Goal: Task Accomplishment & Management: Manage account settings

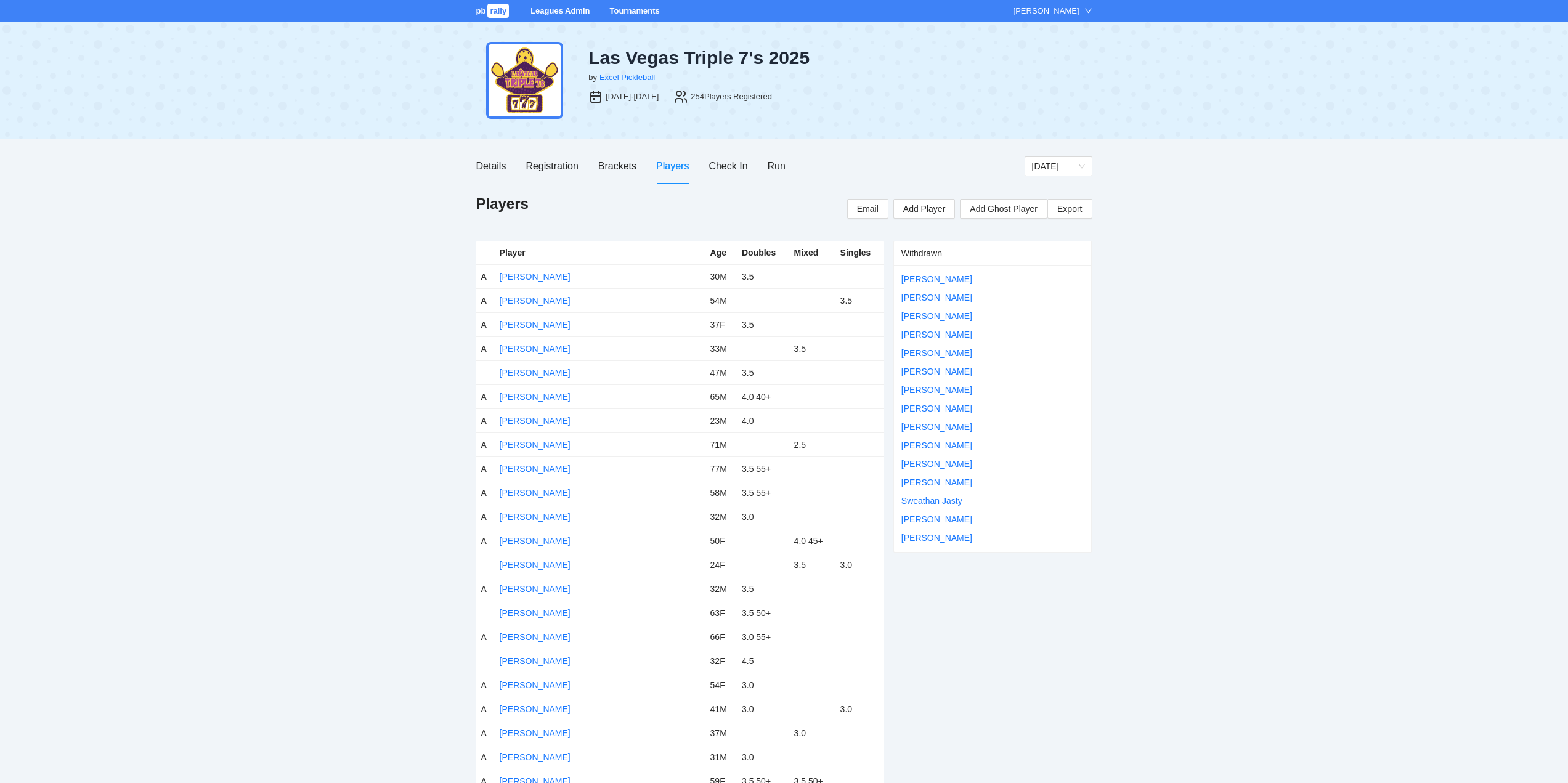
scroll to position [40, 0]
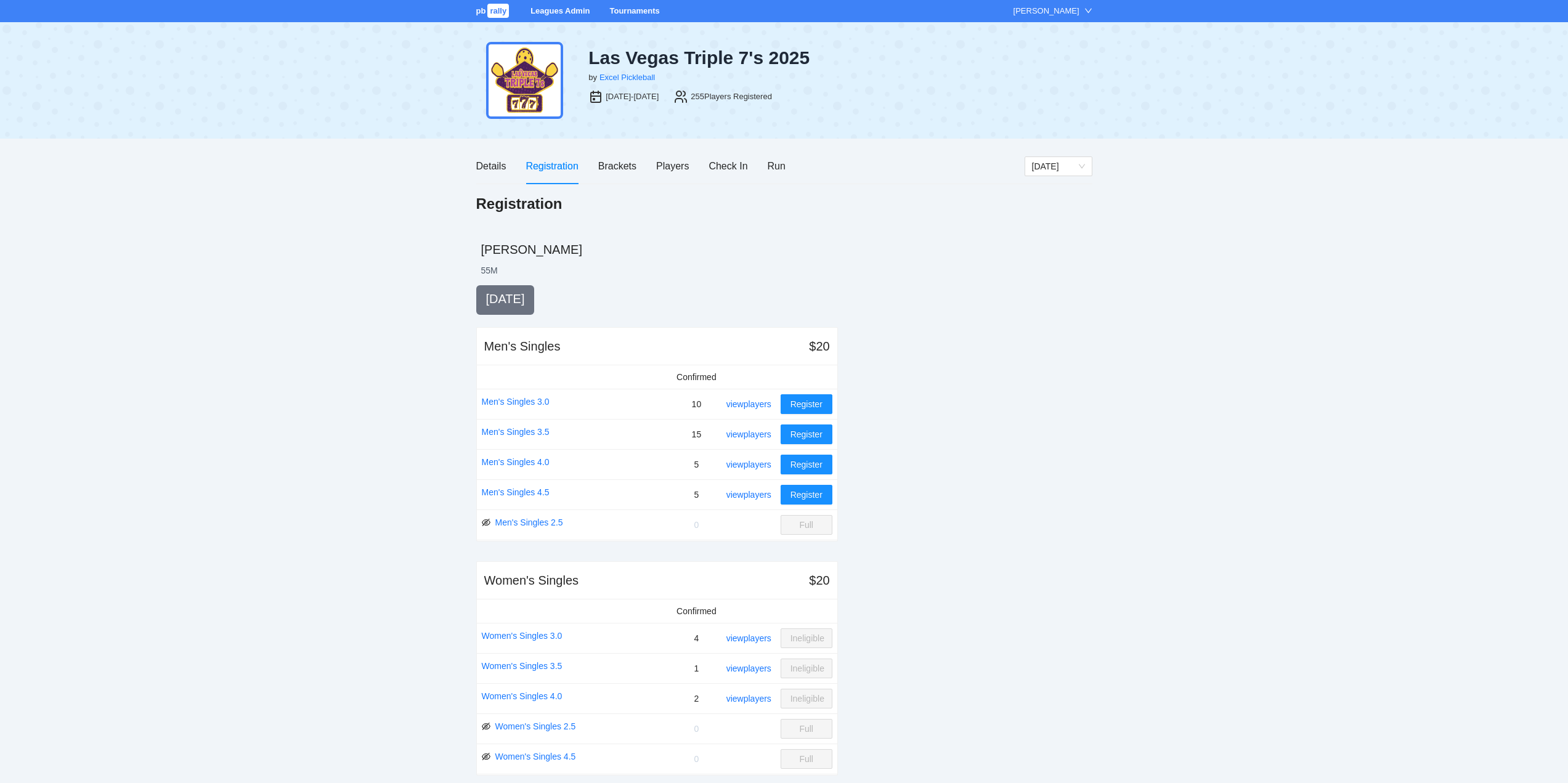
scroll to position [40, 0]
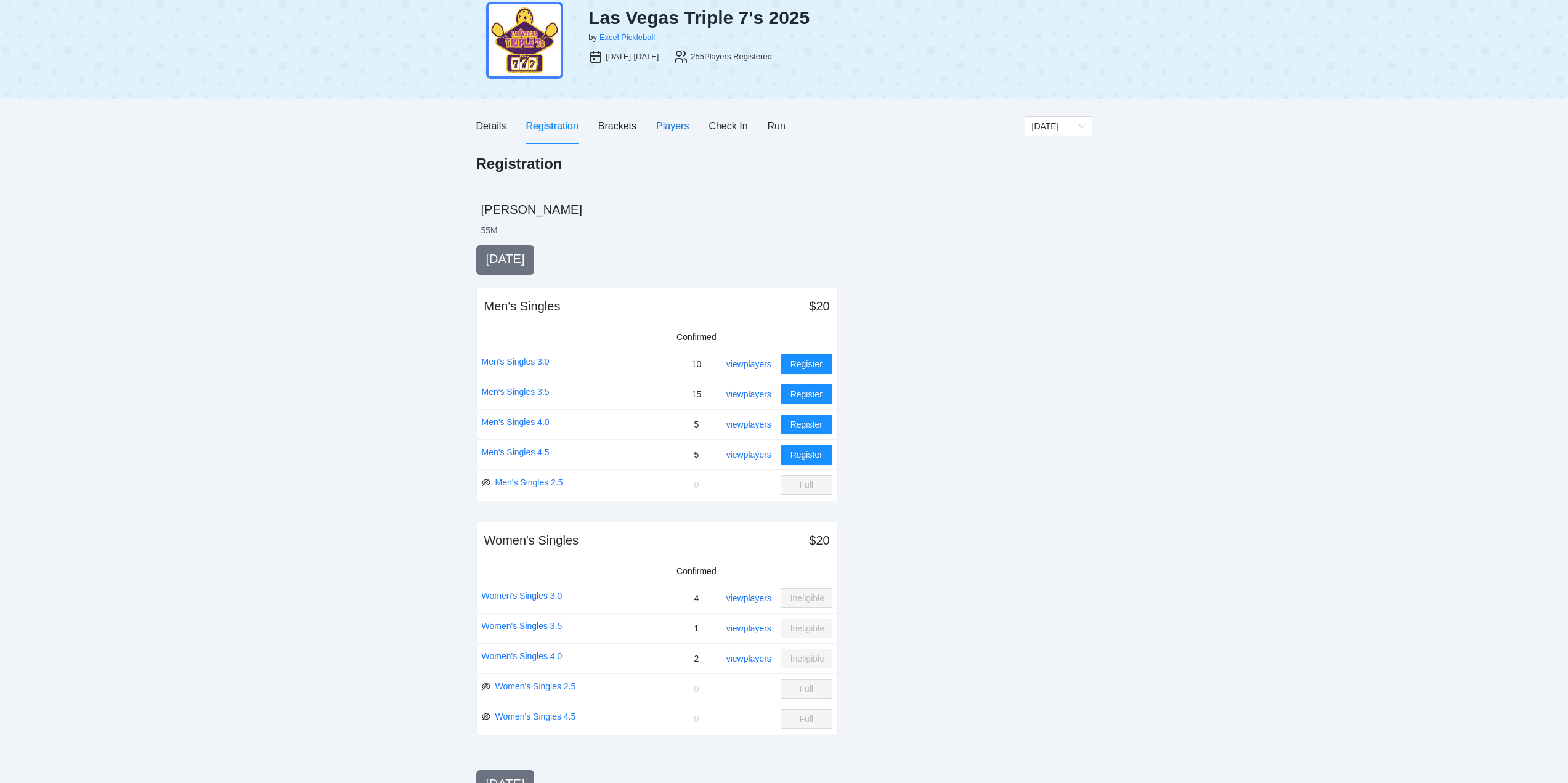
click at [664, 121] on div "Players" at bounding box center [672, 126] width 33 height 15
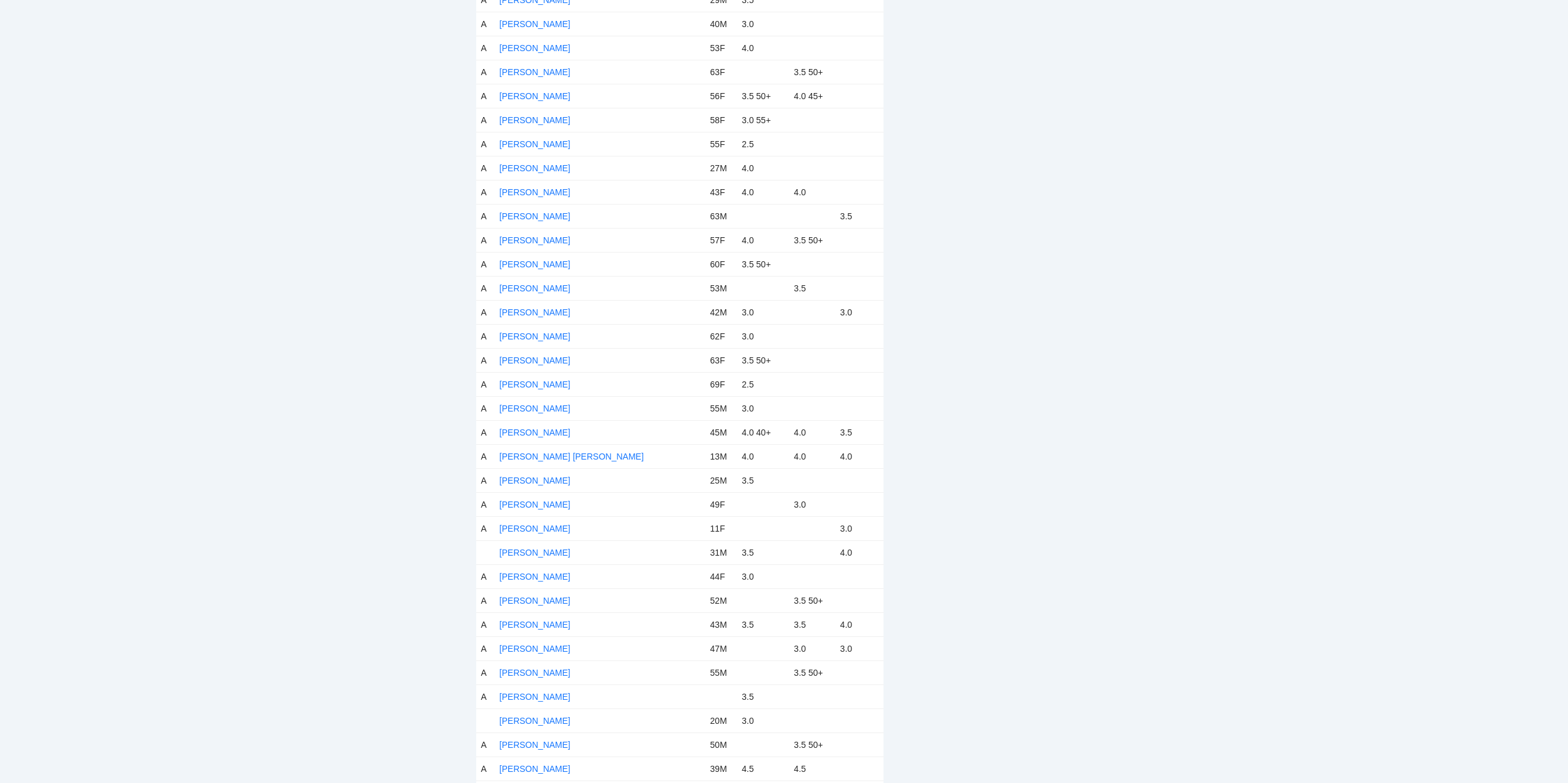
scroll to position [3799, 0]
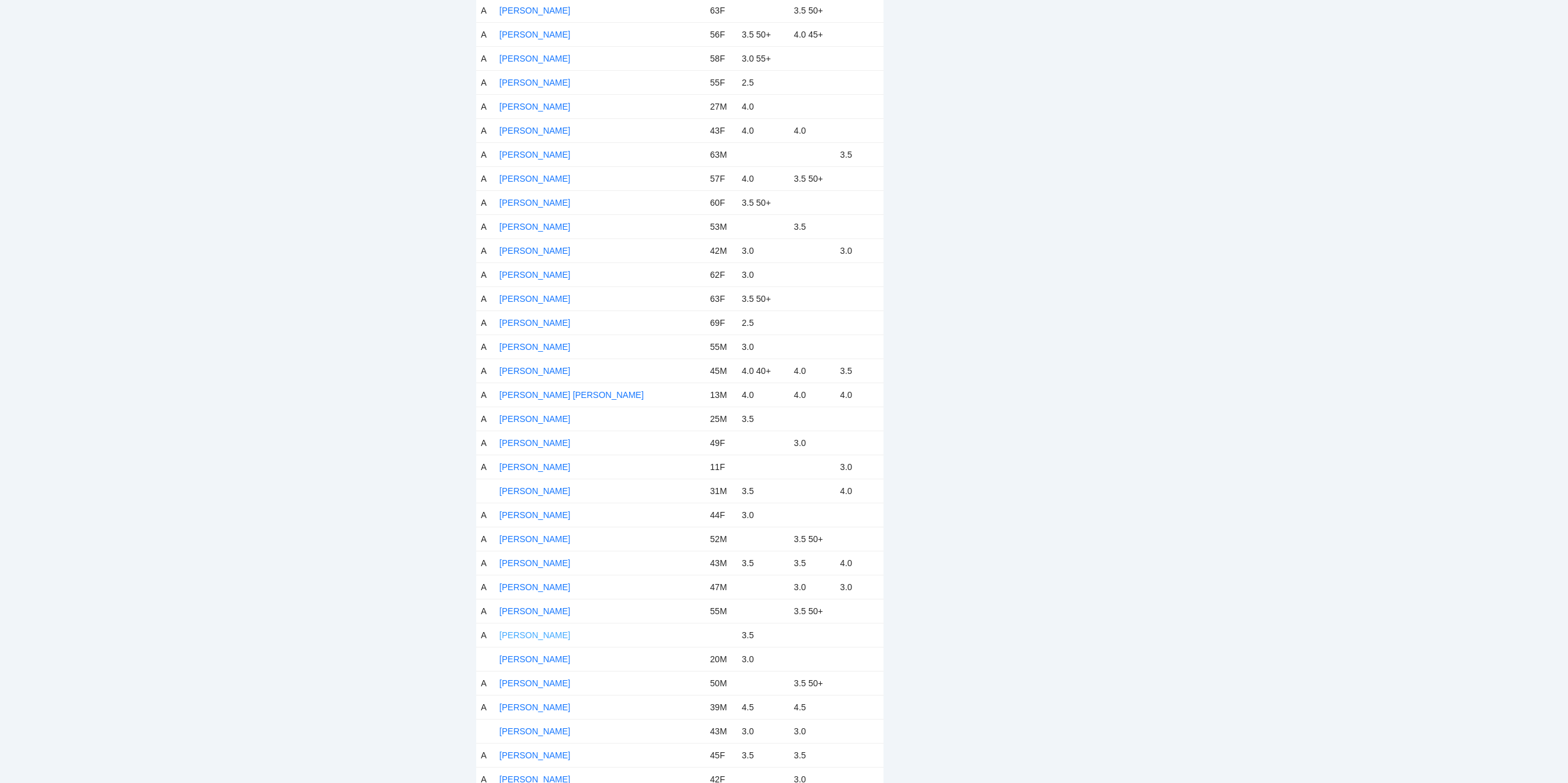
click at [540, 631] on link "[PERSON_NAME]" at bounding box center [535, 635] width 71 height 10
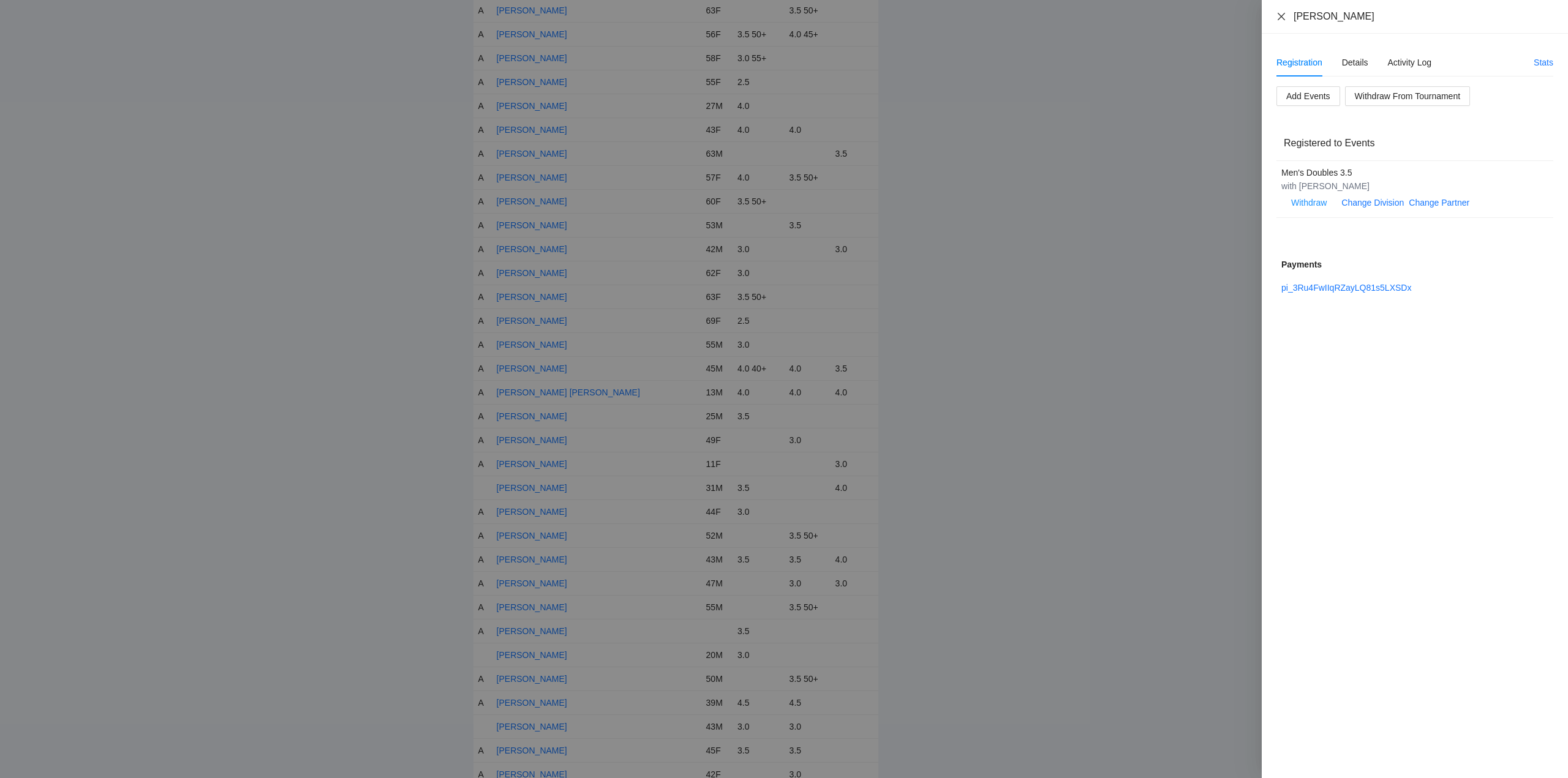
click at [1280, 14] on icon "close" at bounding box center [1282, 17] width 10 height 10
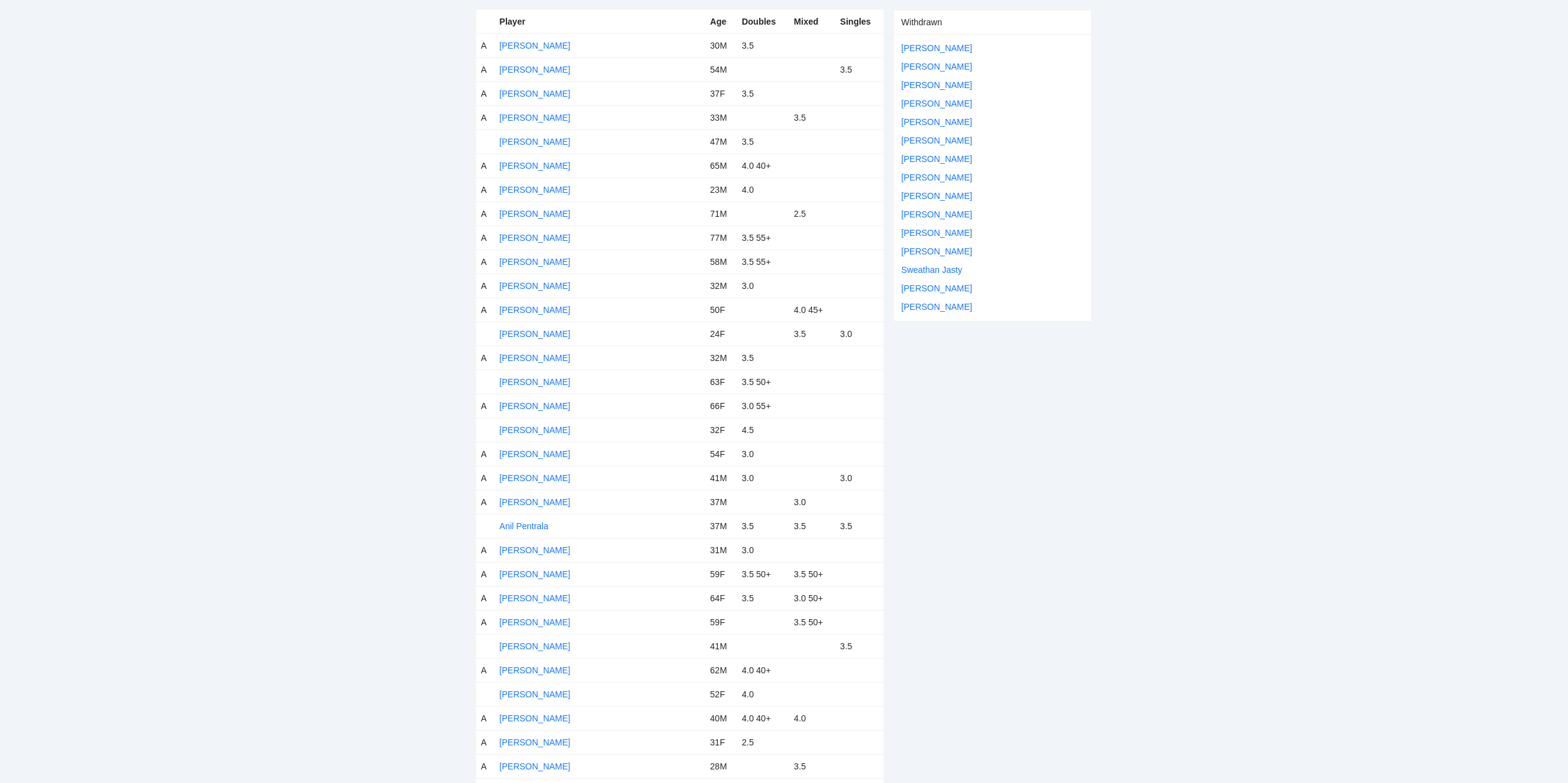
scroll to position [40, 0]
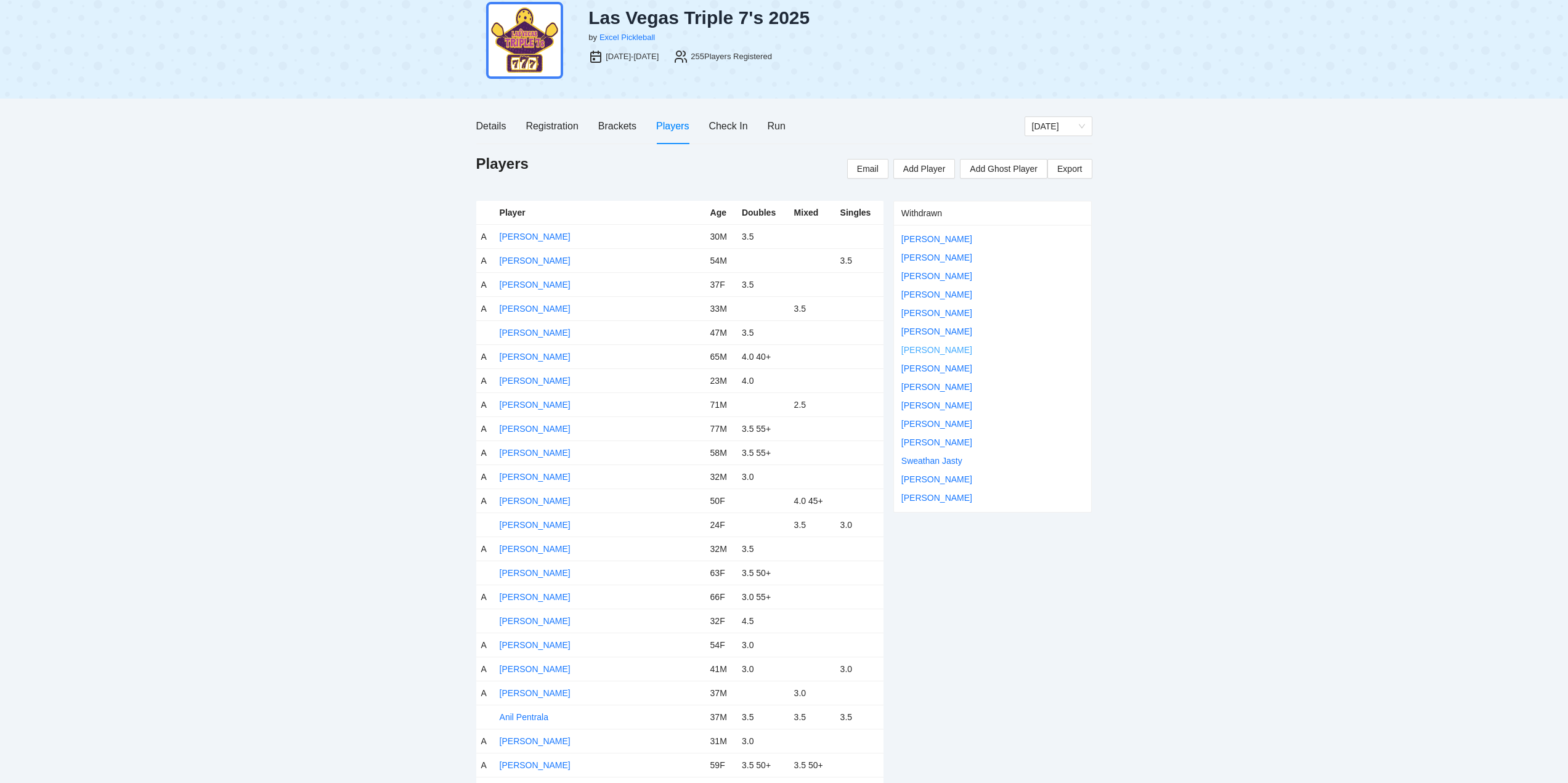
click at [947, 349] on link "Rae Ann Kicker" at bounding box center [937, 350] width 71 height 10
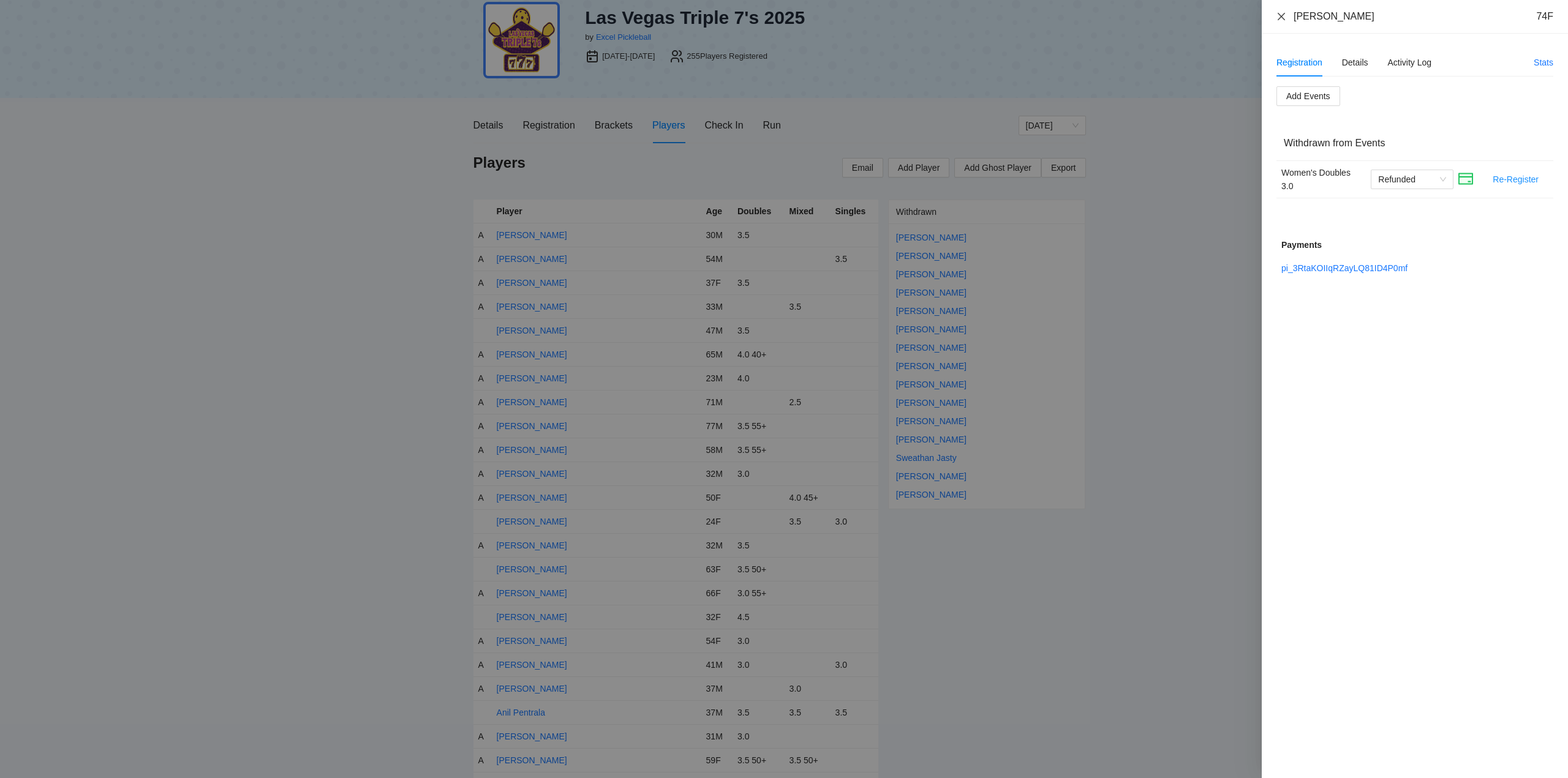
click at [1282, 15] on icon "close" at bounding box center [1282, 16] width 7 height 7
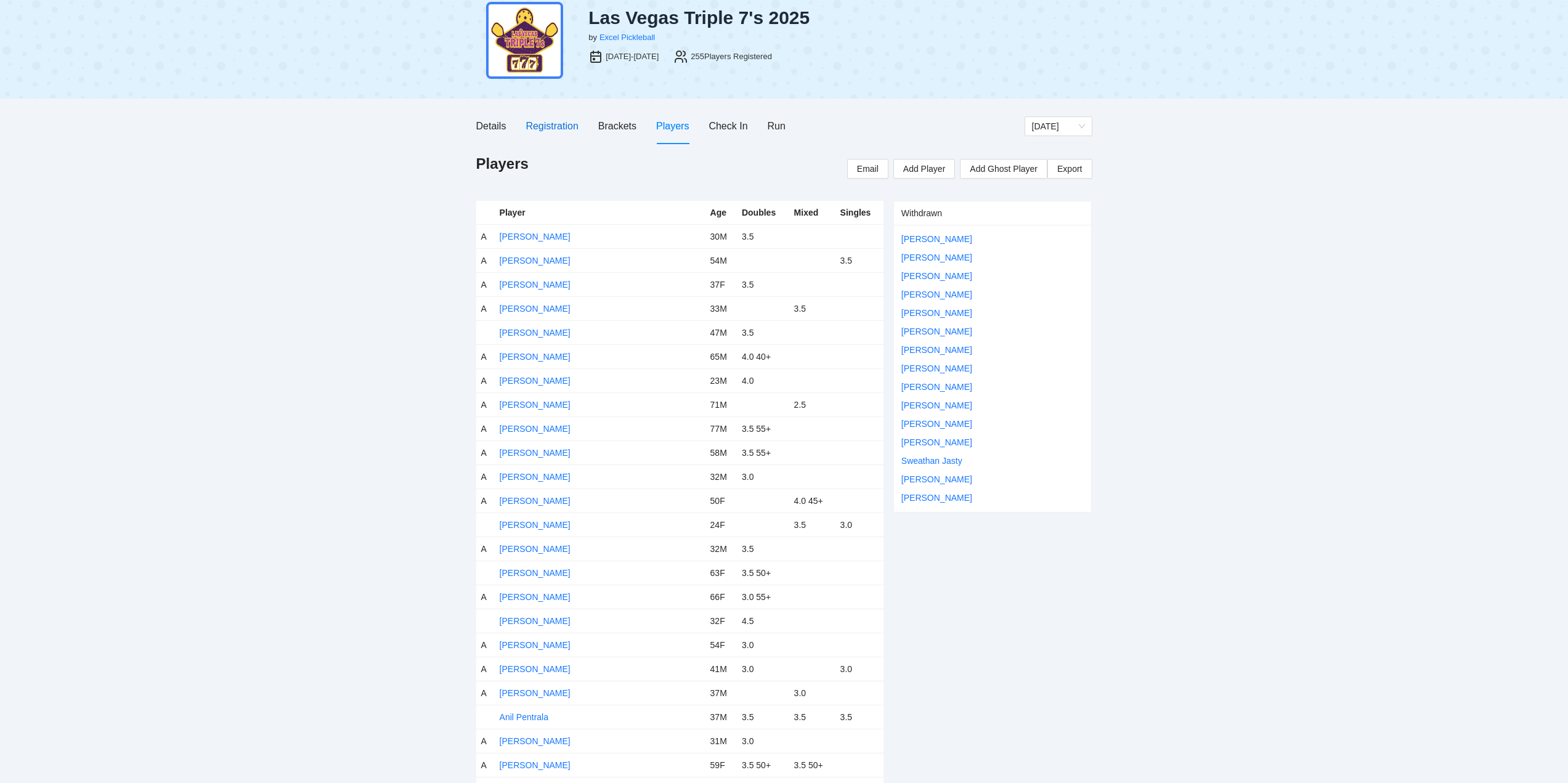
click at [543, 123] on div "Registration" at bounding box center [551, 126] width 53 height 15
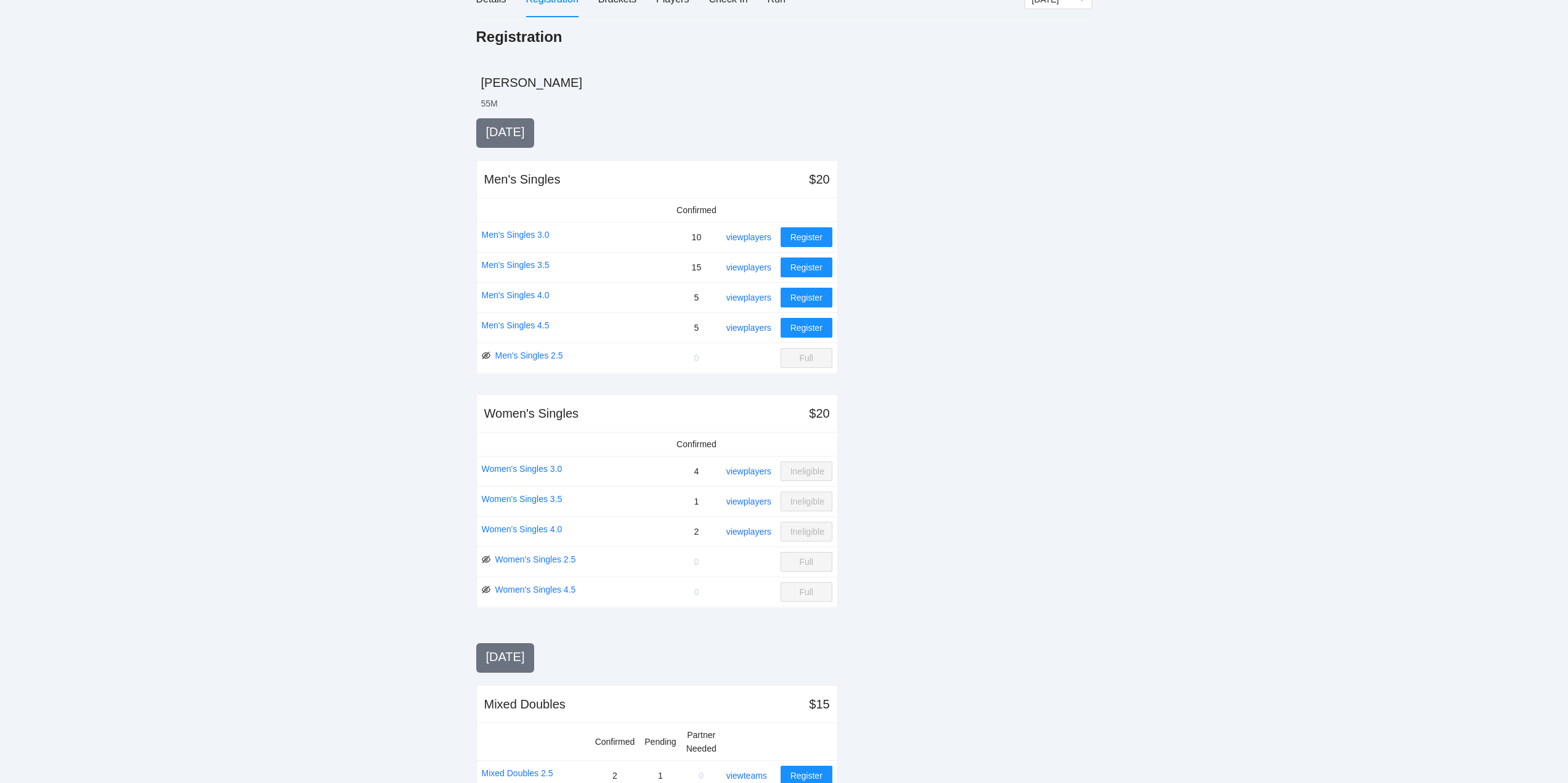
scroll to position [225, 0]
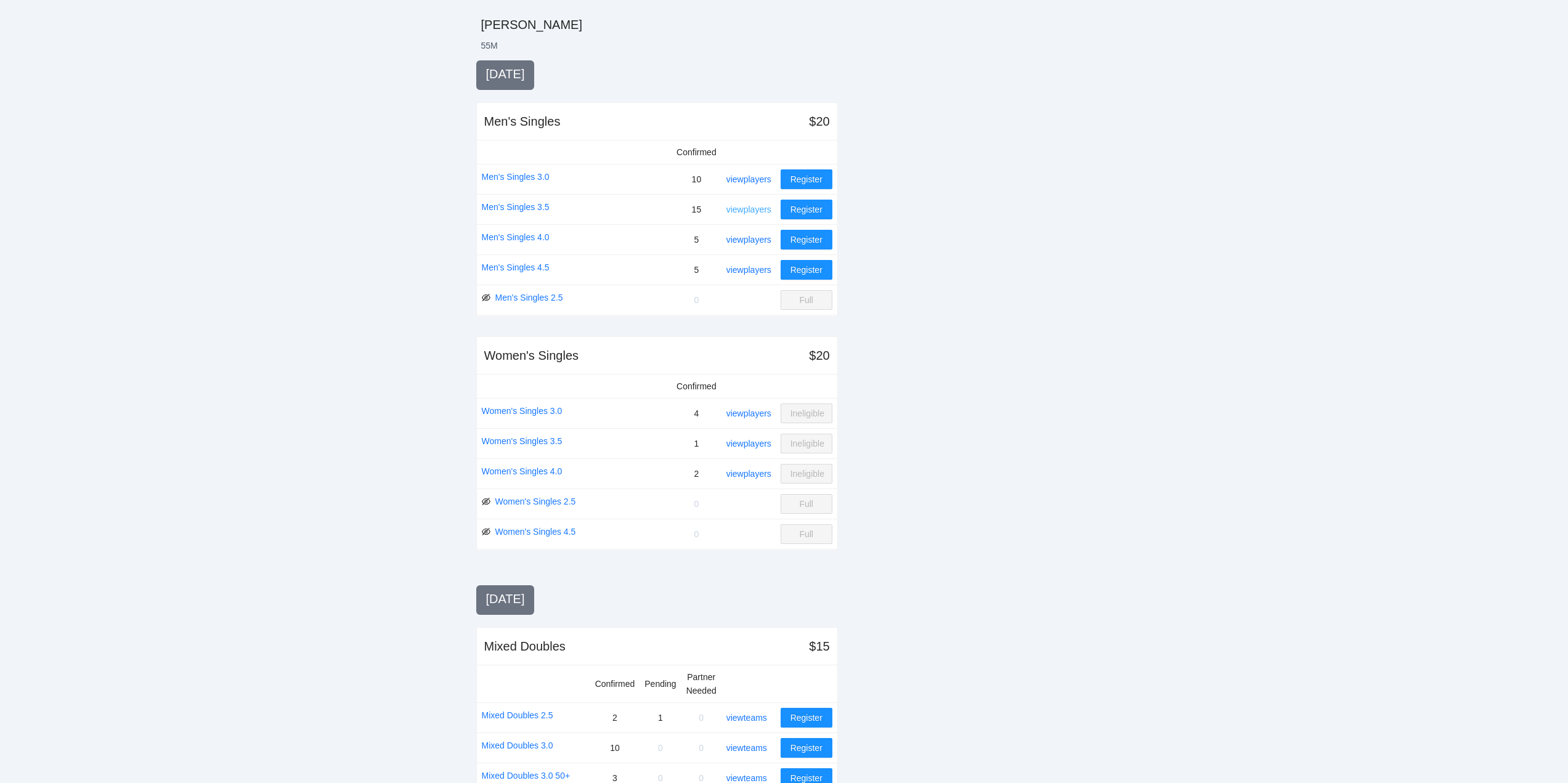
click at [749, 206] on link "view players" at bounding box center [749, 209] width 45 height 10
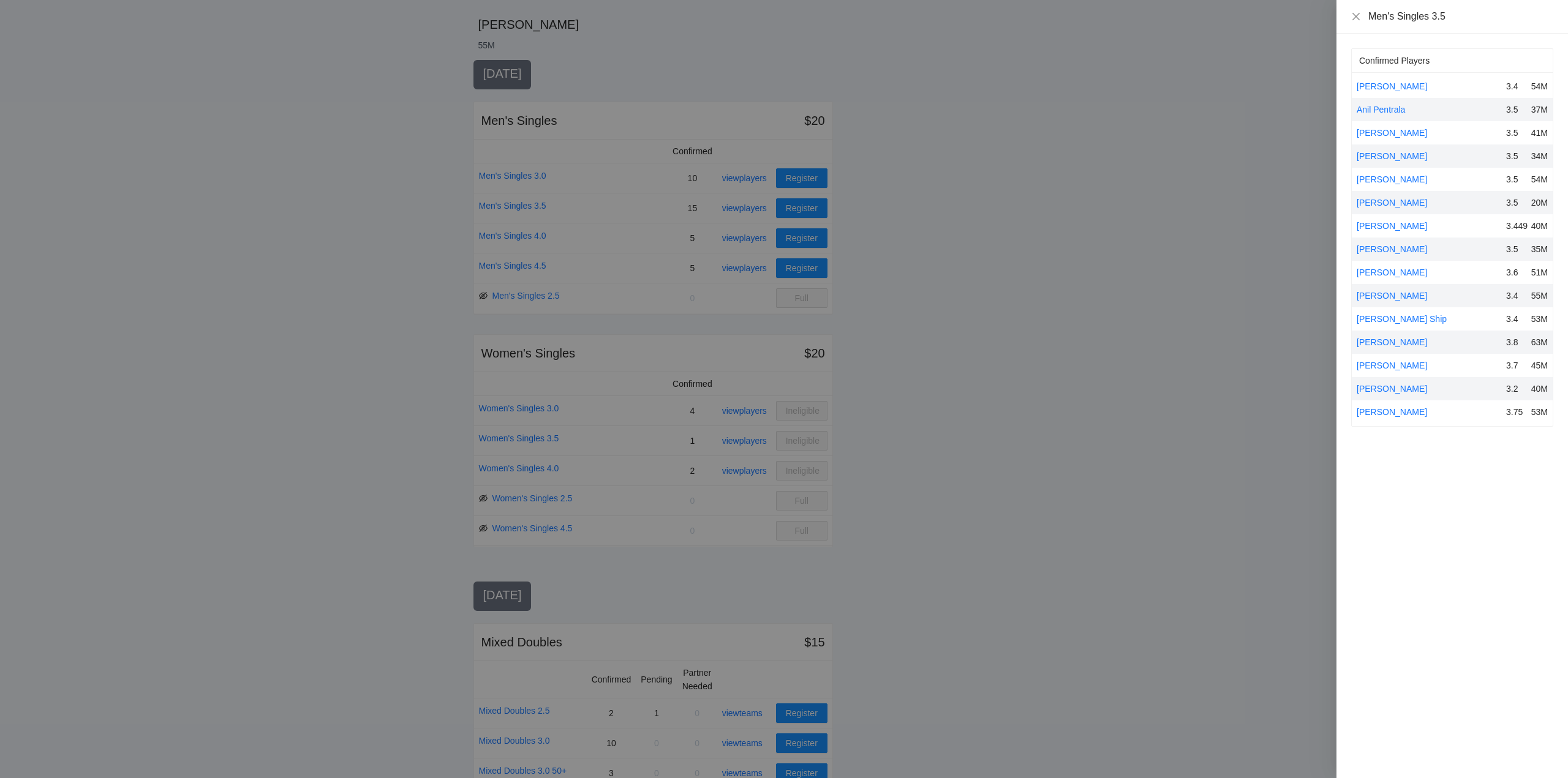
click at [992, 214] on div at bounding box center [784, 389] width 1568 height 778
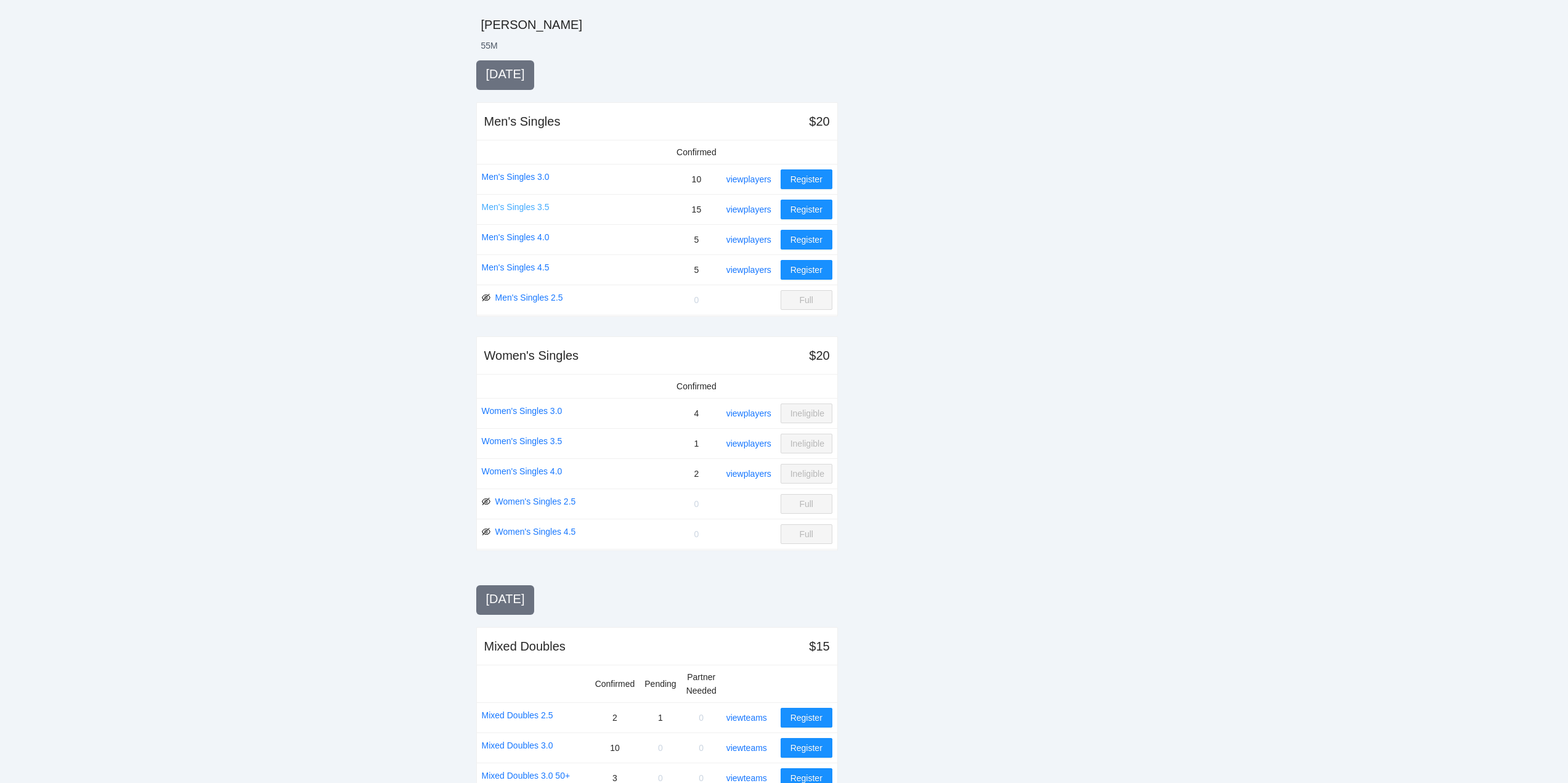
click at [508, 204] on link "Men's Singles 3.5" at bounding box center [515, 207] width 68 height 14
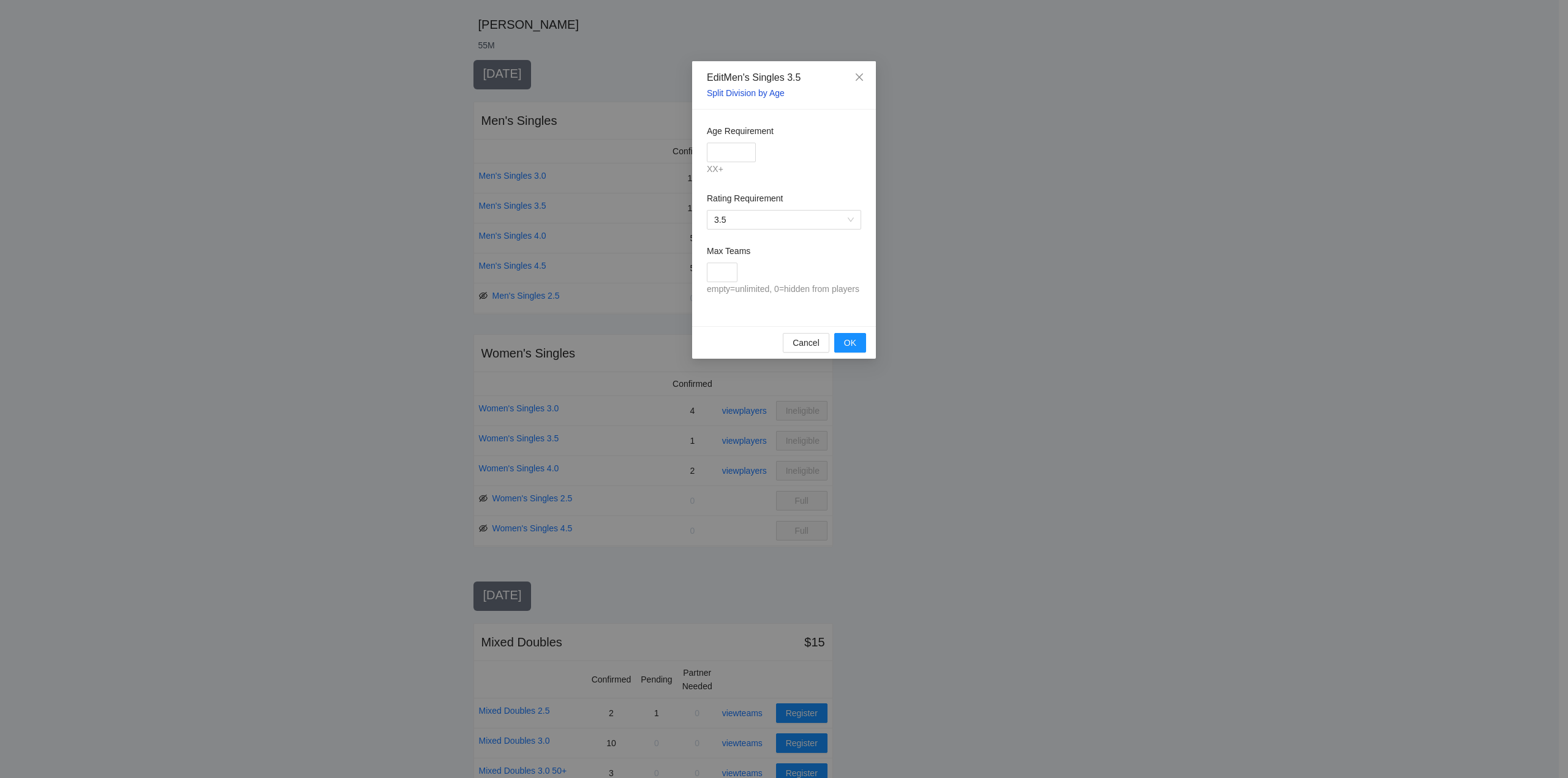
click at [740, 91] on link "Split Division by Age" at bounding box center [746, 93] width 78 height 10
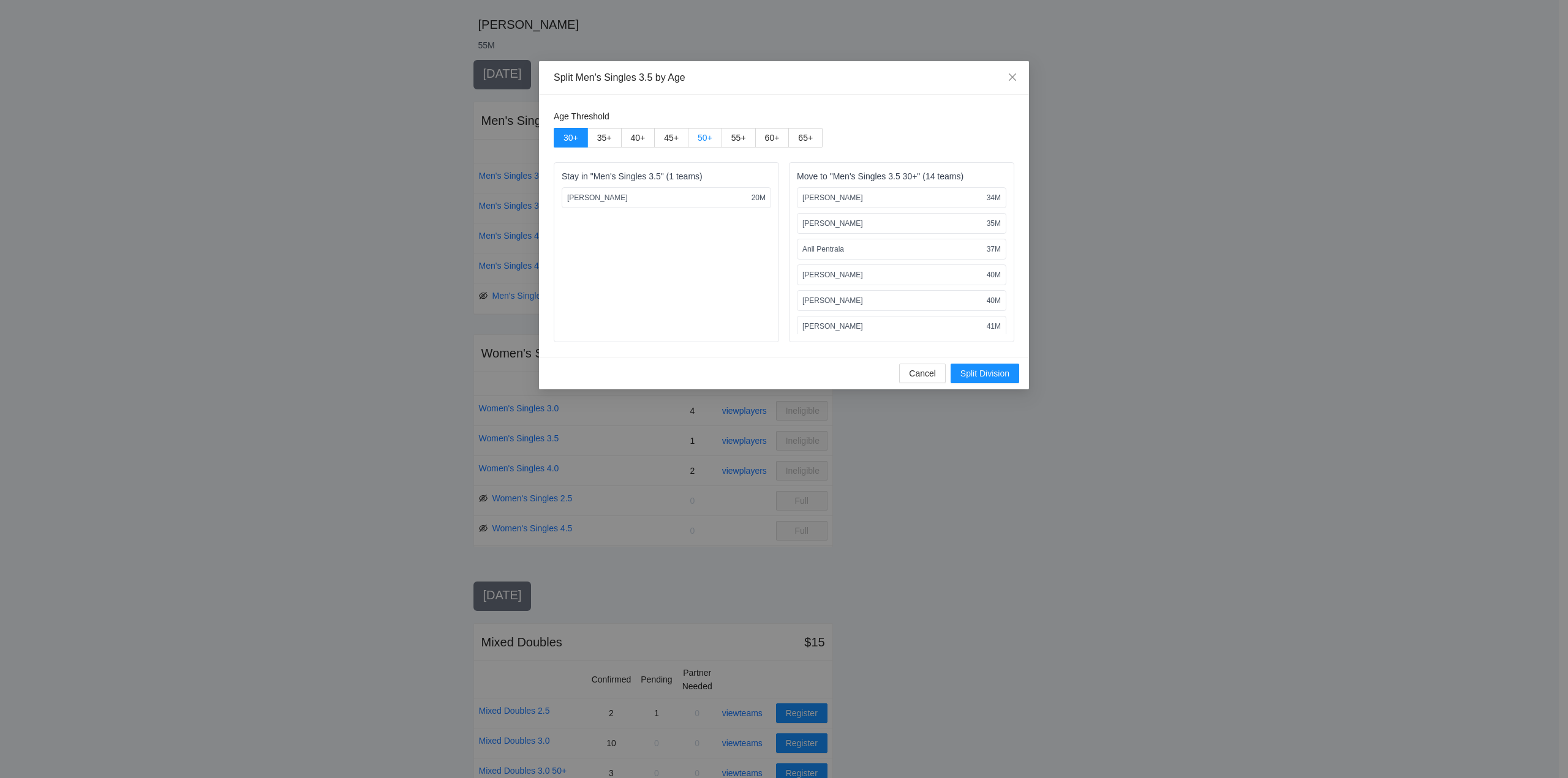
click at [700, 135] on span "50 +" at bounding box center [705, 138] width 15 height 10
click at [976, 372] on span "Split Division" at bounding box center [985, 374] width 49 height 14
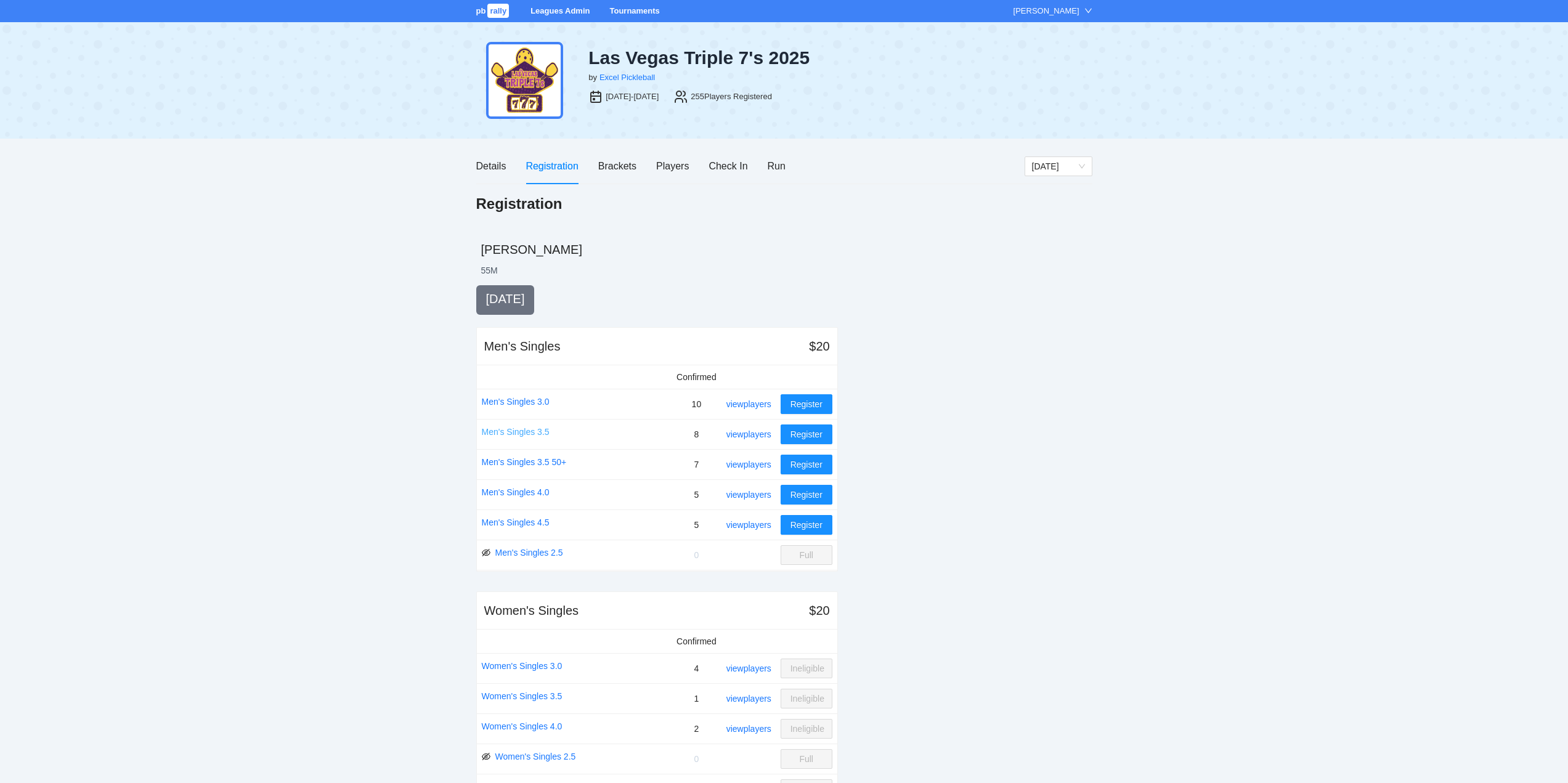
scroll to position [225, 0]
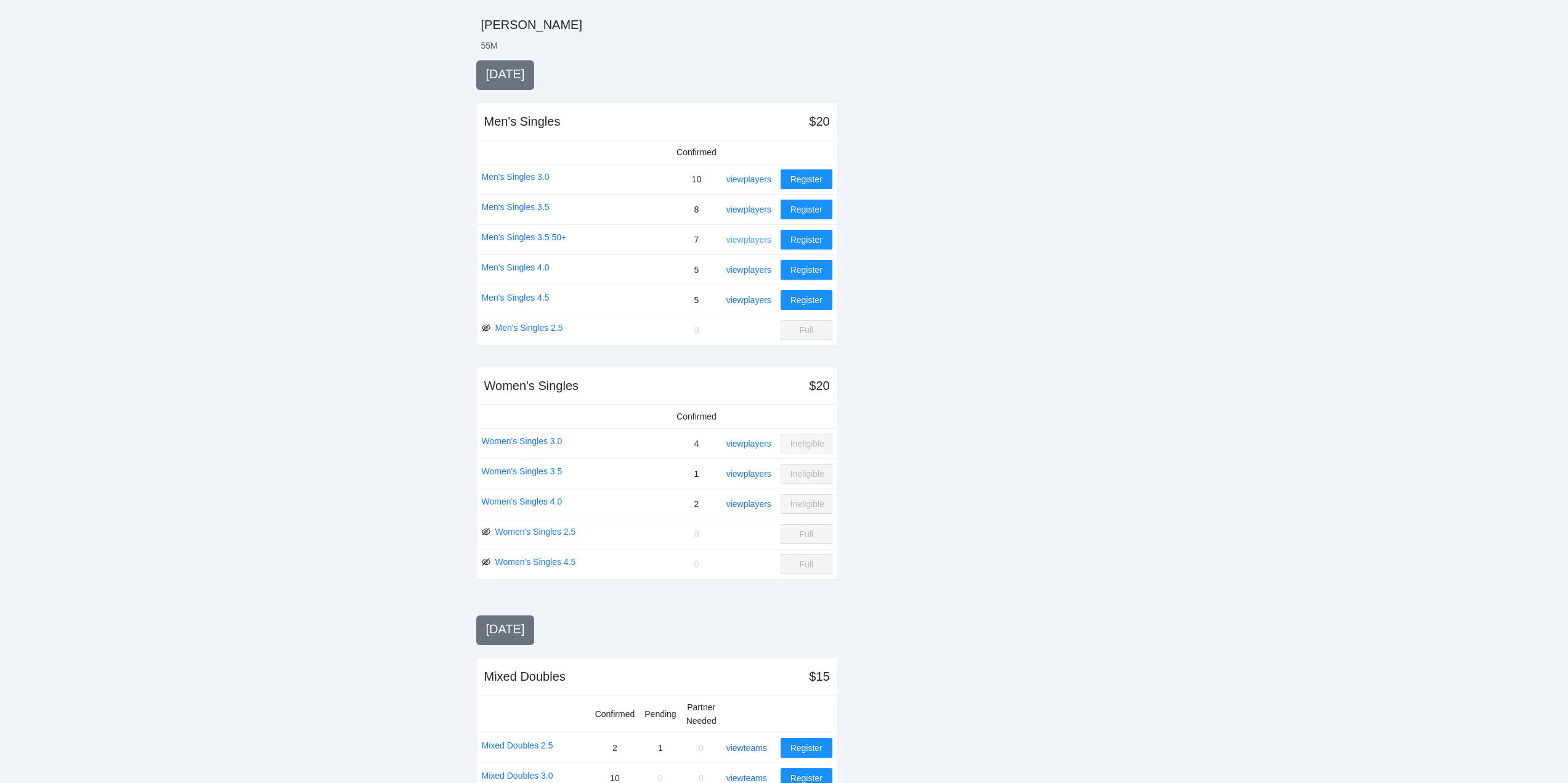
click at [753, 238] on link "view players" at bounding box center [749, 240] width 45 height 10
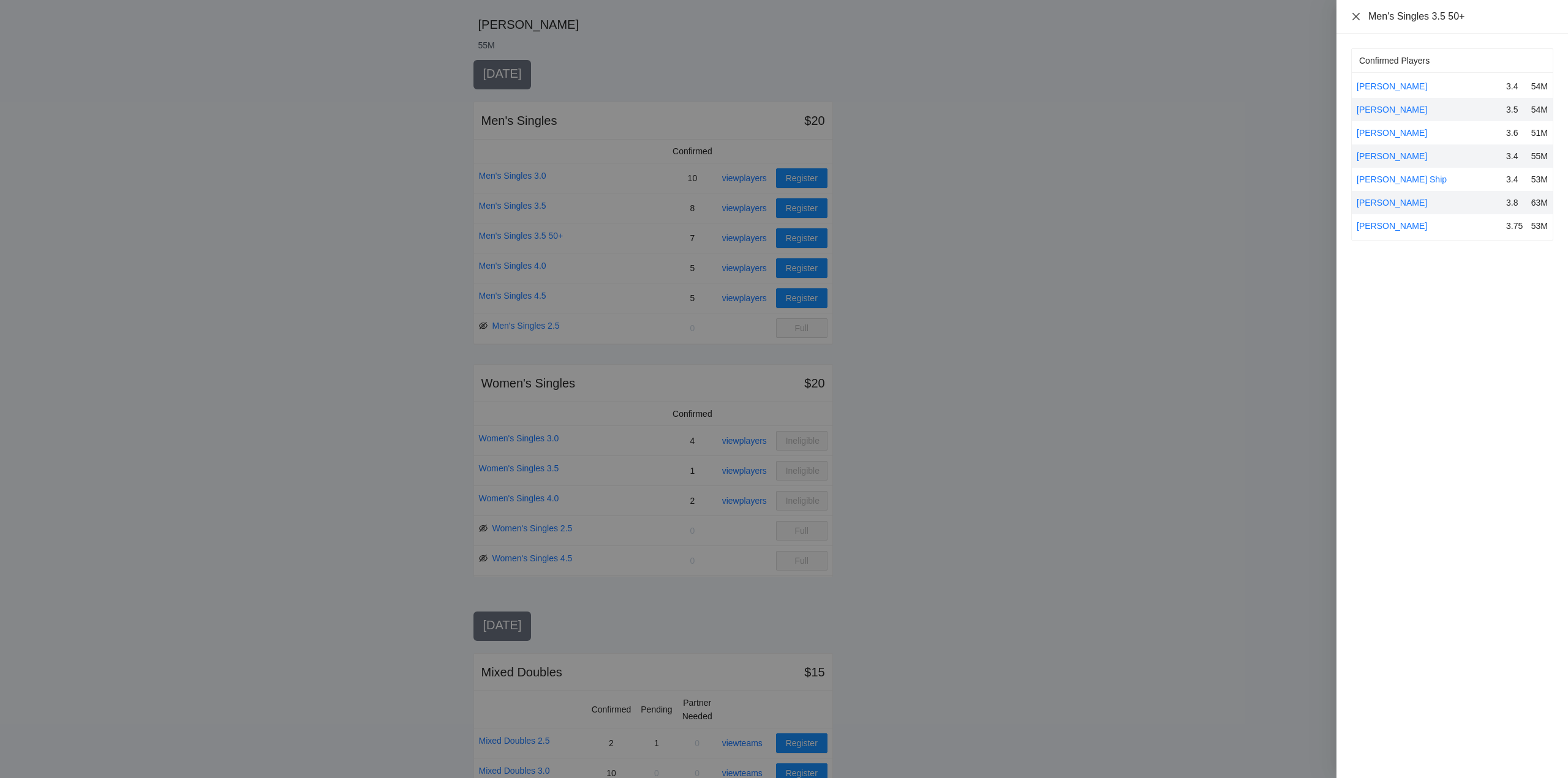
click at [1355, 17] on icon "close" at bounding box center [1356, 17] width 10 height 10
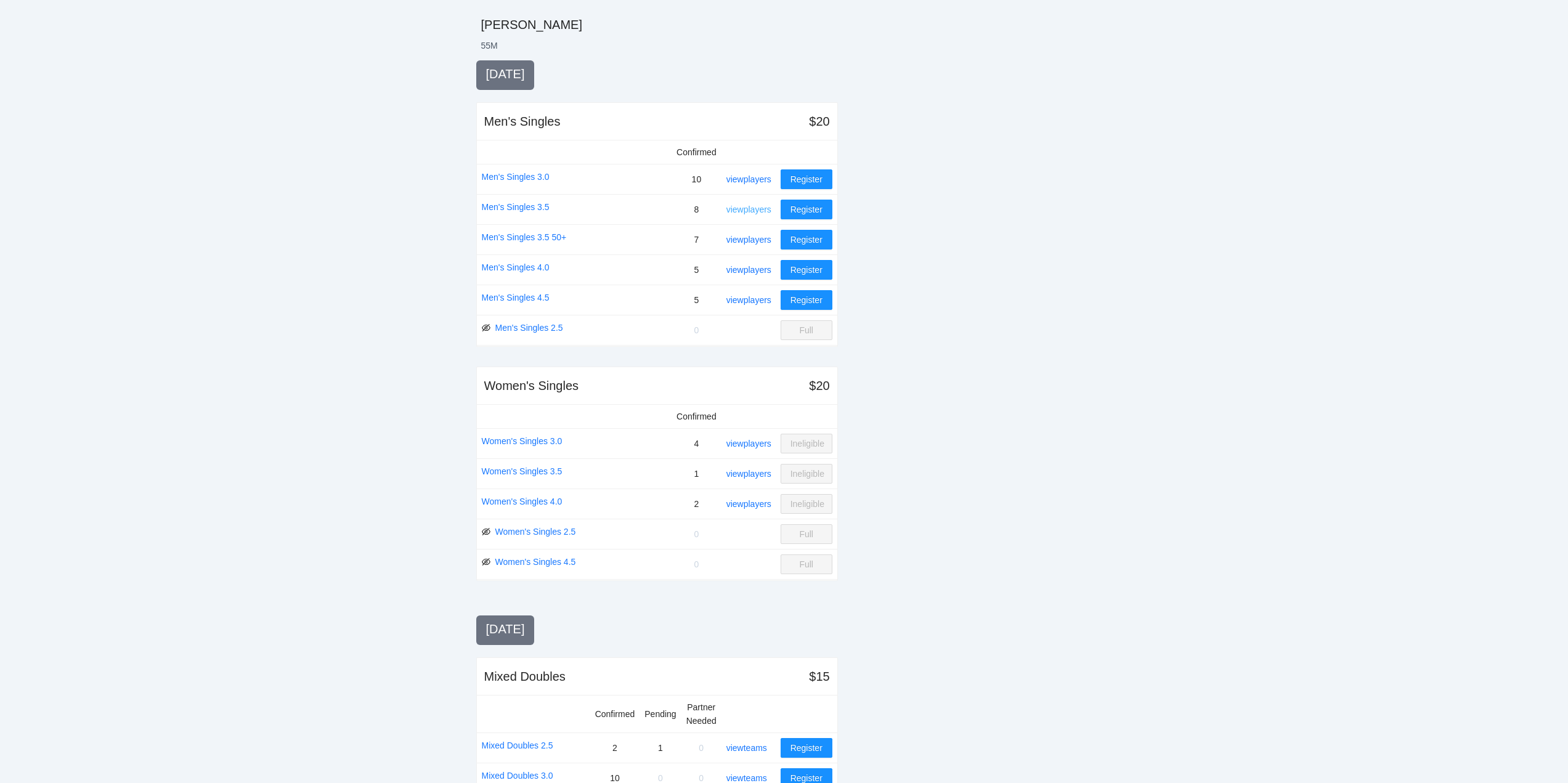
click at [755, 208] on link "view players" at bounding box center [749, 209] width 45 height 10
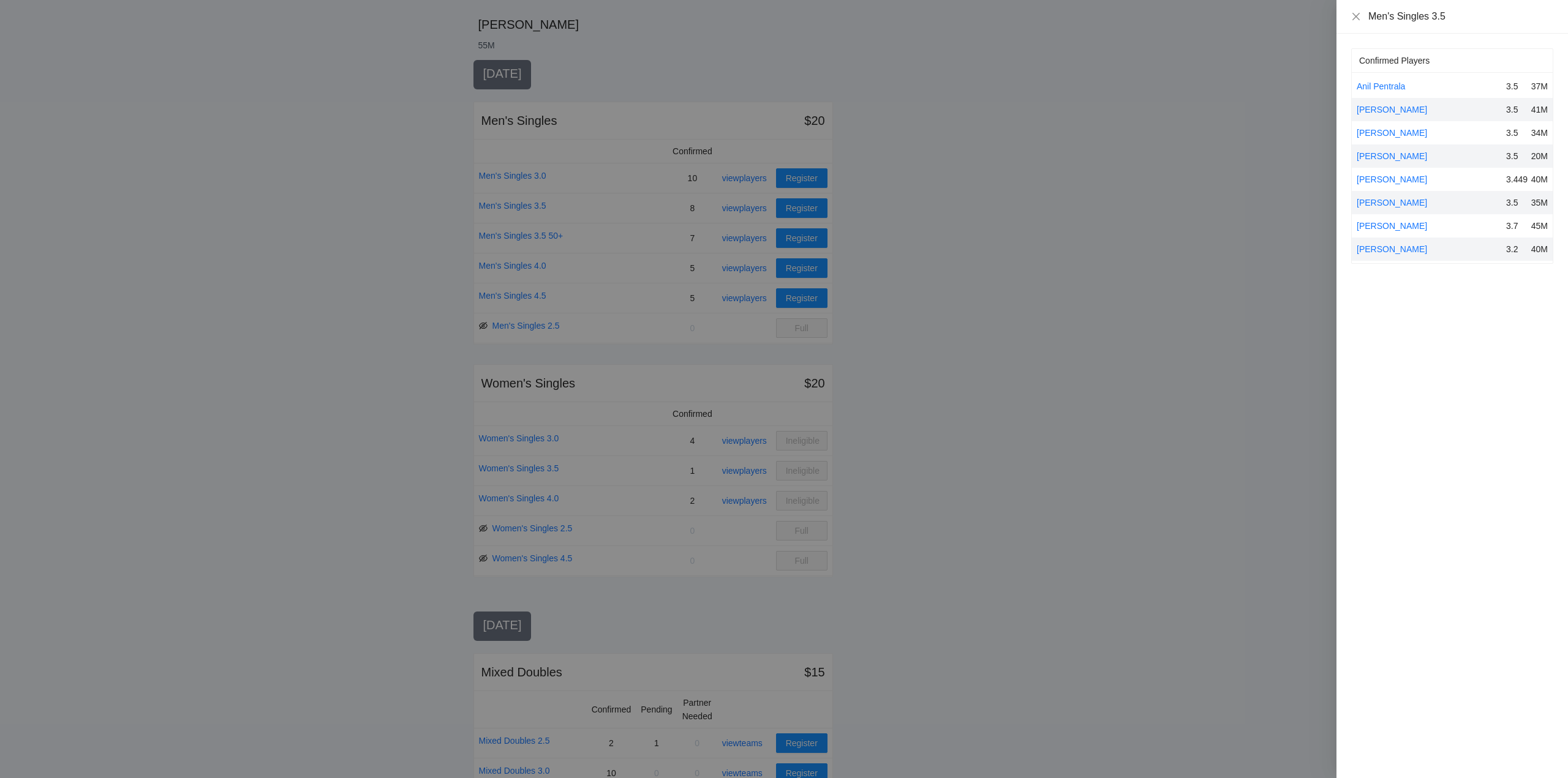
click at [750, 206] on div at bounding box center [784, 389] width 1568 height 778
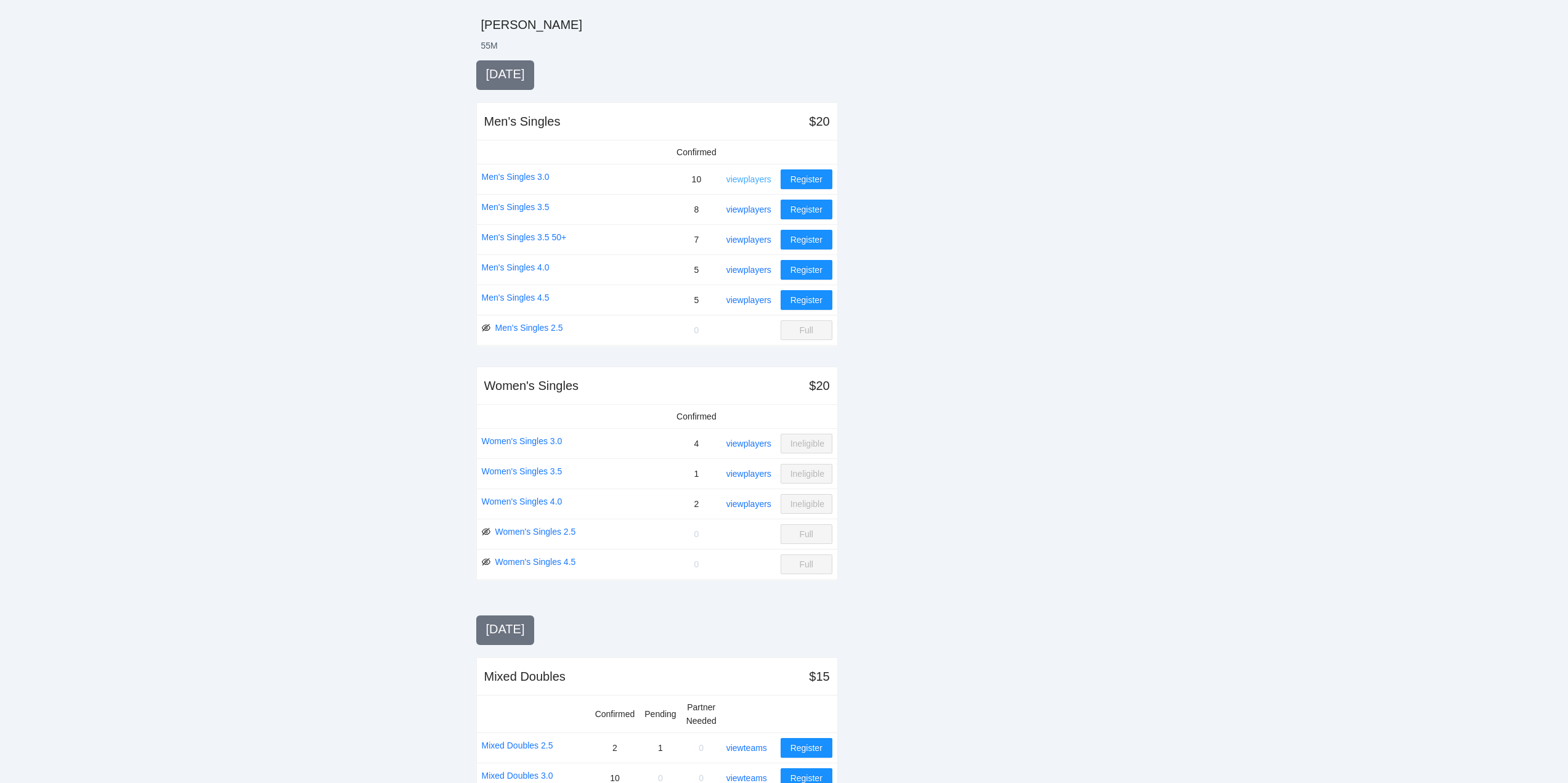
click at [751, 178] on link "view players" at bounding box center [749, 179] width 45 height 10
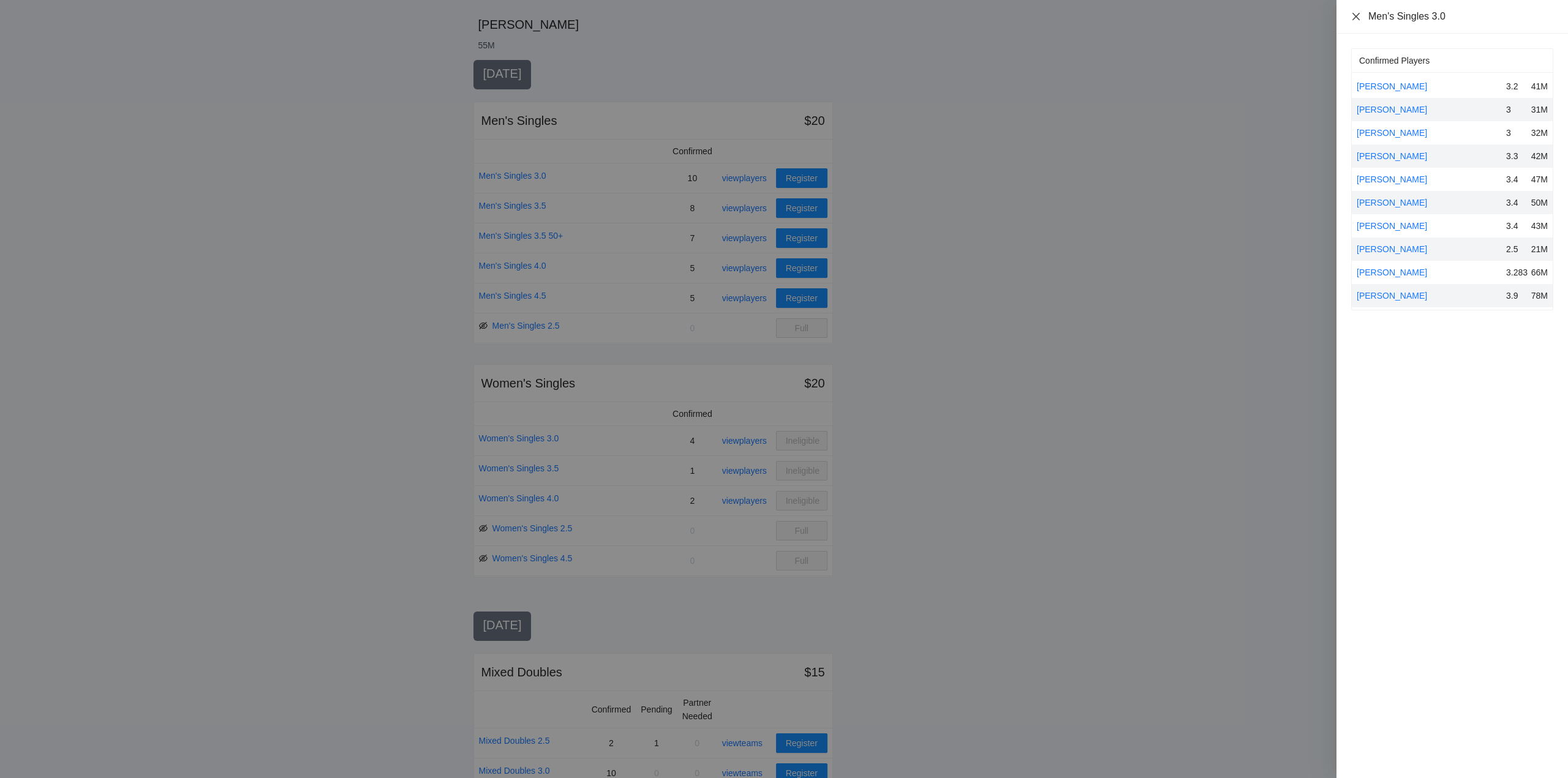
click at [1356, 17] on icon "close" at bounding box center [1356, 17] width 10 height 10
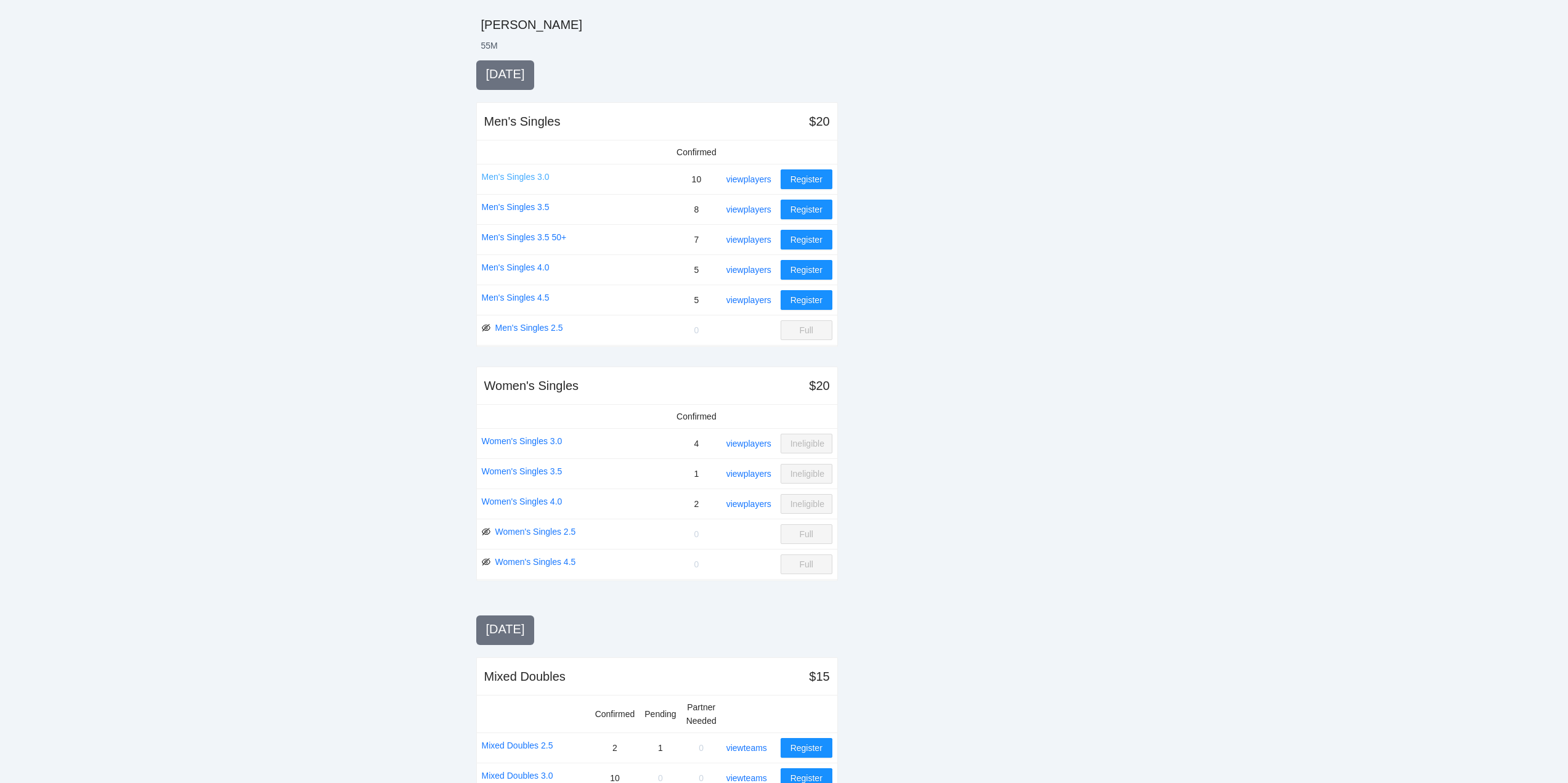
click at [514, 174] on link "Men's Singles 3.0" at bounding box center [515, 177] width 68 height 14
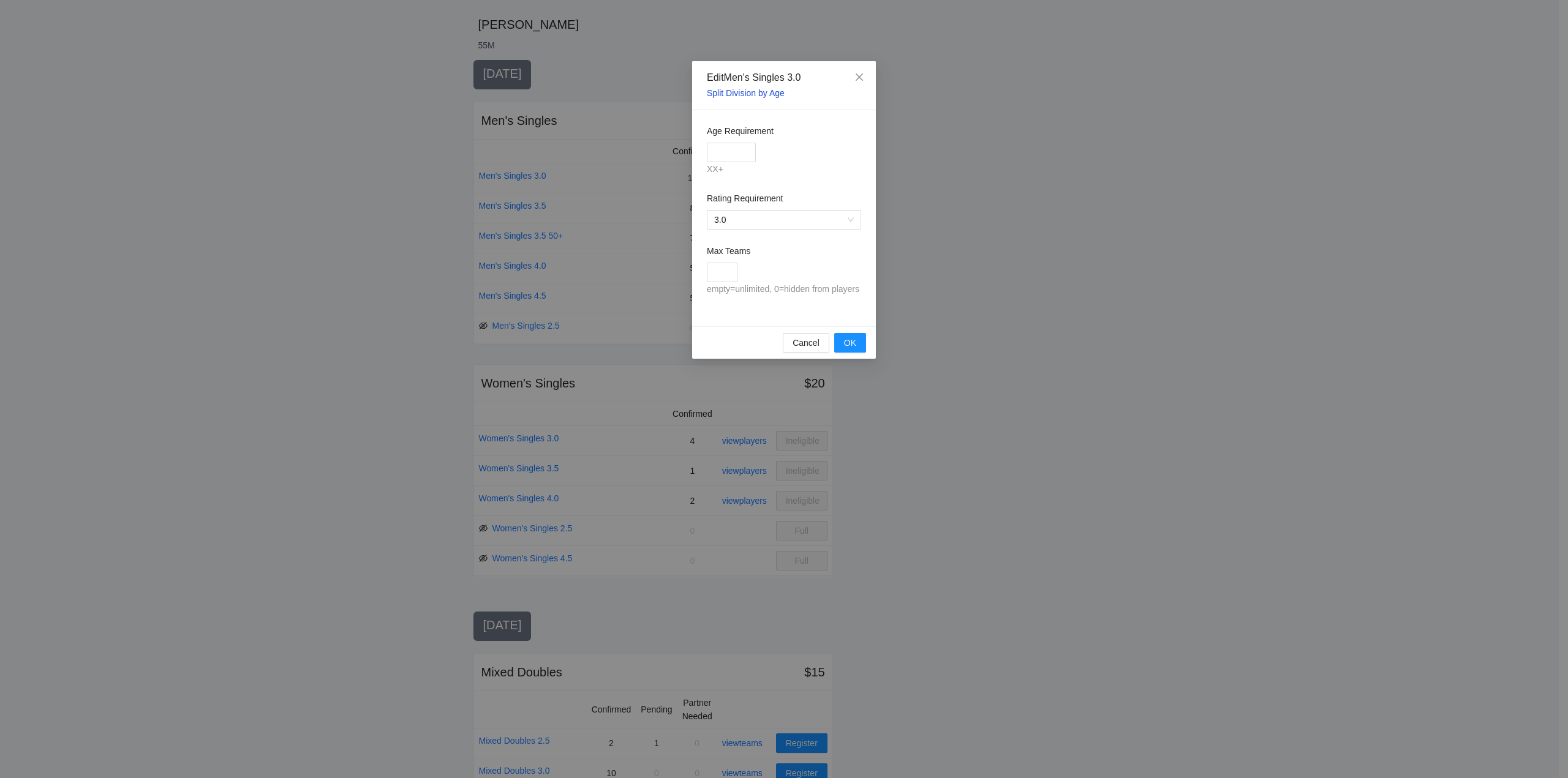
click at [750, 89] on link "Split Division by Age" at bounding box center [746, 93] width 78 height 10
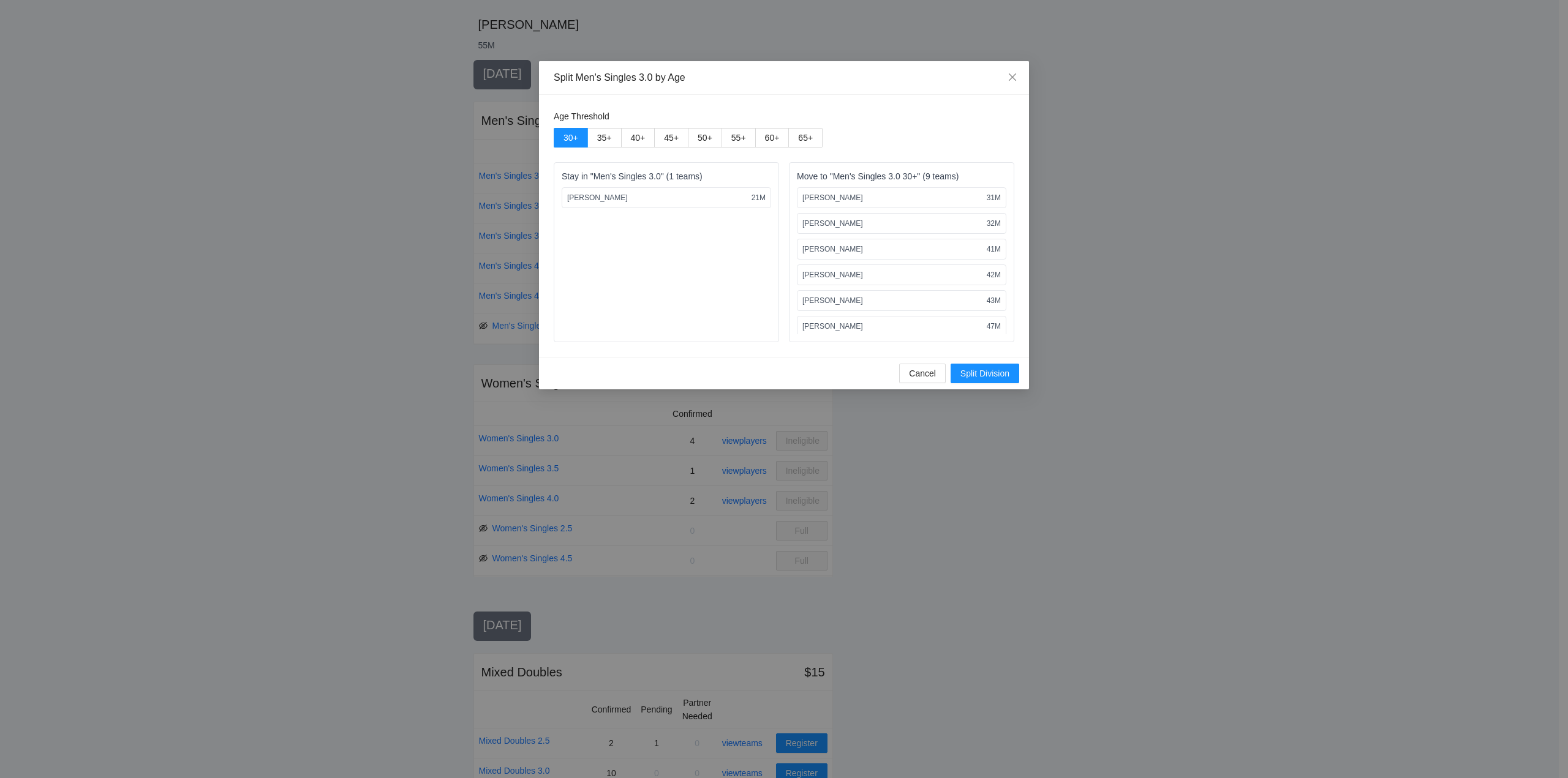
drag, startPoint x: 703, startPoint y: 132, endPoint x: 719, endPoint y: 154, distance: 27.2
click at [705, 132] on label "50 +" at bounding box center [705, 138] width 34 height 20
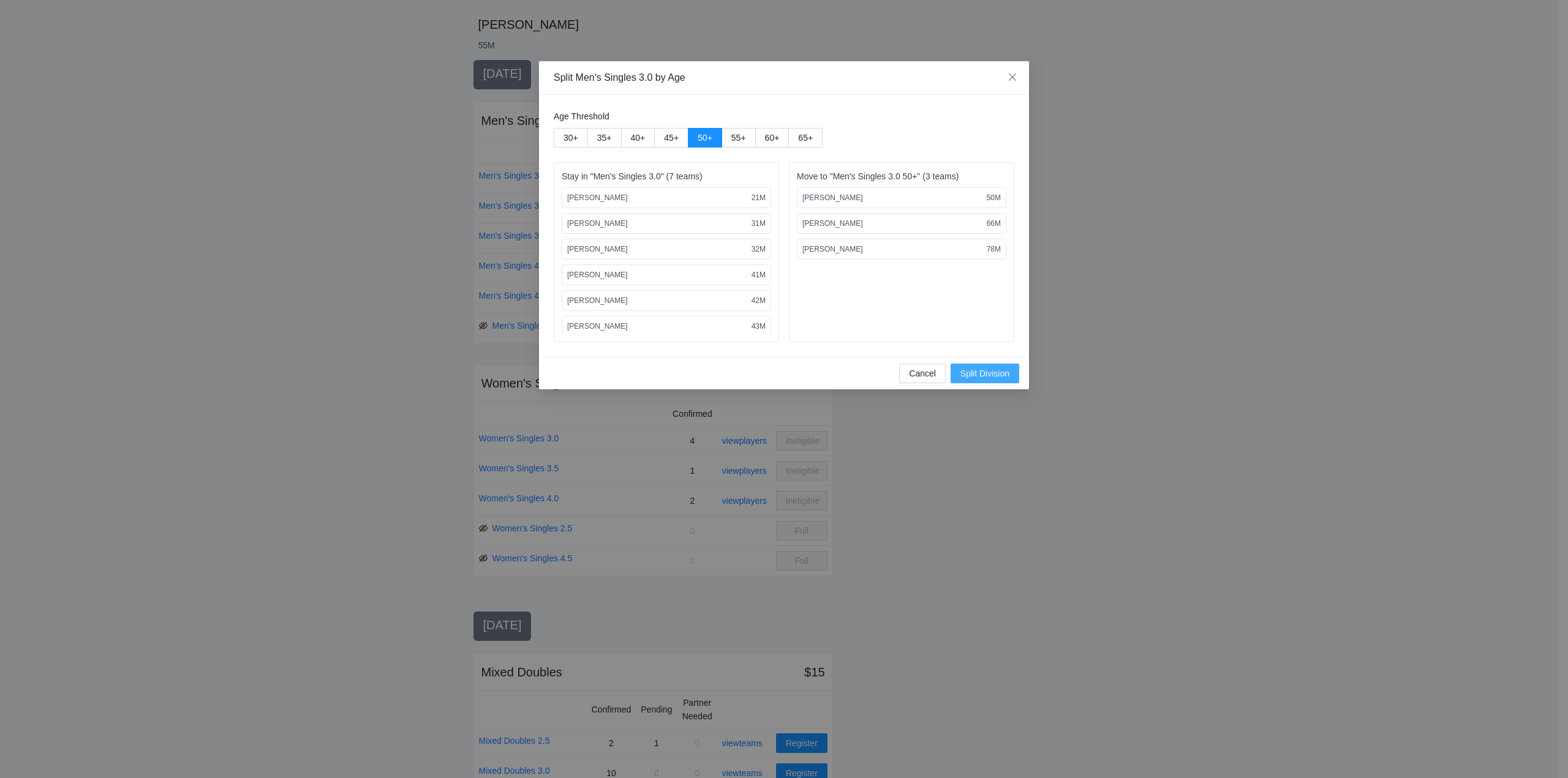
click at [979, 371] on span "Split Division" at bounding box center [985, 374] width 49 height 14
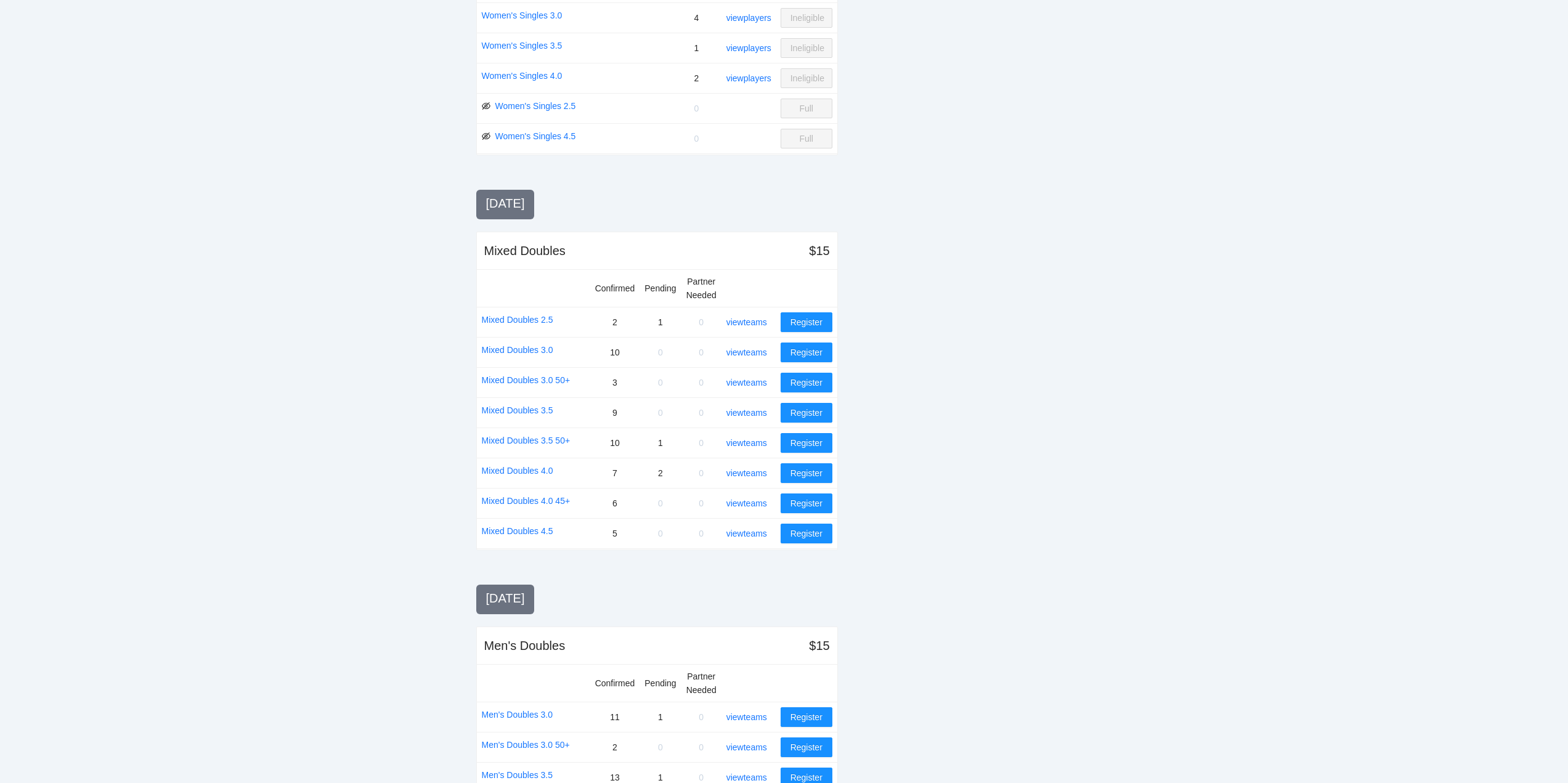
scroll to position [718, 0]
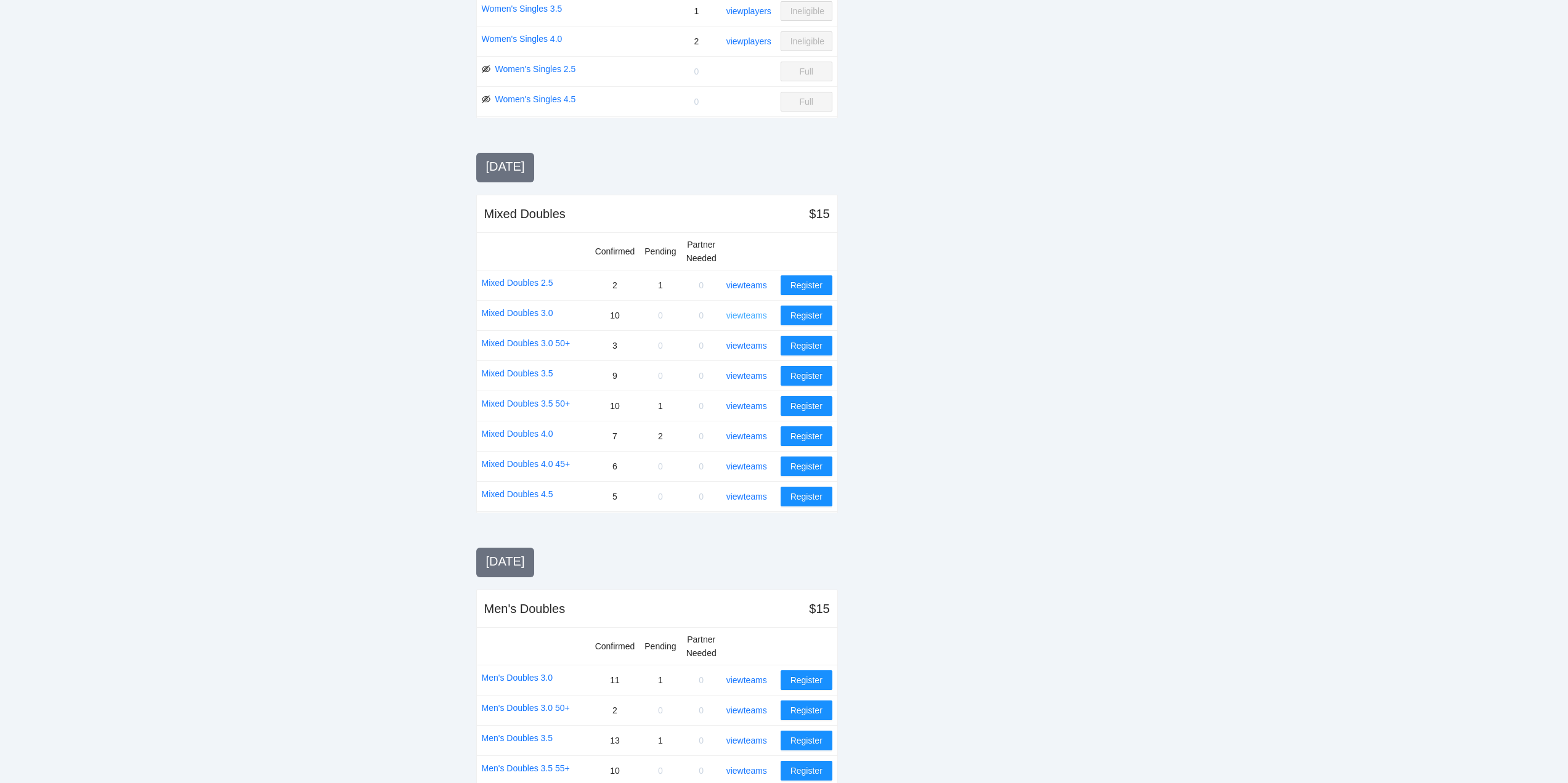
click at [749, 312] on link "view teams" at bounding box center [747, 315] width 41 height 10
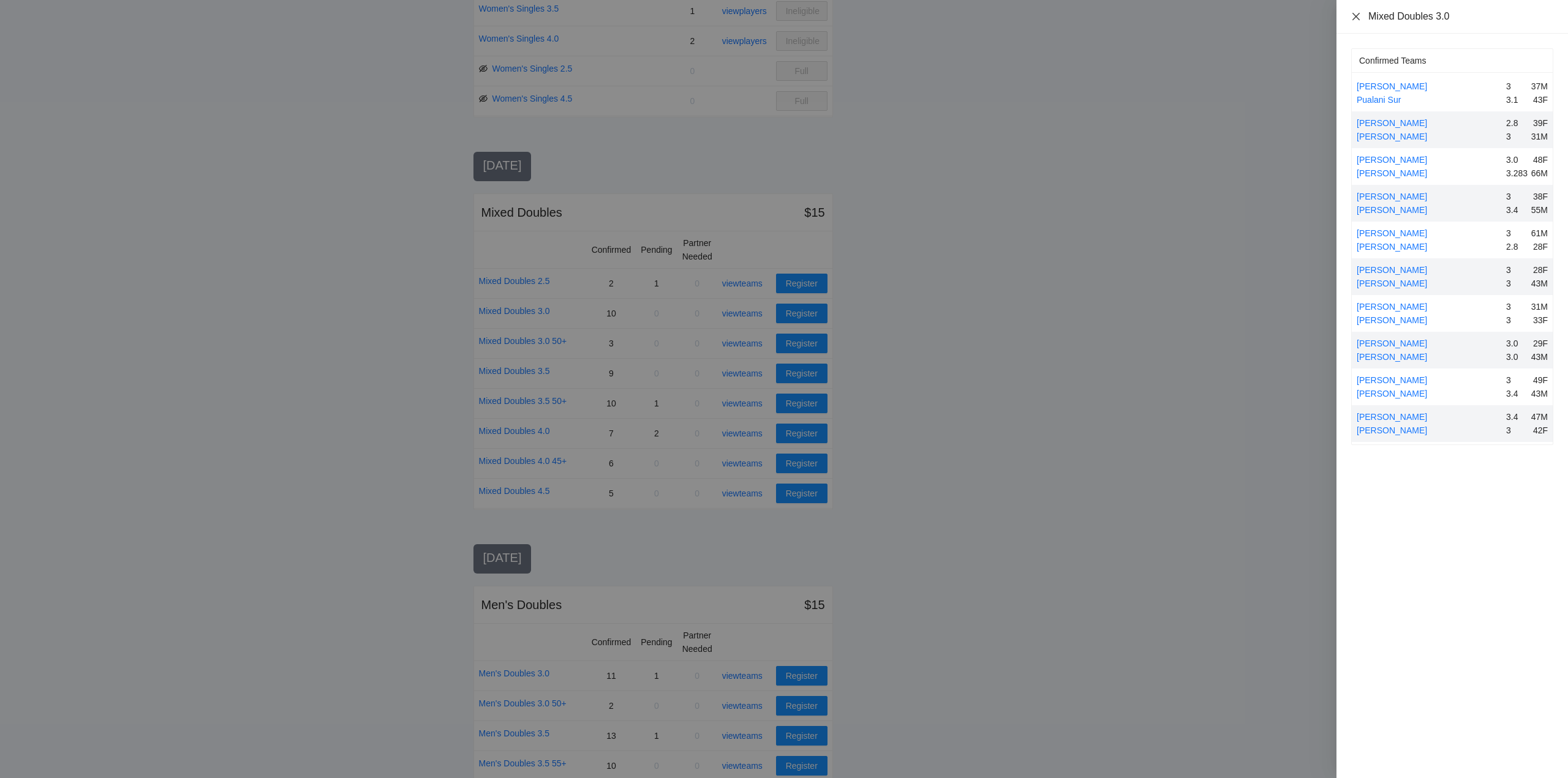
click at [1359, 15] on icon "close" at bounding box center [1356, 17] width 10 height 10
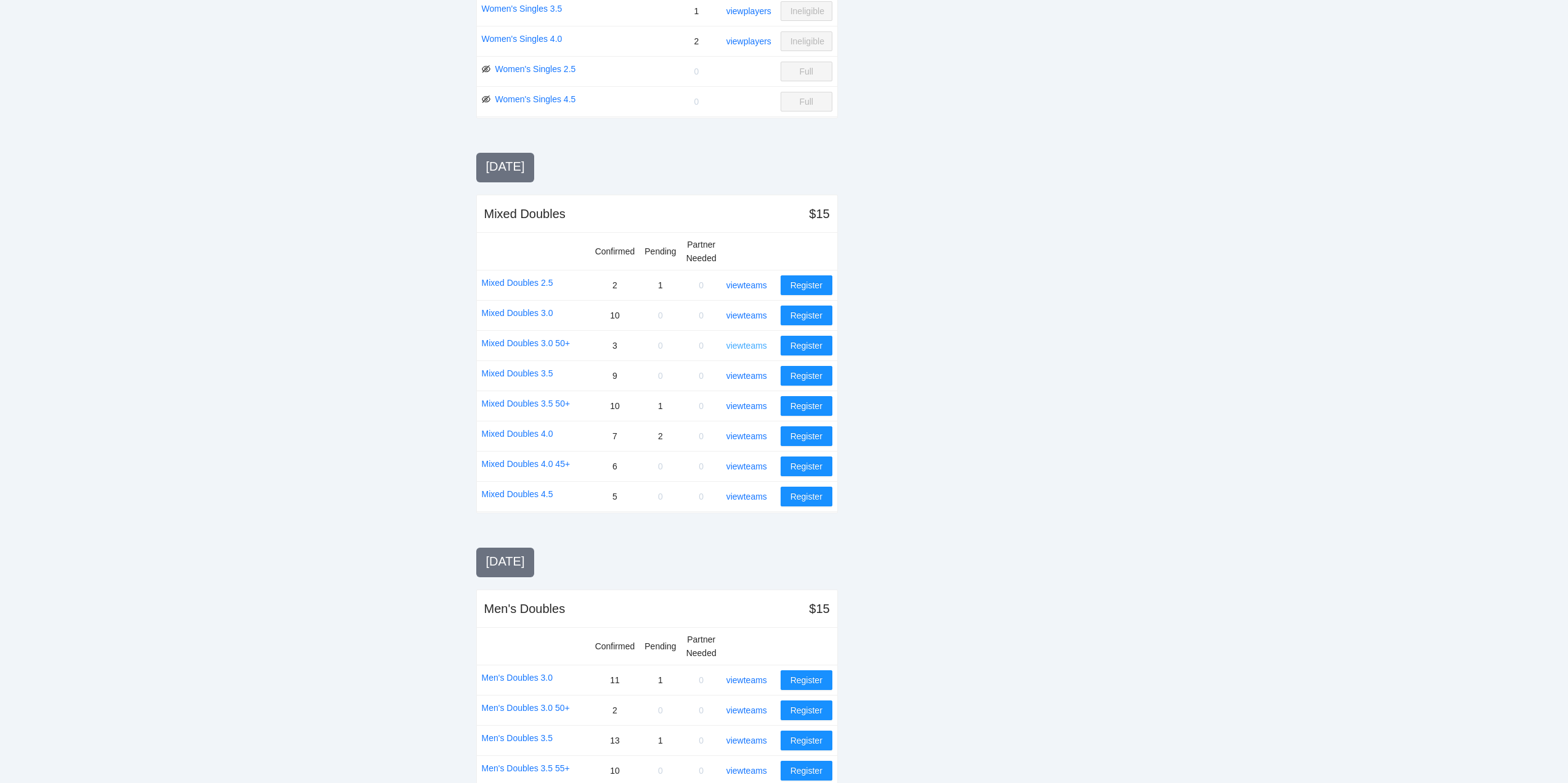
click at [749, 343] on link "view teams" at bounding box center [747, 346] width 41 height 10
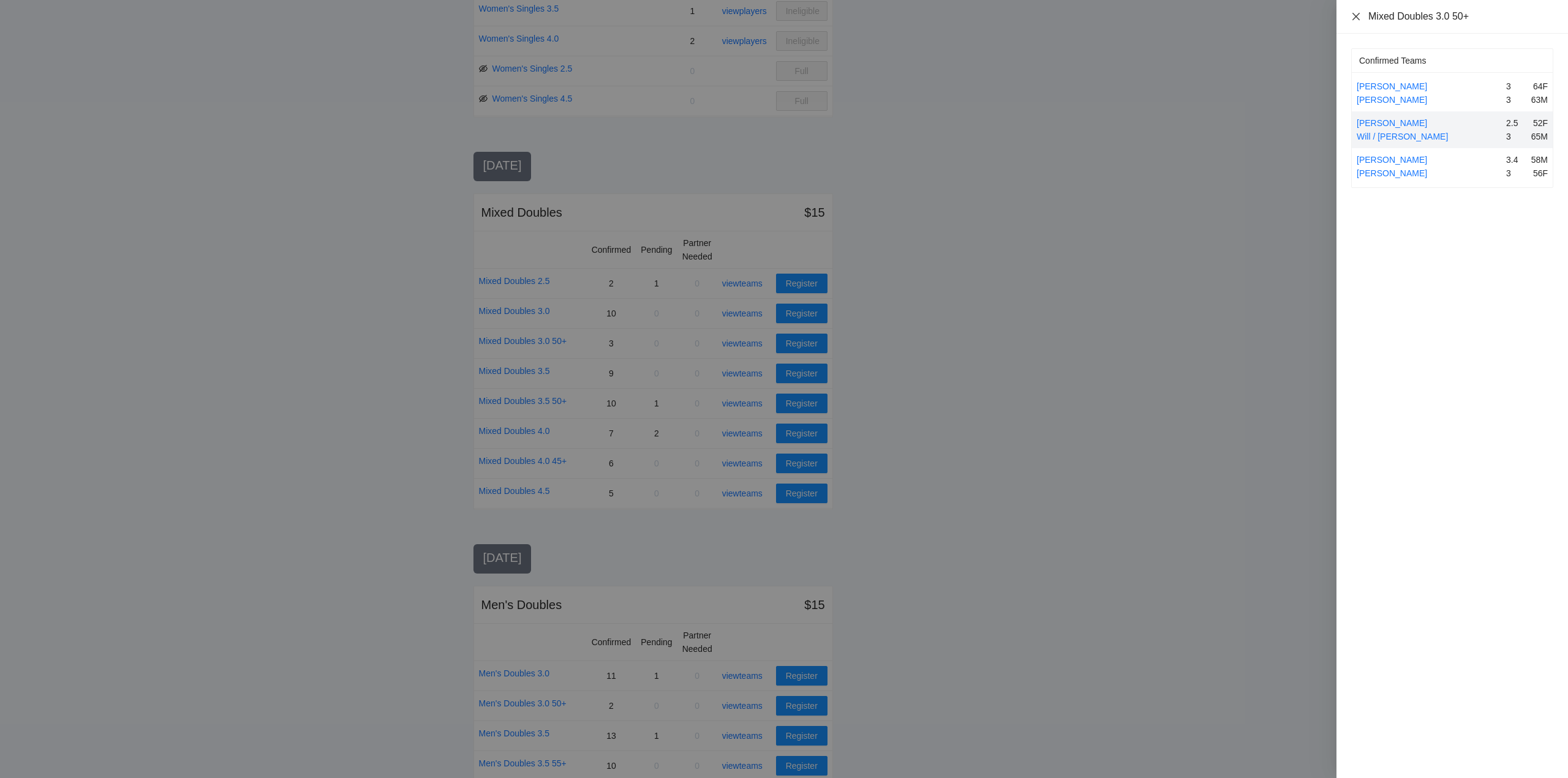
drag, startPoint x: 1357, startPoint y: 15, endPoint x: 1362, endPoint y: 54, distance: 39.3
click at [1357, 15] on icon "close" at bounding box center [1356, 16] width 7 height 7
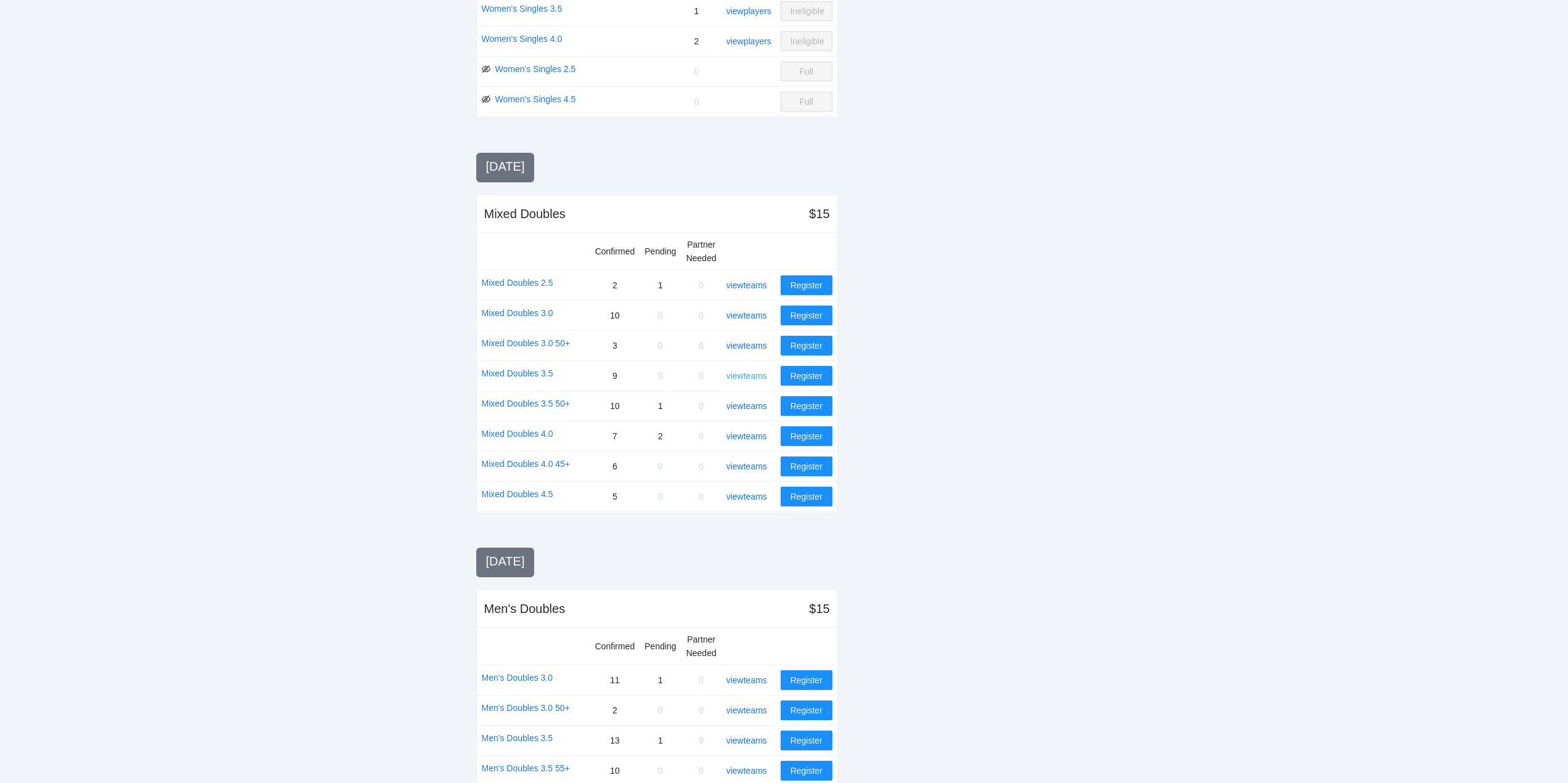
click at [760, 377] on link "view teams" at bounding box center [747, 376] width 41 height 10
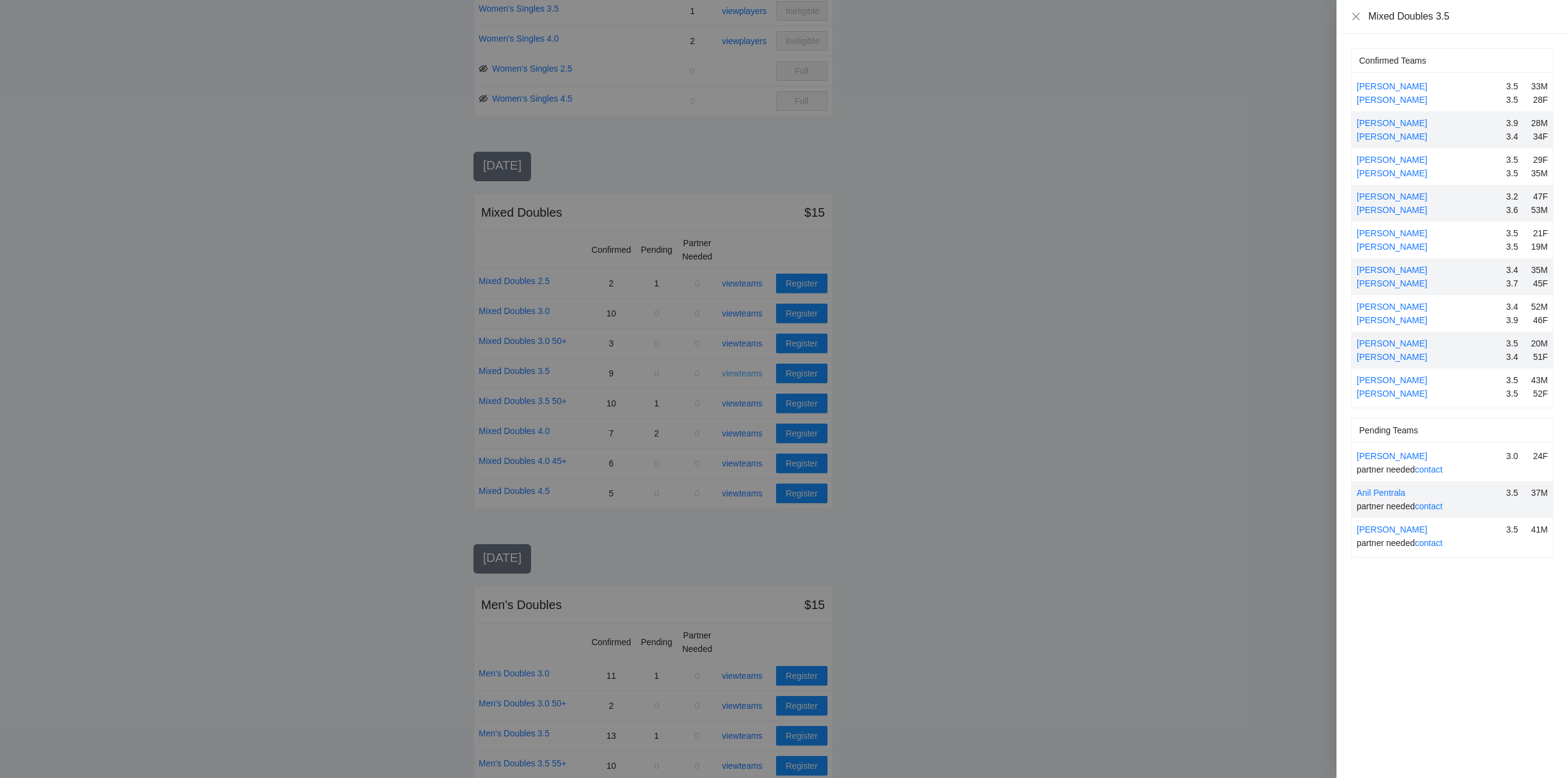
click at [756, 375] on div at bounding box center [784, 389] width 1568 height 778
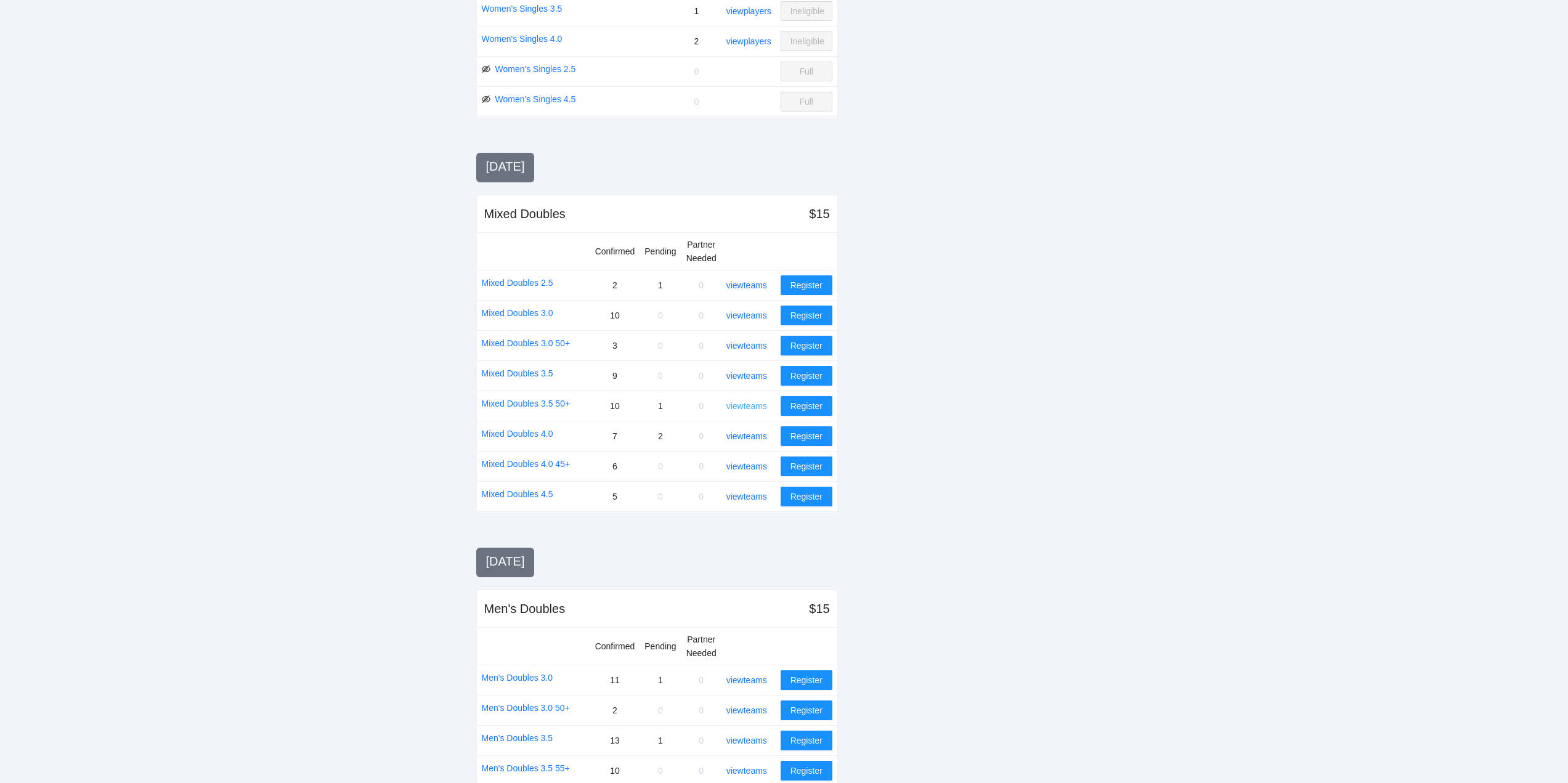
click at [747, 403] on link "view teams" at bounding box center [747, 406] width 41 height 10
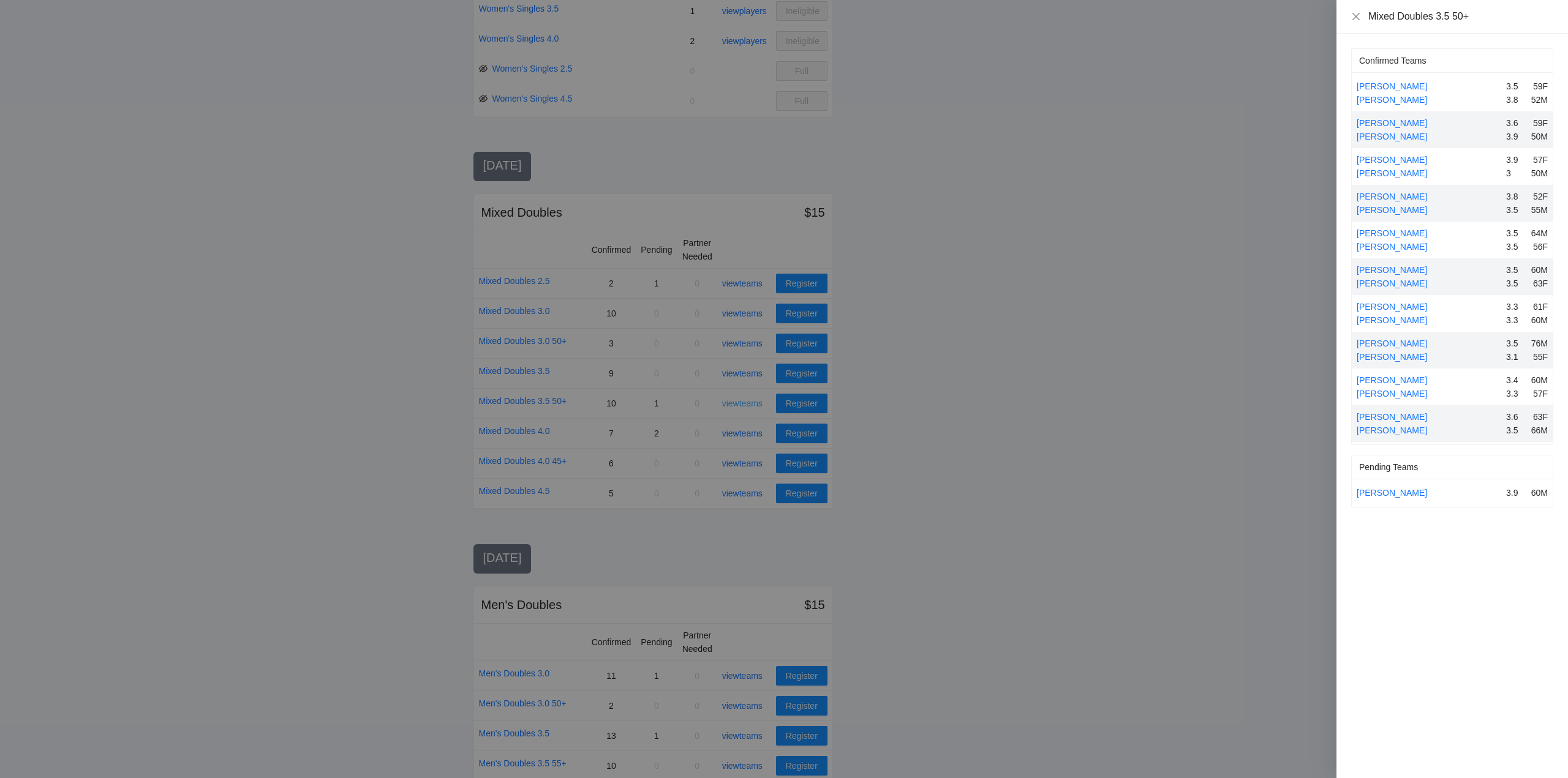
click at [743, 401] on div at bounding box center [784, 389] width 1568 height 778
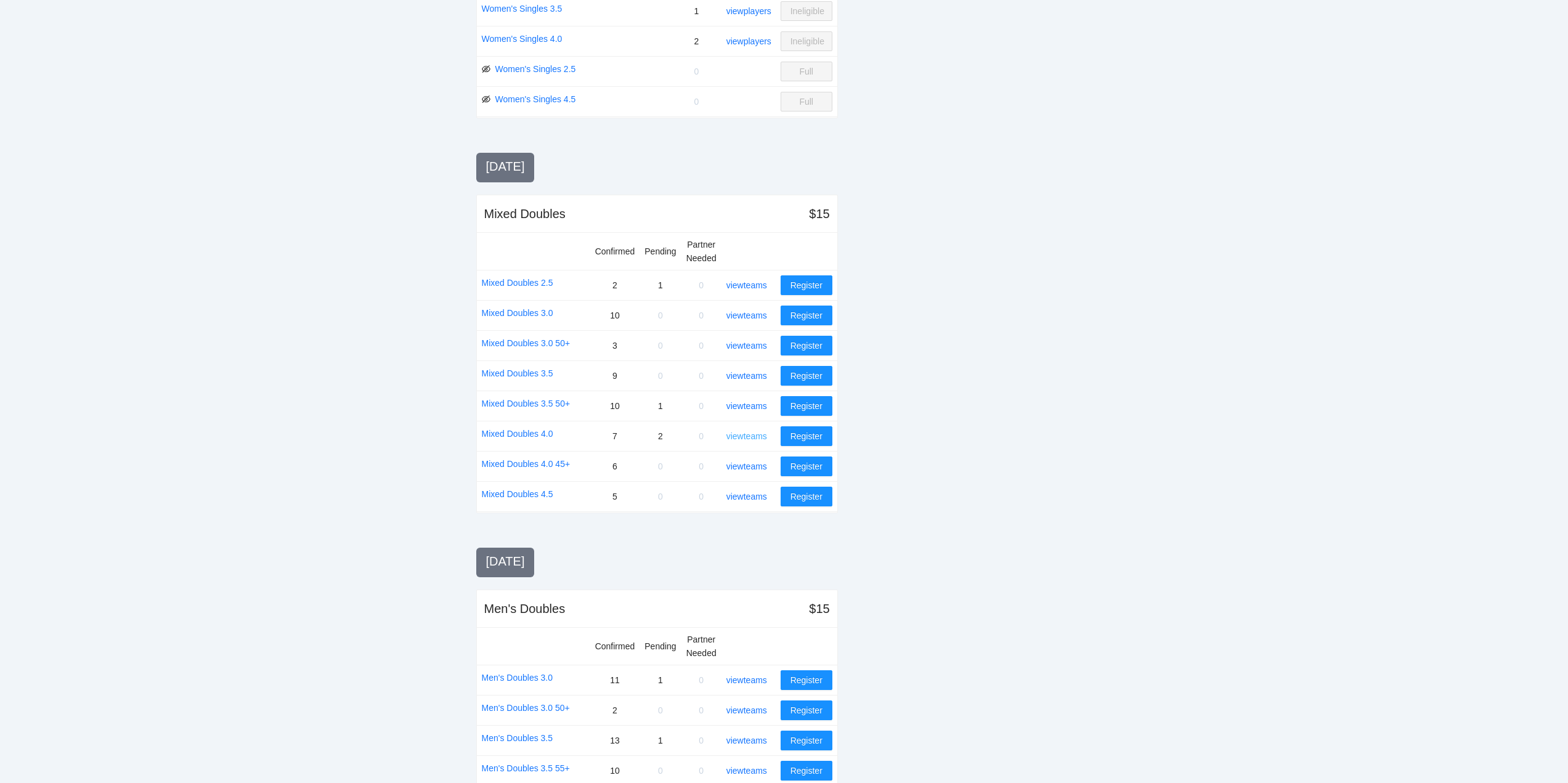
click at [753, 437] on link "view teams" at bounding box center [747, 436] width 41 height 10
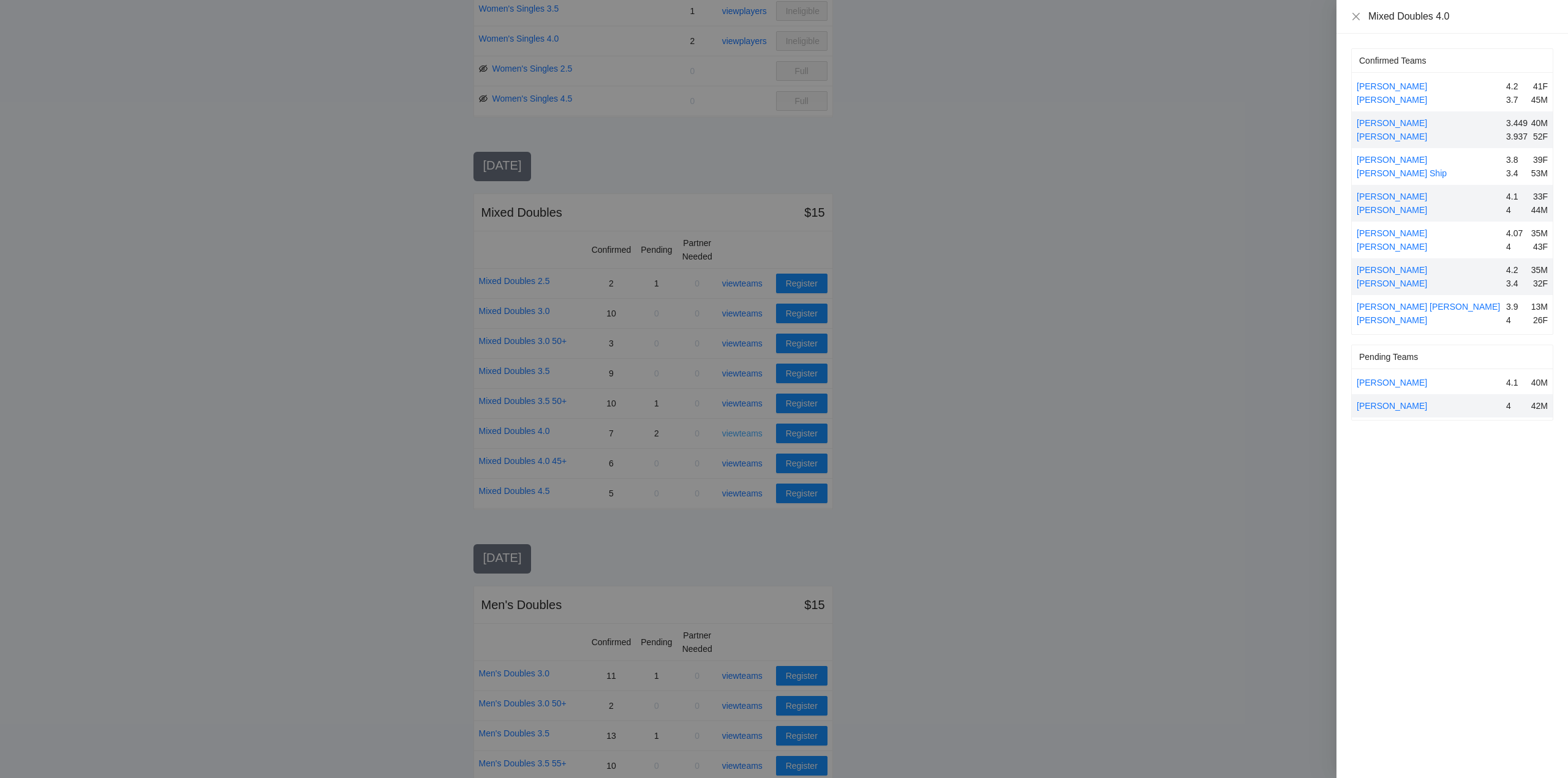
click at [749, 435] on div at bounding box center [784, 389] width 1568 height 778
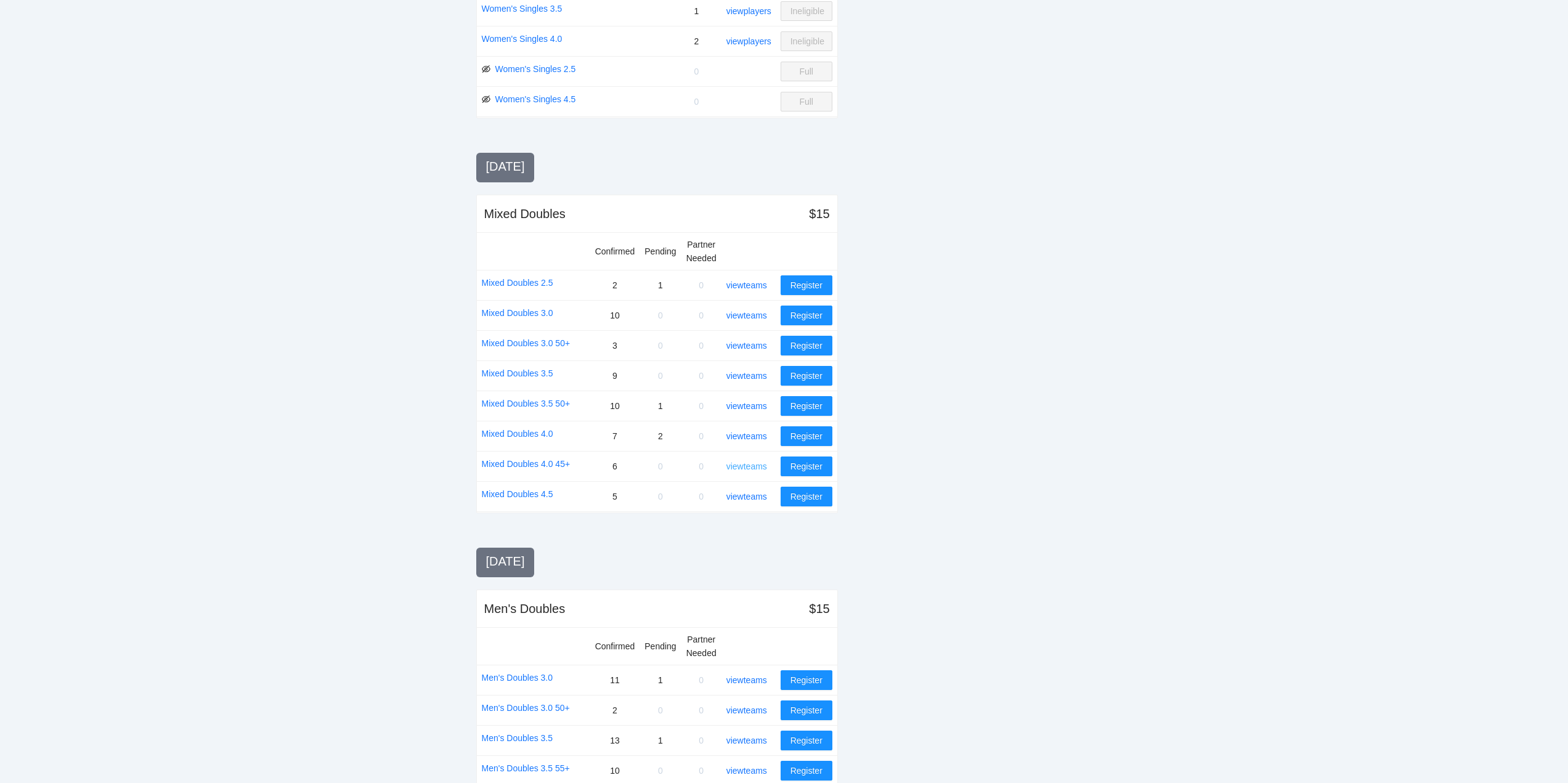
click at [748, 464] on link "view teams" at bounding box center [747, 466] width 41 height 10
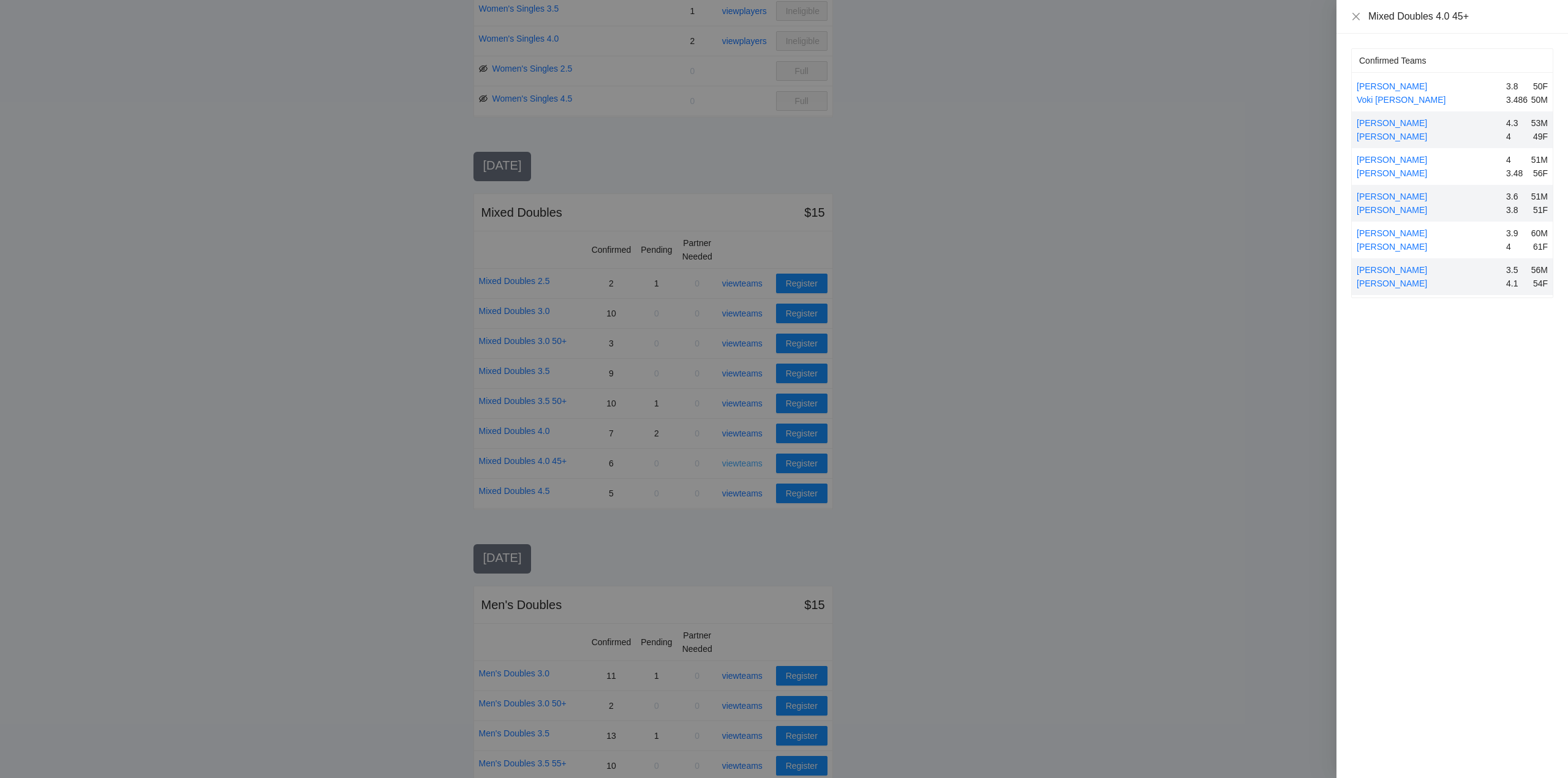
click at [743, 461] on div at bounding box center [784, 389] width 1568 height 778
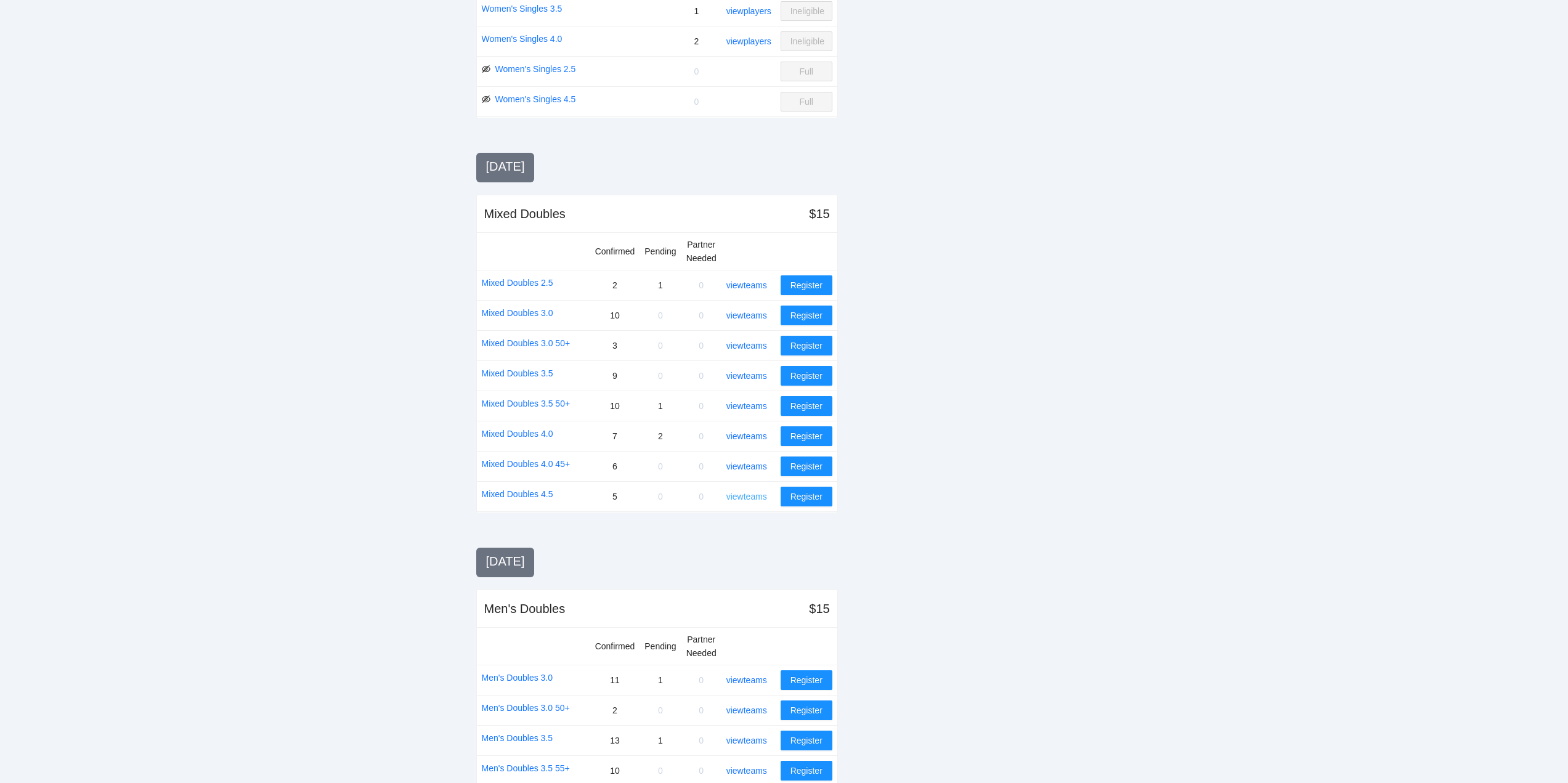
click at [748, 496] on link "view teams" at bounding box center [747, 497] width 41 height 10
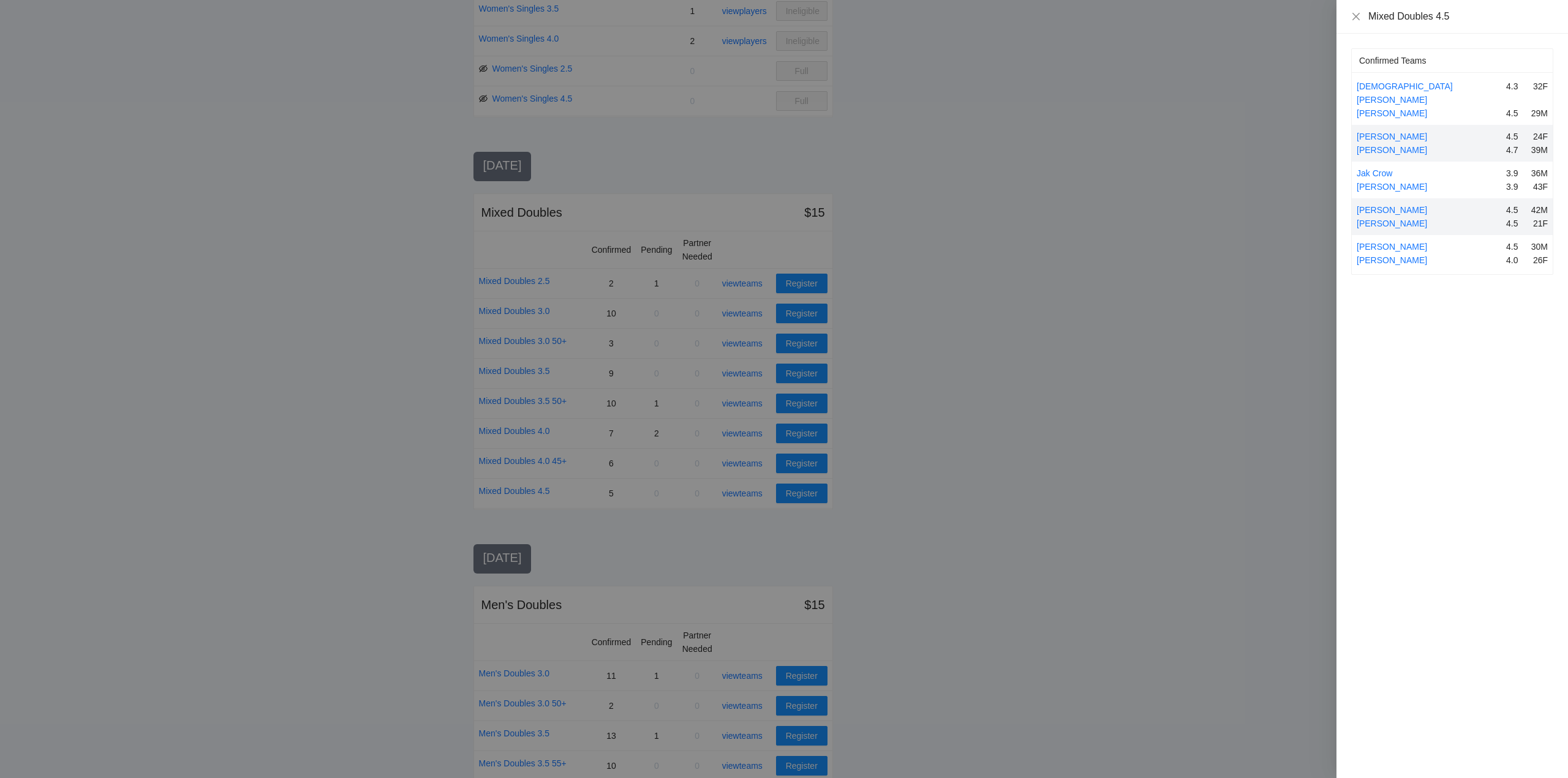
click at [745, 492] on div at bounding box center [784, 389] width 1568 height 778
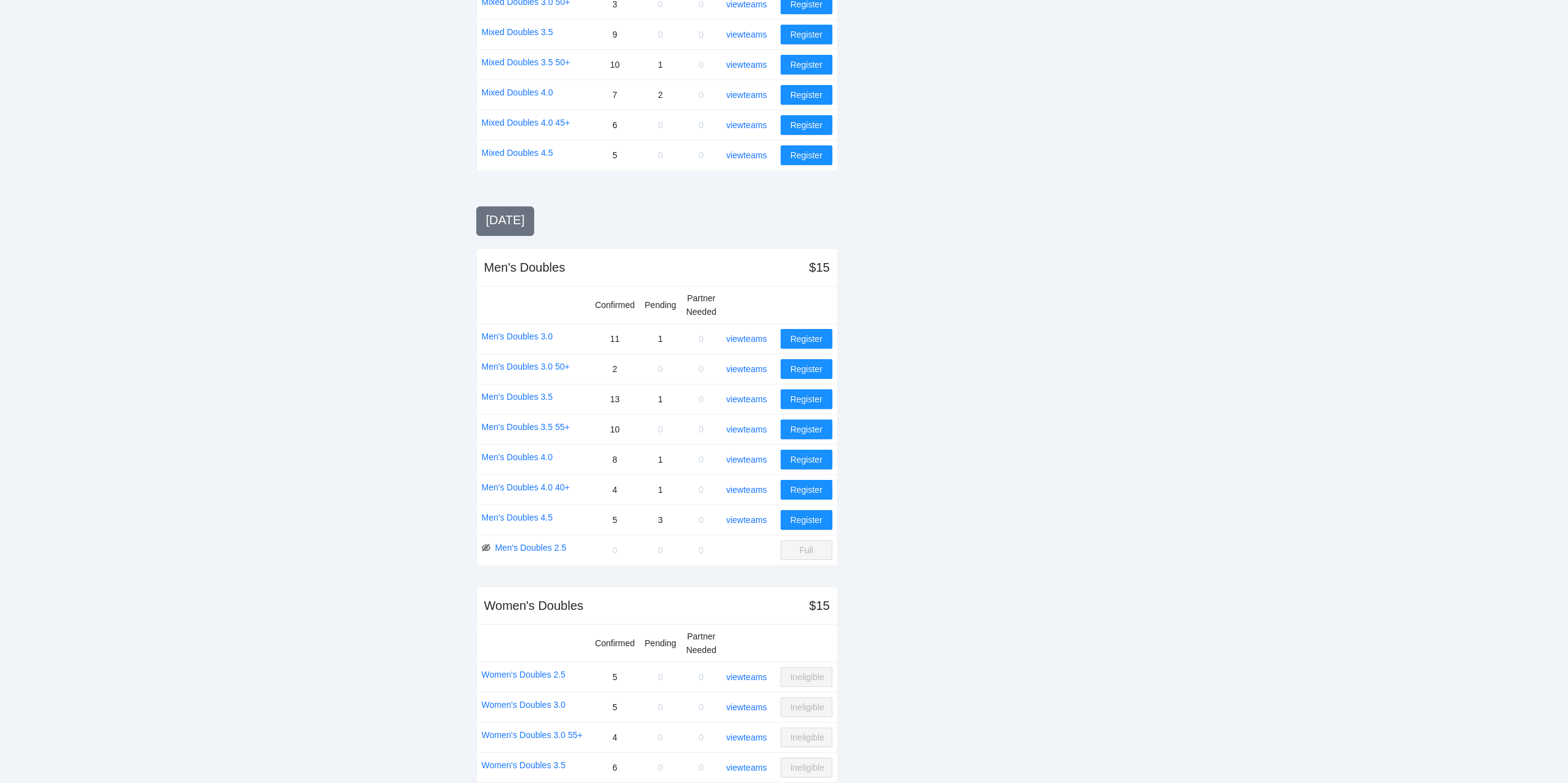
scroll to position [1088, 0]
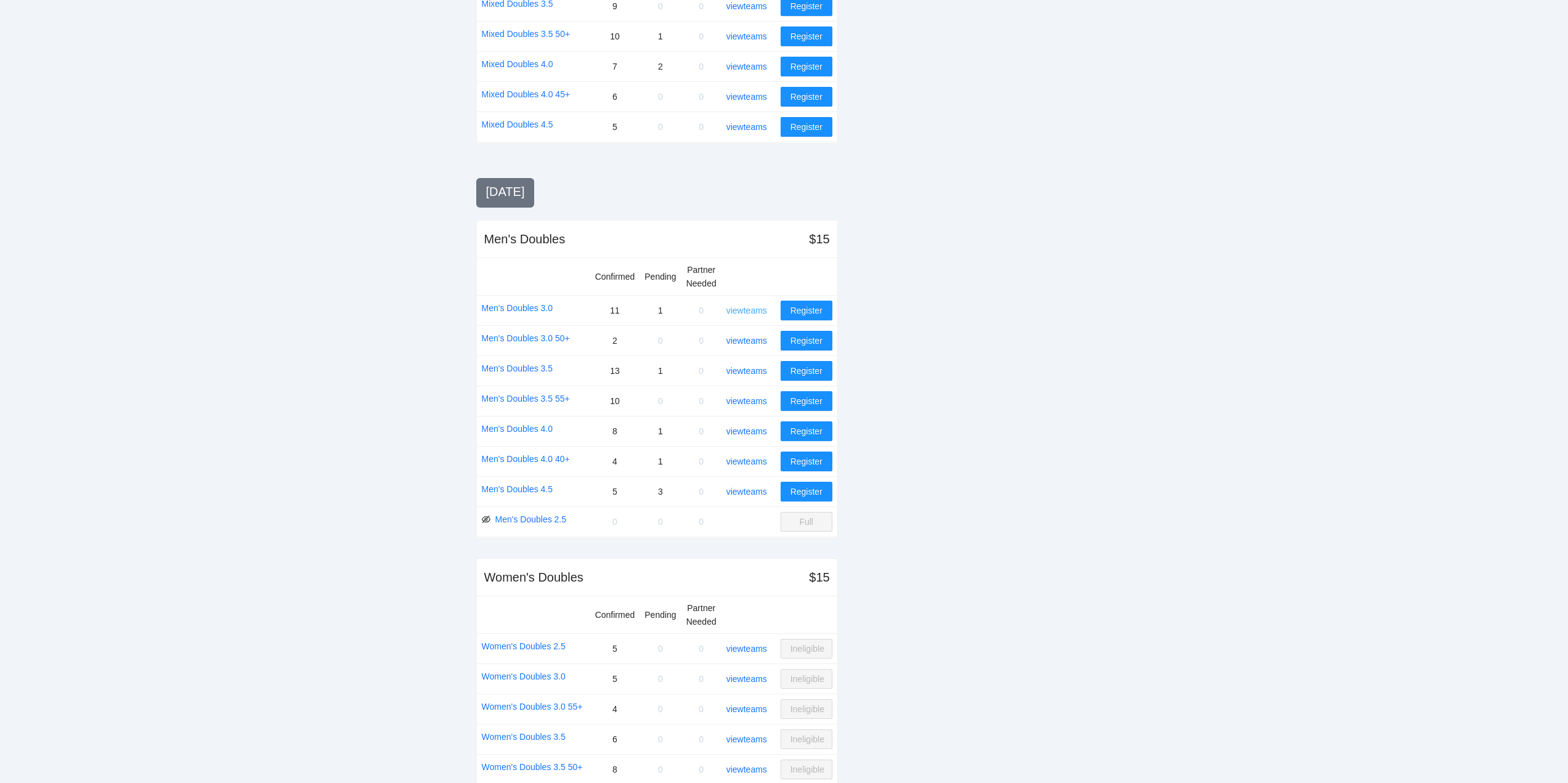
click at [745, 311] on link "view teams" at bounding box center [747, 310] width 41 height 10
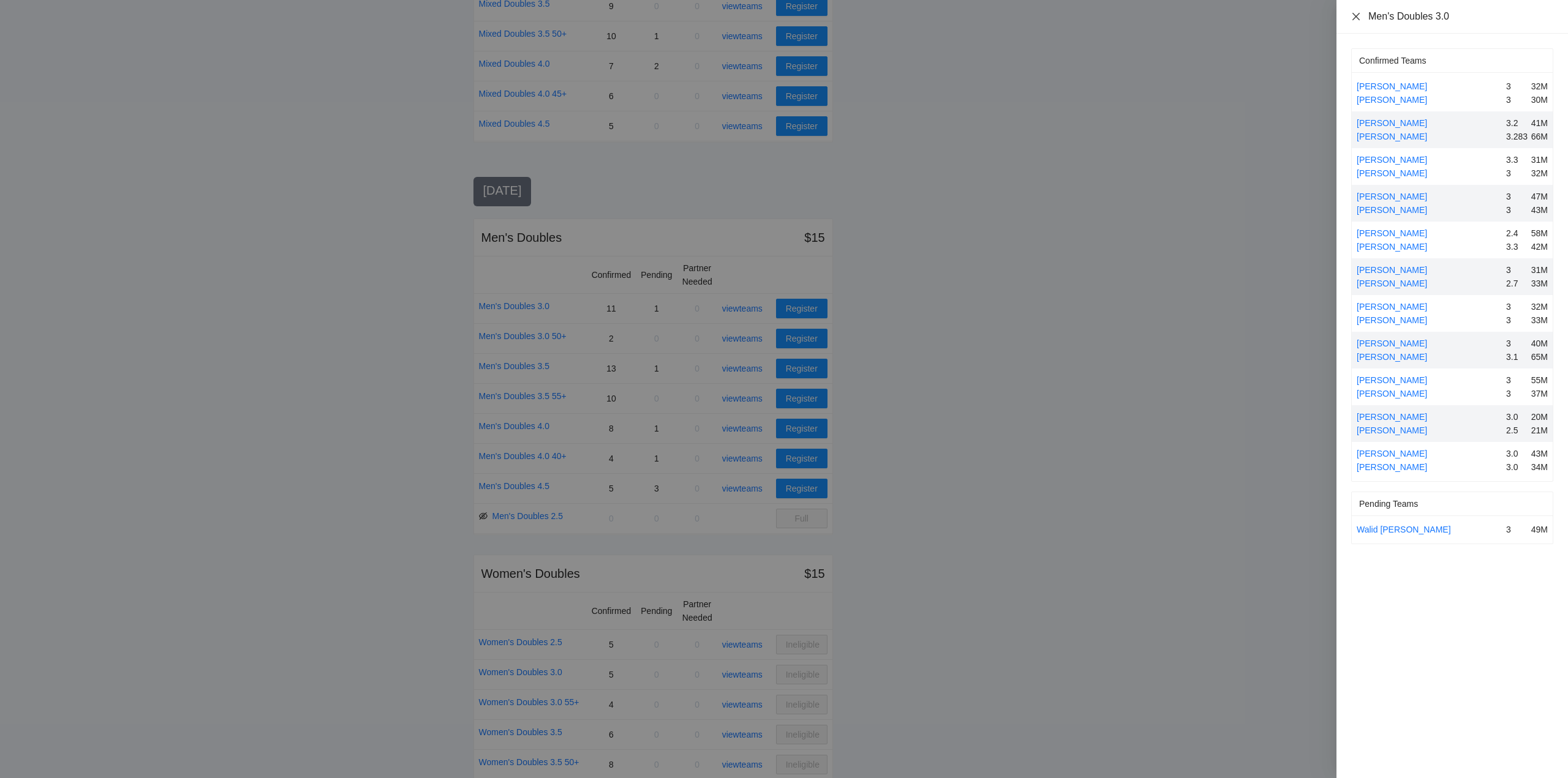
click at [1356, 15] on icon "close" at bounding box center [1356, 17] width 10 height 10
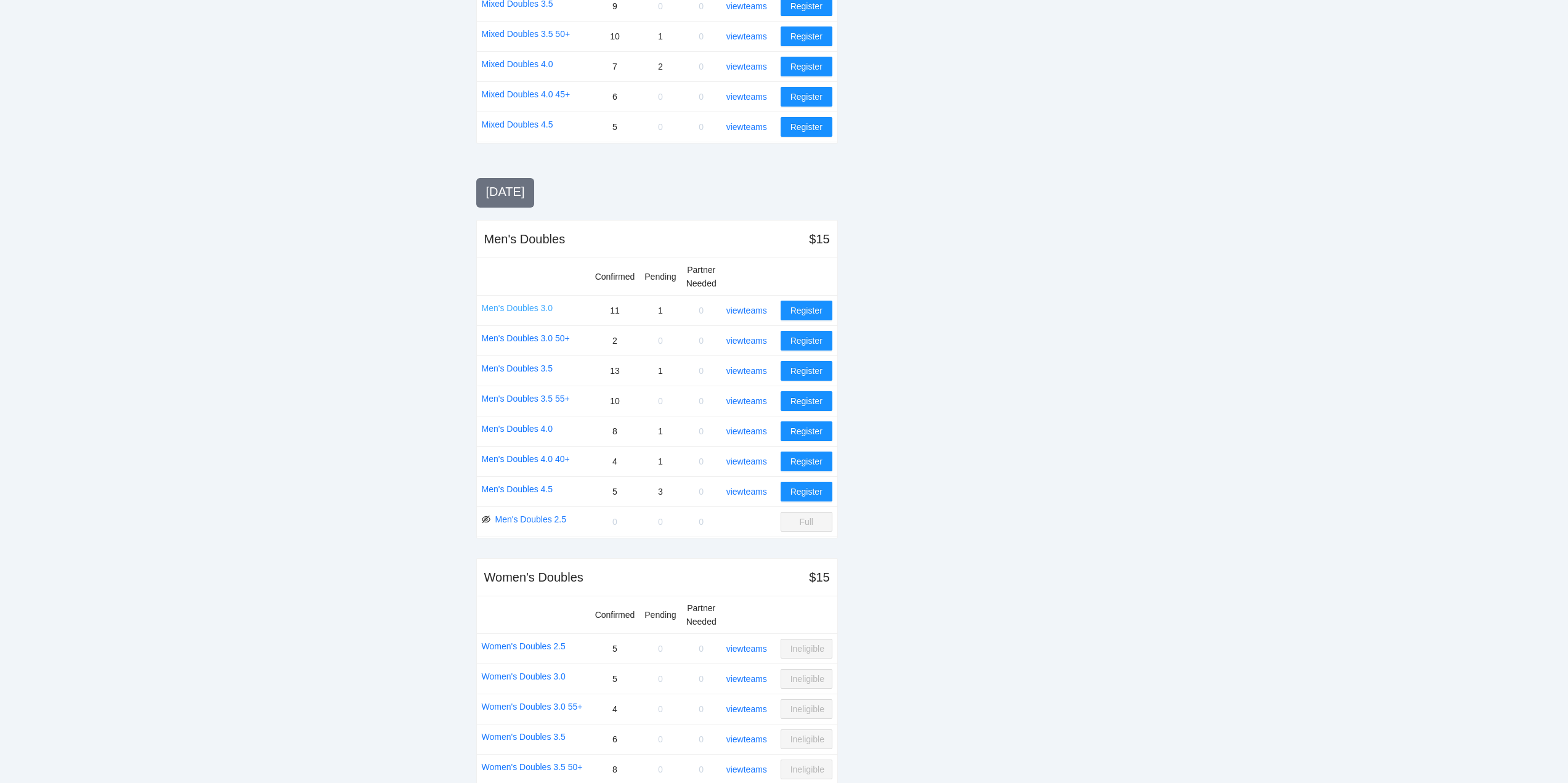
click at [515, 305] on link "Men's Doubles 3.0" at bounding box center [517, 308] width 71 height 14
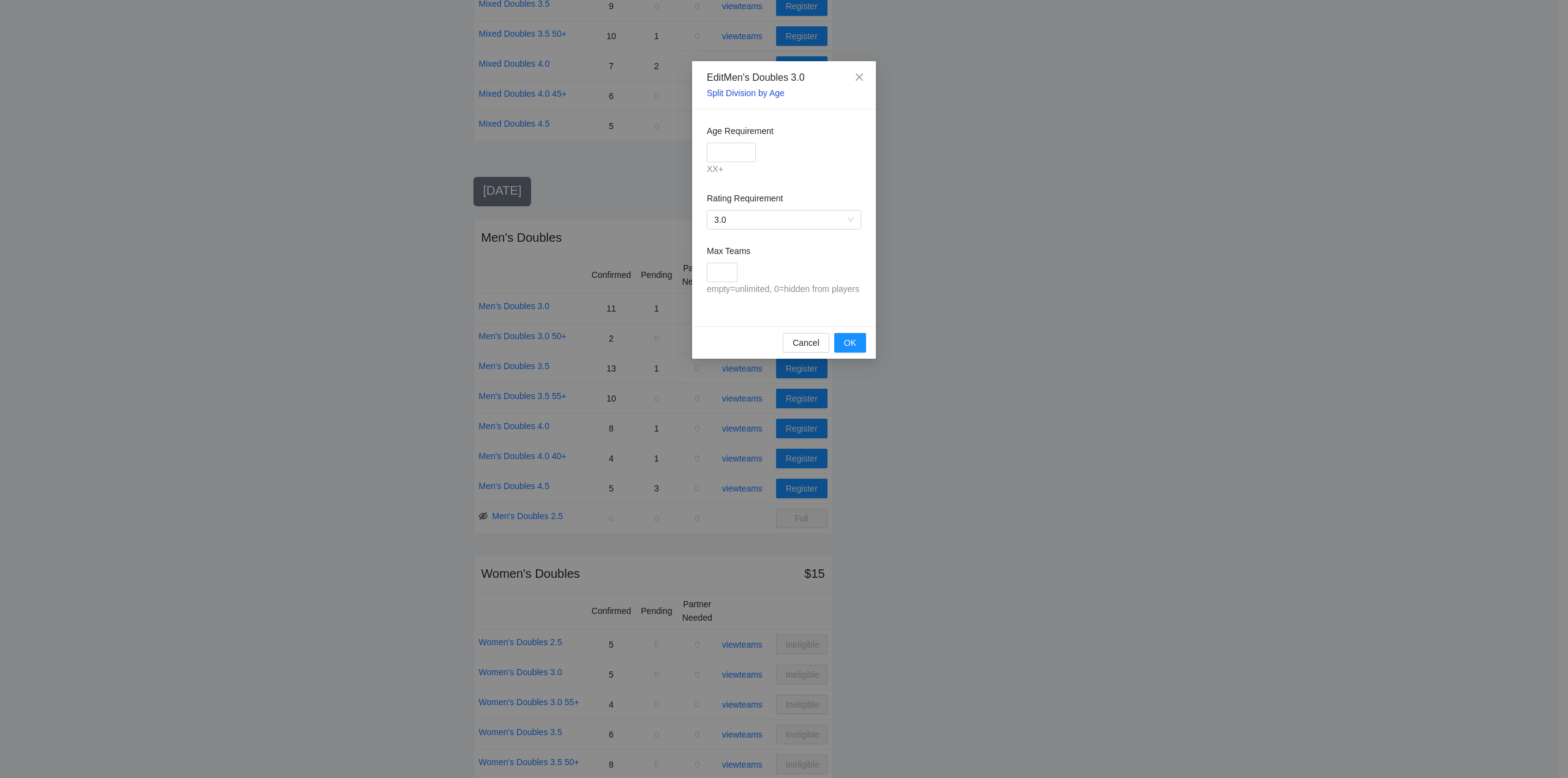
click at [740, 91] on link "Split Division by Age" at bounding box center [746, 93] width 78 height 10
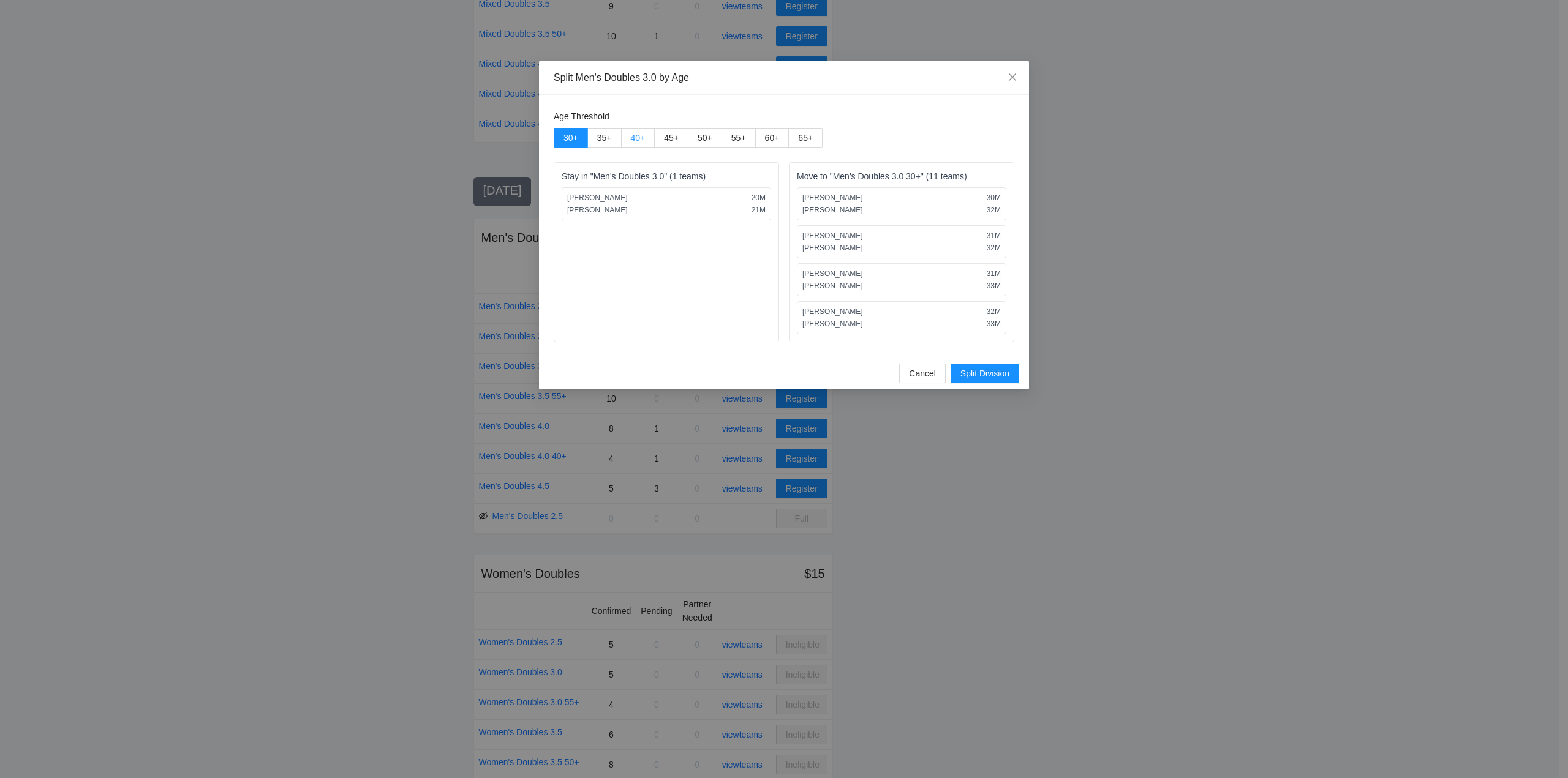
click at [631, 134] on span "40 +" at bounding box center [638, 138] width 15 height 10
click at [977, 370] on span "Split Division" at bounding box center [985, 374] width 49 height 14
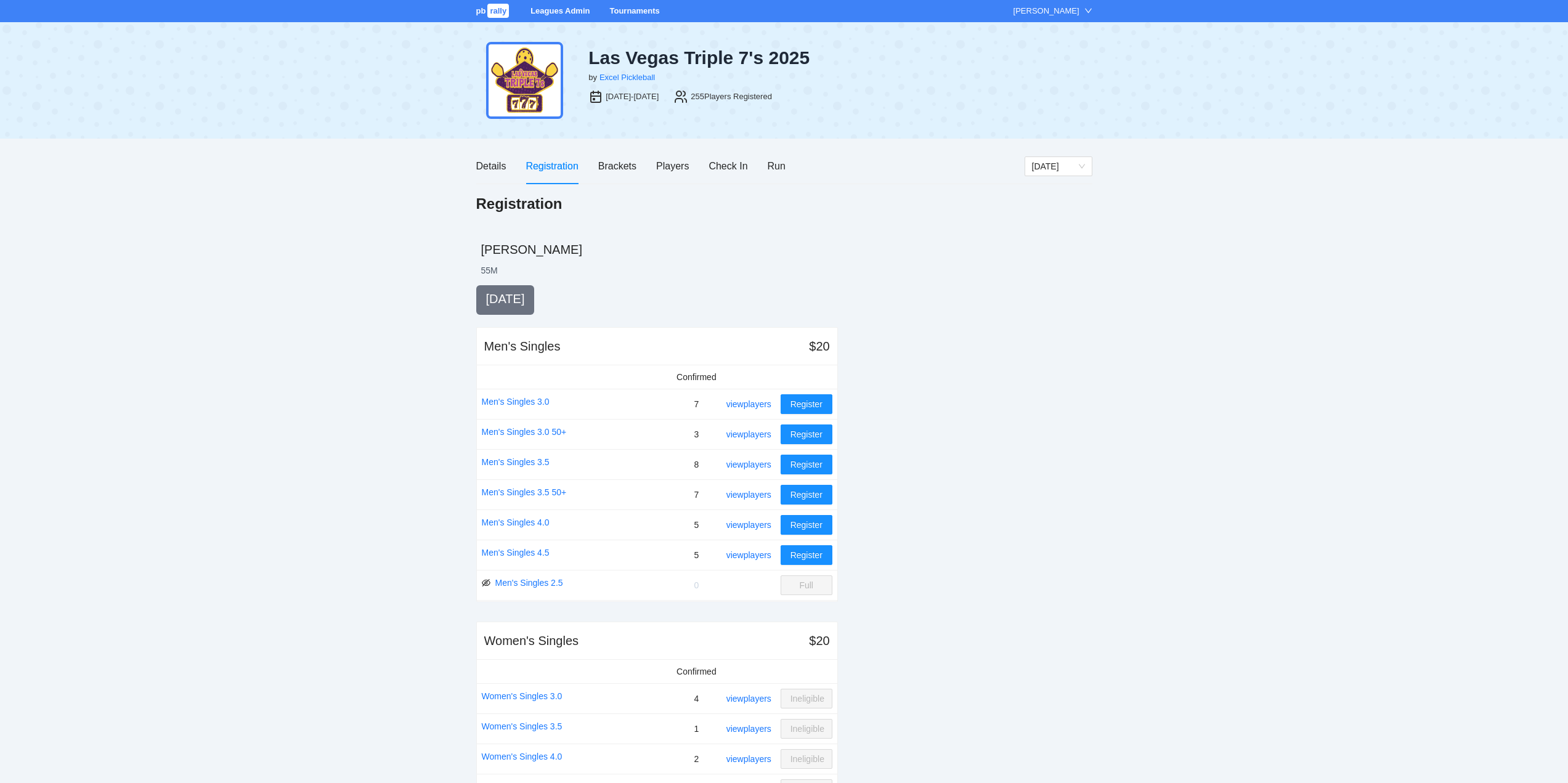
scroll to position [1088, 0]
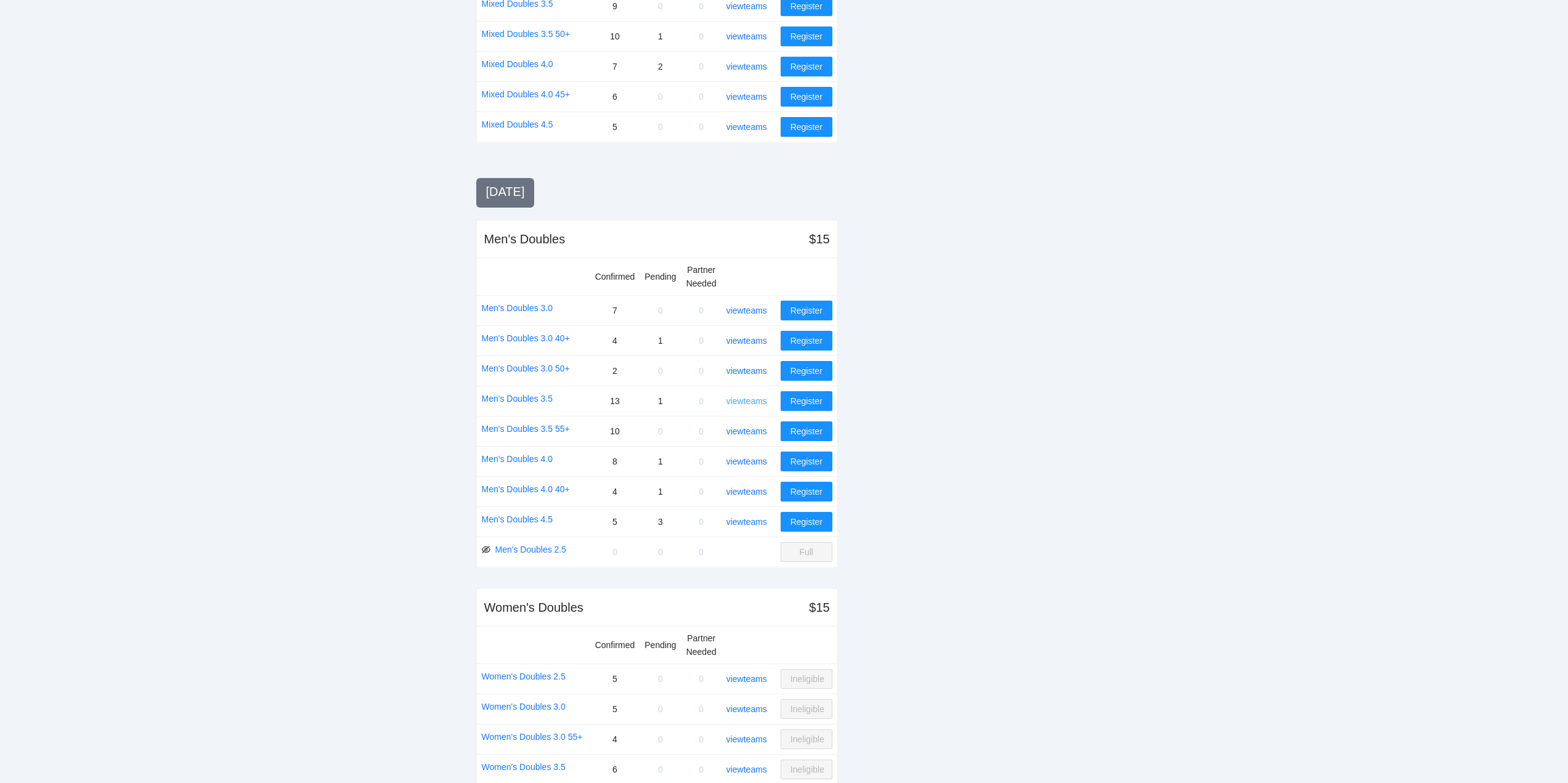
click at [746, 398] on link "view teams" at bounding box center [747, 401] width 41 height 10
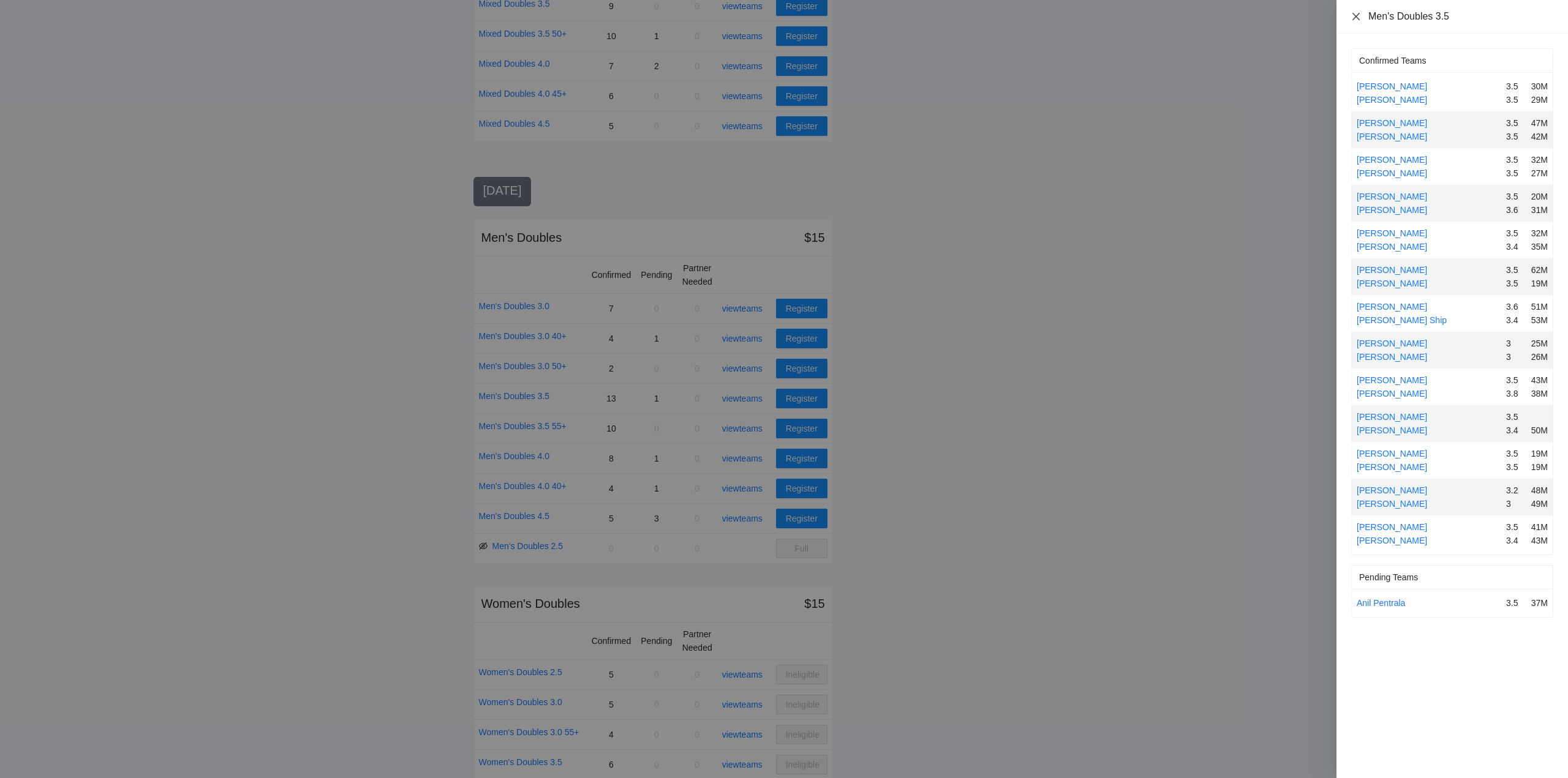
click at [1353, 12] on icon "close" at bounding box center [1356, 17] width 10 height 10
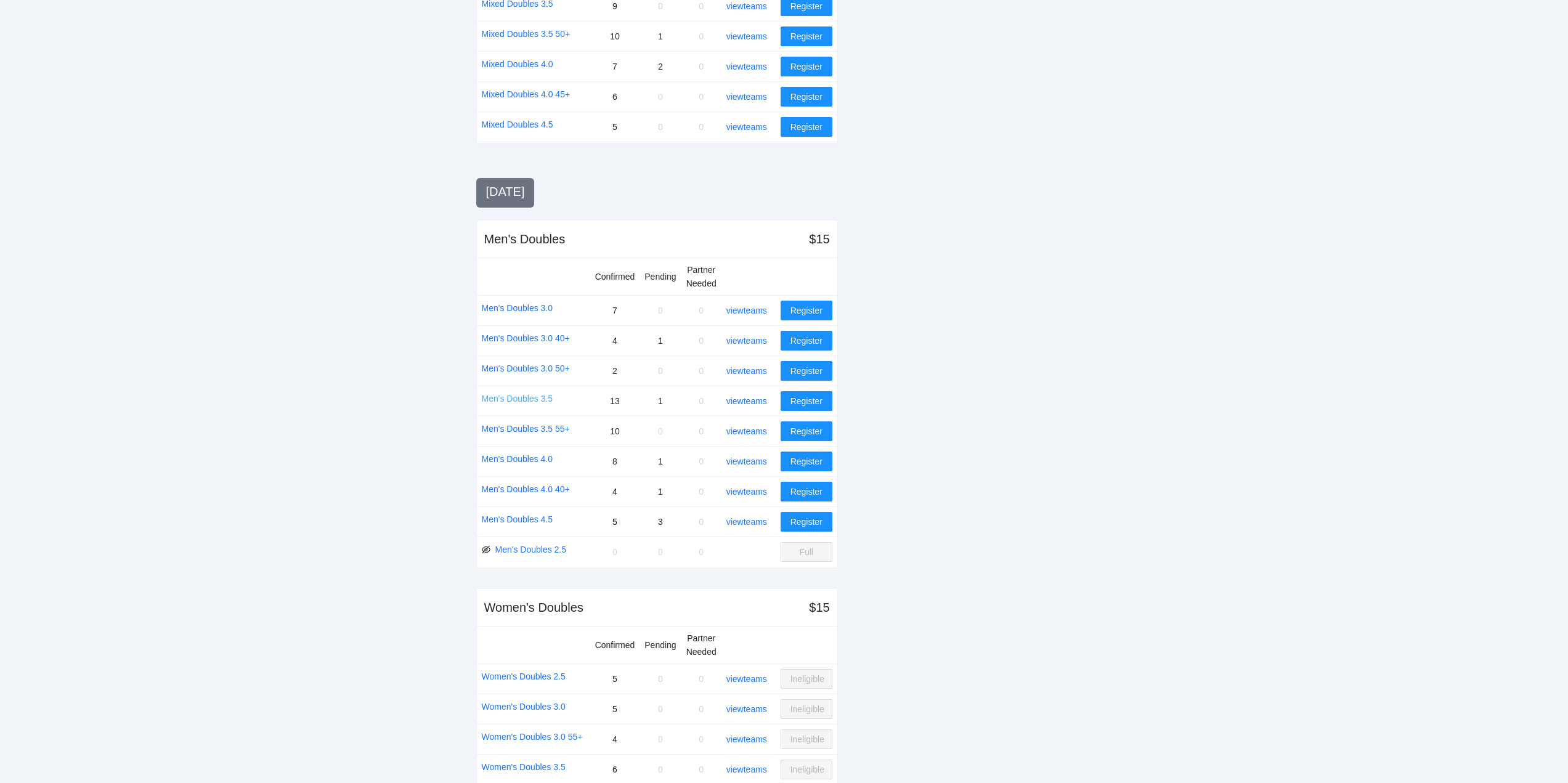
click at [510, 395] on link "Men's Doubles 3.5" at bounding box center [517, 399] width 71 height 14
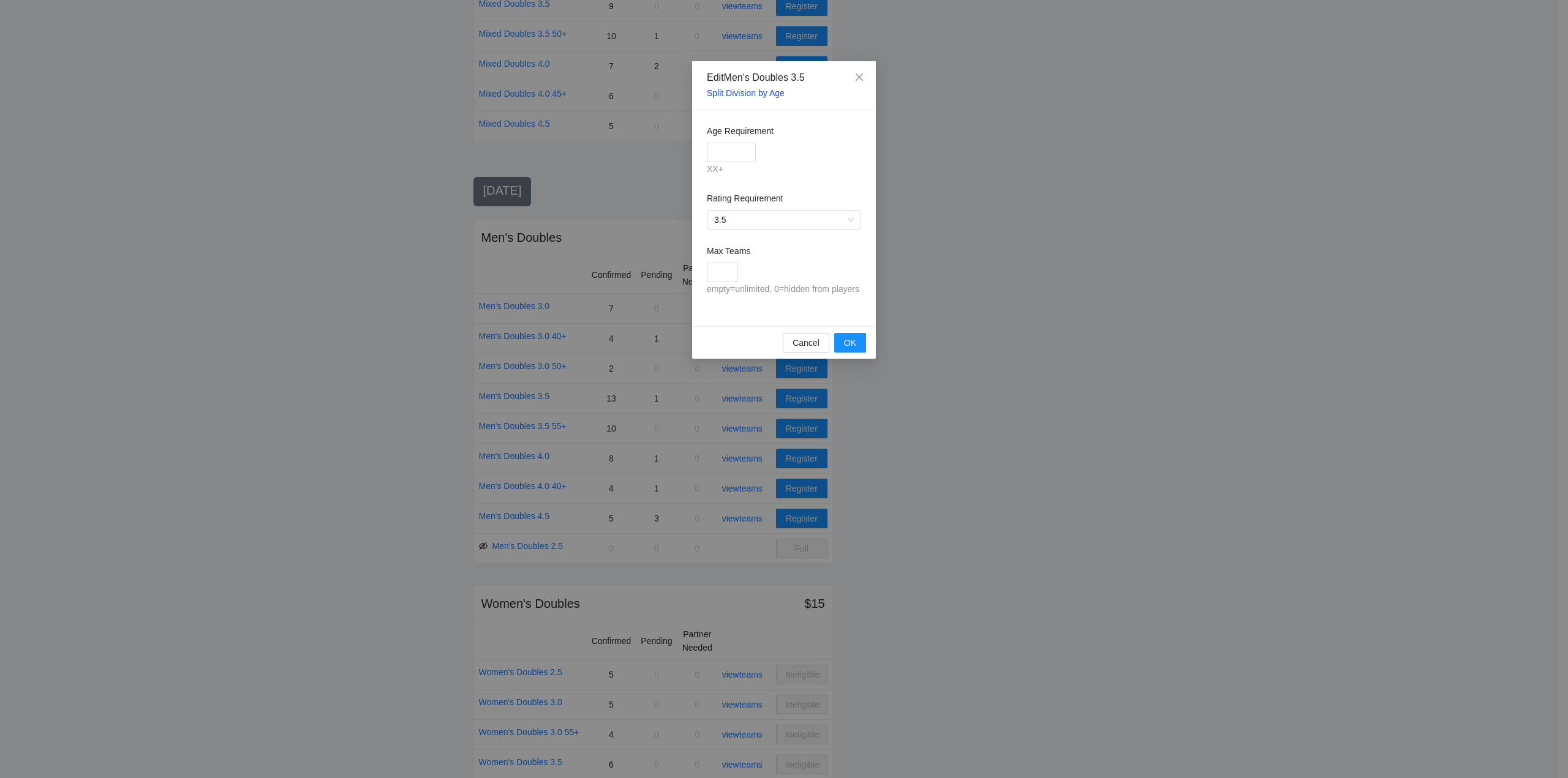
click at [741, 92] on link "Split Division by Age" at bounding box center [746, 93] width 78 height 10
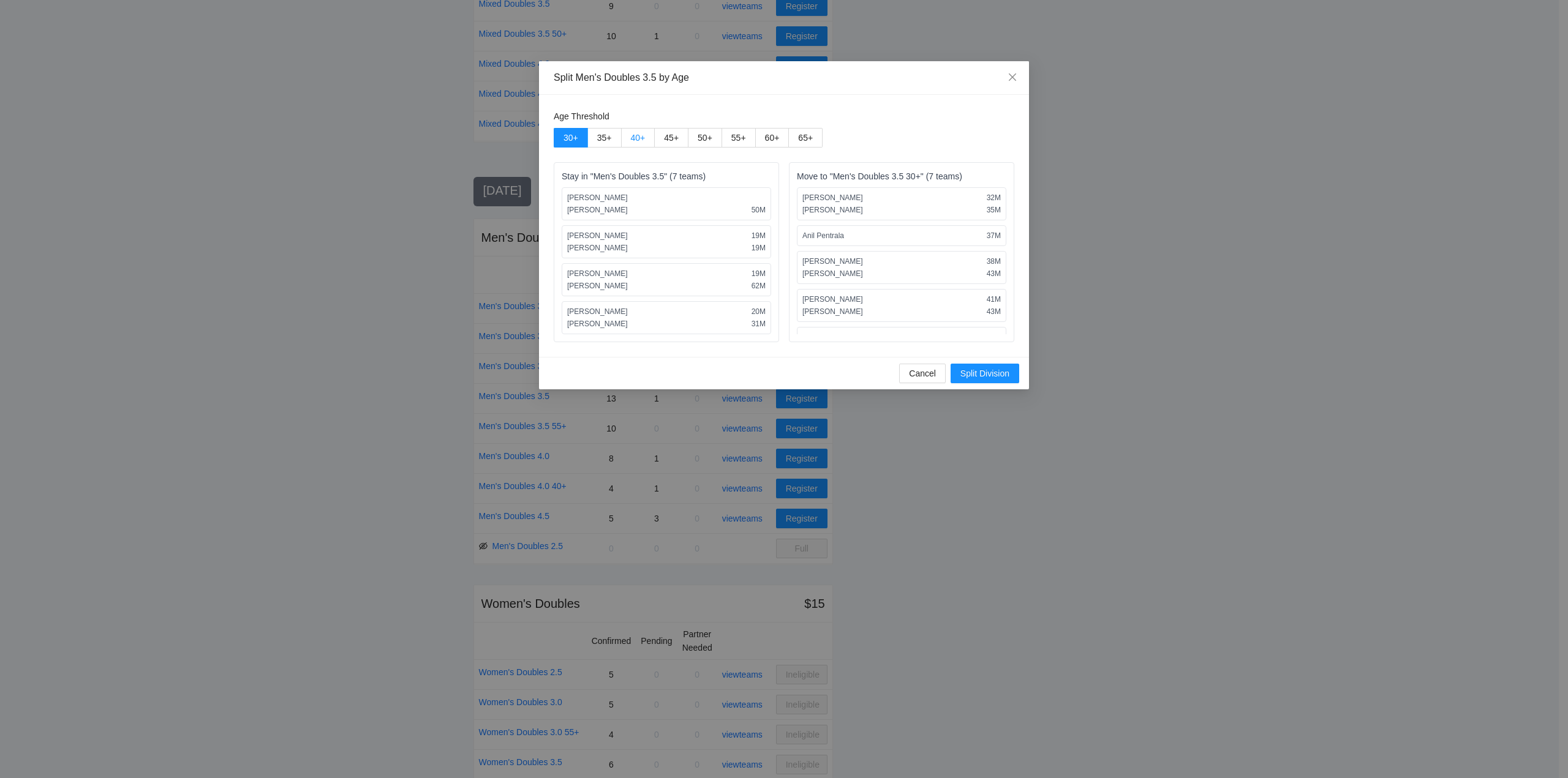
click at [636, 137] on span "40 +" at bounding box center [638, 138] width 15 height 10
click at [989, 370] on span "Split Division" at bounding box center [985, 374] width 49 height 14
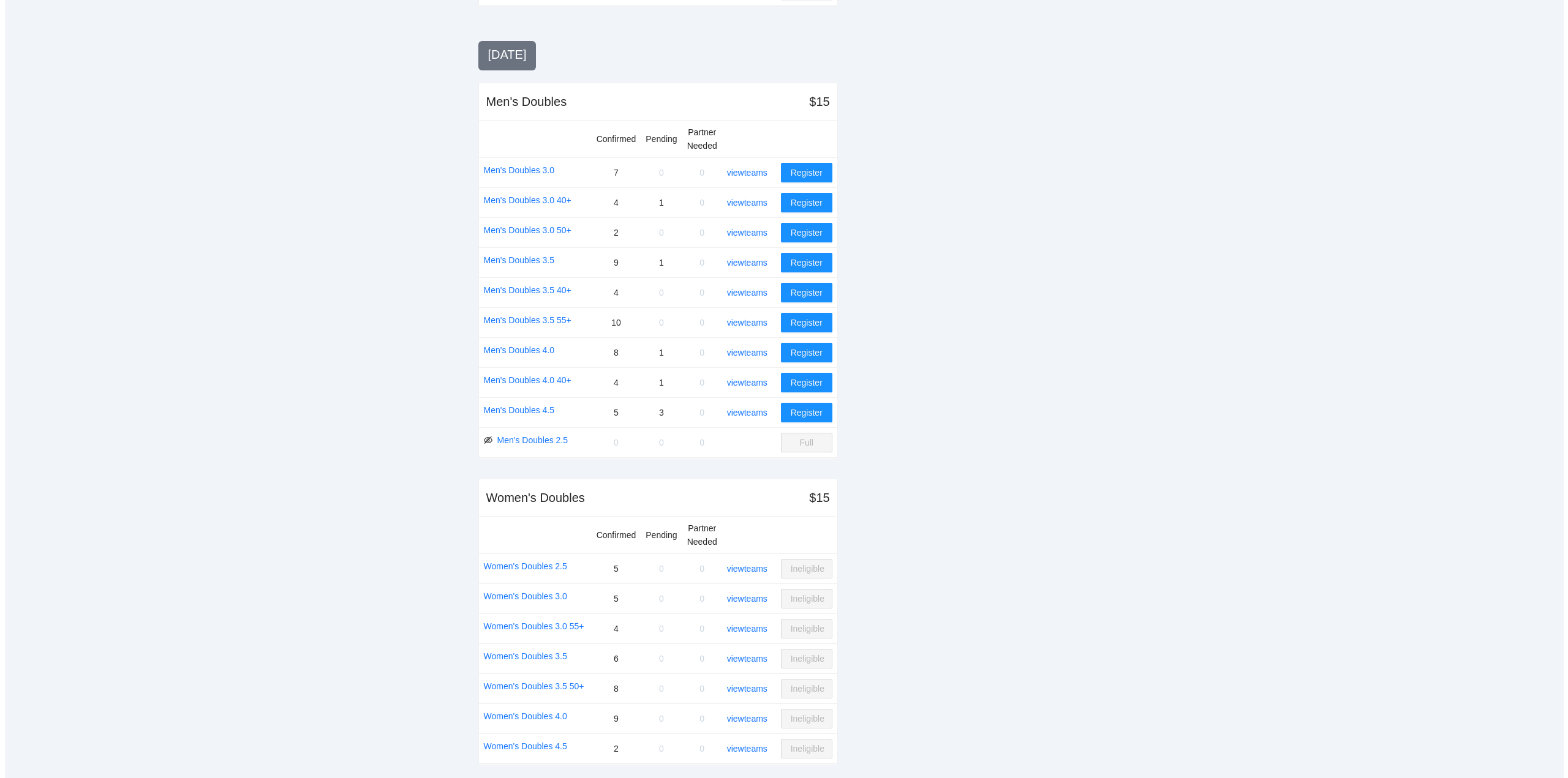
scroll to position [1223, 0]
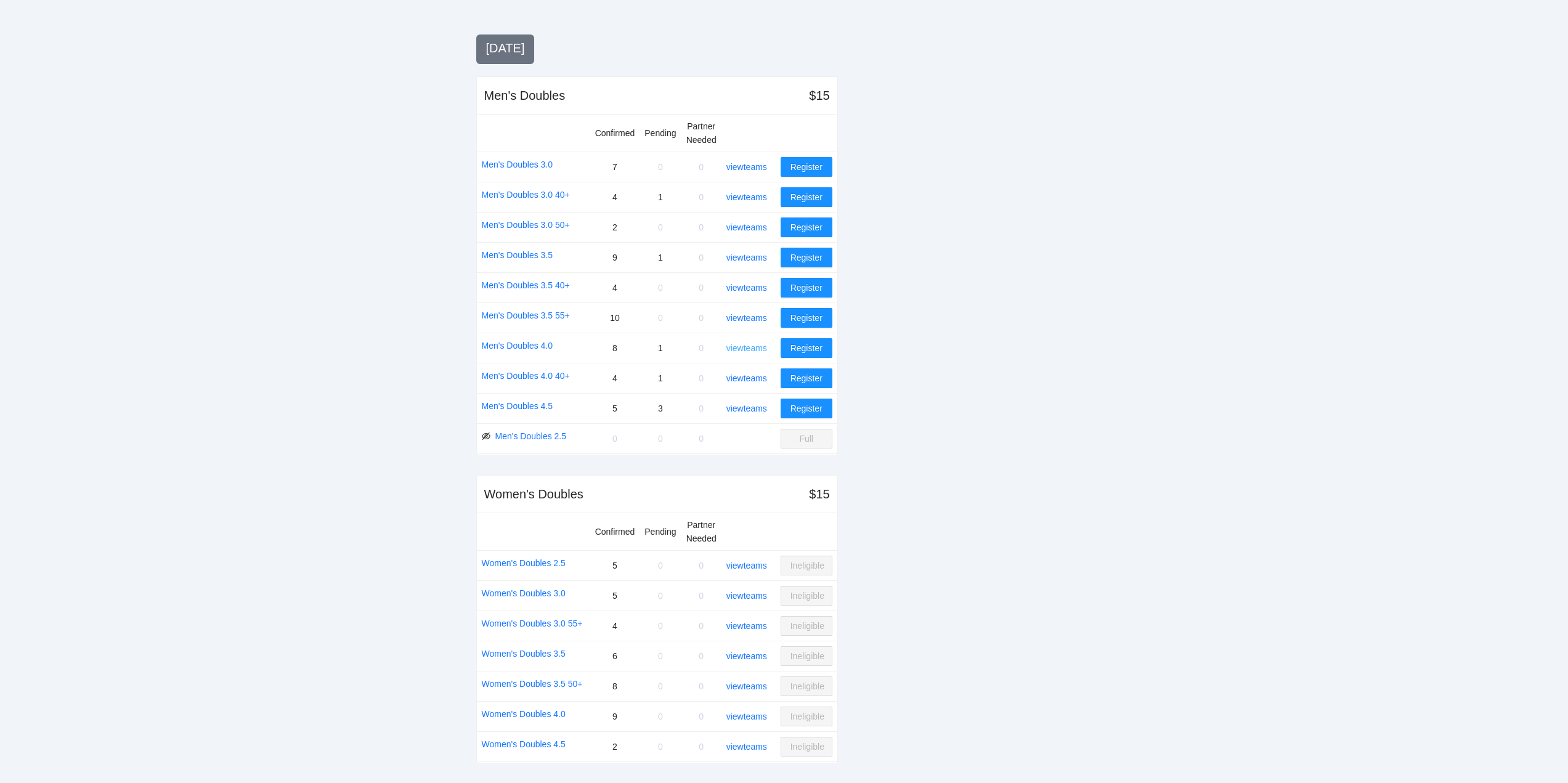
click at [755, 348] on link "view teams" at bounding box center [747, 348] width 41 height 10
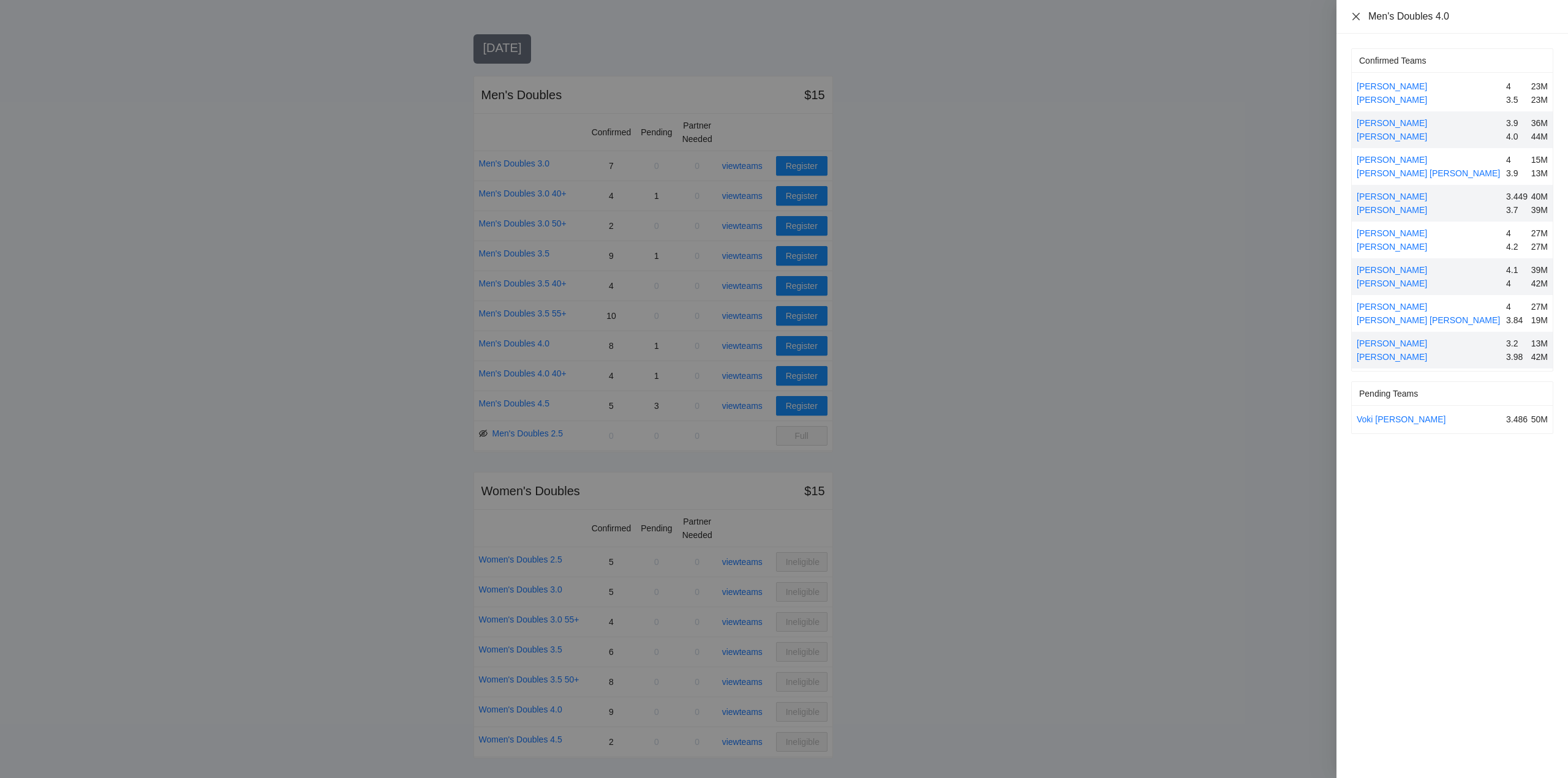
click at [1355, 15] on icon "close" at bounding box center [1356, 16] width 7 height 7
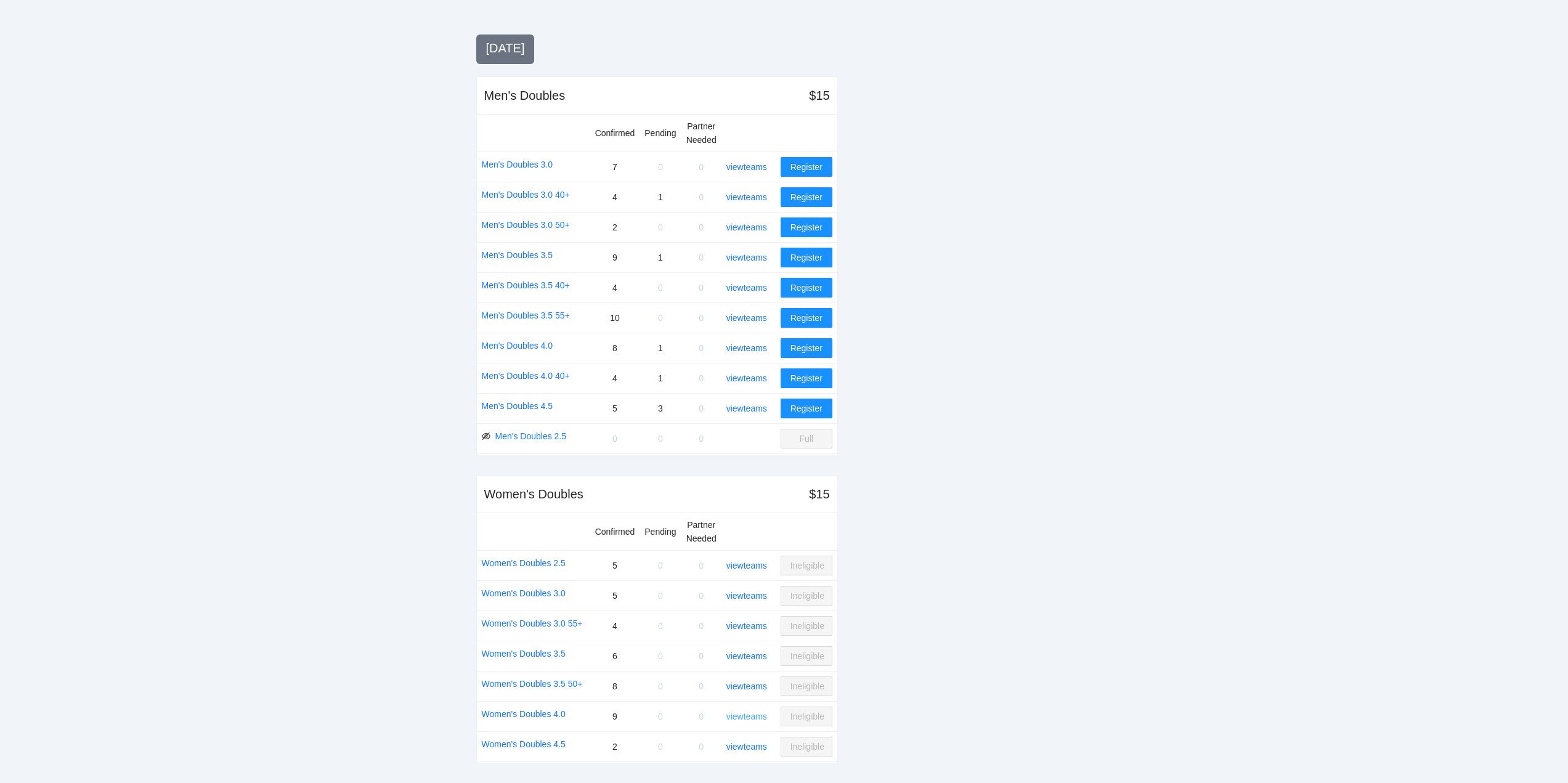
click at [750, 714] on link "view teams" at bounding box center [747, 717] width 41 height 10
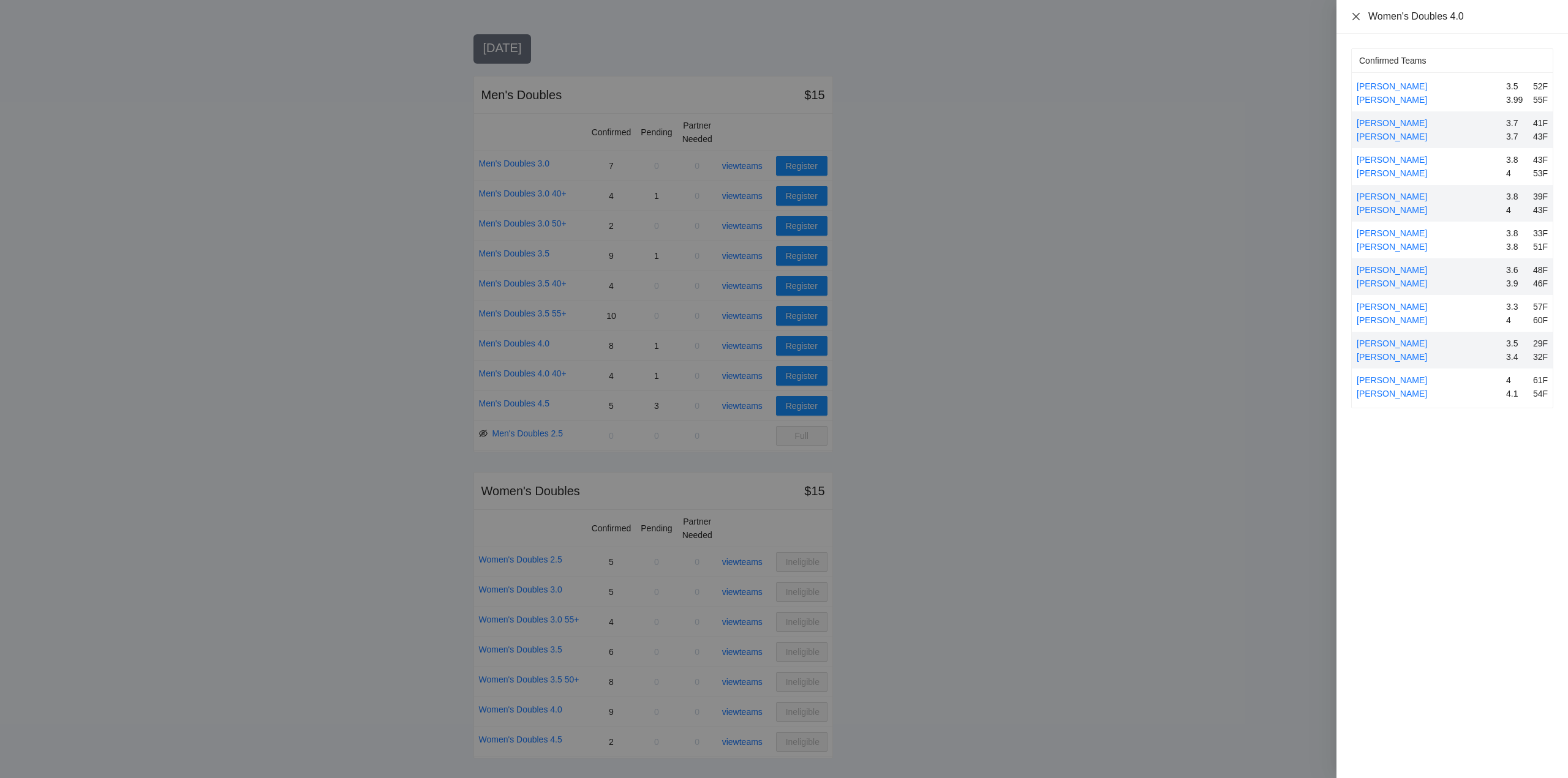
click at [1356, 14] on icon "close" at bounding box center [1356, 17] width 10 height 10
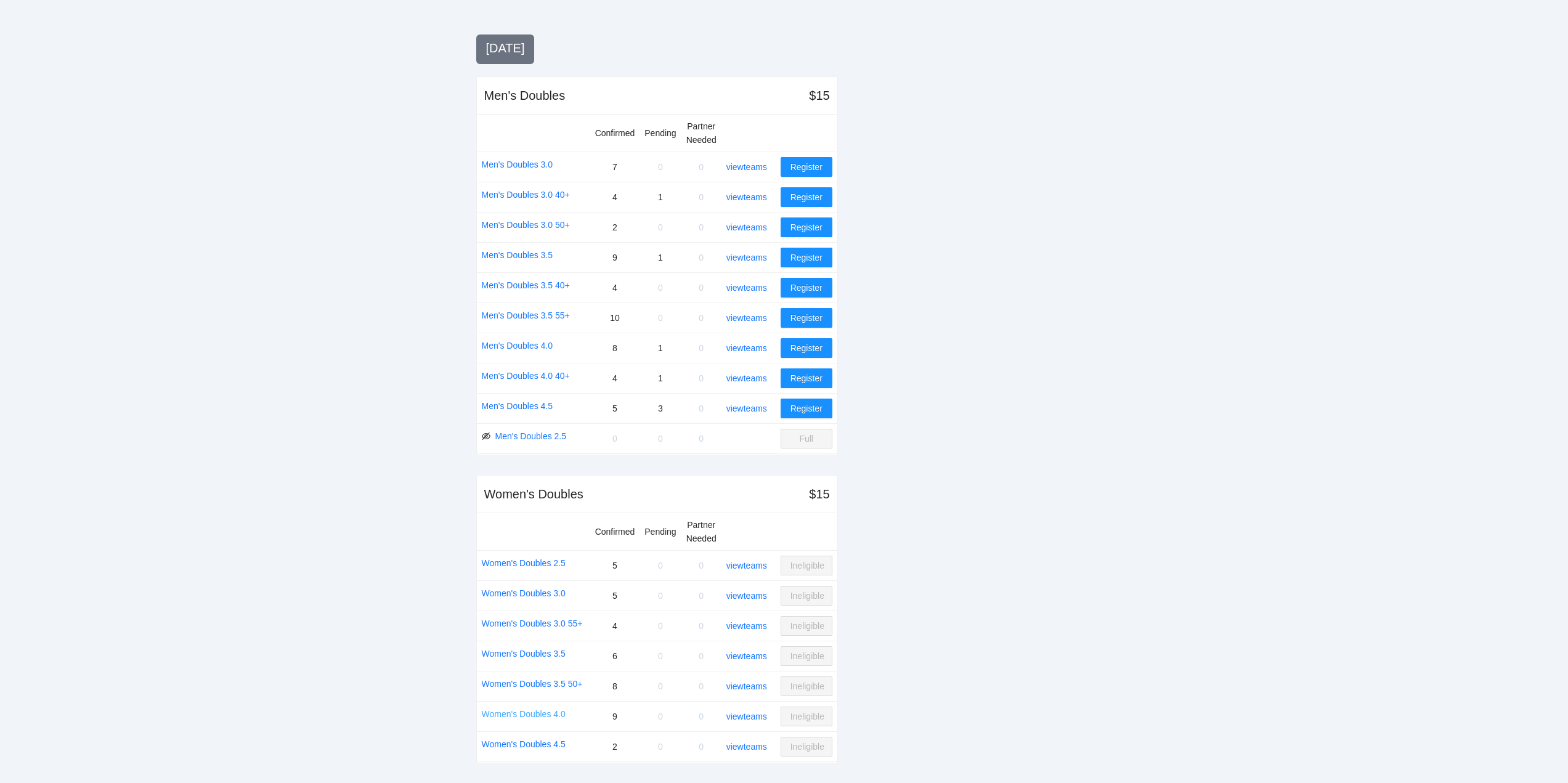
click at [537, 713] on link "Women's Doubles 4.0" at bounding box center [523, 714] width 84 height 14
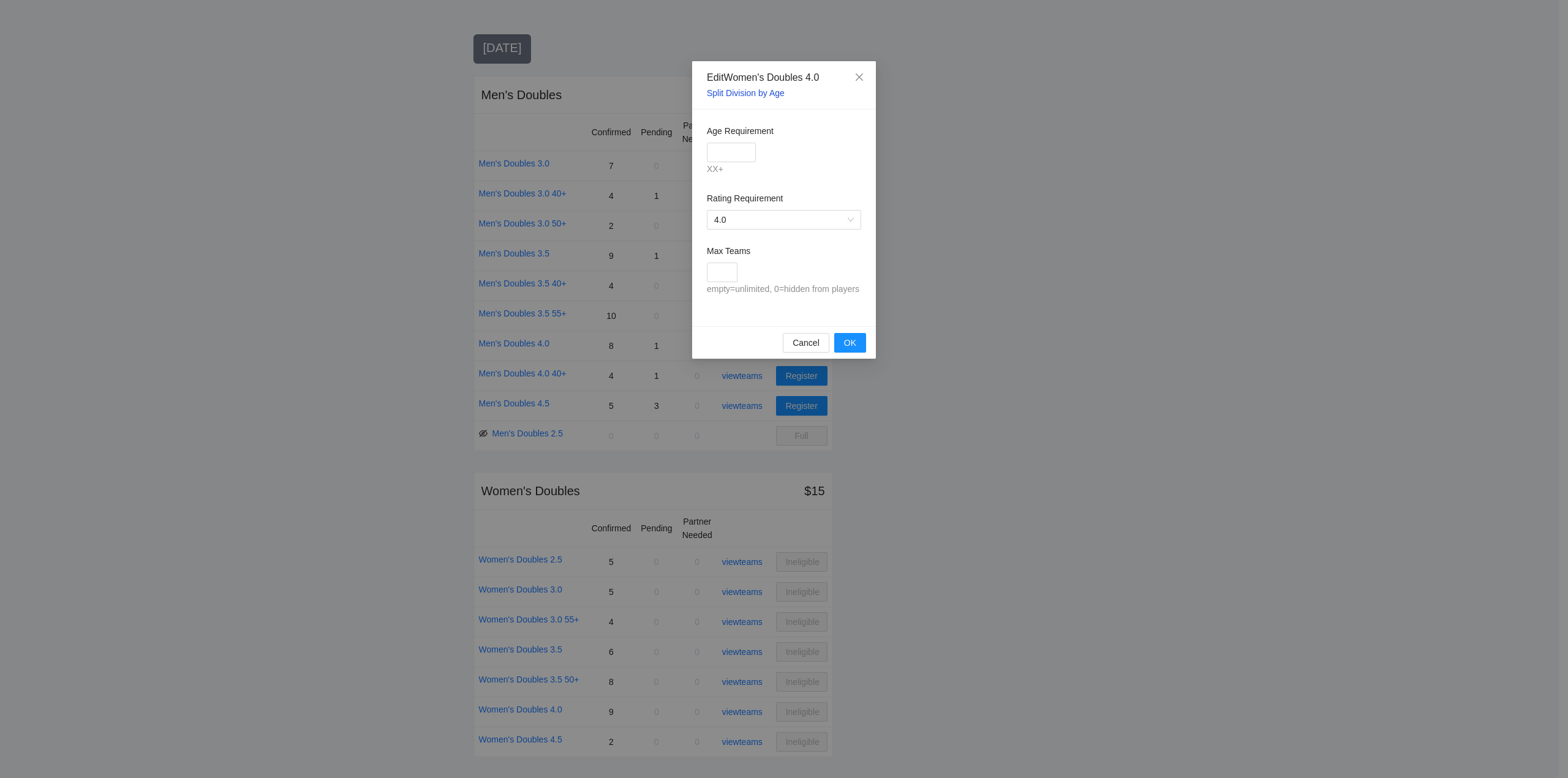
click at [733, 90] on link "Split Division by Age" at bounding box center [746, 93] width 78 height 10
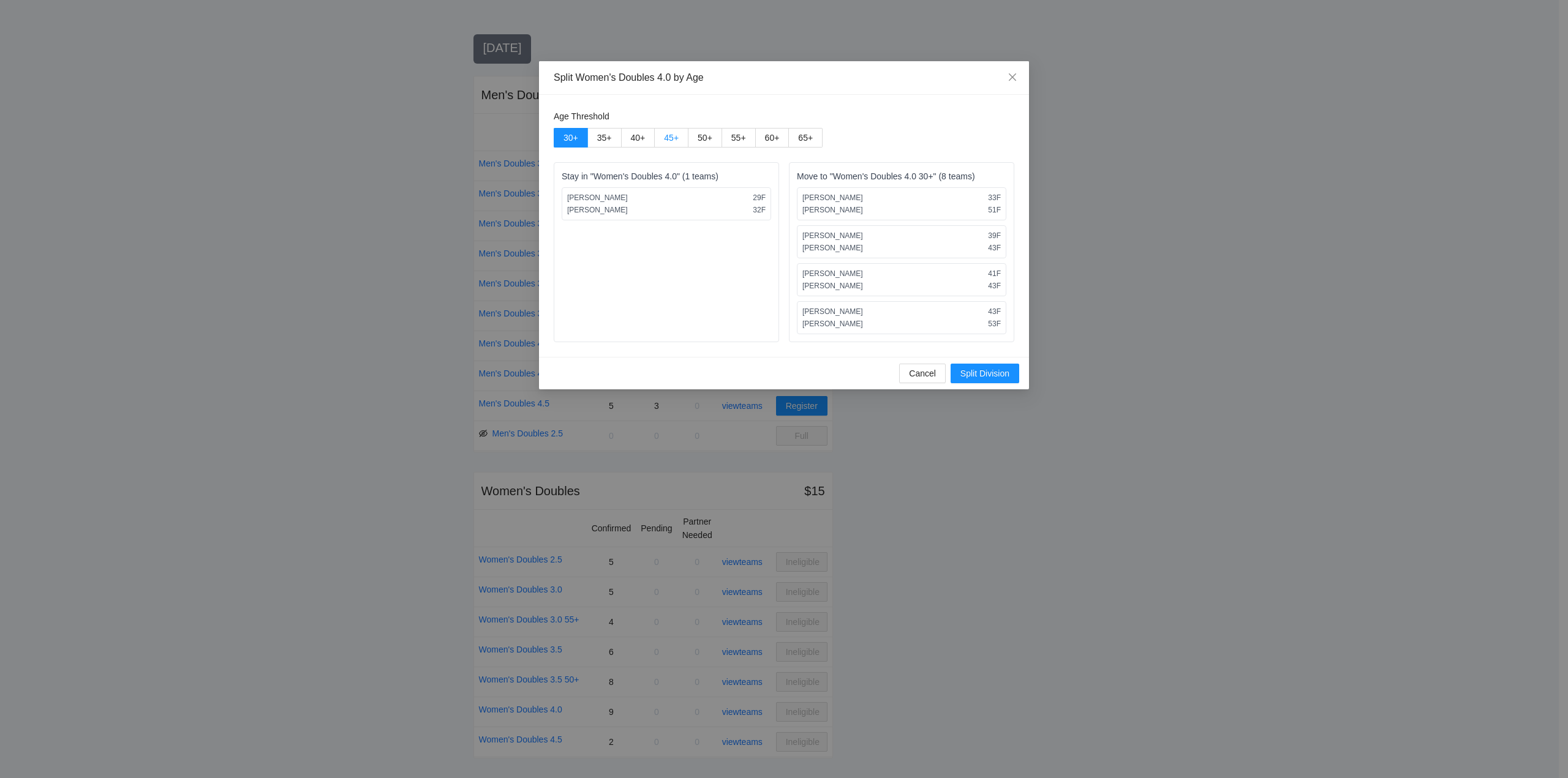
click at [669, 137] on span "45 +" at bounding box center [671, 138] width 15 height 10
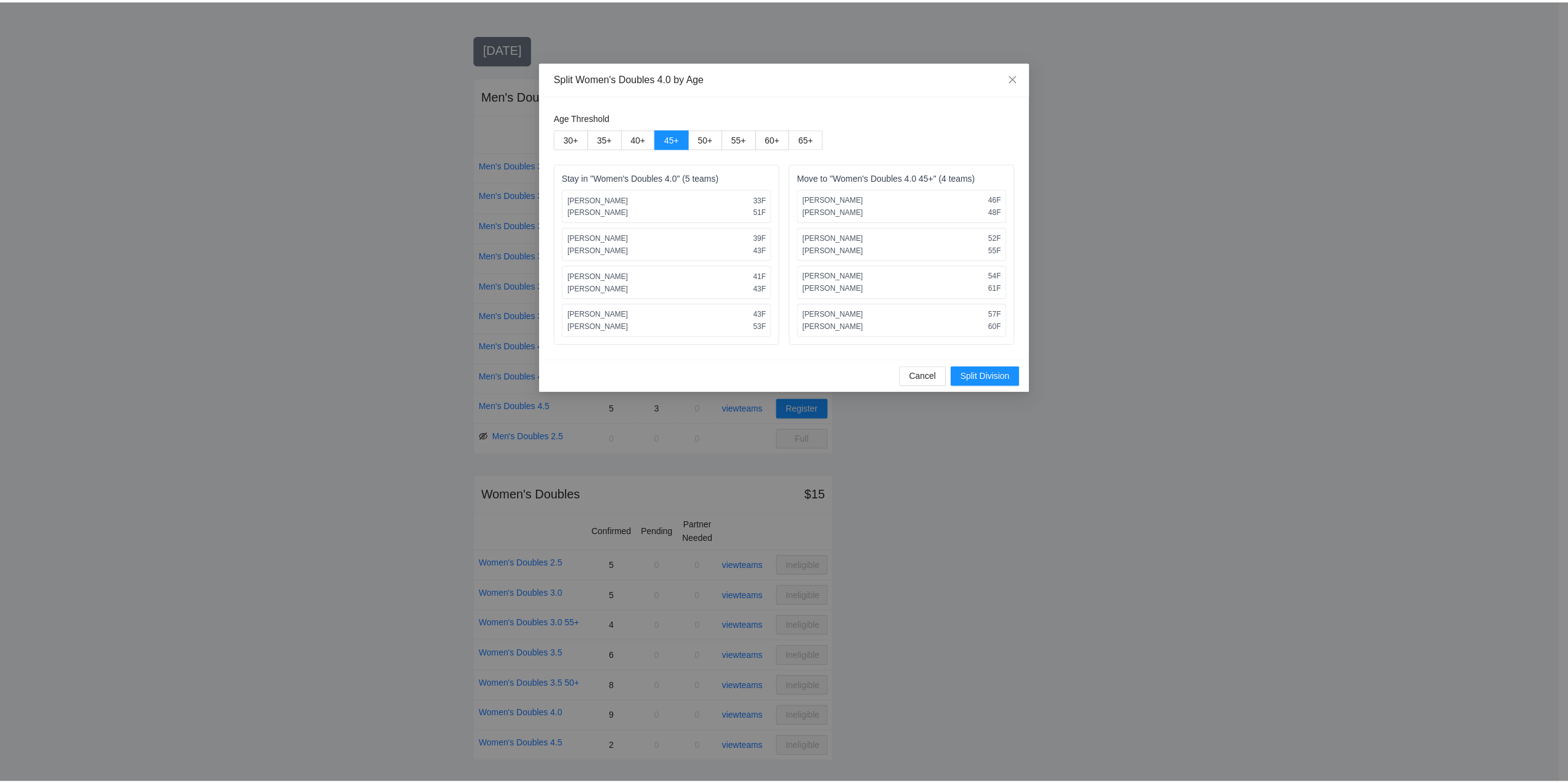
scroll to position [0, 0]
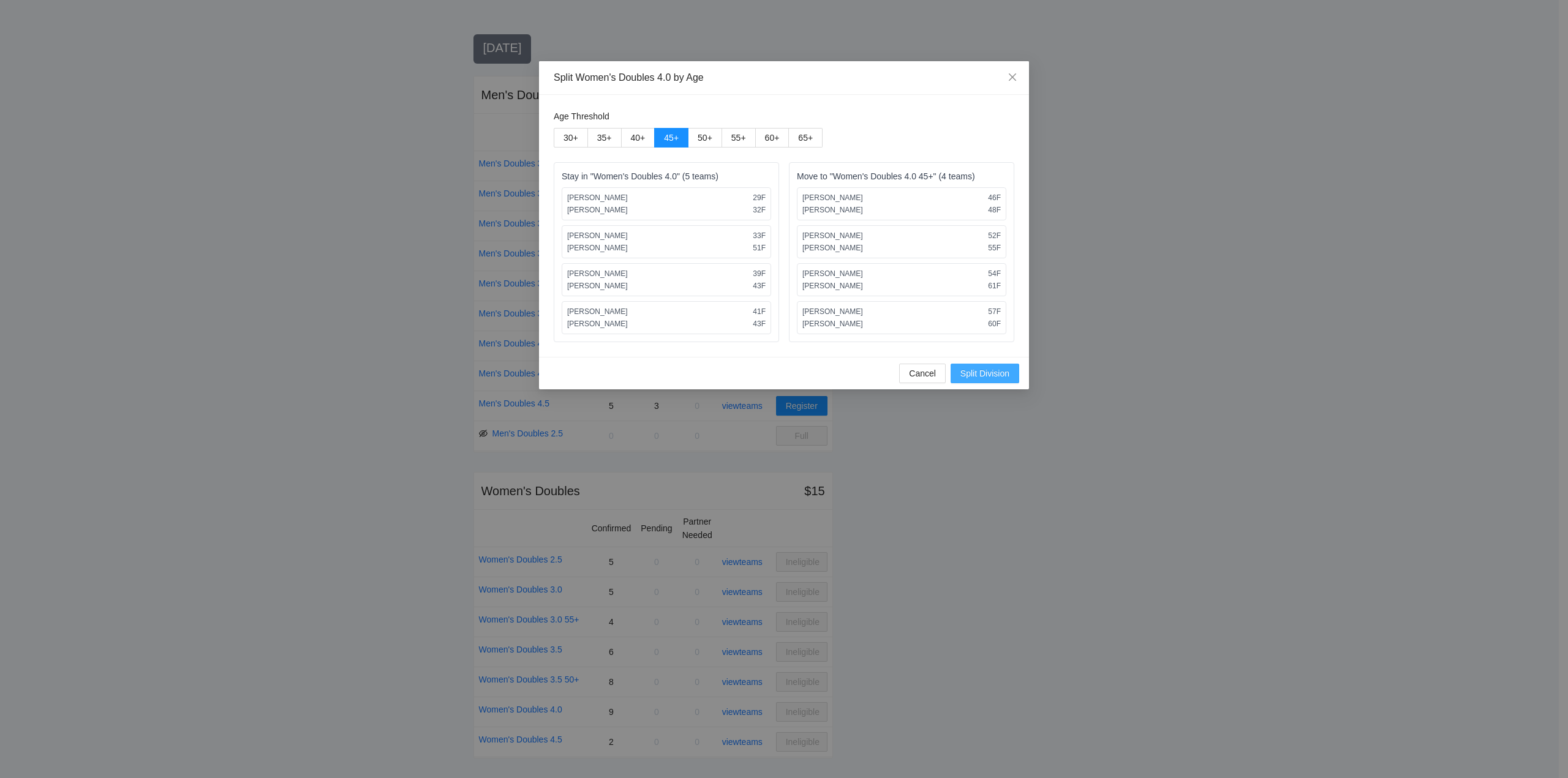
click at [982, 370] on span "Split Division" at bounding box center [985, 374] width 49 height 14
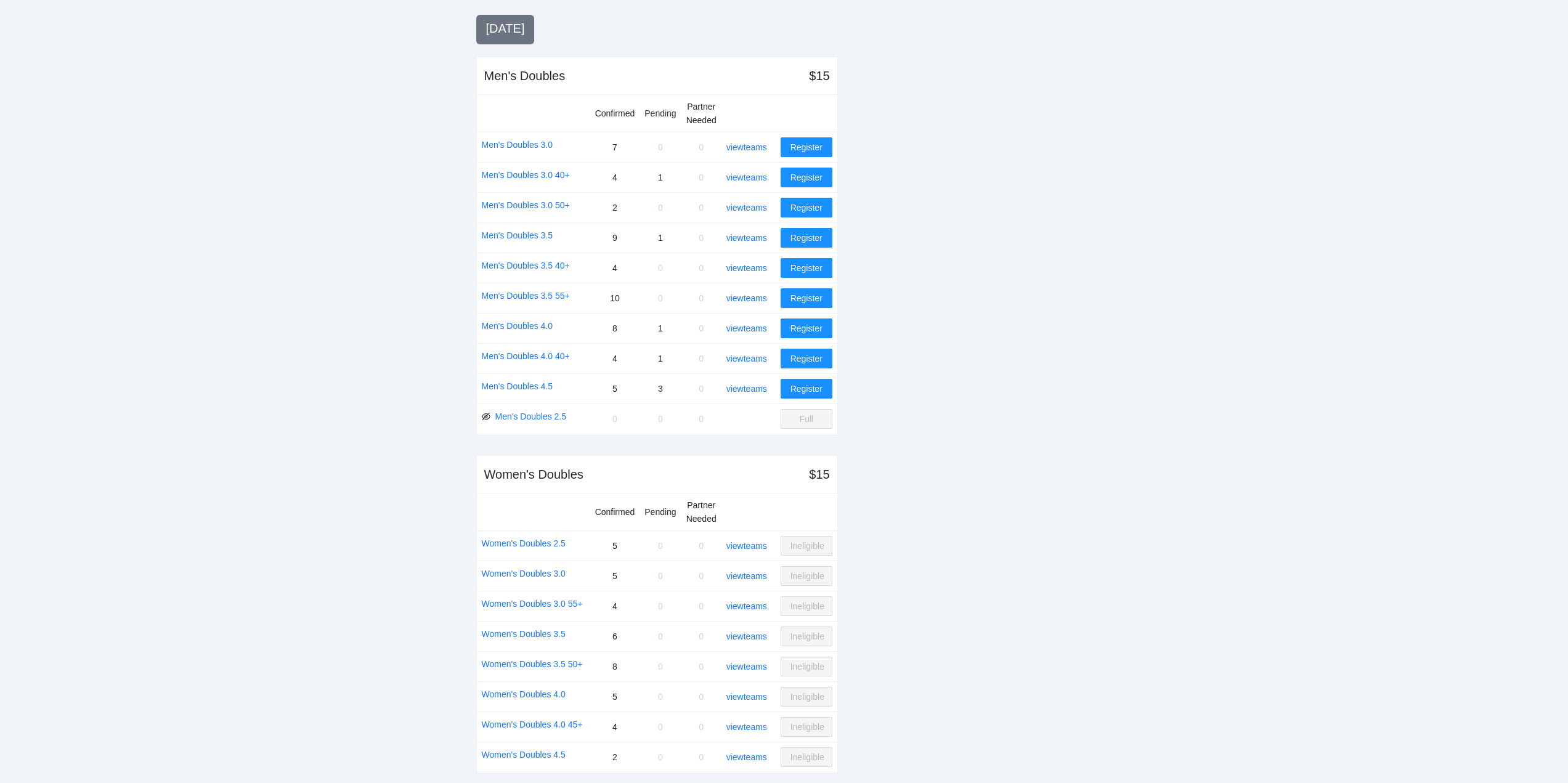
scroll to position [1261, 0]
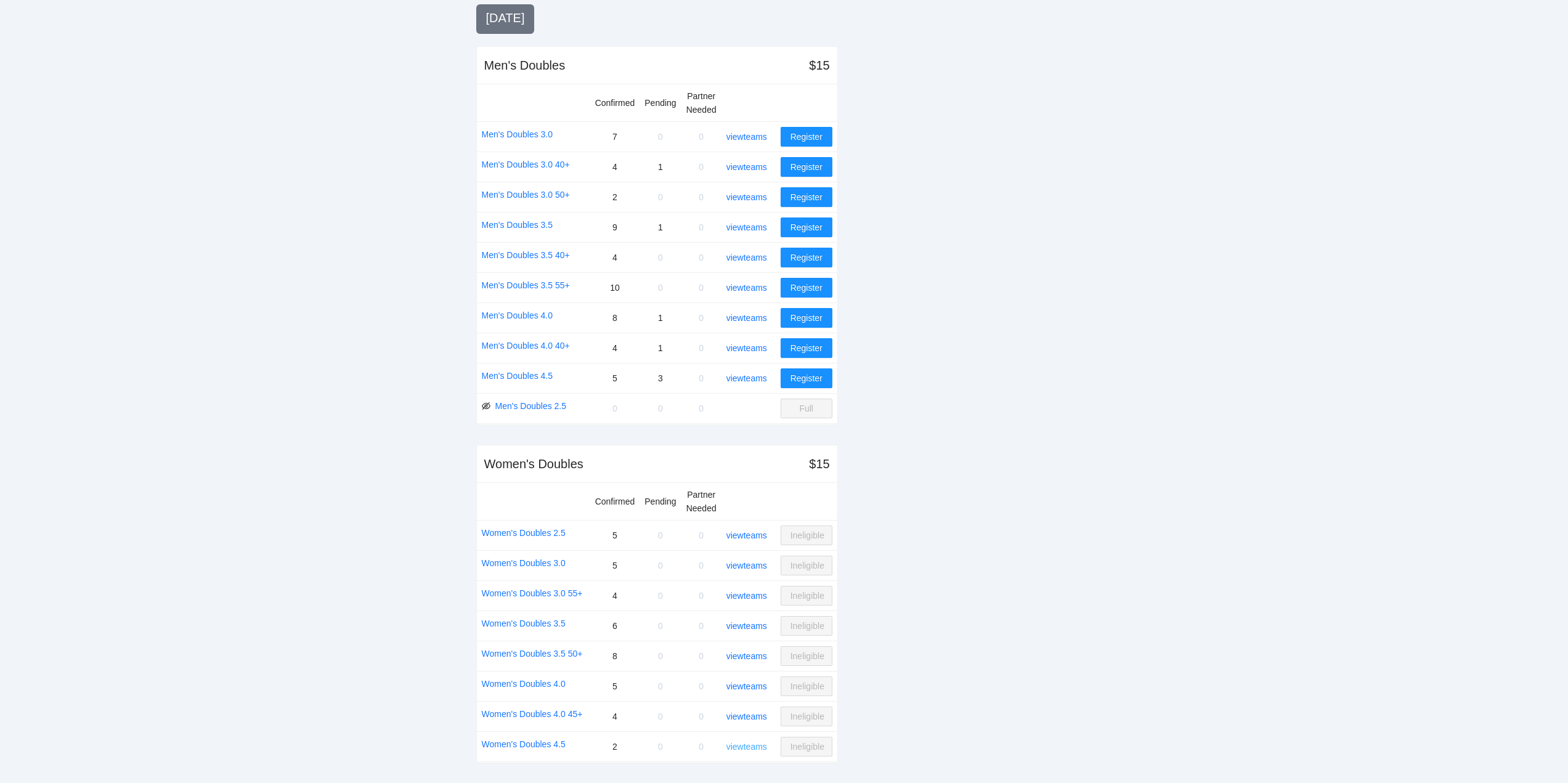
click at [748, 747] on link "view teams" at bounding box center [747, 747] width 41 height 10
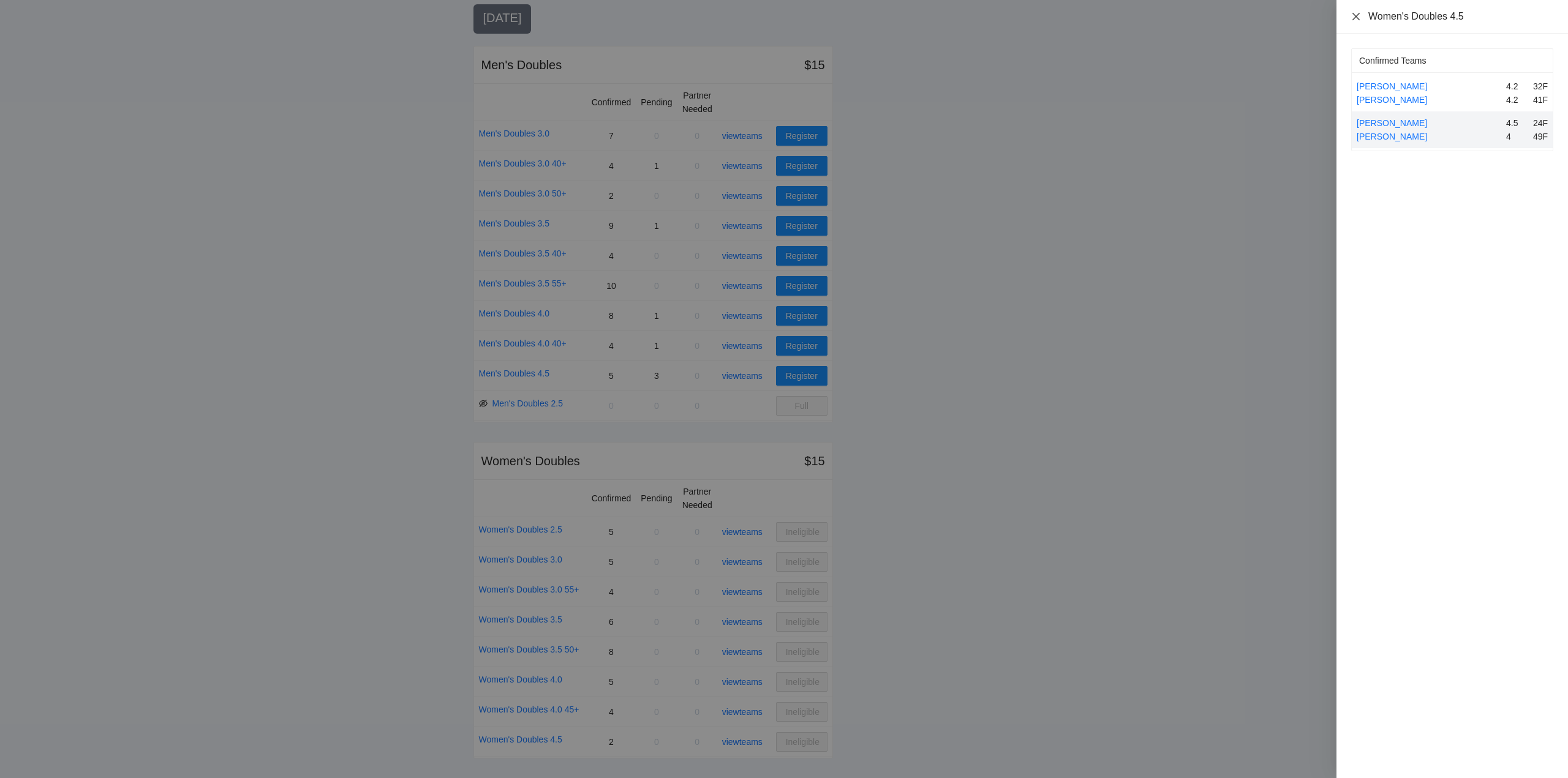
click at [1354, 15] on icon "close" at bounding box center [1356, 16] width 7 height 7
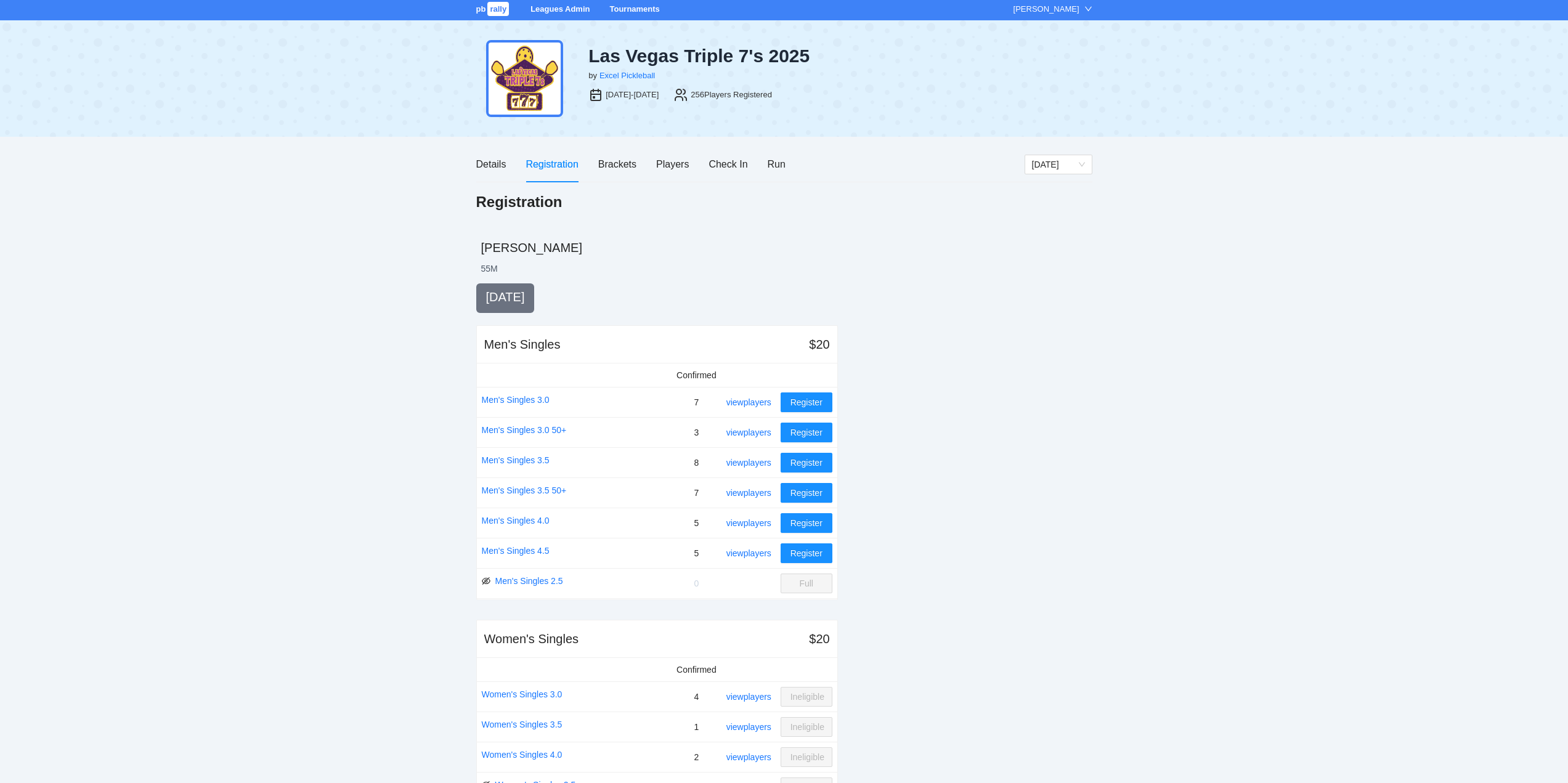
scroll to position [0, 0]
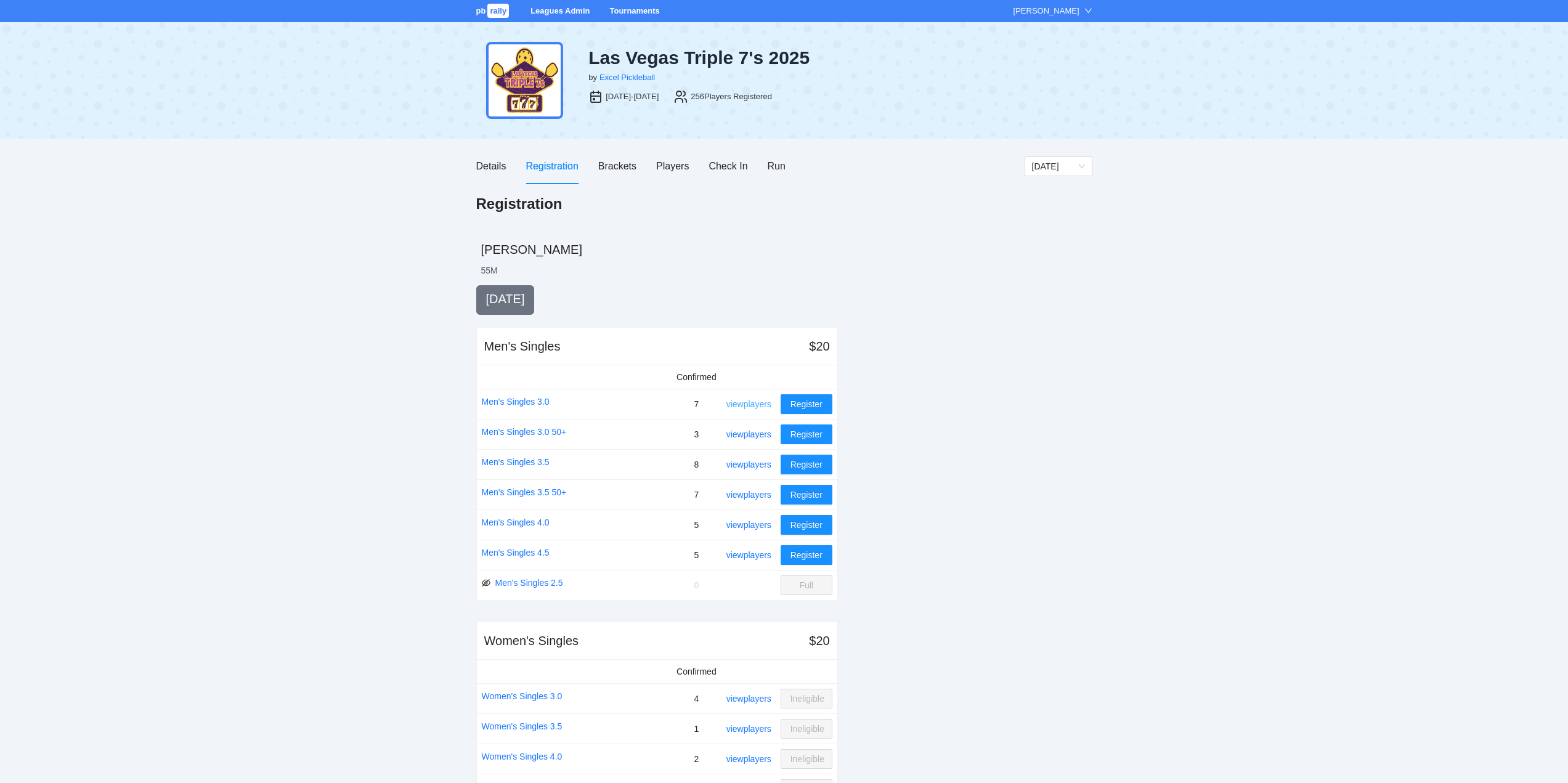
click at [751, 400] on link "view players" at bounding box center [749, 405] width 45 height 10
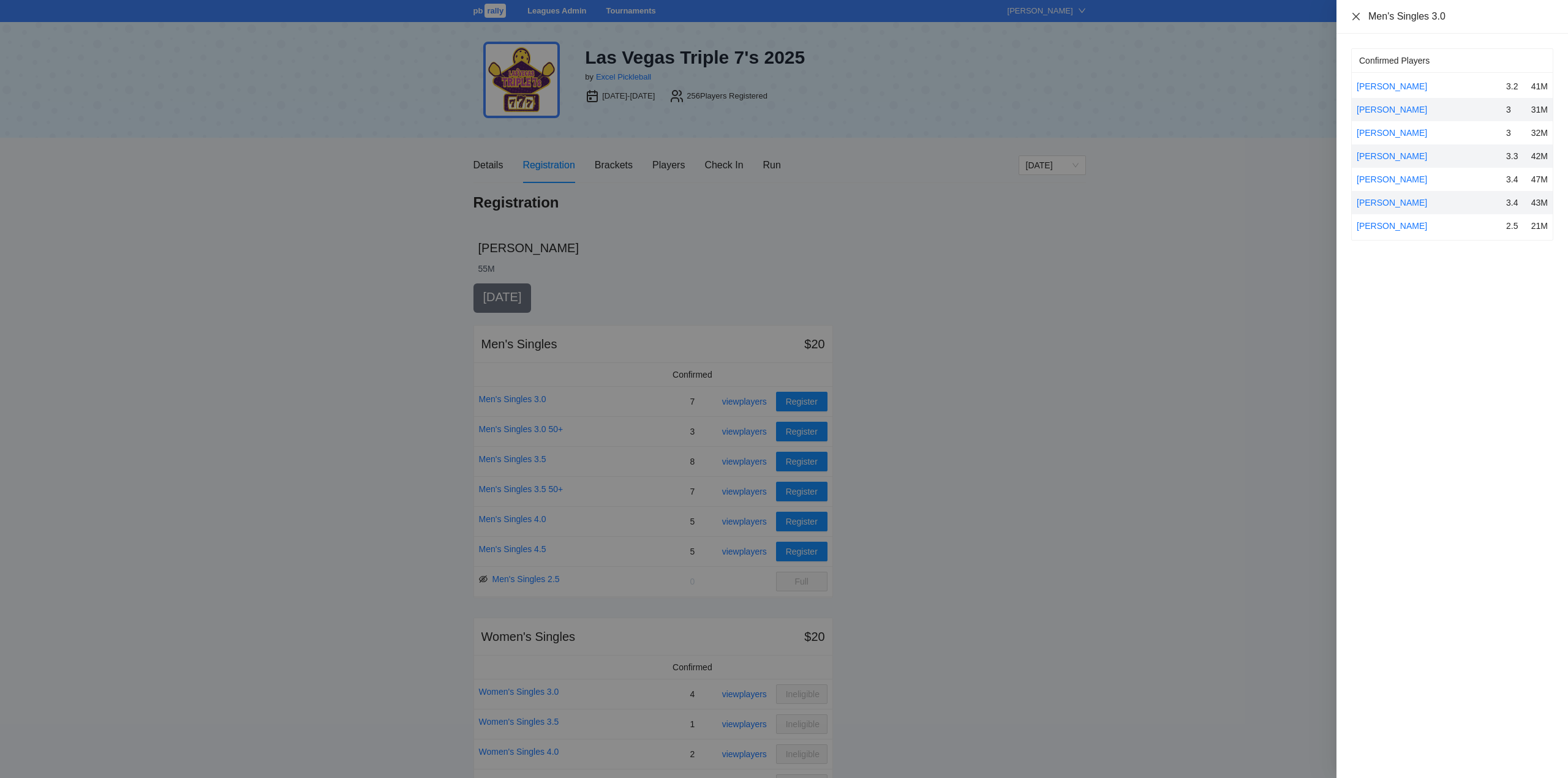
click at [1358, 14] on icon "close" at bounding box center [1356, 16] width 7 height 7
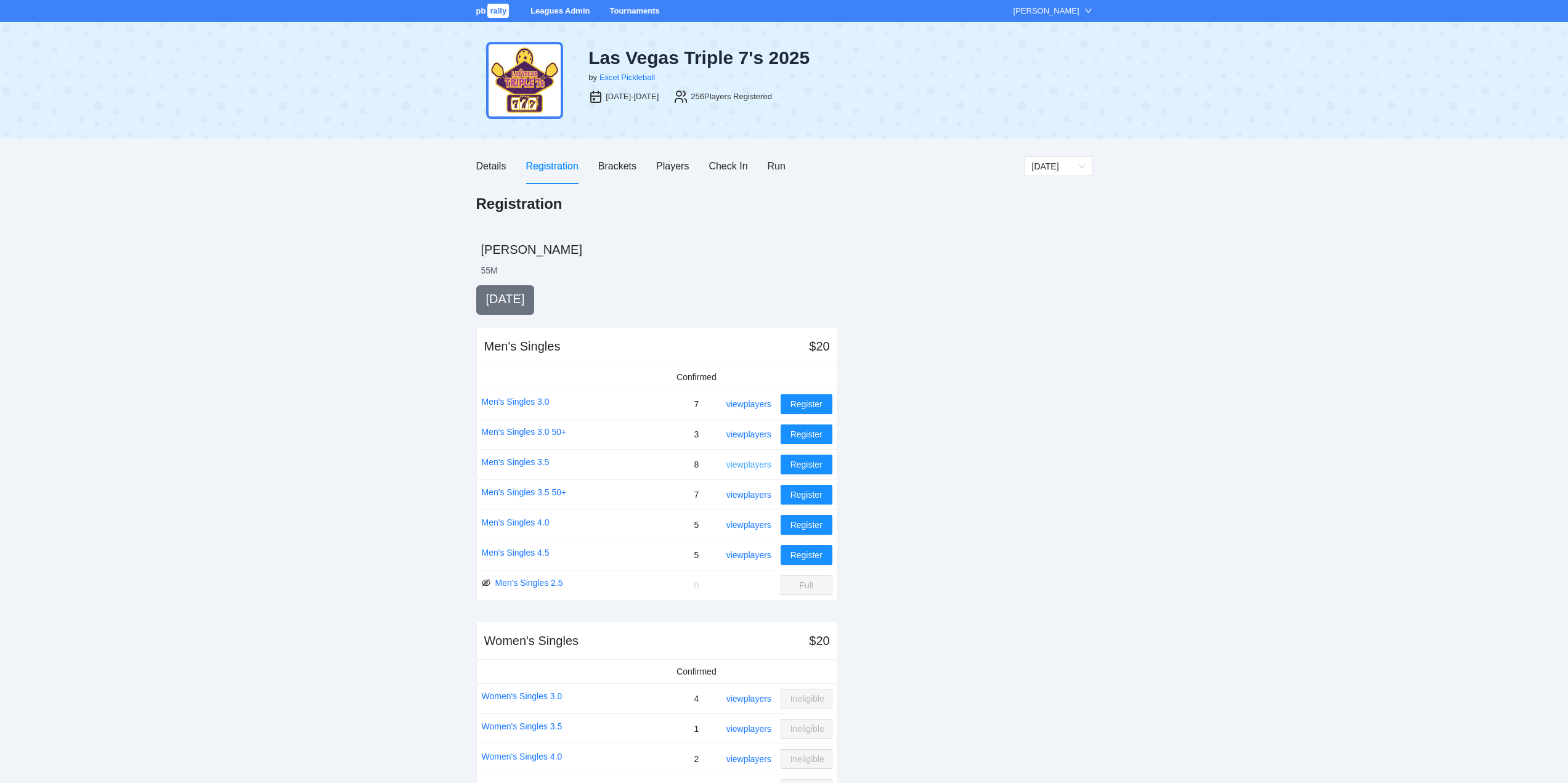
click at [750, 464] on link "view players" at bounding box center [749, 465] width 45 height 10
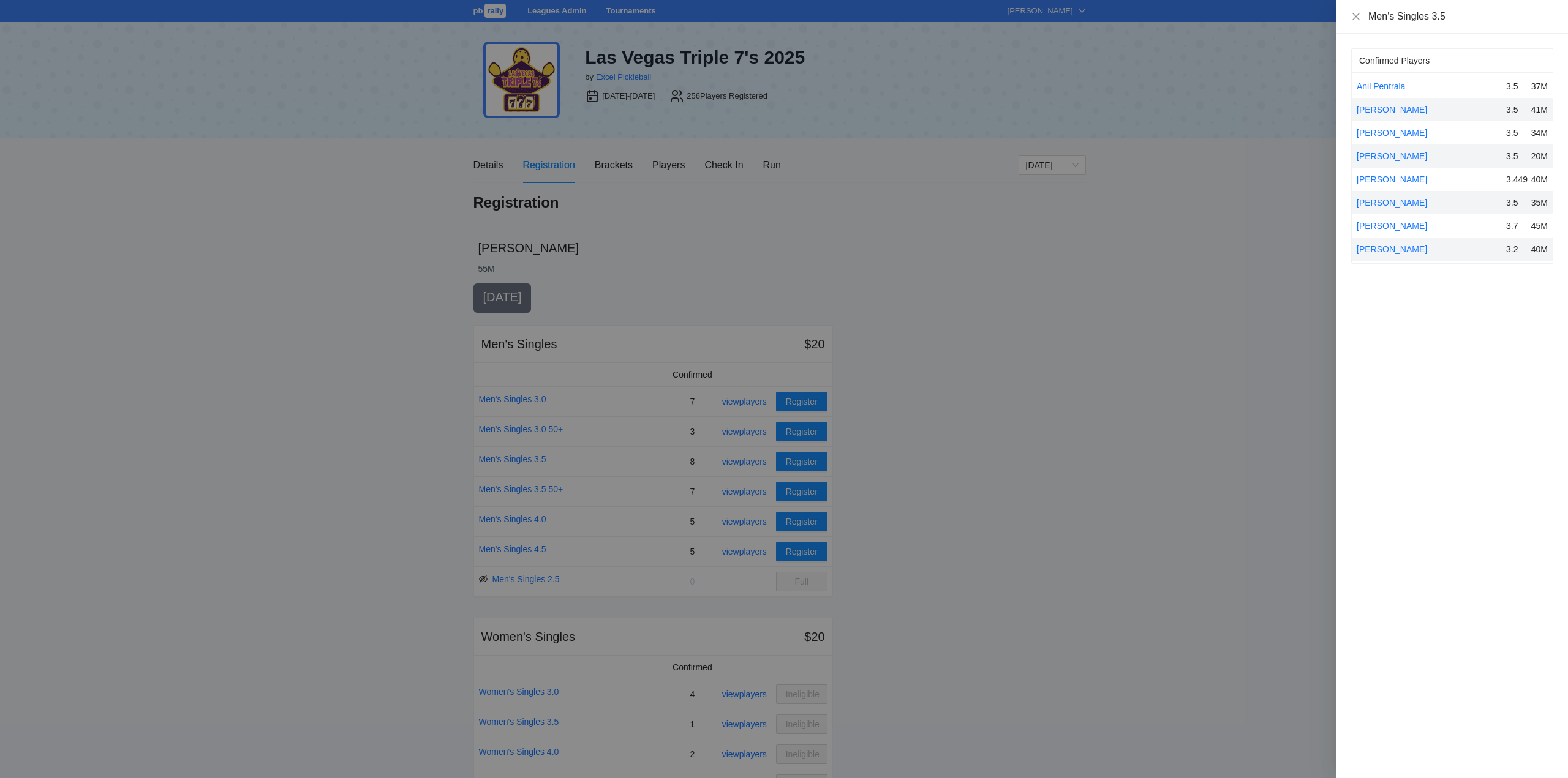
click at [745, 461] on div at bounding box center [784, 389] width 1568 height 778
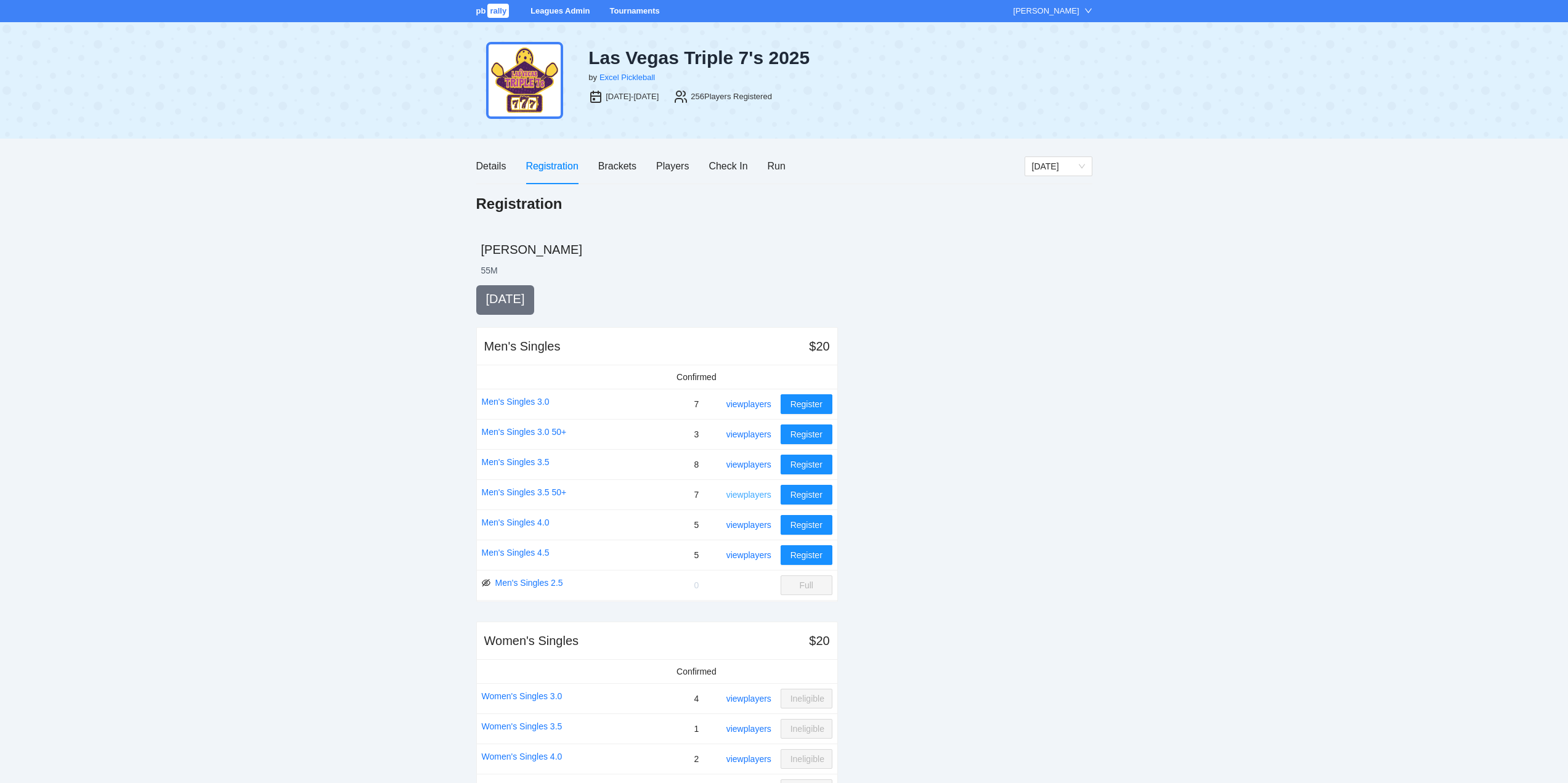
click at [743, 491] on link "view players" at bounding box center [749, 495] width 45 height 10
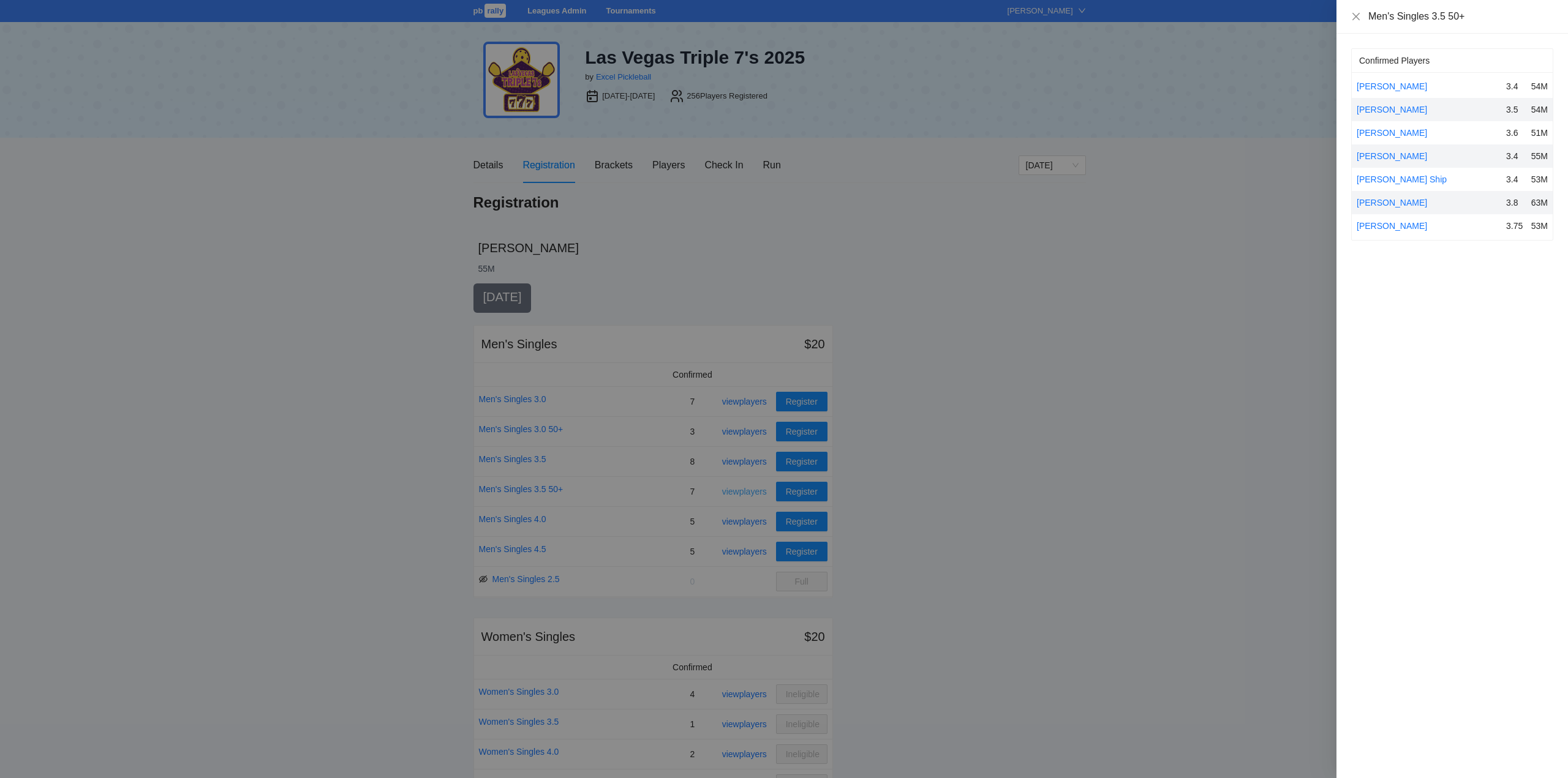
click at [738, 487] on div at bounding box center [784, 389] width 1568 height 778
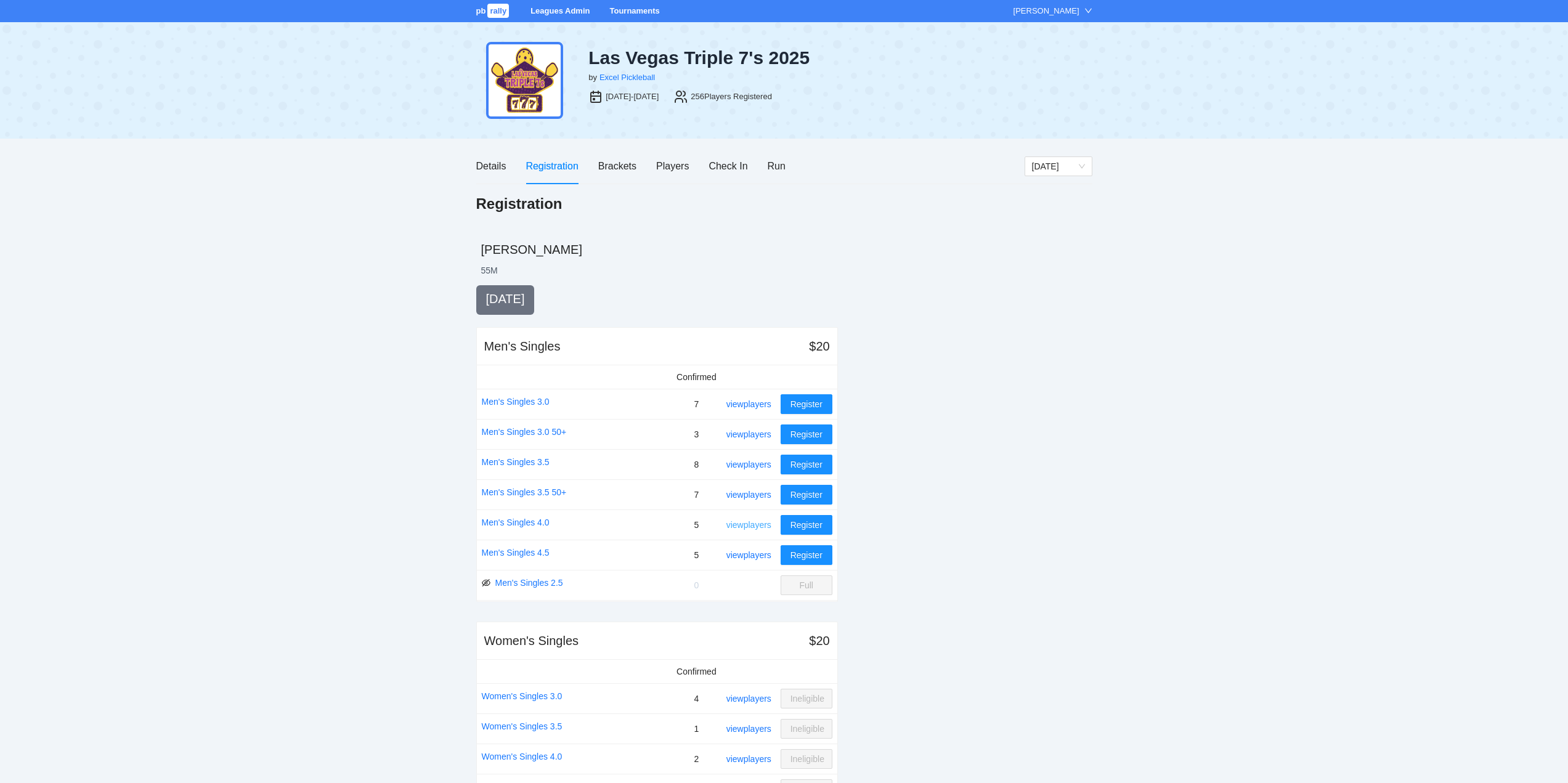
click at [740, 525] on link "view players" at bounding box center [749, 525] width 45 height 10
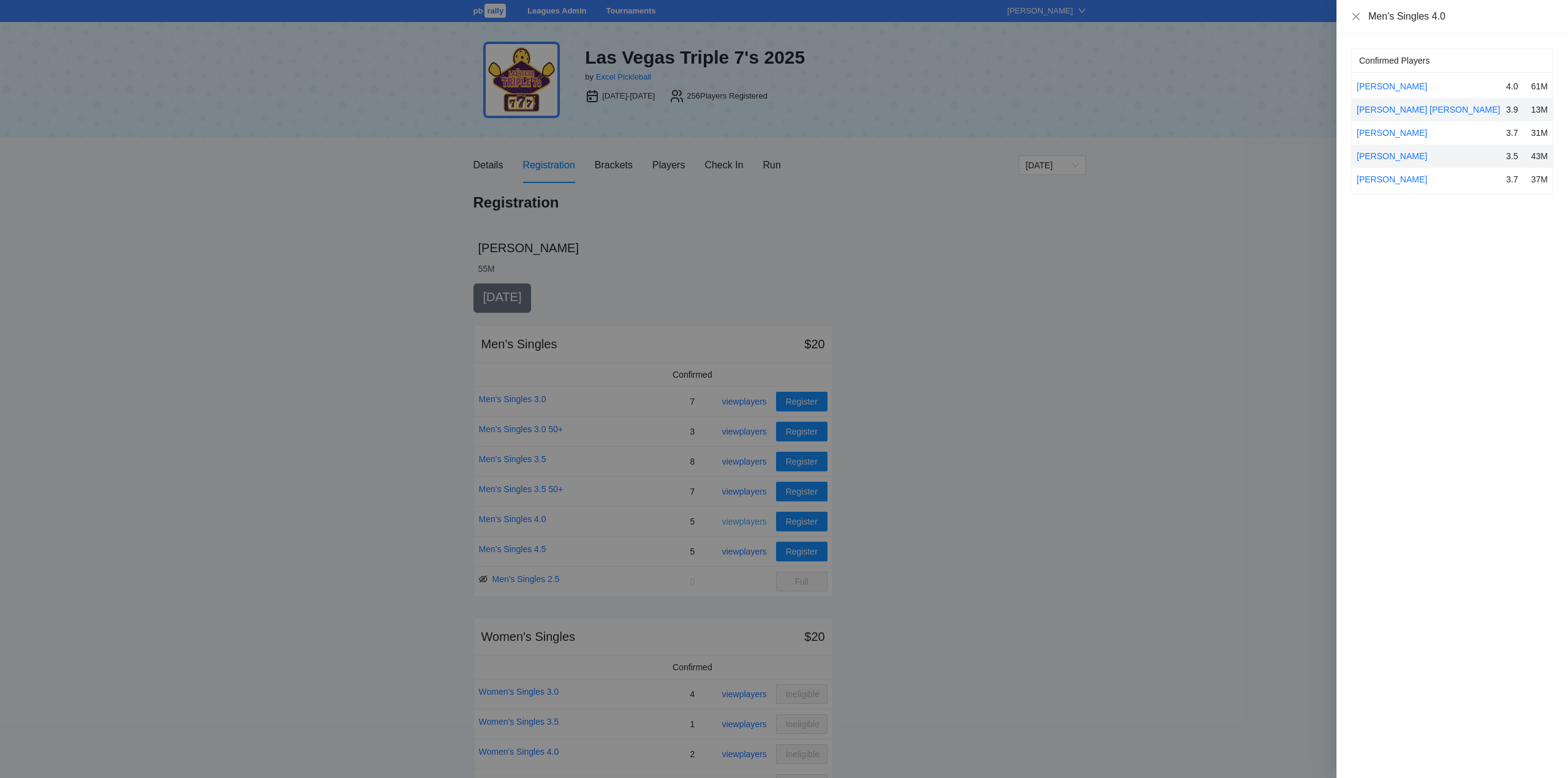
click at [736, 521] on div at bounding box center [784, 389] width 1568 height 778
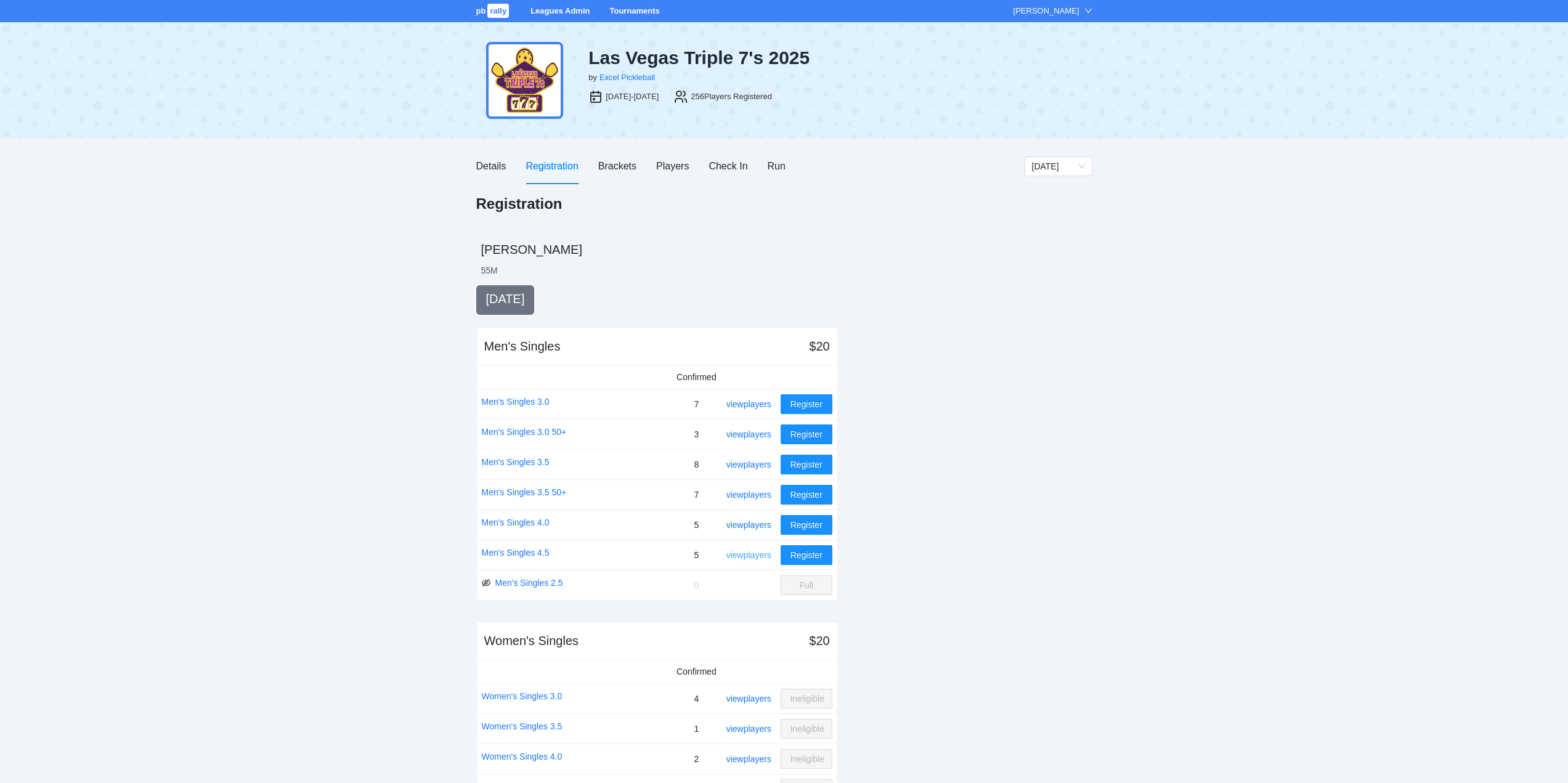
click at [743, 554] on link "view players" at bounding box center [749, 555] width 45 height 10
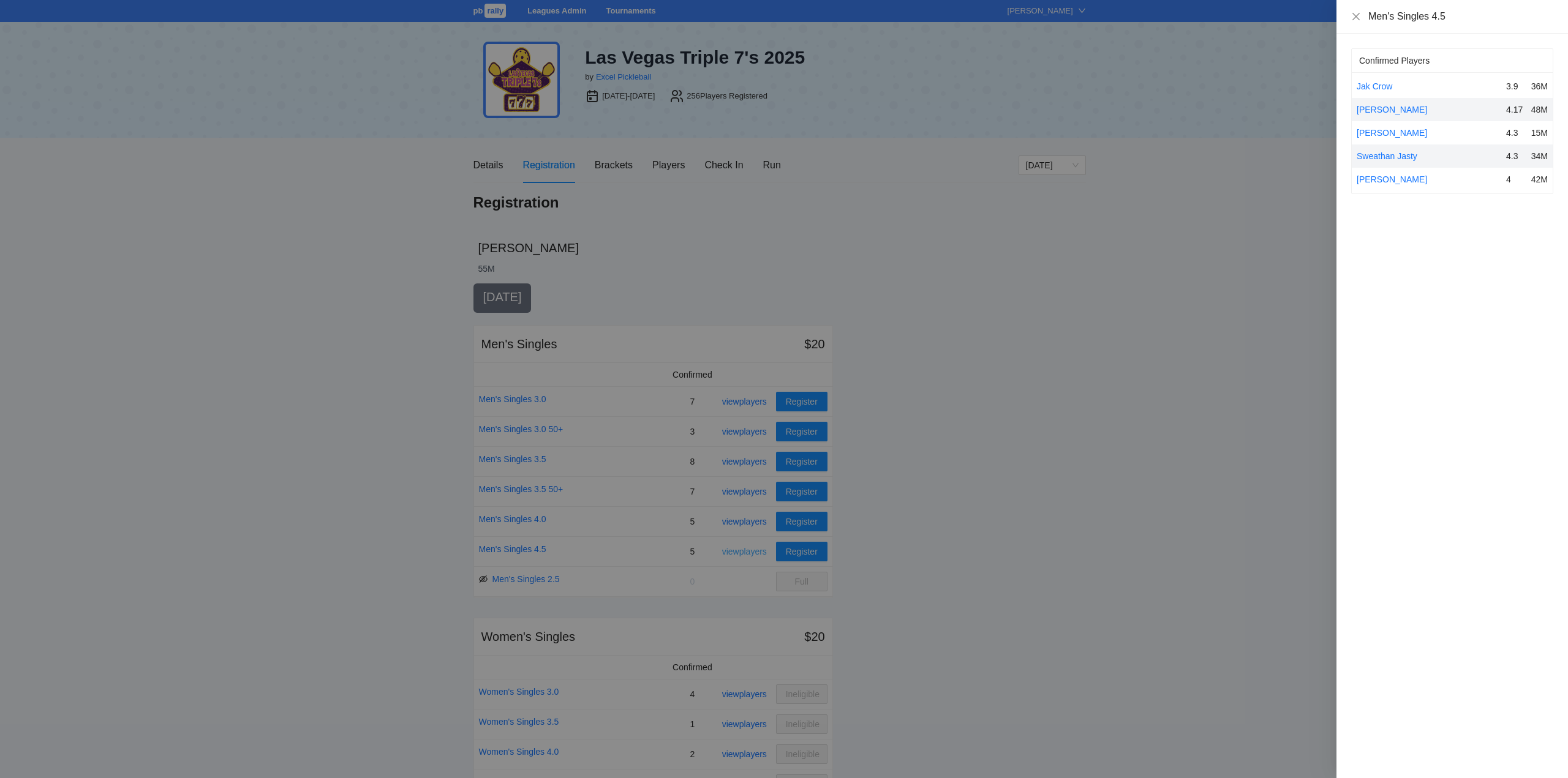
click at [738, 551] on div at bounding box center [784, 389] width 1568 height 778
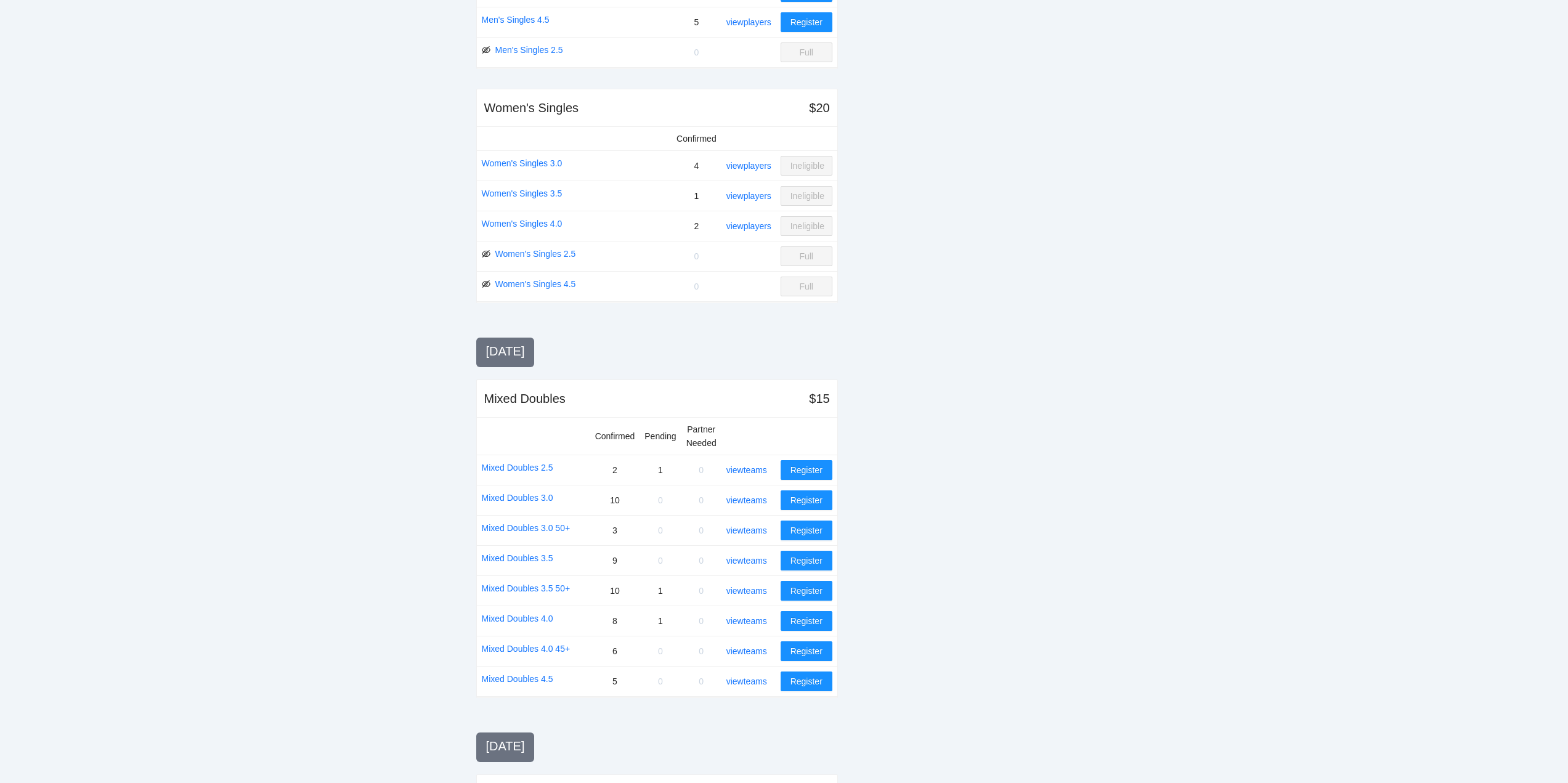
scroll to position [554, 0]
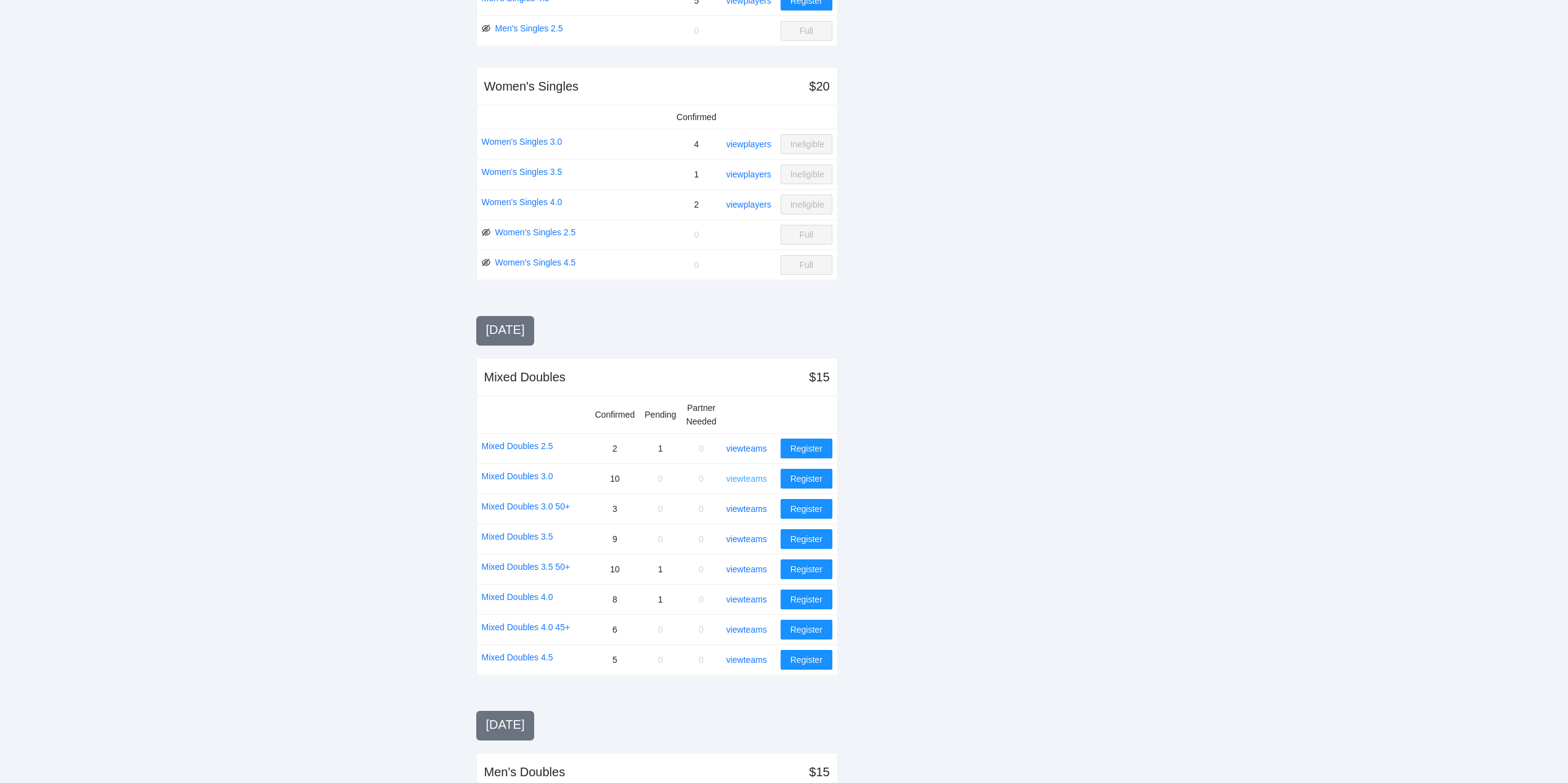
click at [750, 477] on link "view teams" at bounding box center [747, 479] width 41 height 10
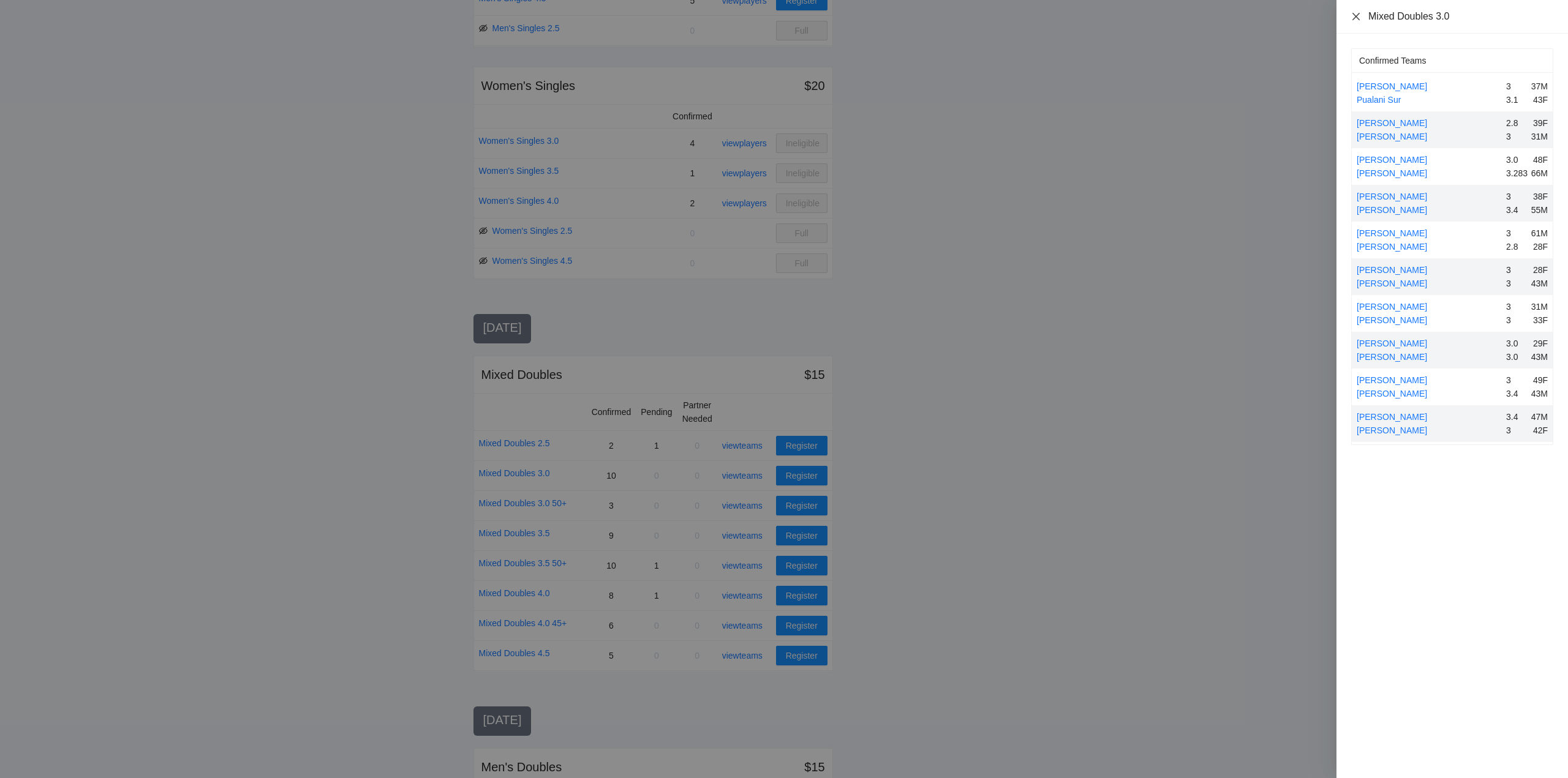
click at [1355, 16] on icon "close" at bounding box center [1356, 17] width 10 height 10
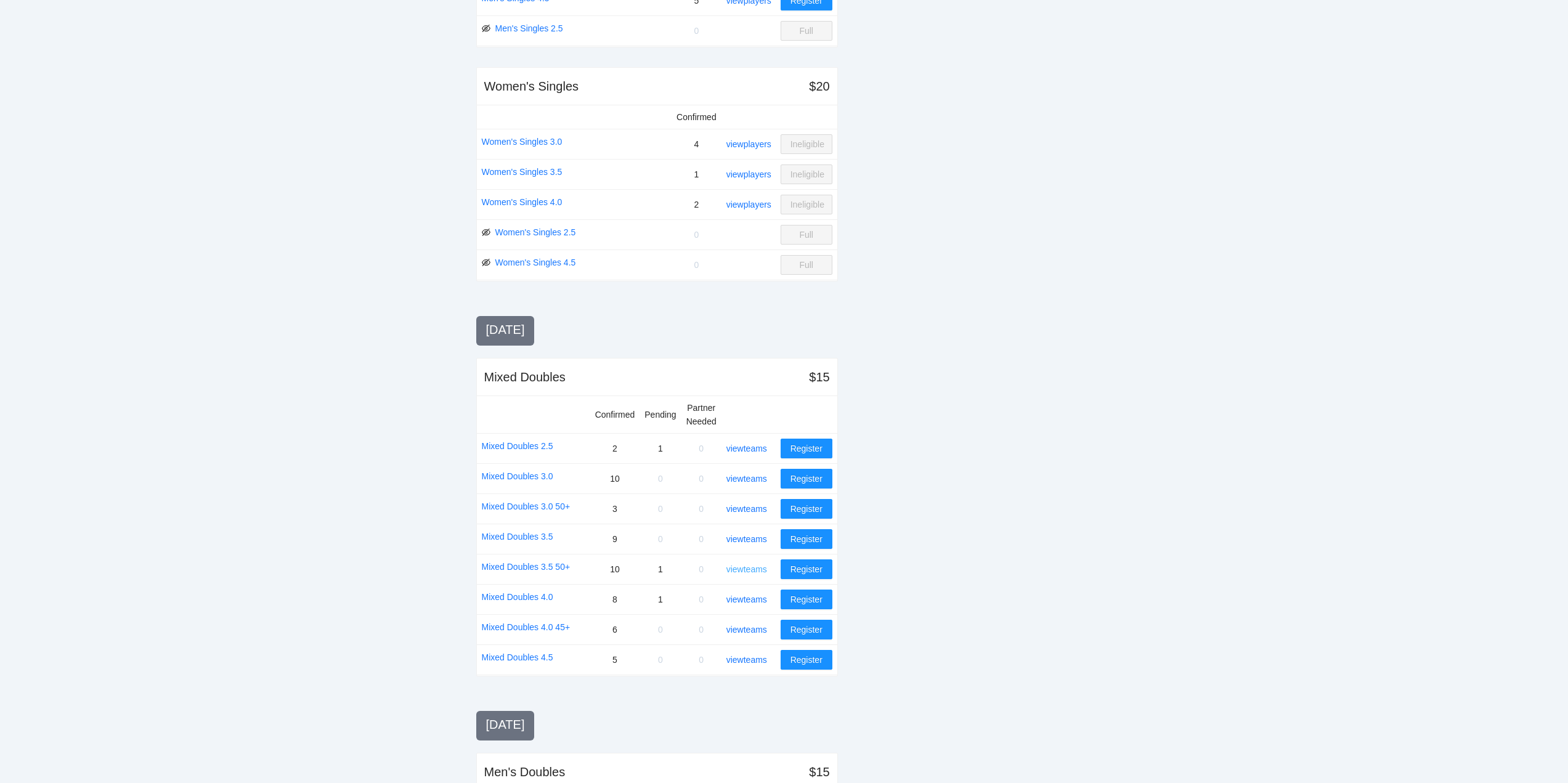
click at [756, 567] on link "view teams" at bounding box center [747, 569] width 41 height 10
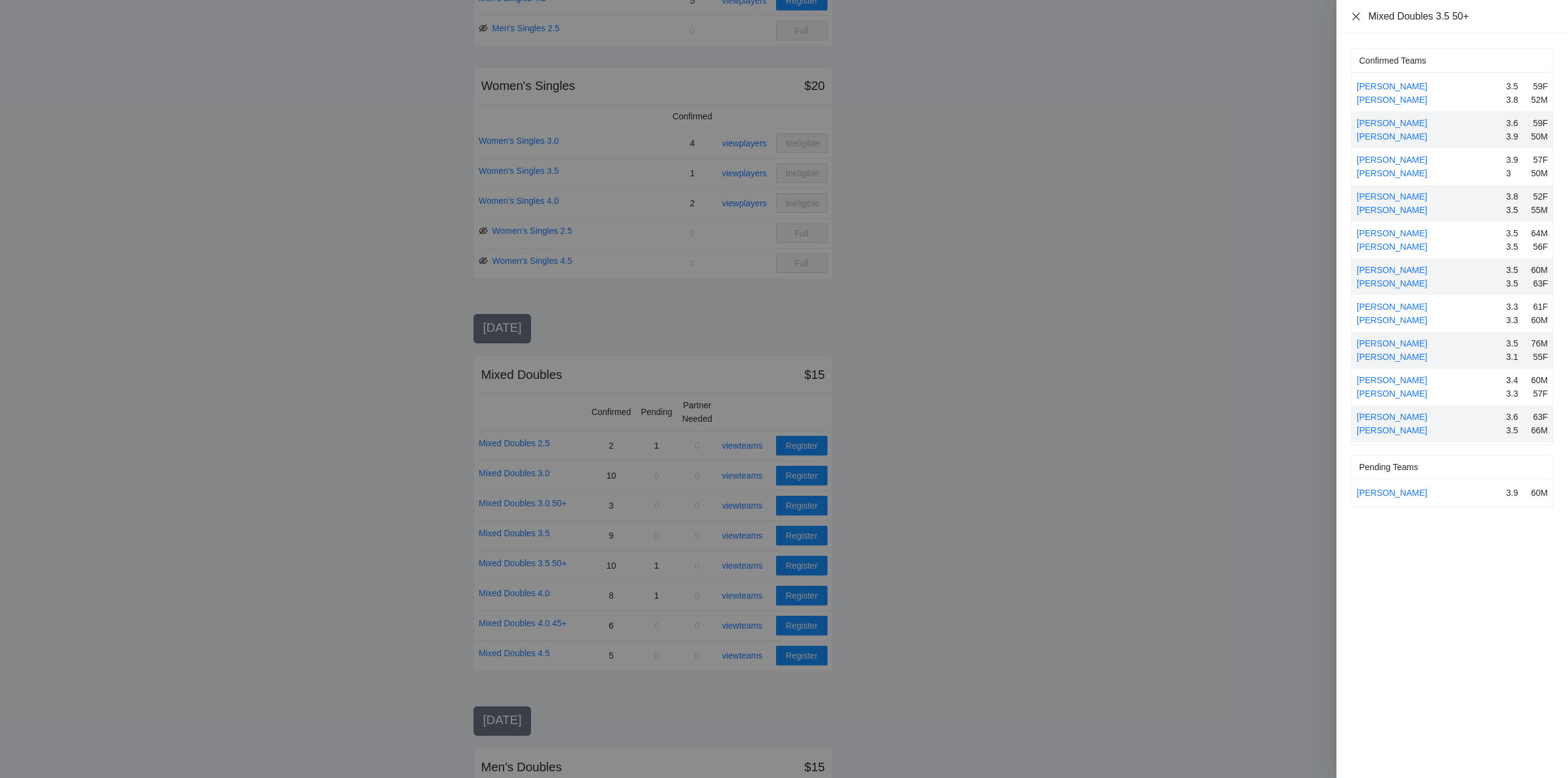
click at [1354, 15] on icon "close" at bounding box center [1356, 16] width 7 height 7
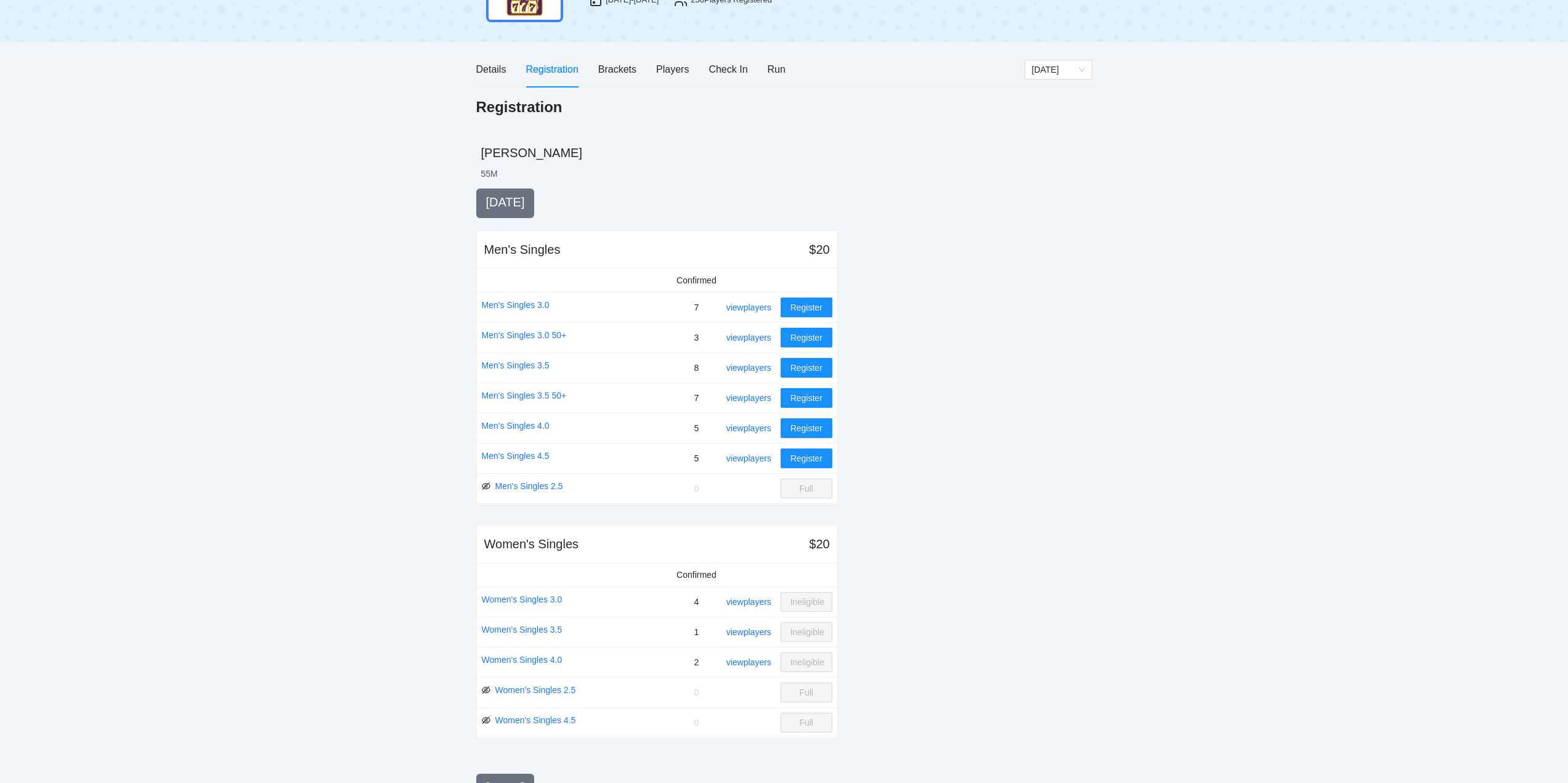
scroll to position [90, 0]
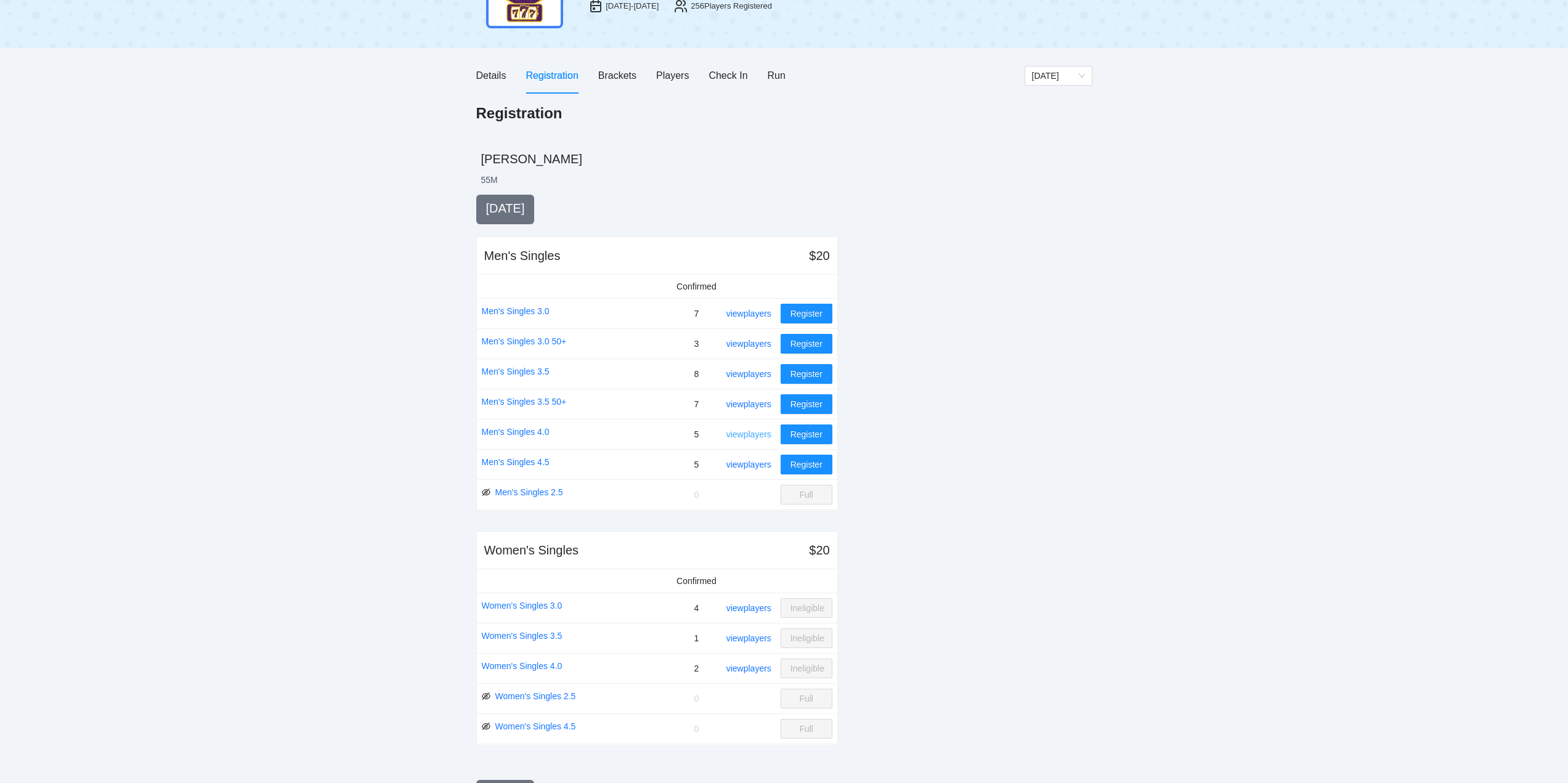
click at [750, 434] on link "view players" at bounding box center [749, 434] width 45 height 10
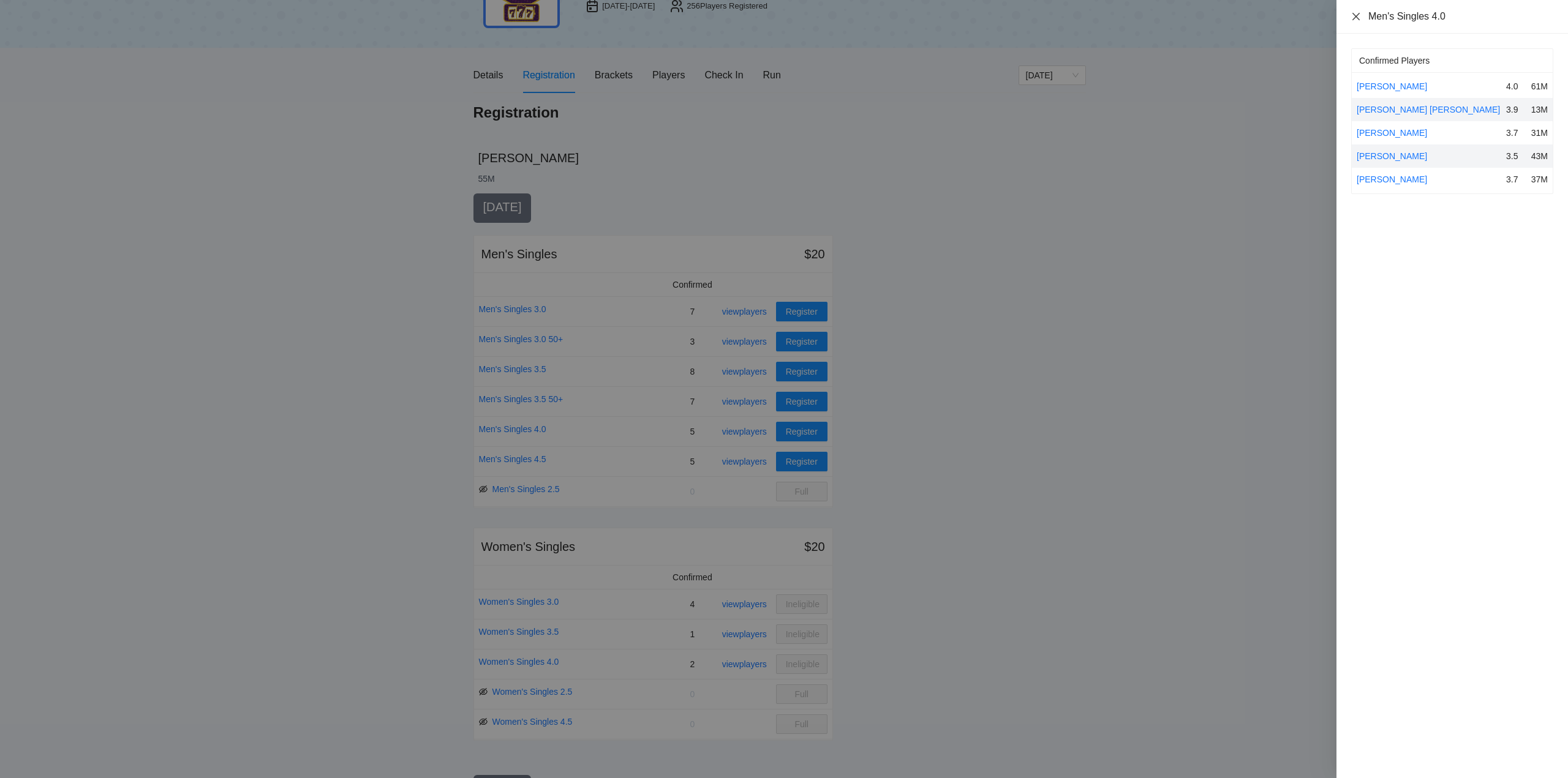
click at [1357, 13] on icon "close" at bounding box center [1356, 17] width 10 height 10
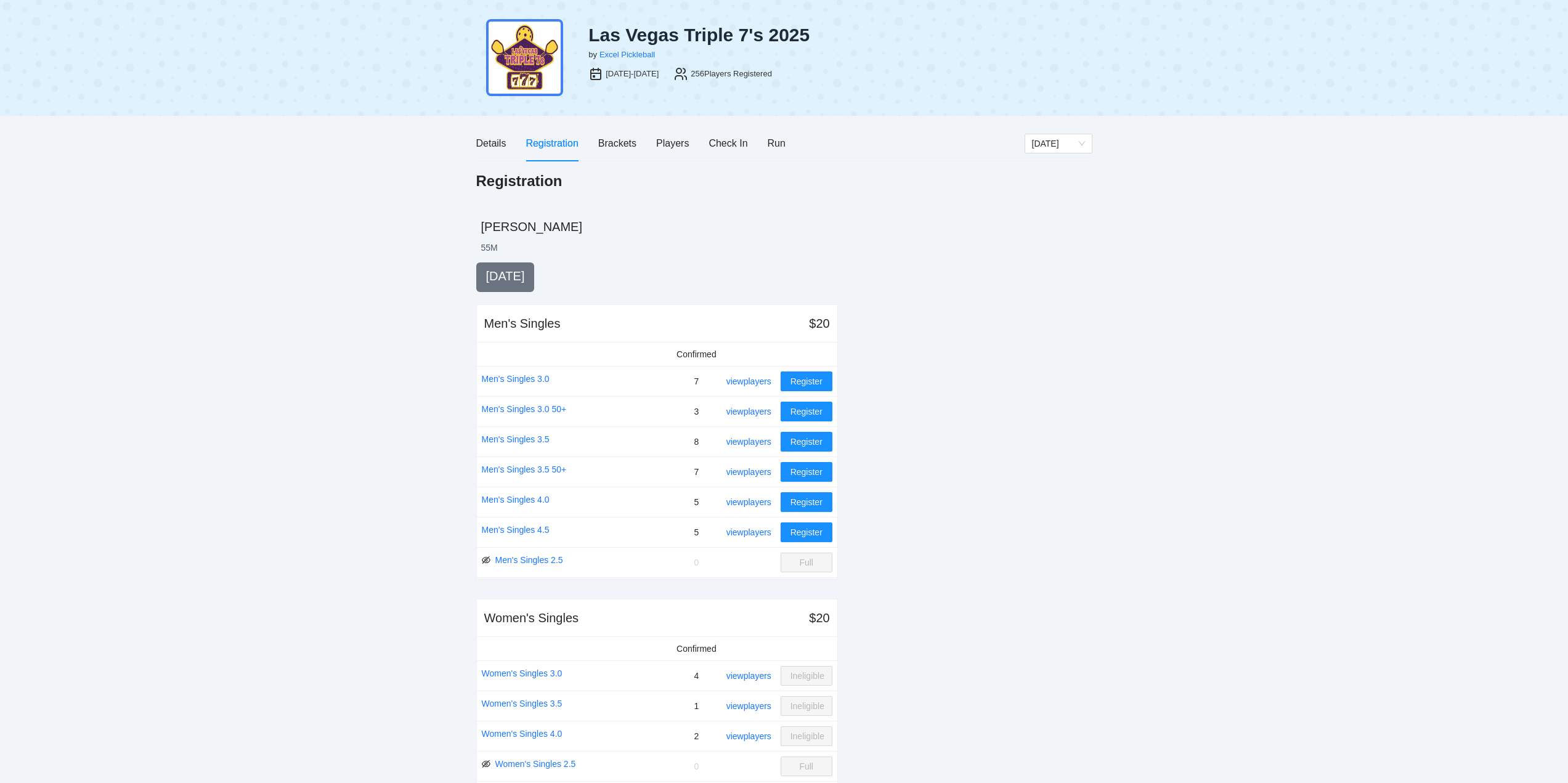
scroll to position [0, 0]
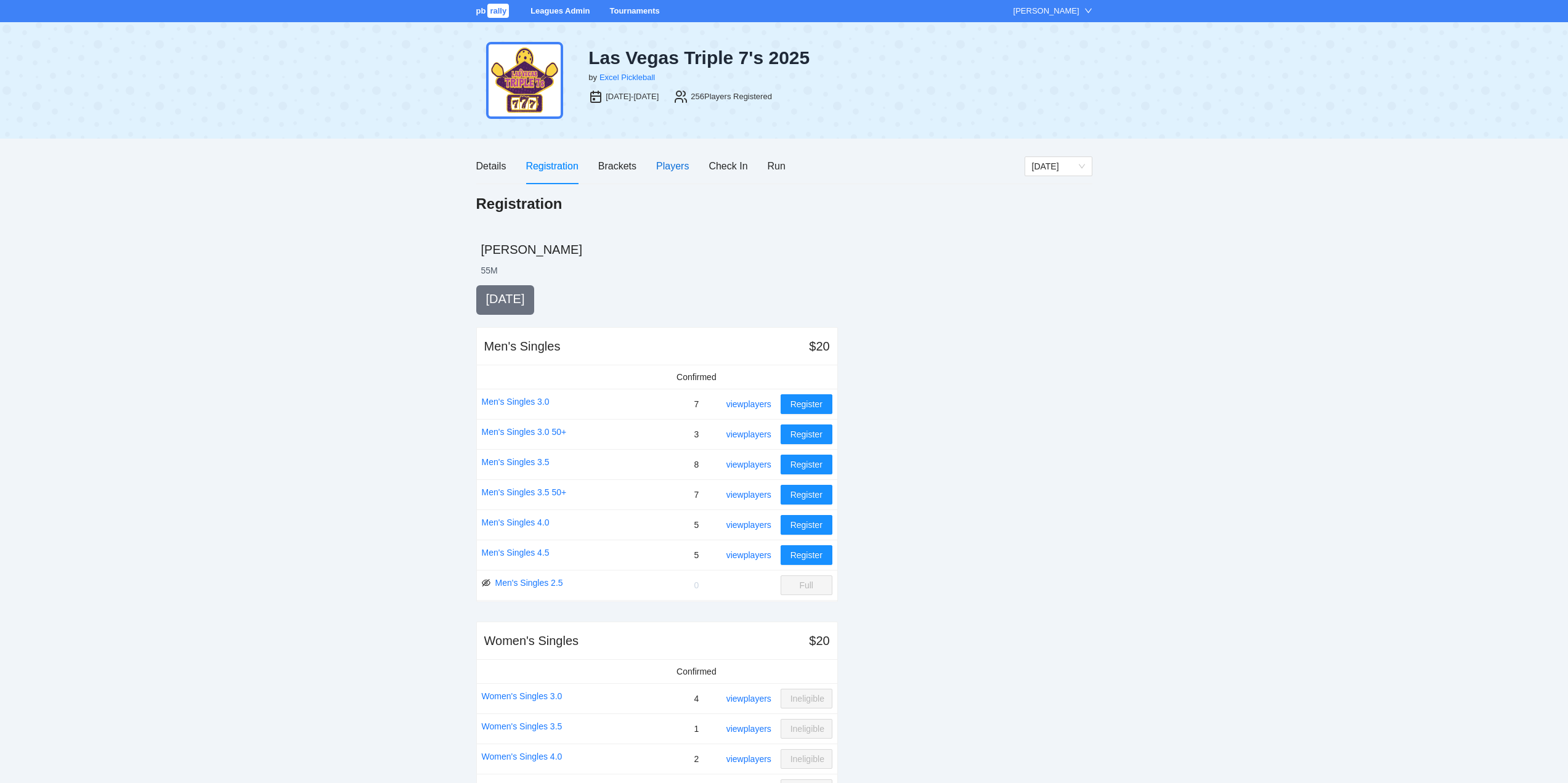
click at [668, 163] on div "Players" at bounding box center [672, 166] width 33 height 15
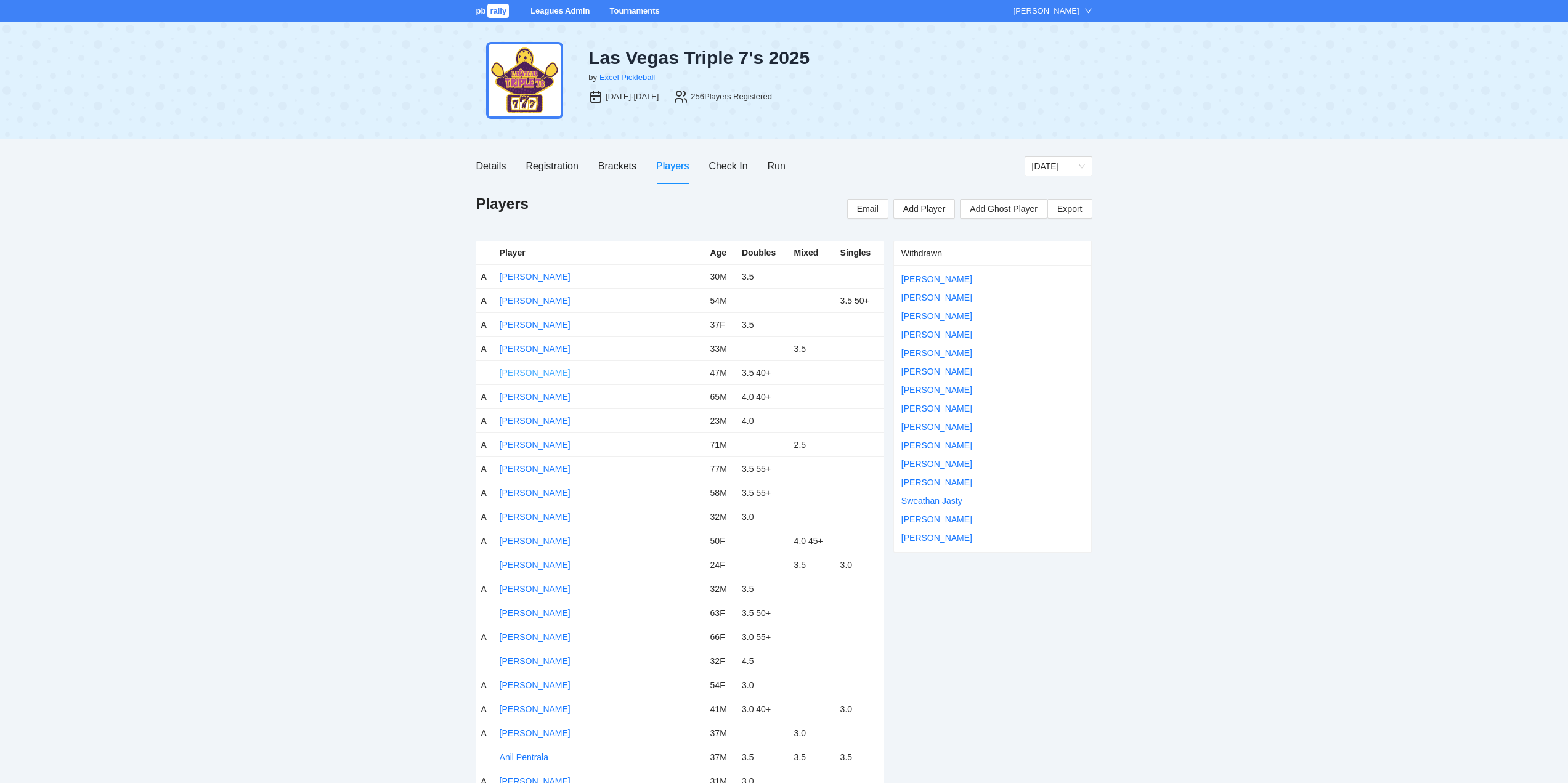
click at [515, 373] on link "Ahmed Azouz" at bounding box center [535, 373] width 71 height 10
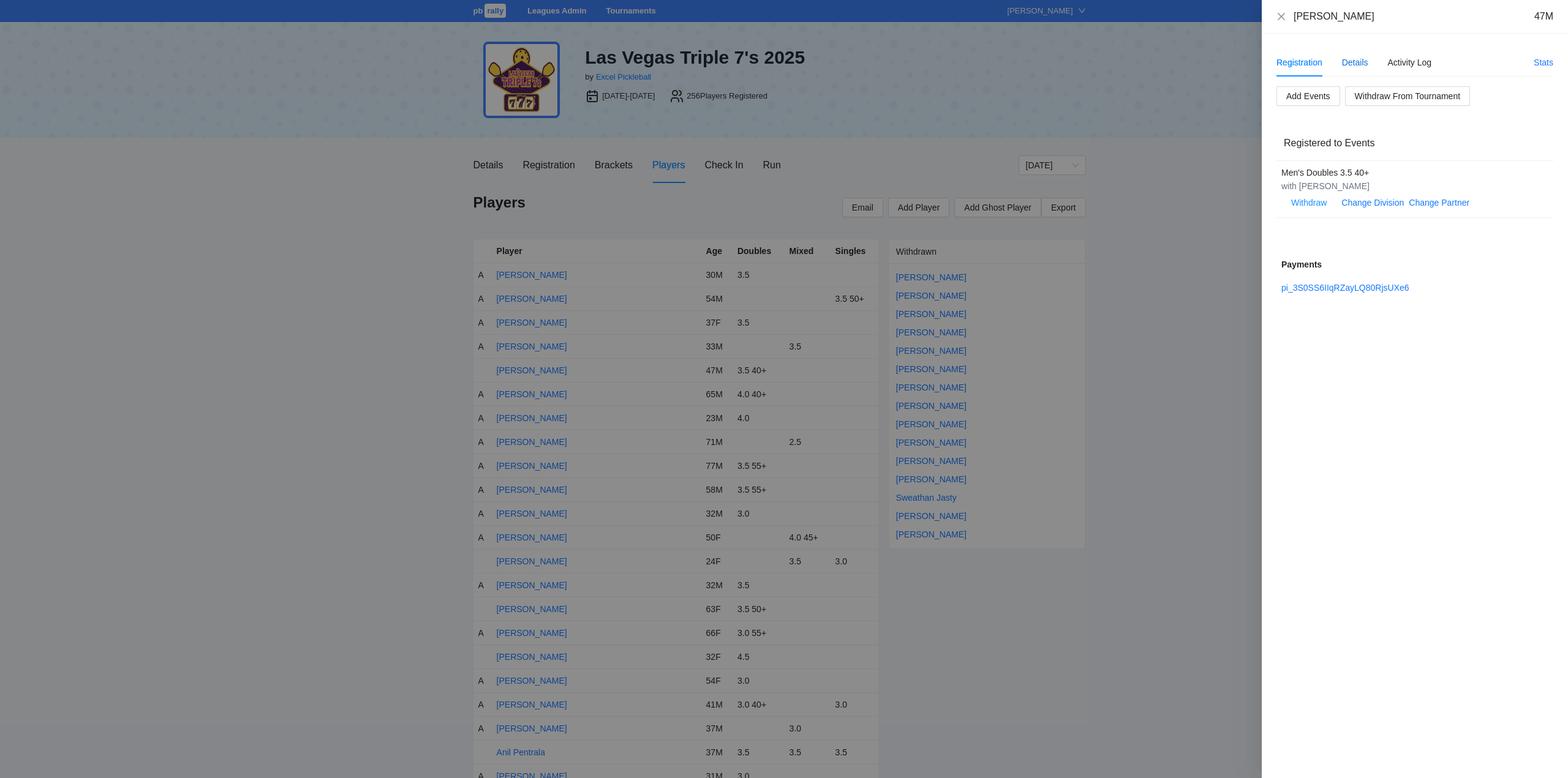
drag, startPoint x: 1351, startPoint y: 60, endPoint x: 1369, endPoint y: 68, distance: 19.7
click at [1351, 59] on div "Details" at bounding box center [1355, 63] width 26 height 14
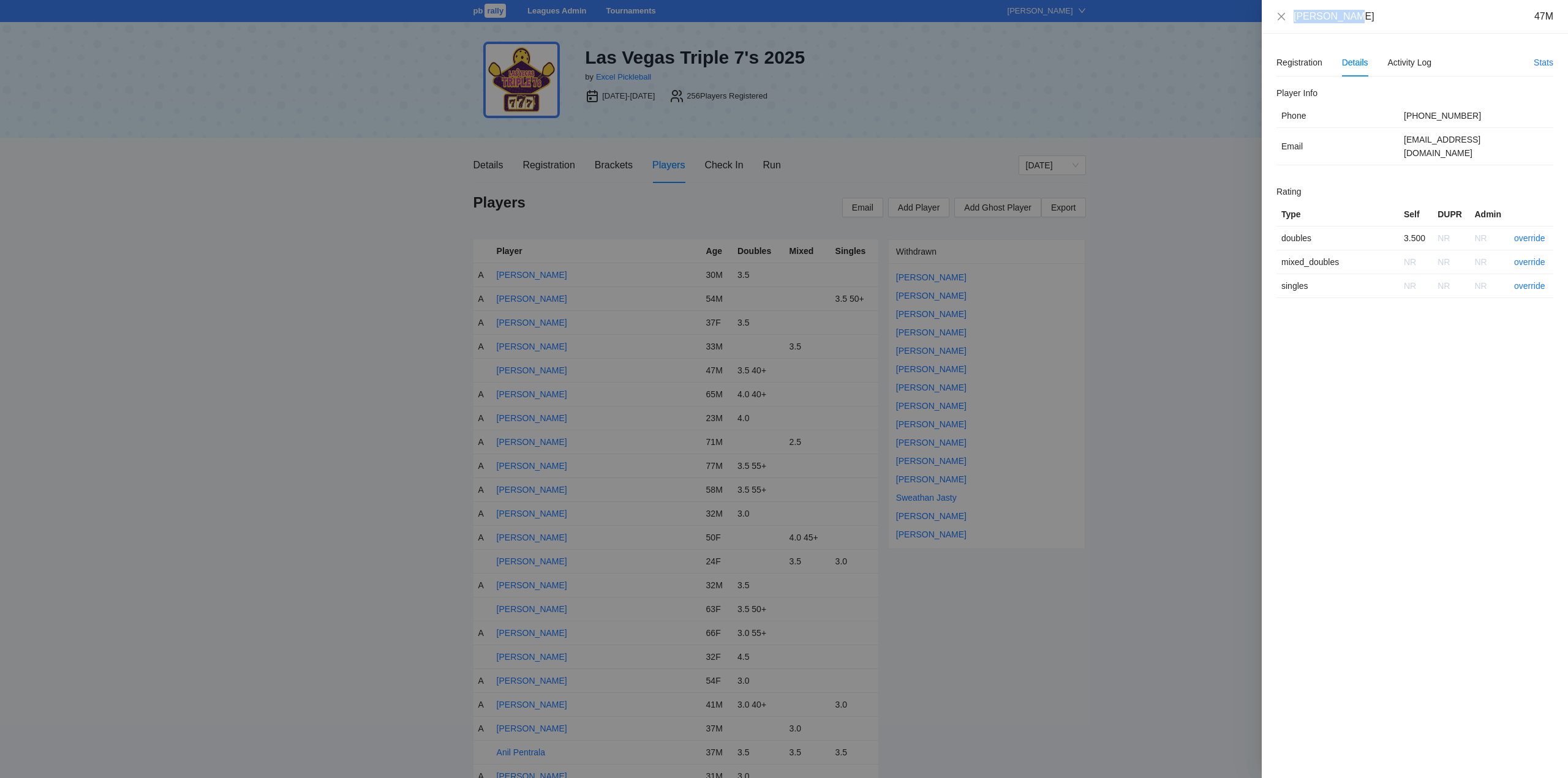
drag, startPoint x: 1364, startPoint y: 18, endPoint x: 1297, endPoint y: 21, distance: 67.1
click at [1275, 23] on div "Ahmed Azouz 47M" at bounding box center [1415, 17] width 306 height 34
copy div "Ahmed Azouz"
click at [1524, 233] on link "override" at bounding box center [1530, 238] width 31 height 10
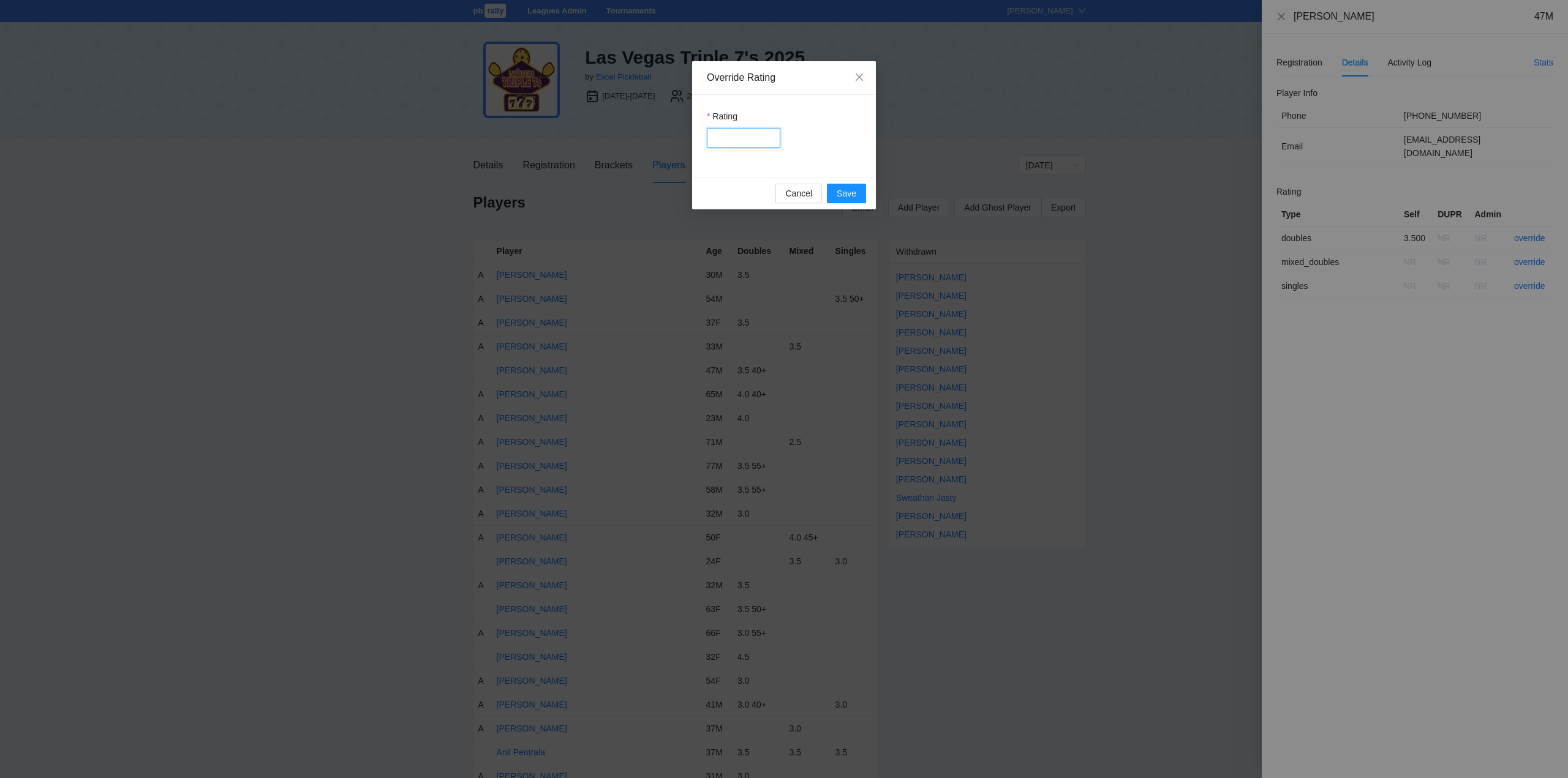
click at [738, 135] on input "Rating" at bounding box center [743, 138] width 73 height 20
type input "***"
click at [854, 191] on span "Save" at bounding box center [847, 193] width 20 height 14
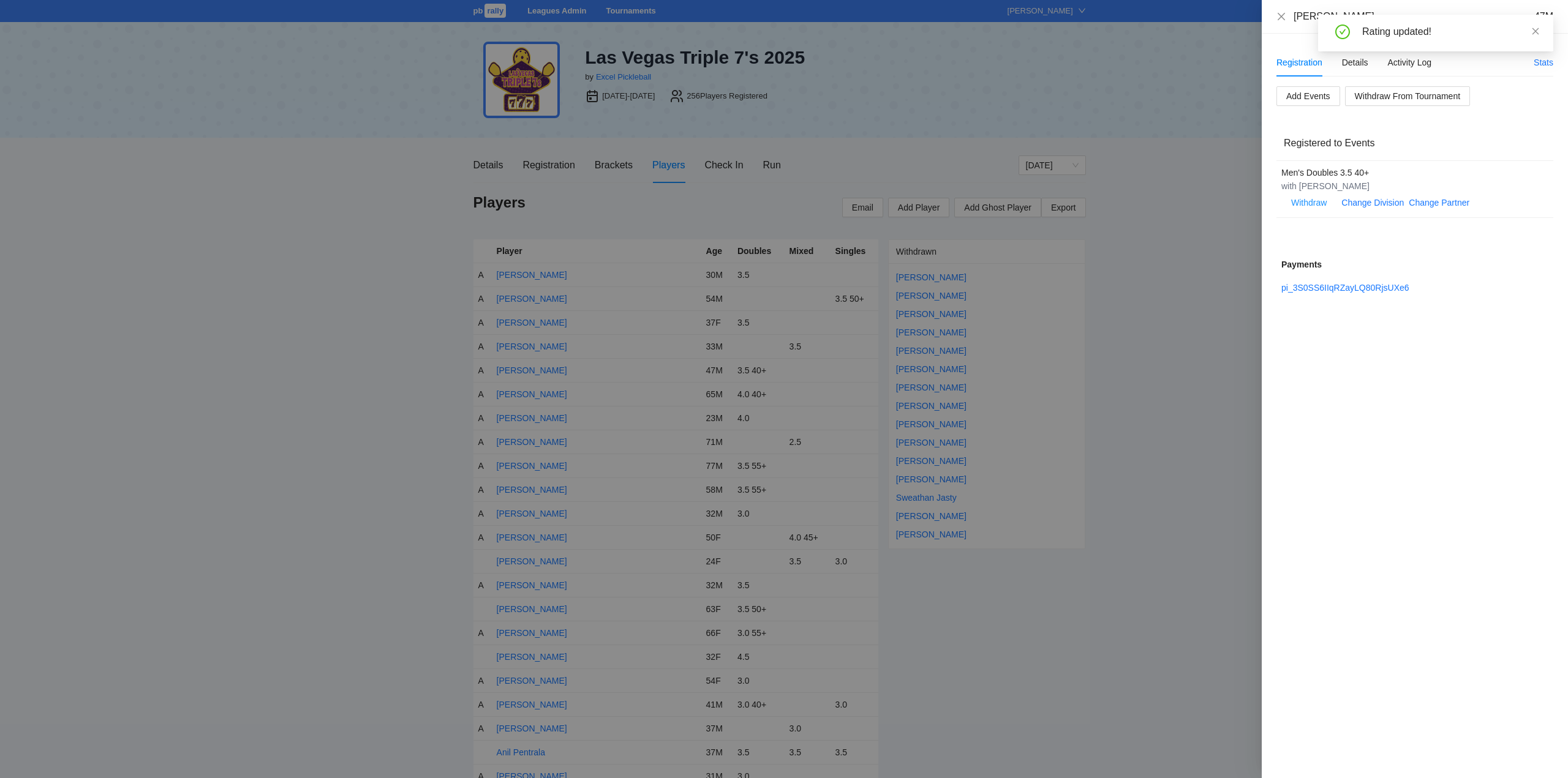
drag, startPoint x: 1536, startPoint y: 31, endPoint x: 1474, endPoint y: 37, distance: 62.3
click at [1537, 31] on icon "close" at bounding box center [1536, 31] width 7 height 7
click at [1280, 17] on icon "close" at bounding box center [1282, 17] width 10 height 10
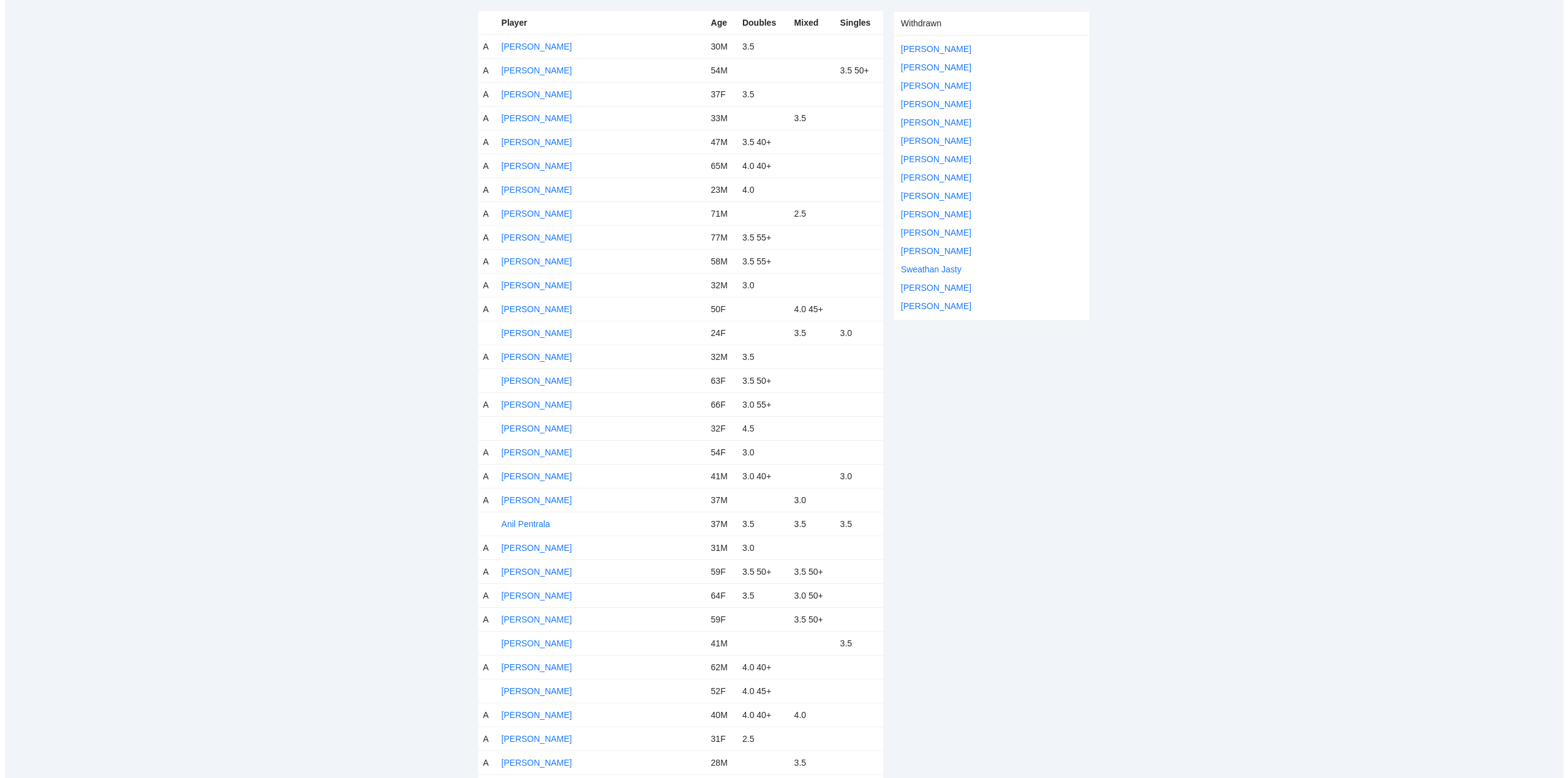
scroll to position [245, 0]
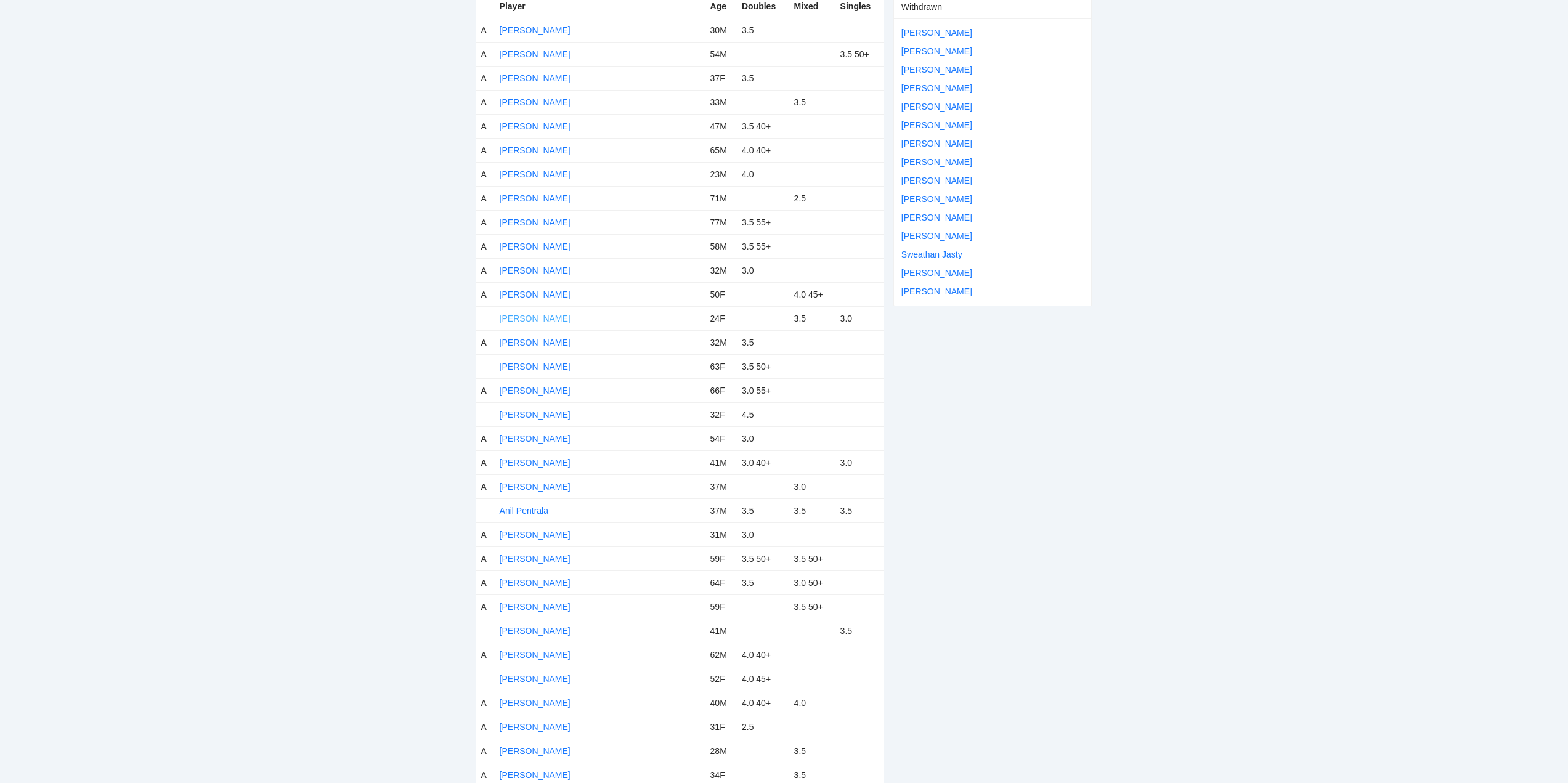
click at [542, 316] on link "Allyah Marlett" at bounding box center [535, 318] width 71 height 10
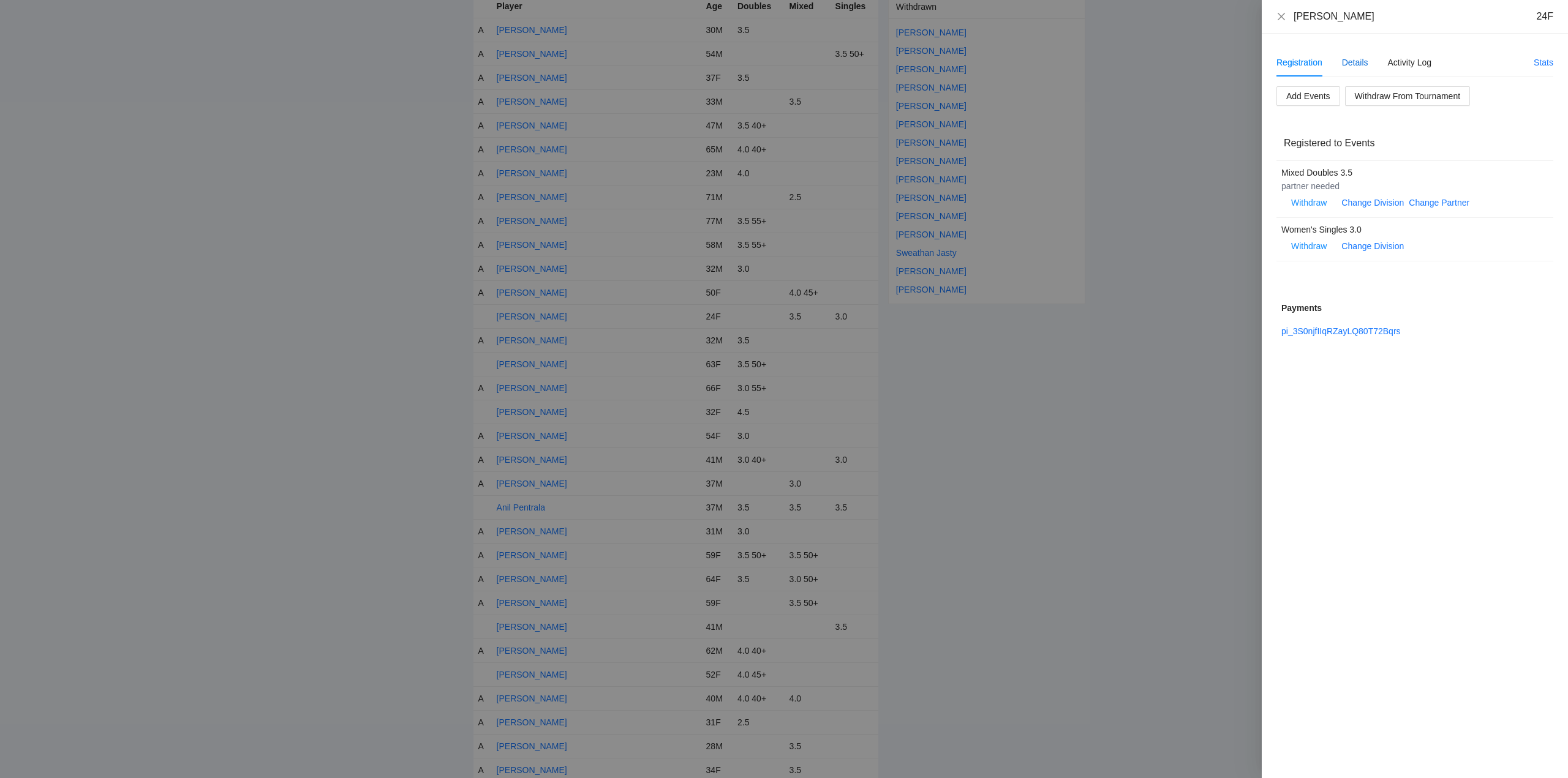
click at [1357, 62] on div "Details" at bounding box center [1355, 63] width 26 height 14
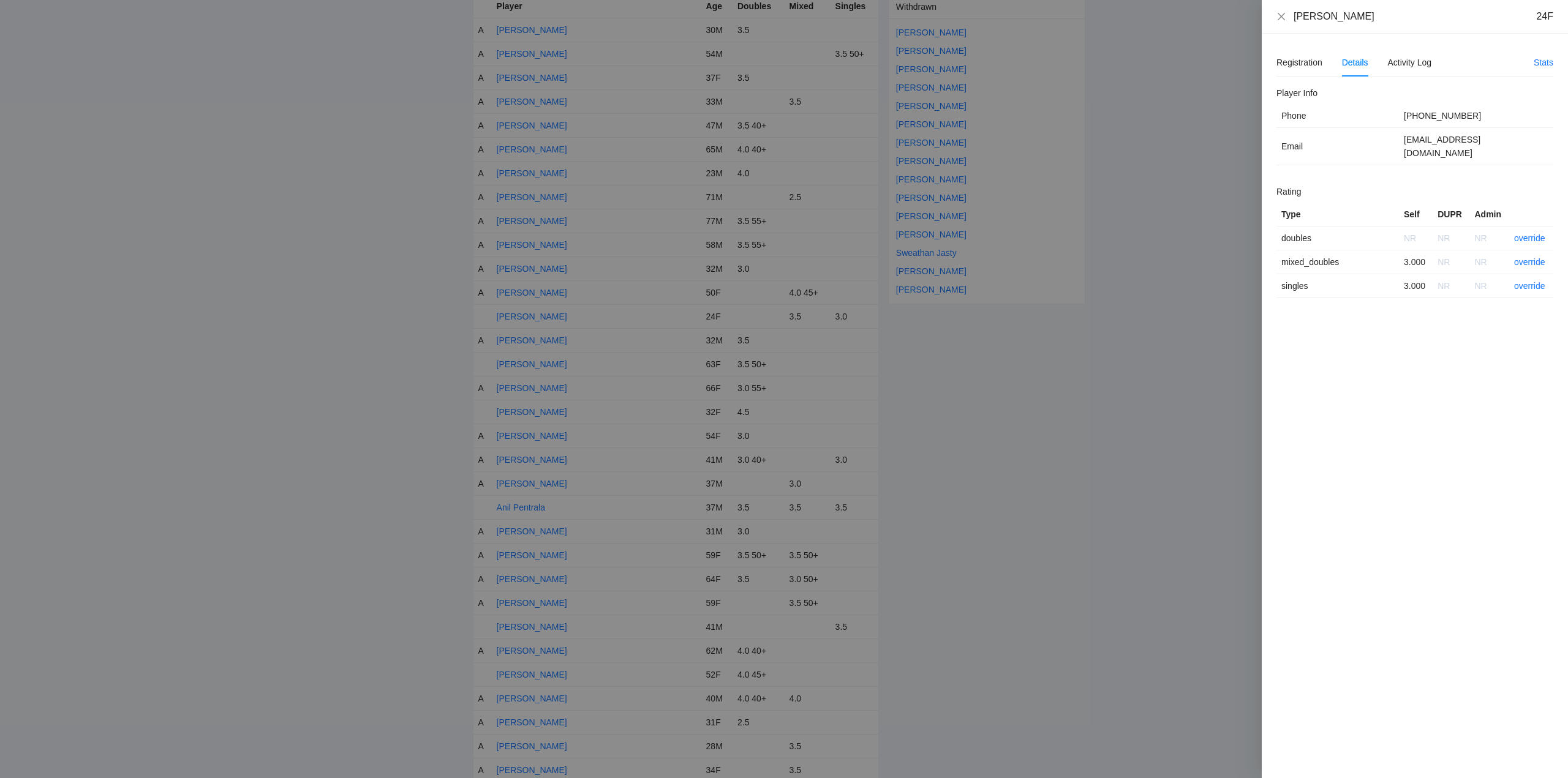
drag, startPoint x: 1367, startPoint y: 22, endPoint x: 1293, endPoint y: 26, distance: 74.1
click at [1293, 26] on div "Allyah Marlett 24F" at bounding box center [1415, 17] width 306 height 34
copy div "Allyah Marlett"
click at [1530, 257] on link "override" at bounding box center [1530, 262] width 31 height 10
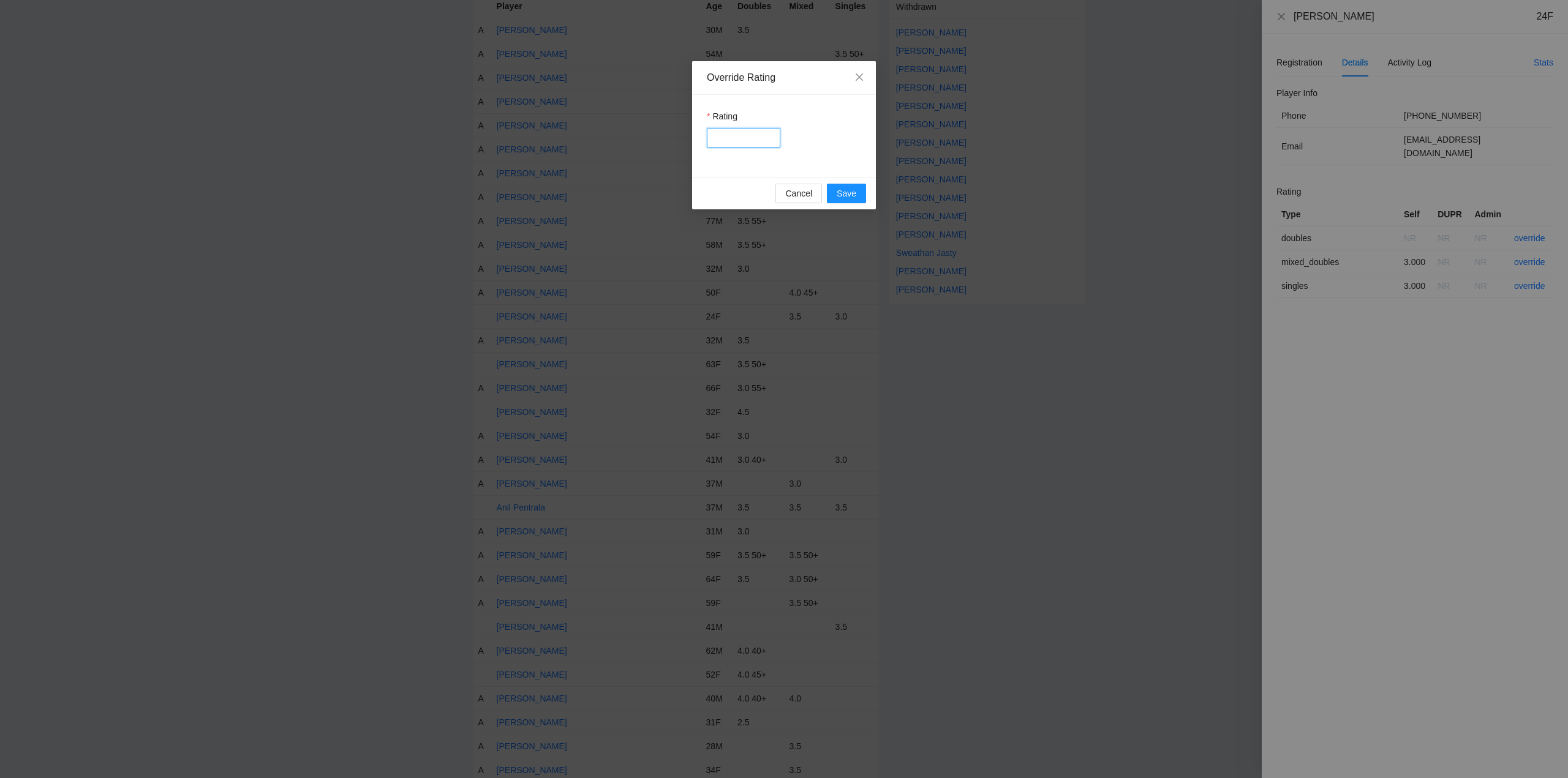
click at [743, 138] on input "Rating" at bounding box center [743, 138] width 73 height 20
type input "***"
click at [844, 190] on span "Save" at bounding box center [847, 193] width 20 height 14
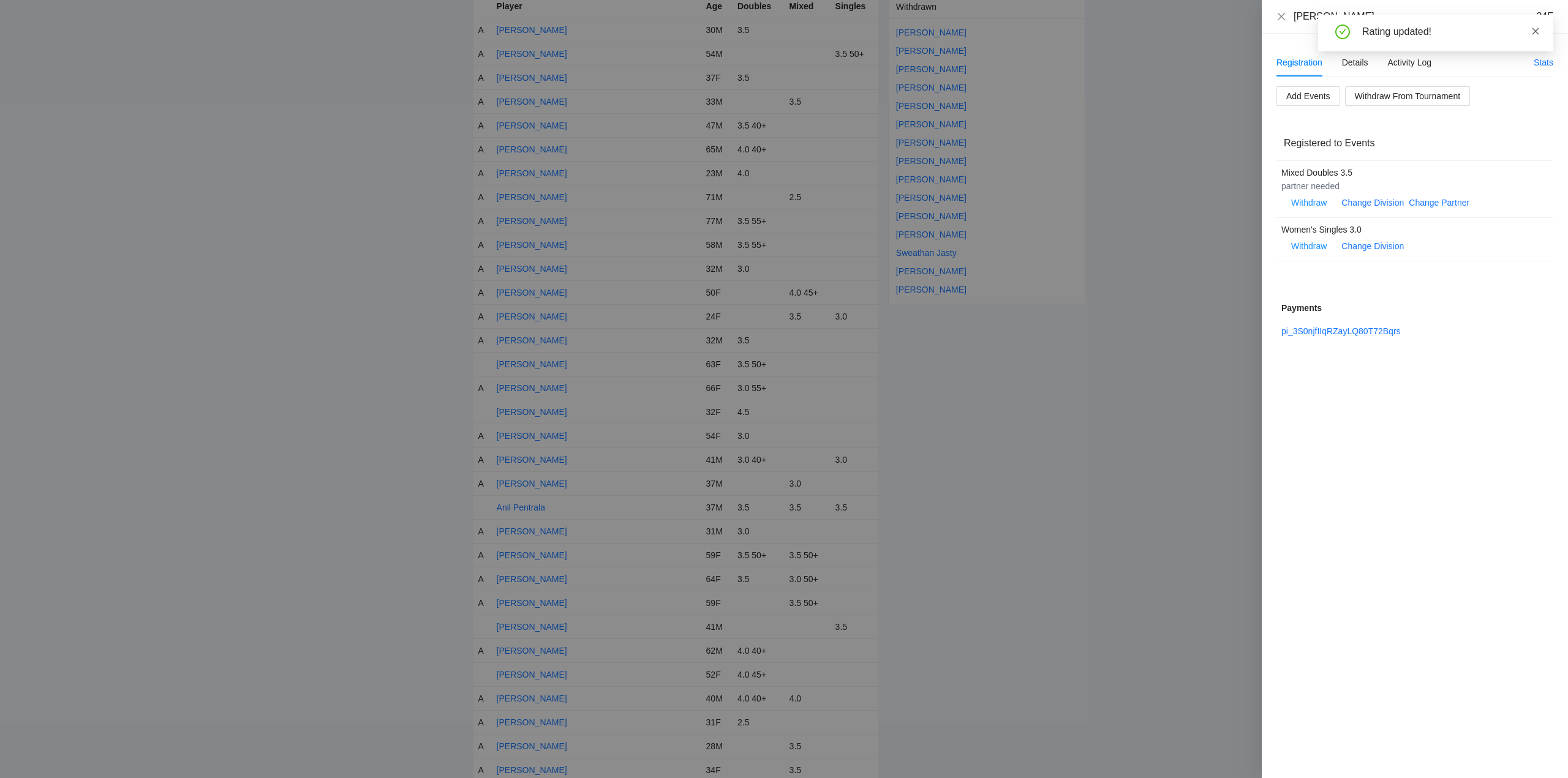
click at [1537, 31] on icon "close" at bounding box center [1536, 31] width 7 height 7
click at [1283, 17] on icon "close" at bounding box center [1282, 17] width 10 height 10
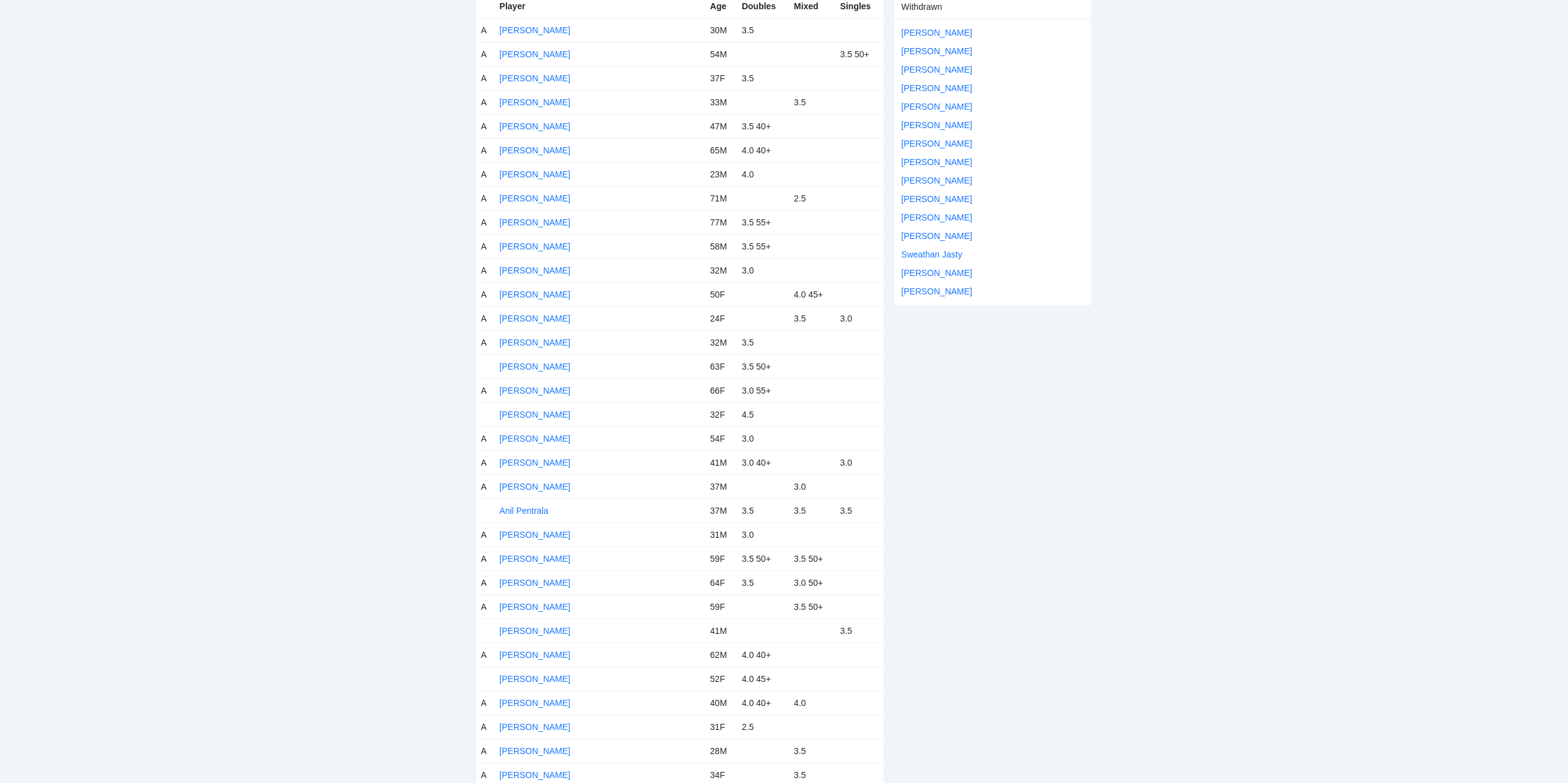
drag, startPoint x: 521, startPoint y: 365, endPoint x: 564, endPoint y: 365, distance: 43.0
click at [522, 365] on link "Amanda Lacro" at bounding box center [535, 367] width 71 height 10
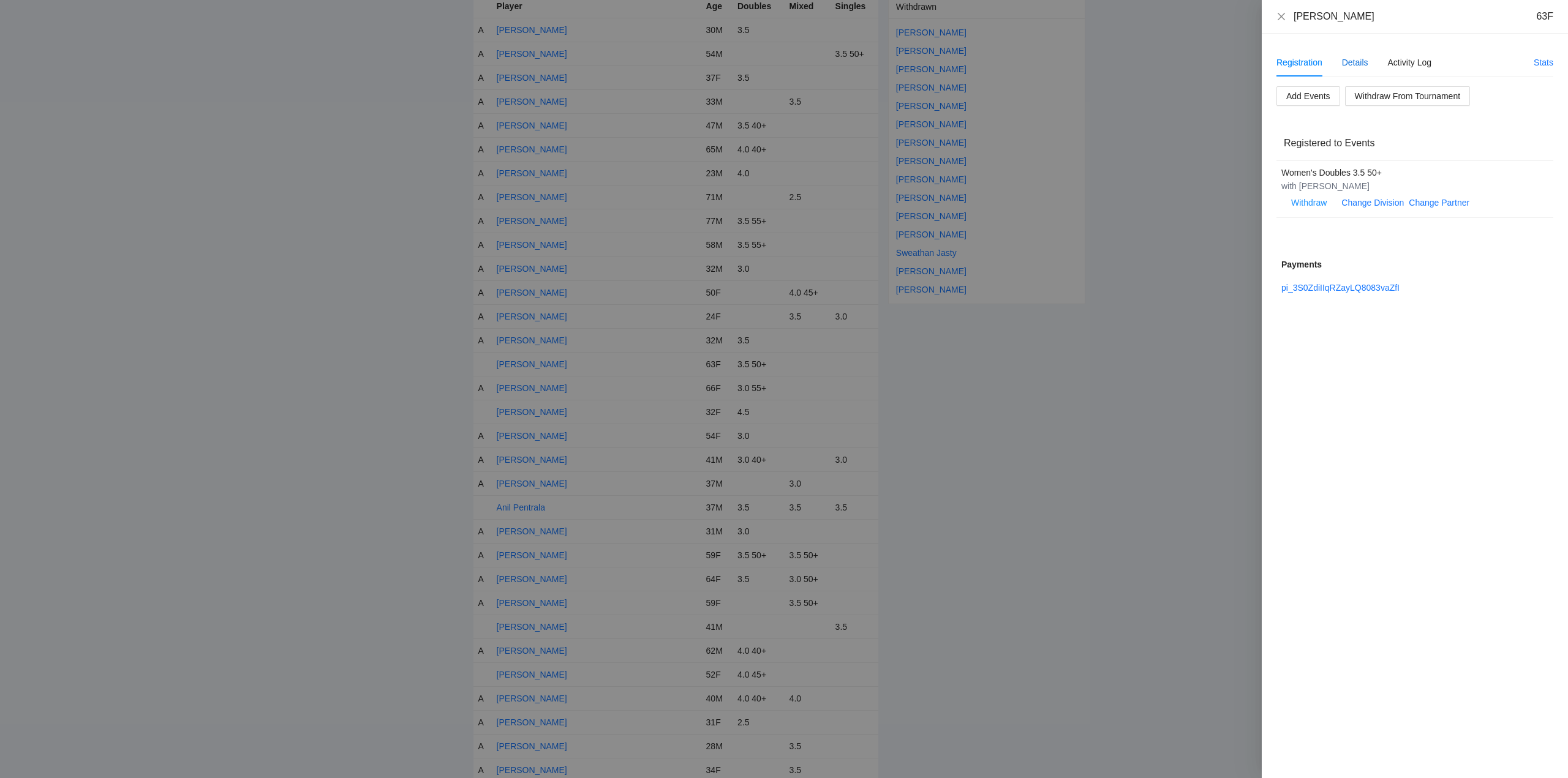
click at [1358, 62] on div "Details" at bounding box center [1355, 63] width 26 height 14
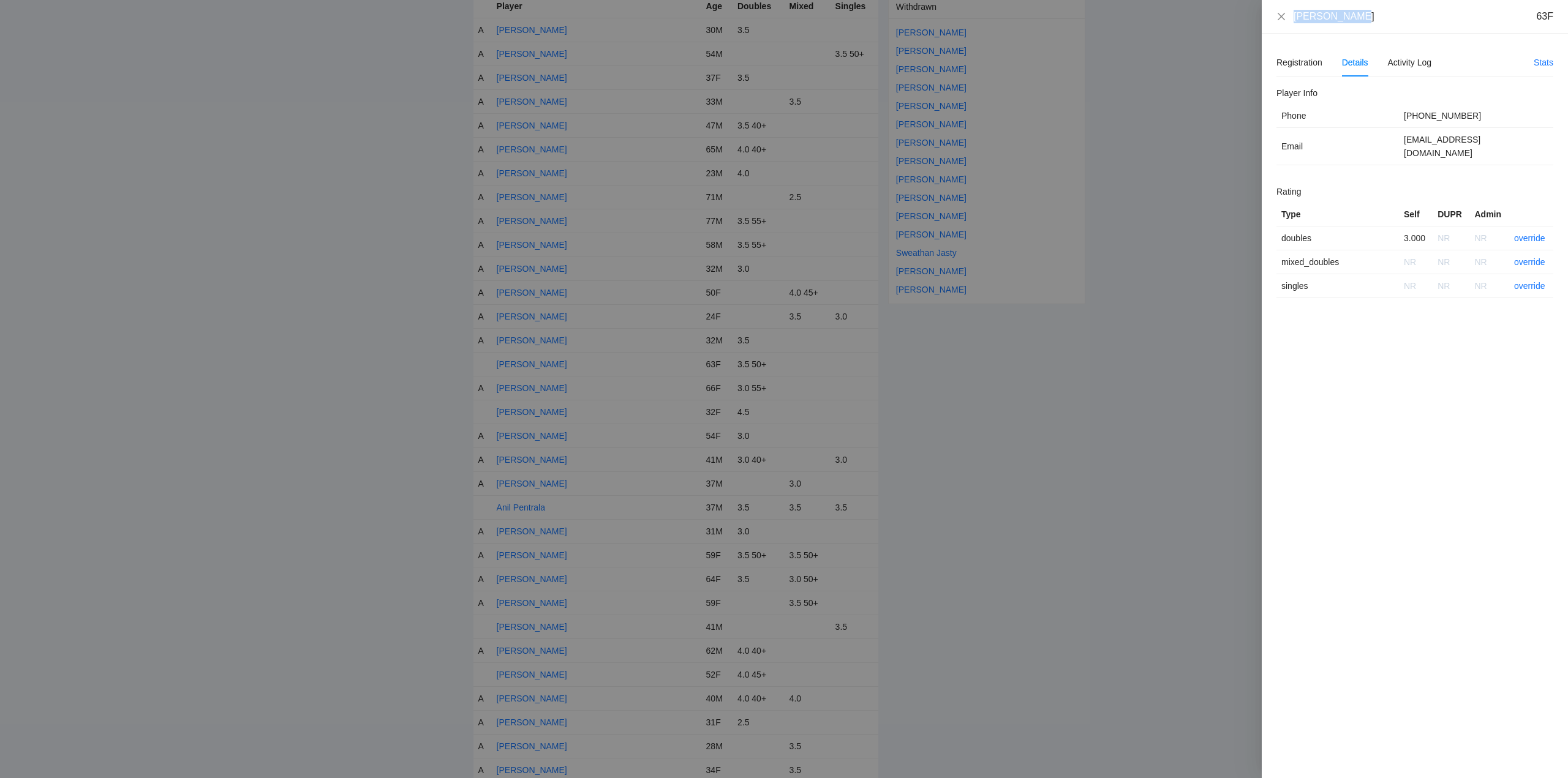
drag, startPoint x: 1364, startPoint y: 18, endPoint x: 1293, endPoint y: 24, distance: 71.3
click at [1293, 24] on div "Amanda Lacro 63F" at bounding box center [1415, 17] width 306 height 34
copy div "Amanda Lacro"
click at [1532, 233] on link "override" at bounding box center [1530, 238] width 31 height 10
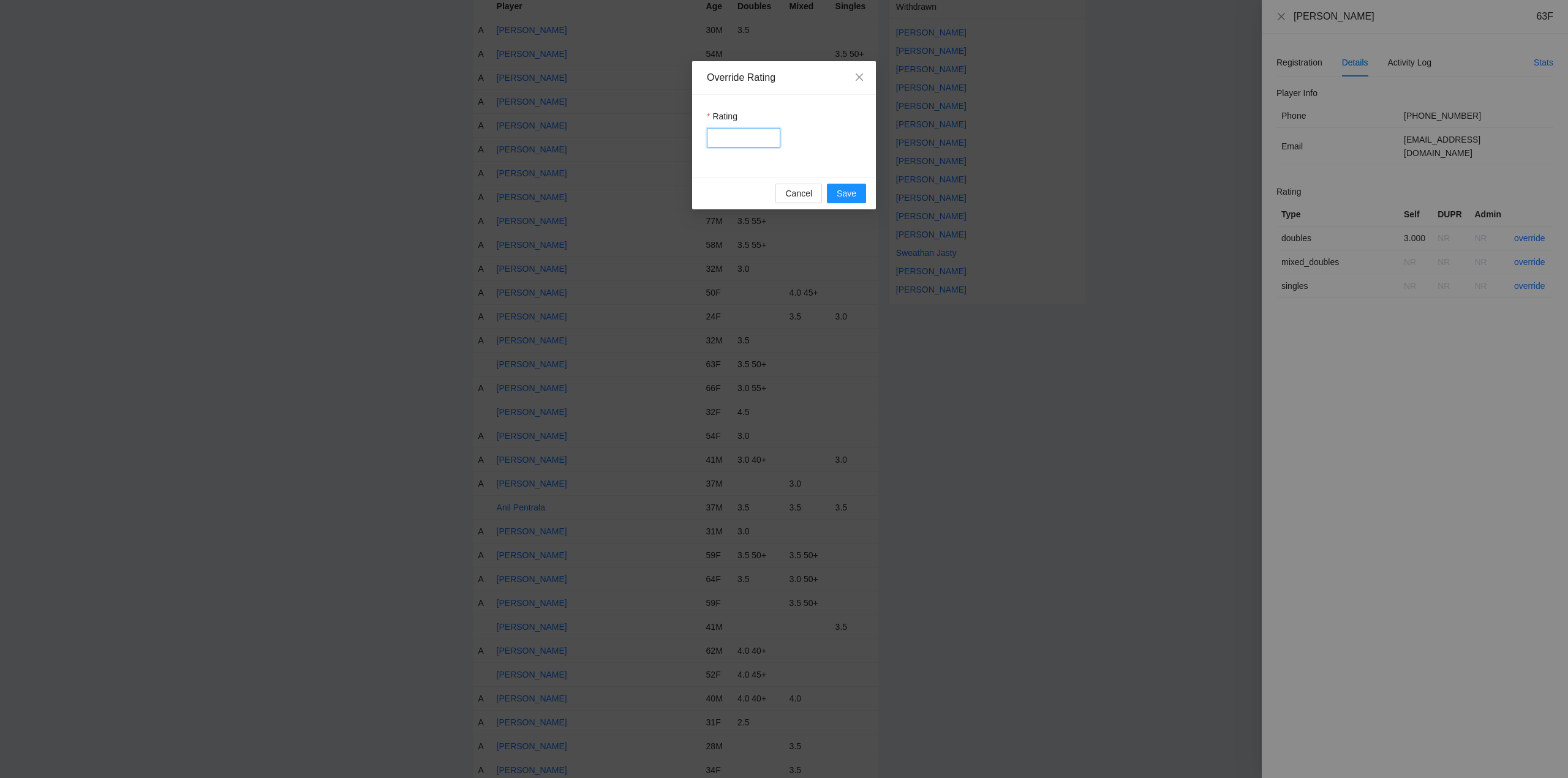
click at [717, 137] on input "Rating" at bounding box center [743, 138] width 73 height 20
type input "***"
drag, startPoint x: 841, startPoint y: 193, endPoint x: 1017, endPoint y: 189, distance: 176.0
click at [842, 193] on span "Save" at bounding box center [847, 193] width 20 height 14
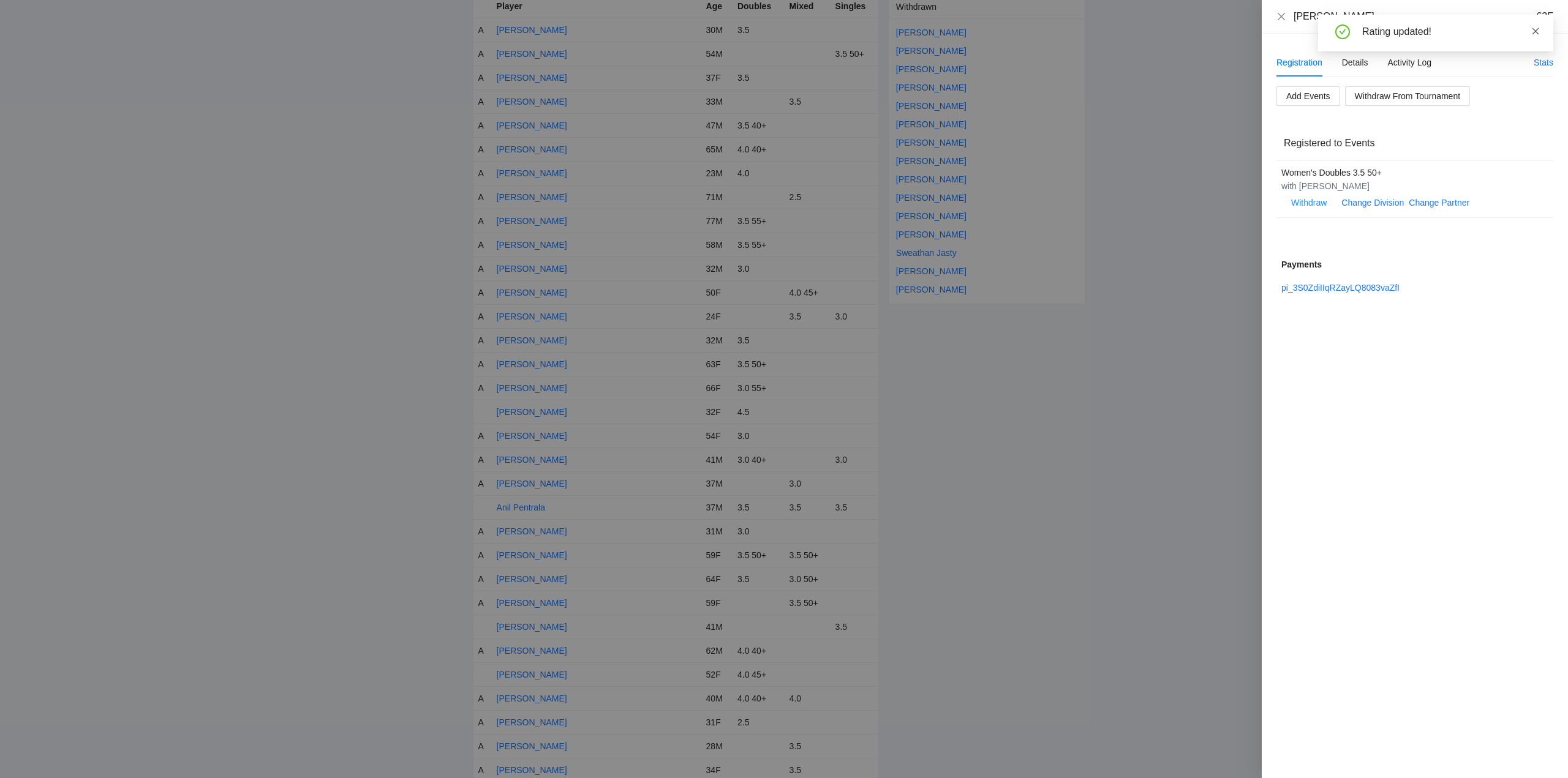
click at [1537, 29] on icon "close" at bounding box center [1536, 31] width 9 height 9
click at [1282, 16] on icon "close" at bounding box center [1282, 16] width 7 height 7
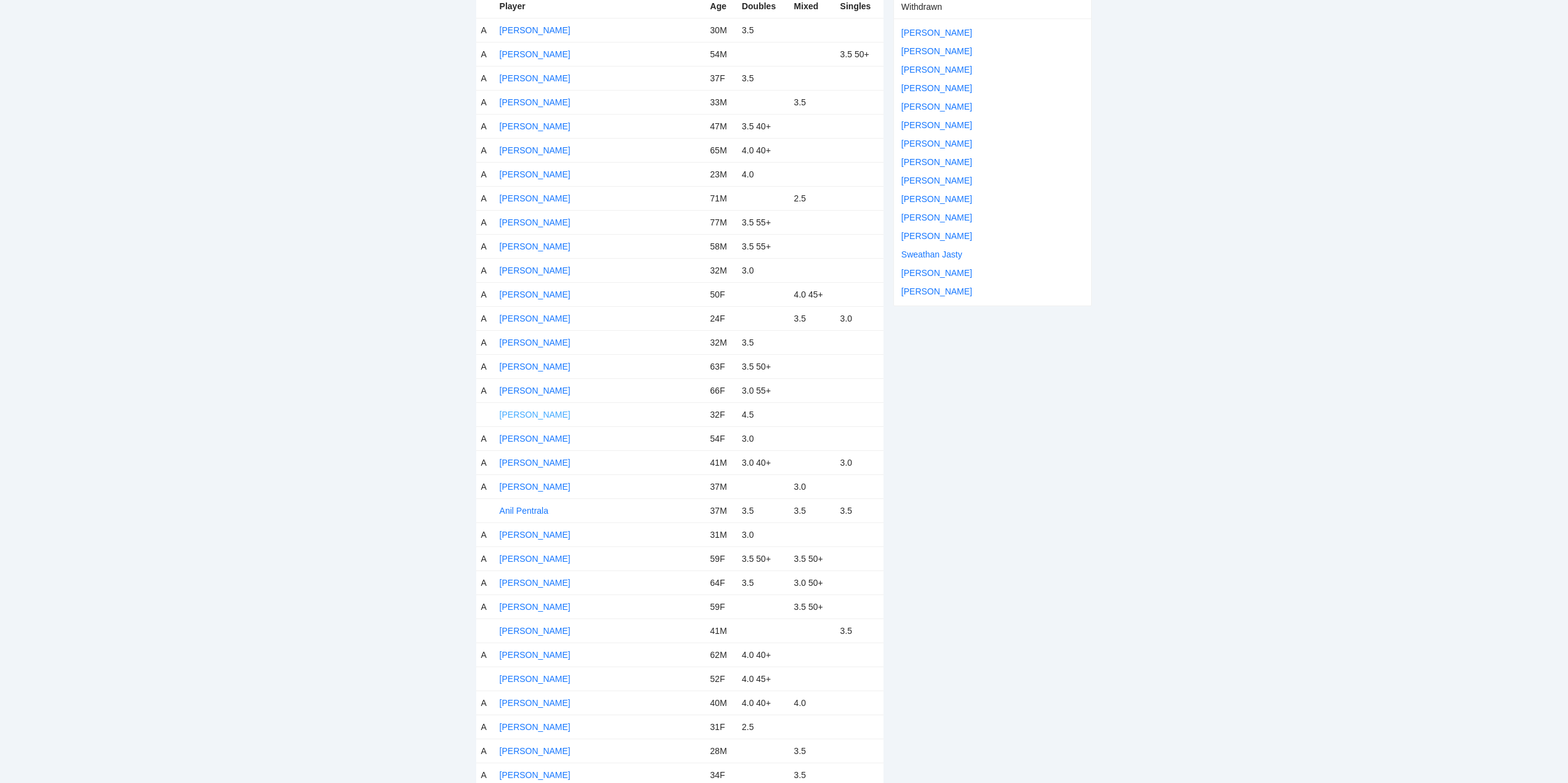
click at [517, 413] on link "Anamey Thede" at bounding box center [535, 414] width 71 height 10
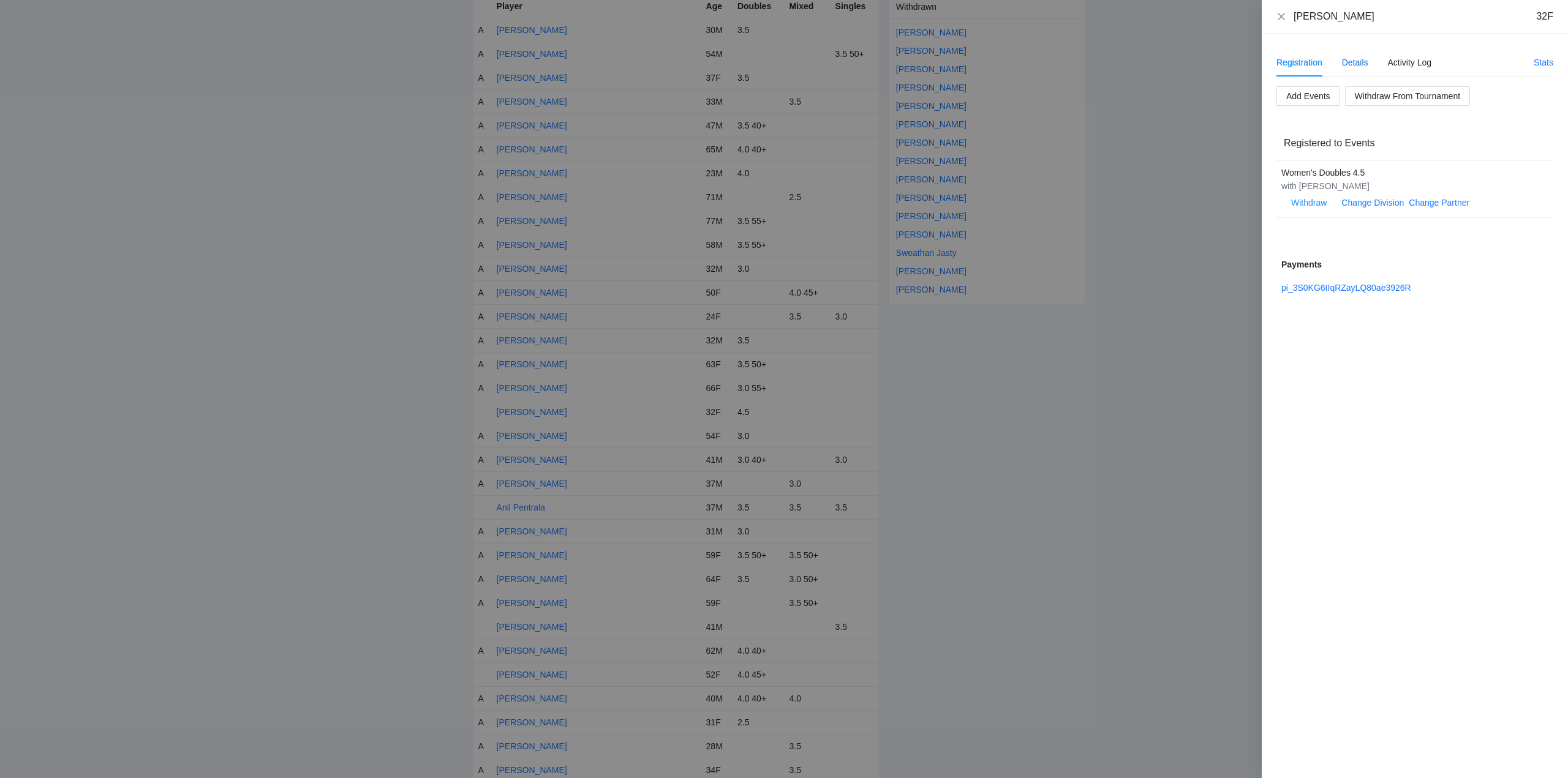
click at [1360, 63] on div "Details" at bounding box center [1355, 63] width 26 height 14
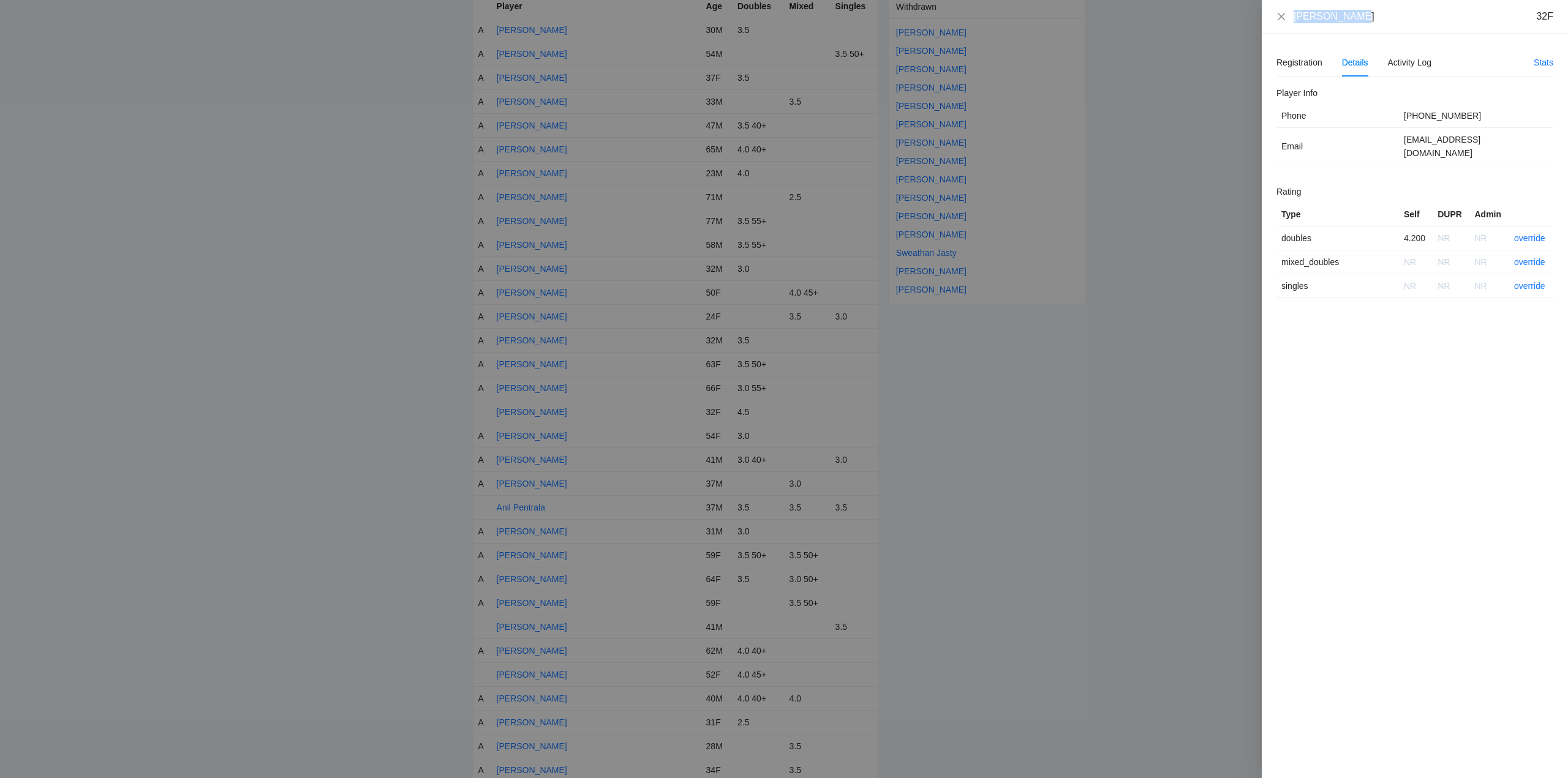
drag, startPoint x: 1362, startPoint y: 19, endPoint x: 1292, endPoint y: 18, distance: 70.0
click at [1293, 18] on div "Anamey Thede 32F" at bounding box center [1415, 17] width 277 height 14
copy div "Anamey Thede"
click at [1527, 233] on link "override" at bounding box center [1530, 238] width 31 height 10
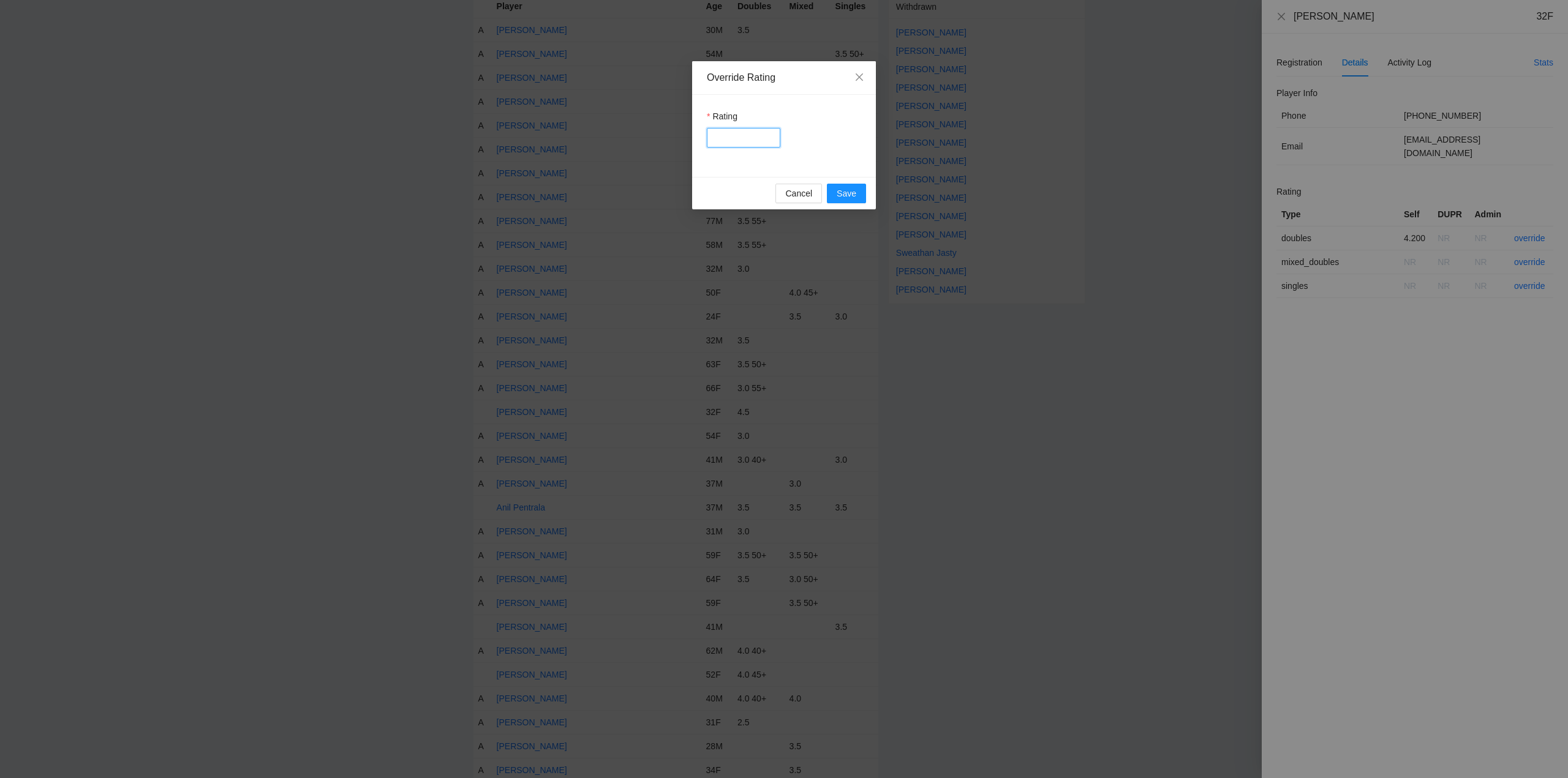
click at [725, 137] on input "Rating" at bounding box center [743, 138] width 73 height 20
type input "*****"
click at [834, 190] on button "Save" at bounding box center [847, 193] width 39 height 20
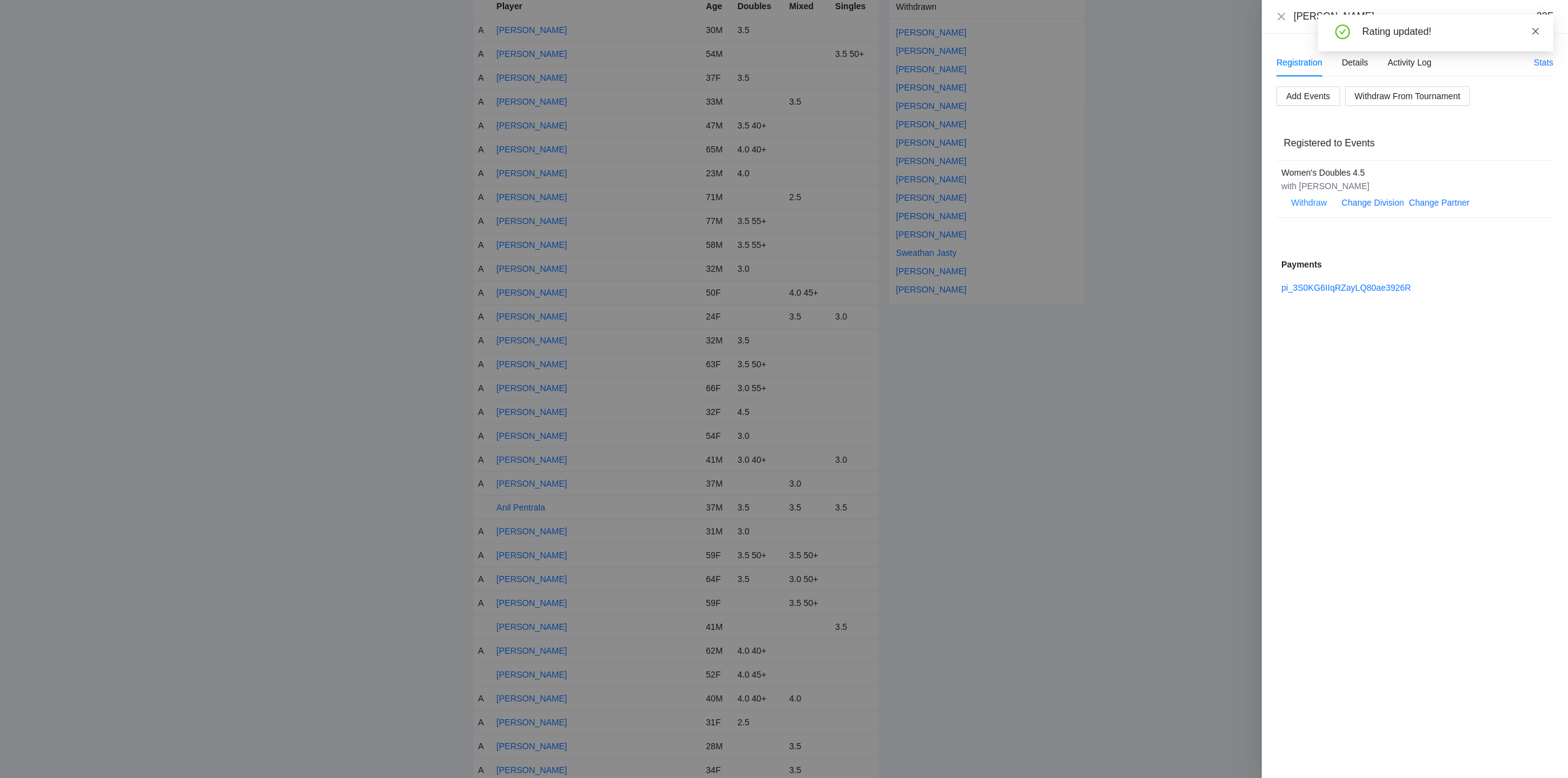
click at [1538, 28] on icon "close" at bounding box center [1536, 31] width 9 height 9
click at [1282, 13] on icon "close" at bounding box center [1282, 17] width 10 height 10
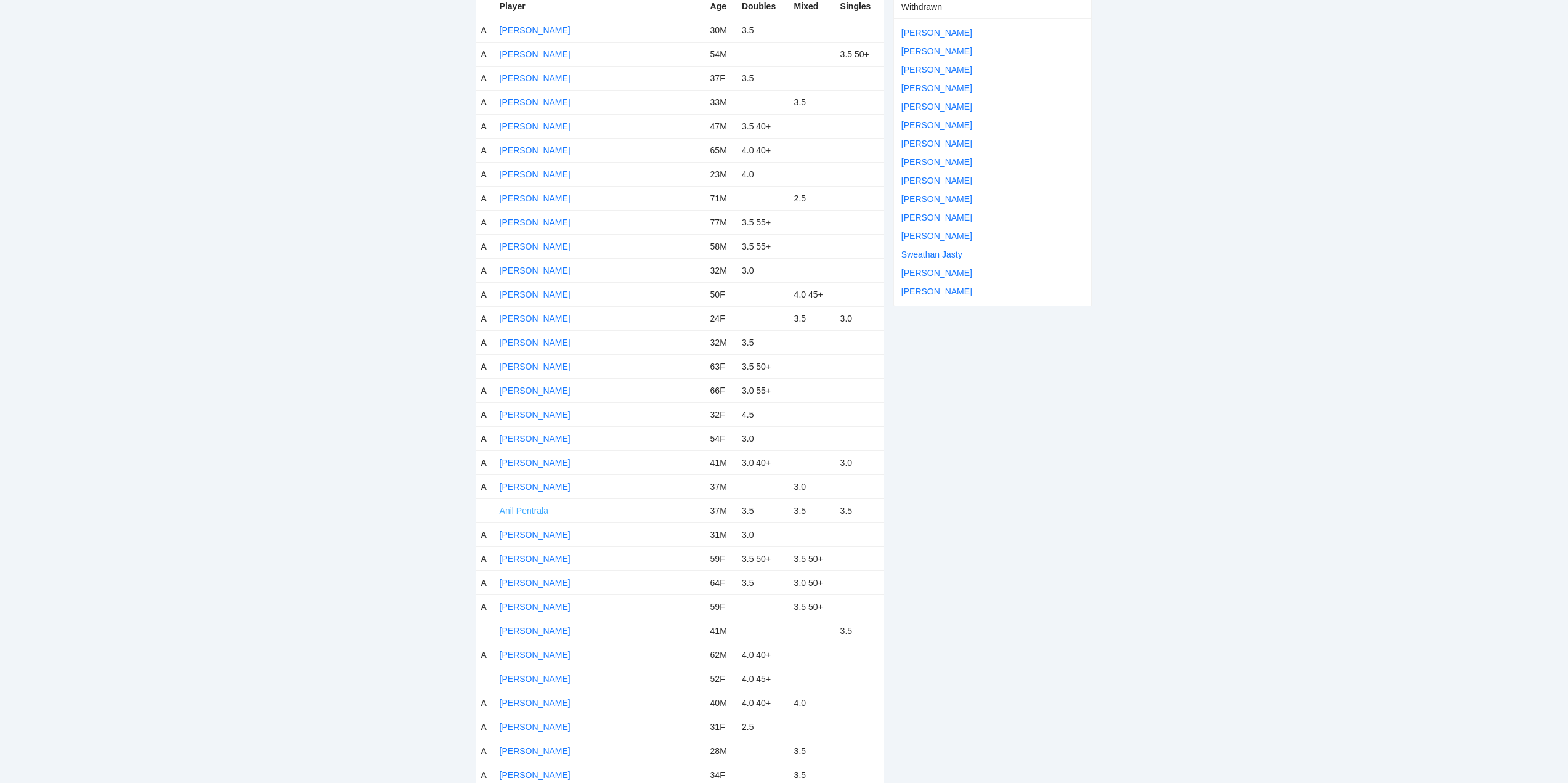
click at [530, 510] on link "Anil Pentrala" at bounding box center [524, 511] width 49 height 10
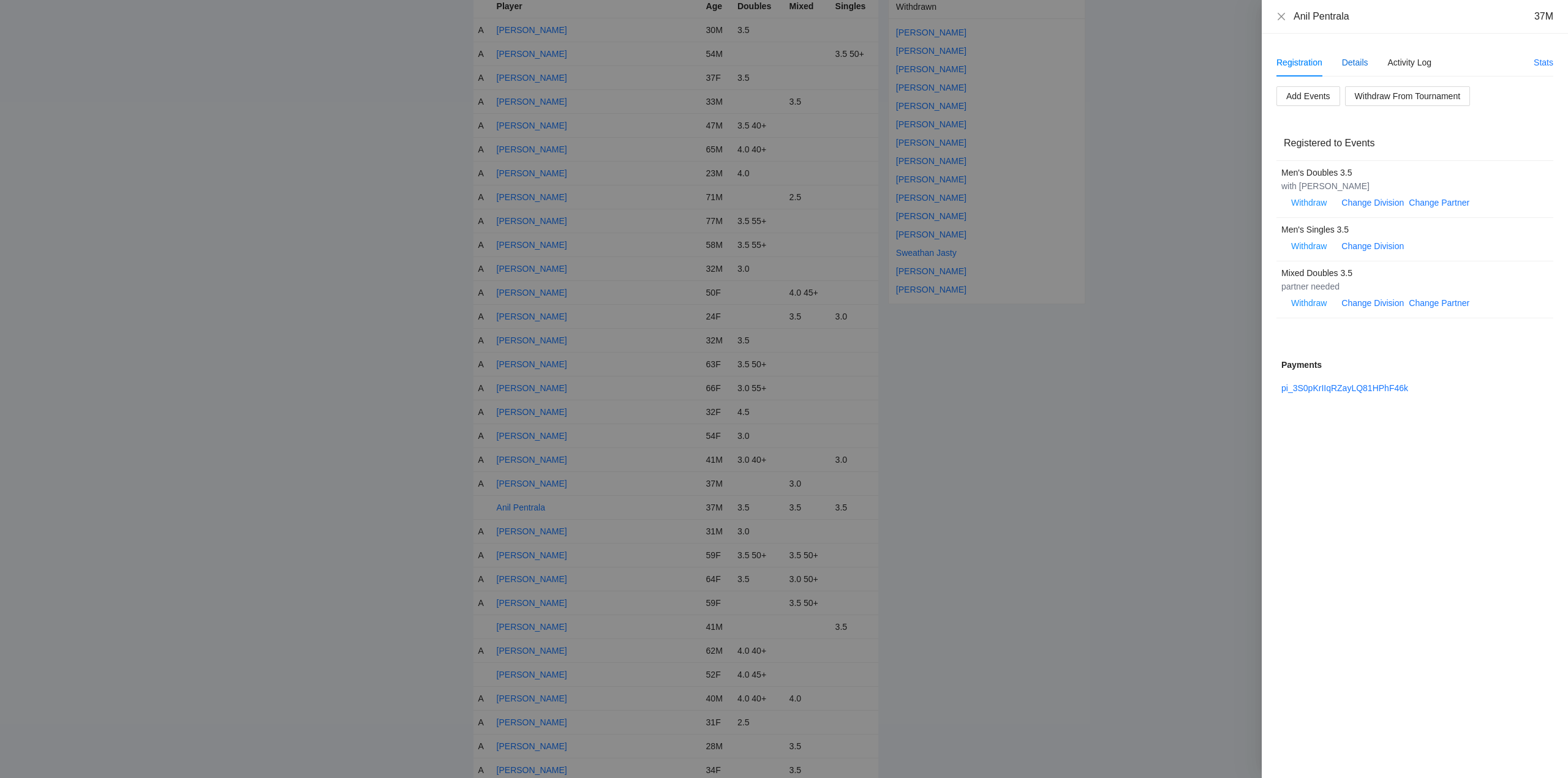
drag, startPoint x: 1359, startPoint y: 58, endPoint x: 1364, endPoint y: 68, distance: 11.2
click at [1359, 58] on div "Details" at bounding box center [1355, 63] width 26 height 14
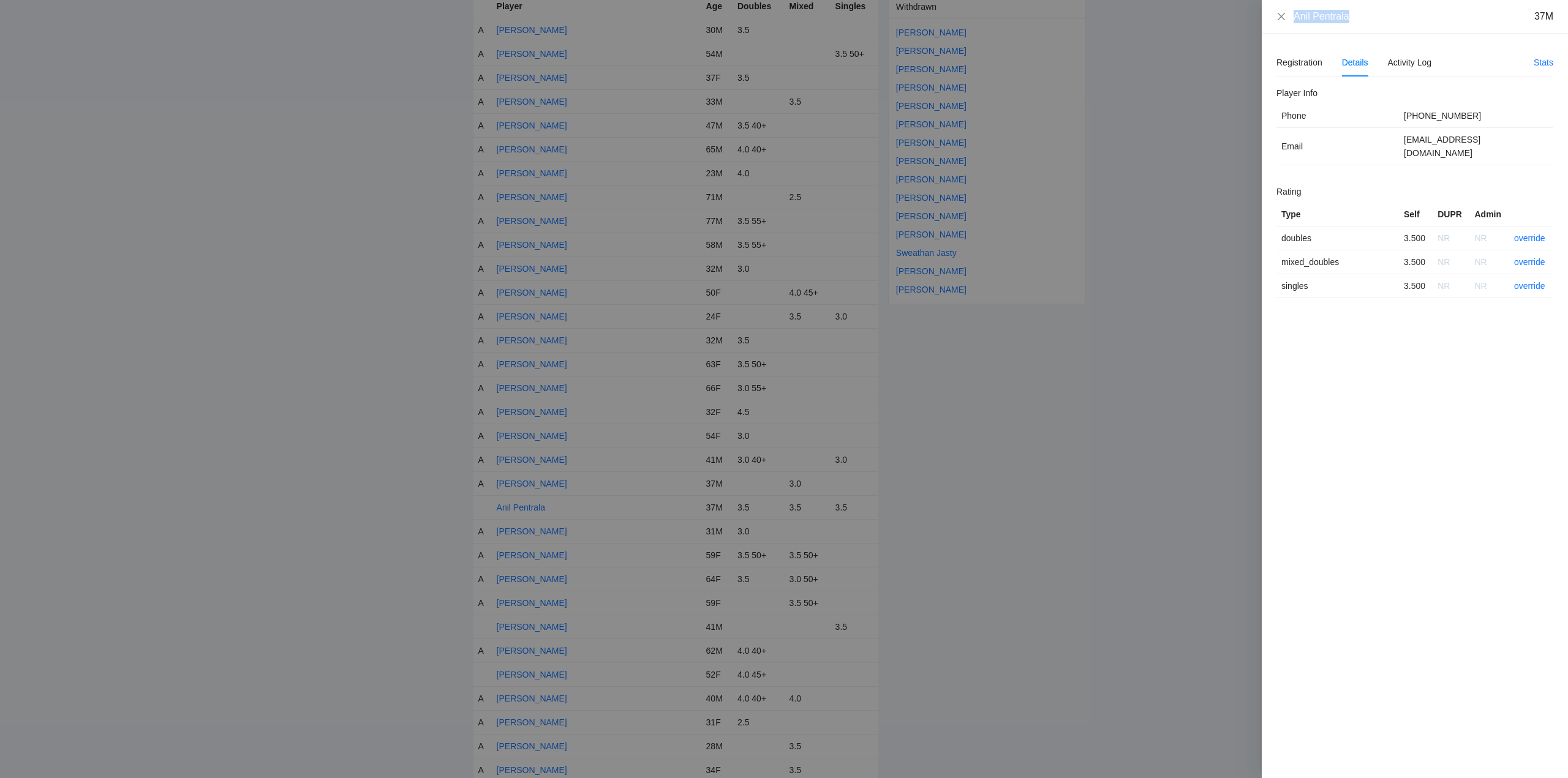
drag, startPoint x: 1303, startPoint y: 24, endPoint x: 1274, endPoint y: 26, distance: 29.1
click at [1274, 26] on div "Anil Pentrala 37M" at bounding box center [1415, 17] width 306 height 34
copy div "Anil Pentrala"
click at [1532, 257] on link "override" at bounding box center [1530, 262] width 31 height 10
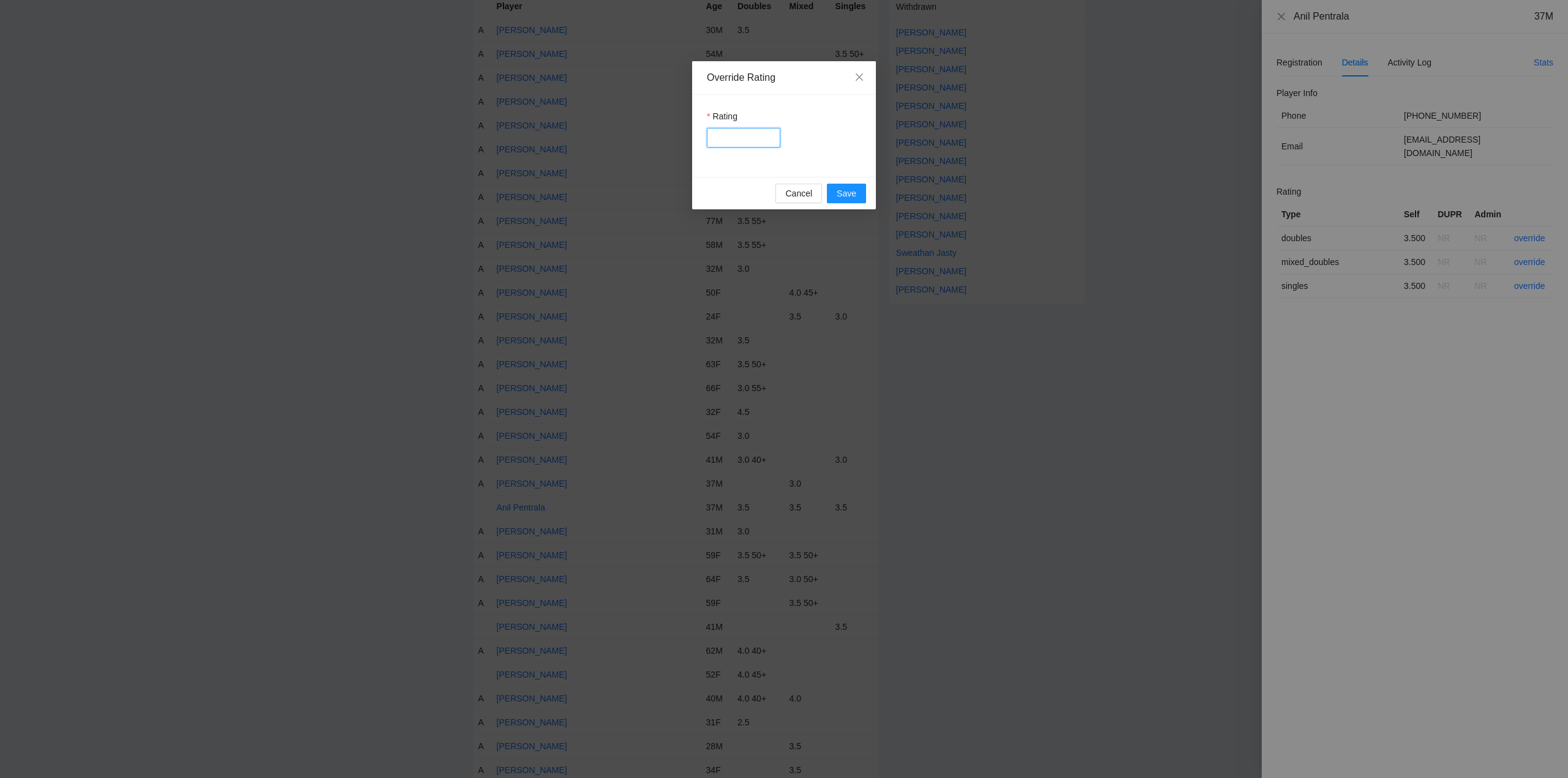
click at [742, 137] on input "Rating" at bounding box center [743, 138] width 73 height 20
type input "*****"
click at [846, 193] on span "Save" at bounding box center [847, 193] width 20 height 14
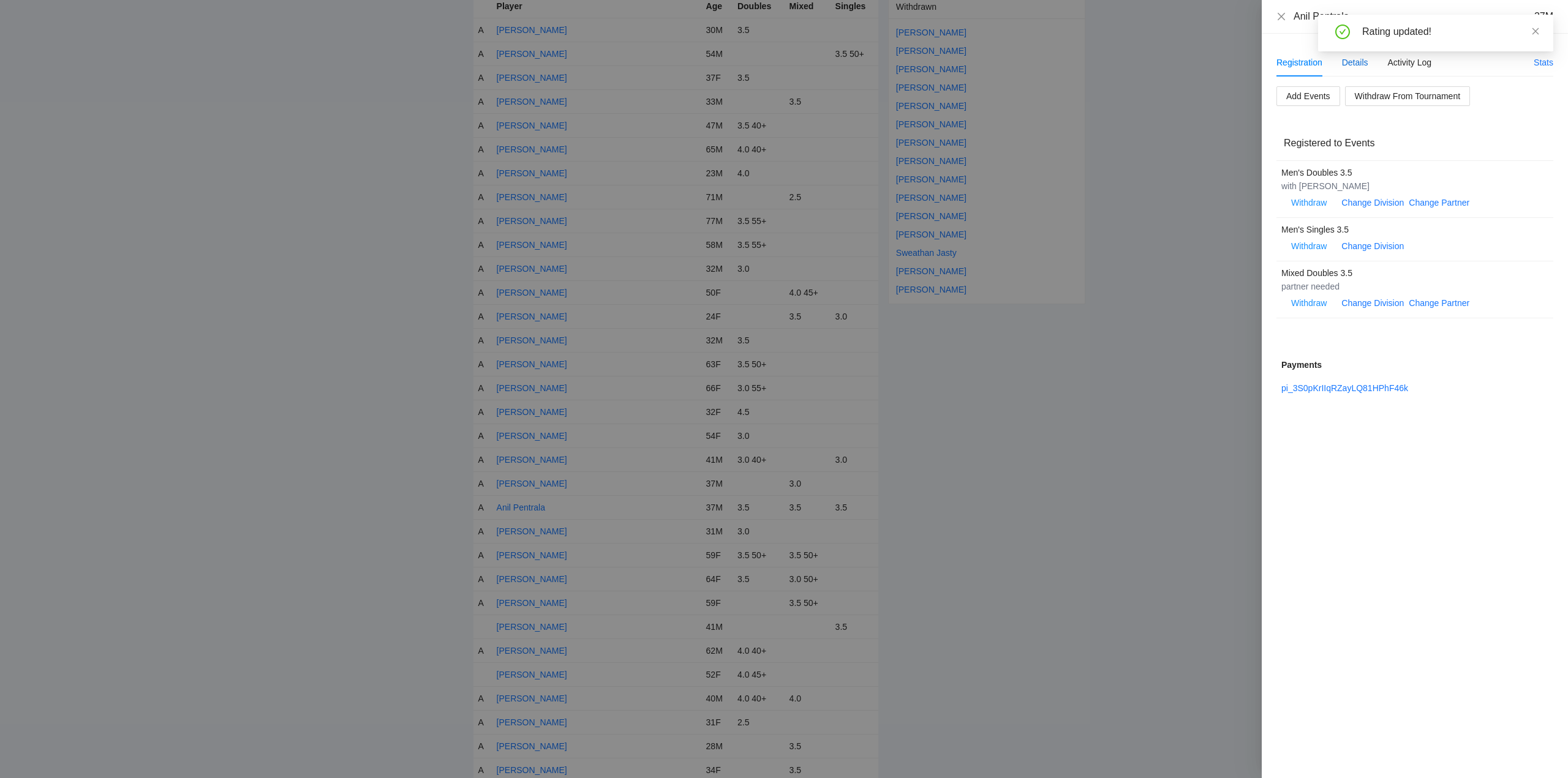
click at [1360, 63] on div "Details" at bounding box center [1355, 63] width 26 height 14
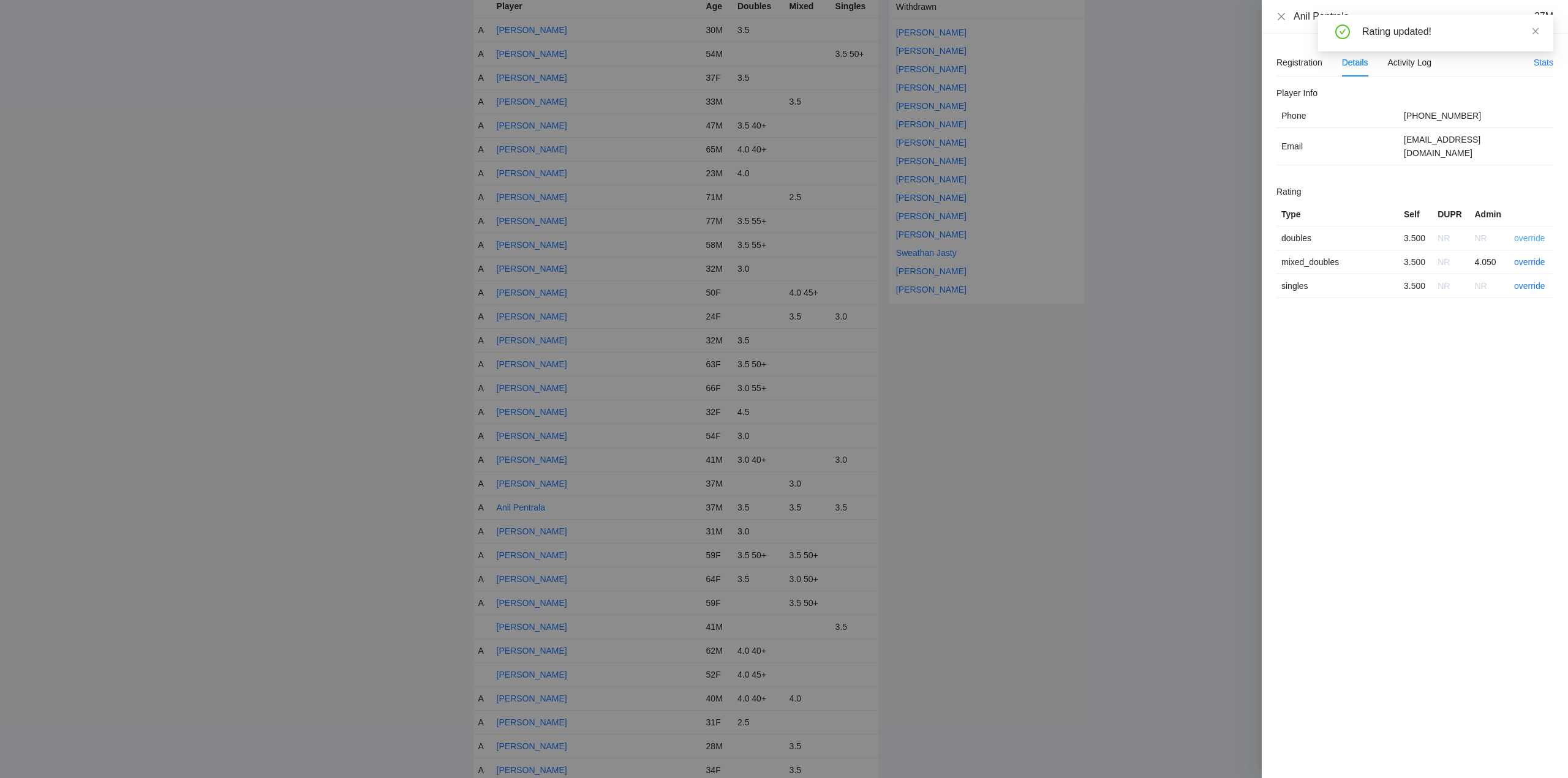
click at [1529, 233] on link "override" at bounding box center [1530, 238] width 31 height 10
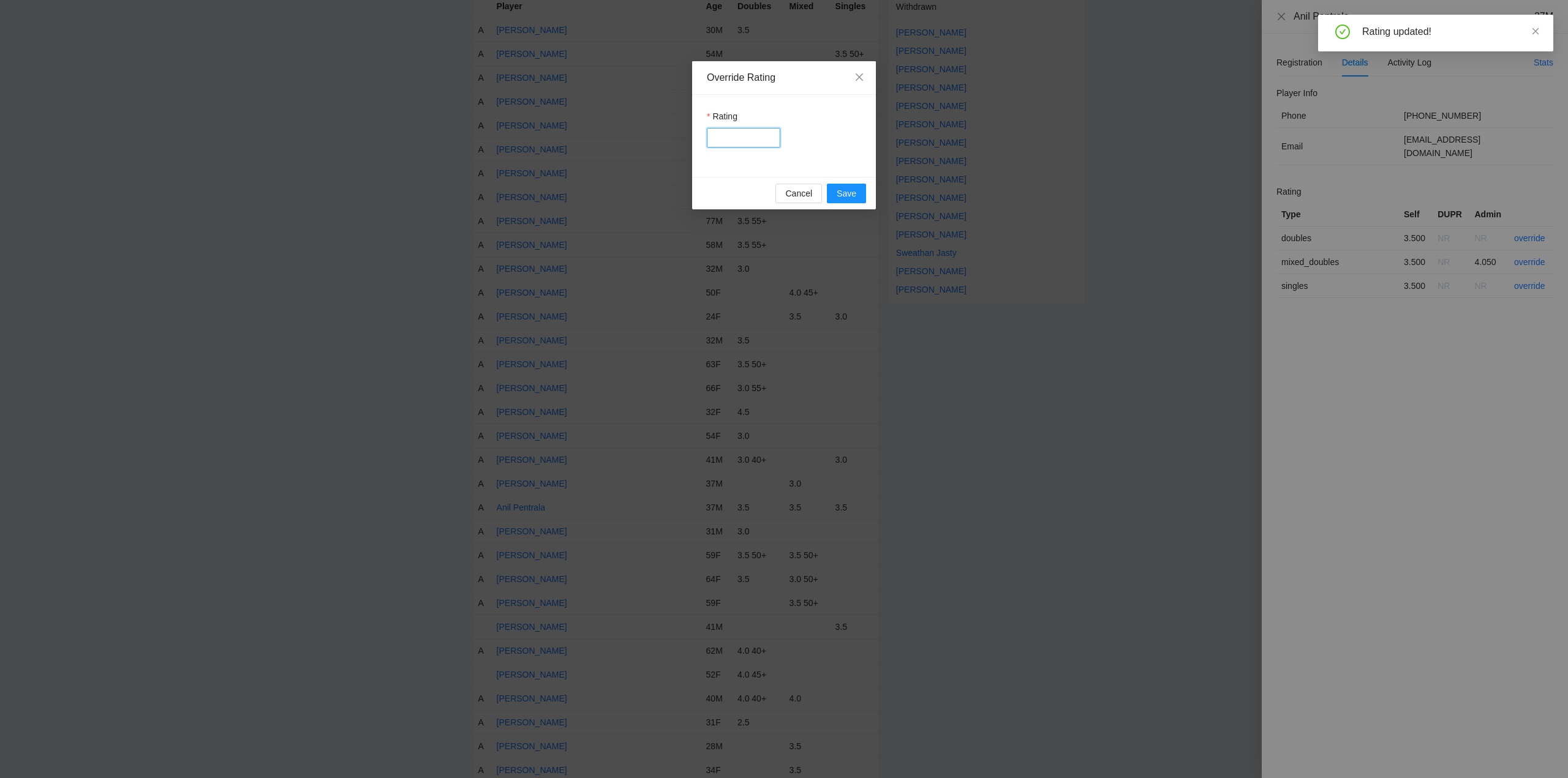
click at [737, 140] on input "Rating" at bounding box center [743, 138] width 73 height 20
type input "*****"
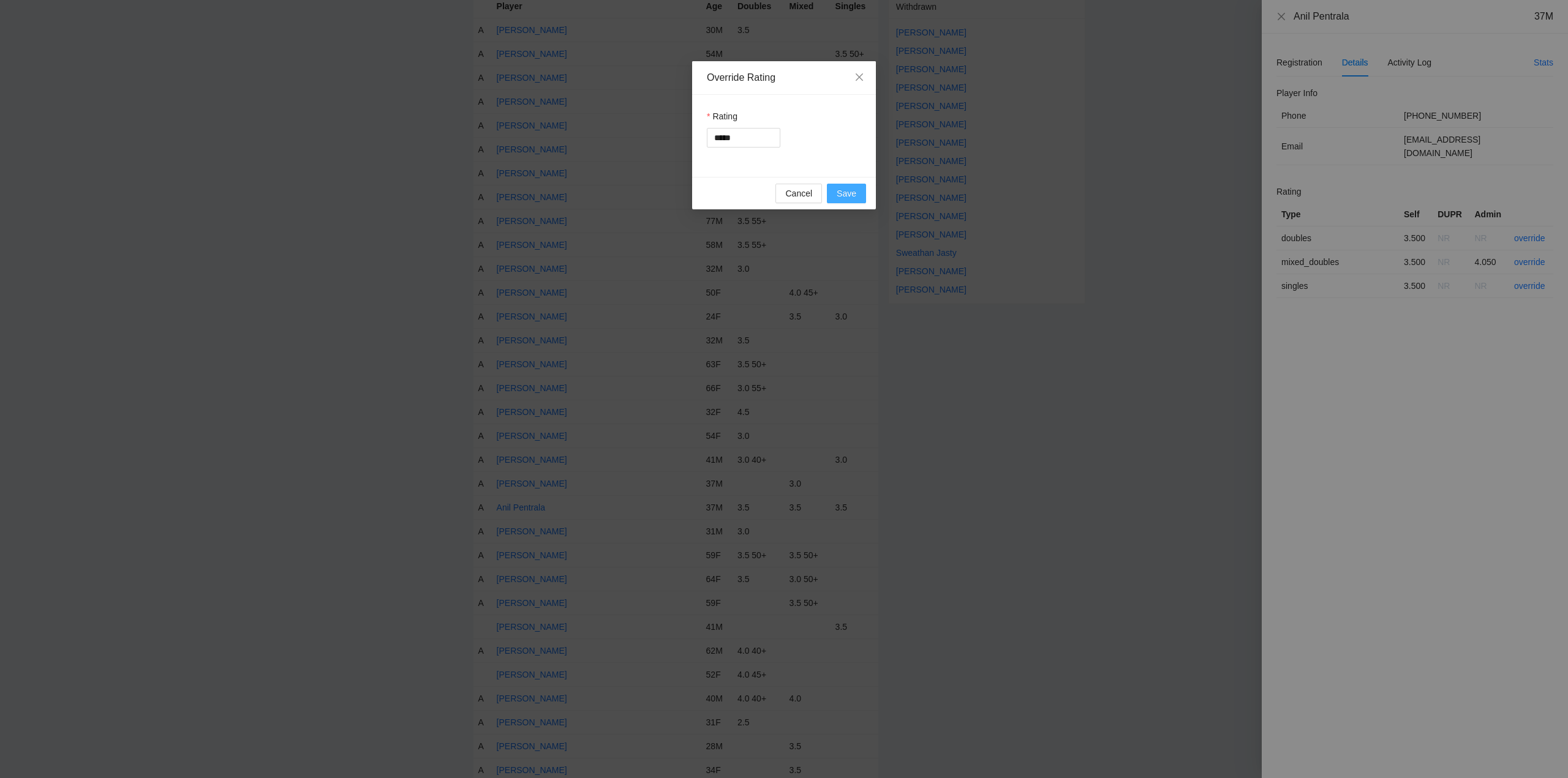
click at [849, 193] on span "Save" at bounding box center [847, 193] width 20 height 14
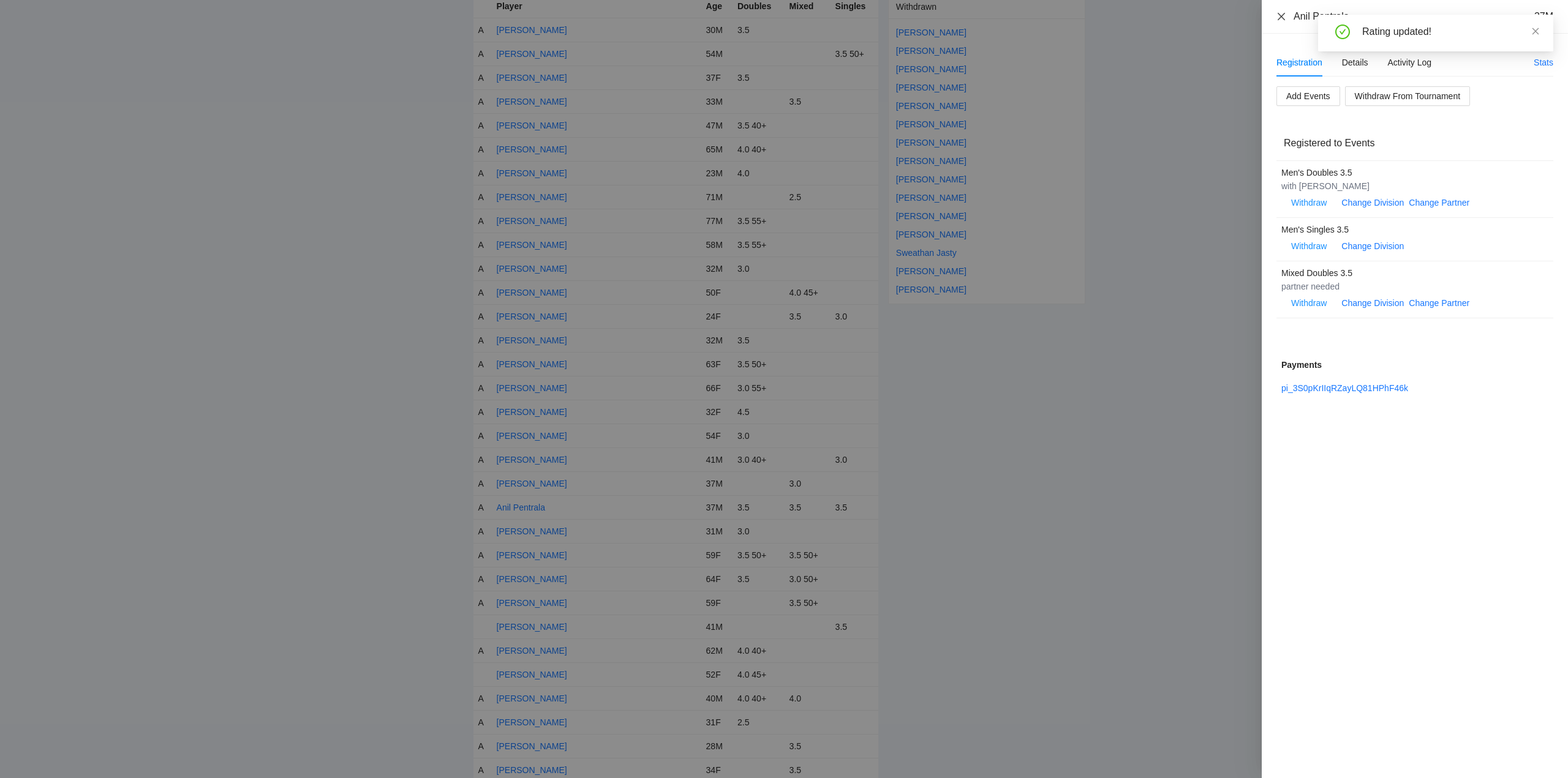
click at [1279, 17] on icon "close" at bounding box center [1282, 17] width 10 height 10
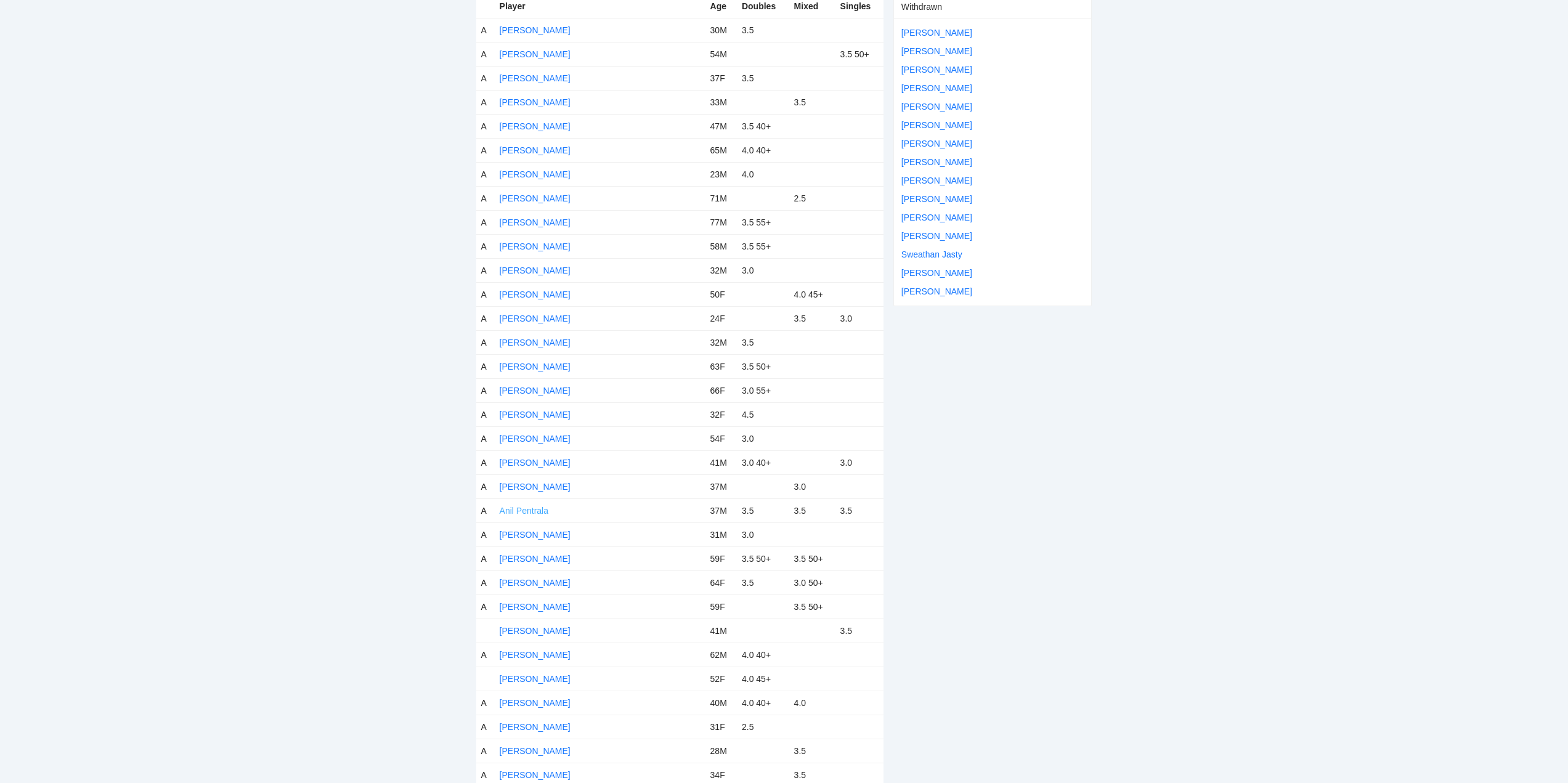
click at [536, 510] on link "Anil Pentrala" at bounding box center [524, 511] width 49 height 10
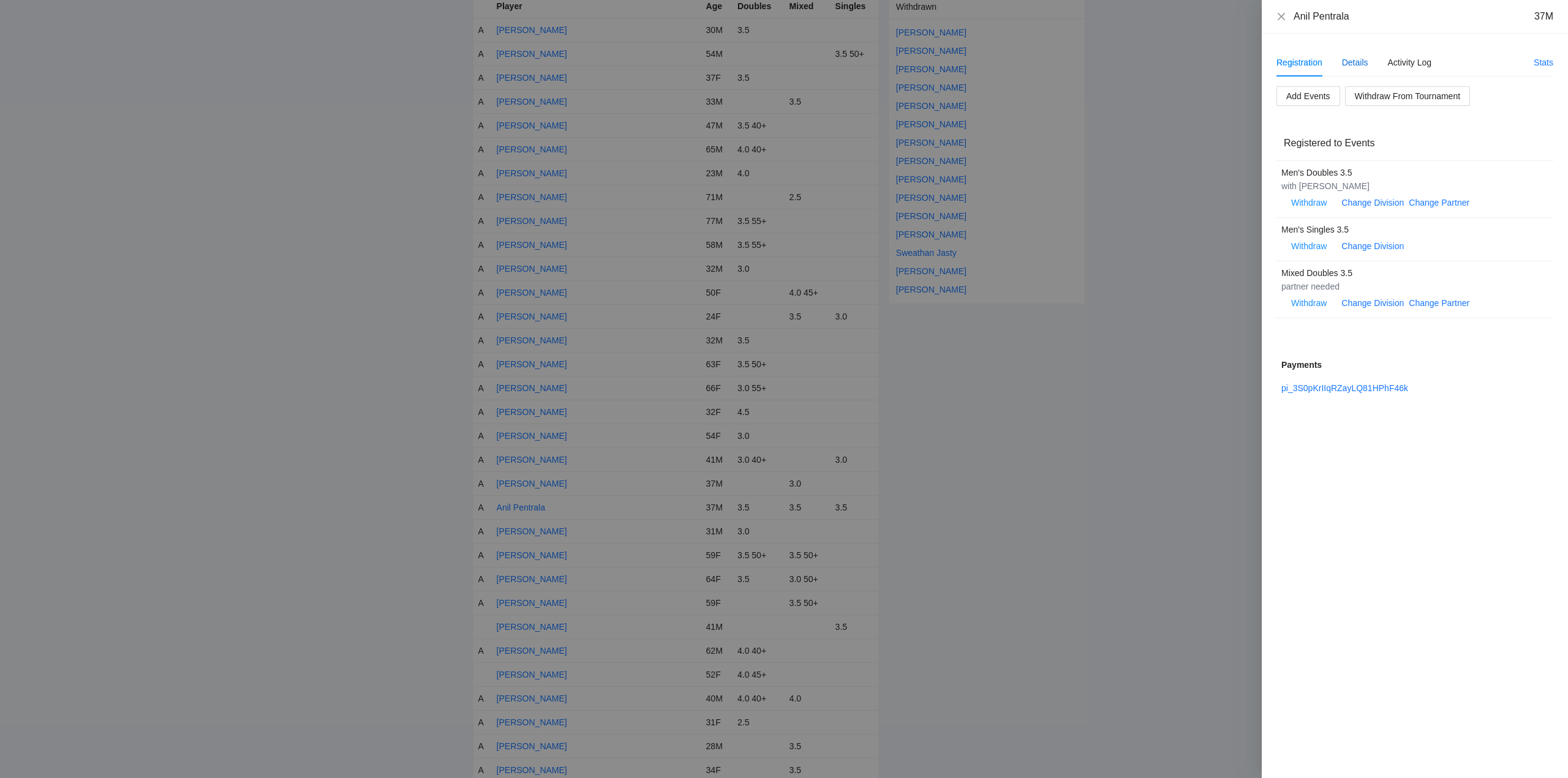
click at [1352, 62] on div "Details" at bounding box center [1355, 63] width 26 height 14
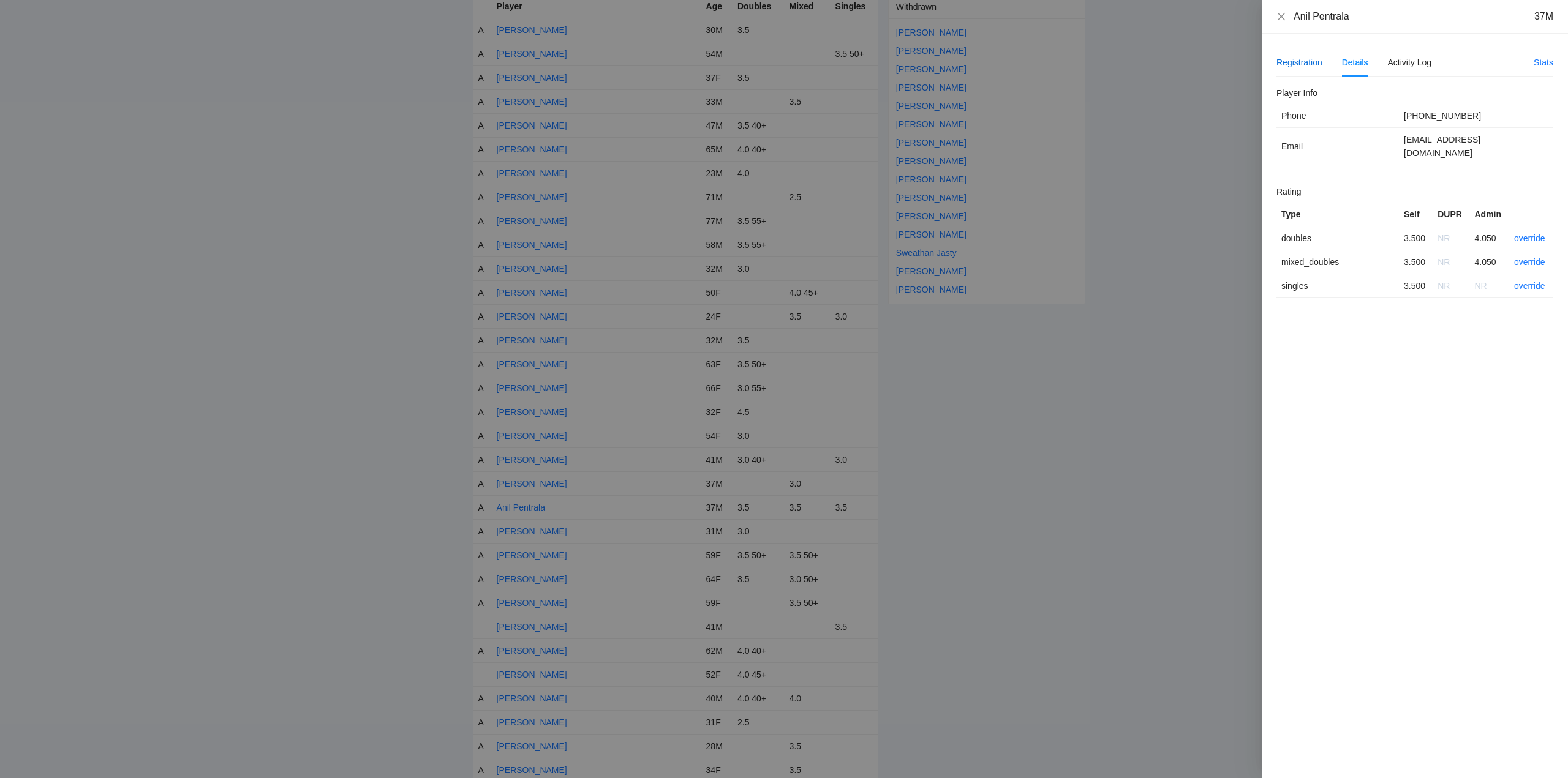
click at [1296, 62] on div "Registration" at bounding box center [1299, 63] width 46 height 14
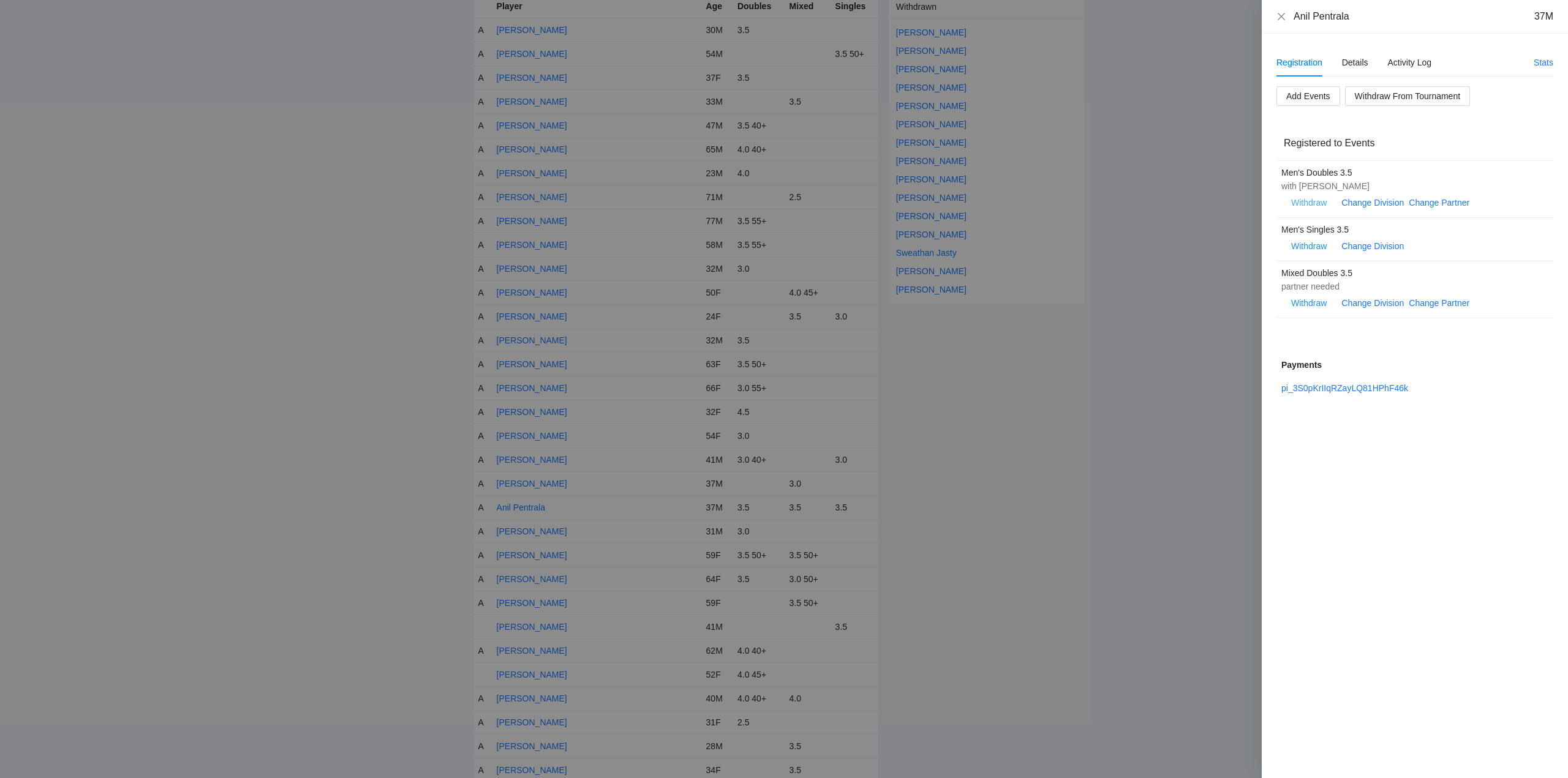
drag, startPoint x: 1381, startPoint y: 185, endPoint x: 1301, endPoint y: 193, distance: 80.4
click at [1301, 193] on div "Men's Doubles 3.5 with Srinivasa Pasupuleti Withdraw Change Division Change Par…" at bounding box center [1408, 190] width 254 height 47
click at [1370, 191] on div "with Srinivasa Pasupuleti" at bounding box center [1408, 186] width 254 height 14
drag, startPoint x: 1381, startPoint y: 188, endPoint x: 1299, endPoint y: 188, distance: 82.0
click at [1299, 188] on div "with Srinivasa Pasupuleti" at bounding box center [1408, 186] width 254 height 14
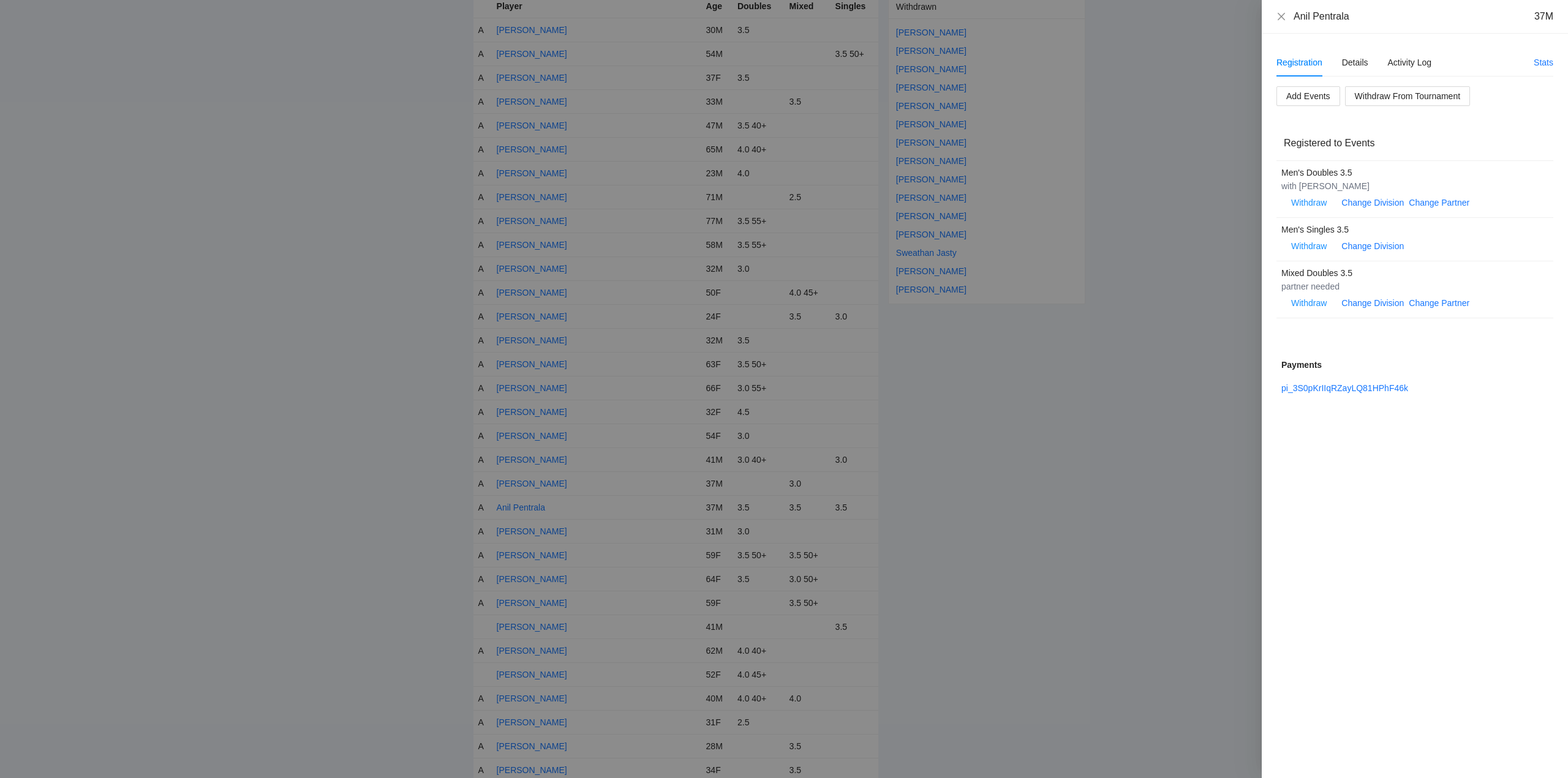
copy div "Srinivasa Pasupuleti"
drag, startPoint x: 1445, startPoint y: 175, endPoint x: 1433, endPoint y: 186, distance: 16.3
click at [1446, 175] on div "Men's Doubles 3.5" at bounding box center [1408, 173] width 254 height 14
click at [1386, 203] on link "Change Division" at bounding box center [1372, 203] width 62 height 10
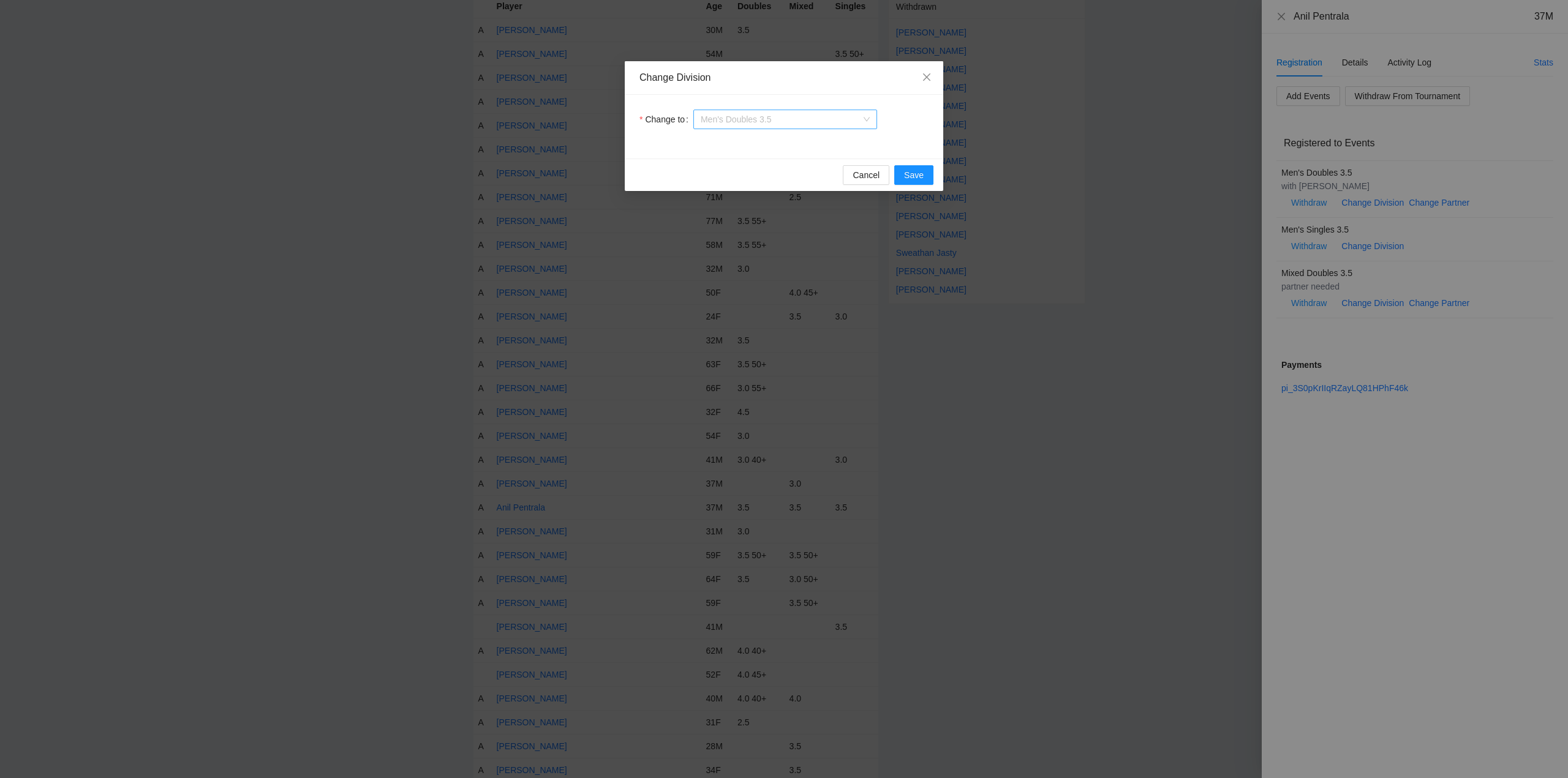
click at [801, 119] on span "Men's Doubles 3.5" at bounding box center [785, 119] width 169 height 18
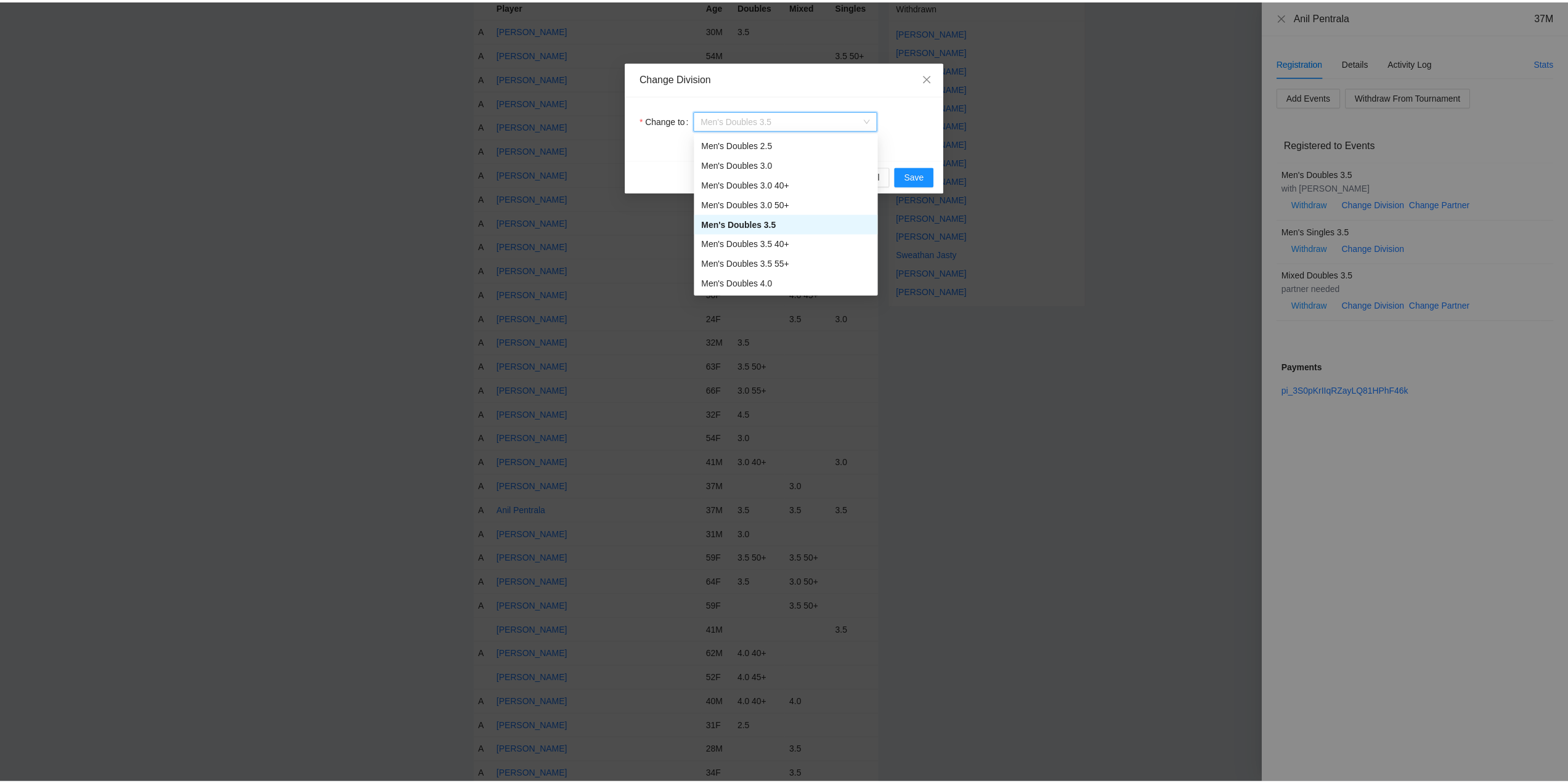
scroll to position [61, 0]
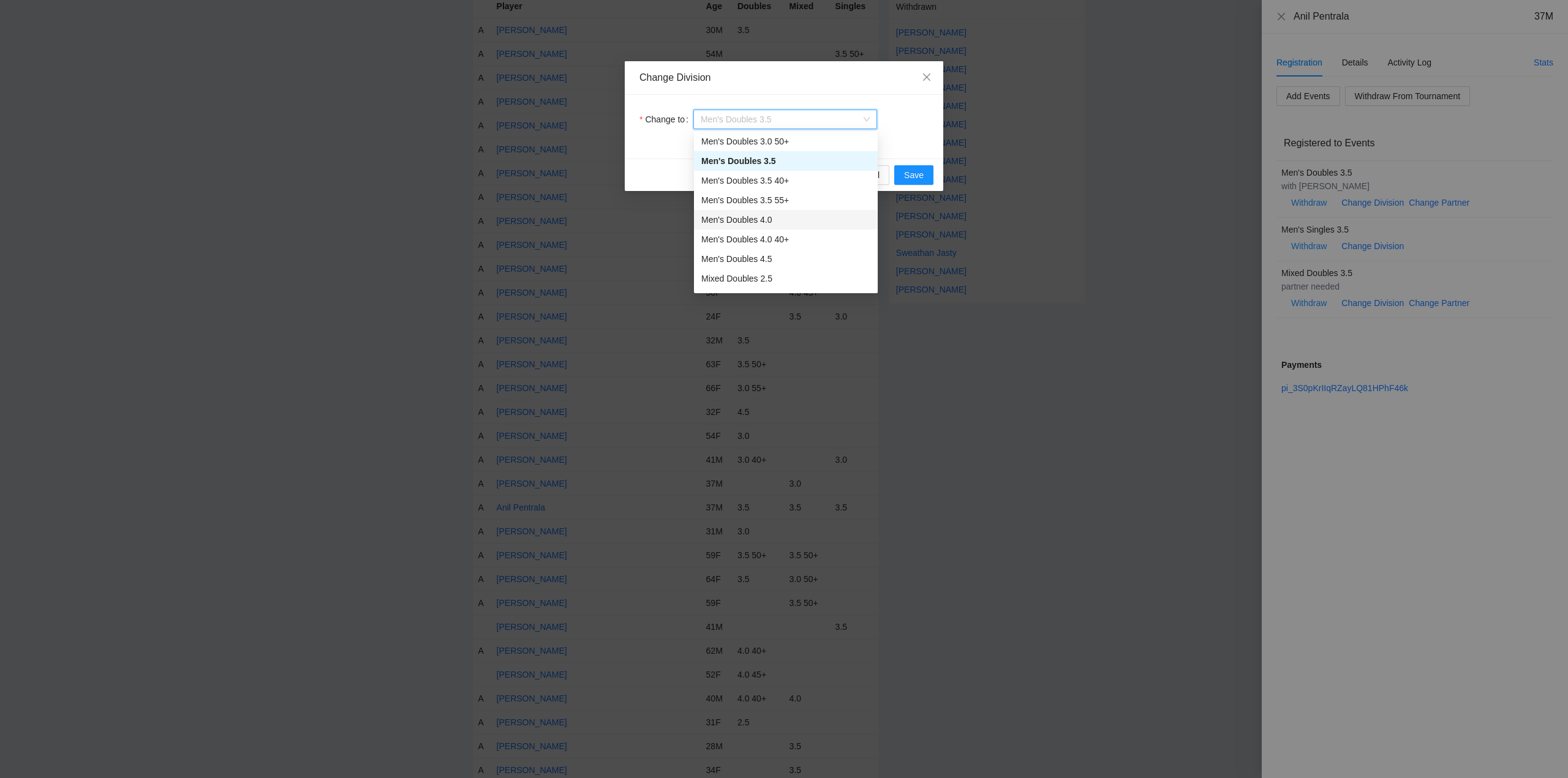
click at [732, 218] on div "Men's Doubles 4.0" at bounding box center [786, 220] width 169 height 14
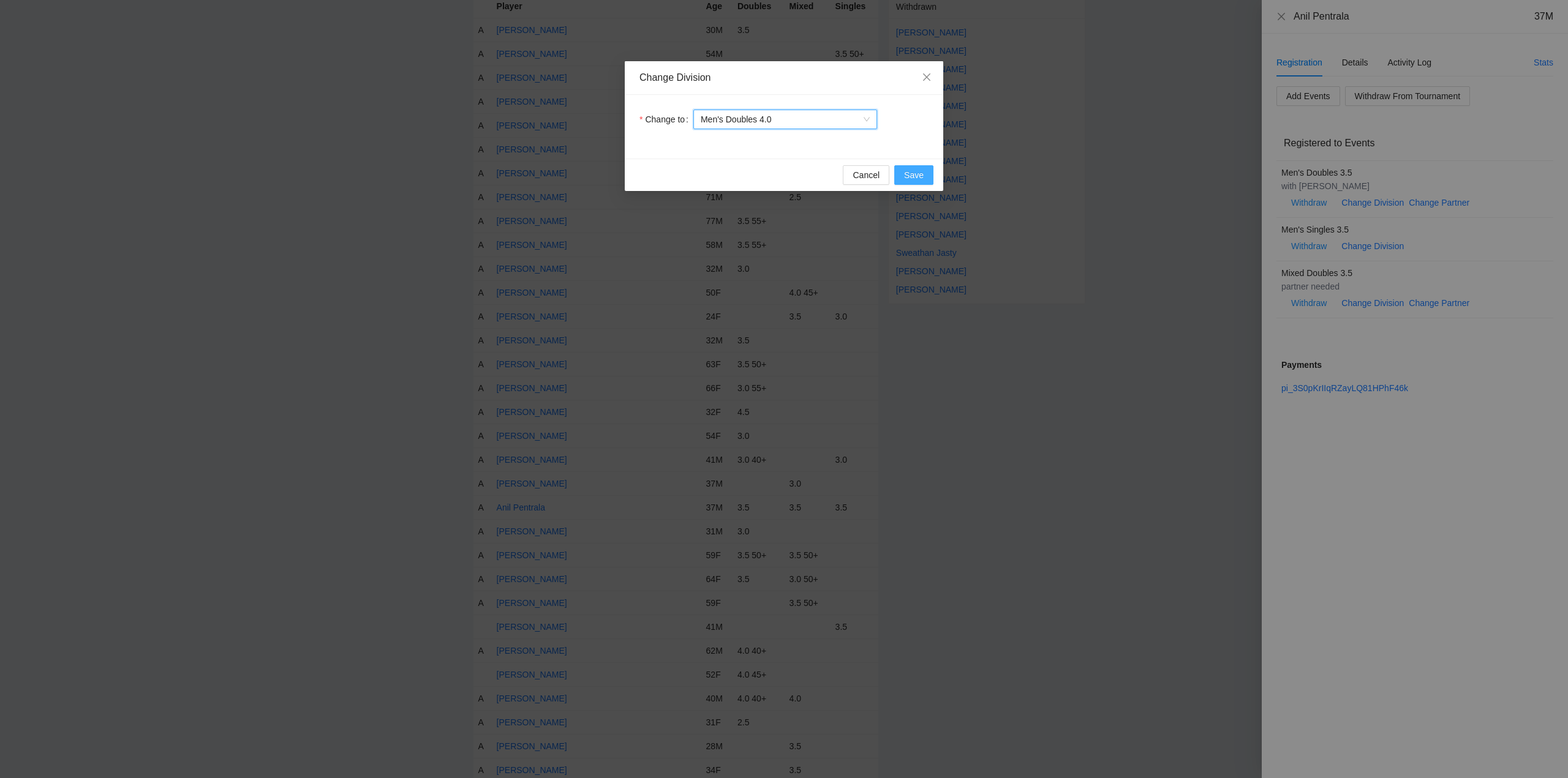
click at [910, 175] on span "Save" at bounding box center [914, 175] width 20 height 14
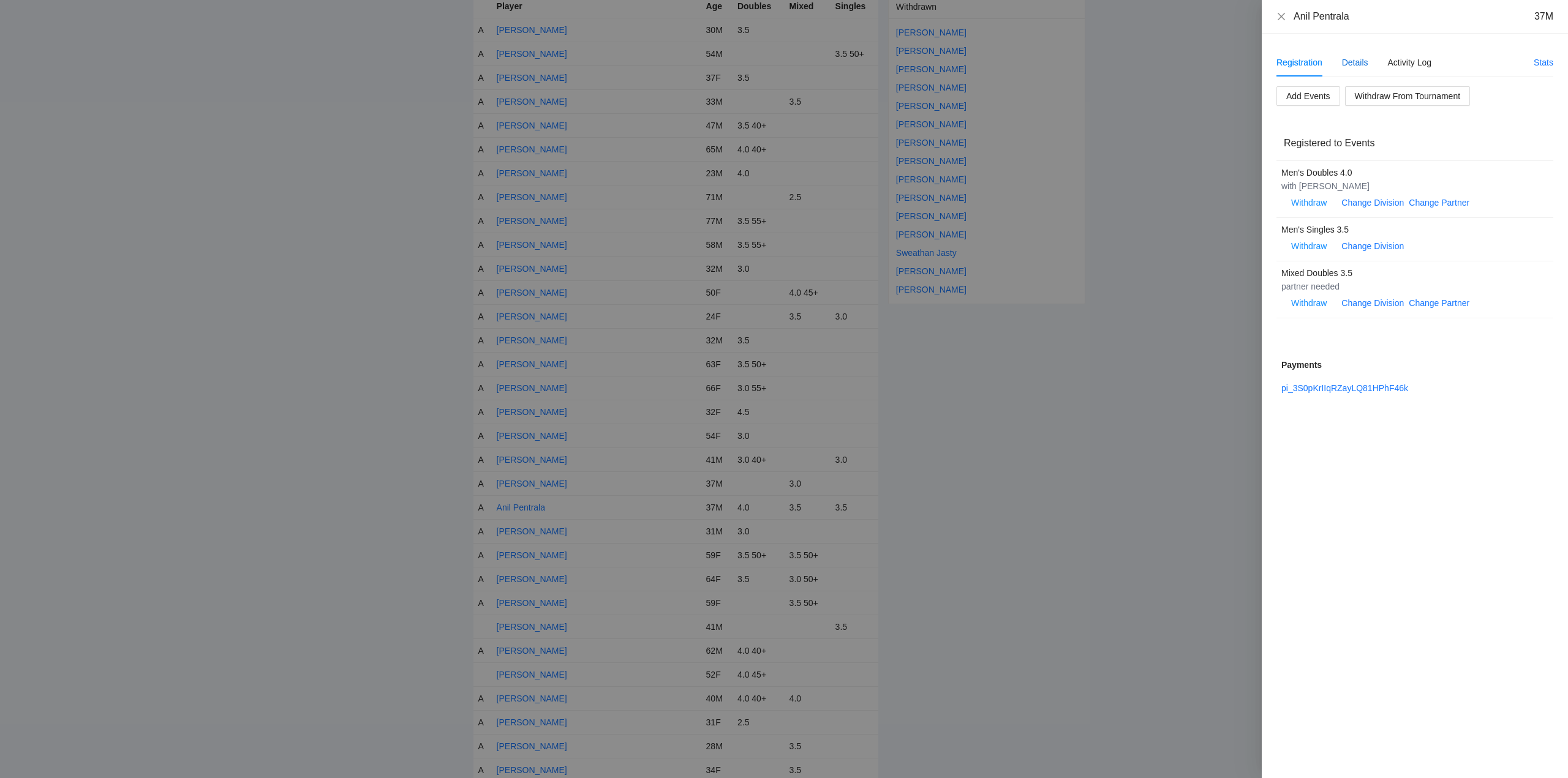
click at [1357, 63] on div "Details" at bounding box center [1355, 63] width 26 height 14
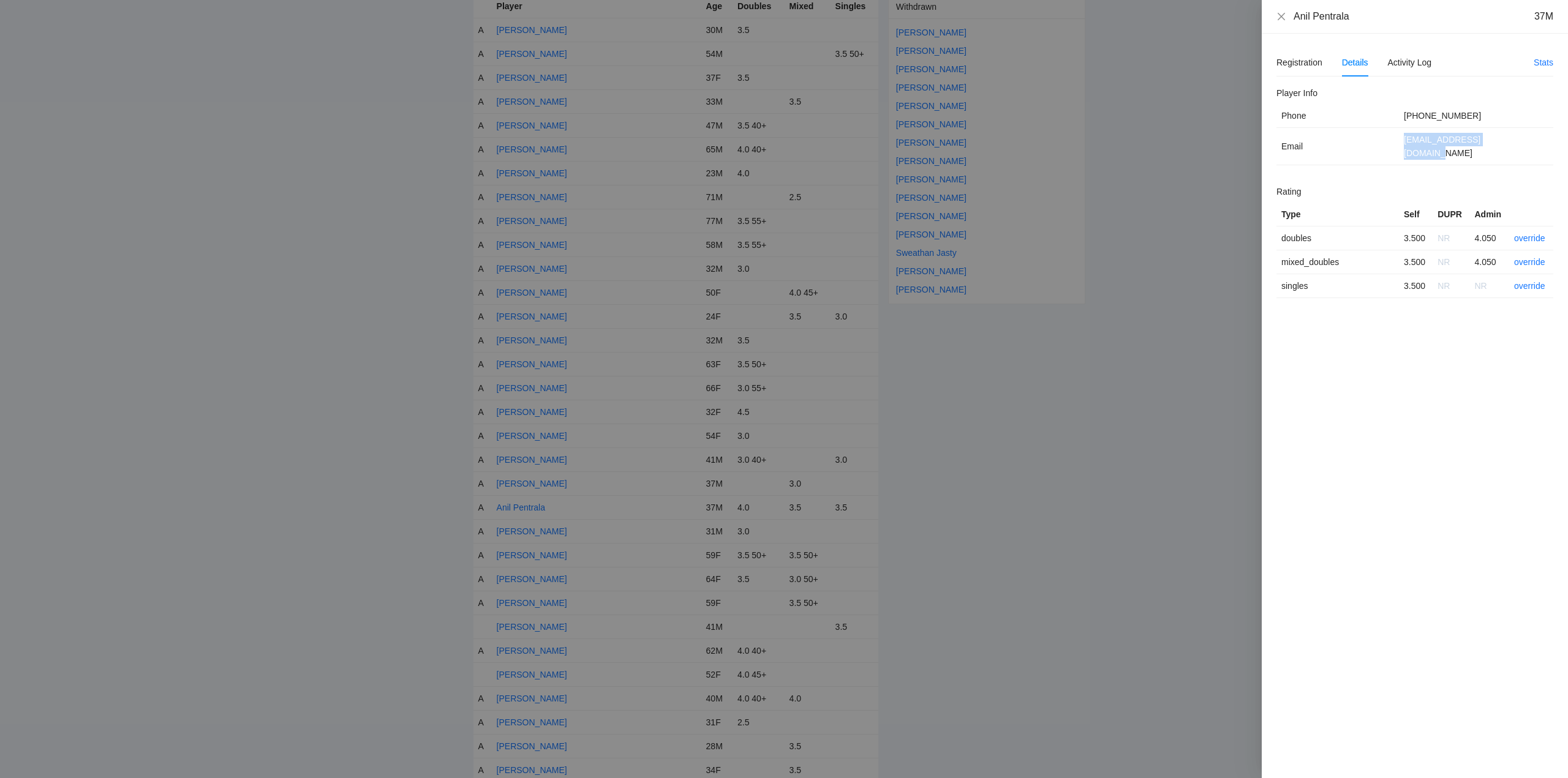
drag, startPoint x: 1503, startPoint y: 142, endPoint x: 1402, endPoint y: 142, distance: 101.0
click at [1402, 142] on td "anil.pentrala@gmail.com" at bounding box center [1476, 146] width 155 height 38
copy td "anil.pentrala@gmail.com"
click at [1295, 62] on div "Registration" at bounding box center [1299, 63] width 46 height 14
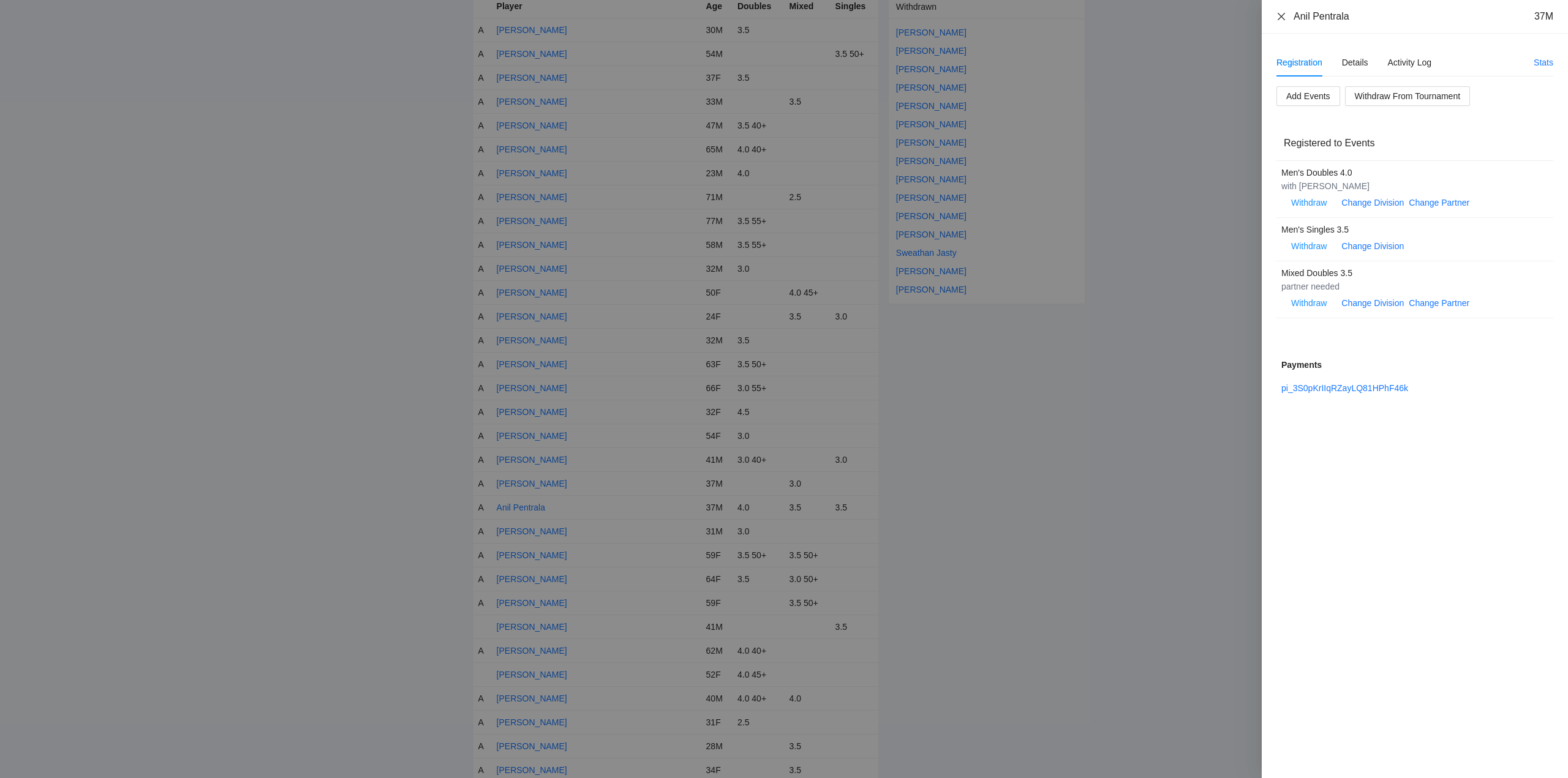
click at [1283, 17] on icon "close" at bounding box center [1282, 17] width 10 height 10
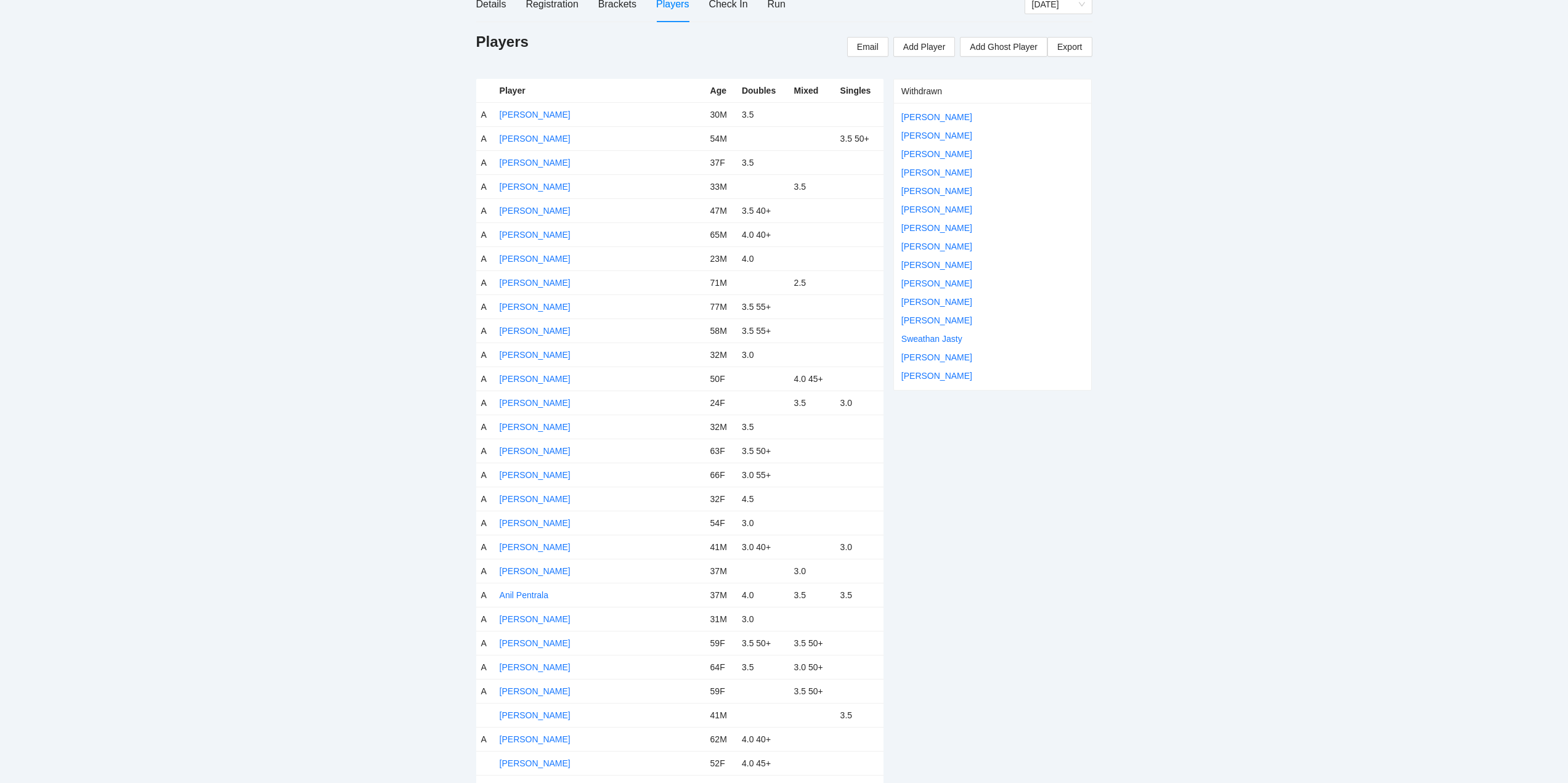
scroll to position [0, 0]
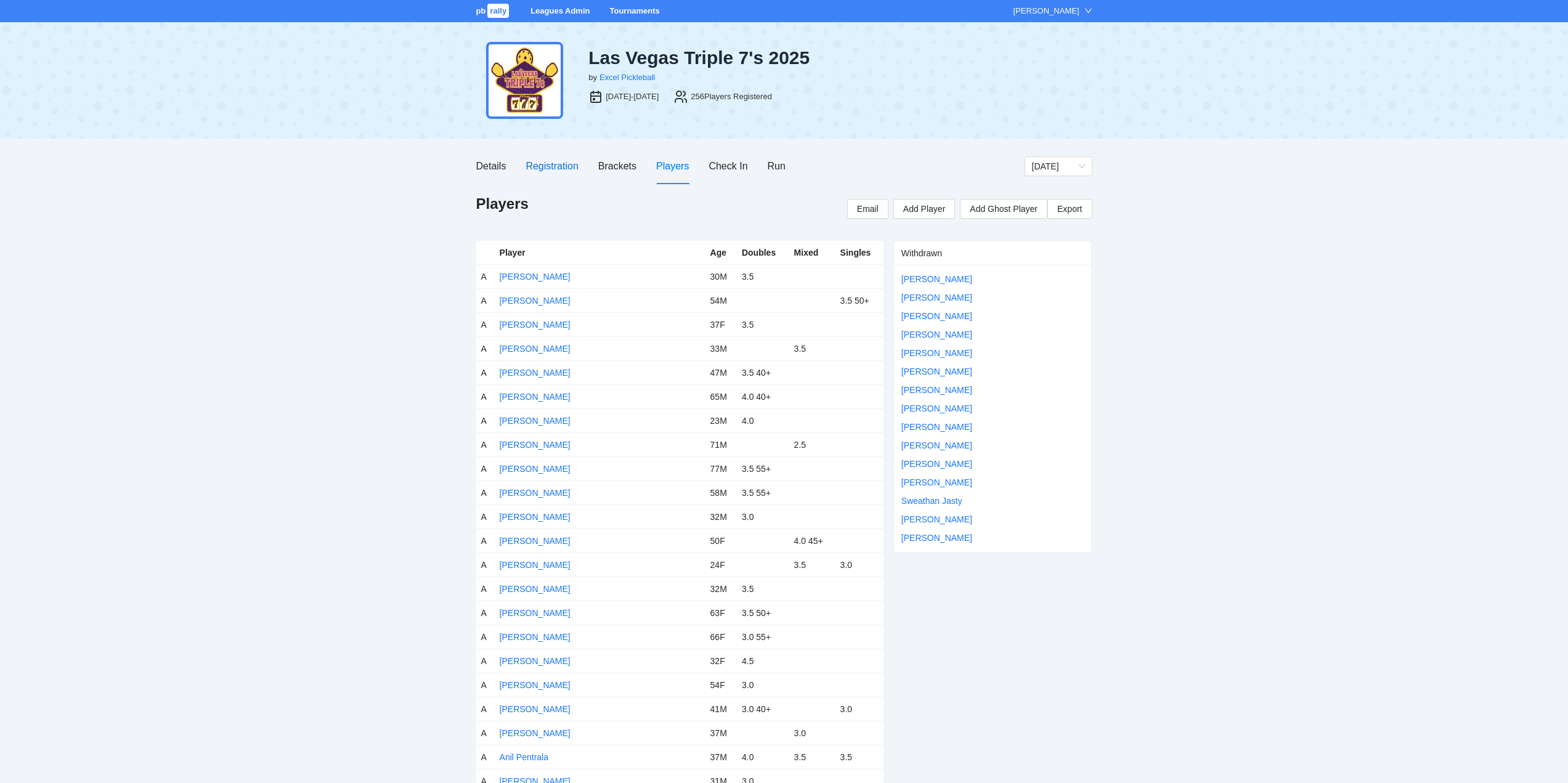
click at [550, 164] on div "Registration" at bounding box center [551, 166] width 53 height 15
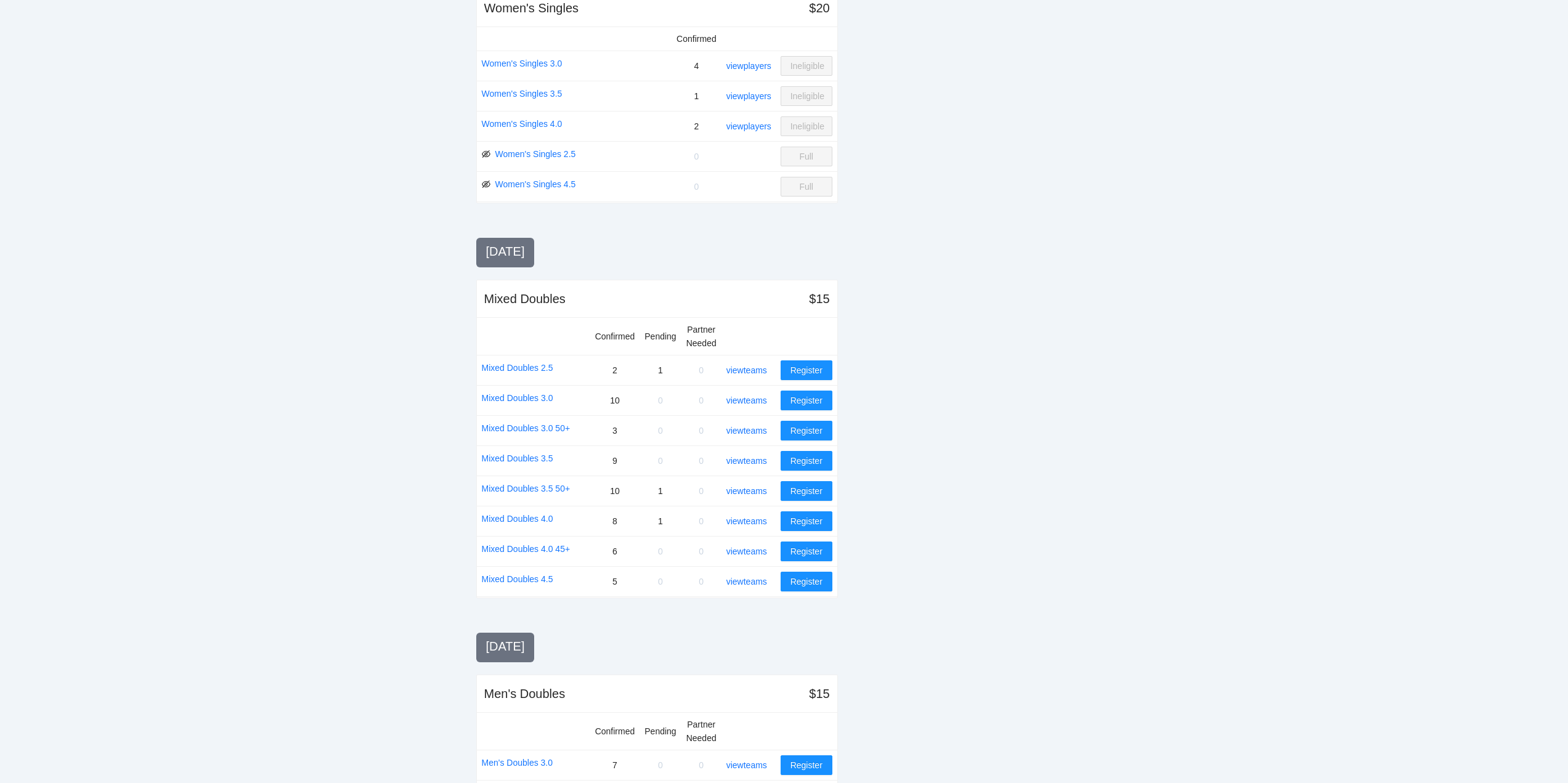
scroll to position [740, 0]
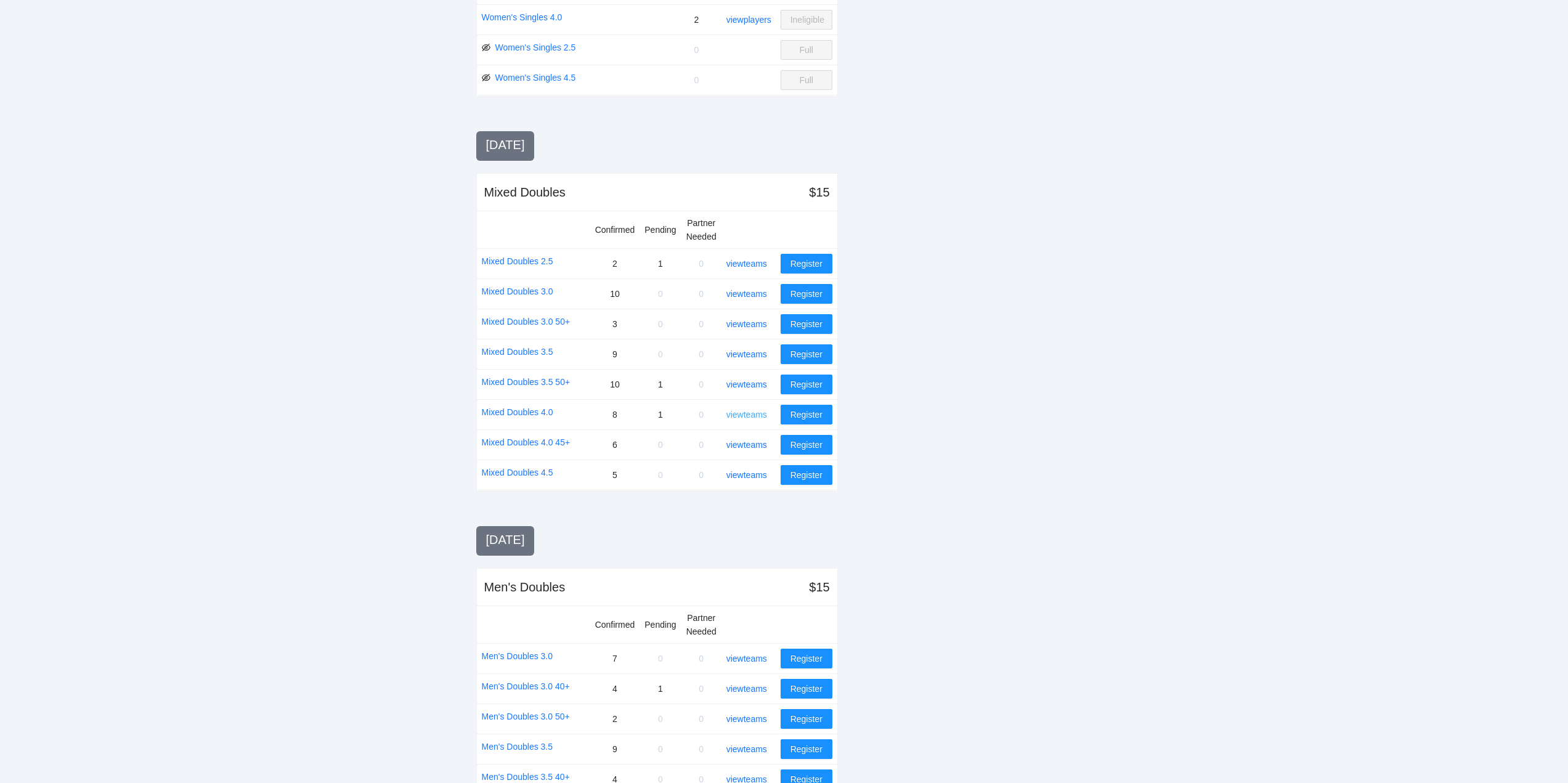
click at [745, 413] on link "view teams" at bounding box center [747, 414] width 41 height 10
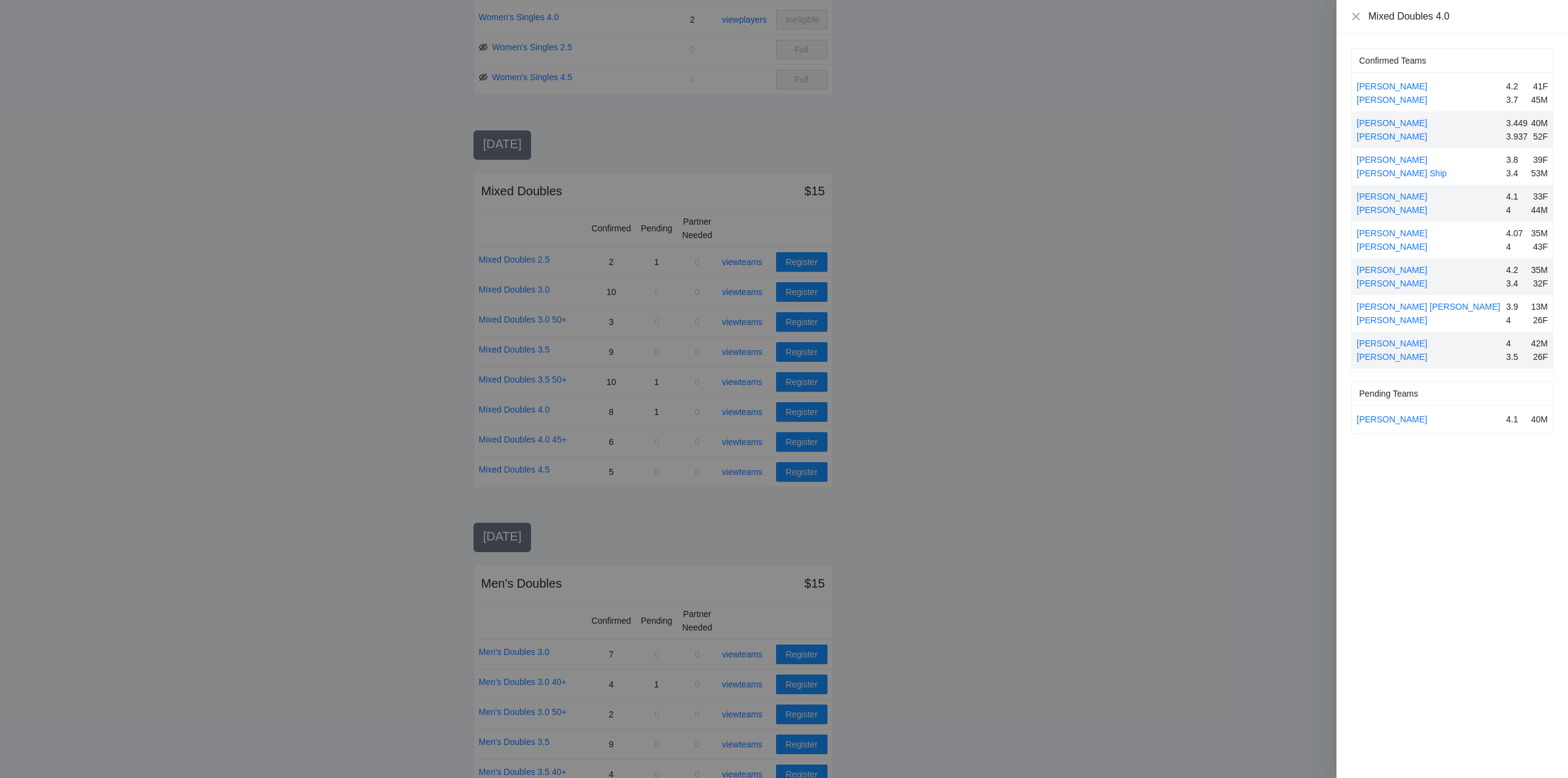
click at [413, 185] on div at bounding box center [784, 389] width 1568 height 778
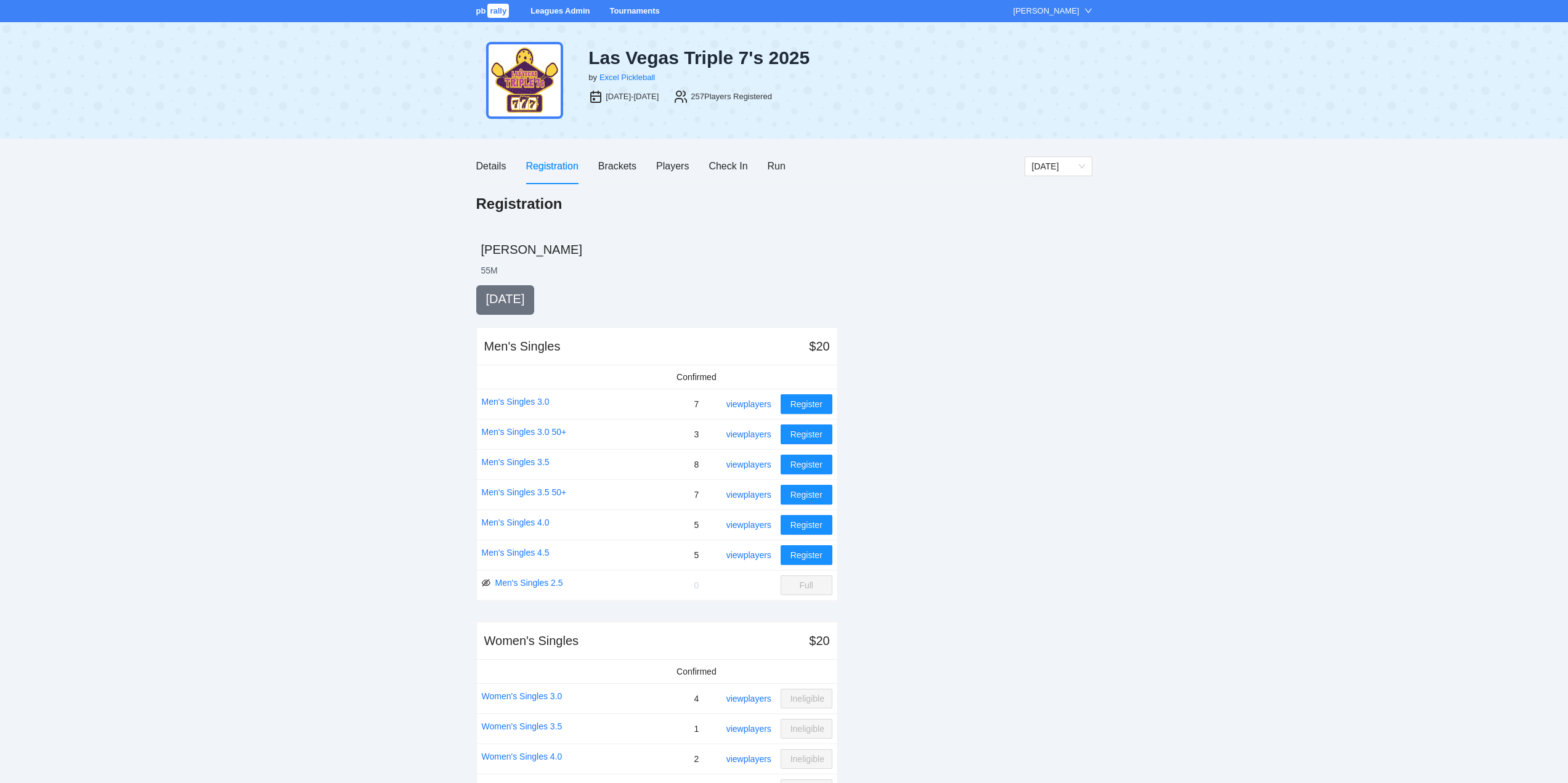
scroll to position [740, 0]
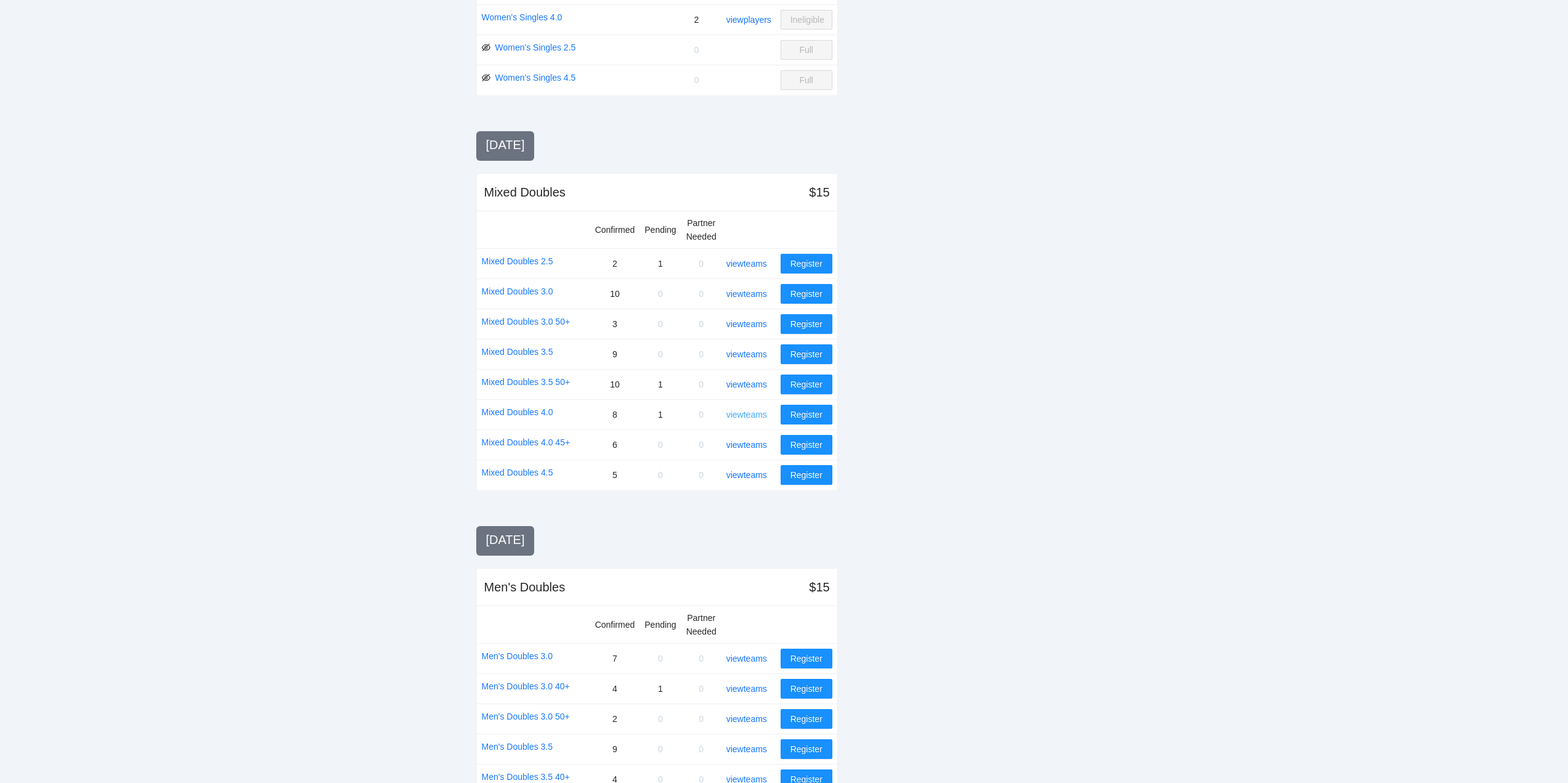
click at [756, 413] on link "view teams" at bounding box center [747, 414] width 41 height 10
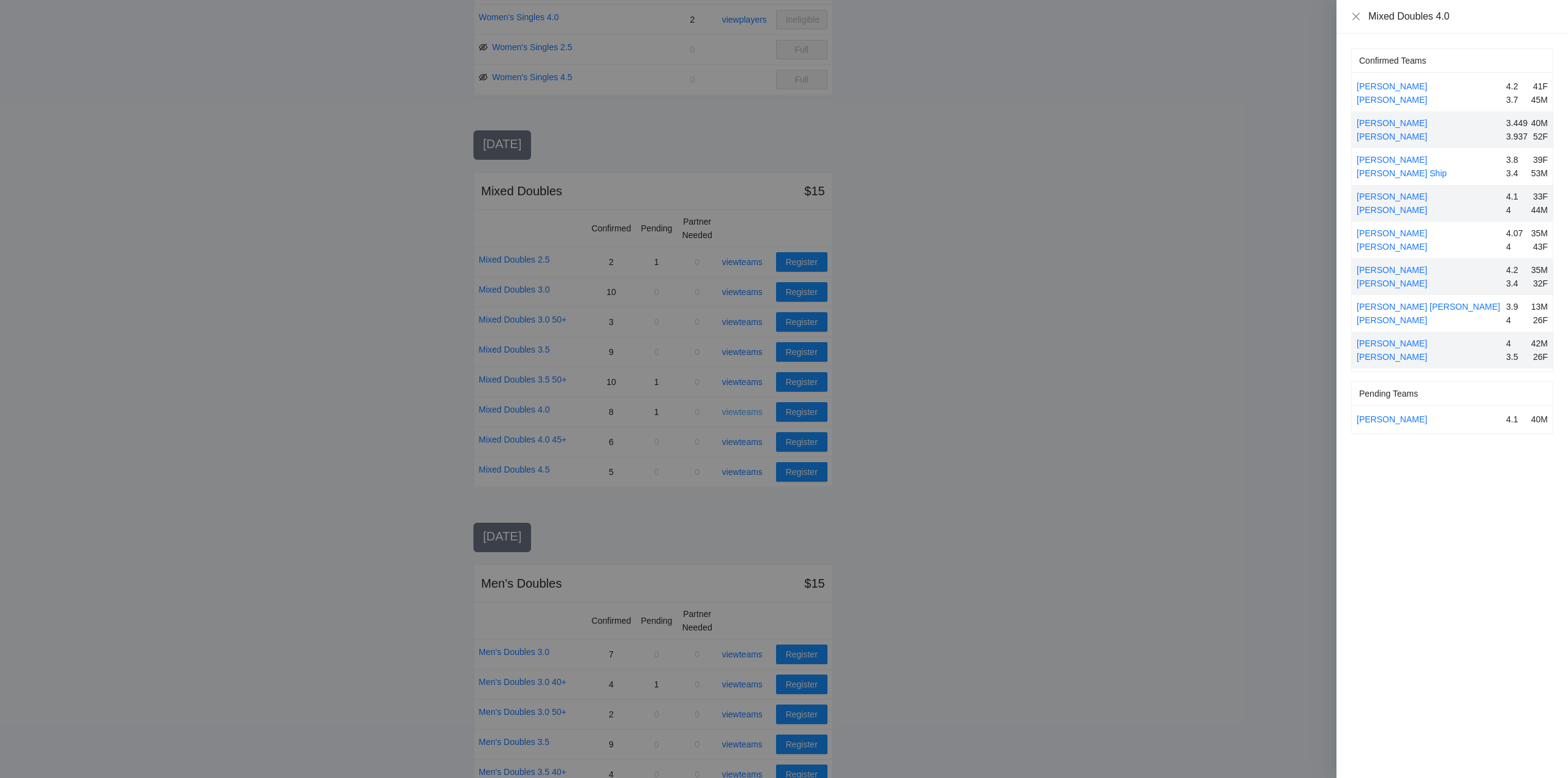
click at [751, 411] on div at bounding box center [784, 389] width 1568 height 778
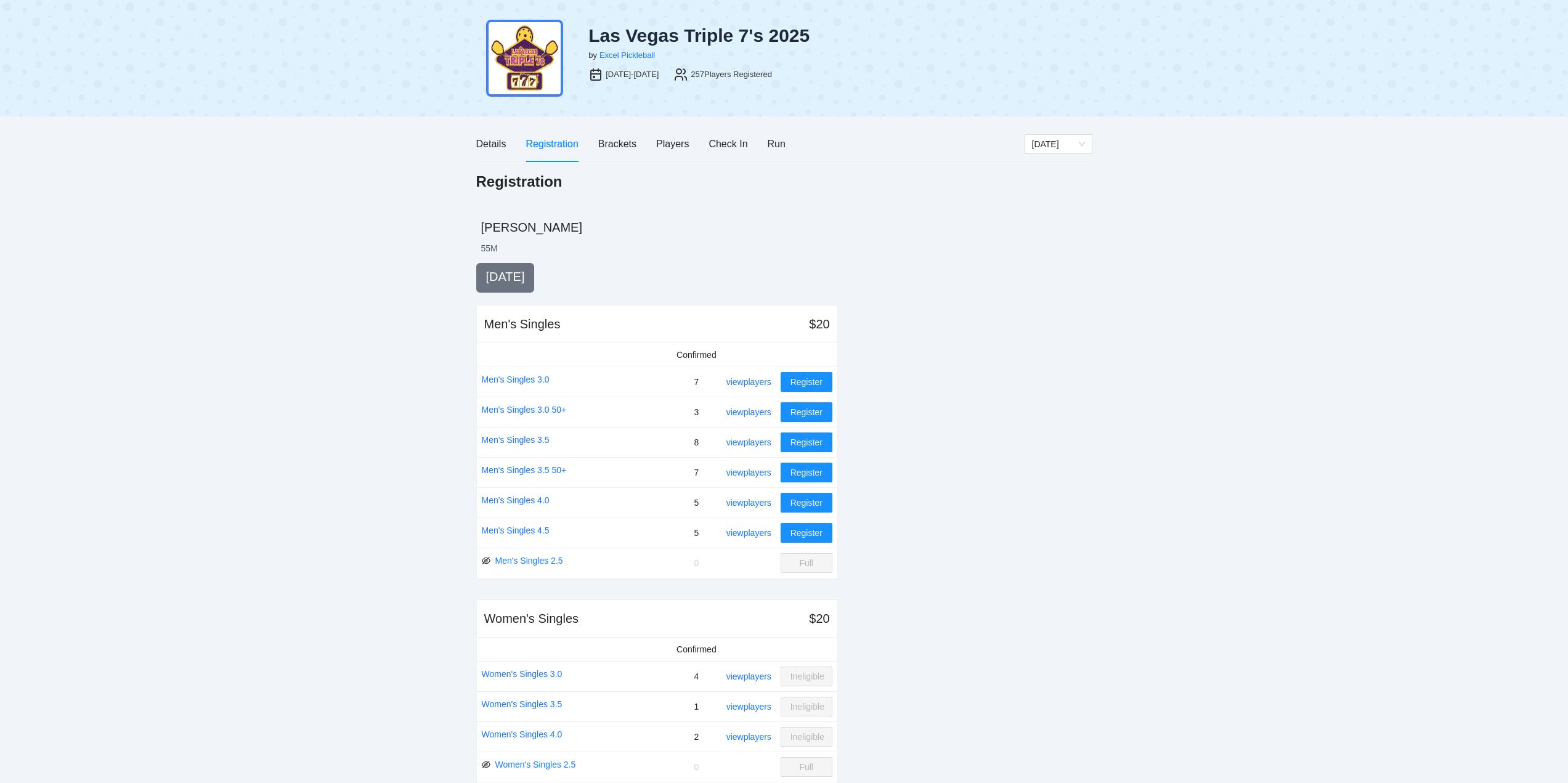
scroll to position [0, 0]
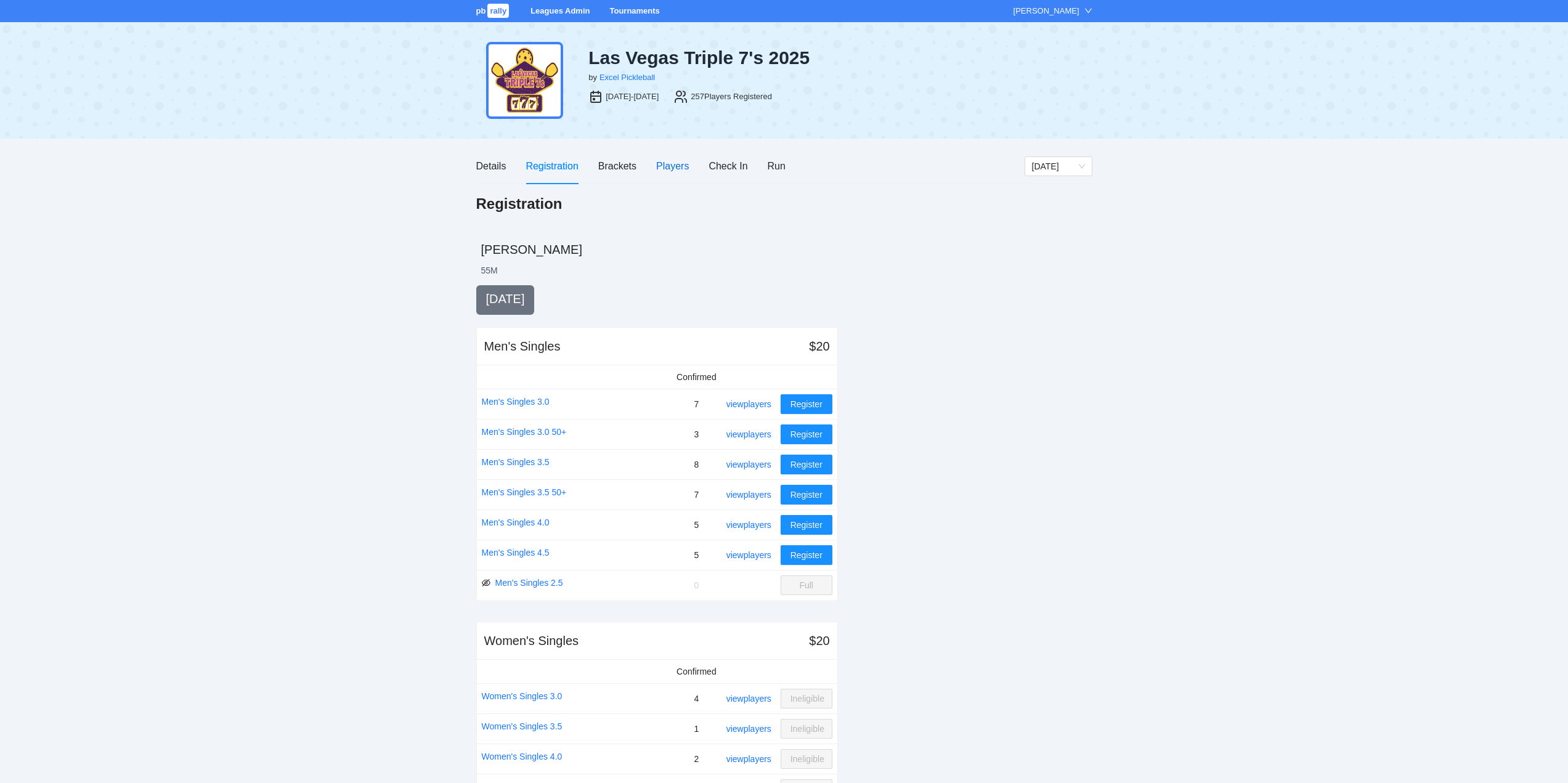
click at [671, 164] on div "Players" at bounding box center [672, 166] width 33 height 15
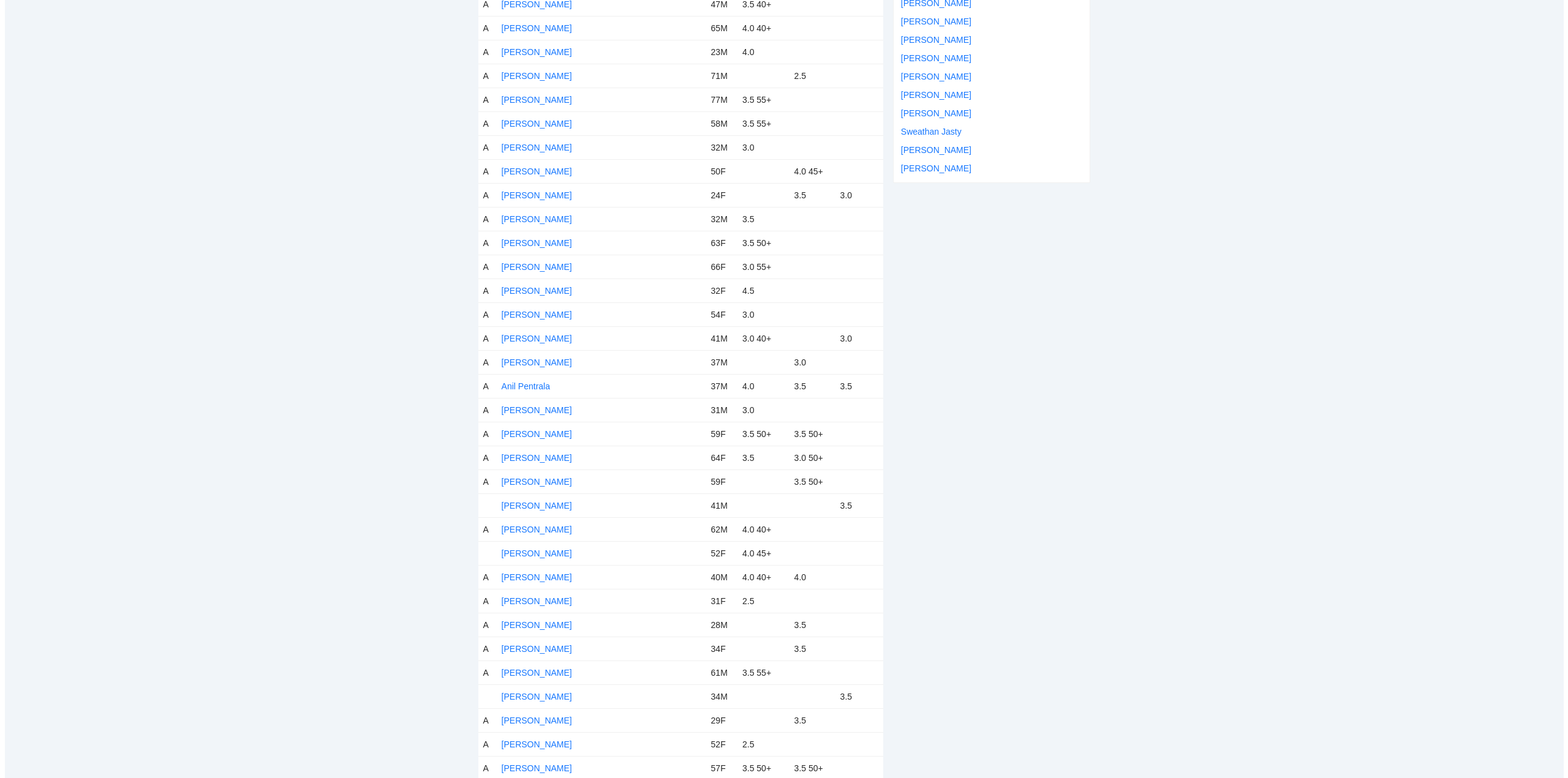
scroll to position [367, 0]
click at [529, 383] on link "Anil Pentrala" at bounding box center [521, 385] width 49 height 10
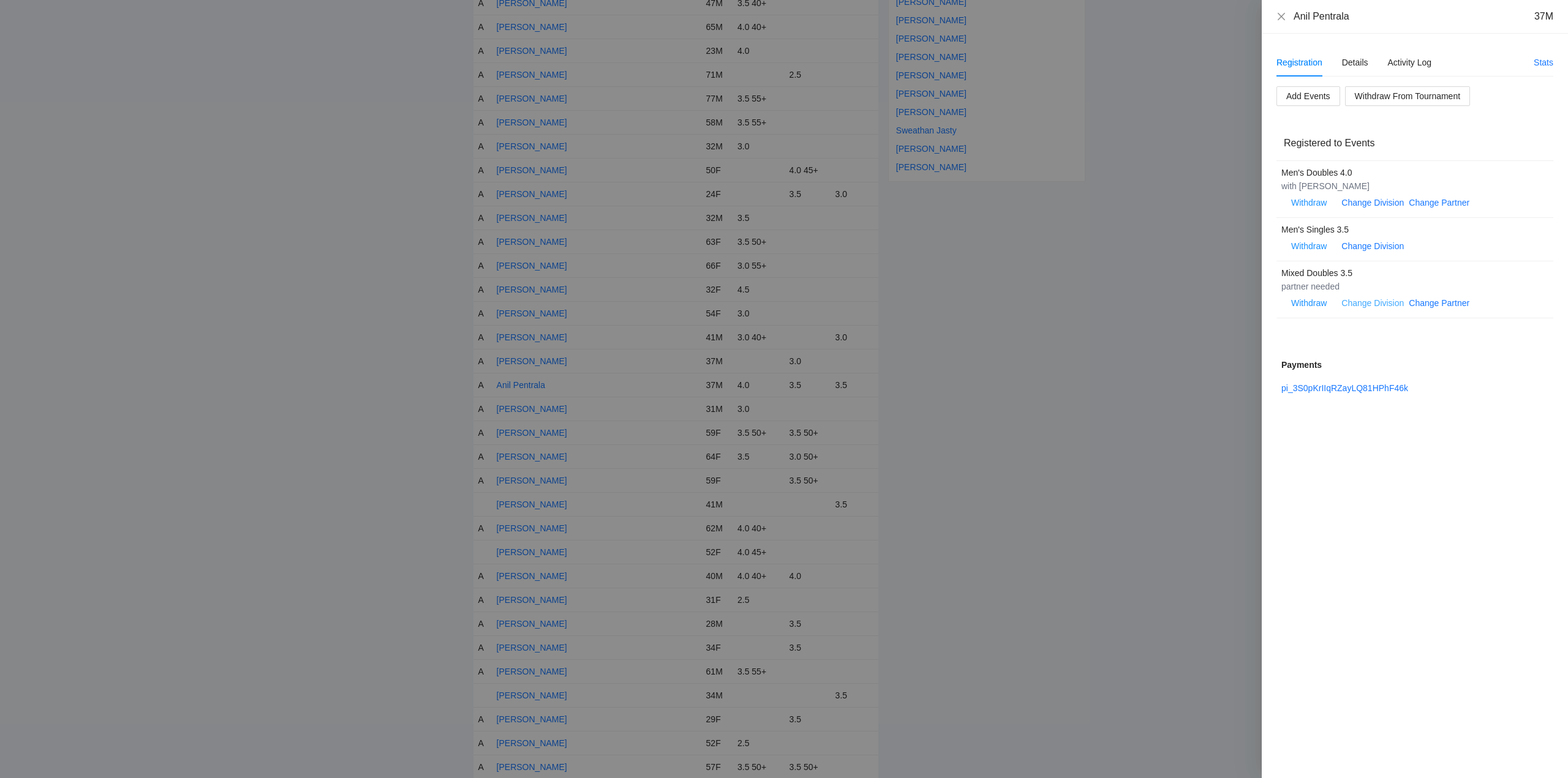
click at [1370, 301] on link "Change Division" at bounding box center [1372, 303] width 62 height 10
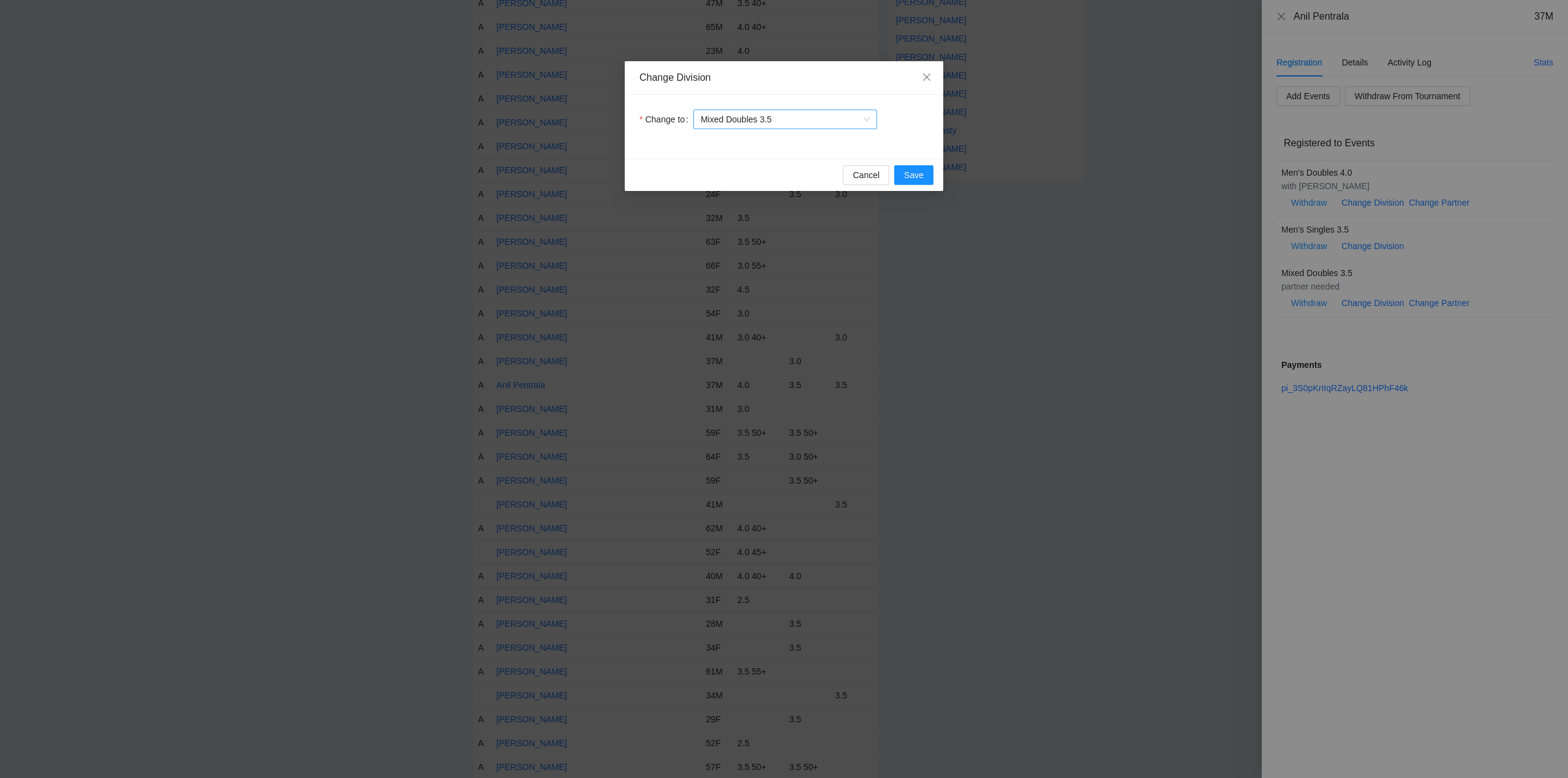
click at [812, 123] on span "Mixed Doubles 3.5" at bounding box center [785, 119] width 169 height 18
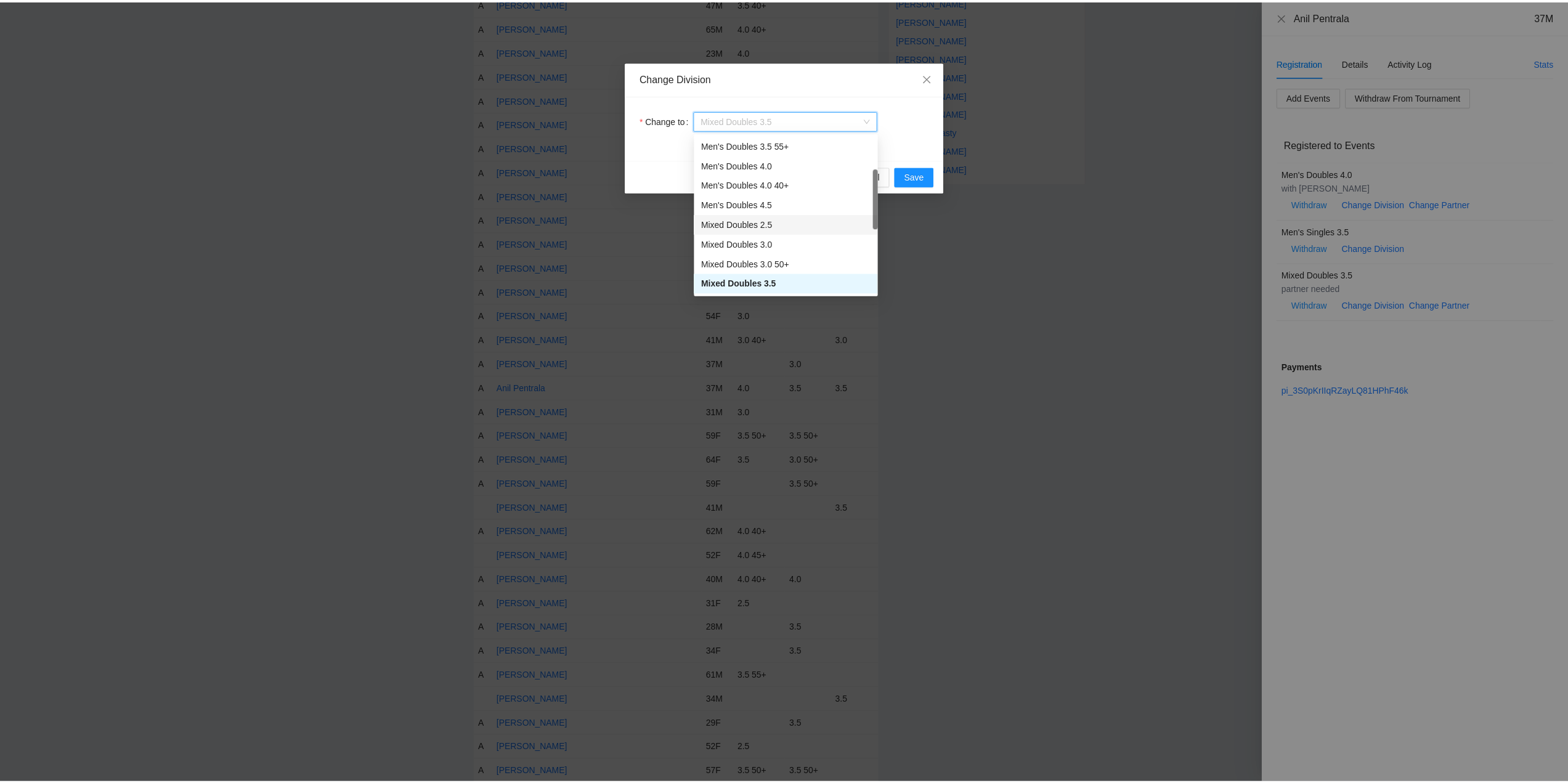
scroll to position [180, 0]
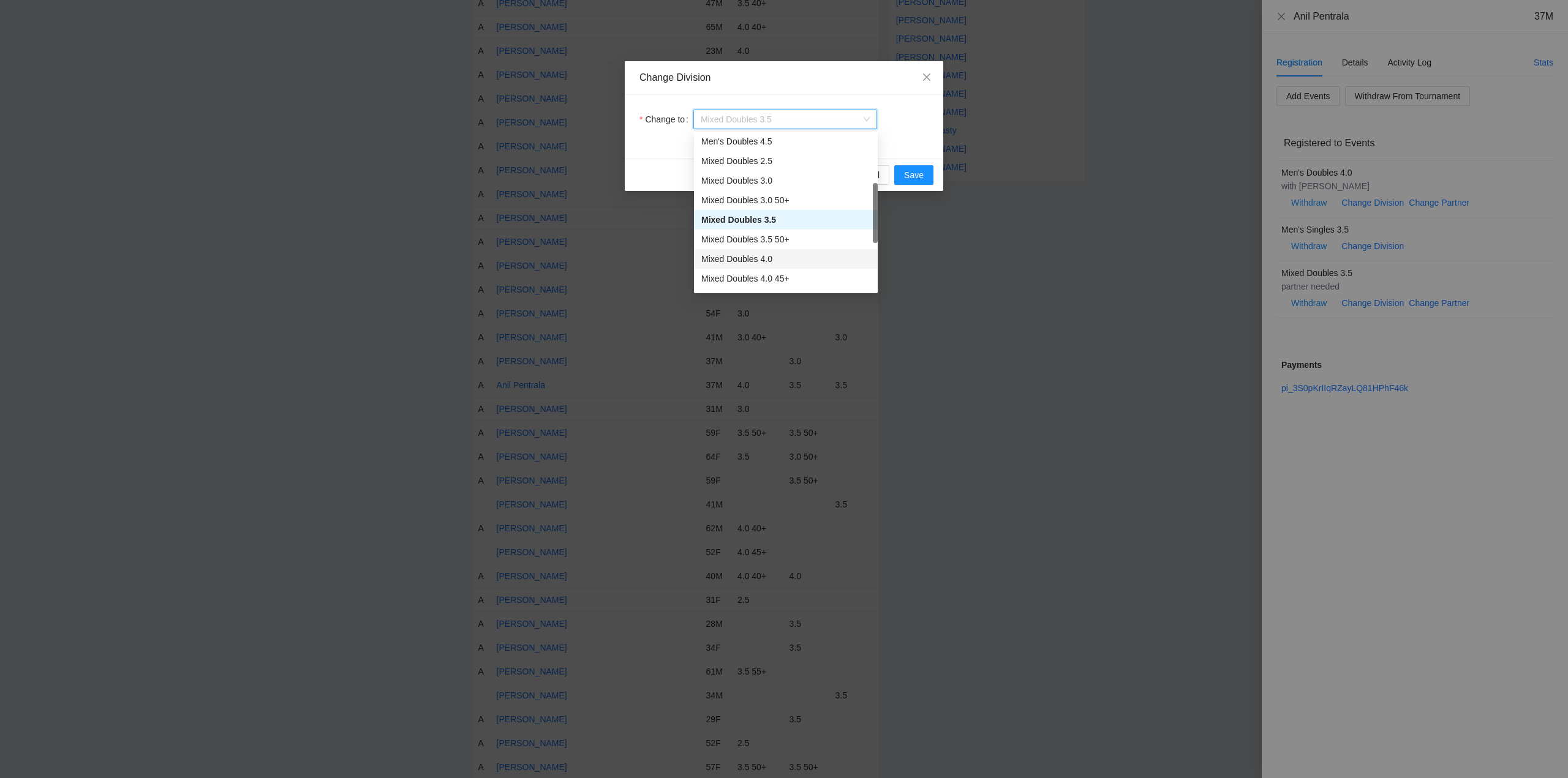
click at [738, 258] on div "Mixed Doubles 4.0" at bounding box center [786, 259] width 169 height 14
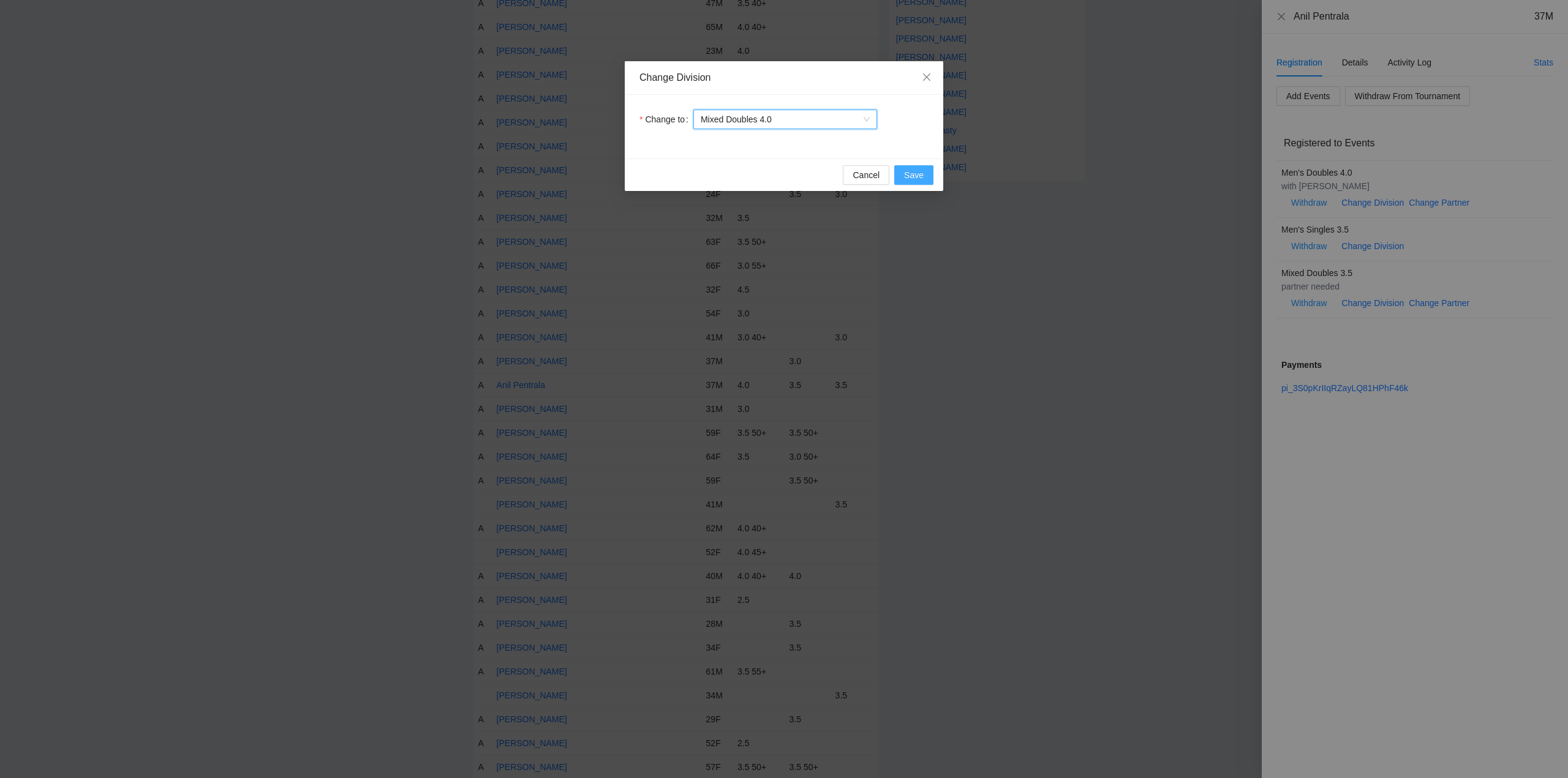
click at [912, 175] on span "Save" at bounding box center [914, 175] width 20 height 14
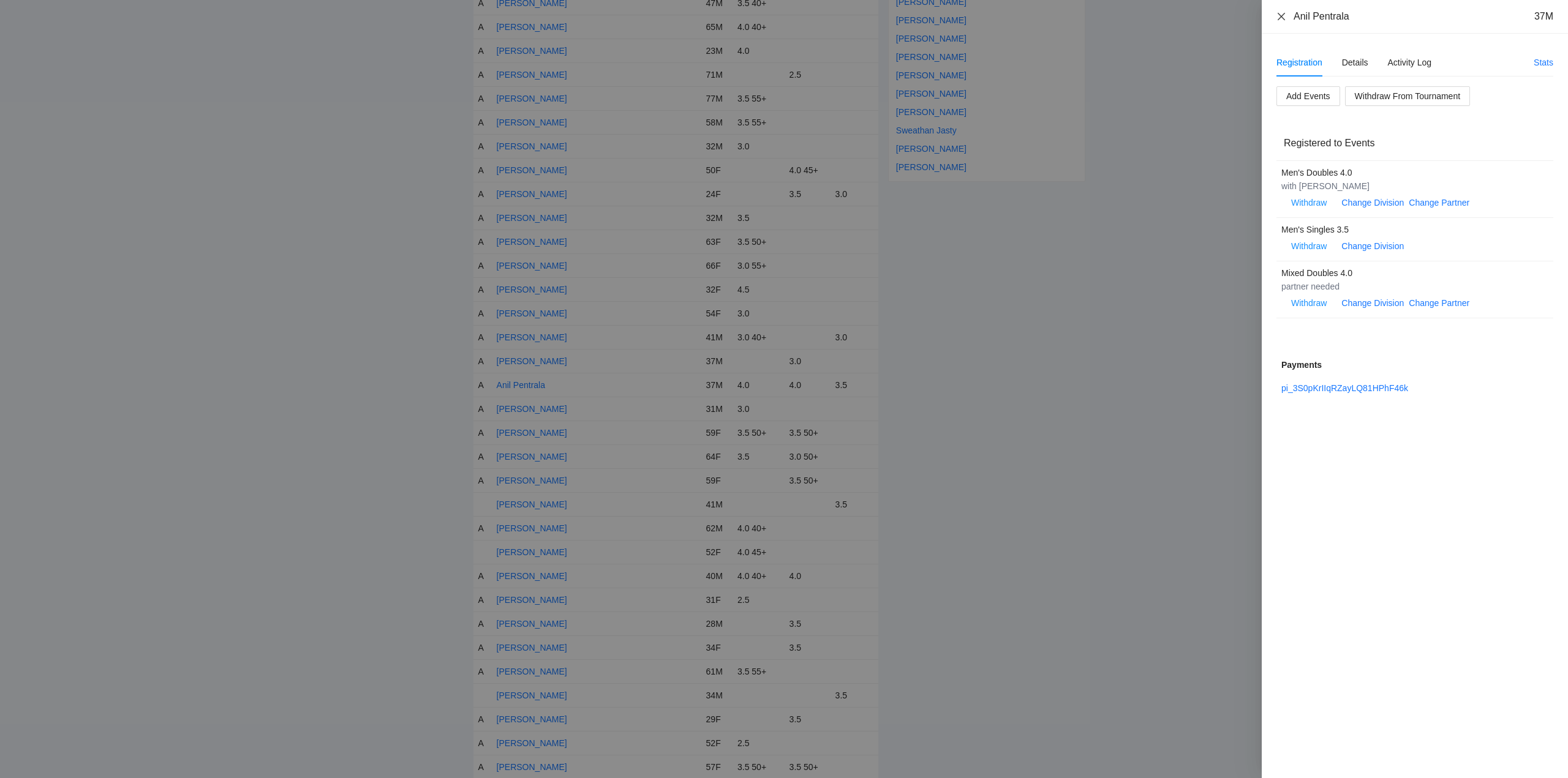
click at [1282, 17] on icon "close" at bounding box center [1282, 16] width 7 height 7
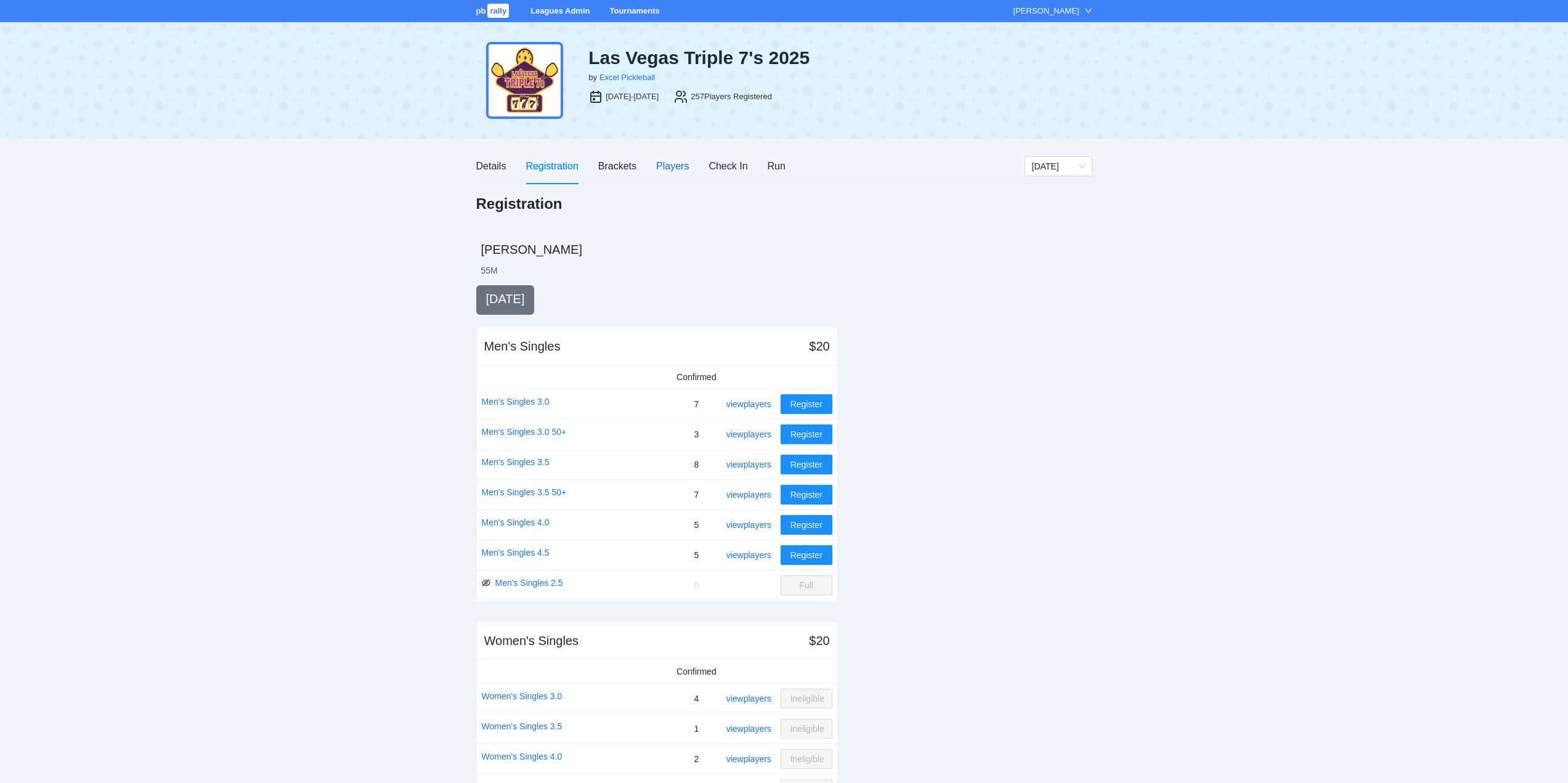
click at [670, 164] on div "Players" at bounding box center [672, 166] width 33 height 15
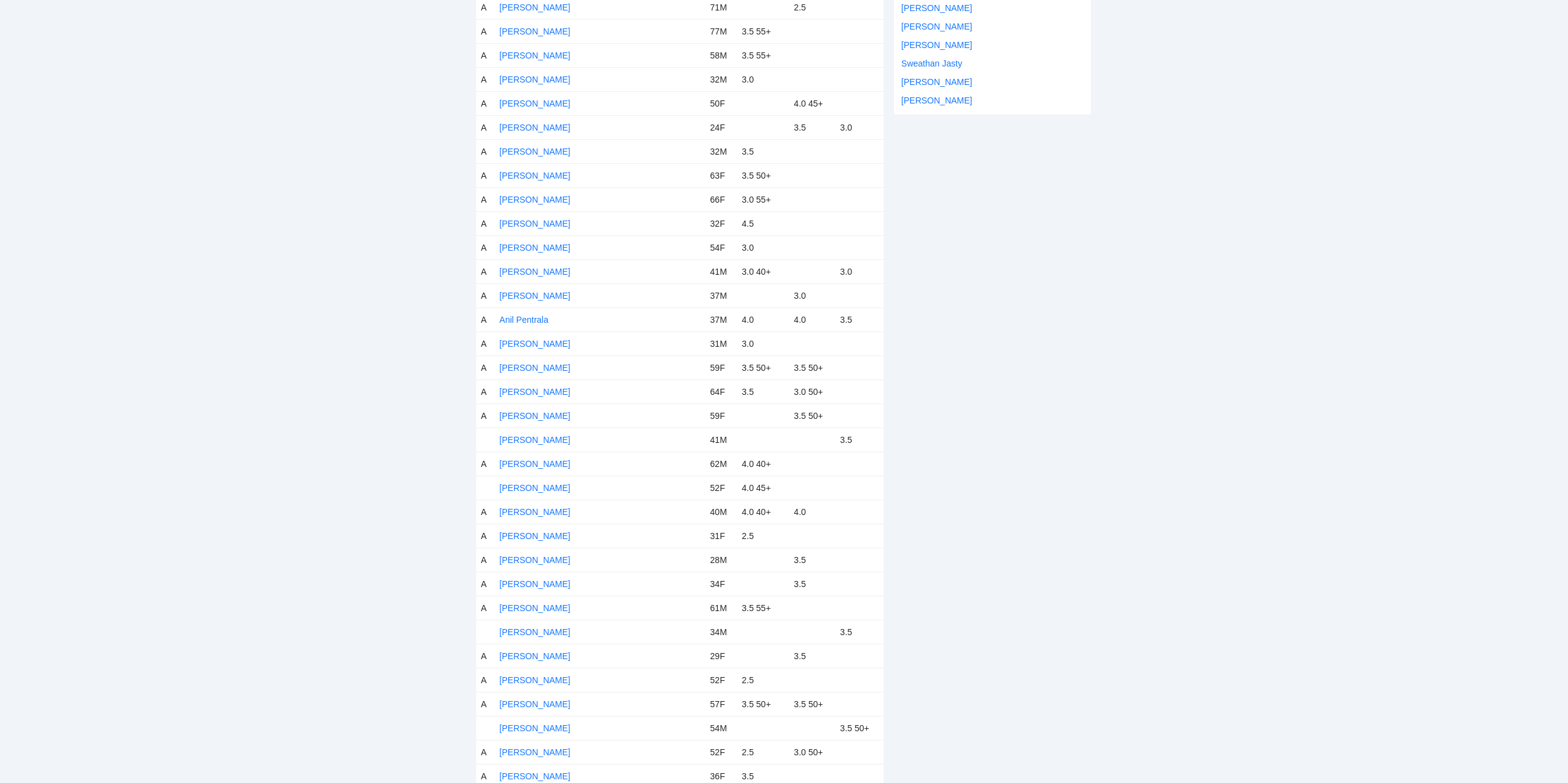
scroll to position [431, 0]
click at [527, 444] on link "[PERSON_NAME]" at bounding box center [535, 446] width 71 height 10
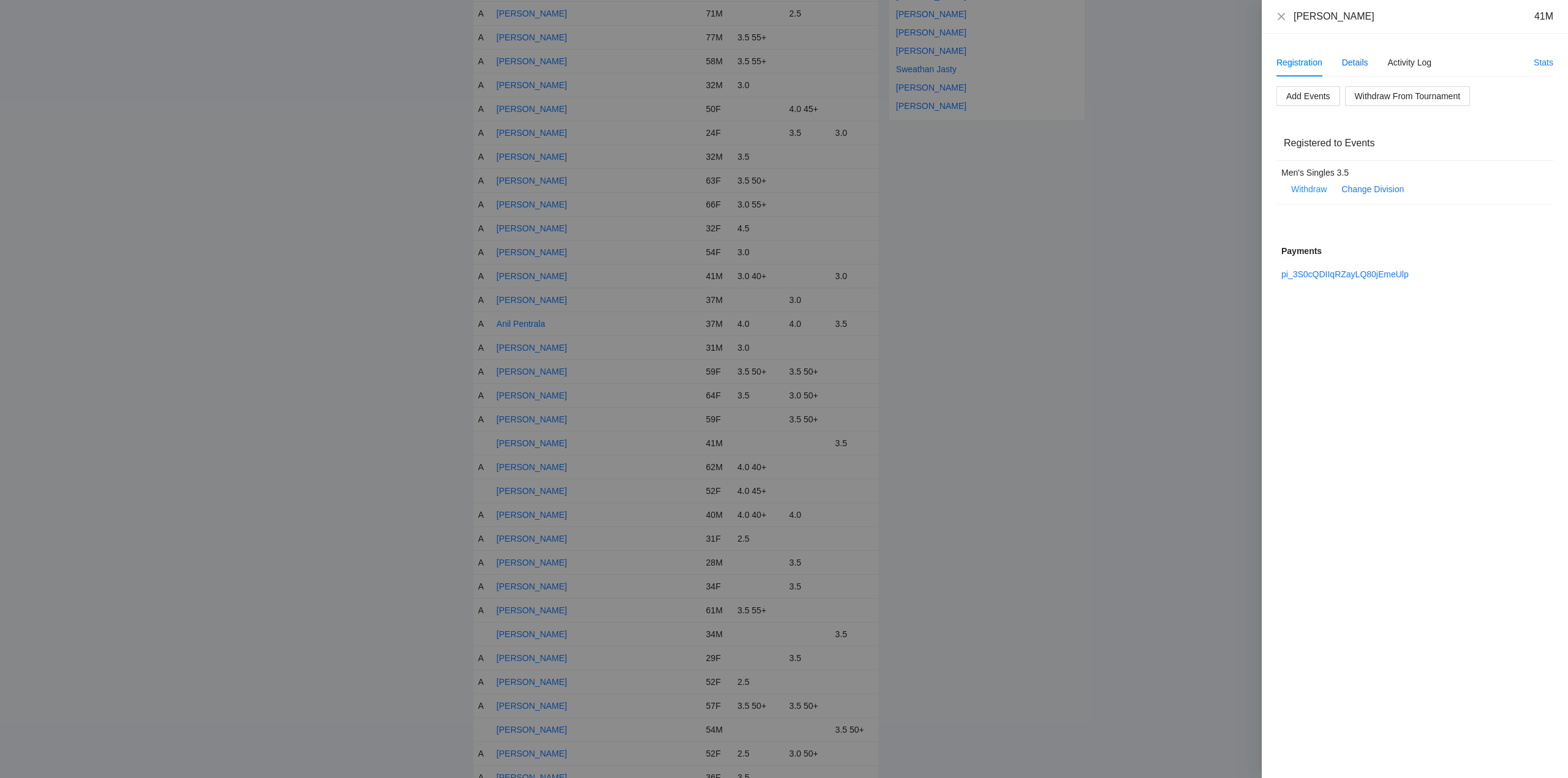
click at [1351, 61] on div "Details" at bounding box center [1355, 63] width 26 height 14
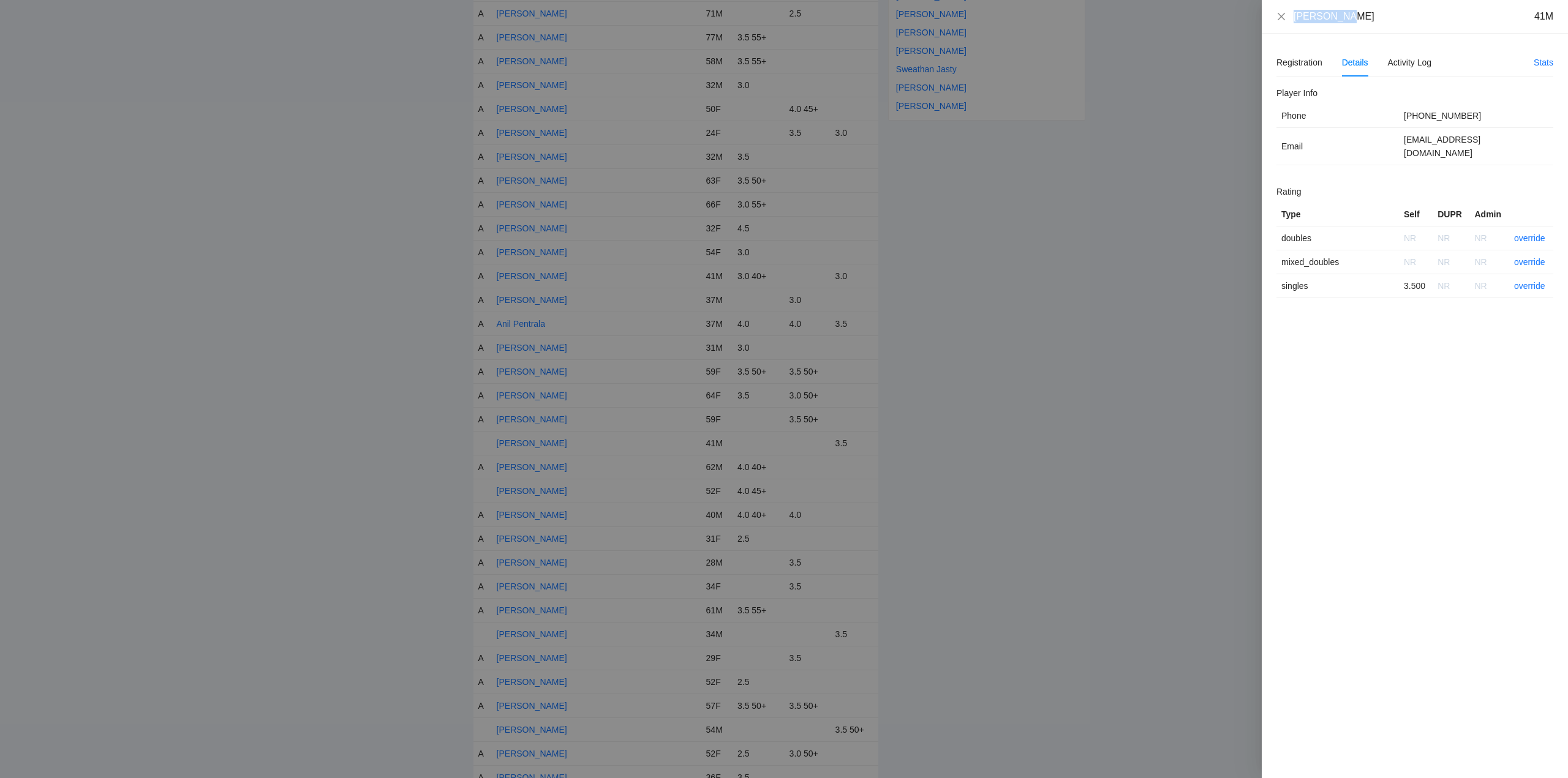
drag, startPoint x: 1354, startPoint y: 18, endPoint x: 1286, endPoint y: 23, distance: 68.2
click at [1286, 23] on div "Ben Worman 41M" at bounding box center [1415, 17] width 277 height 14
copy div "Ben Worman"
click at [1536, 281] on link "override" at bounding box center [1530, 286] width 31 height 10
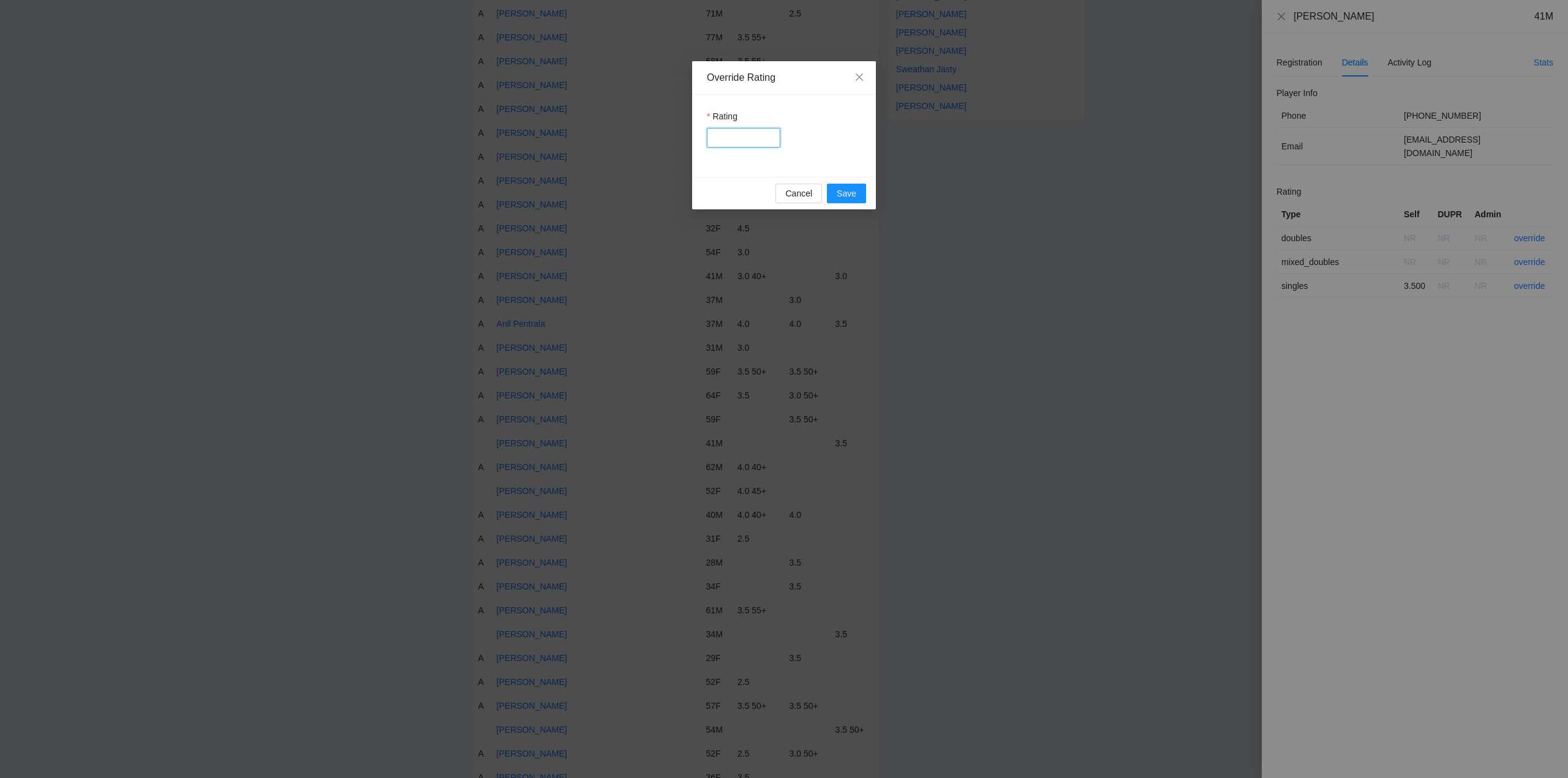
click at [727, 139] on input "Rating" at bounding box center [743, 138] width 73 height 20
type input "****"
drag, startPoint x: 842, startPoint y: 193, endPoint x: 878, endPoint y: 198, distance: 36.3
click at [842, 193] on span "Save" at bounding box center [847, 193] width 20 height 14
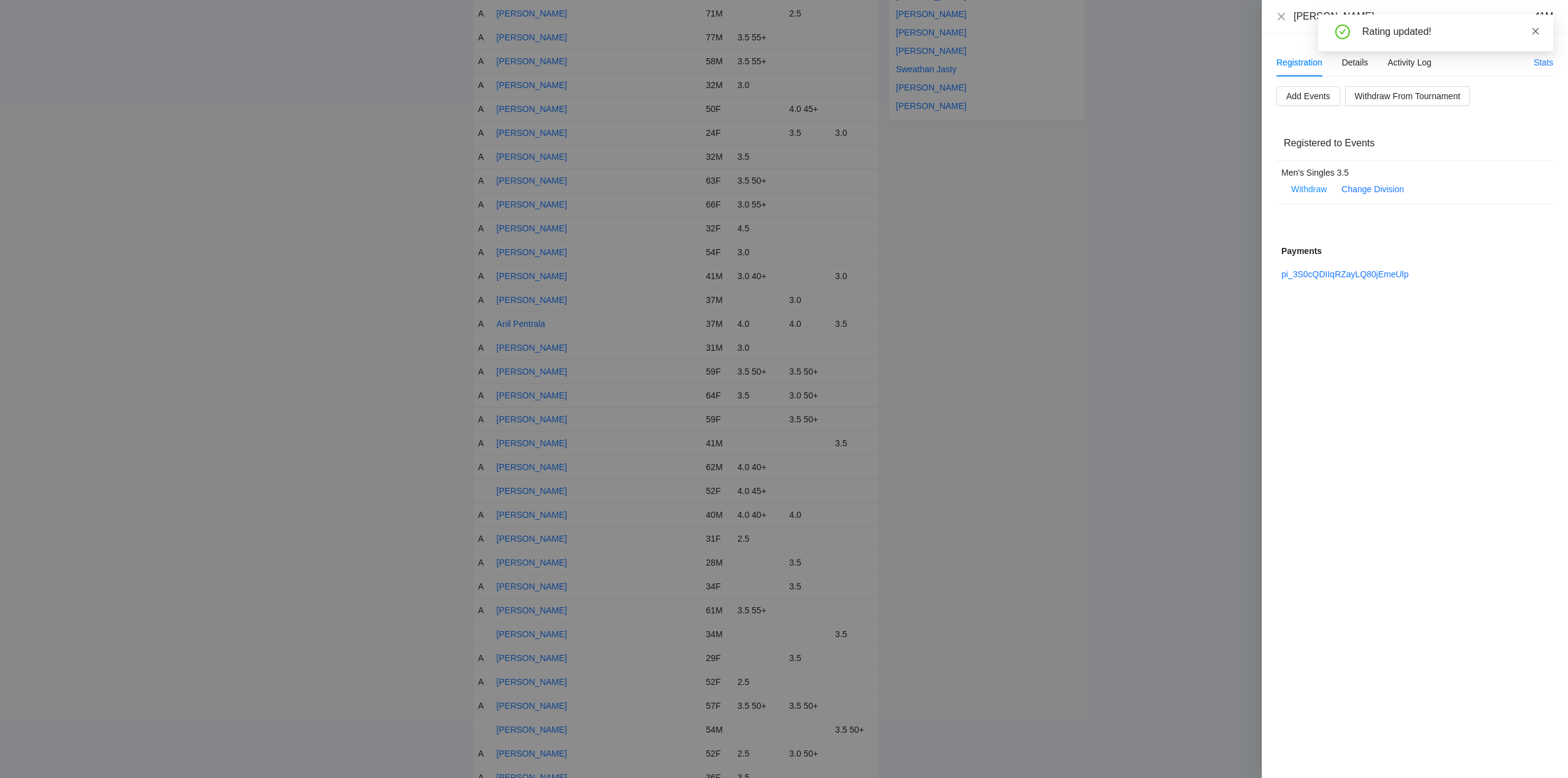
click at [1533, 29] on icon "close" at bounding box center [1536, 31] width 9 height 9
click at [1282, 15] on icon "close" at bounding box center [1282, 17] width 10 height 10
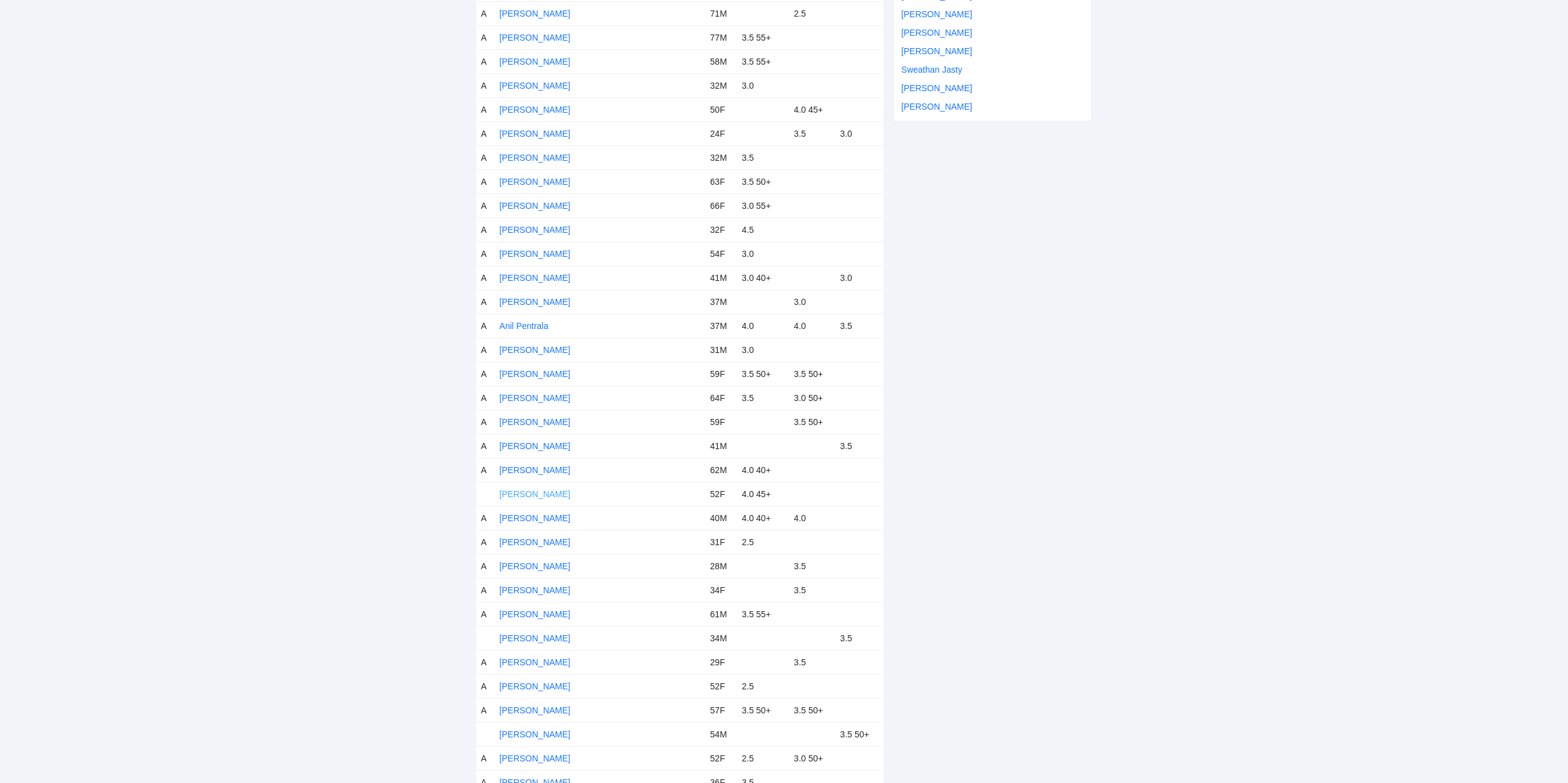
click at [520, 492] on link "[PERSON_NAME]" at bounding box center [535, 494] width 71 height 10
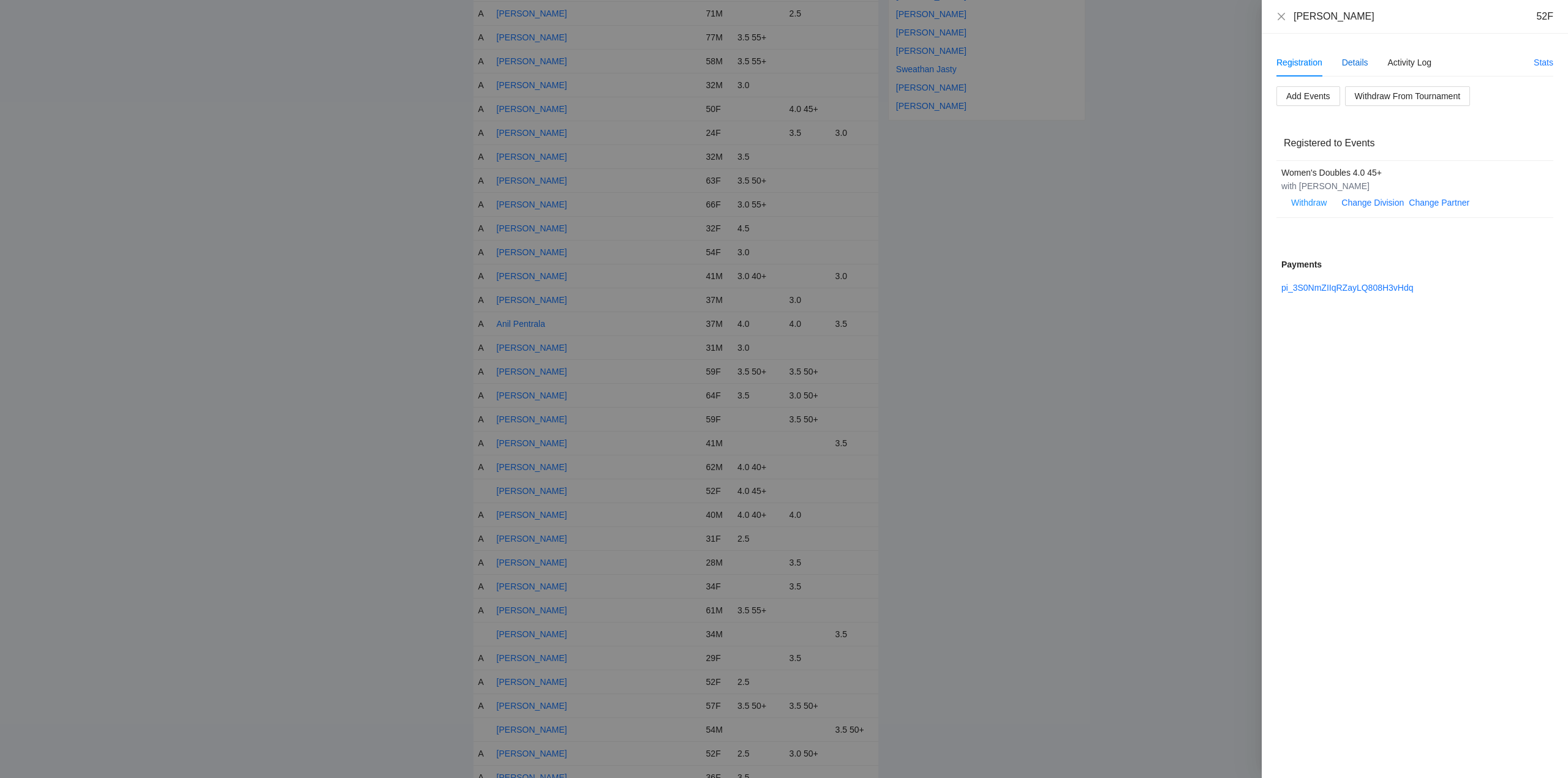
click at [1354, 58] on div "Details" at bounding box center [1355, 63] width 26 height 14
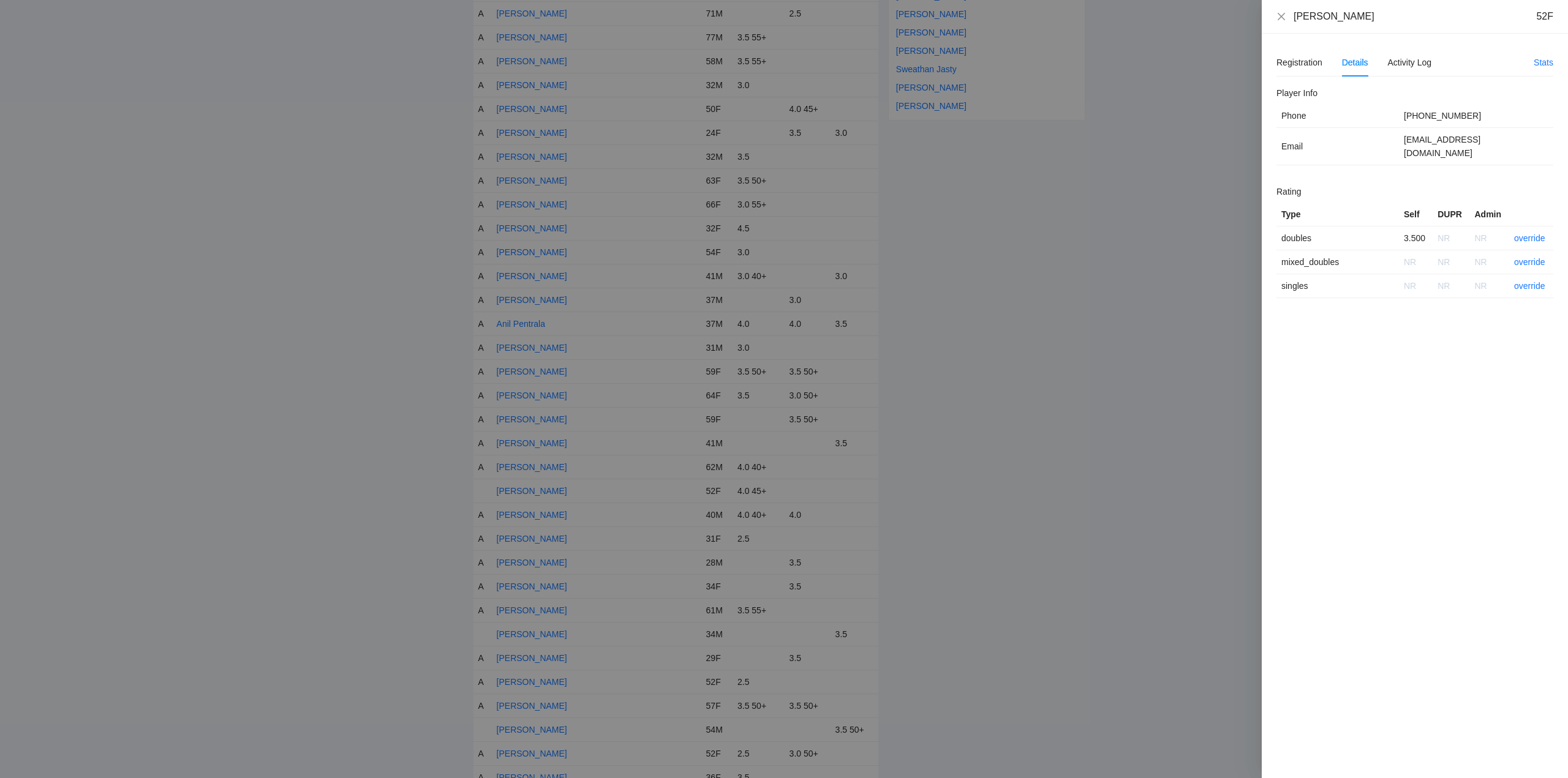
drag, startPoint x: 1365, startPoint y: 18, endPoint x: 1298, endPoint y: 25, distance: 67.4
click at [1290, 28] on div "Bodhyupa Kahn 52F" at bounding box center [1415, 17] width 306 height 34
copy div "Bodhyupa Kahn"
click at [1524, 233] on link "override" at bounding box center [1530, 238] width 31 height 10
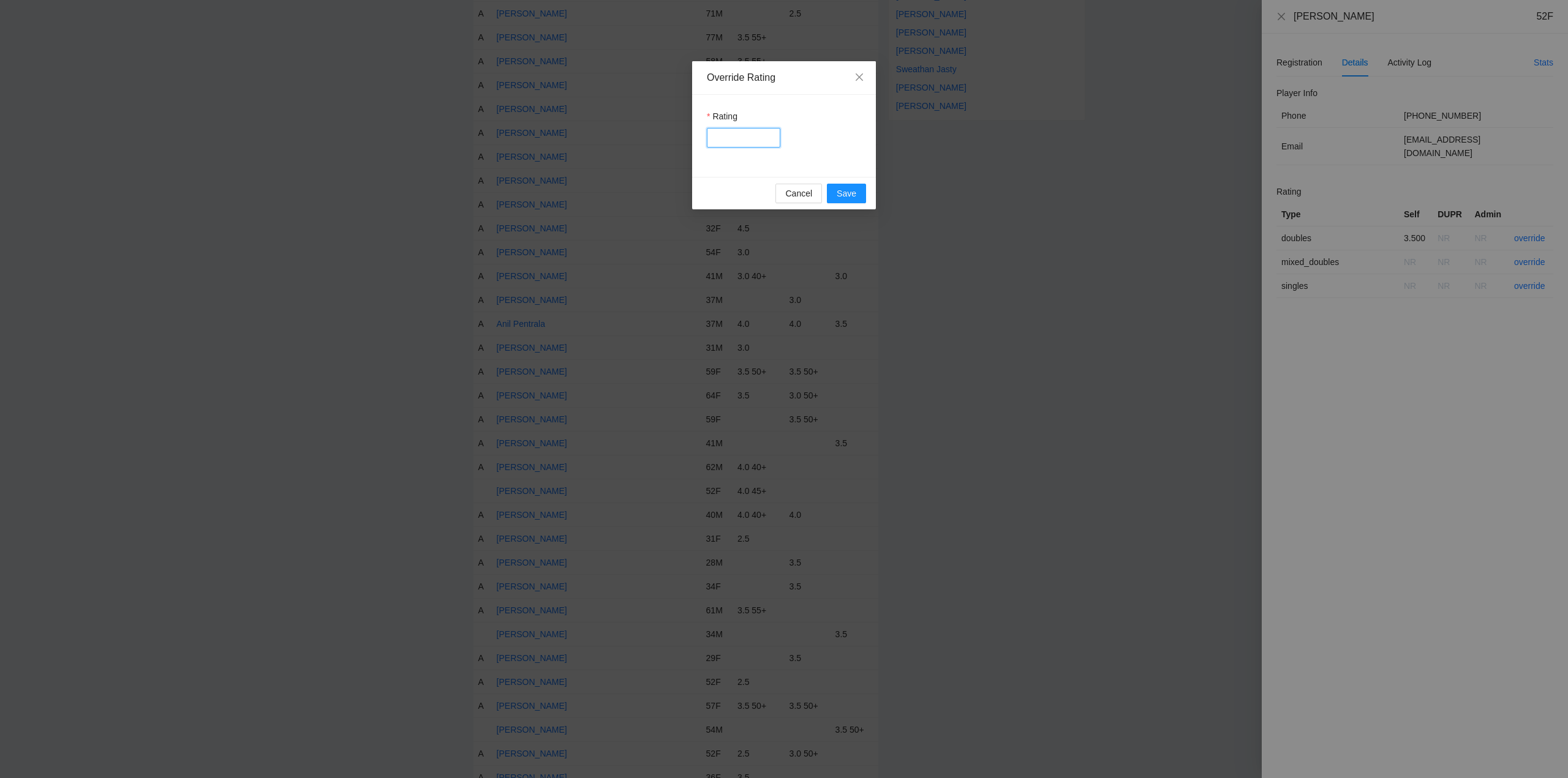
click at [746, 139] on input "Rating" at bounding box center [743, 138] width 73 height 20
type input "****"
click at [854, 192] on span "Save" at bounding box center [847, 193] width 20 height 14
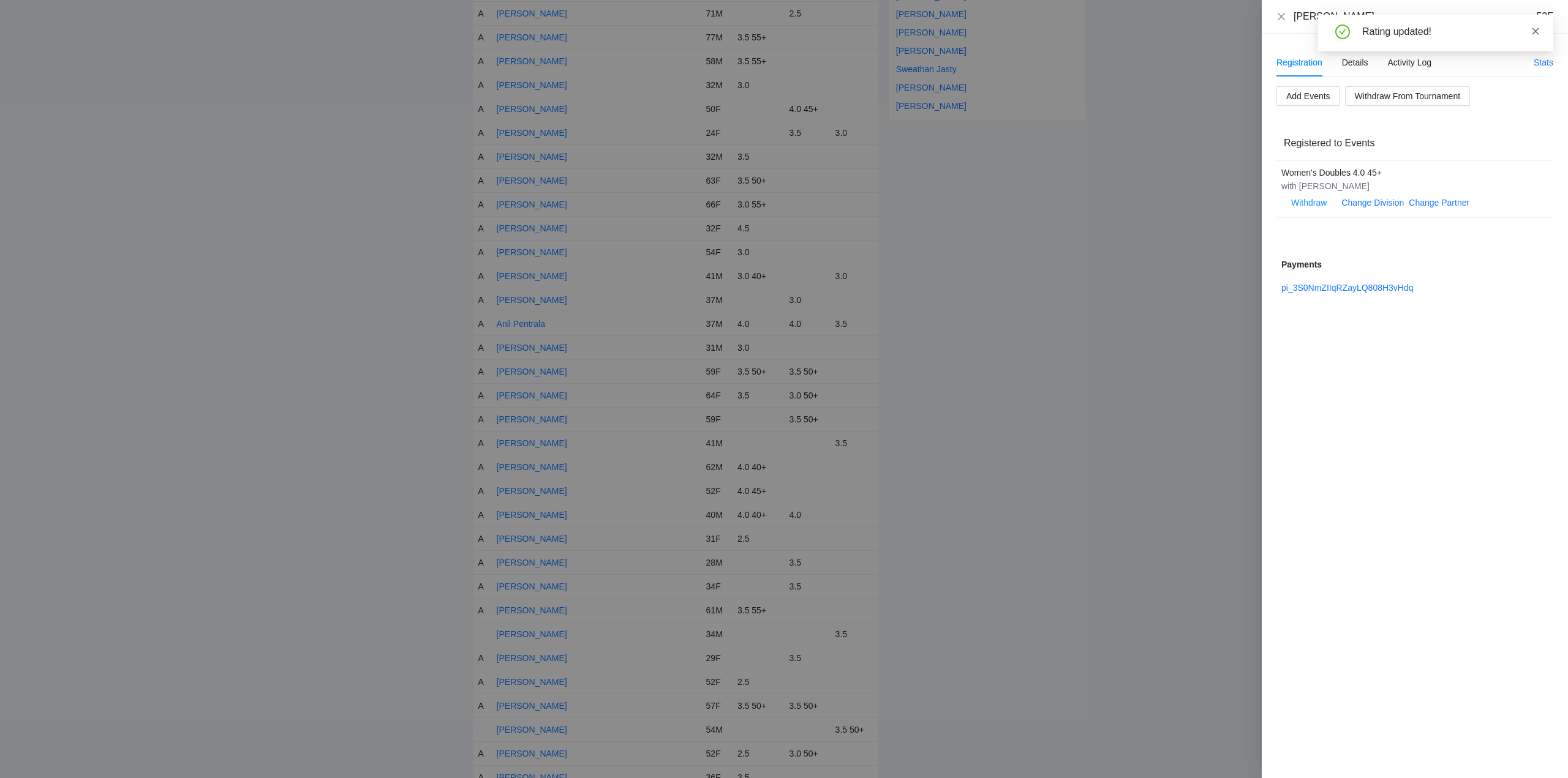
click at [1535, 30] on icon "close" at bounding box center [1536, 31] width 7 height 7
click at [1282, 17] on icon "close" at bounding box center [1282, 16] width 7 height 7
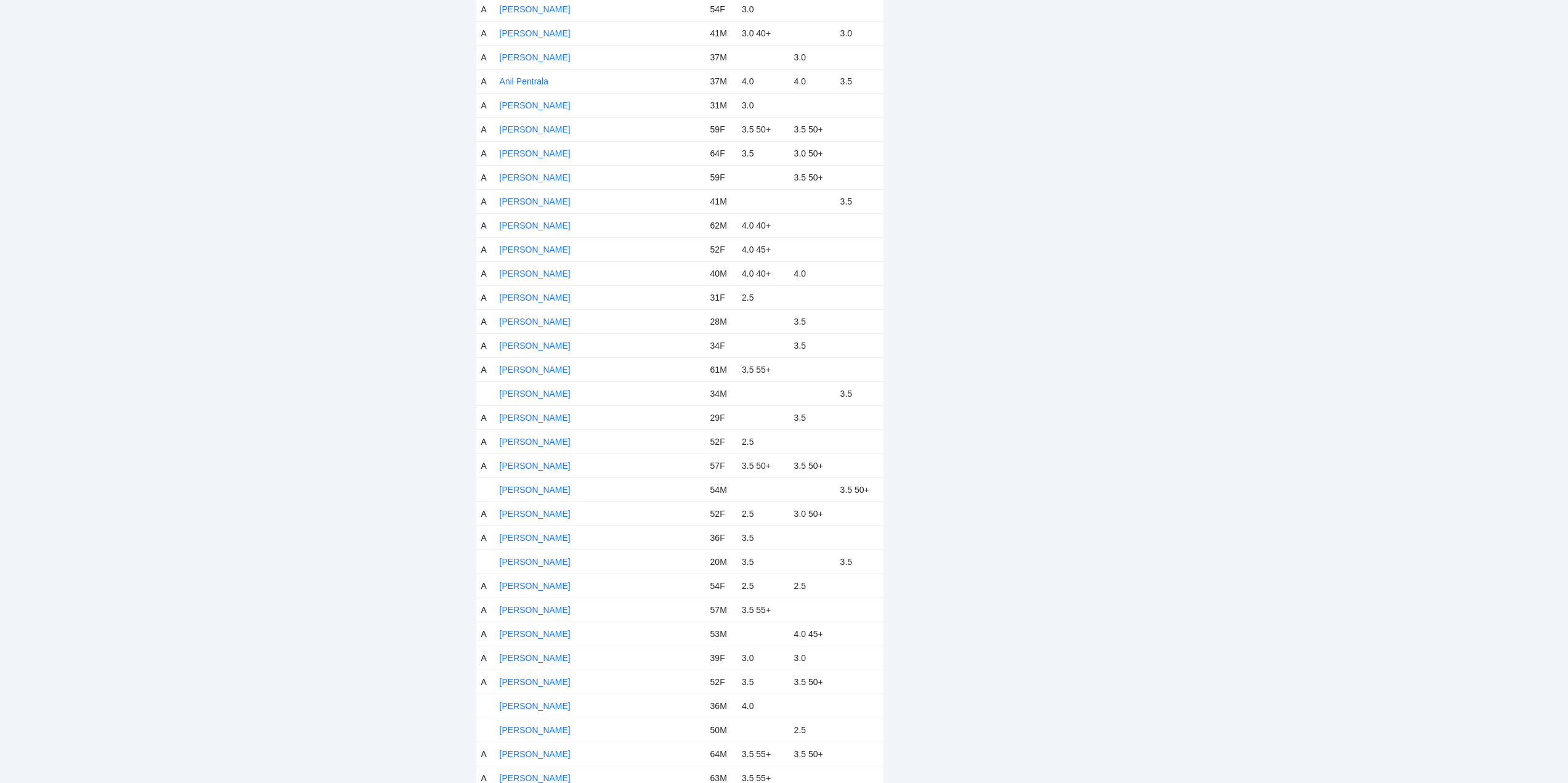
scroll to position [678, 0]
click at [538, 391] on link "Byron Claudio" at bounding box center [535, 392] width 71 height 10
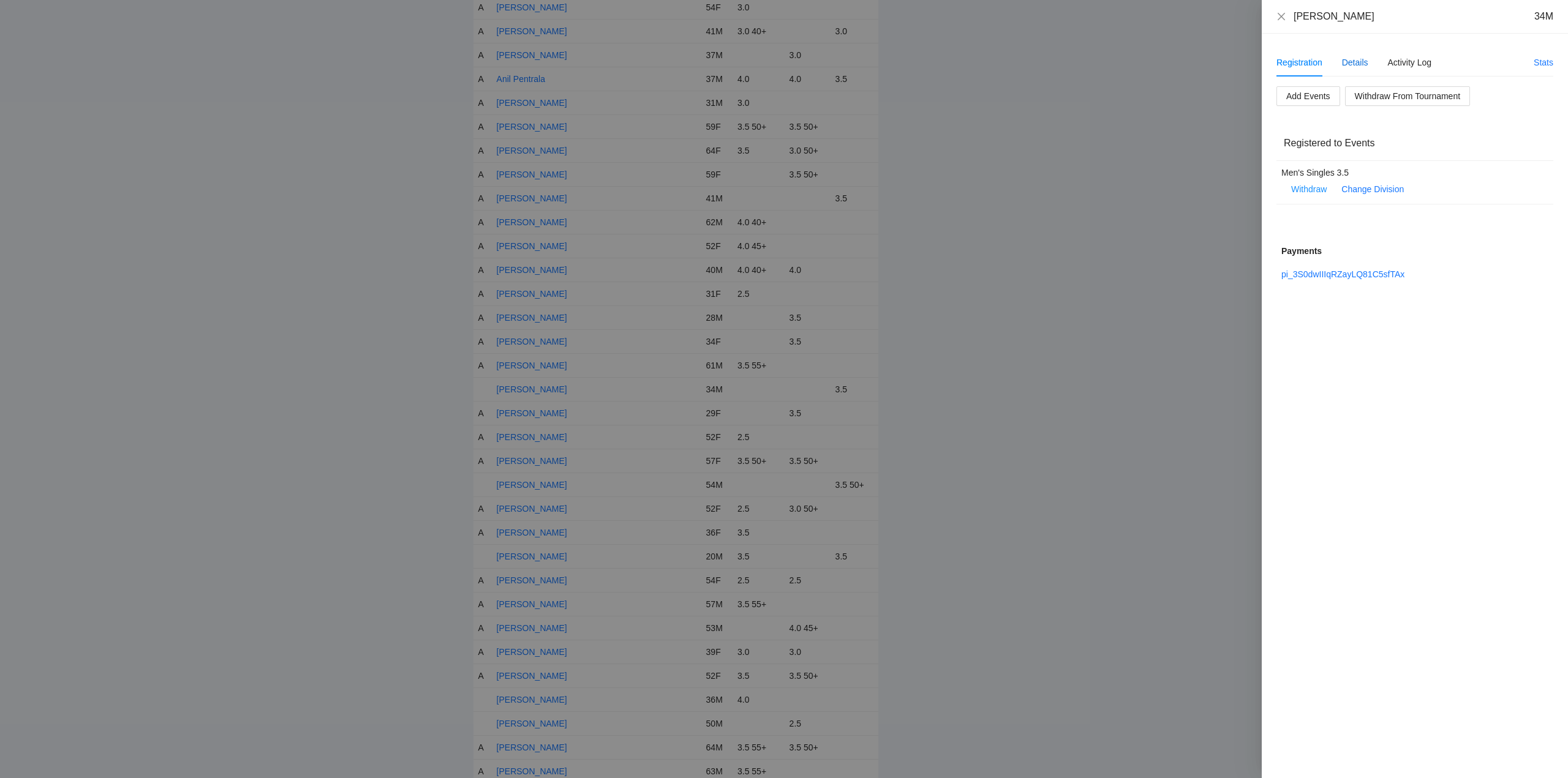
click at [1359, 62] on div "Details" at bounding box center [1355, 63] width 26 height 14
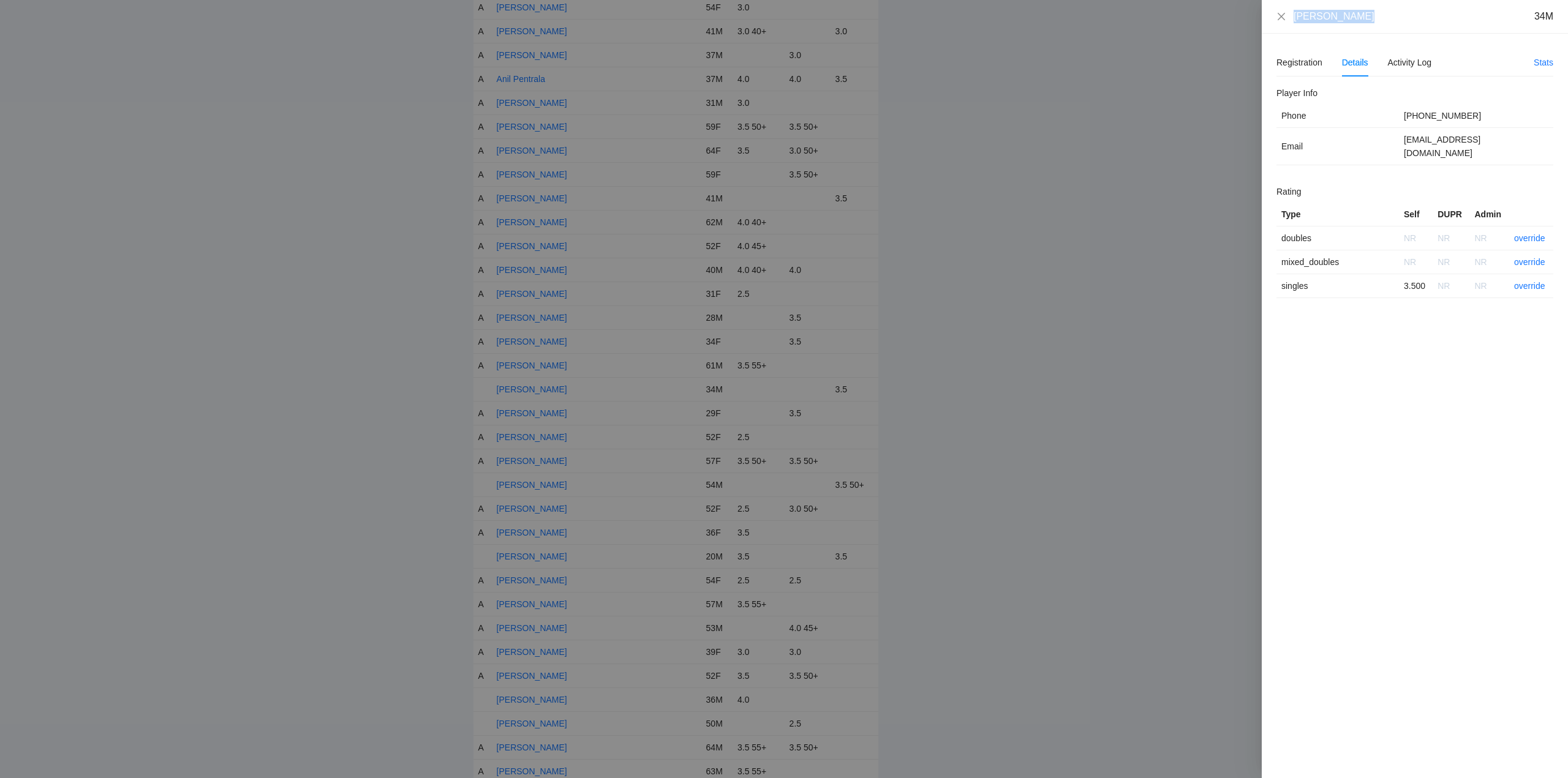
drag, startPoint x: 1365, startPoint y: 16, endPoint x: 1291, endPoint y: 21, distance: 74.2
click at [1268, 22] on div "Byron Claudio 34M" at bounding box center [1415, 17] width 306 height 34
copy div "[PERSON_NAME]"
click at [1526, 281] on link "override" at bounding box center [1530, 286] width 31 height 10
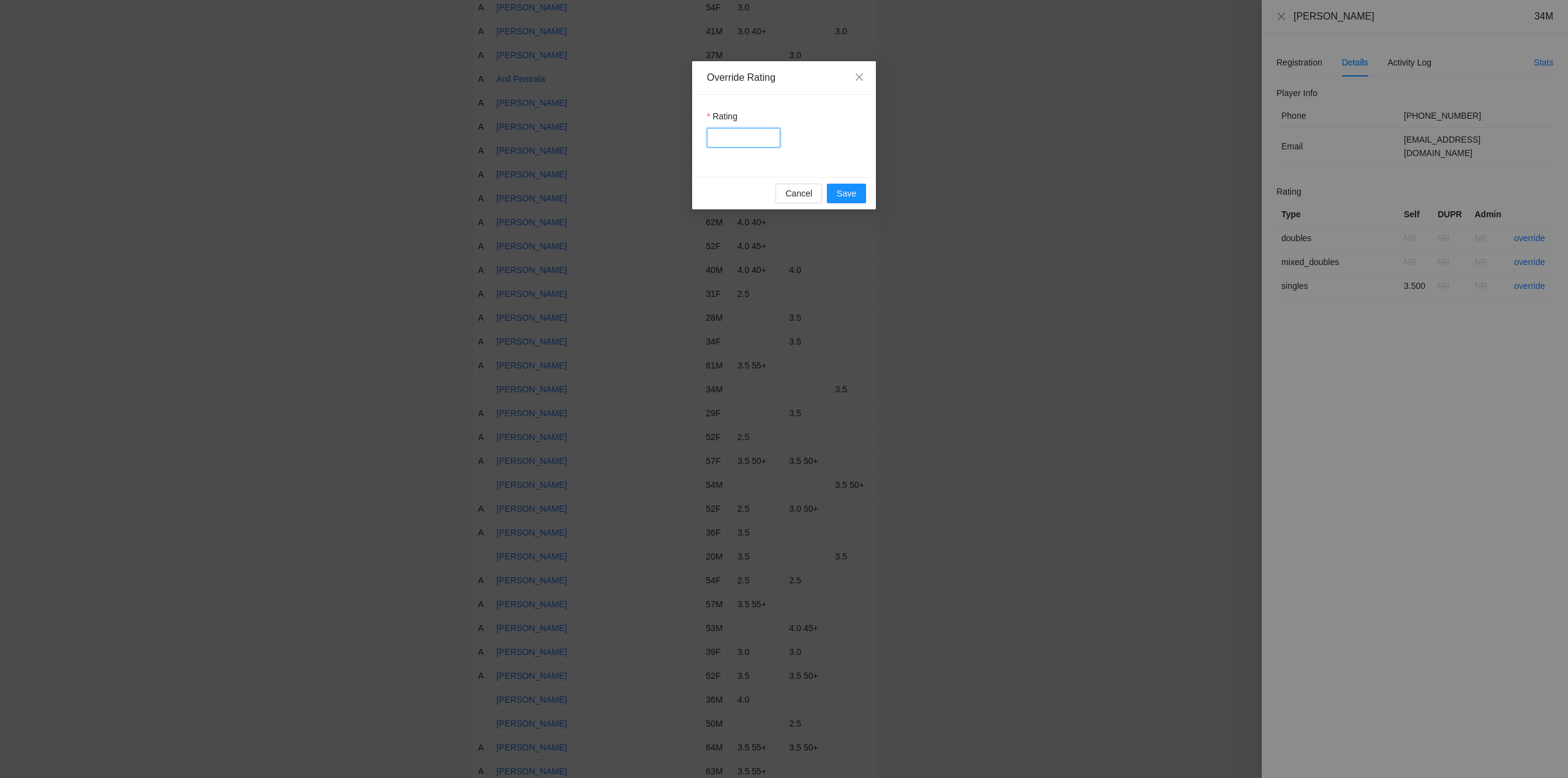
click at [745, 138] on input "Rating" at bounding box center [743, 138] width 73 height 20
type input "***"
click at [847, 189] on span "Save" at bounding box center [847, 193] width 20 height 14
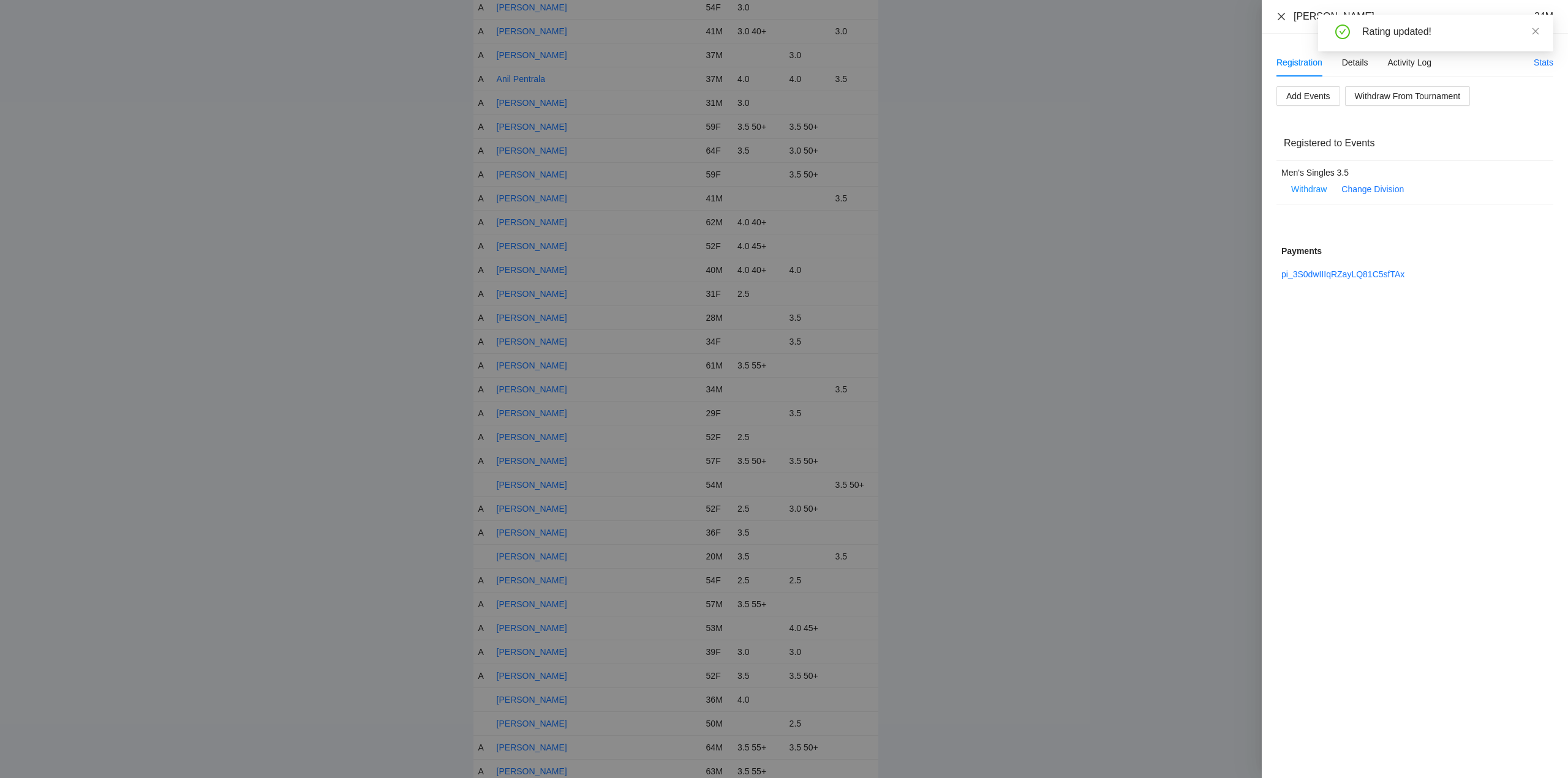
drag, startPoint x: 1283, startPoint y: 15, endPoint x: 1408, endPoint y: 29, distance: 125.8
click at [1291, 15] on div "Byron Claudio 34M" at bounding box center [1415, 17] width 277 height 14
click at [1533, 31] on icon "close" at bounding box center [1536, 31] width 9 height 9
drag, startPoint x: 1282, startPoint y: 18, endPoint x: 1348, endPoint y: 89, distance: 96.9
click at [1289, 18] on div "Byron Claudio 34M" at bounding box center [1415, 17] width 277 height 14
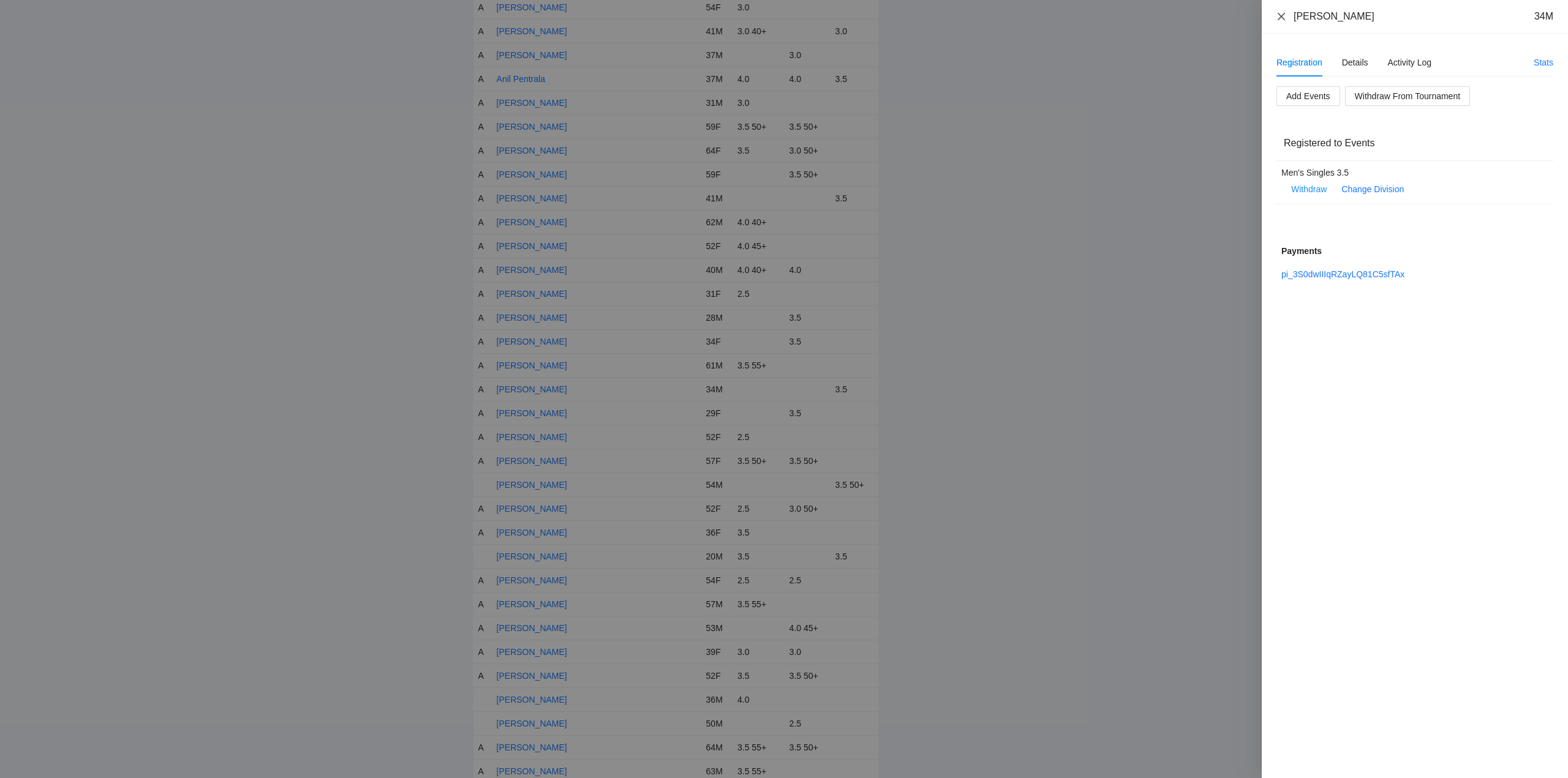
drag, startPoint x: 1282, startPoint y: 14, endPoint x: 1275, endPoint y: 62, distance: 48.5
click at [1282, 14] on icon "close" at bounding box center [1282, 17] width 10 height 10
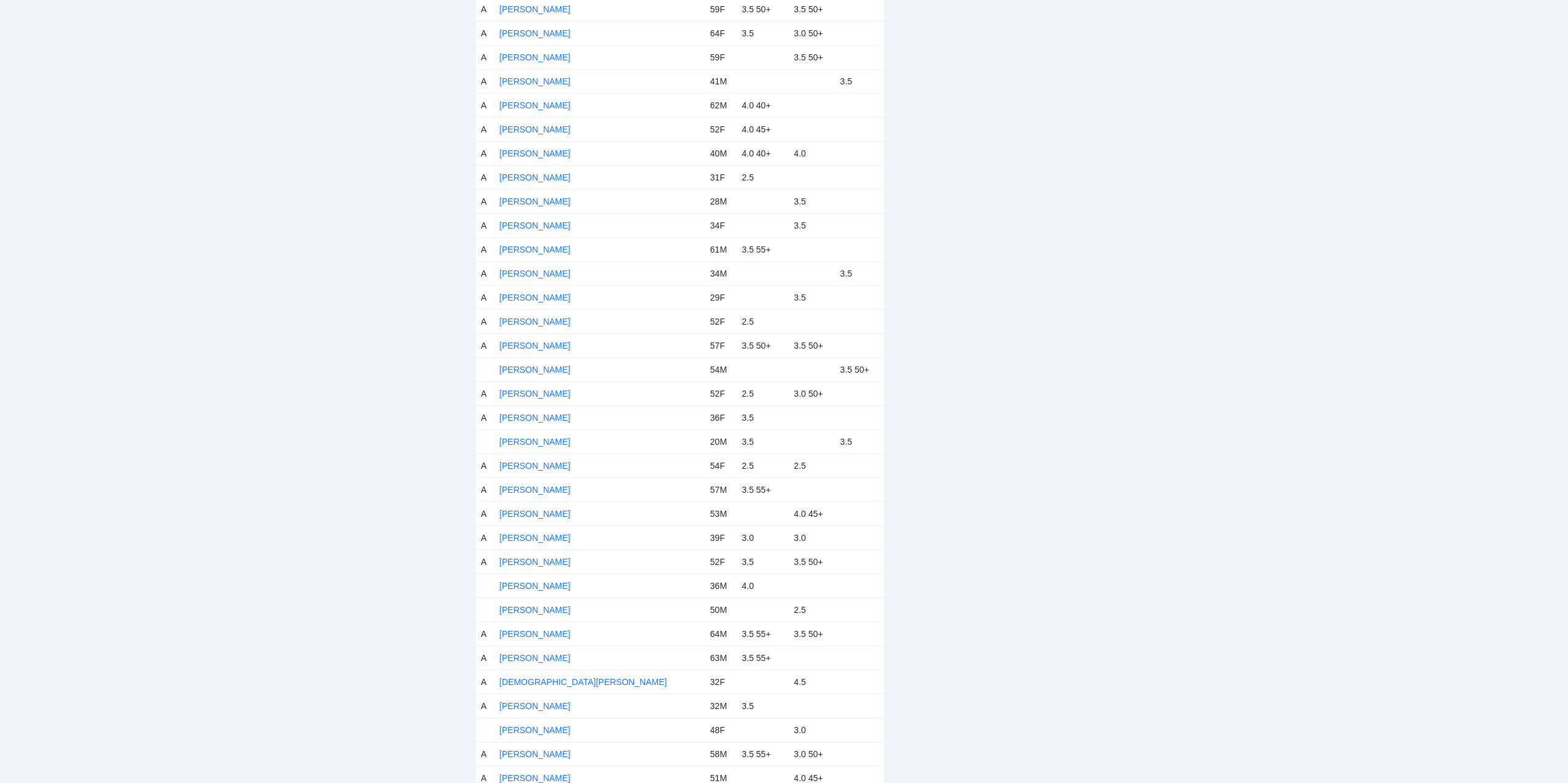
scroll to position [801, 0]
click at [525, 364] on link "Carlos Mansilla" at bounding box center [535, 365] width 71 height 10
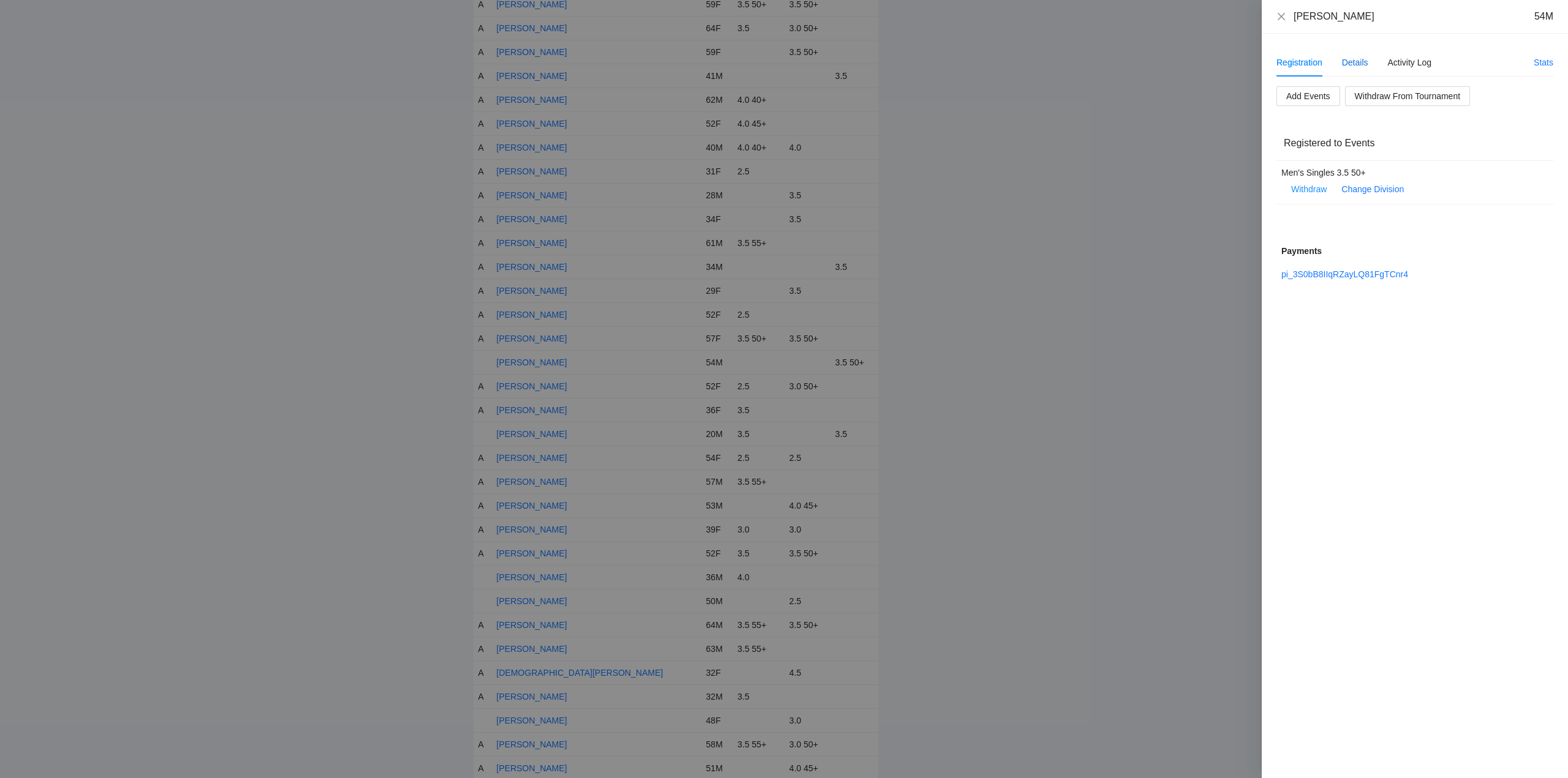
drag, startPoint x: 1357, startPoint y: 62, endPoint x: 1368, endPoint y: 73, distance: 15.6
click at [1357, 62] on div "Details" at bounding box center [1355, 63] width 26 height 14
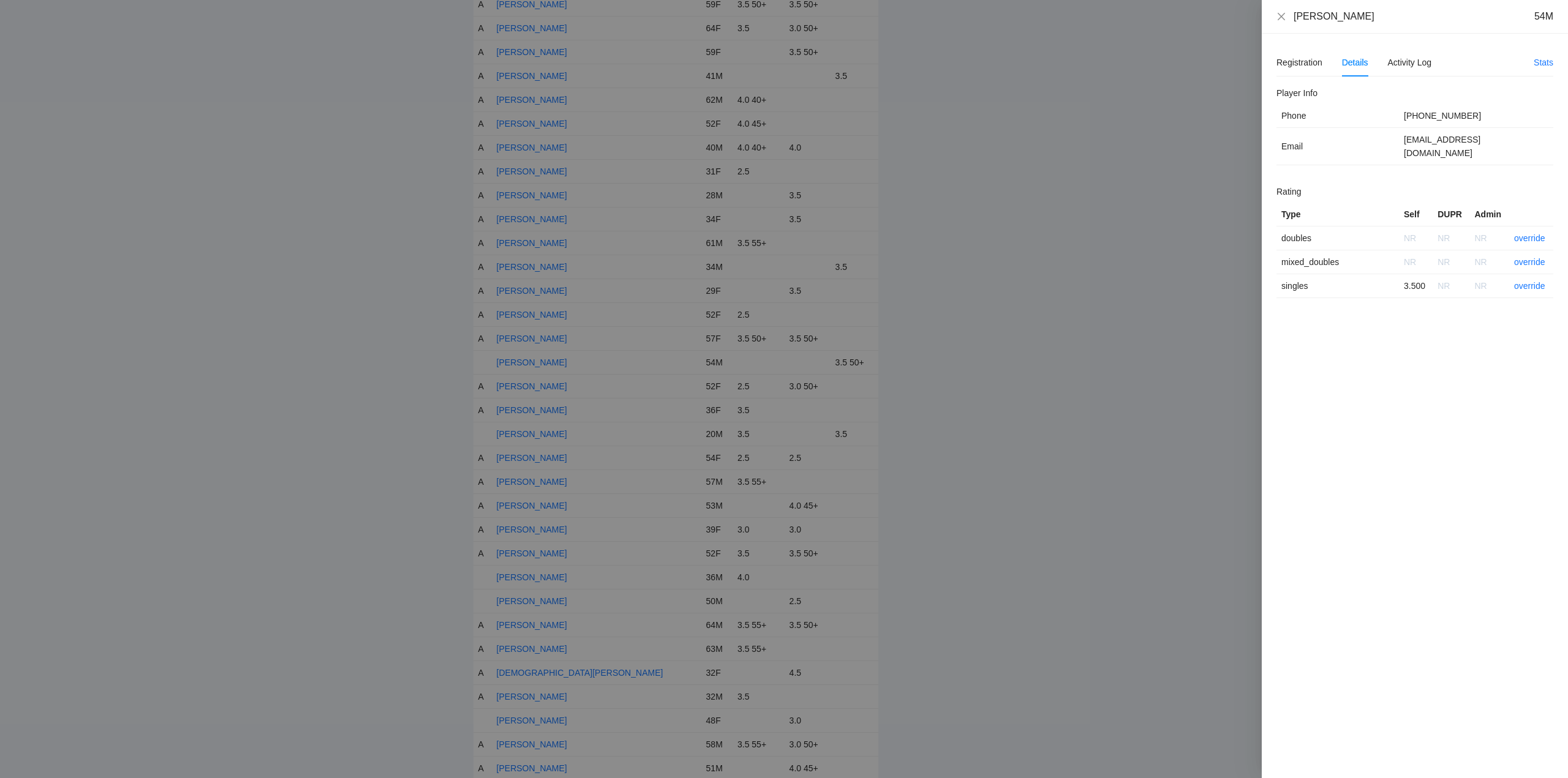
drag, startPoint x: 1367, startPoint y: 18, endPoint x: 1296, endPoint y: 23, distance: 71.2
click at [1296, 23] on div "Carlos Mansilla 54M" at bounding box center [1415, 17] width 306 height 34
copy div "Carlos Mansilla"
click at [1524, 281] on link "override" at bounding box center [1530, 286] width 31 height 10
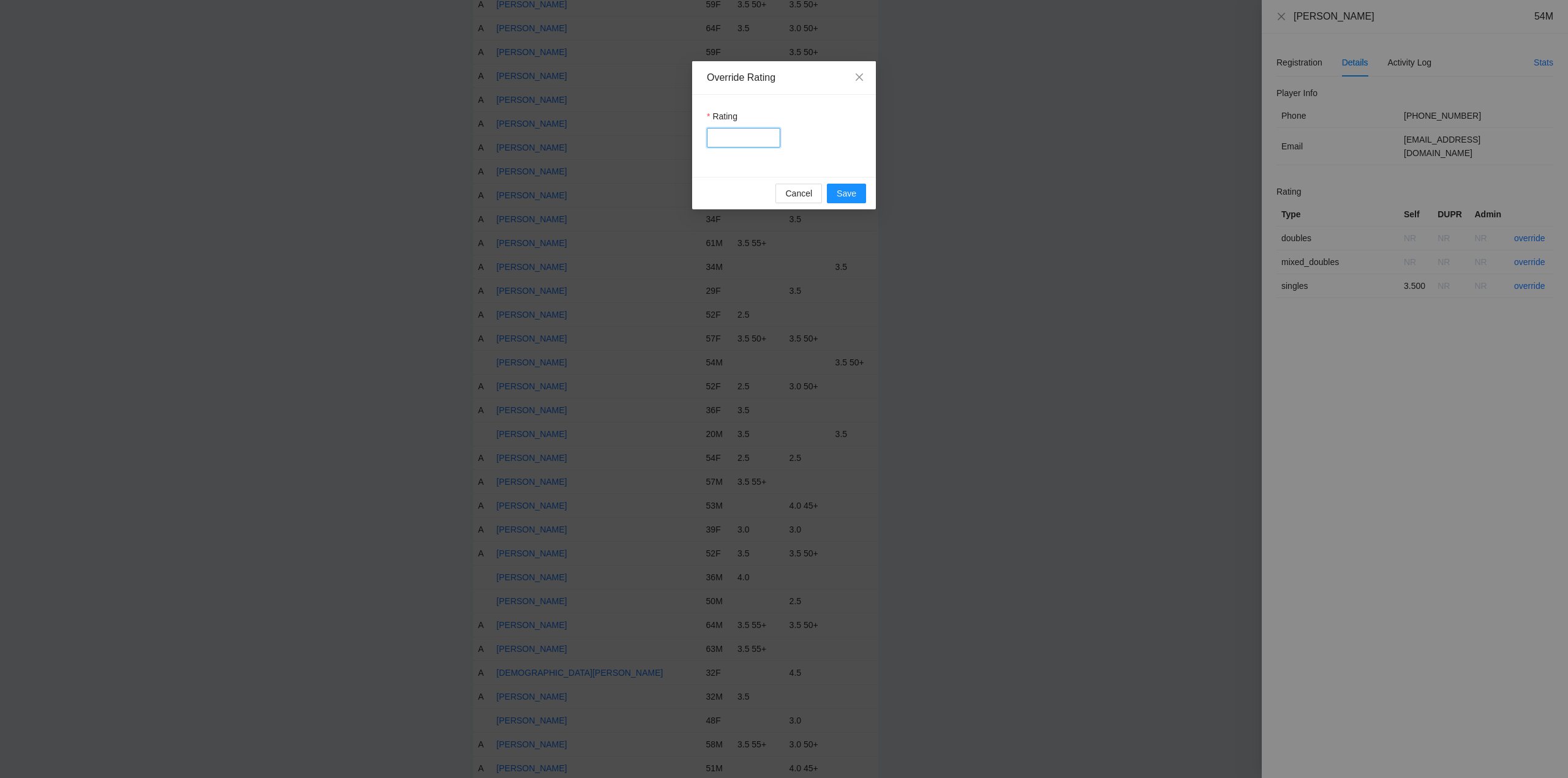
click at [745, 139] on input "Rating" at bounding box center [743, 138] width 73 height 20
type input "***"
click at [844, 194] on span "Save" at bounding box center [847, 193] width 20 height 14
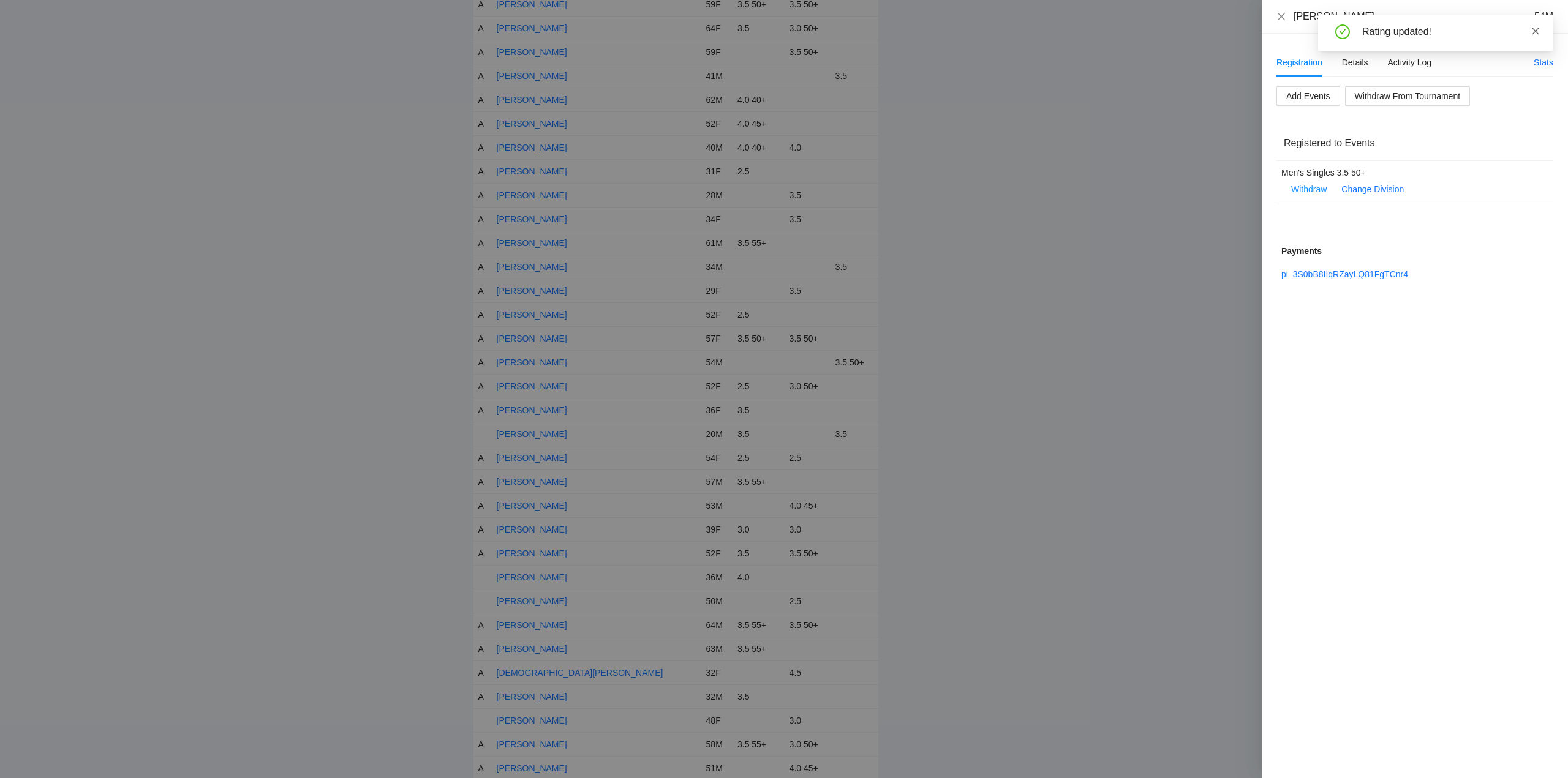
click at [1537, 30] on icon "close" at bounding box center [1536, 31] width 9 height 9
click at [1282, 14] on icon "close" at bounding box center [1282, 17] width 10 height 10
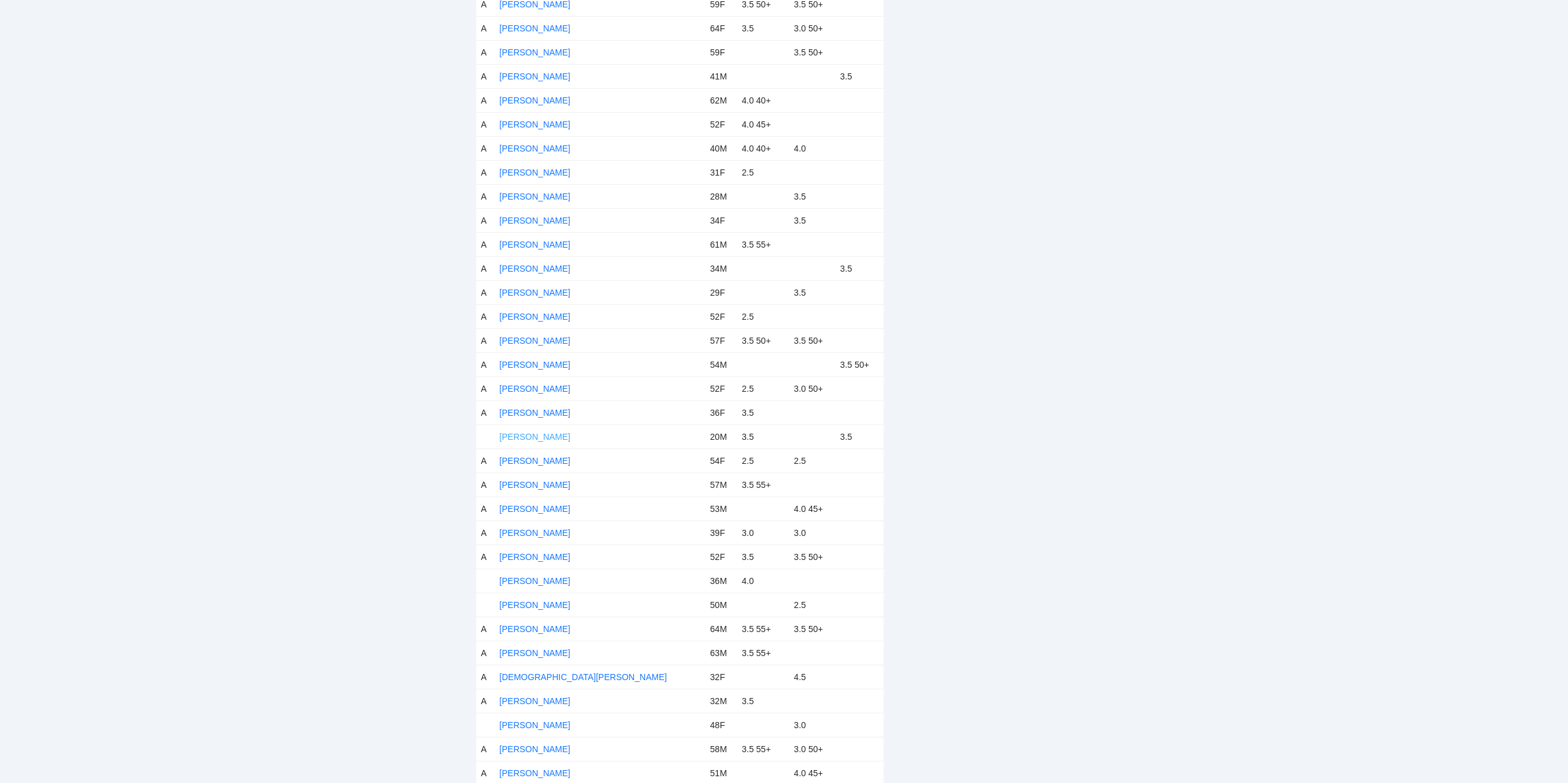
click at [533, 432] on link "Cesar Sarabia" at bounding box center [535, 437] width 71 height 10
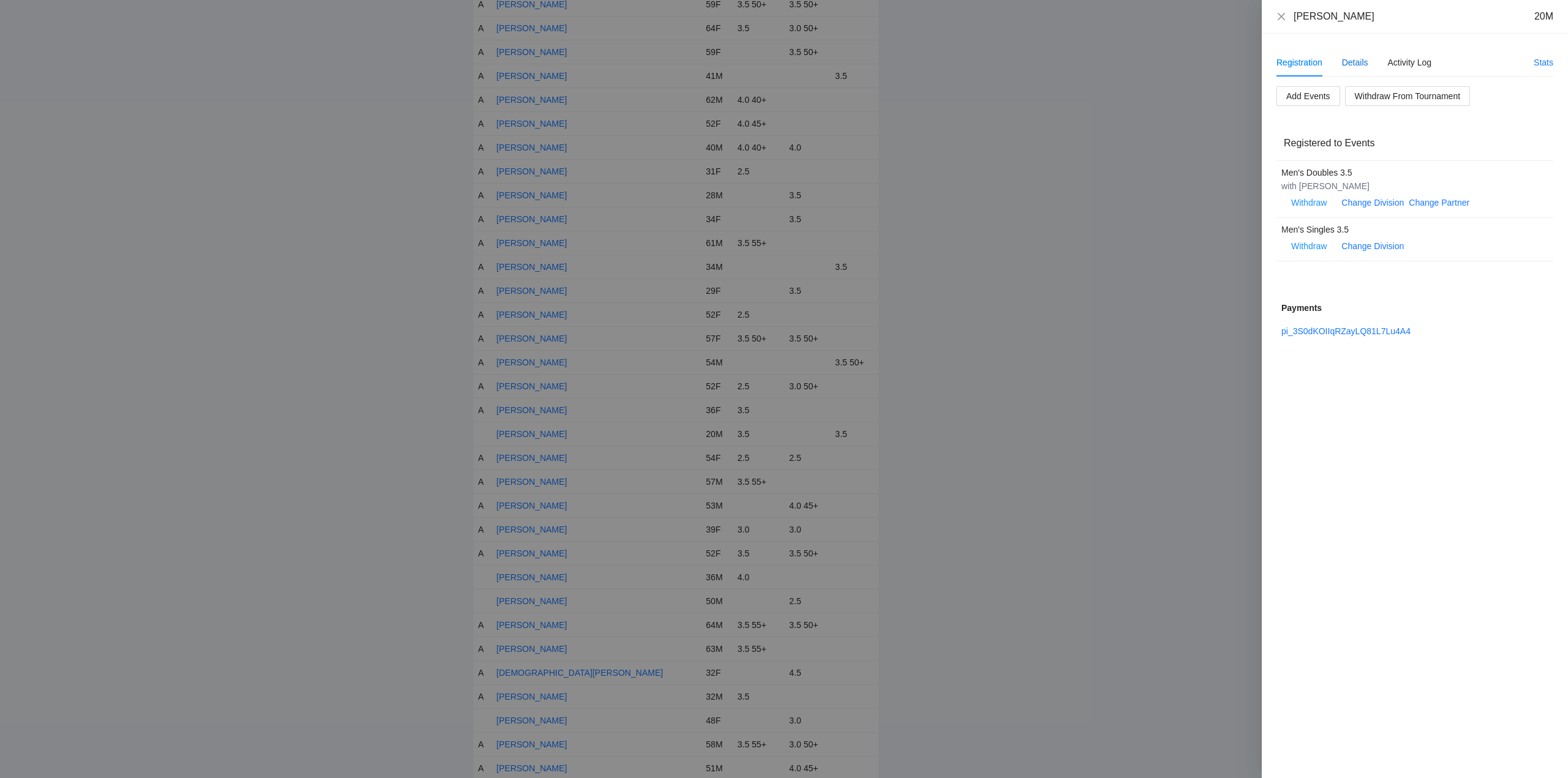
click at [1356, 60] on div "Details" at bounding box center [1355, 63] width 26 height 14
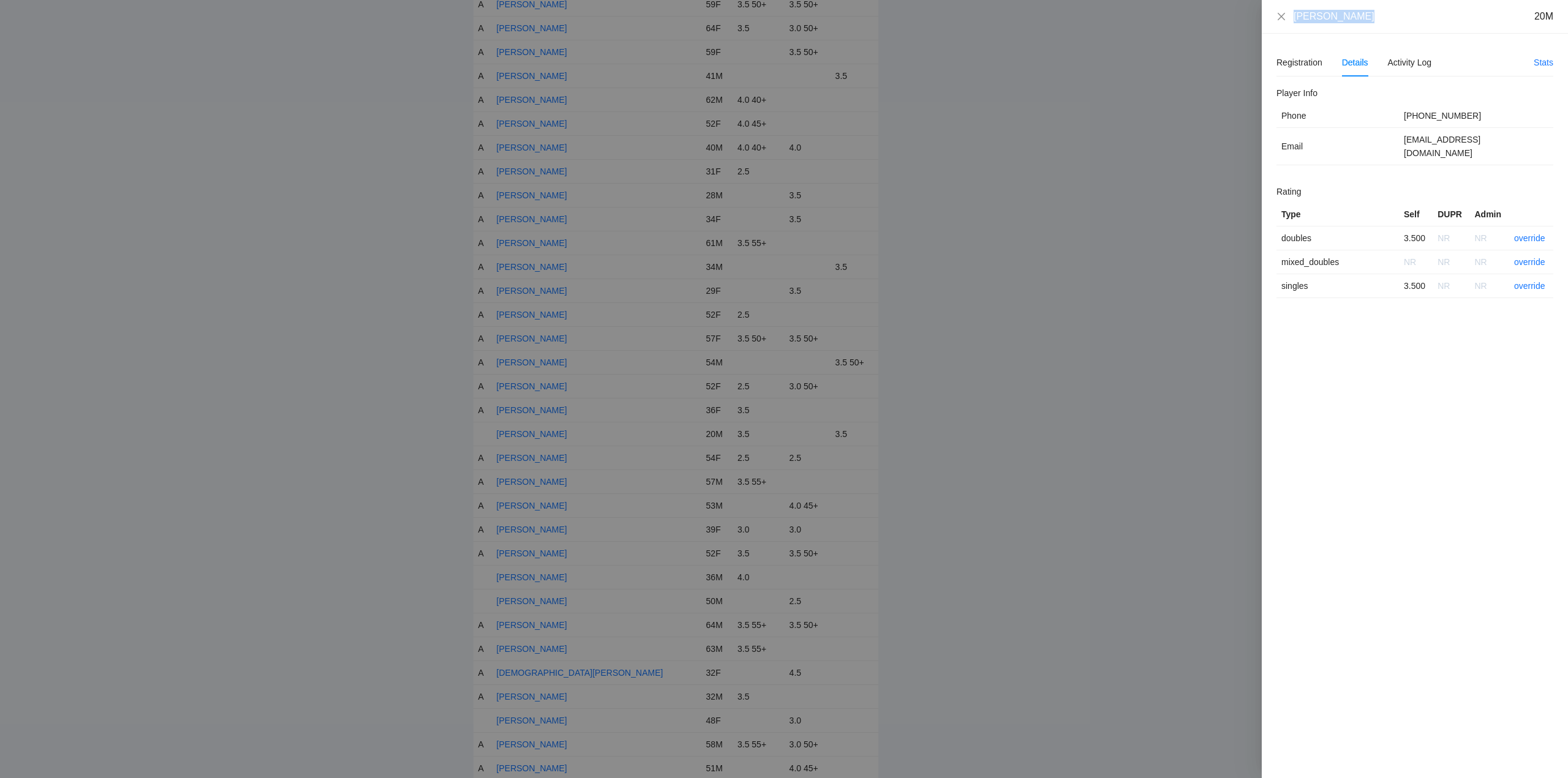
drag, startPoint x: 1319, startPoint y: 22, endPoint x: 1295, endPoint y: 22, distance: 24.0
click at [1295, 22] on div "Cesar Sarabia 20M" at bounding box center [1424, 17] width 260 height 14
copy div "Cesar Sarabia"
click at [1530, 233] on link "override" at bounding box center [1530, 238] width 31 height 10
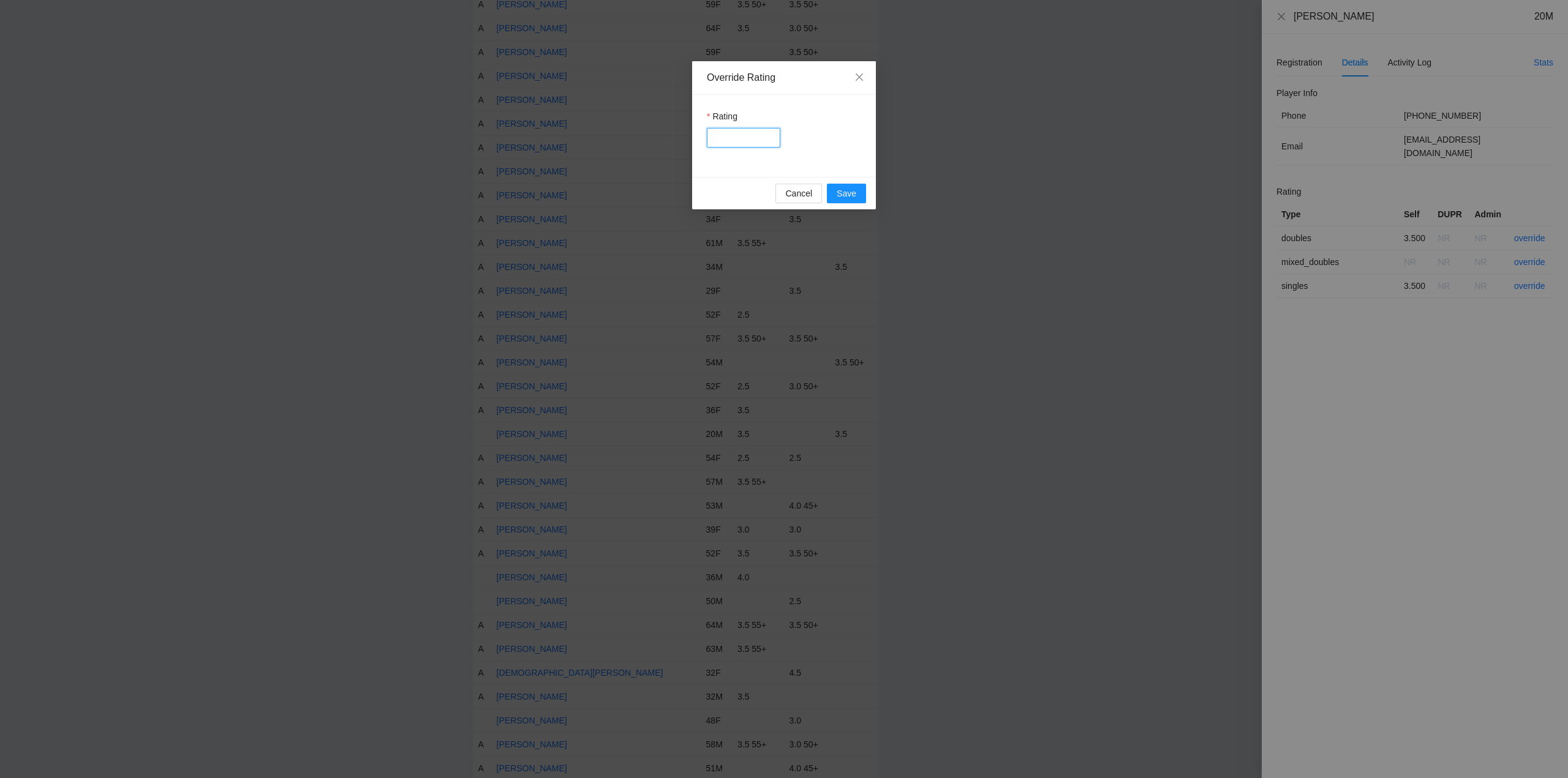
click at [734, 140] on input "Rating" at bounding box center [743, 138] width 73 height 20
type input "***"
drag, startPoint x: 857, startPoint y: 195, endPoint x: 959, endPoint y: 204, distance: 102.4
click at [858, 195] on button "Save" at bounding box center [847, 193] width 39 height 20
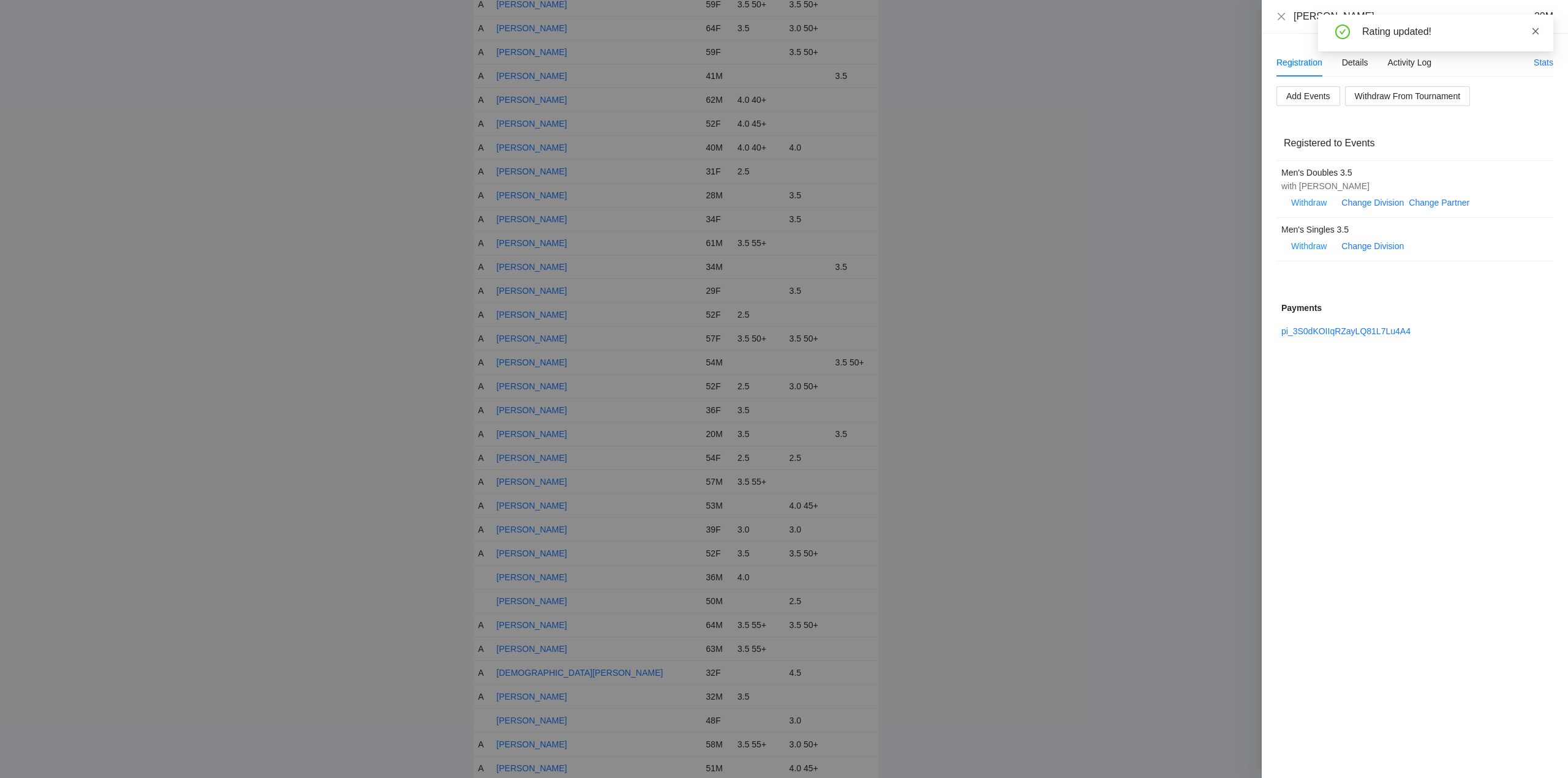
click at [1535, 31] on icon "close" at bounding box center [1536, 31] width 9 height 9
drag, startPoint x: 1281, startPoint y: 17, endPoint x: 1295, endPoint y: 57, distance: 42.4
click at [1283, 20] on icon "close" at bounding box center [1282, 17] width 10 height 10
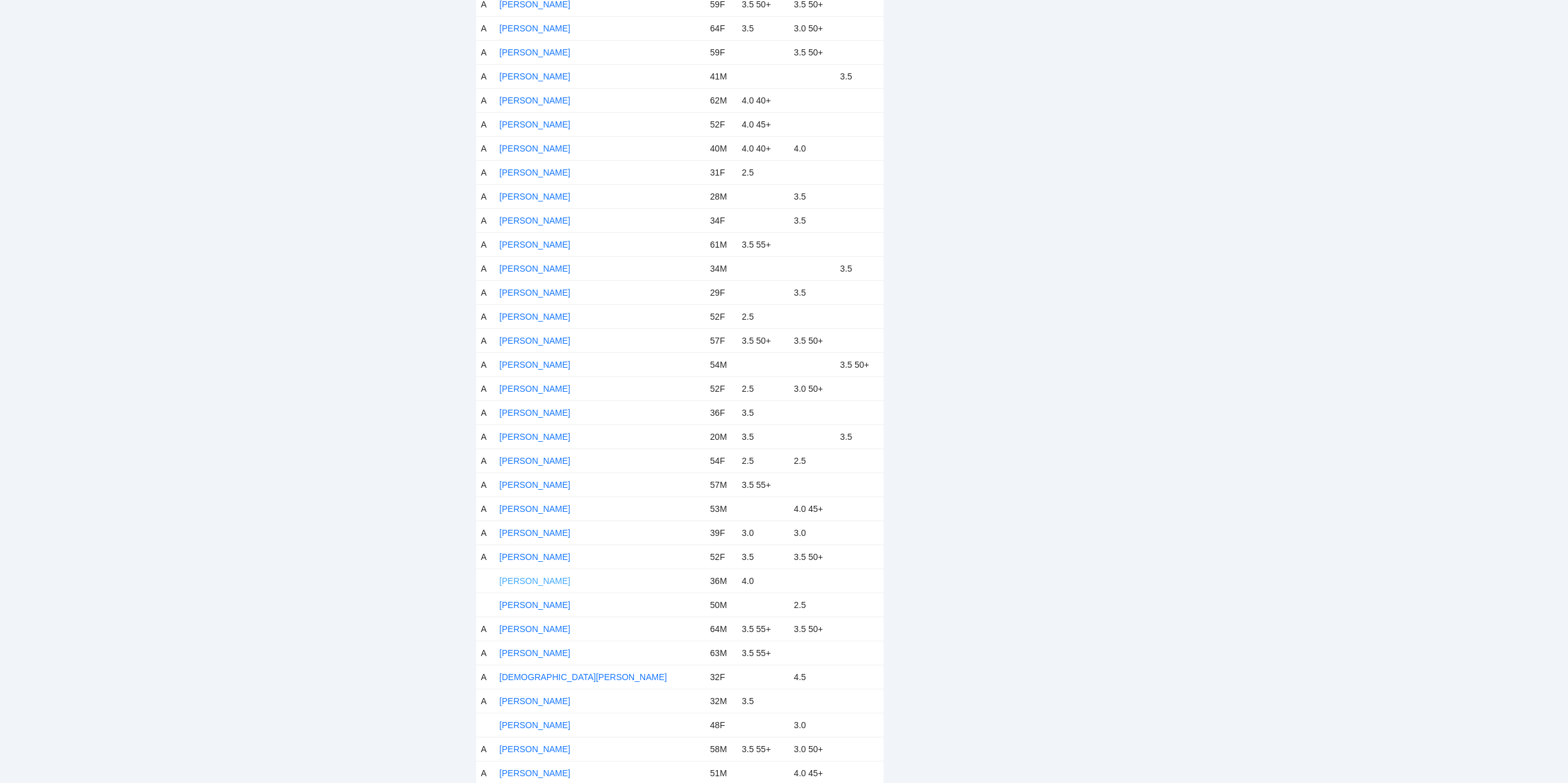
drag, startPoint x: 529, startPoint y: 581, endPoint x: 536, endPoint y: 584, distance: 7.6
click at [533, 582] on link "Christopher Schroeder" at bounding box center [535, 581] width 71 height 10
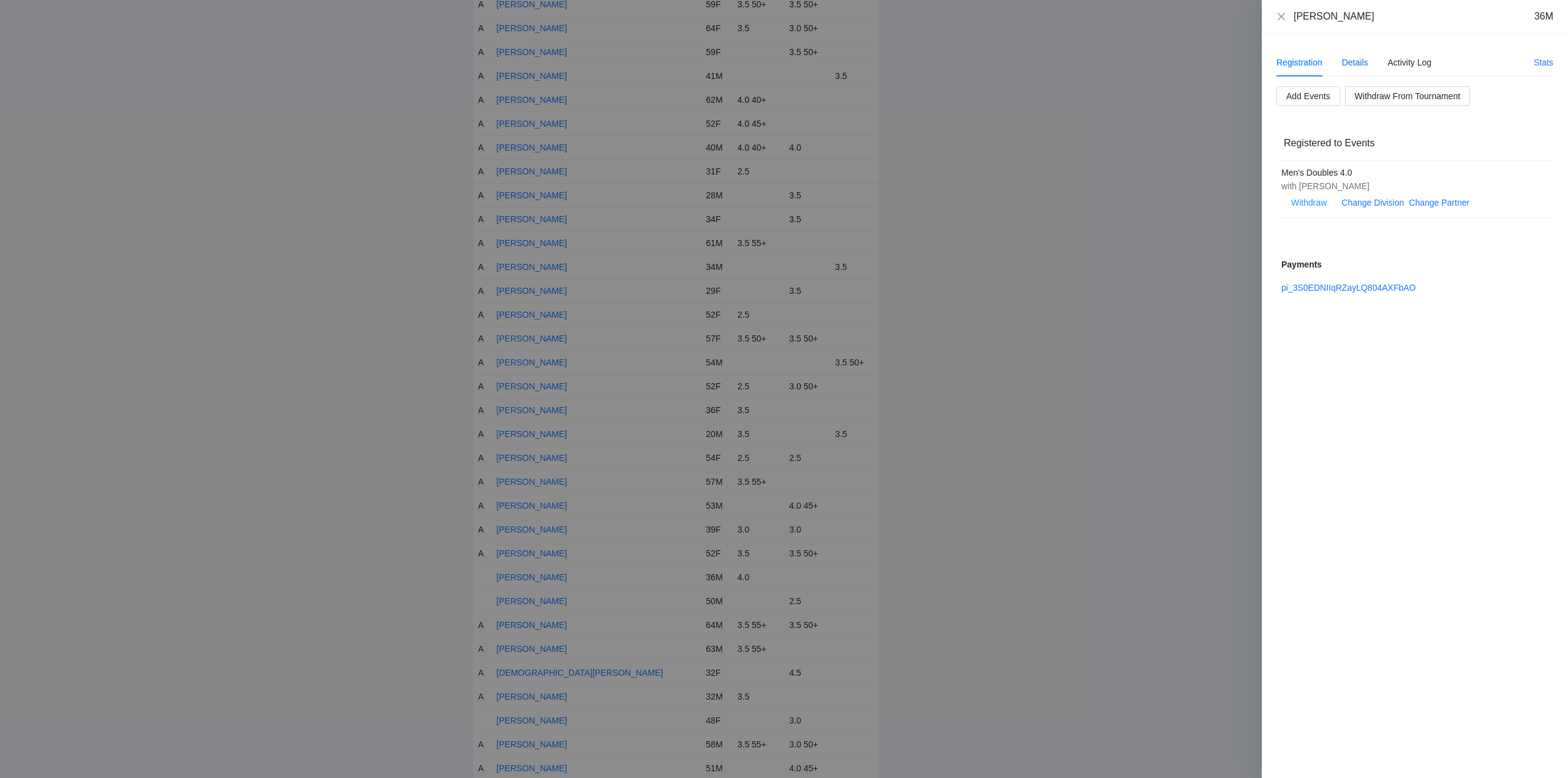
click at [1359, 56] on div "Details" at bounding box center [1355, 63] width 26 height 14
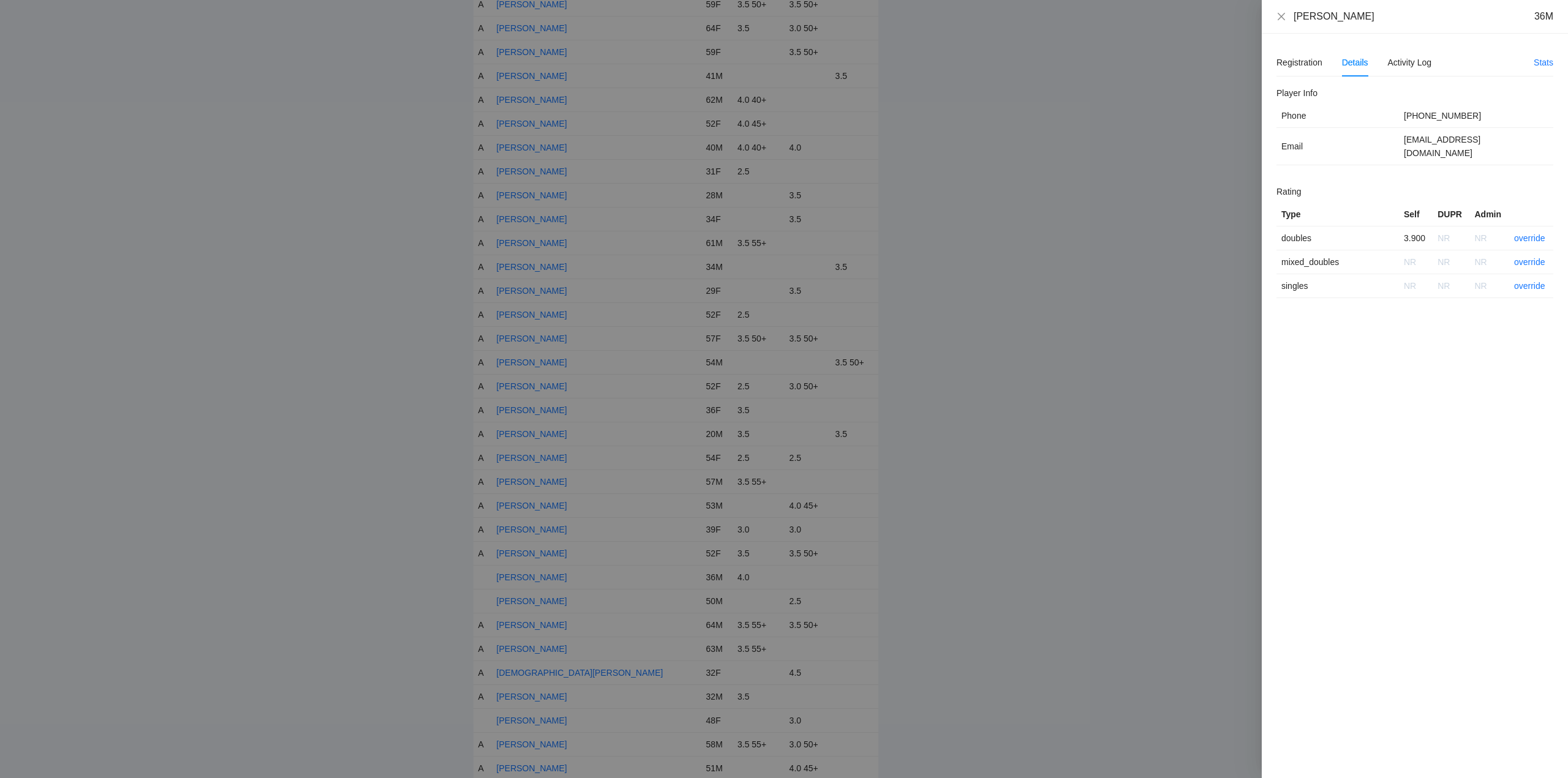
drag, startPoint x: 1372, startPoint y: 22, endPoint x: 1295, endPoint y: 28, distance: 77.2
click at [1295, 28] on div "Christopher Schroeder 36M" at bounding box center [1415, 17] width 306 height 34
copy div "Christopher Schroeder"
click at [1530, 233] on link "override" at bounding box center [1530, 238] width 31 height 10
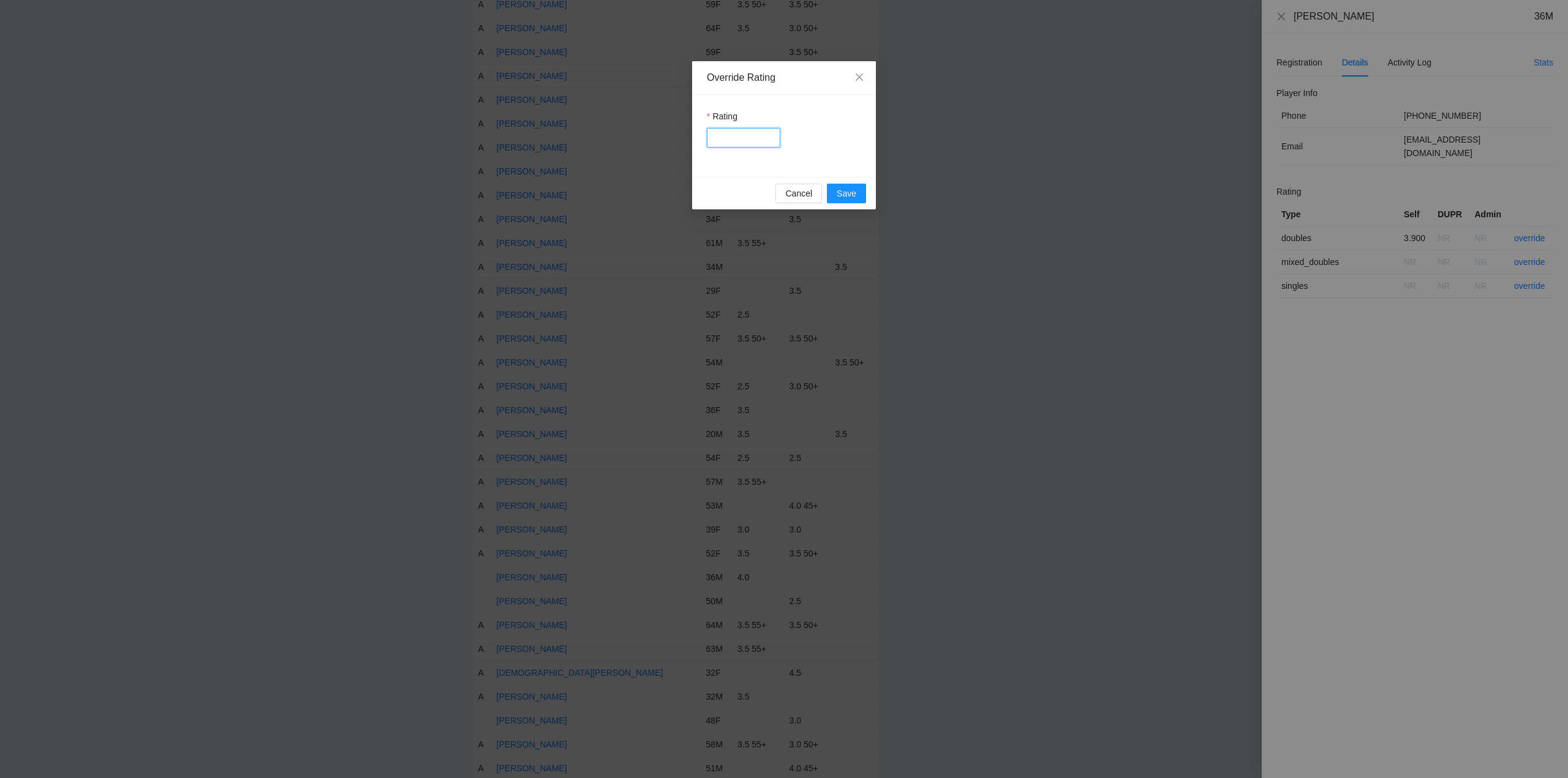
click at [753, 140] on input "Rating" at bounding box center [743, 138] width 73 height 20
type input "****"
click at [849, 194] on span "Save" at bounding box center [847, 193] width 20 height 14
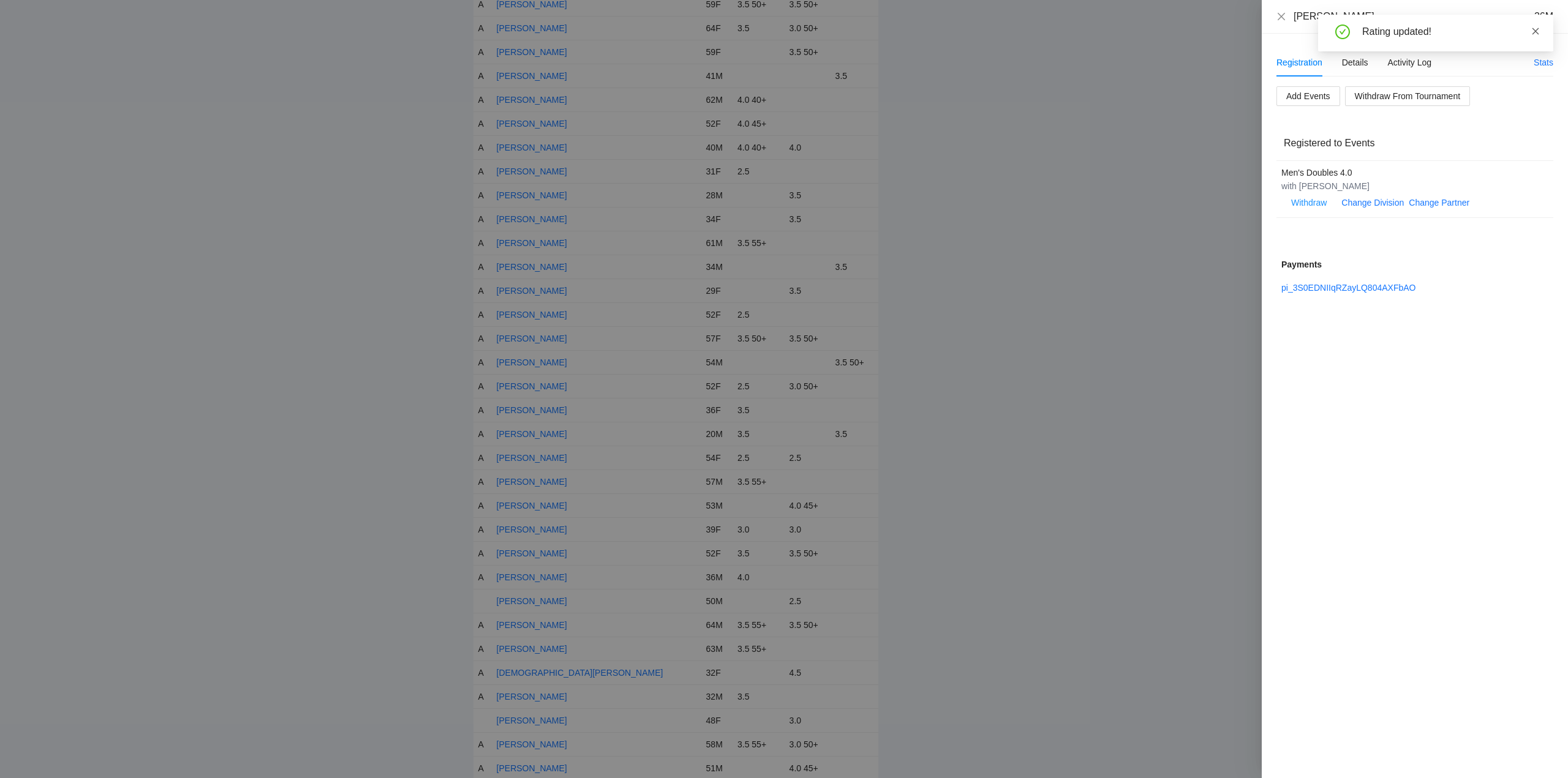
click at [1535, 28] on icon "close" at bounding box center [1536, 31] width 9 height 9
click at [1283, 17] on icon "close" at bounding box center [1282, 17] width 10 height 10
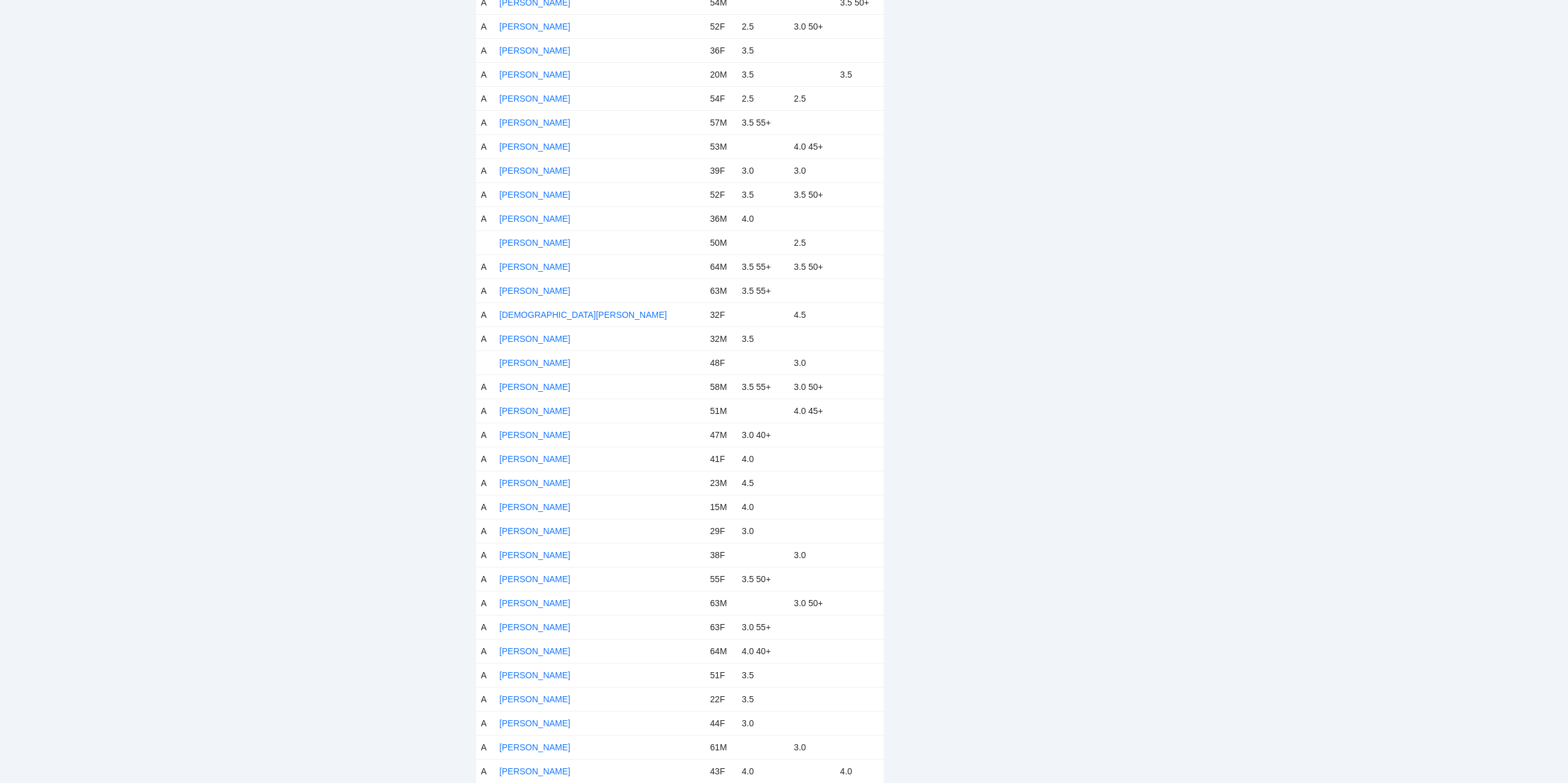
scroll to position [1171, 0]
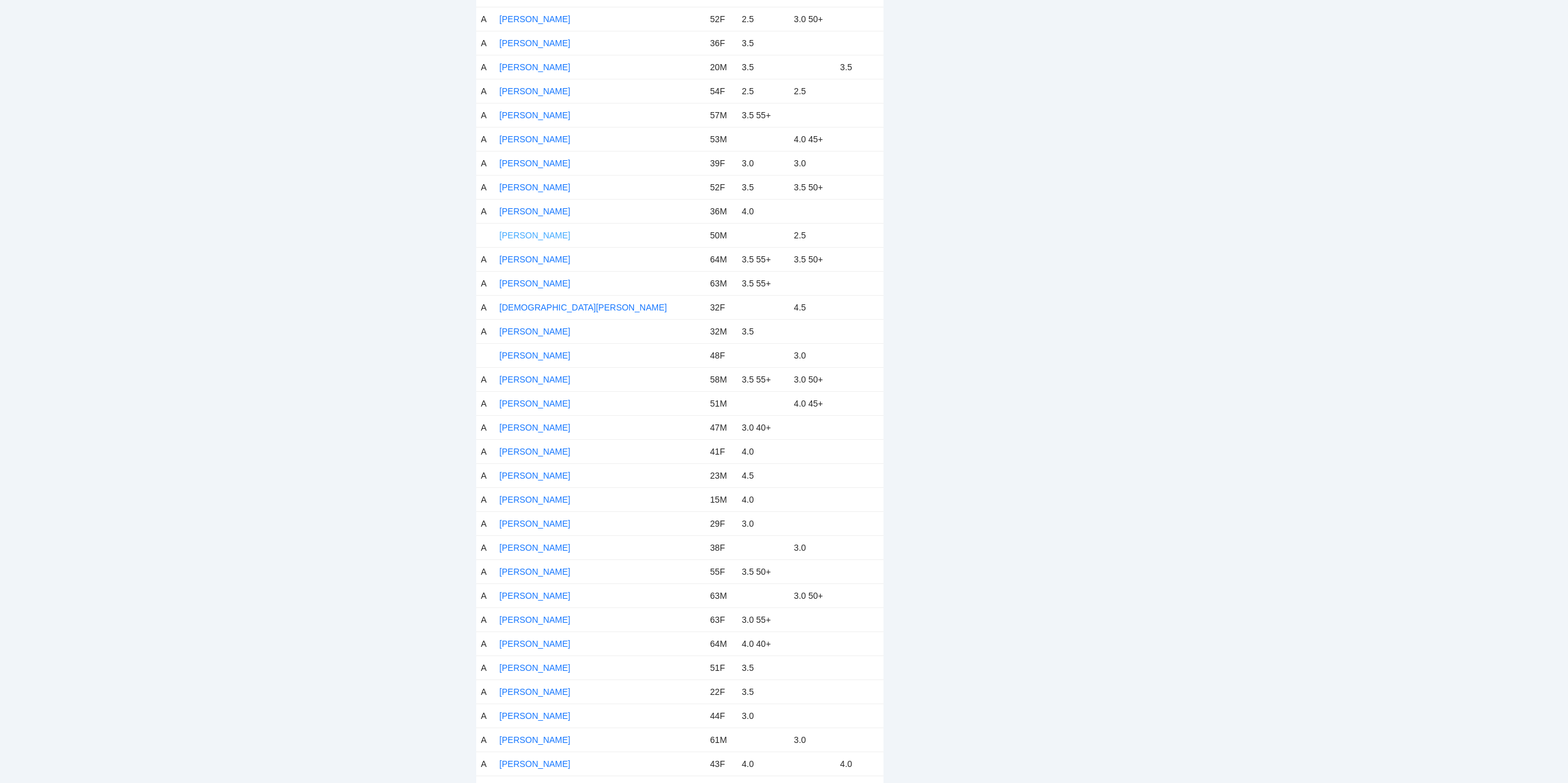
click at [547, 234] on link "Cody Hailstone" at bounding box center [535, 235] width 71 height 10
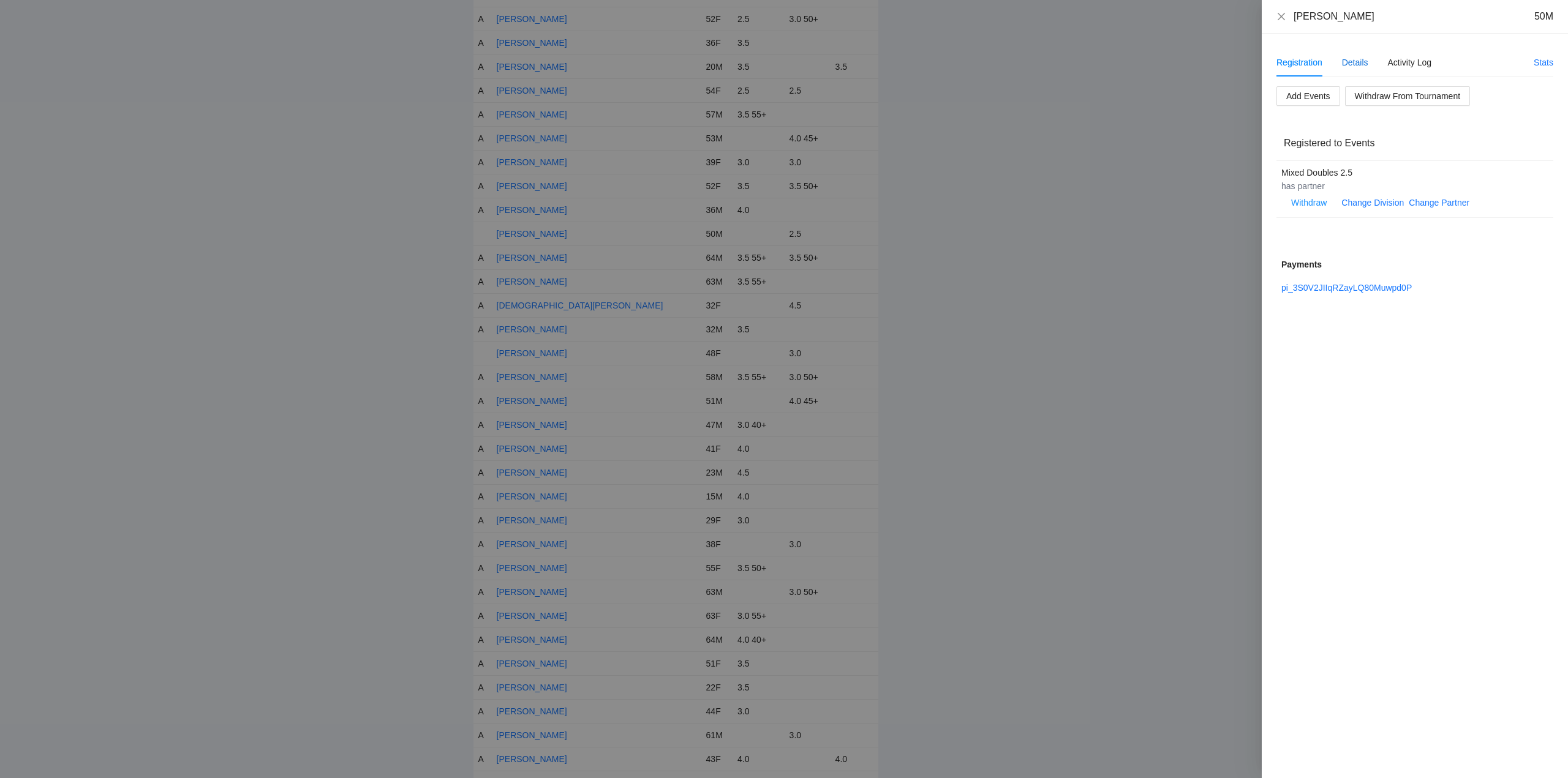
drag, startPoint x: 1359, startPoint y: 61, endPoint x: 1372, endPoint y: 57, distance: 13.6
click at [1359, 61] on div "Details" at bounding box center [1355, 63] width 26 height 14
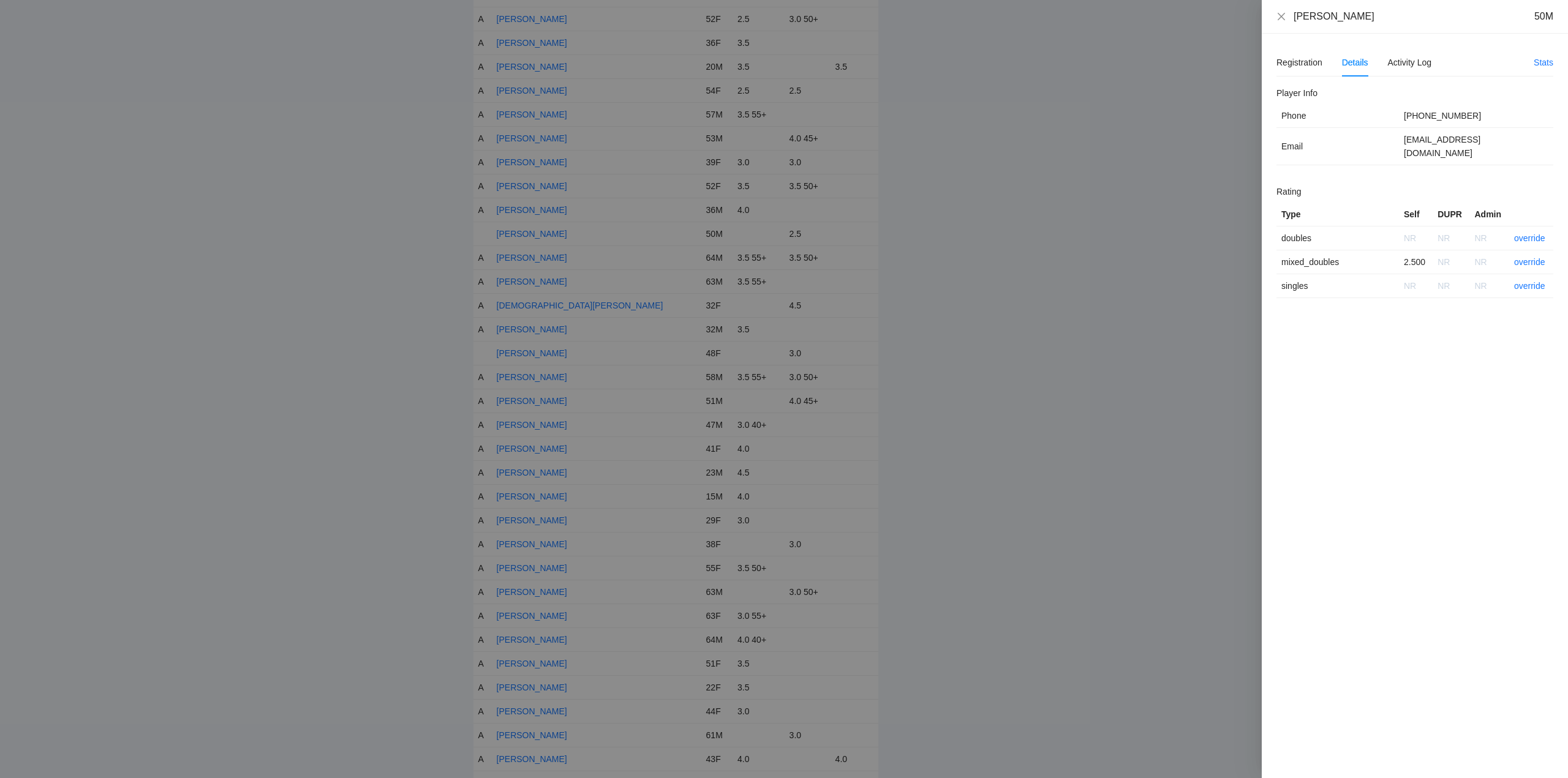
drag, startPoint x: 1362, startPoint y: 19, endPoint x: 1294, endPoint y: 25, distance: 68.3
click at [1294, 25] on div "Cody Hailstone 50M" at bounding box center [1415, 17] width 306 height 34
copy div "Cody Hailstone"
click at [1532, 257] on link "override" at bounding box center [1530, 262] width 31 height 10
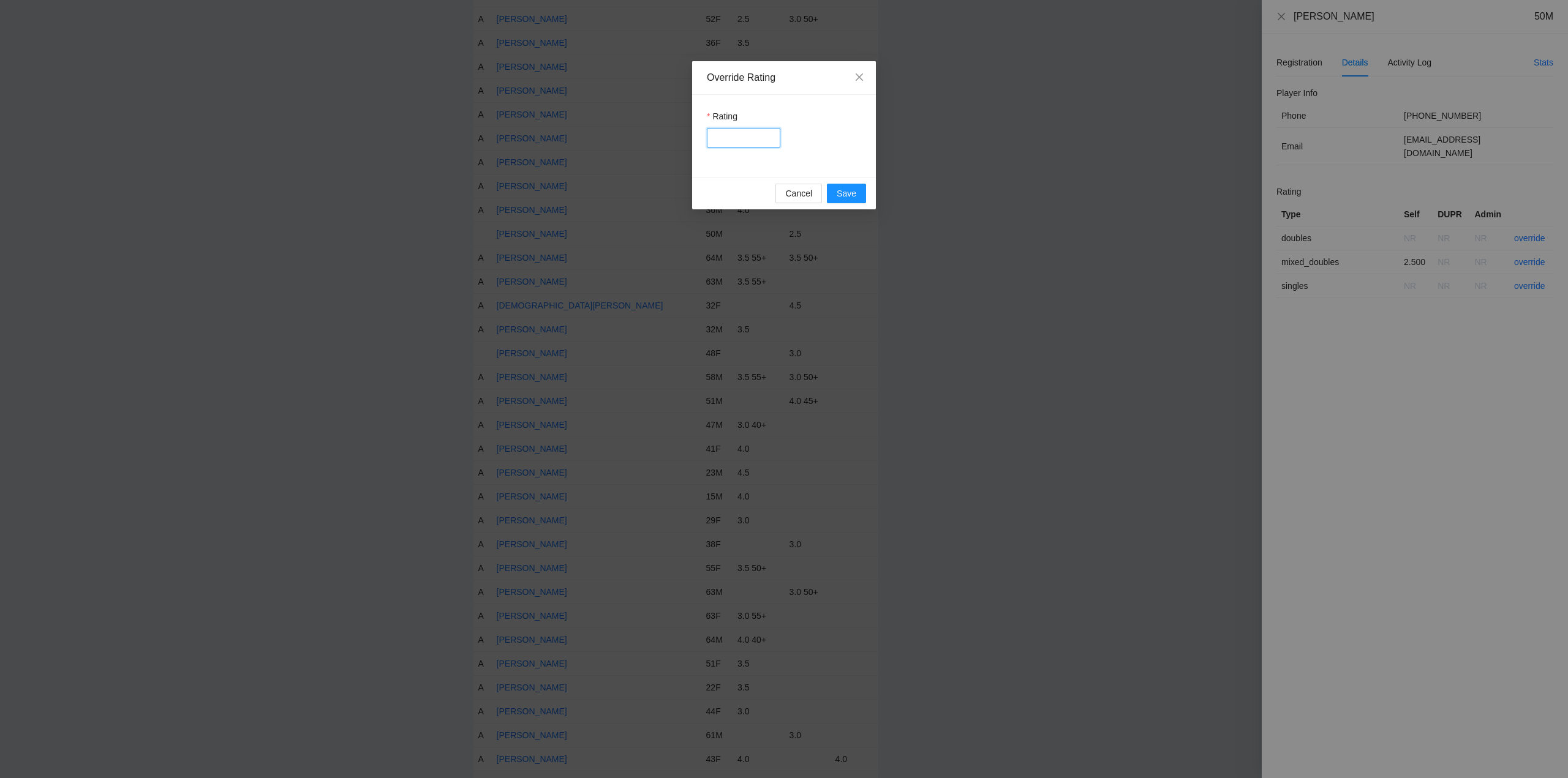
click at [730, 135] on input "Rating" at bounding box center [743, 138] width 73 height 20
type input "***"
drag, startPoint x: 850, startPoint y: 194, endPoint x: 1037, endPoint y: 149, distance: 192.3
click at [853, 194] on span "Save" at bounding box center [847, 193] width 20 height 14
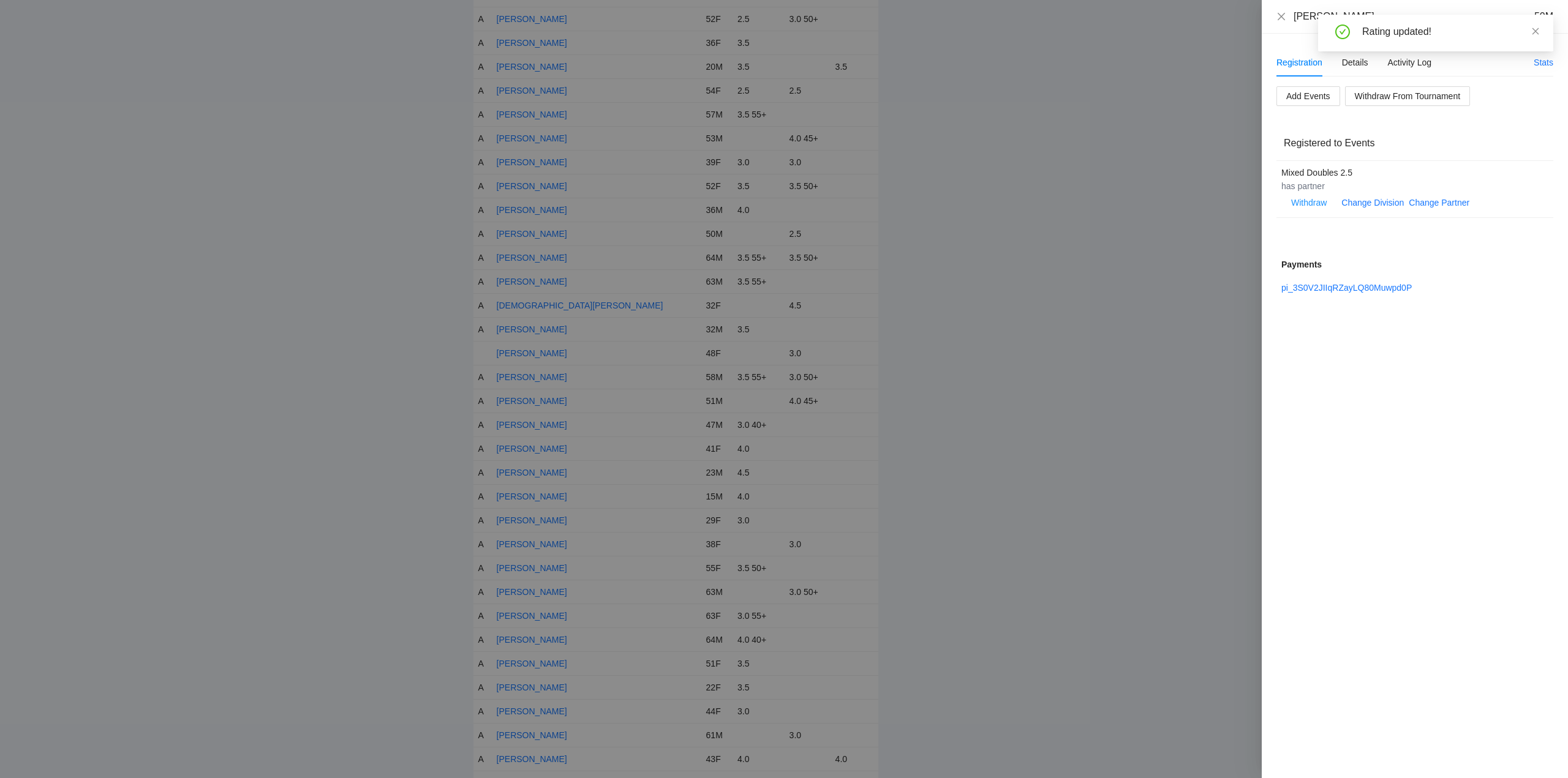
drag, startPoint x: 1535, startPoint y: 30, endPoint x: 1484, endPoint y: 37, distance: 51.5
click at [1536, 30] on icon "close" at bounding box center [1536, 31] width 9 height 9
drag, startPoint x: 1283, startPoint y: 17, endPoint x: 1298, endPoint y: 47, distance: 33.5
click at [1283, 17] on icon "close" at bounding box center [1282, 17] width 10 height 10
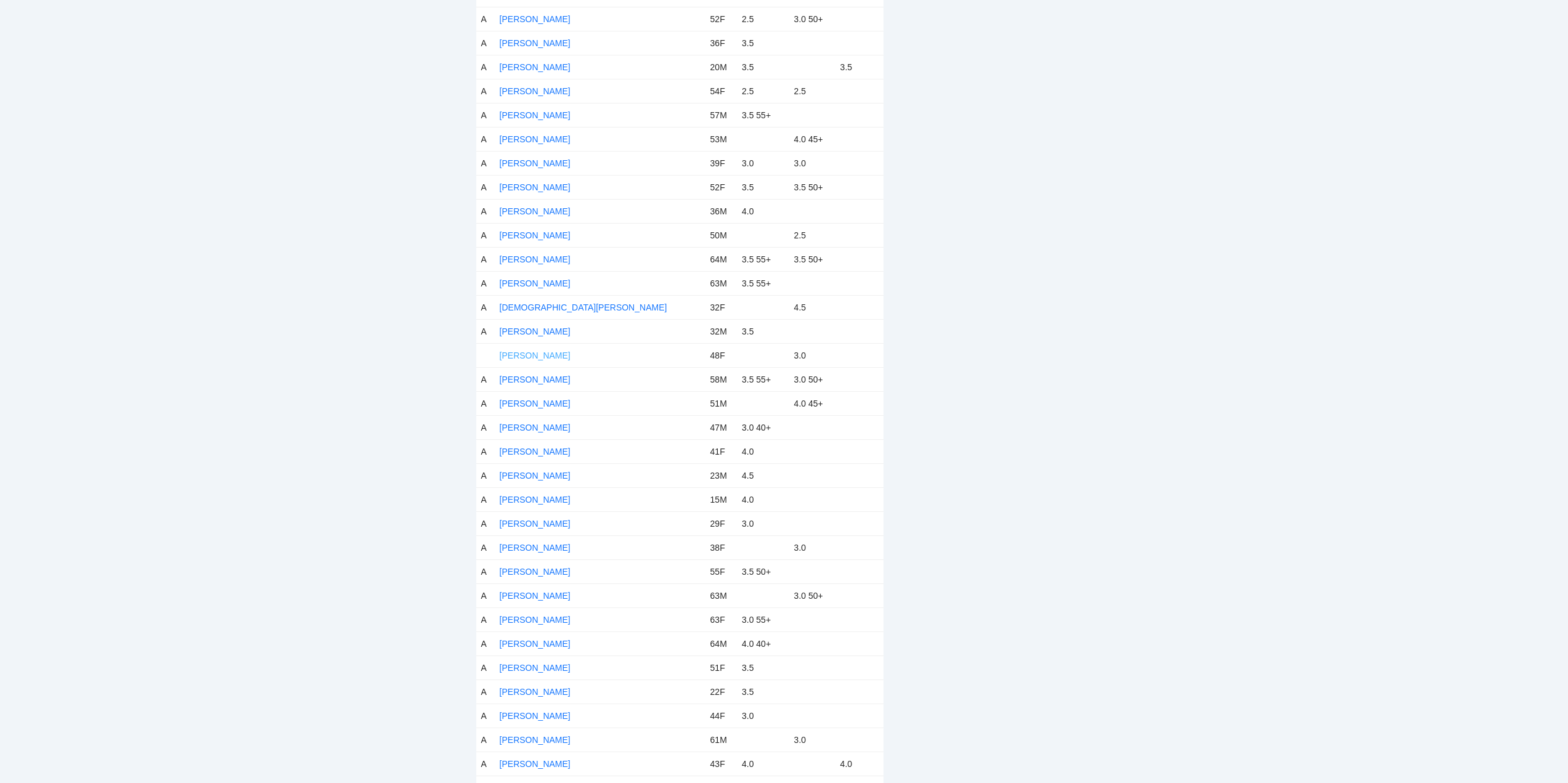
drag, startPoint x: 537, startPoint y: 356, endPoint x: 578, endPoint y: 356, distance: 41.0
click at [539, 356] on link "Crystal Hogan" at bounding box center [535, 356] width 71 height 10
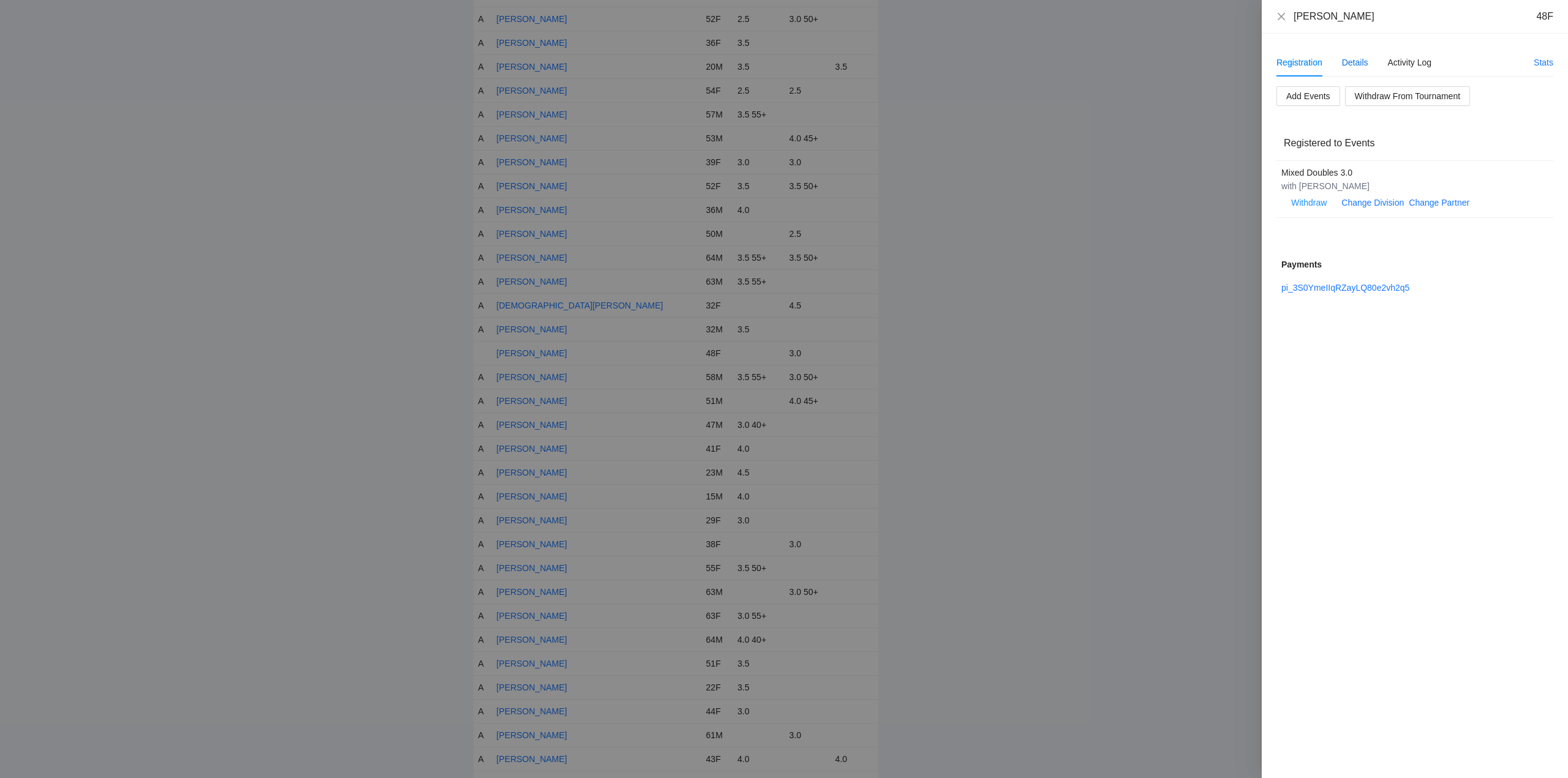
click at [1354, 62] on div "Details" at bounding box center [1355, 63] width 26 height 14
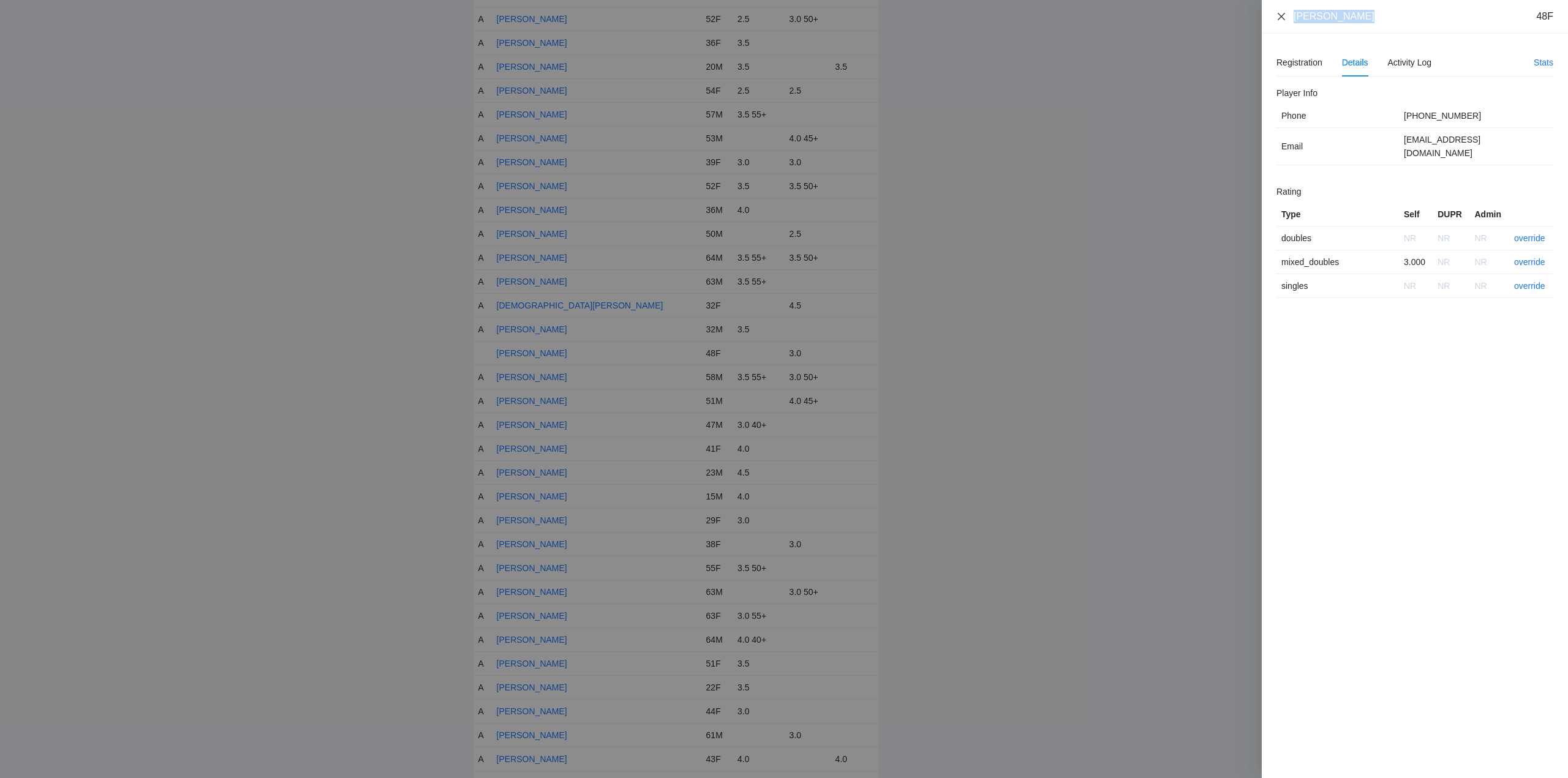
drag, startPoint x: 1358, startPoint y: 16, endPoint x: 1285, endPoint y: 21, distance: 73.2
click at [1259, 21] on div "Crystal Hogan 48F Registration Details Activity Log Stats Add Events Withdraw F…" at bounding box center [784, 389] width 1568 height 778
copy div "Crystal Hogan"
click at [1289, 61] on div "Registration" at bounding box center [1299, 63] width 46 height 14
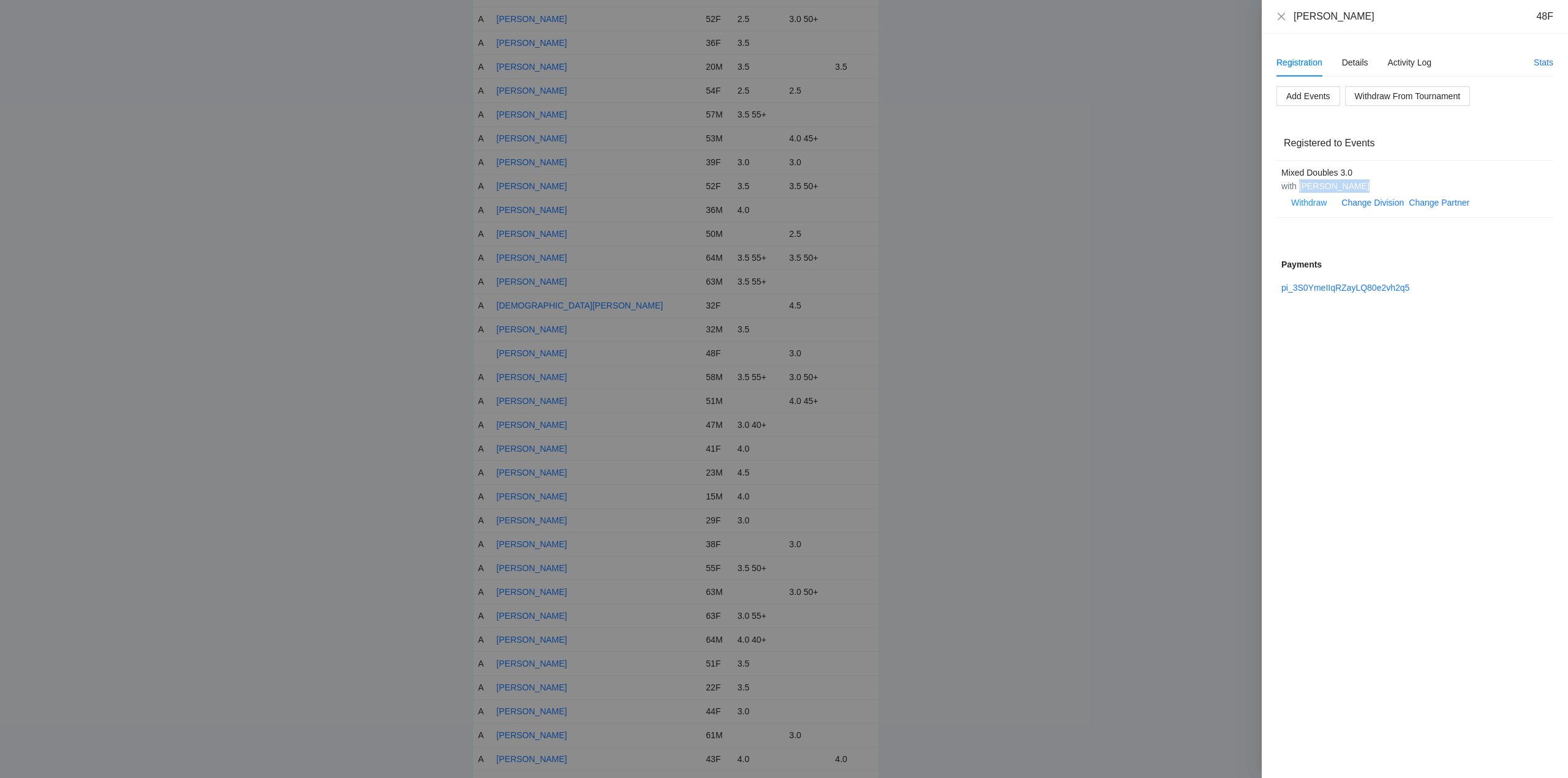
drag, startPoint x: 1364, startPoint y: 188, endPoint x: 1299, endPoint y: 191, distance: 65.1
click at [1299, 191] on div "with Wayne Lindsay" at bounding box center [1408, 186] width 254 height 14
copy div "Wayne Lindsay"
click at [1397, 158] on div "Registered to Events" at bounding box center [1415, 143] width 262 height 35
drag, startPoint x: 1360, startPoint y: 20, endPoint x: 1299, endPoint y: 19, distance: 61.0
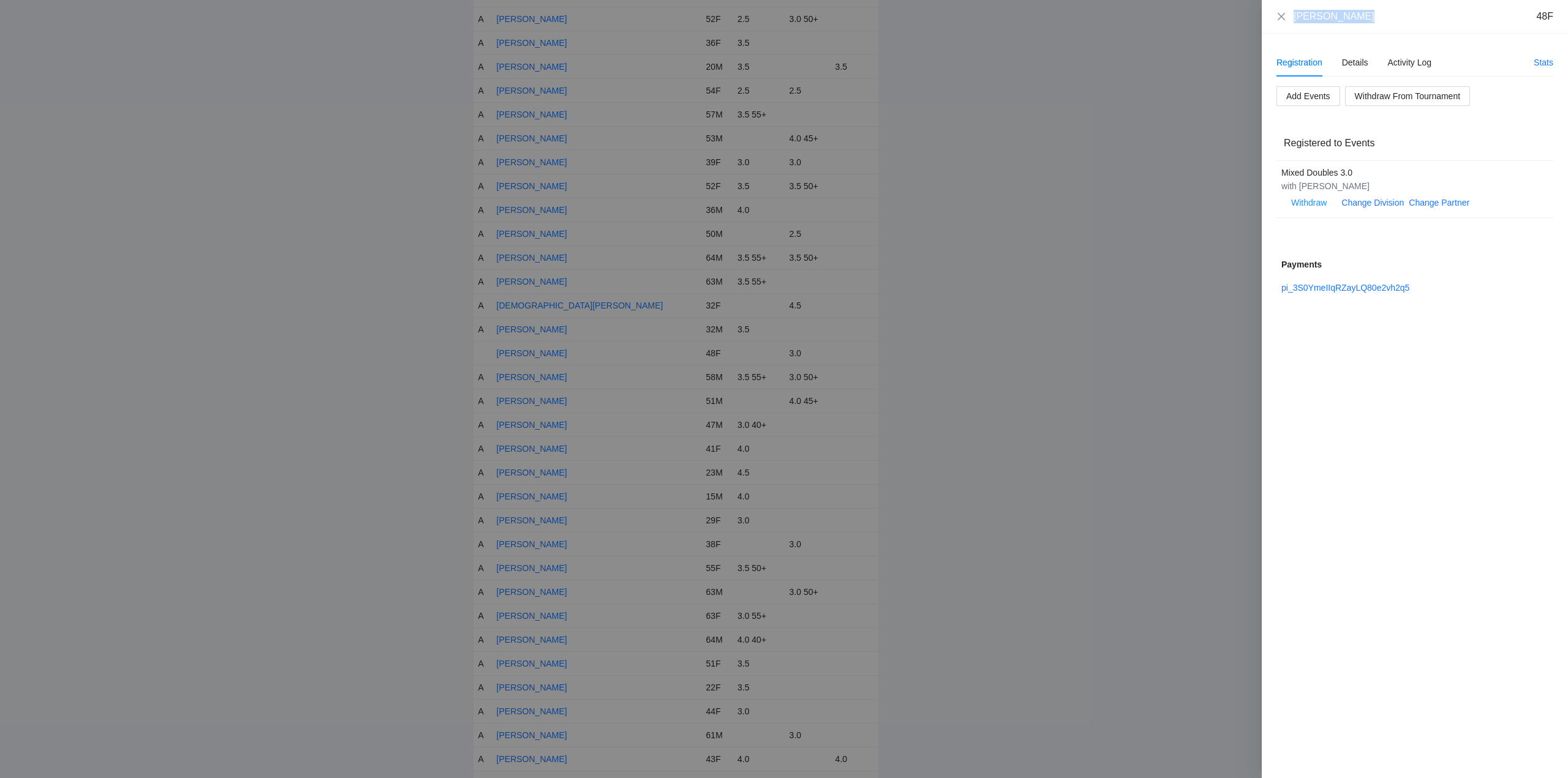
click at [1287, 21] on div "Crystal Hogan 48F" at bounding box center [1415, 17] width 277 height 14
copy div "Crystal Hogan"
click at [1282, 14] on icon "close" at bounding box center [1282, 17] width 10 height 10
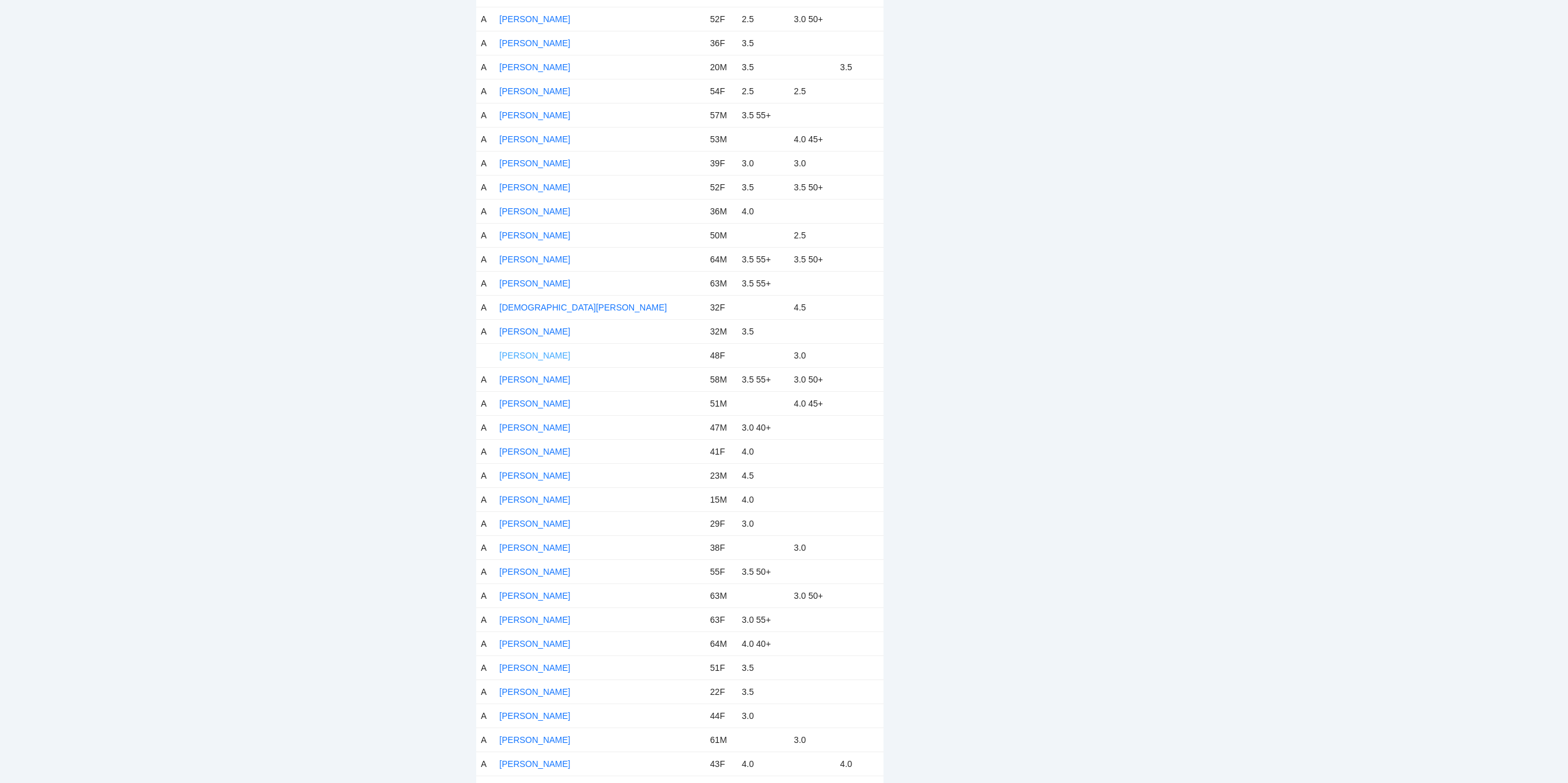
click at [542, 354] on link "Crystal Hogan" at bounding box center [535, 356] width 71 height 10
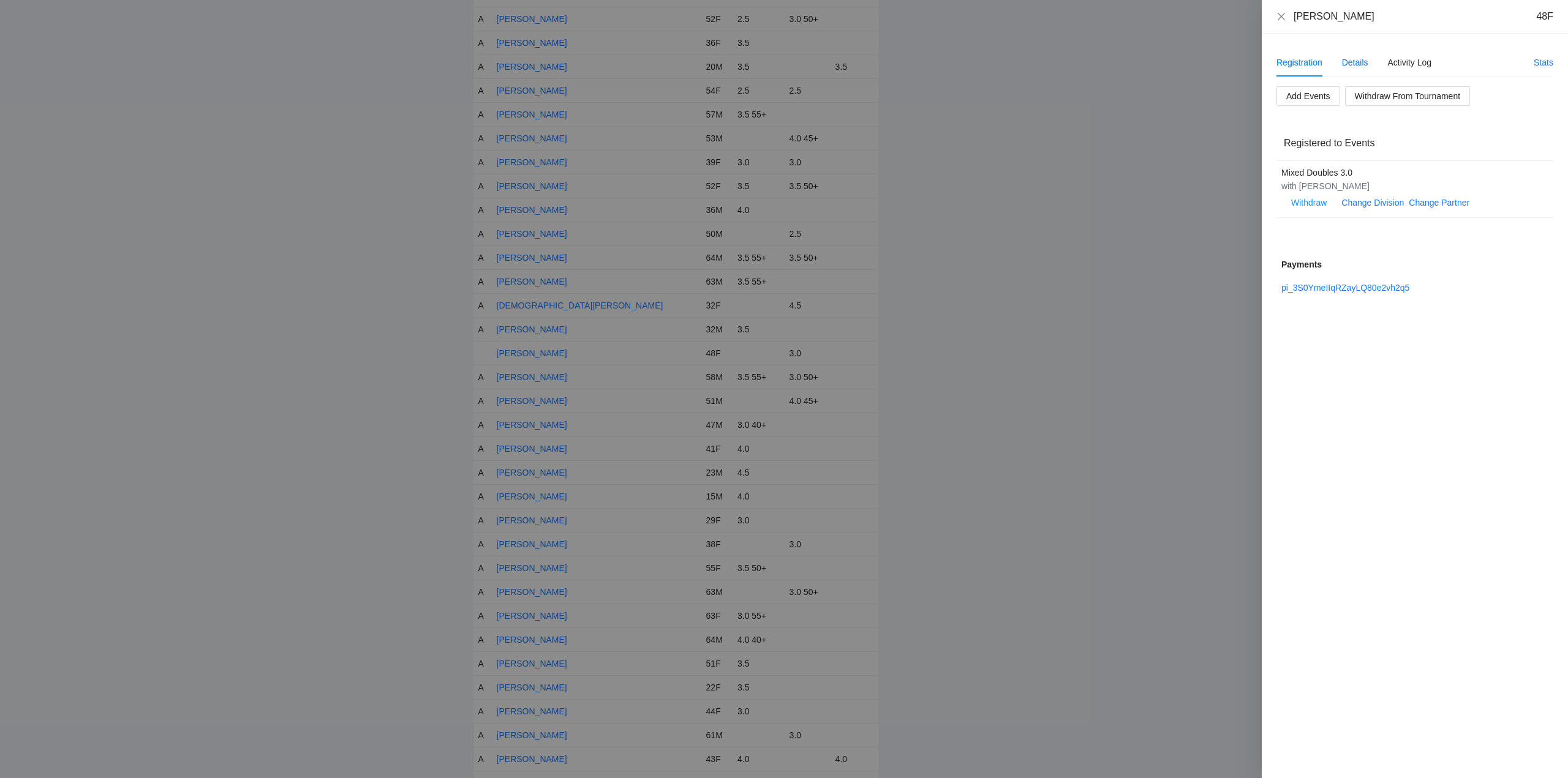
click at [1360, 62] on div "Details" at bounding box center [1355, 63] width 26 height 14
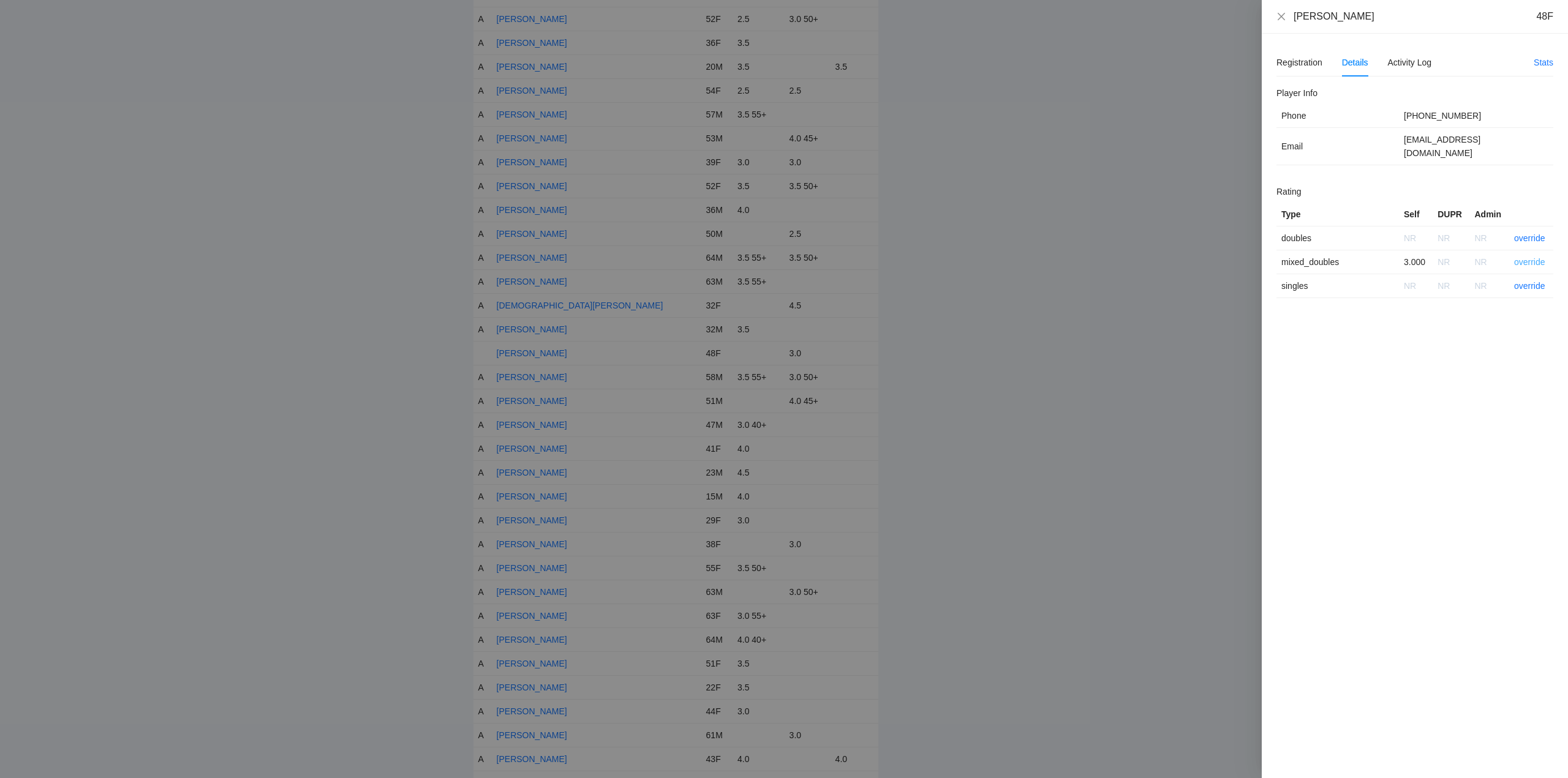
click at [1525, 257] on link "override" at bounding box center [1530, 262] width 31 height 10
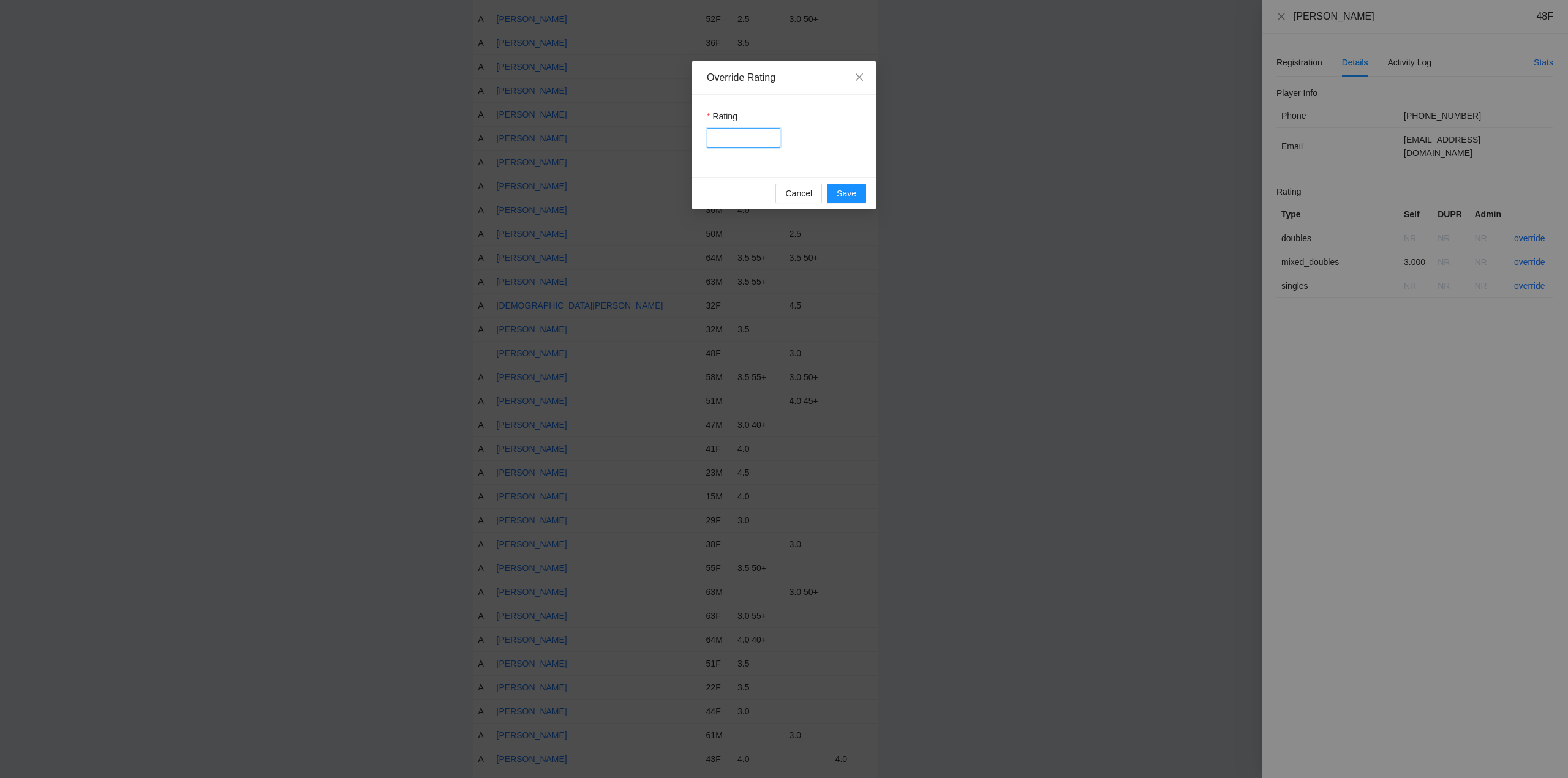
click at [741, 140] on input "Rating" at bounding box center [743, 138] width 73 height 20
type input "***"
click at [844, 189] on span "Save" at bounding box center [847, 193] width 20 height 14
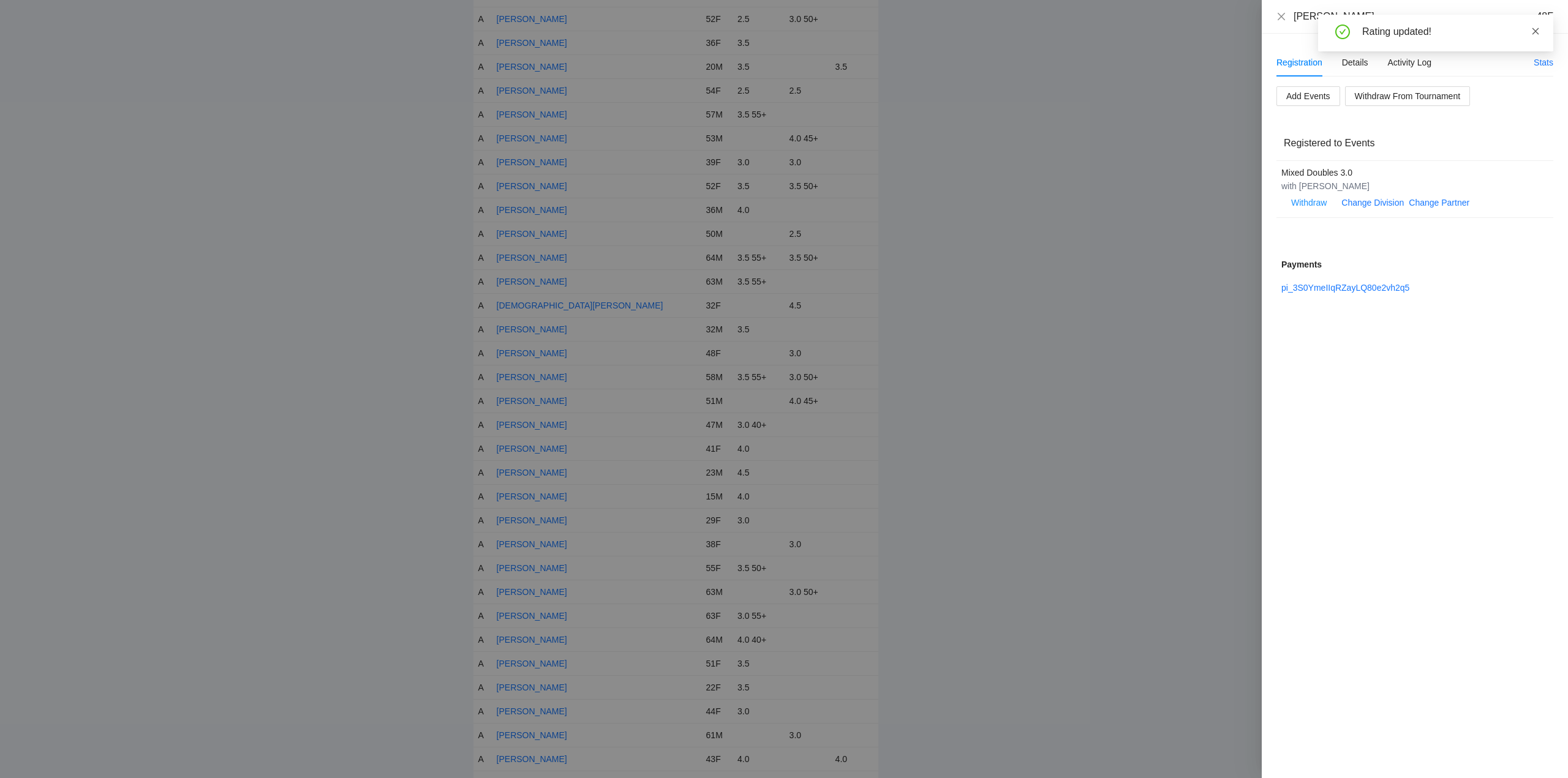
click at [1535, 31] on icon "close" at bounding box center [1536, 31] width 9 height 9
drag, startPoint x: 1283, startPoint y: 14, endPoint x: 1304, endPoint y: 37, distance: 31.1
click at [1284, 14] on icon "close" at bounding box center [1282, 17] width 10 height 10
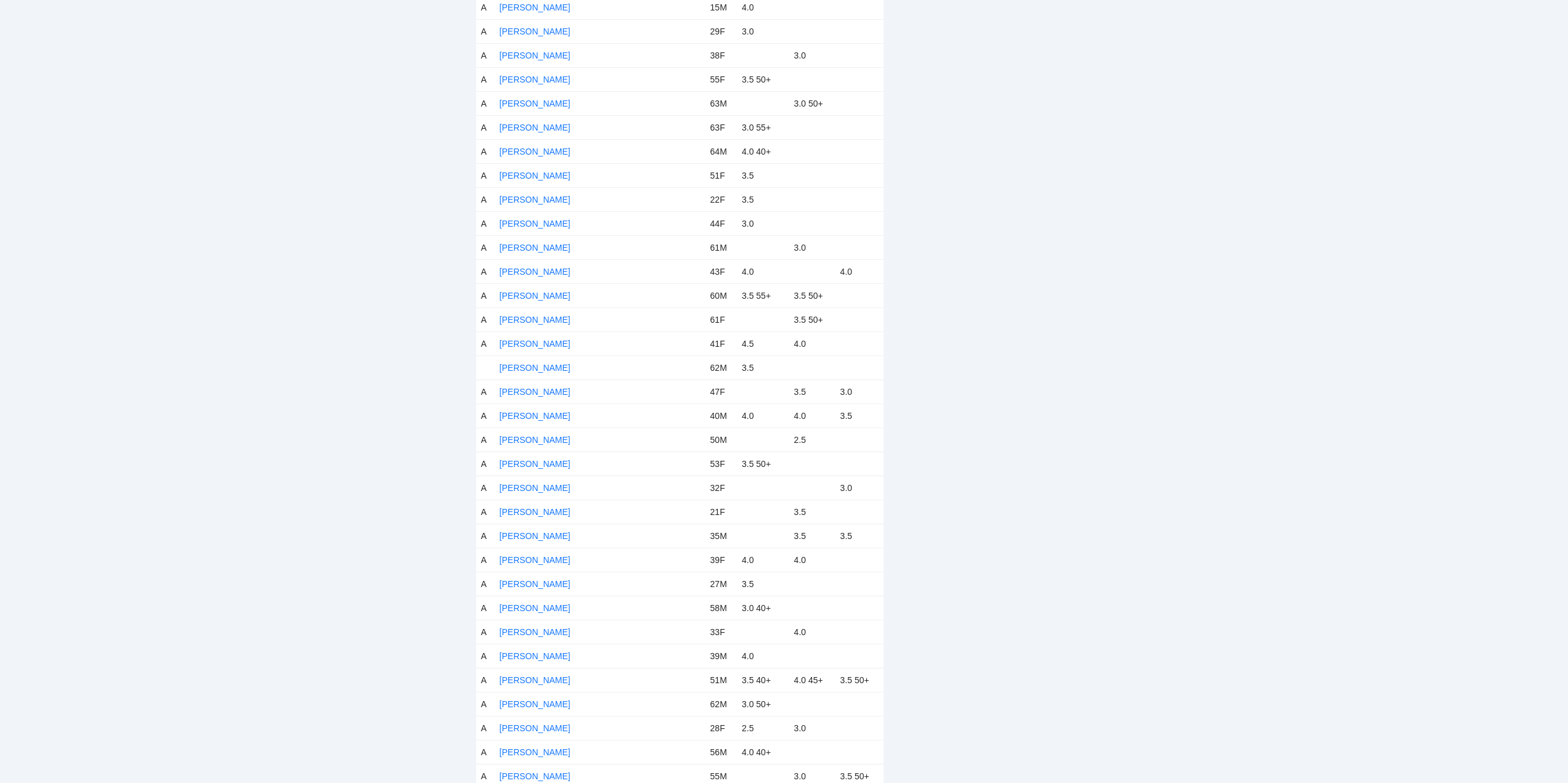
scroll to position [1725, 0]
click at [531, 301] on link "Emmanuel Salve" at bounding box center [535, 305] width 71 height 10
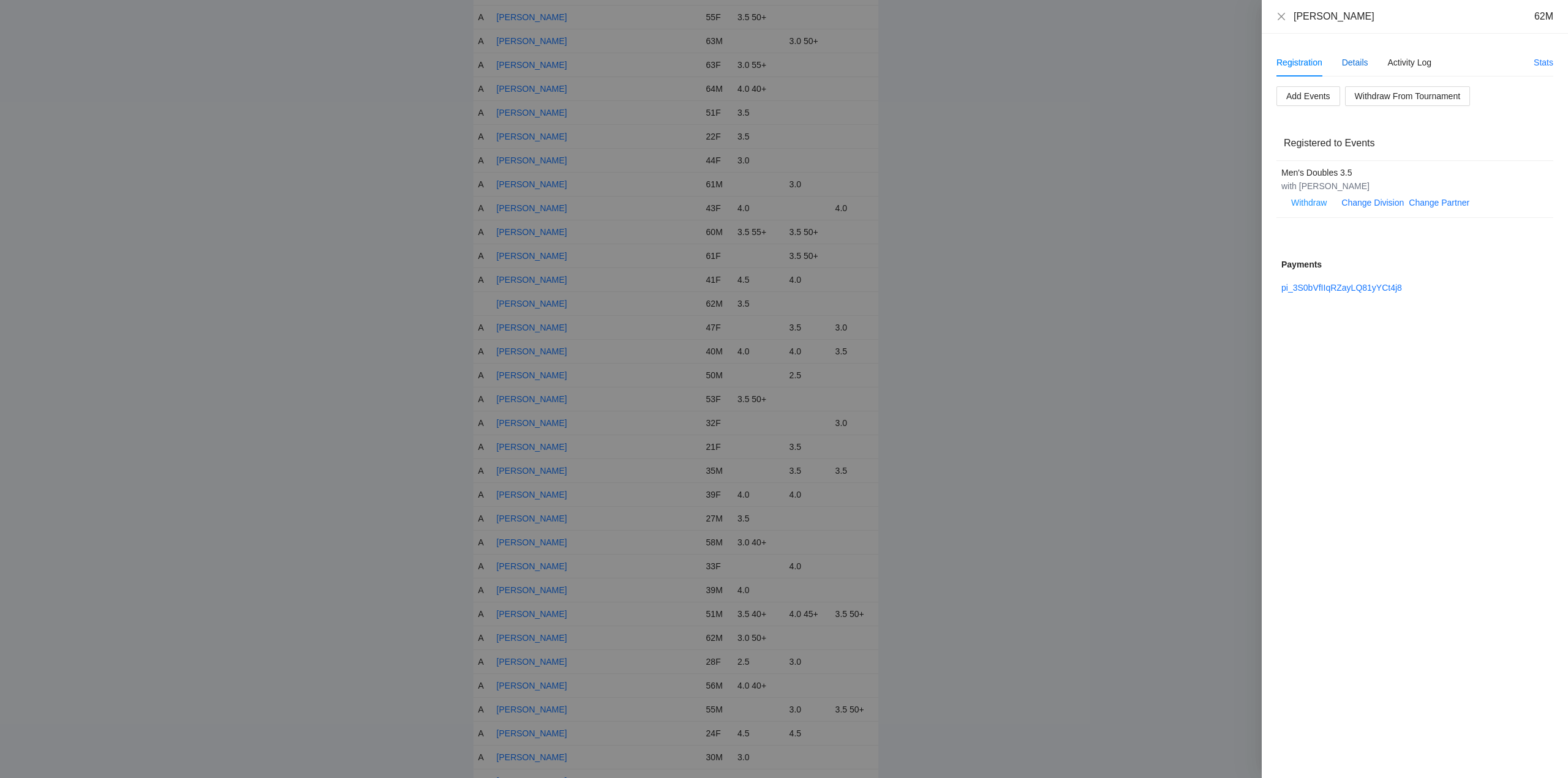
click at [1359, 61] on div "Details" at bounding box center [1355, 63] width 26 height 14
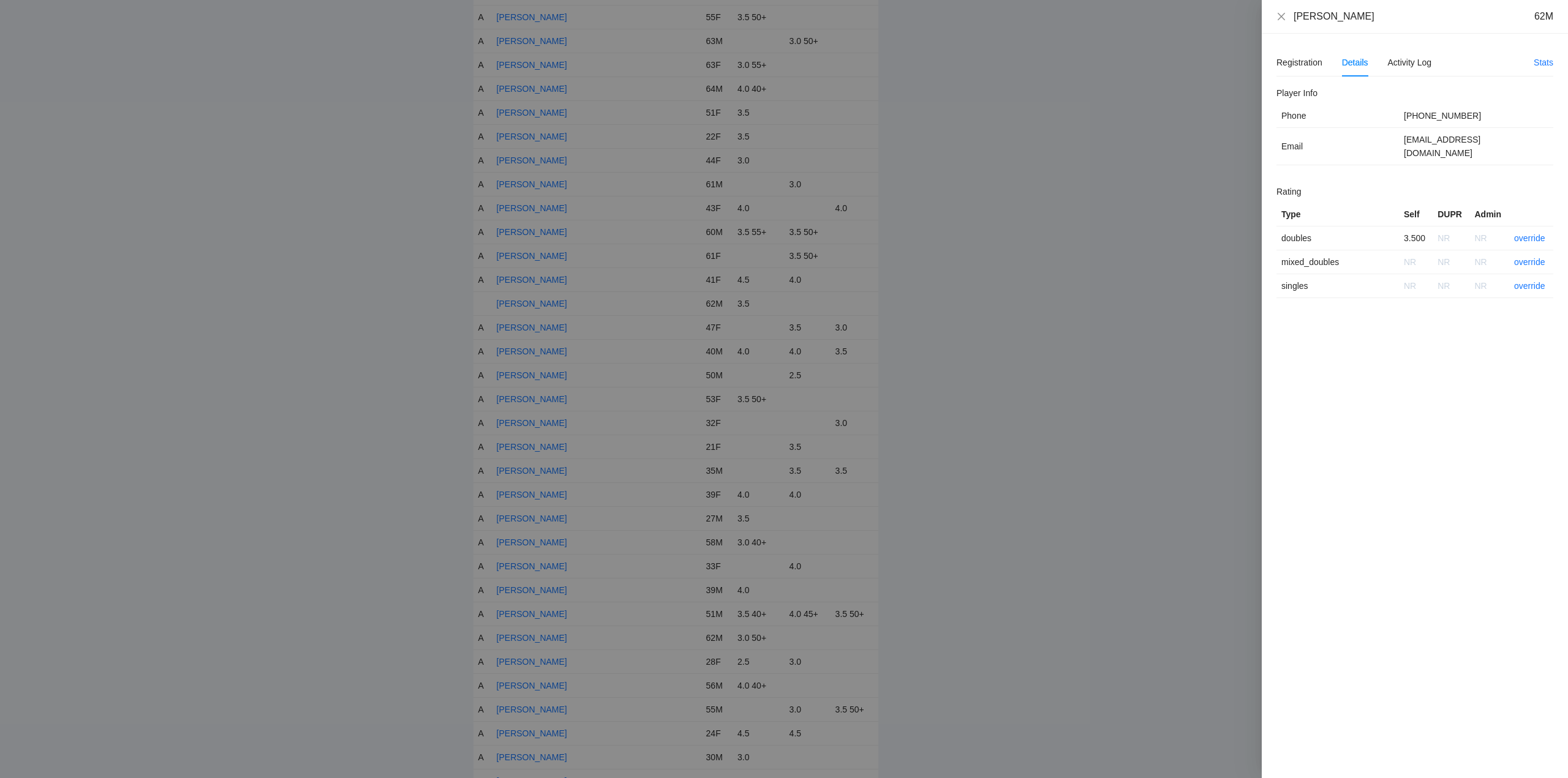
drag, startPoint x: 1375, startPoint y: 19, endPoint x: 1282, endPoint y: 26, distance: 93.3
click at [1282, 26] on div "Emmanuel Salve 62M" at bounding box center [1415, 17] width 306 height 34
click at [1530, 233] on link "override" at bounding box center [1530, 238] width 31 height 10
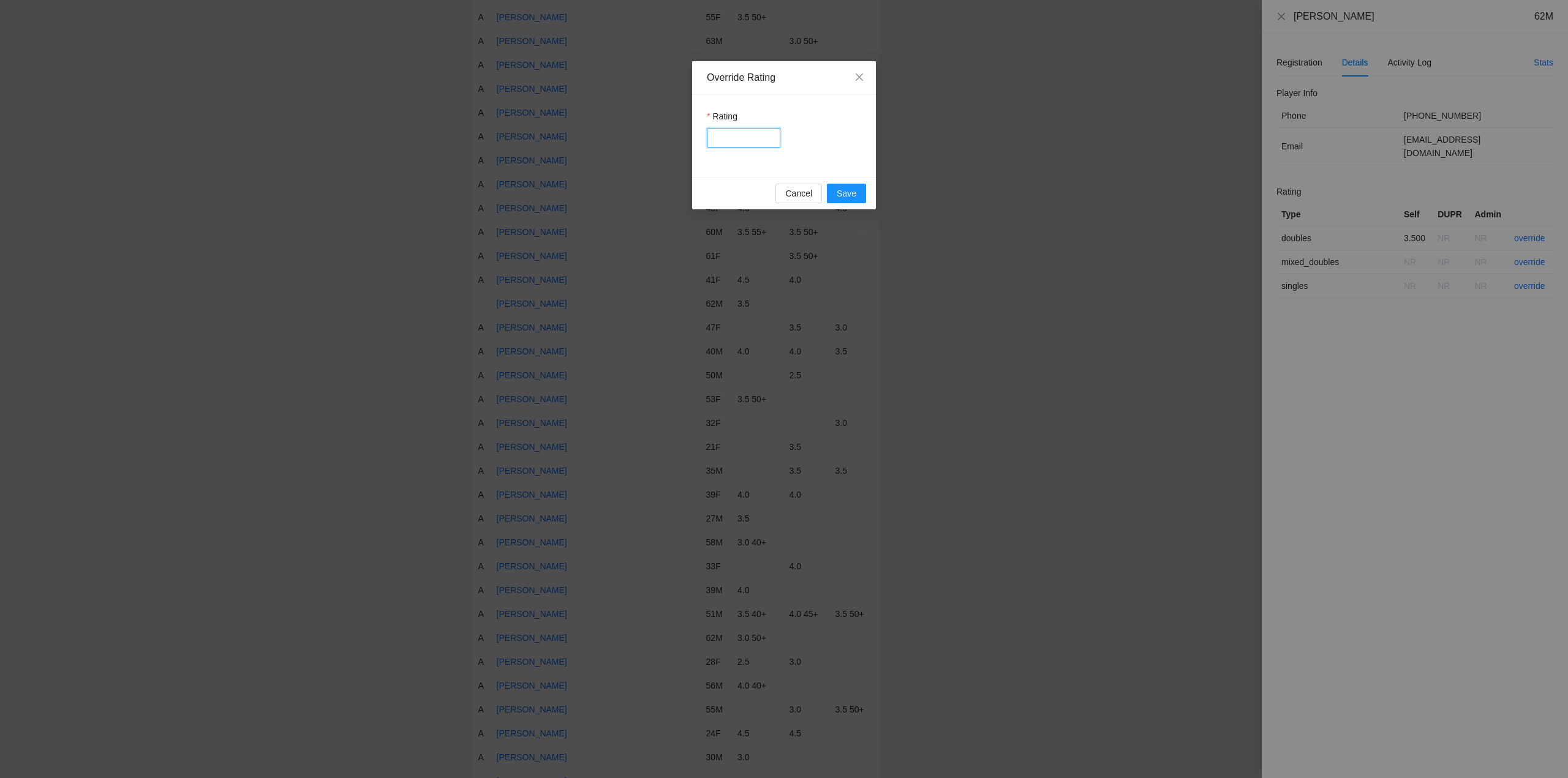
click at [740, 136] on input "Rating" at bounding box center [743, 138] width 73 height 20
type input "***"
drag, startPoint x: 865, startPoint y: 193, endPoint x: 929, endPoint y: 193, distance: 64.0
click at [865, 193] on button "Save" at bounding box center [847, 193] width 39 height 20
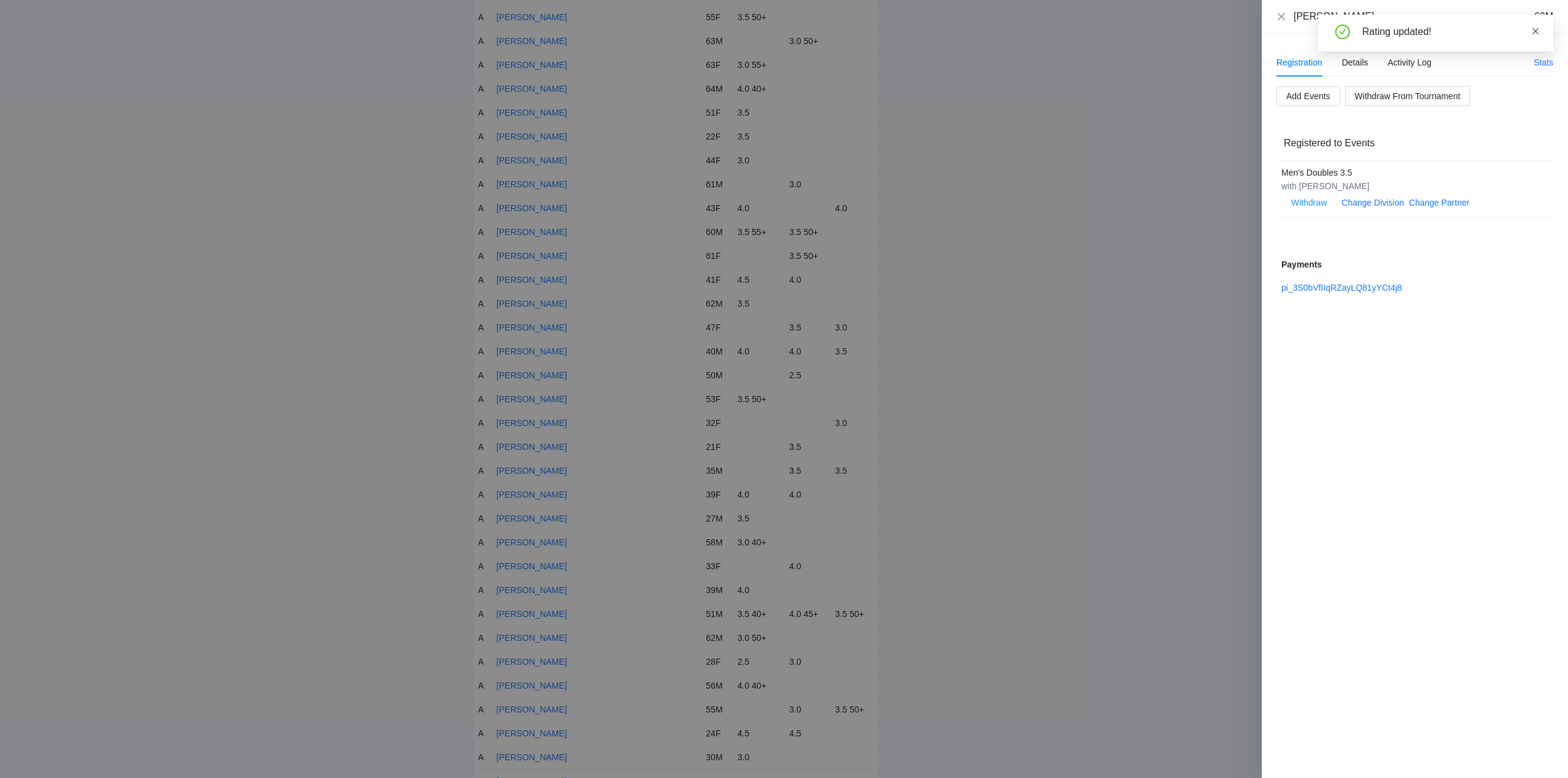
click at [1536, 31] on icon "close" at bounding box center [1536, 31] width 7 height 7
click at [1285, 15] on icon "close" at bounding box center [1282, 17] width 10 height 10
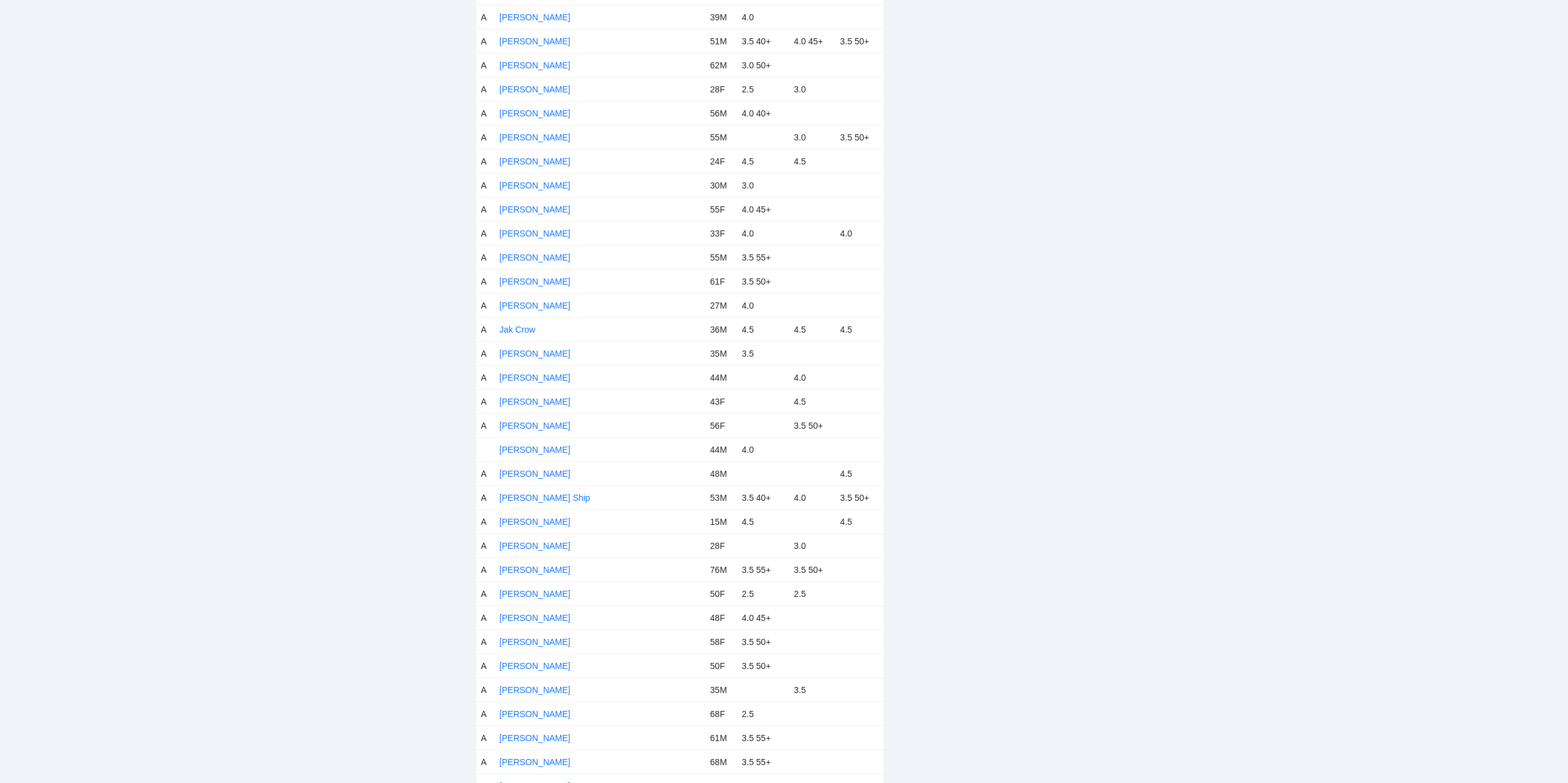
scroll to position [2403, 0]
click at [544, 348] on link "Jason Coleman" at bounding box center [535, 349] width 71 height 10
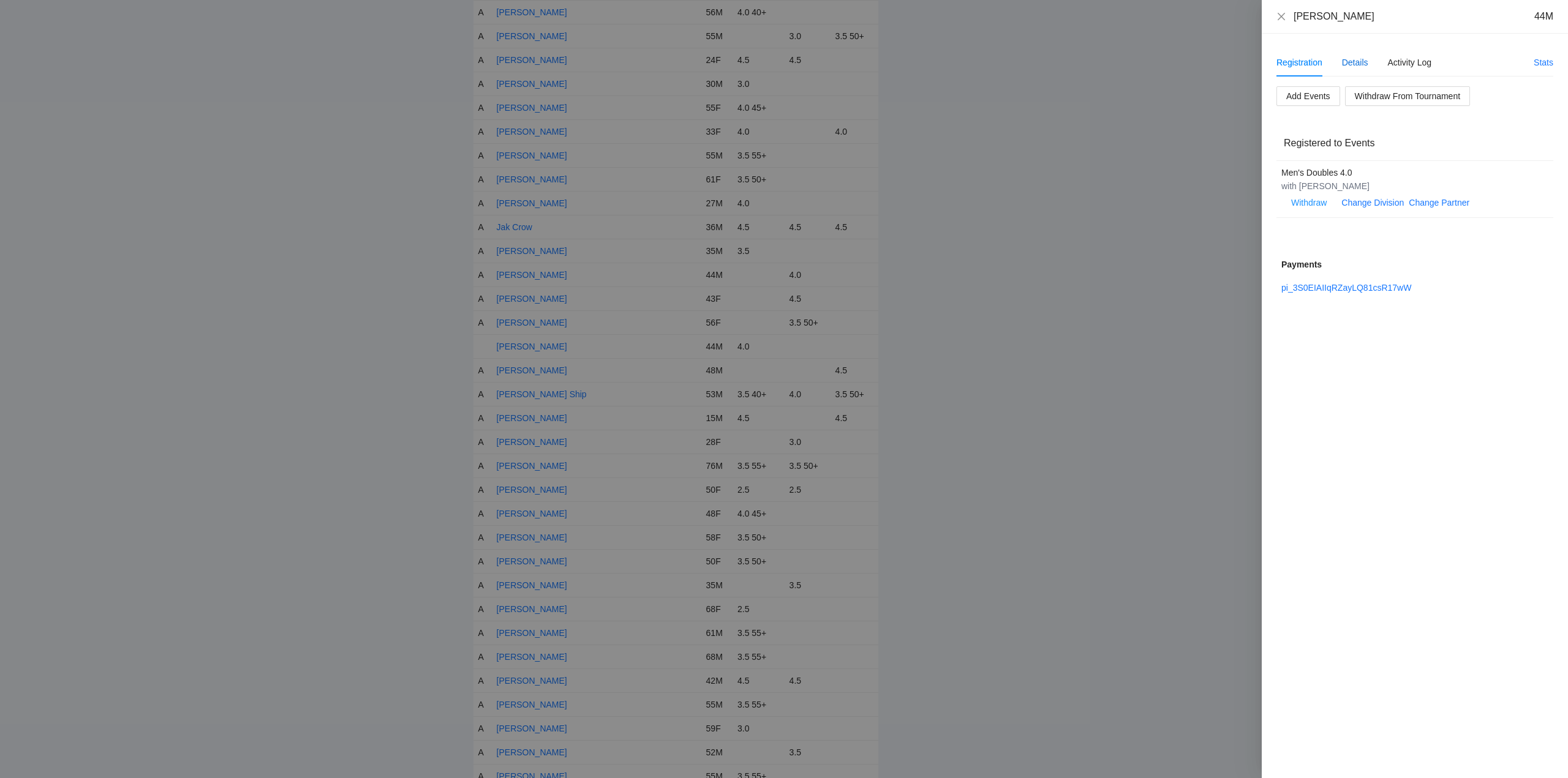
click at [1359, 62] on div "Details" at bounding box center [1355, 63] width 26 height 14
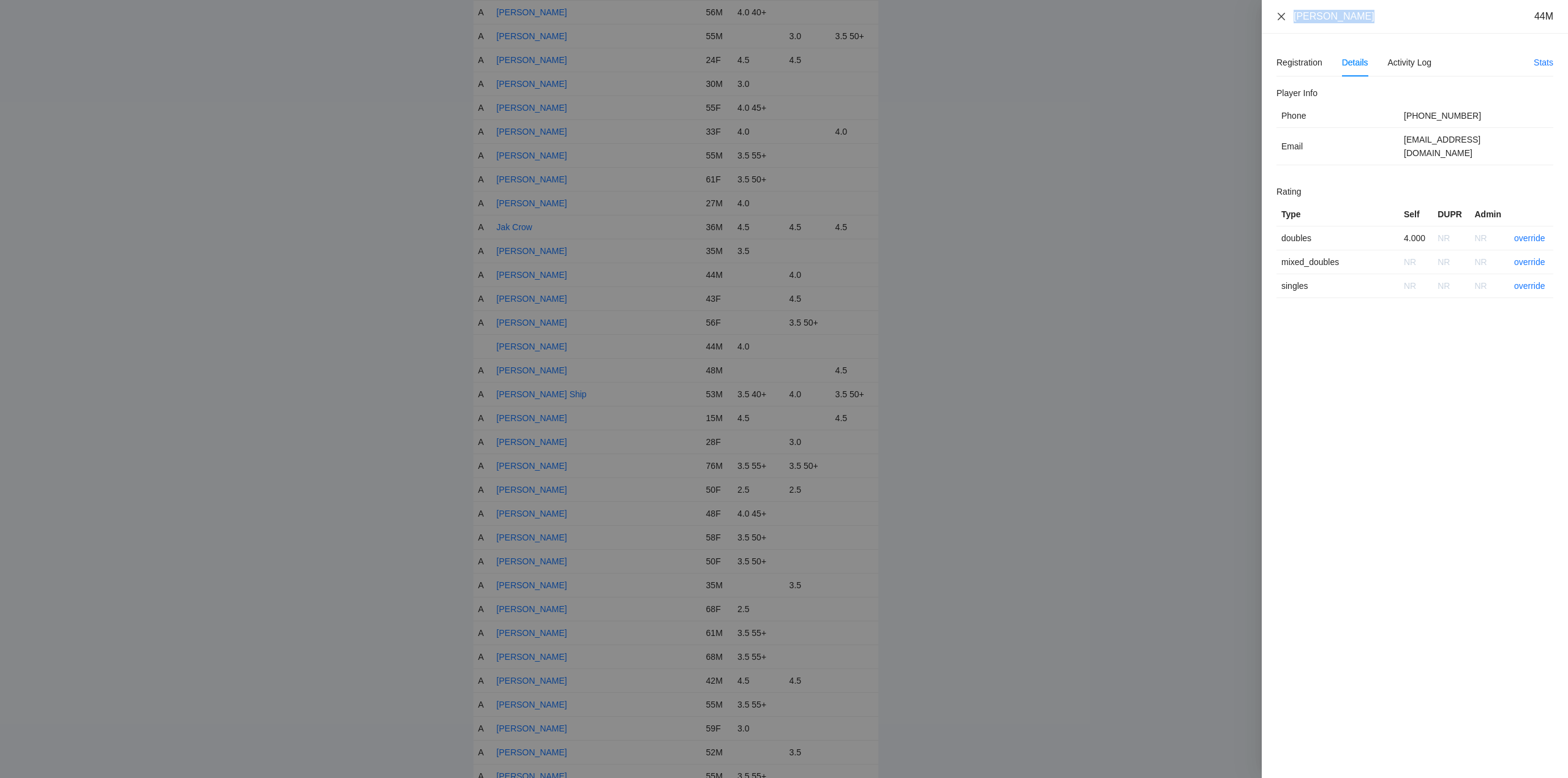
drag, startPoint x: 1368, startPoint y: 20, endPoint x: 1284, endPoint y: 20, distance: 84.0
click at [1284, 20] on div "Jason Coleman 44M" at bounding box center [1415, 17] width 277 height 14
click at [1528, 233] on link "override" at bounding box center [1530, 238] width 31 height 10
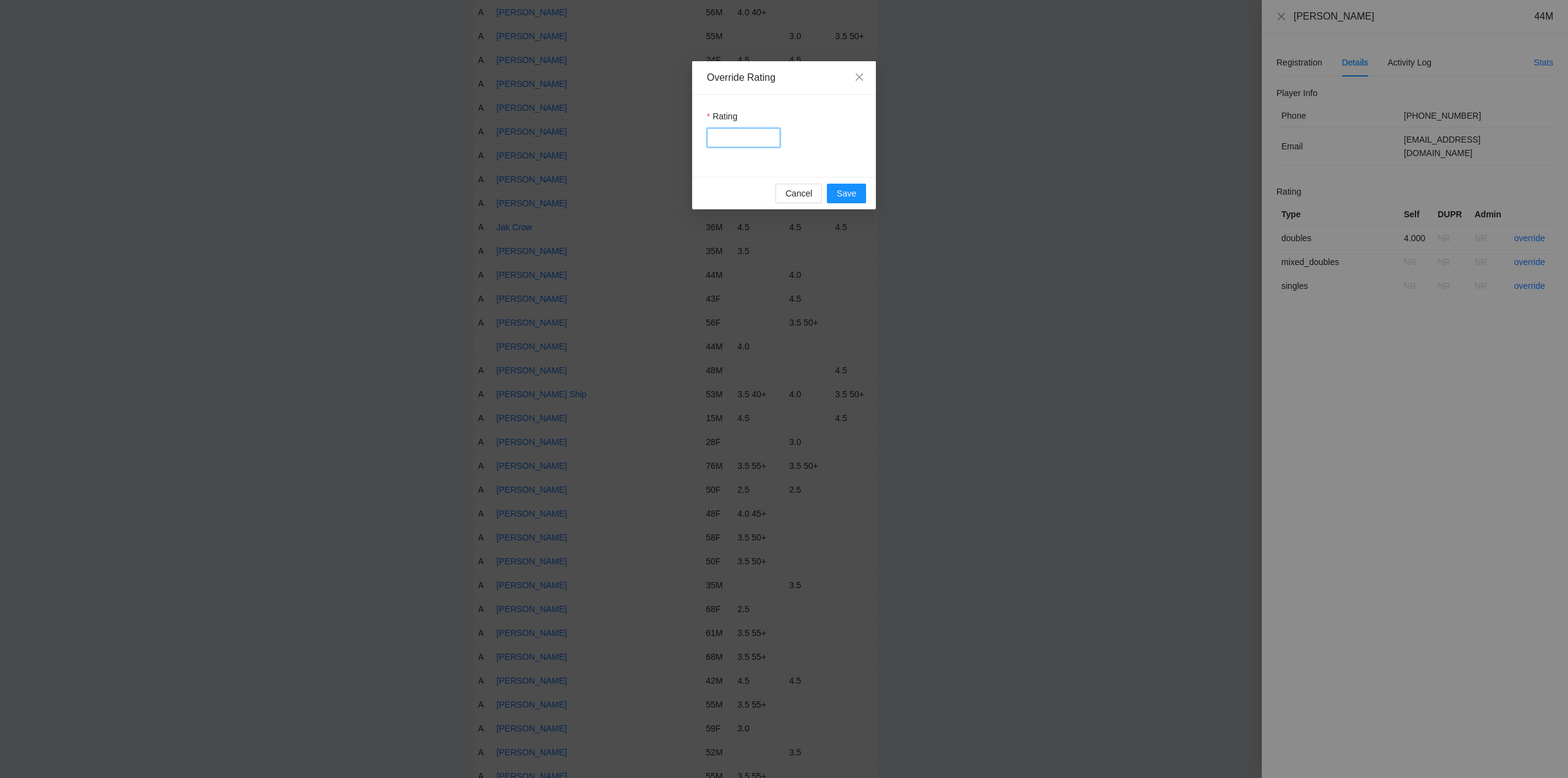
click at [742, 138] on input "Rating" at bounding box center [743, 138] width 73 height 20
type input "***"
drag, startPoint x: 844, startPoint y: 190, endPoint x: 859, endPoint y: 191, distance: 15.0
click at [851, 191] on span "Save" at bounding box center [847, 193] width 20 height 14
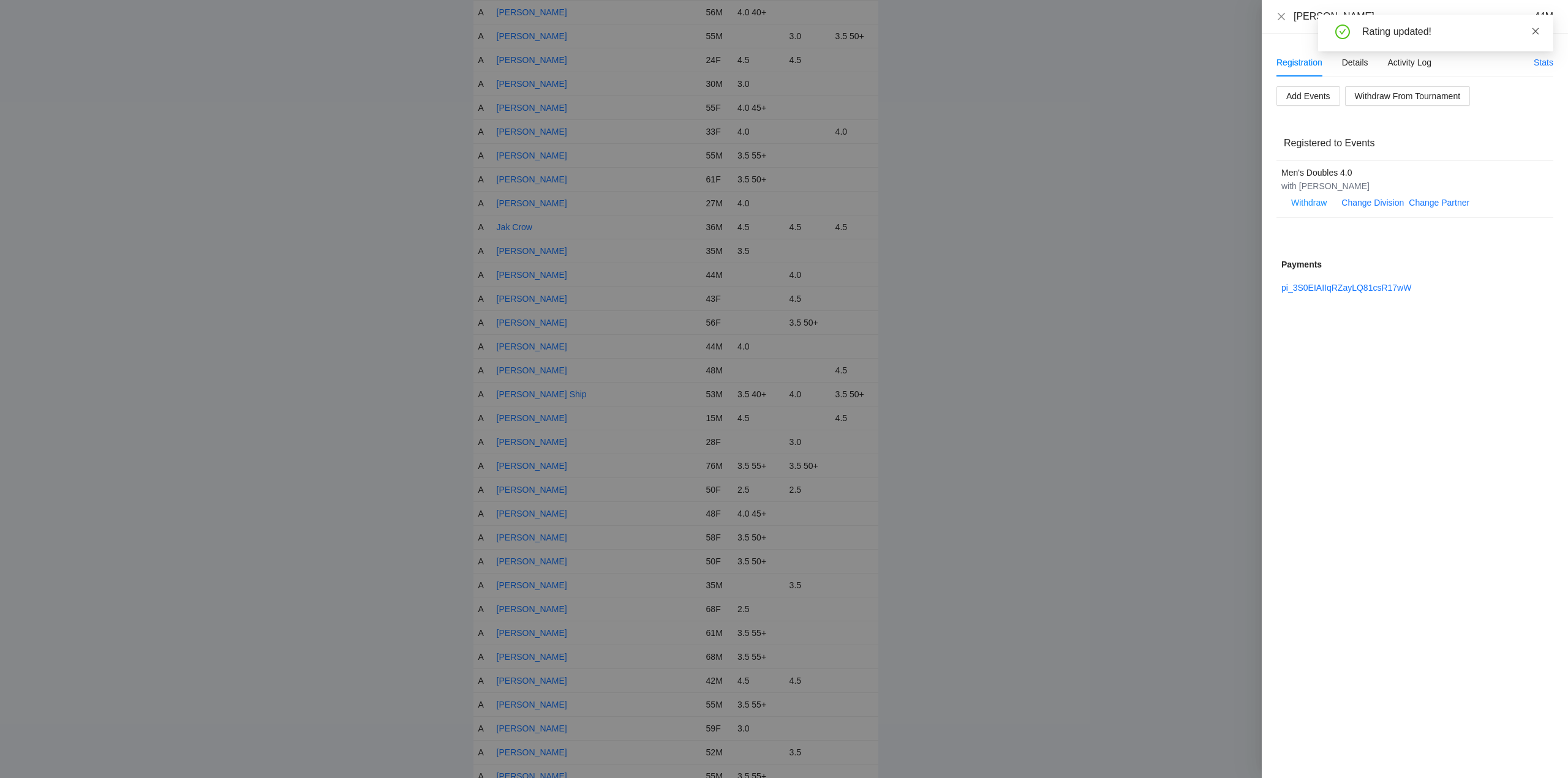
click at [1534, 30] on icon "close" at bounding box center [1536, 31] width 9 height 9
click at [1283, 13] on icon "close" at bounding box center [1282, 17] width 10 height 10
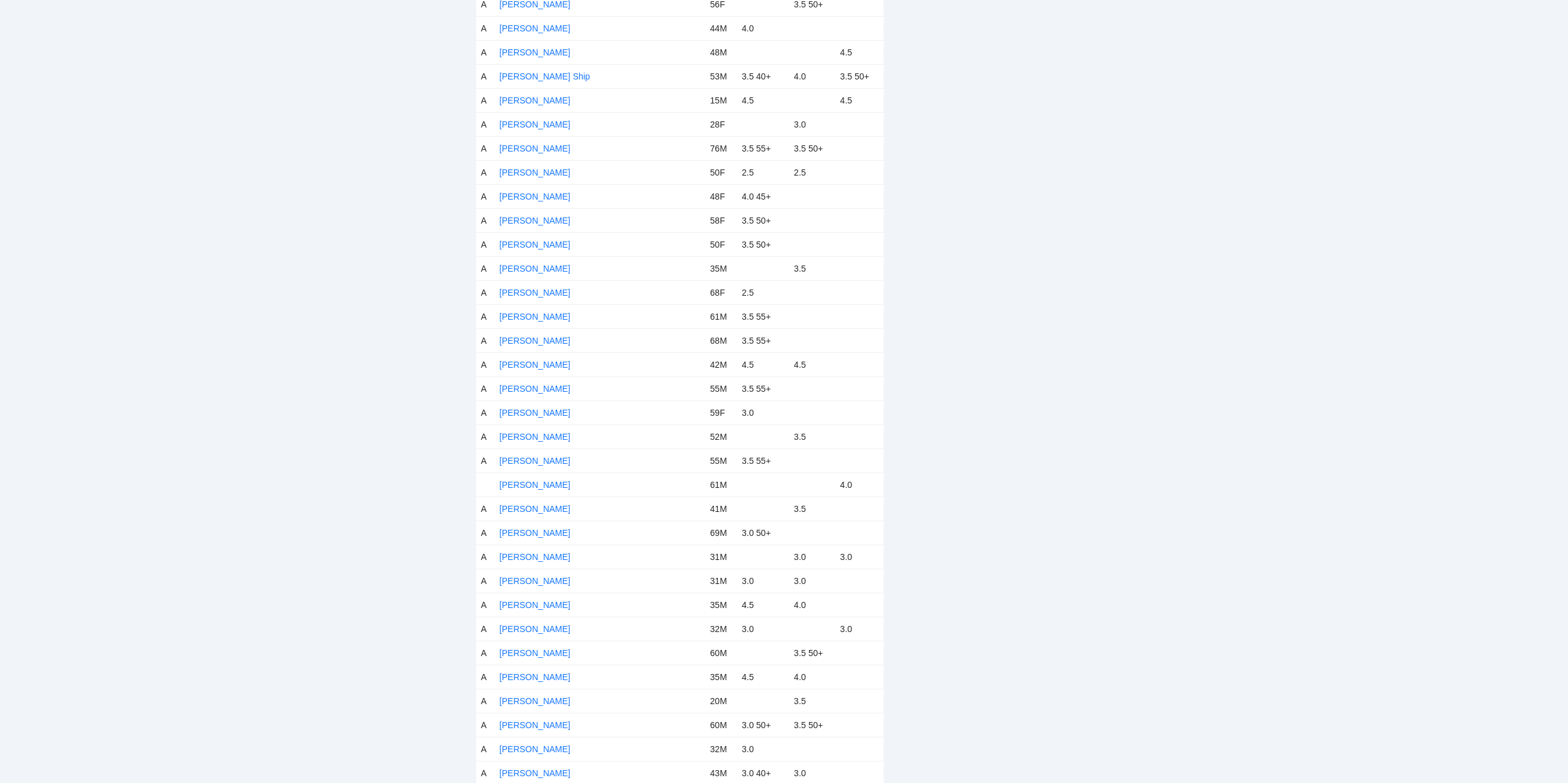
scroll to position [2773, 0]
click at [526, 438] on link "Joey Caliboso" at bounding box center [535, 435] width 71 height 10
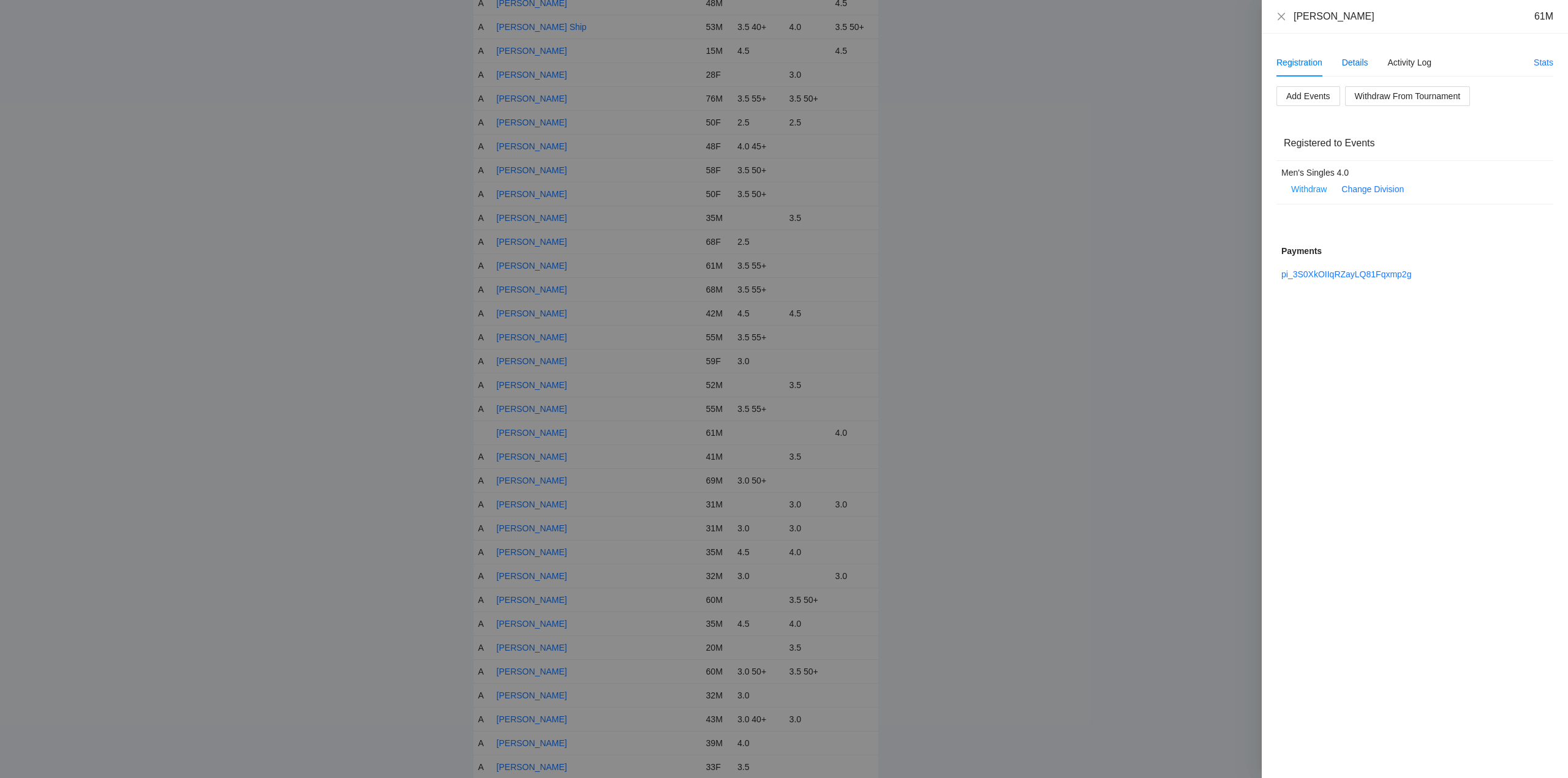
click at [1354, 61] on div "Details" at bounding box center [1355, 63] width 26 height 14
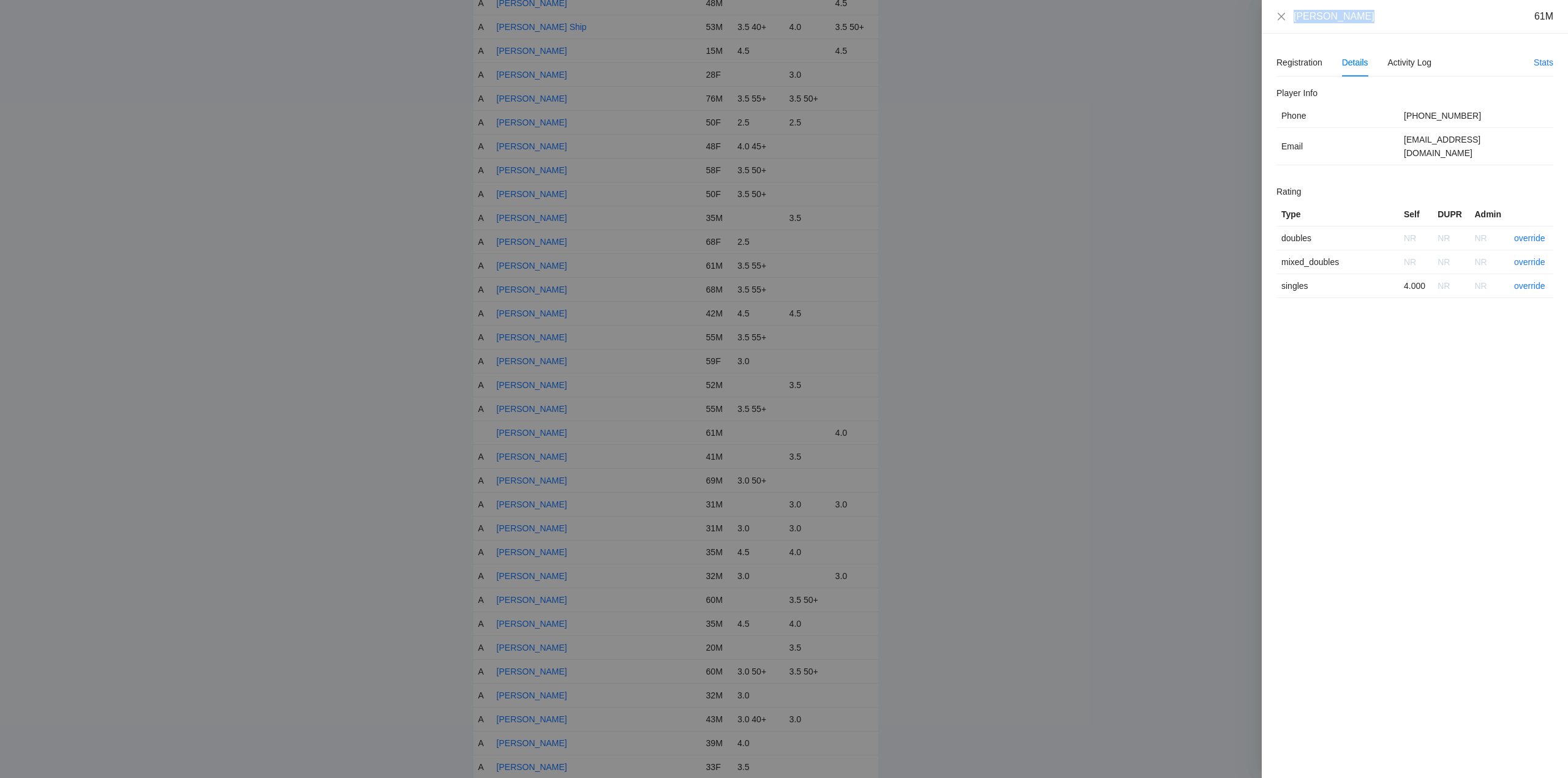
drag, startPoint x: 1366, startPoint y: 17, endPoint x: 1282, endPoint y: 17, distance: 84.0
click at [1275, 17] on div "Joey Caliboso 61M" at bounding box center [1415, 17] width 306 height 34
click at [1528, 281] on link "override" at bounding box center [1530, 286] width 31 height 10
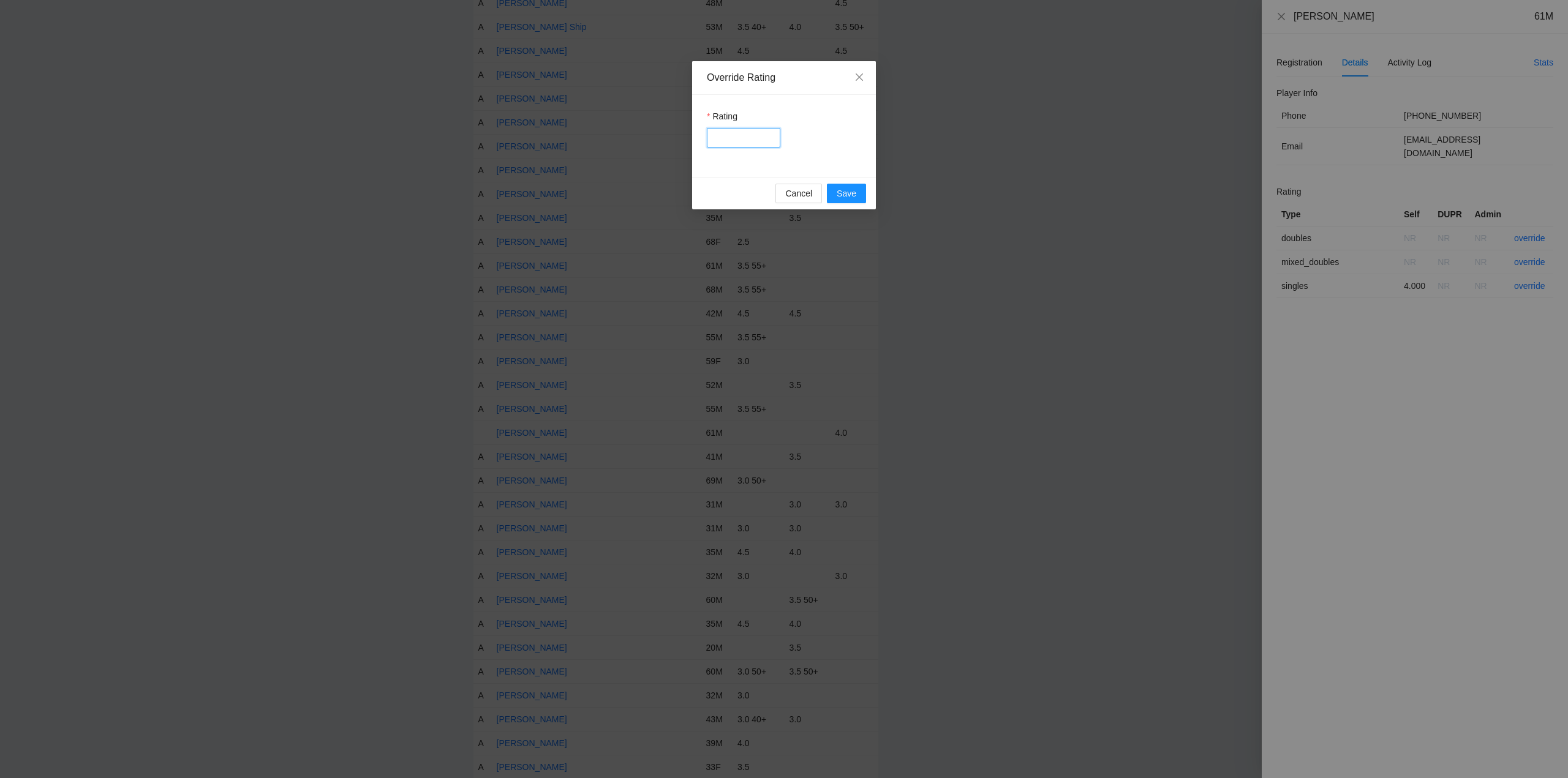
click at [743, 140] on input "Rating" at bounding box center [743, 138] width 73 height 20
type input "***"
click at [843, 194] on span "Save" at bounding box center [847, 193] width 20 height 14
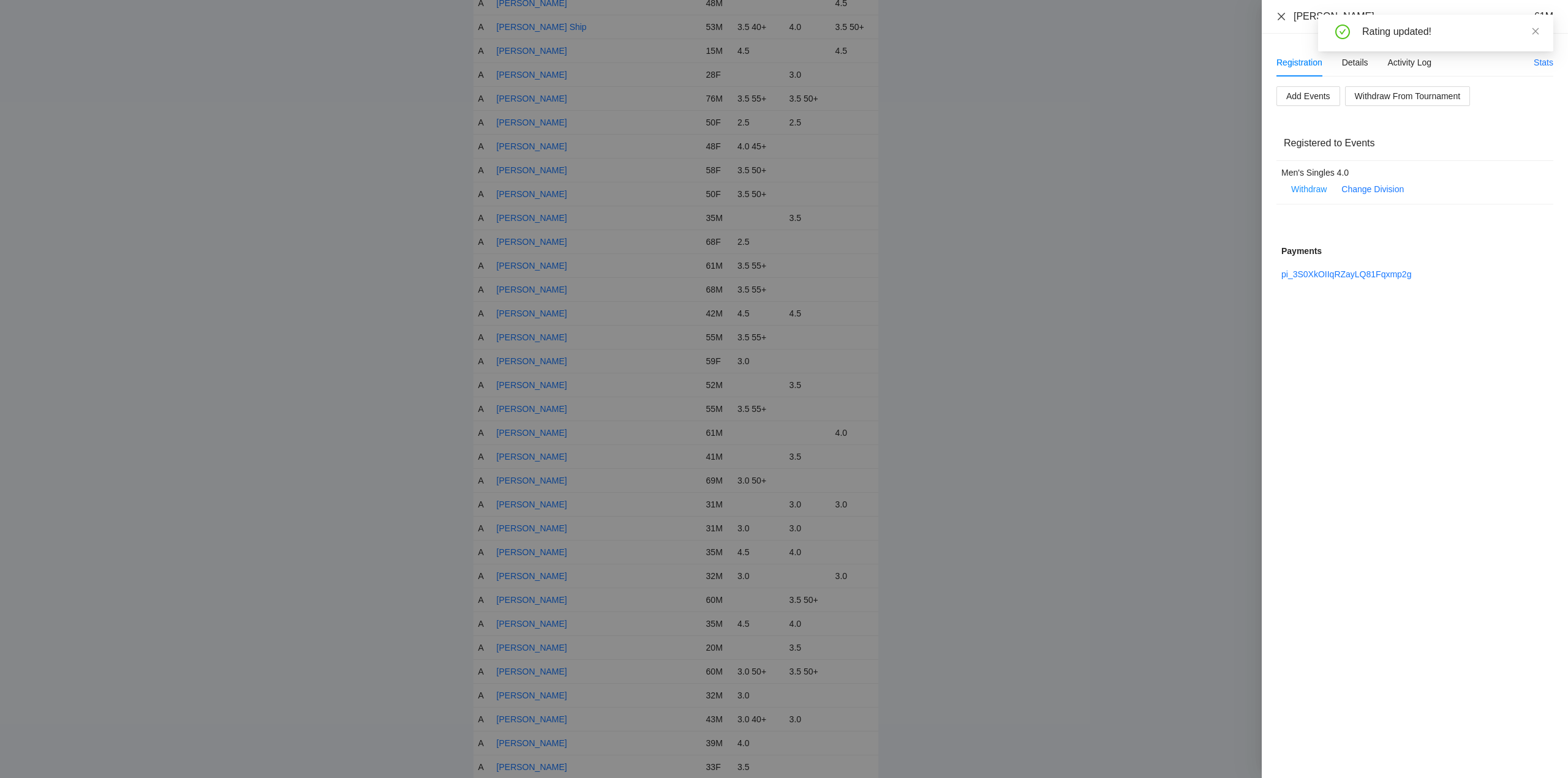
click at [1283, 14] on icon "close" at bounding box center [1282, 16] width 7 height 7
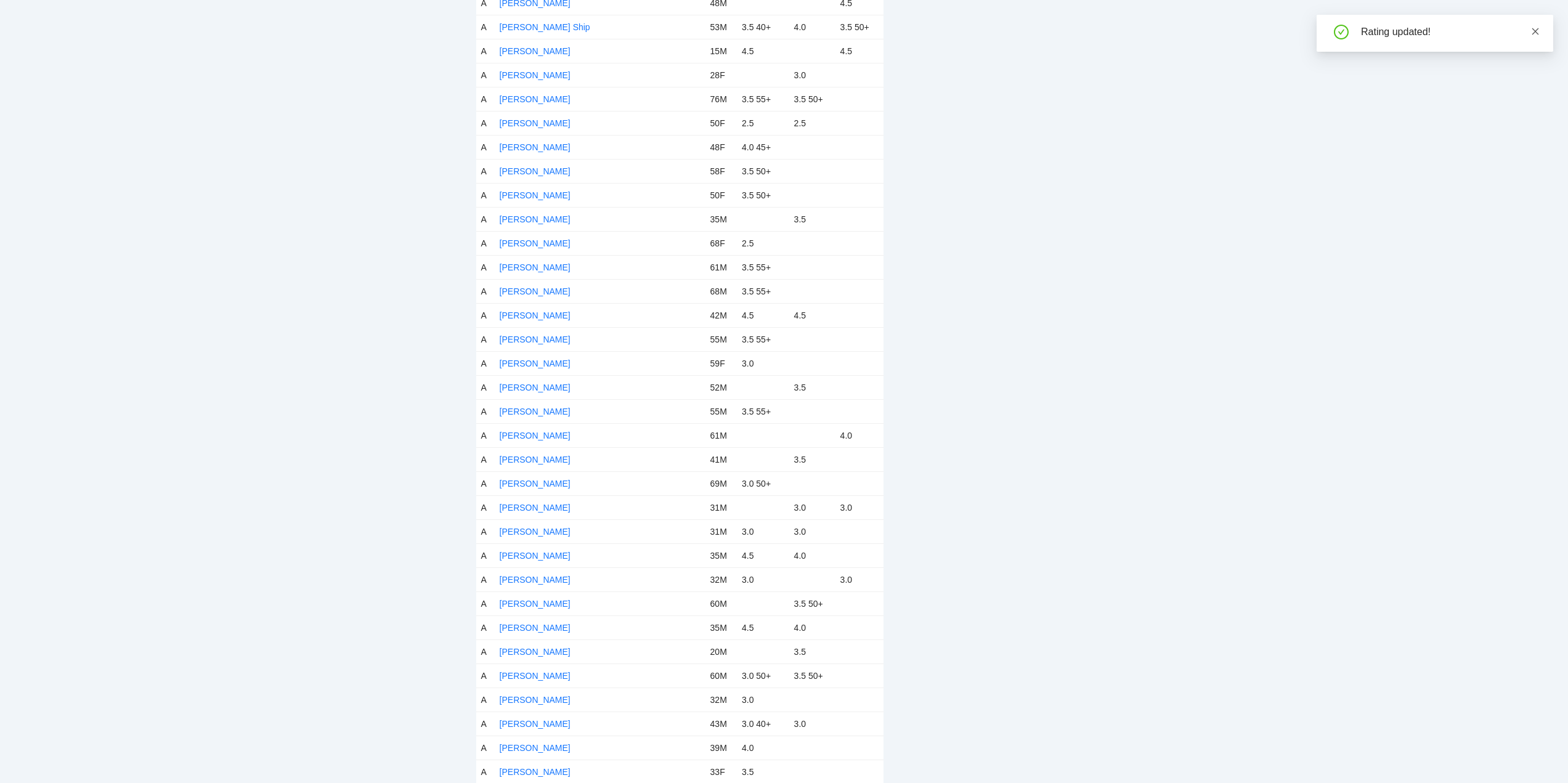
click at [1531, 30] on icon "close" at bounding box center [1536, 32] width 9 height 9
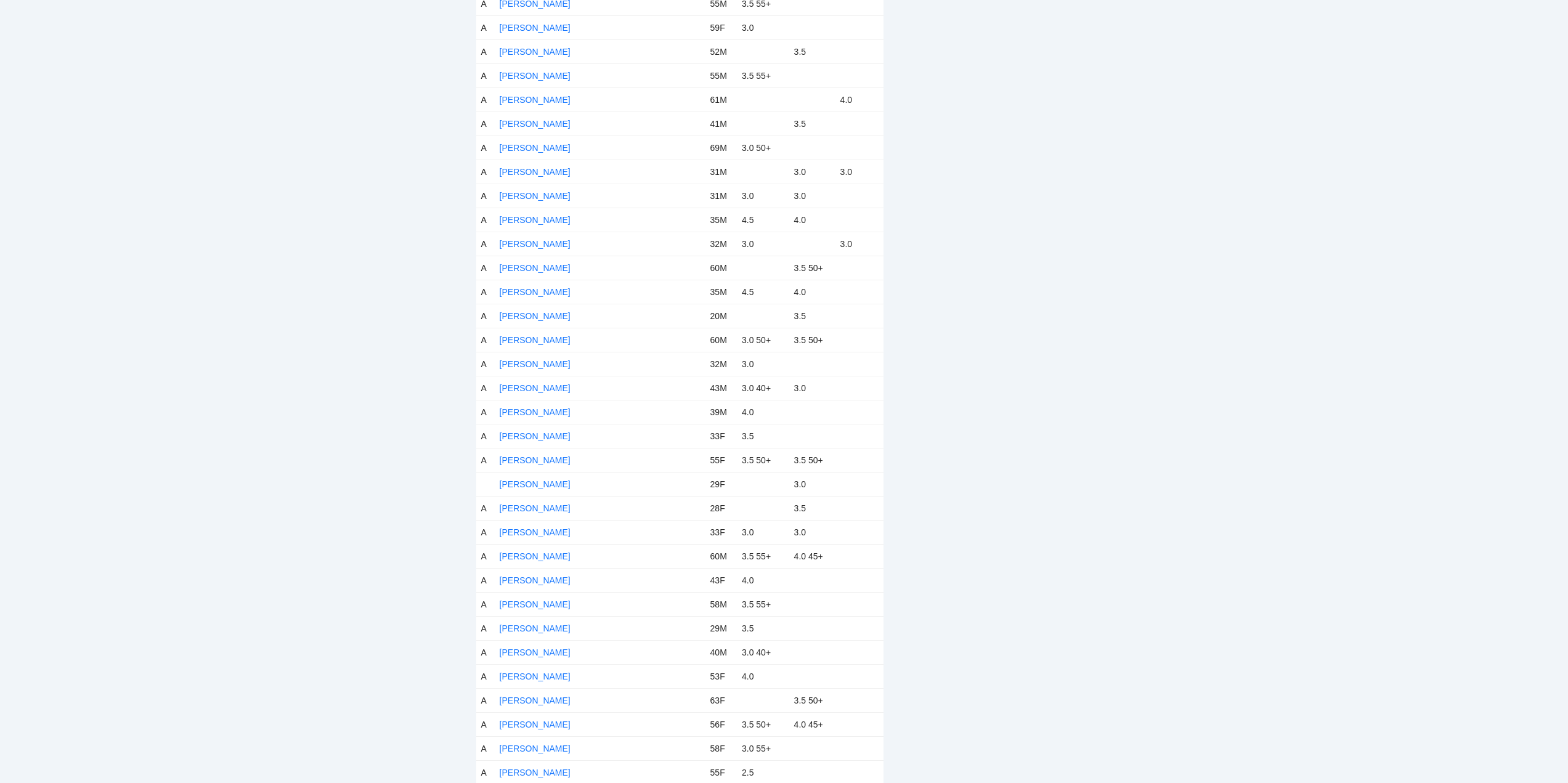
scroll to position [3143, 0]
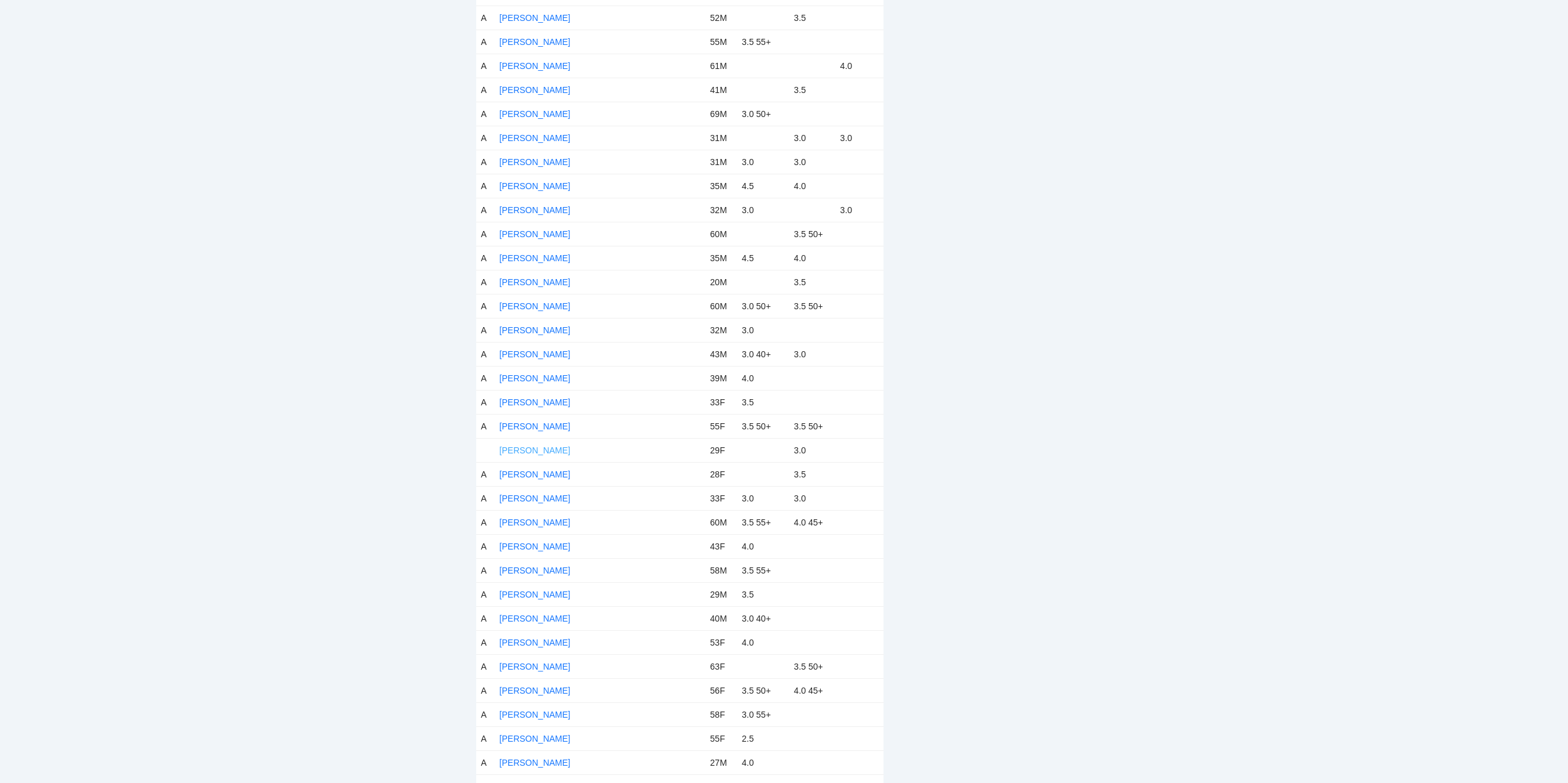
click at [537, 450] on link "Kate Groesbeck" at bounding box center [535, 450] width 71 height 10
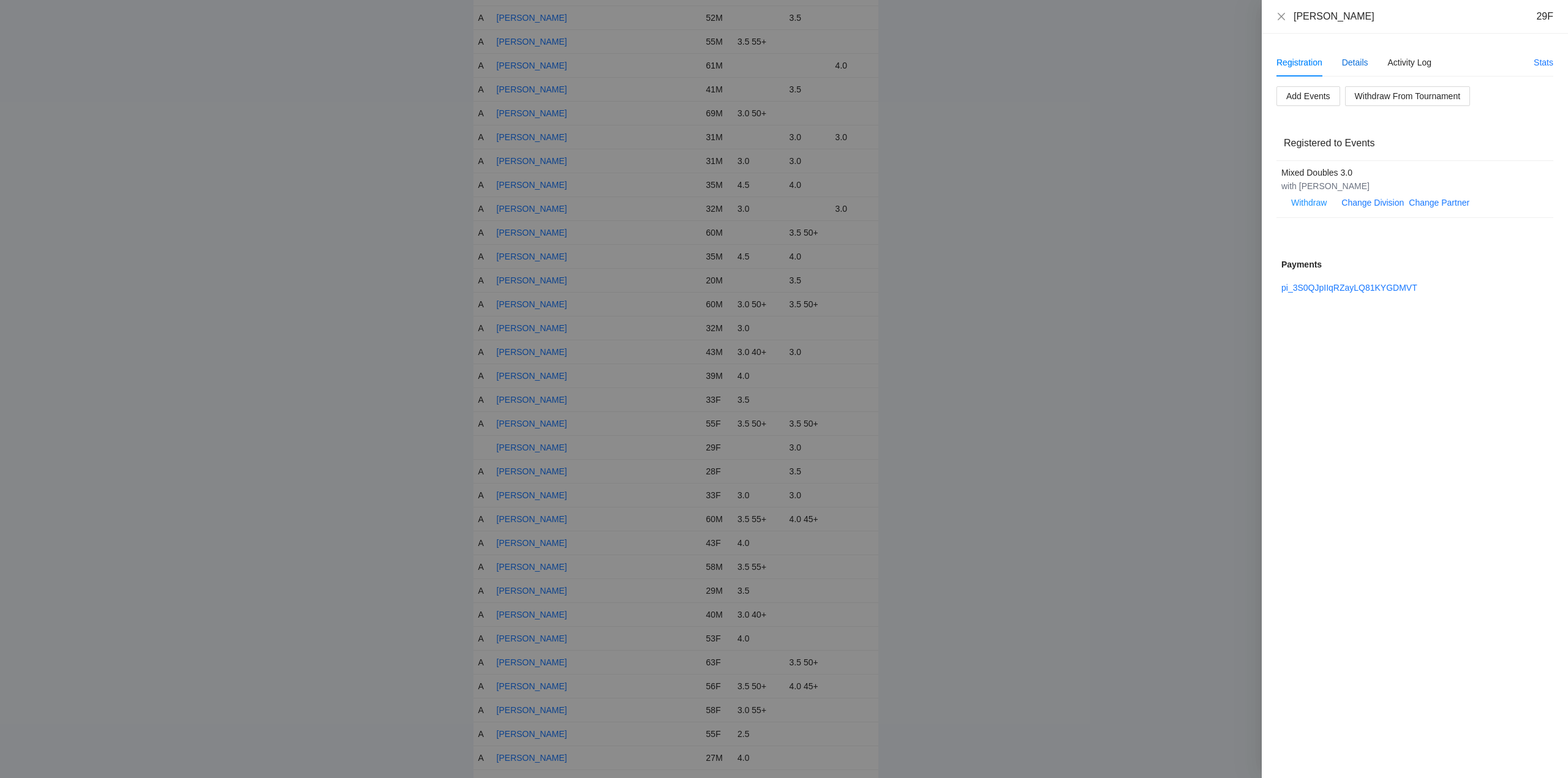
click at [1364, 60] on div "Details" at bounding box center [1355, 63] width 26 height 14
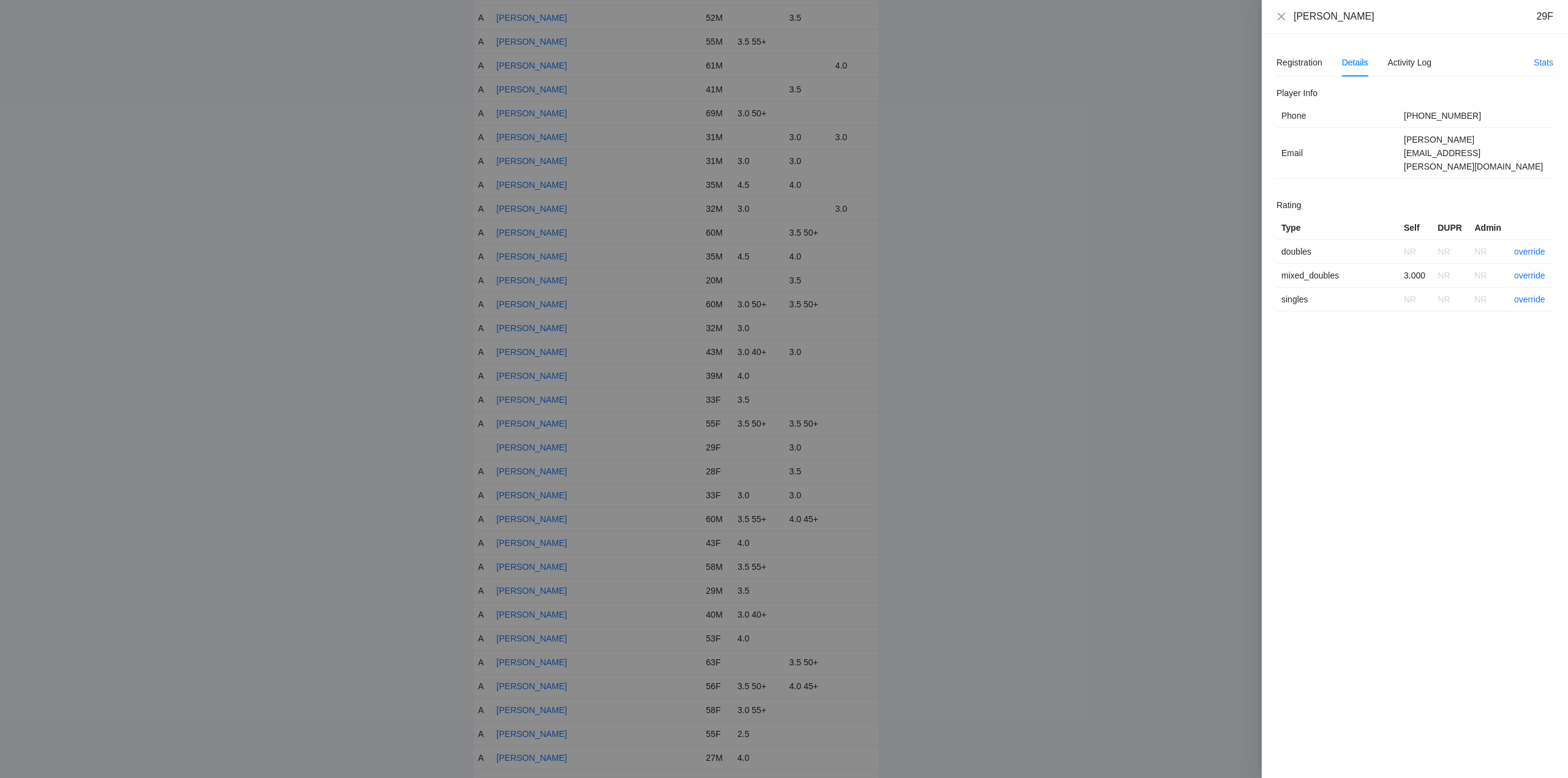
drag, startPoint x: 1371, startPoint y: 18, endPoint x: 1314, endPoint y: 17, distance: 57.0
click at [1263, 17] on div "Kate Groesbeck 29F" at bounding box center [1415, 17] width 306 height 34
click at [1532, 271] on link "override" at bounding box center [1530, 276] width 31 height 10
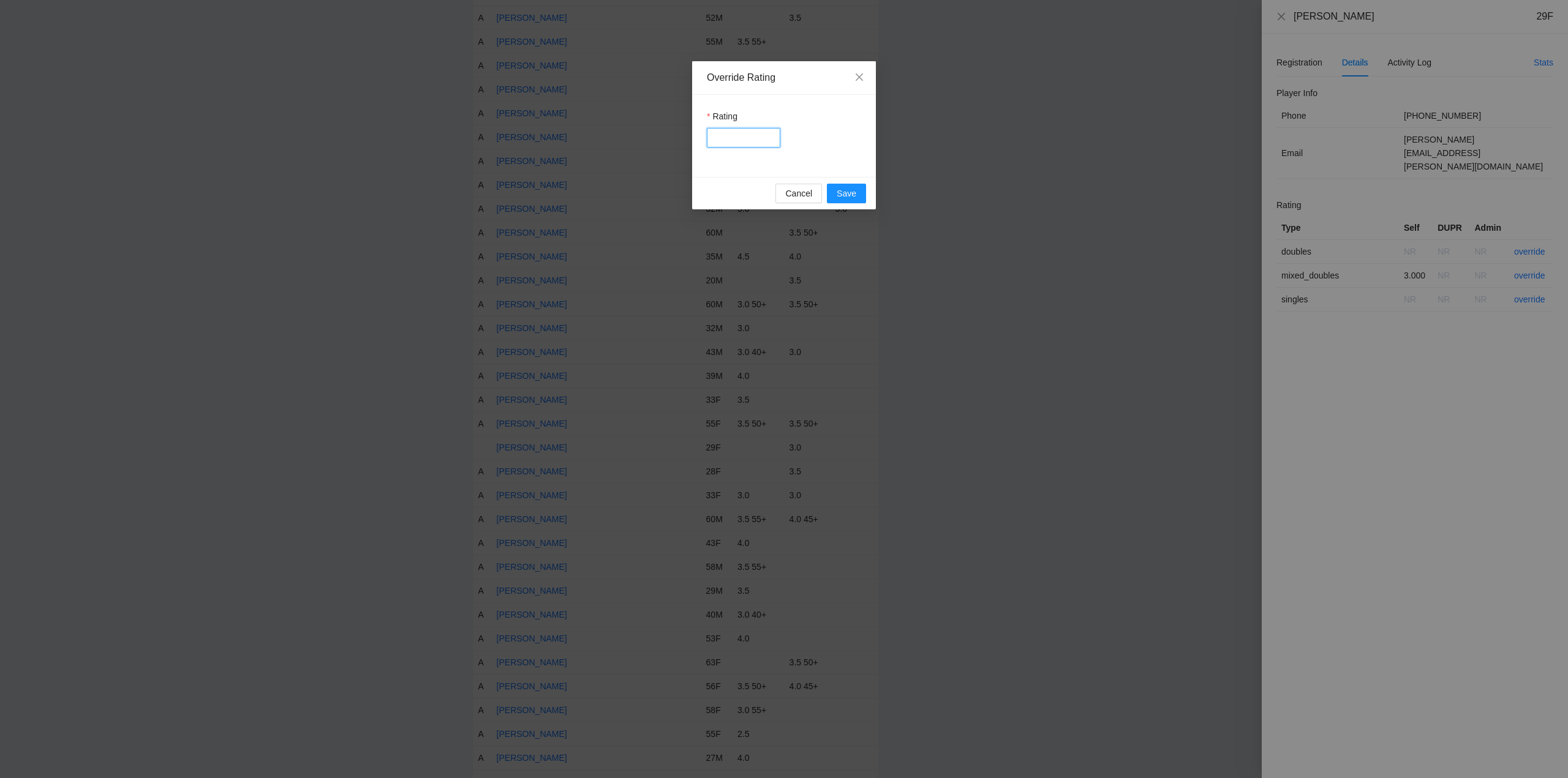
click at [752, 130] on input "Rating" at bounding box center [743, 138] width 73 height 20
type input "***"
click at [854, 193] on span "Save" at bounding box center [847, 193] width 20 height 14
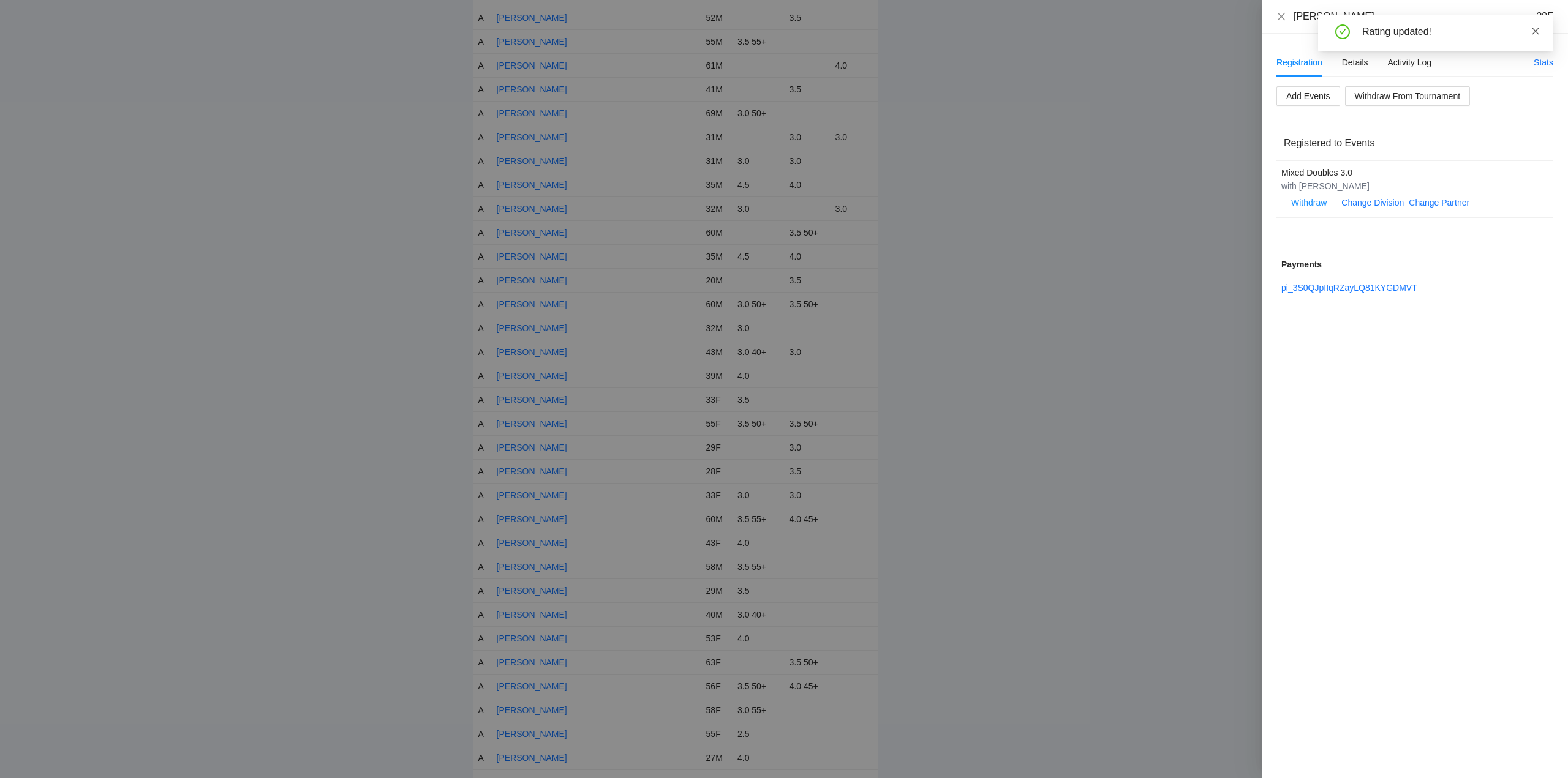
click at [1534, 28] on icon "close" at bounding box center [1536, 31] width 9 height 9
click at [1283, 17] on icon "close" at bounding box center [1282, 17] width 10 height 10
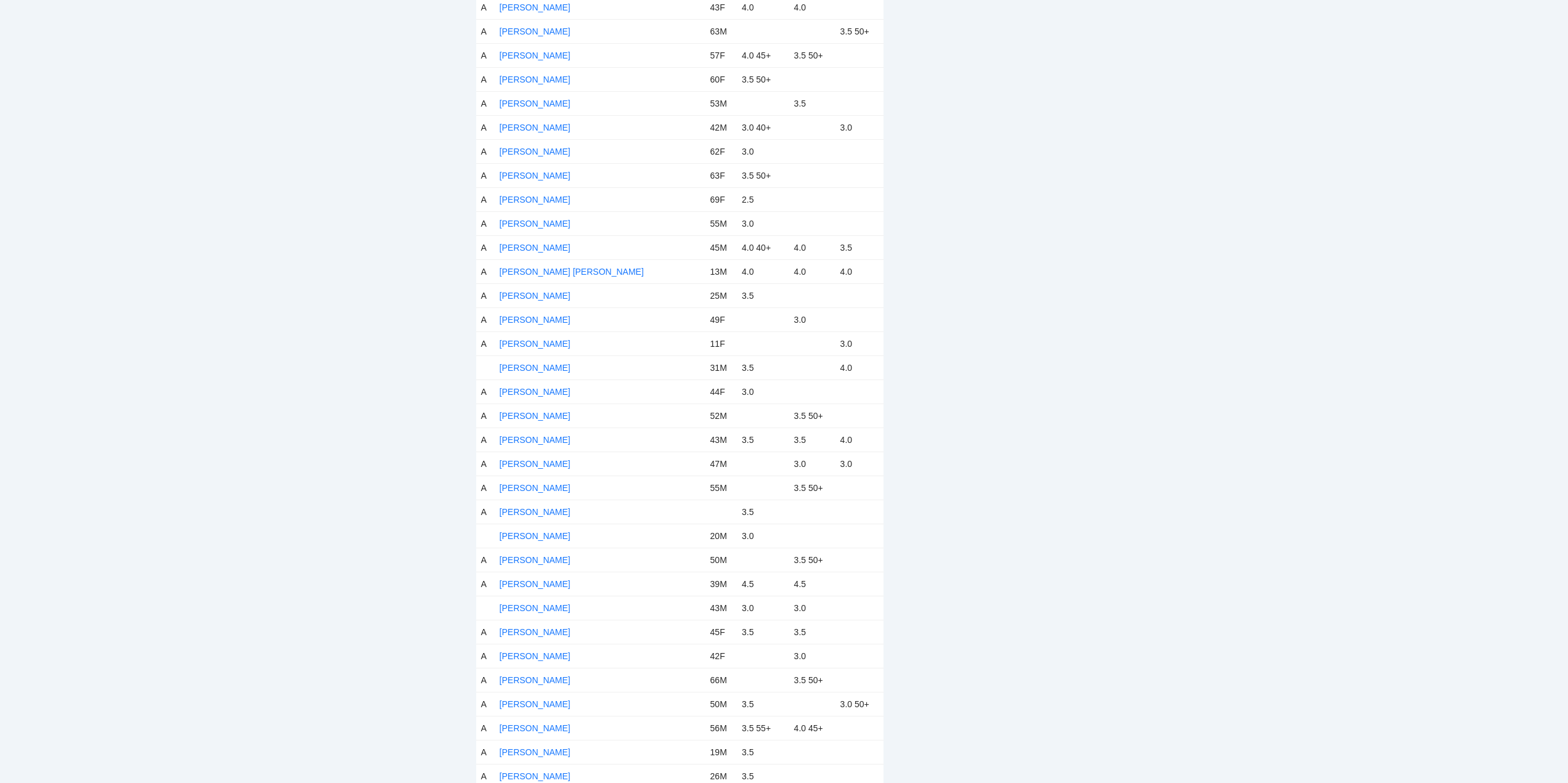
scroll to position [3943, 0]
click at [526, 344] on link "Manuel Petelo" at bounding box center [535, 346] width 71 height 10
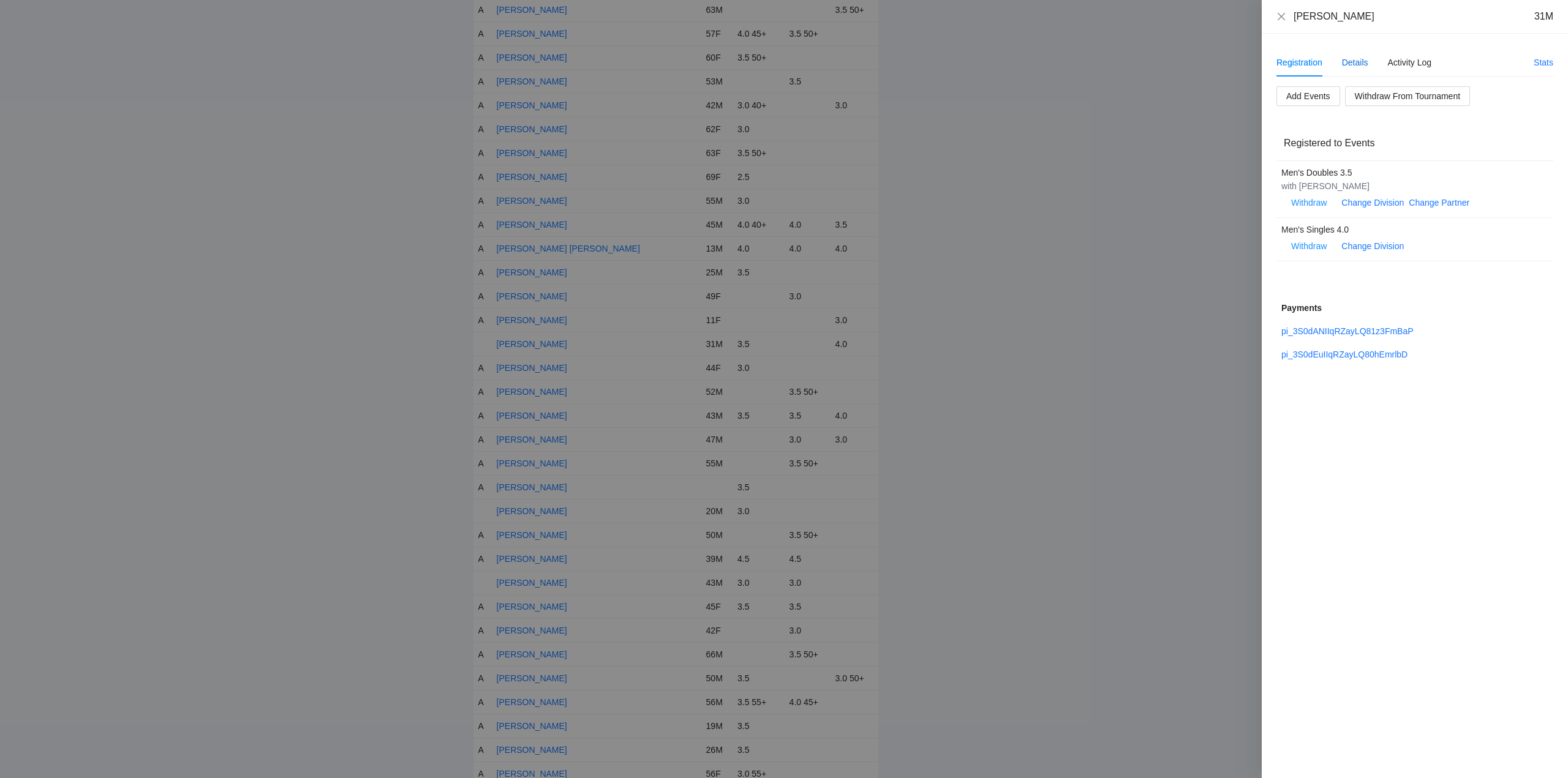
click at [1356, 61] on div "Details" at bounding box center [1355, 63] width 26 height 14
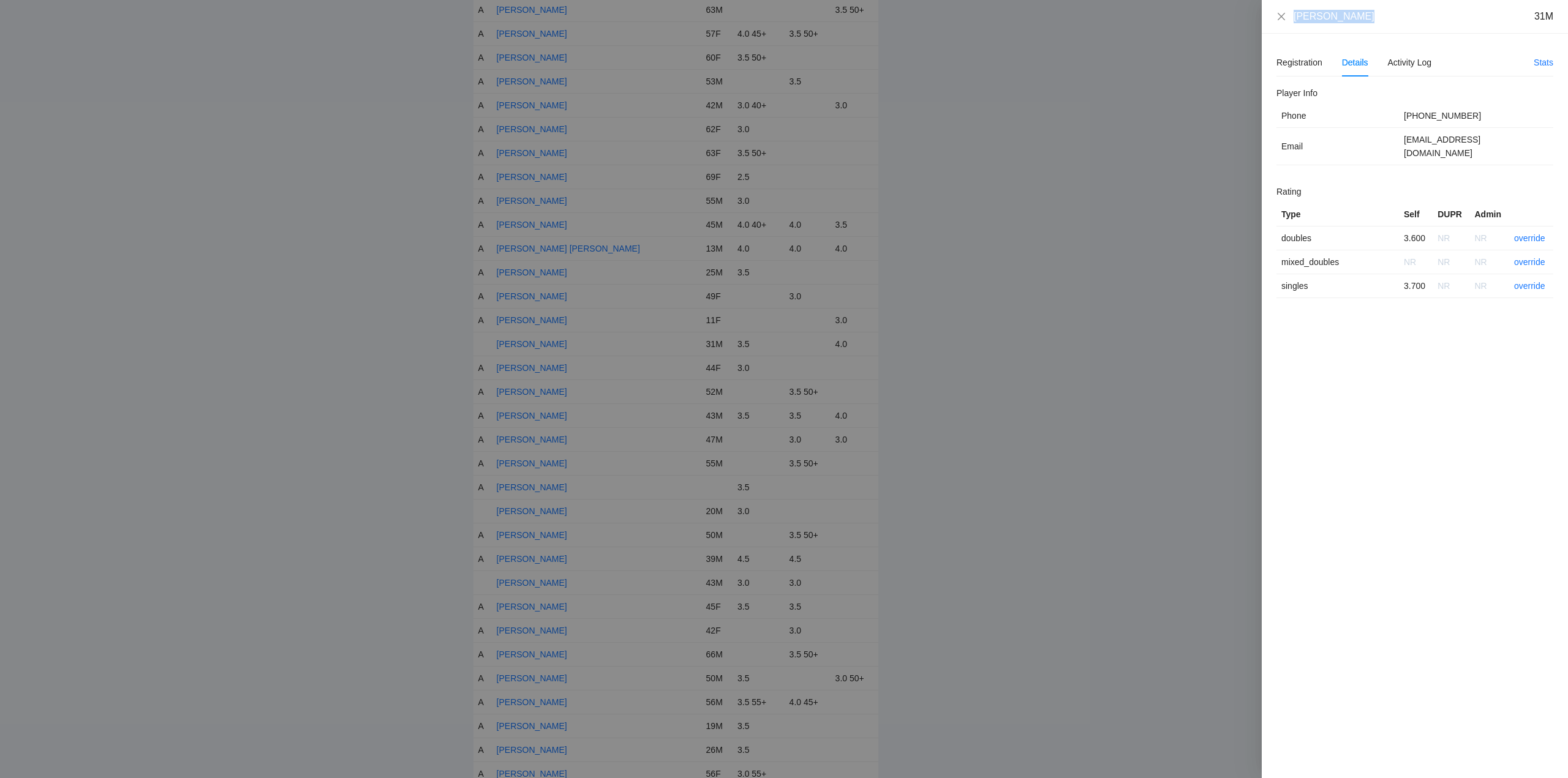
drag, startPoint x: 1364, startPoint y: 25, endPoint x: 1288, endPoint y: 22, distance: 76.1
click at [1277, 24] on div "Manuel Petelo 31M" at bounding box center [1415, 17] width 306 height 34
click at [1530, 233] on link "override" at bounding box center [1530, 238] width 31 height 10
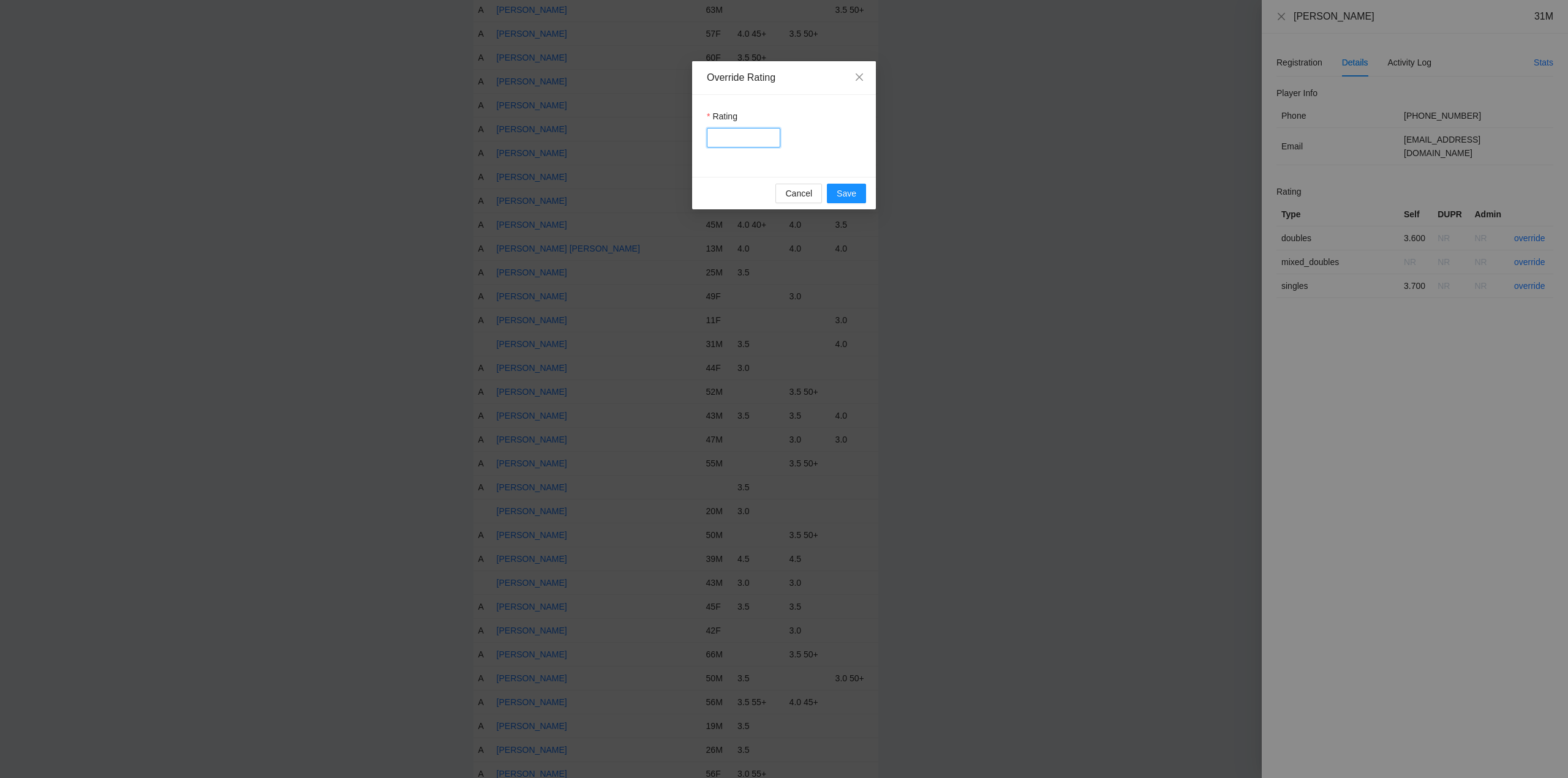
click at [717, 138] on input "Rating" at bounding box center [743, 138] width 73 height 20
type input "***"
drag, startPoint x: 849, startPoint y: 190, endPoint x: 987, endPoint y: 191, distance: 138.0
click at [853, 190] on span "Save" at bounding box center [847, 193] width 20 height 14
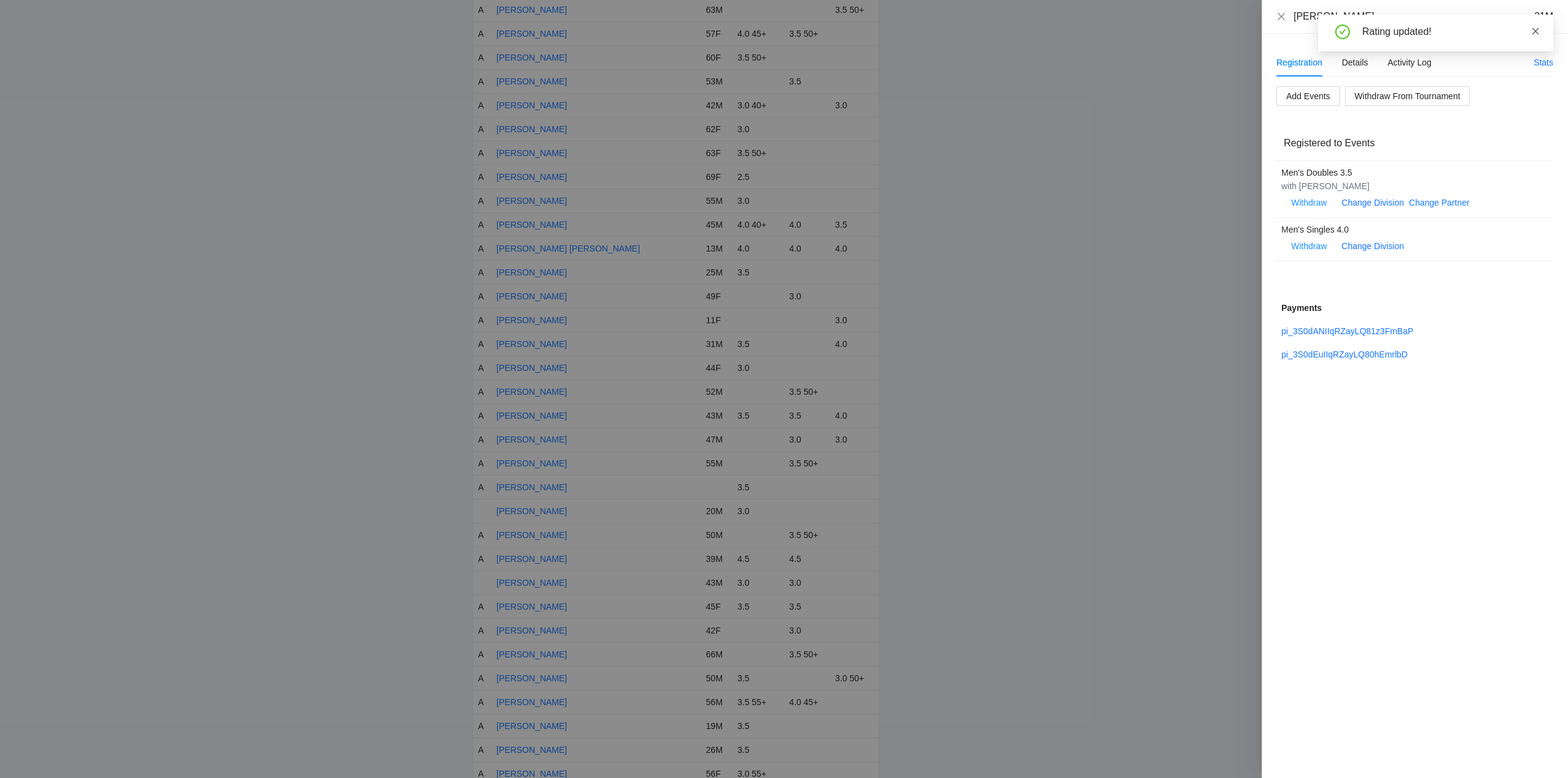
click at [1536, 32] on icon "close" at bounding box center [1536, 31] width 9 height 9
click at [1283, 14] on icon "close" at bounding box center [1282, 17] width 10 height 10
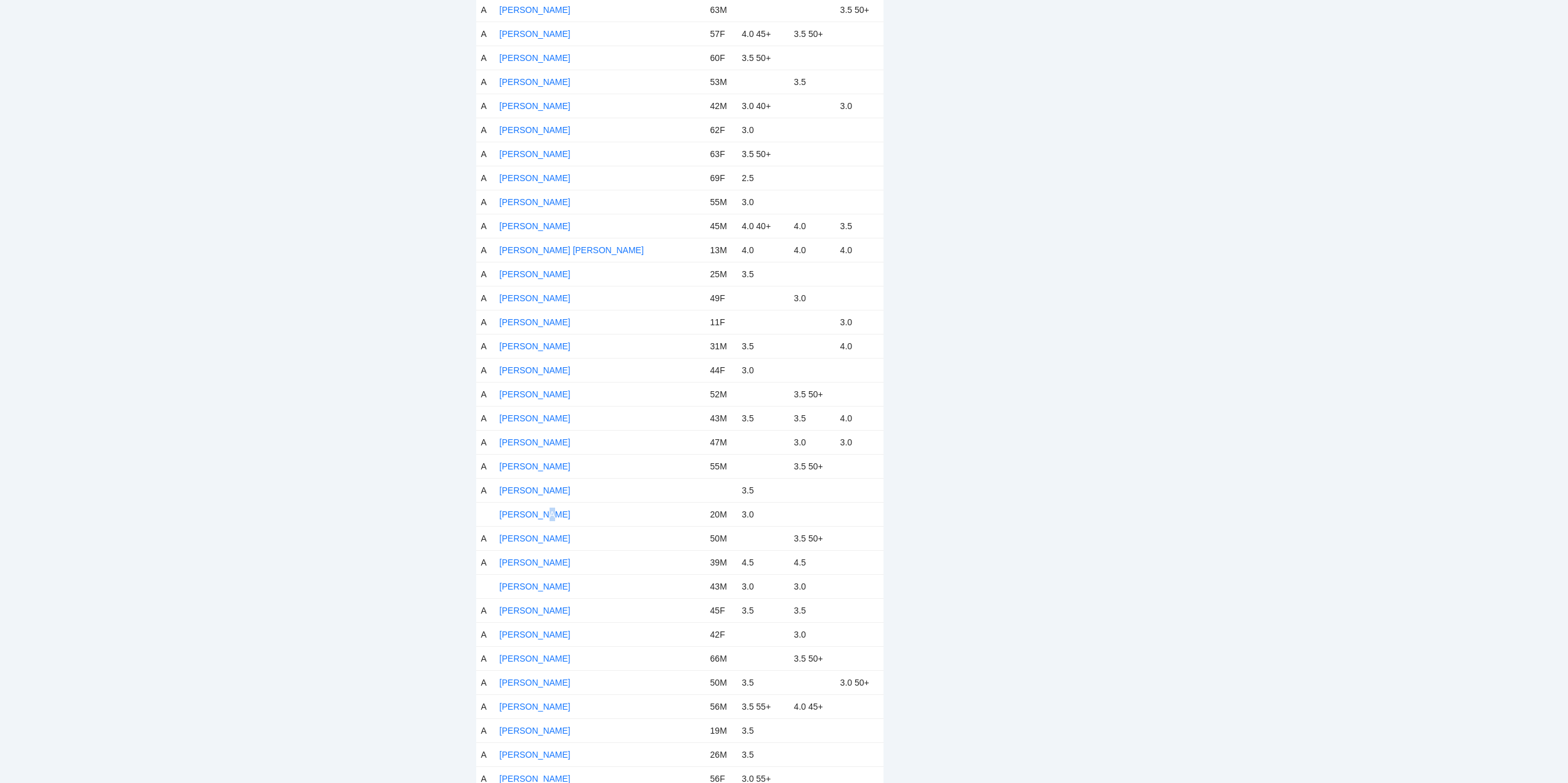
drag, startPoint x: 545, startPoint y: 513, endPoint x: 564, endPoint y: 515, distance: 19.1
click at [546, 513] on link "Mason Phillips" at bounding box center [535, 515] width 71 height 10
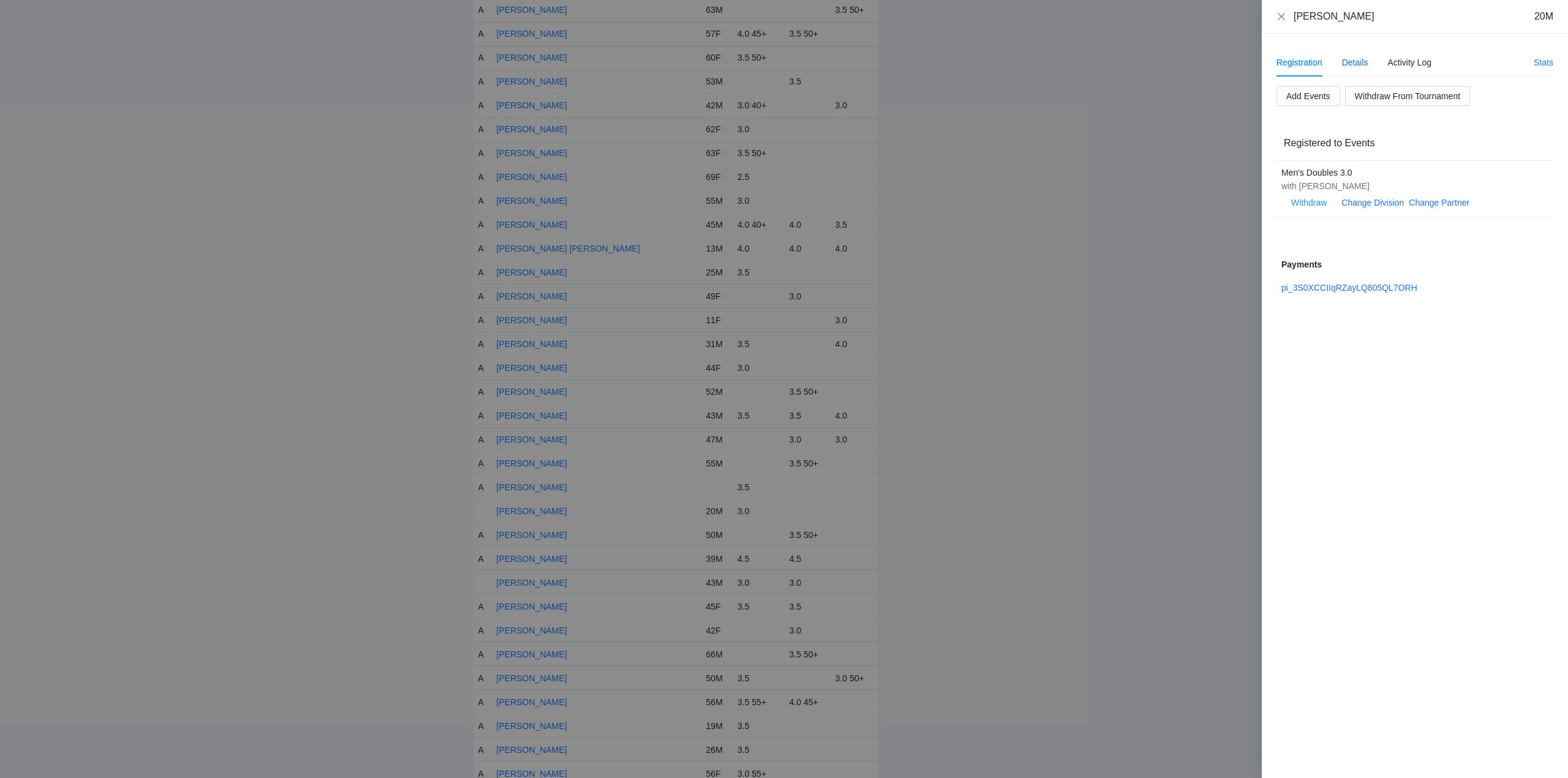
click at [1354, 62] on div "Details" at bounding box center [1355, 63] width 26 height 14
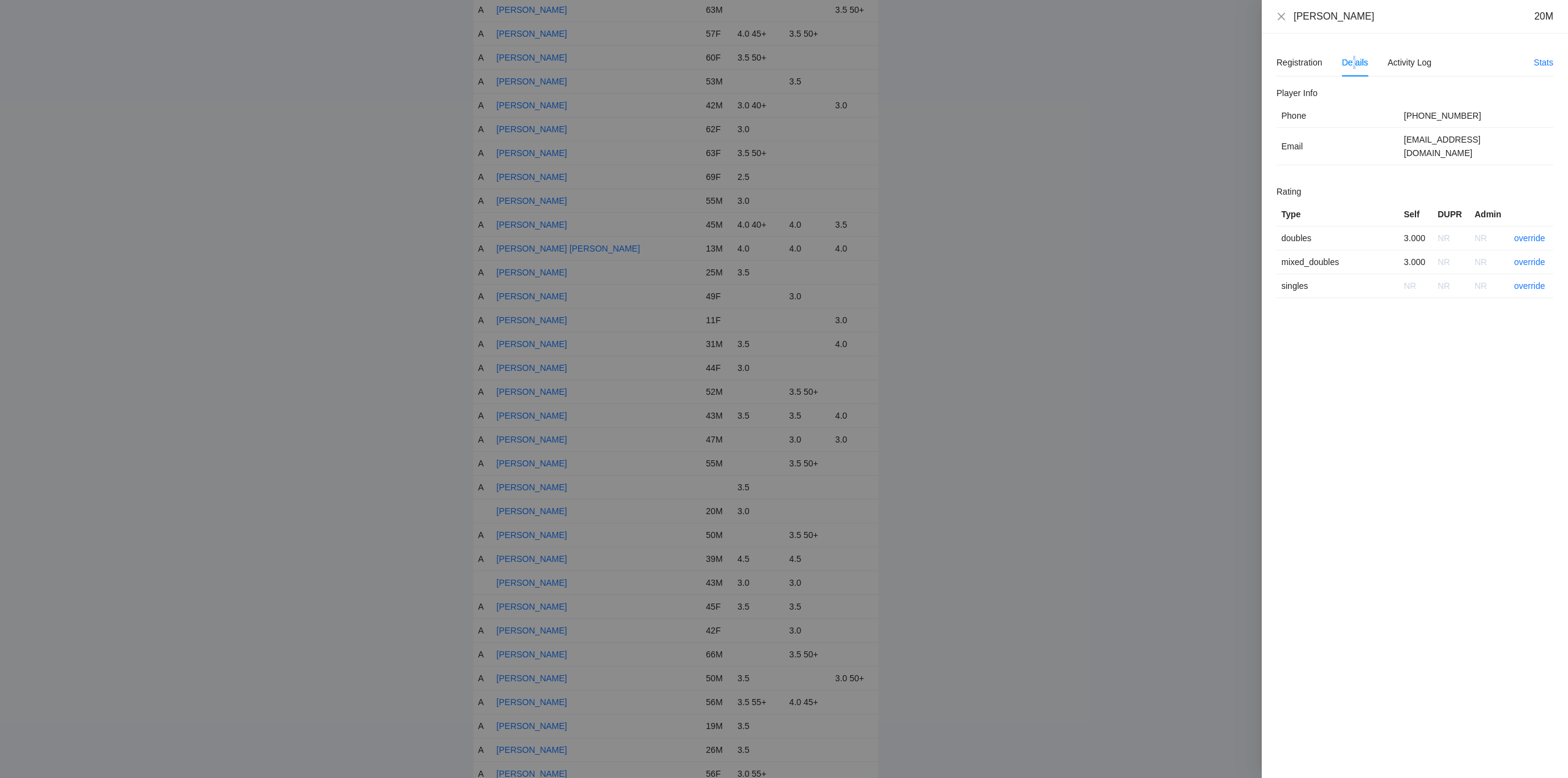
drag, startPoint x: 1360, startPoint y: 20, endPoint x: 1293, endPoint y: 20, distance: 67.0
click at [1293, 20] on div "Mason Phillips 20M" at bounding box center [1415, 17] width 277 height 14
click at [1535, 233] on link "override" at bounding box center [1530, 238] width 31 height 10
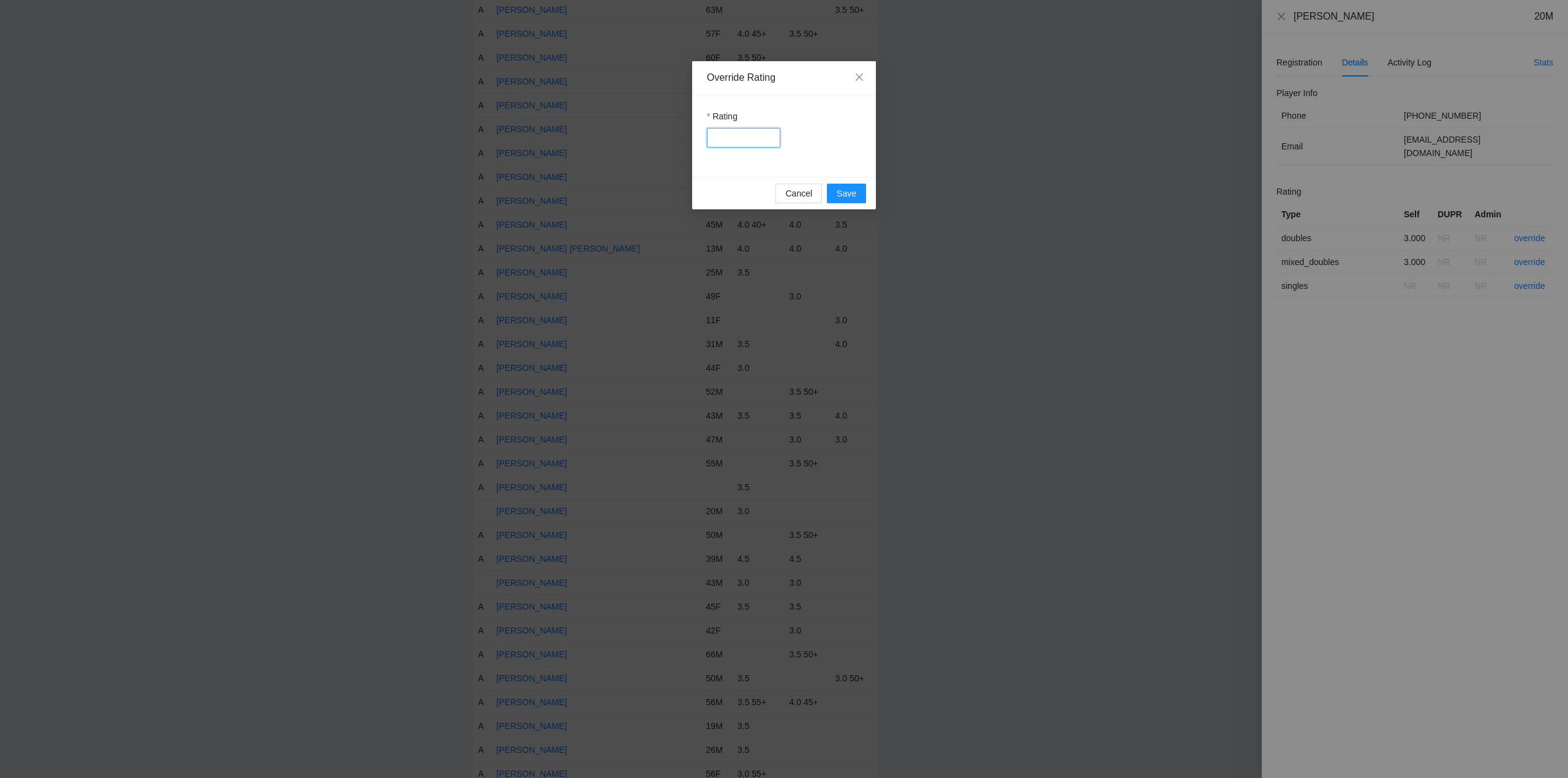
drag, startPoint x: 732, startPoint y: 131, endPoint x: 735, endPoint y: 137, distance: 6.7
click at [732, 131] on input "Rating" at bounding box center [743, 138] width 73 height 20
type input "***"
drag, startPoint x: 843, startPoint y: 189, endPoint x: 865, endPoint y: 189, distance: 22.0
click at [844, 189] on span "Save" at bounding box center [847, 193] width 20 height 14
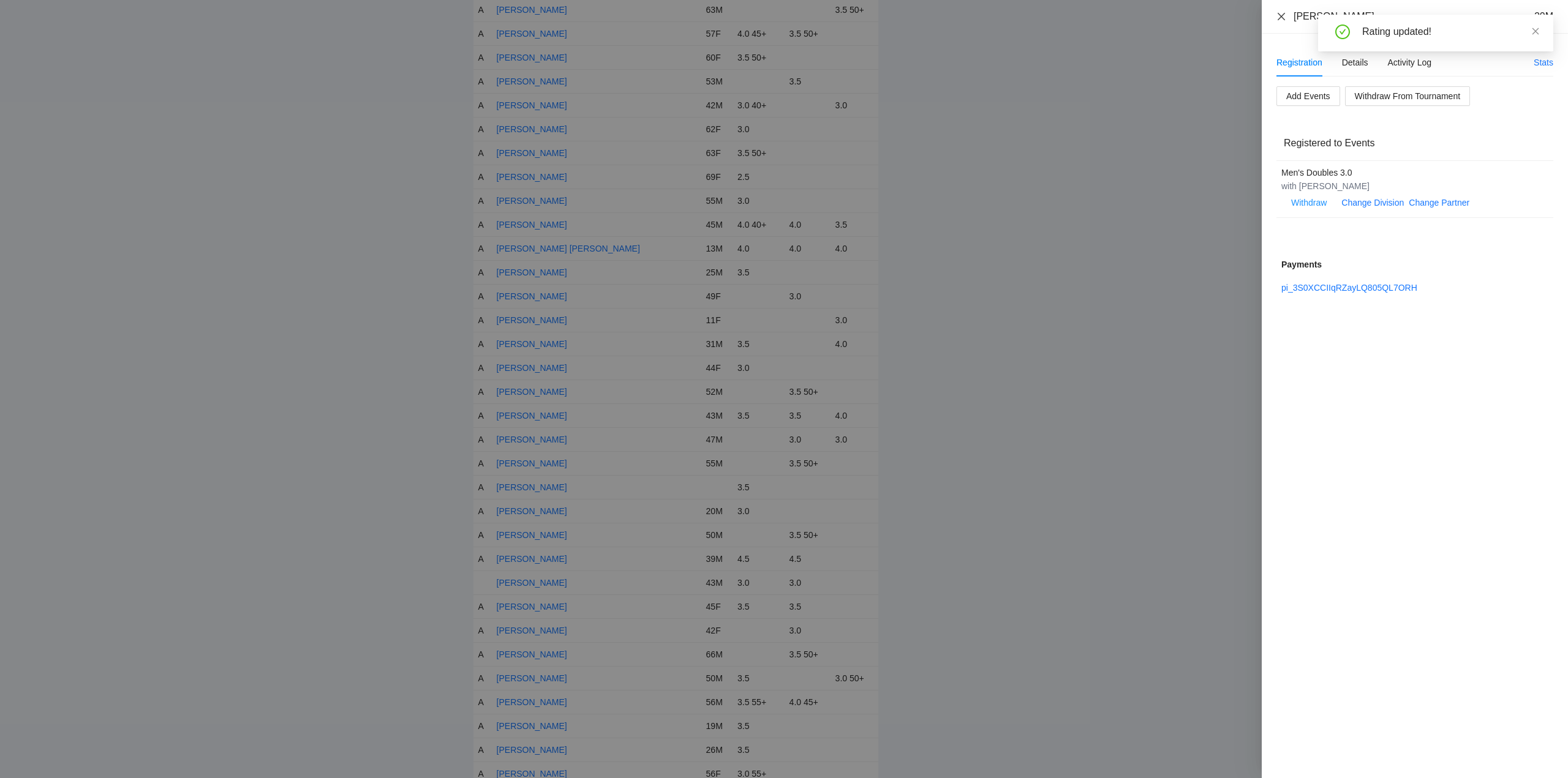
drag, startPoint x: 1280, startPoint y: 14, endPoint x: 1287, endPoint y: 14, distance: 7.0
click at [1284, 14] on icon "close" at bounding box center [1282, 17] width 10 height 10
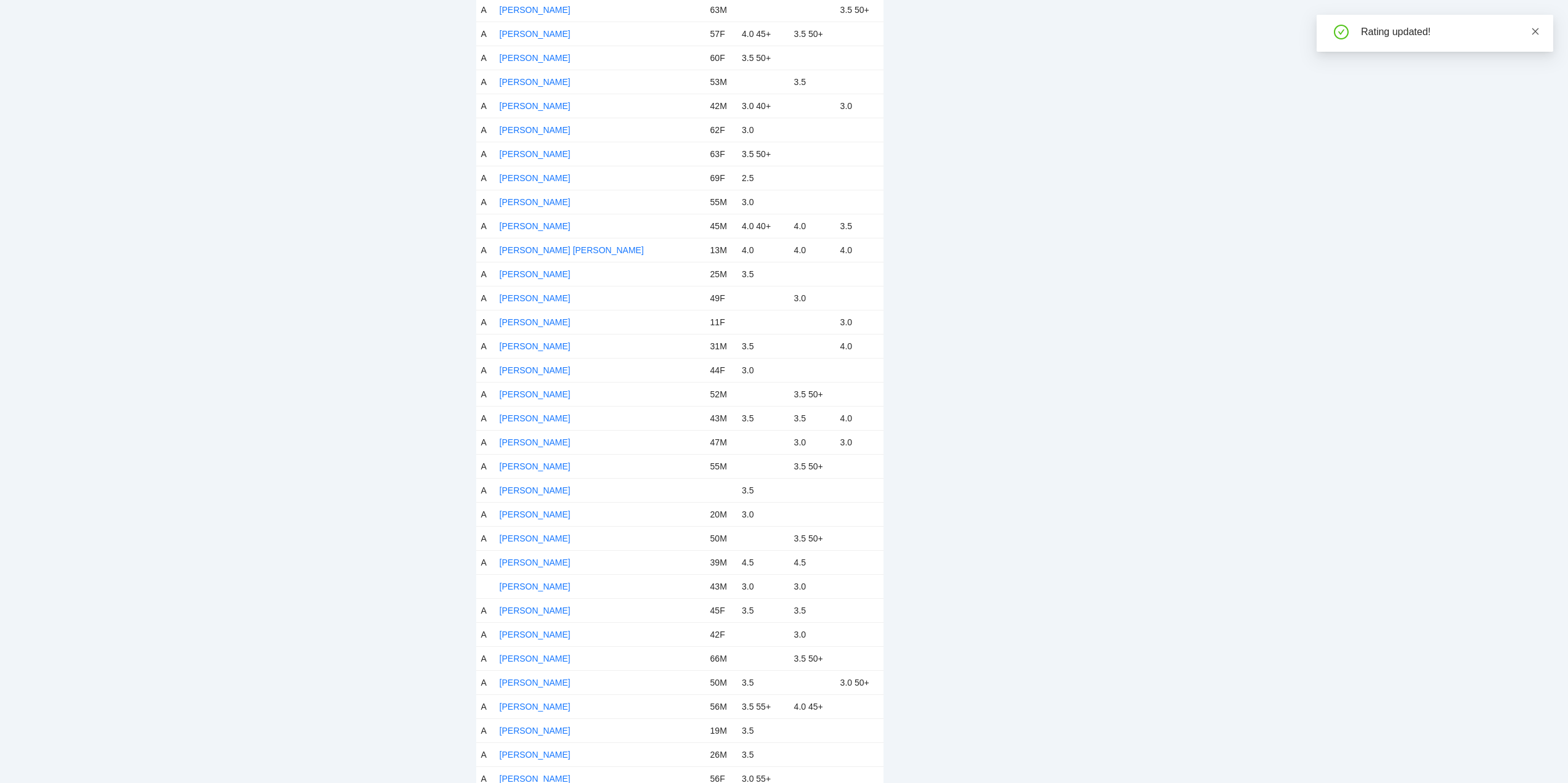
click at [1535, 31] on icon "close" at bounding box center [1536, 32] width 9 height 9
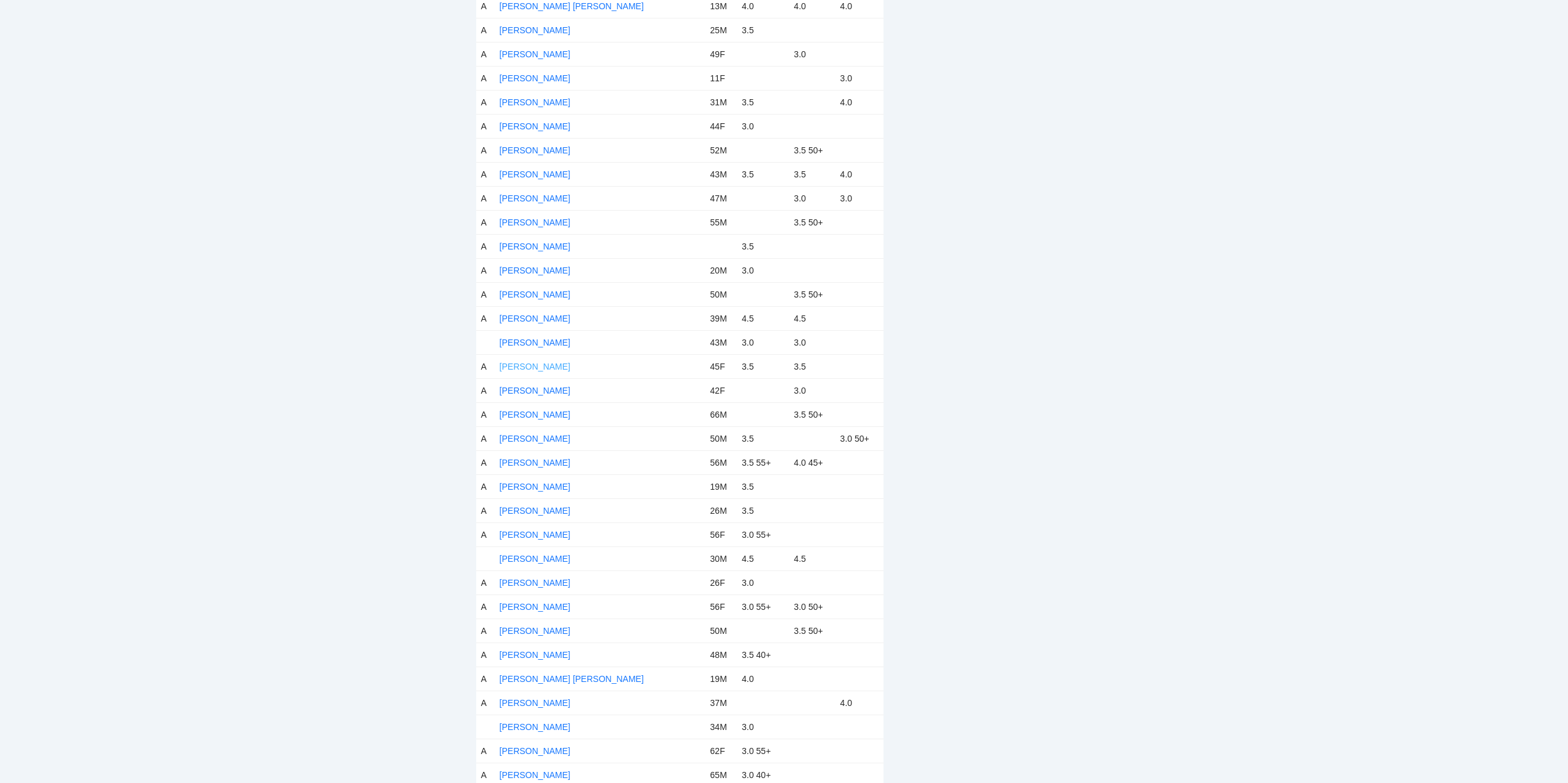
scroll to position [4189, 0]
click at [546, 337] on link "Maziar Majzoob" at bounding box center [535, 340] width 71 height 10
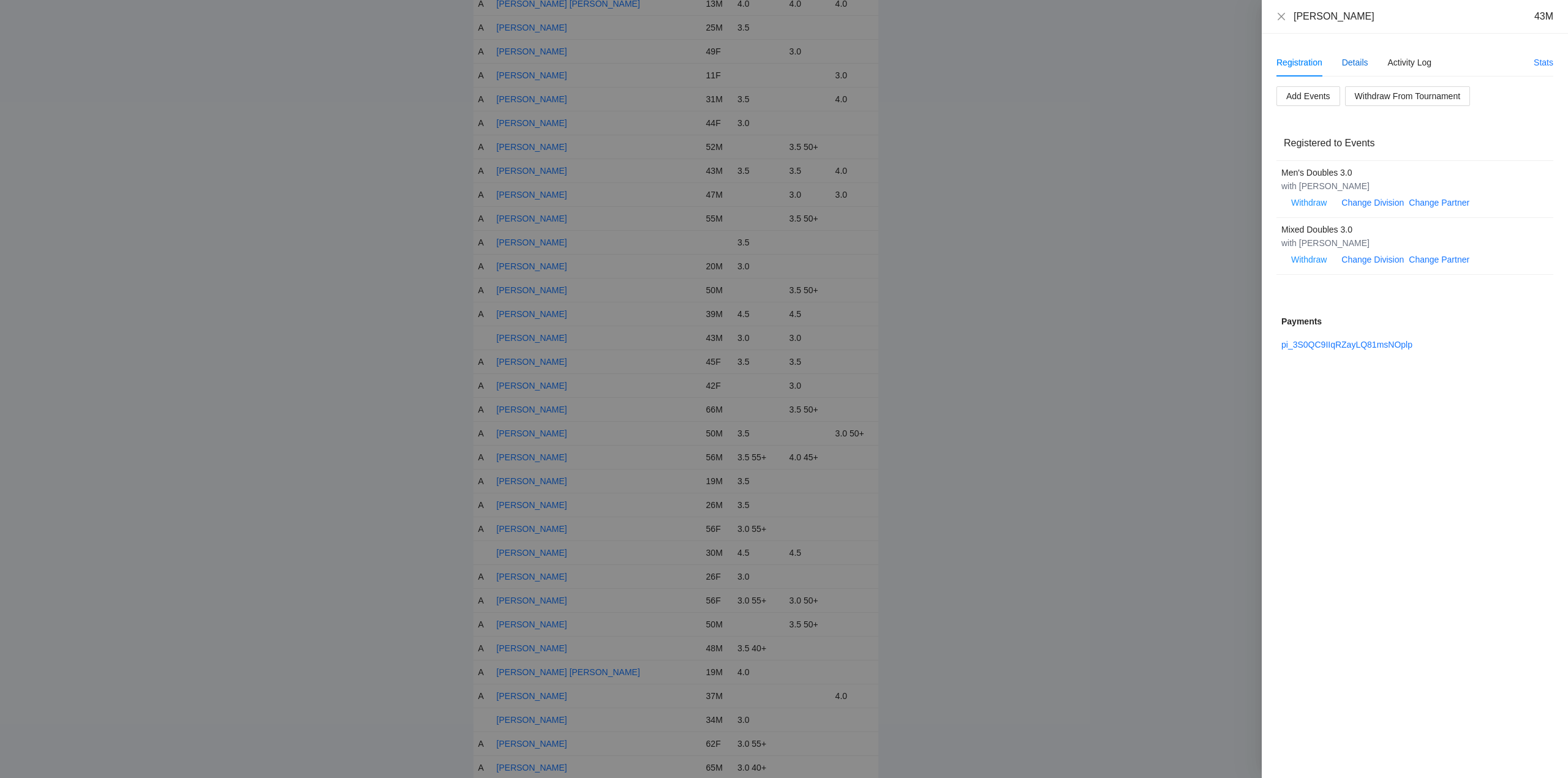
drag, startPoint x: 1356, startPoint y: 60, endPoint x: 1359, endPoint y: 52, distance: 8.5
click at [1357, 60] on div "Details" at bounding box center [1355, 63] width 26 height 14
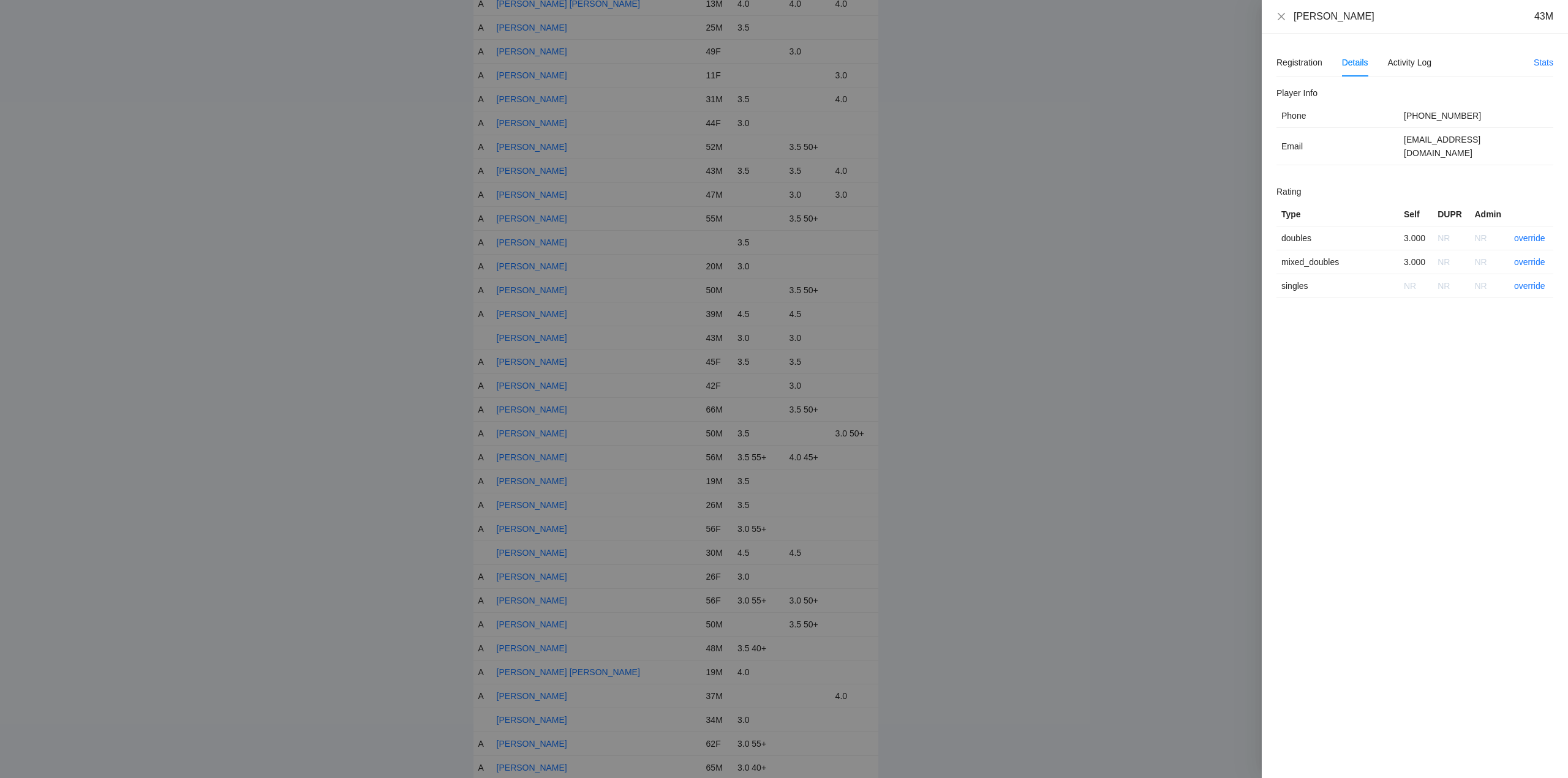
drag, startPoint x: 1367, startPoint y: 16, endPoint x: 1284, endPoint y: 23, distance: 83.3
click at [1284, 23] on div "Maziar Majzoob 43M" at bounding box center [1415, 17] width 277 height 14
click at [1532, 233] on link "override" at bounding box center [1530, 238] width 31 height 10
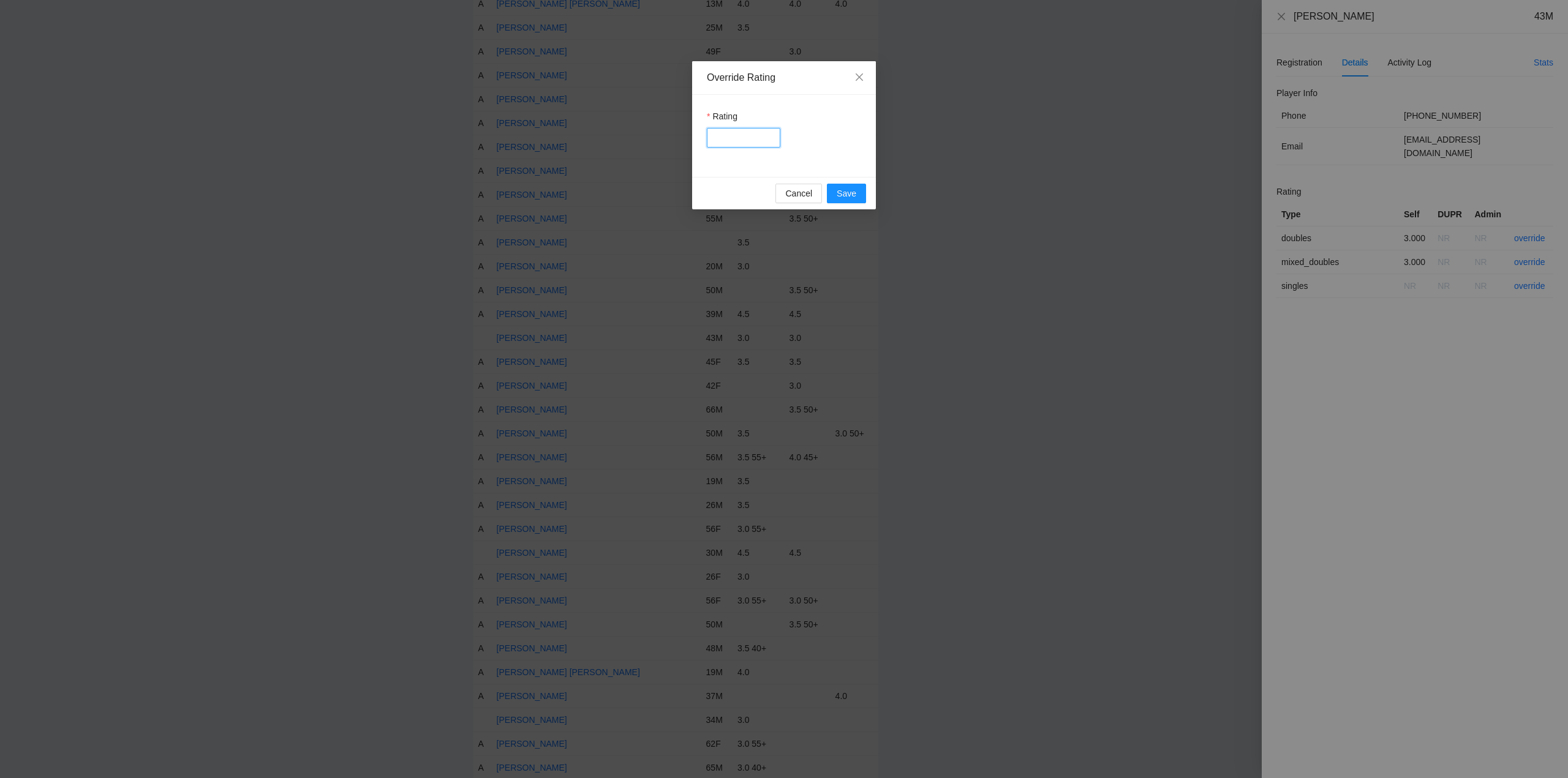
click at [713, 136] on input "Rating" at bounding box center [743, 138] width 73 height 20
type input "***"
drag, startPoint x: 847, startPoint y: 191, endPoint x: 990, endPoint y: 170, distance: 144.5
click at [847, 191] on span "Save" at bounding box center [847, 193] width 20 height 14
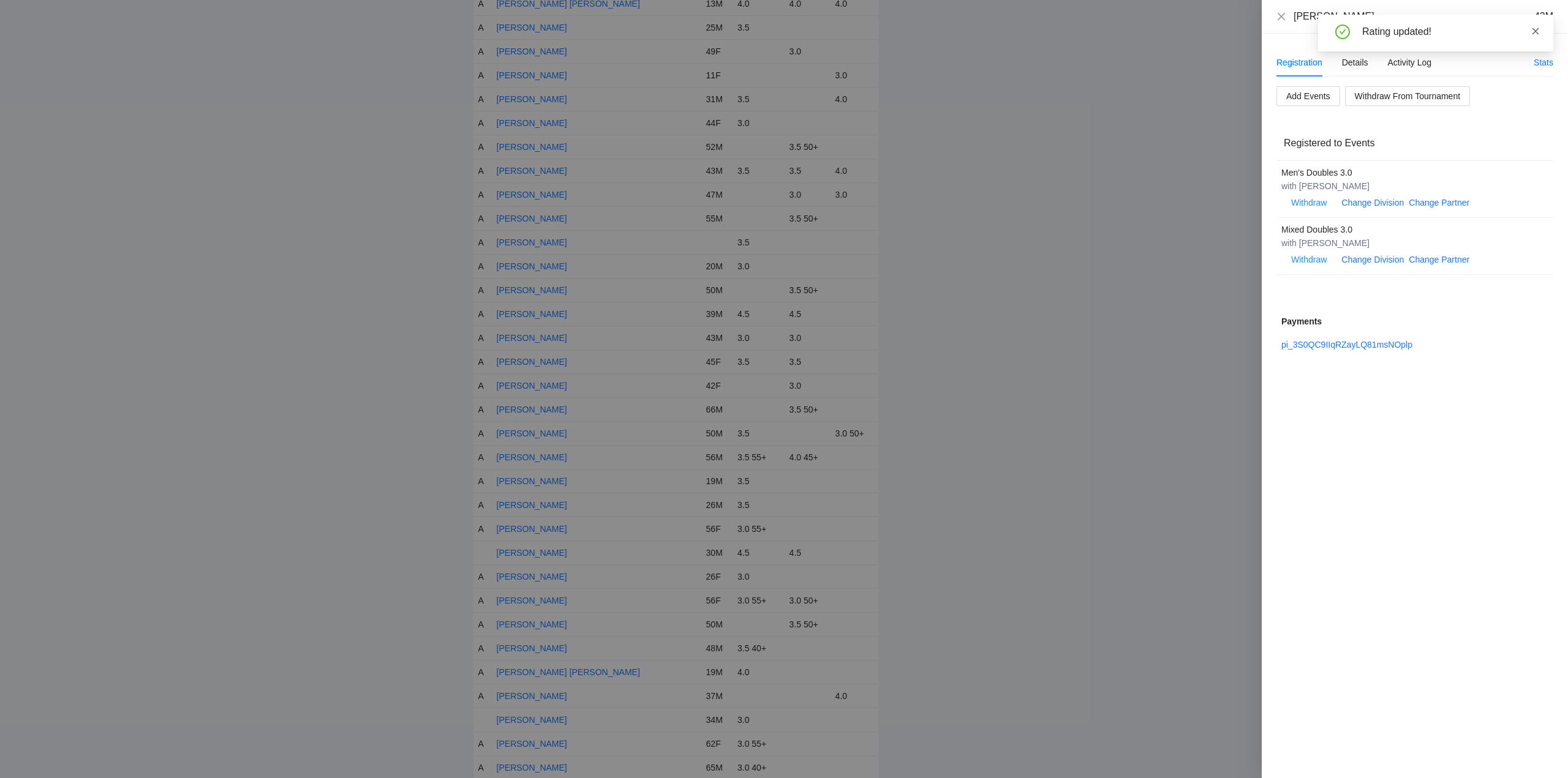
click at [1536, 32] on icon "close" at bounding box center [1536, 31] width 9 height 9
click at [1279, 16] on icon "close" at bounding box center [1282, 17] width 10 height 10
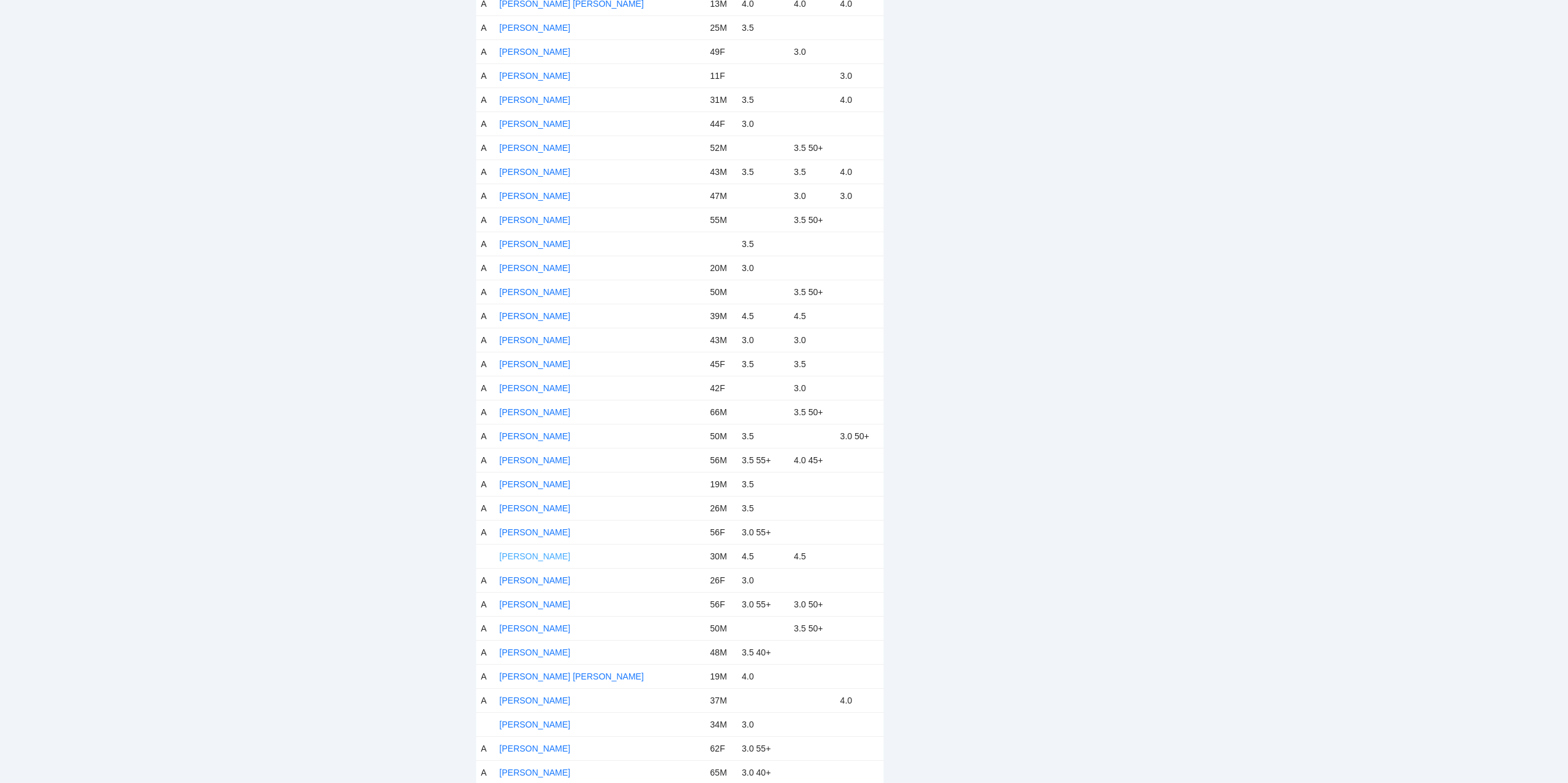
drag, startPoint x: 529, startPoint y: 557, endPoint x: 535, endPoint y: 558, distance: 6.1
click at [530, 557] on link "Nakoa Dudoit" at bounding box center [535, 556] width 71 height 10
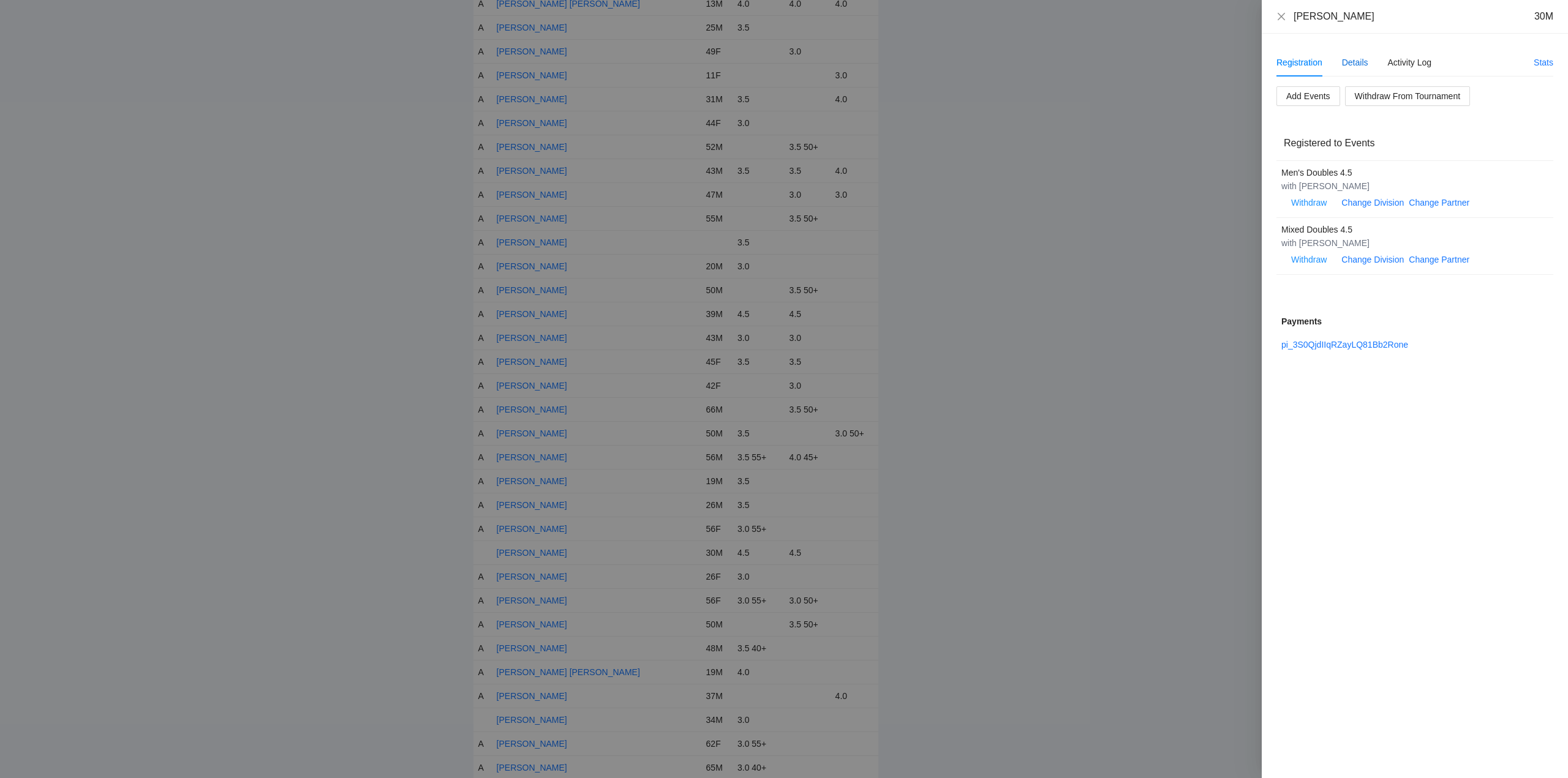
click at [1351, 57] on div "Details" at bounding box center [1355, 63] width 26 height 14
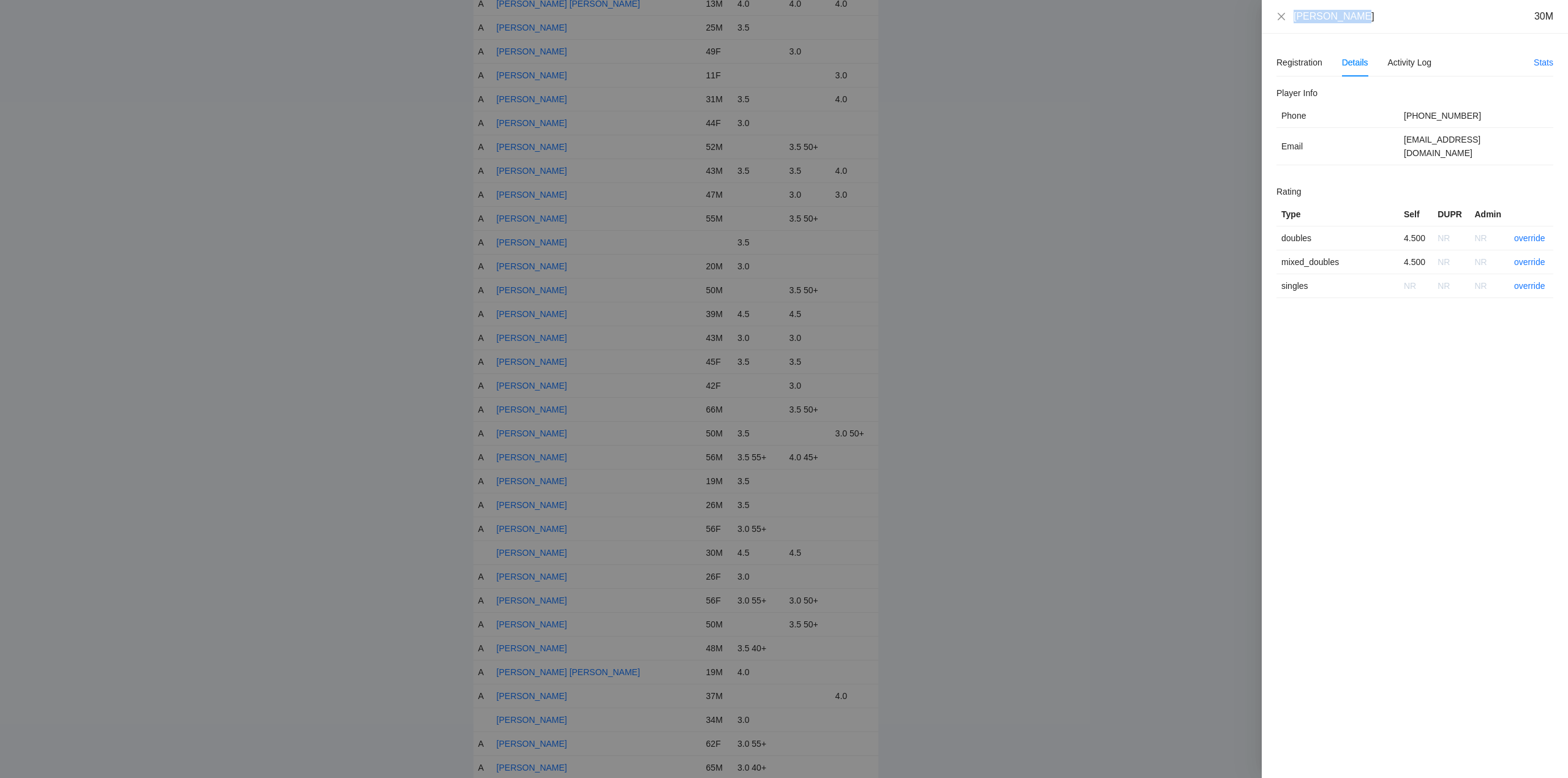
drag, startPoint x: 1360, startPoint y: 15, endPoint x: 1296, endPoint y: 25, distance: 64.8
click at [1296, 25] on div "Nakoa Dudoit 30M" at bounding box center [1415, 17] width 306 height 34
click at [1525, 233] on link "override" at bounding box center [1530, 238] width 31 height 10
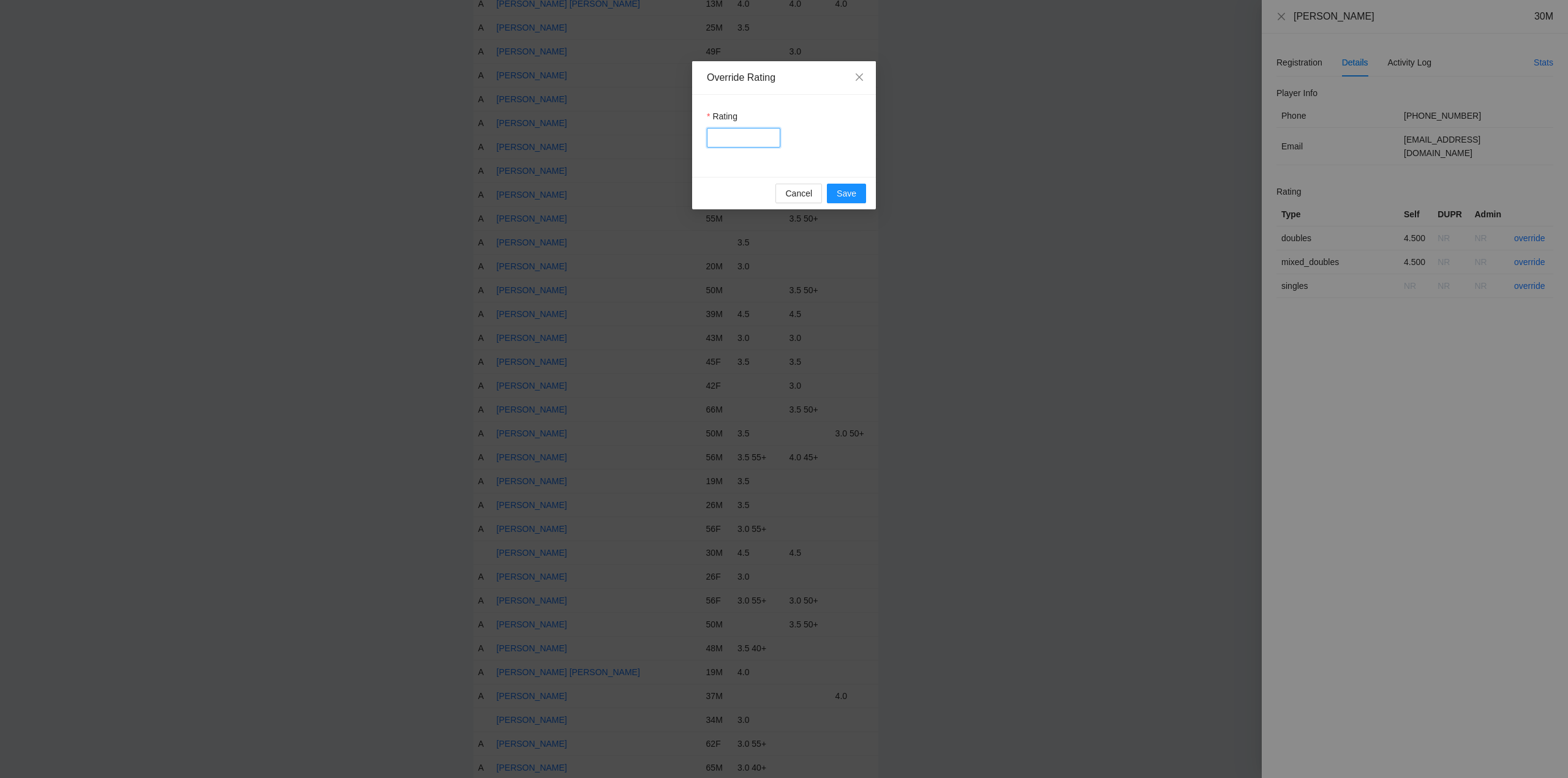
click at [727, 136] on input "Rating" at bounding box center [743, 138] width 73 height 20
type input "****"
click at [849, 191] on span "Save" at bounding box center [847, 193] width 20 height 14
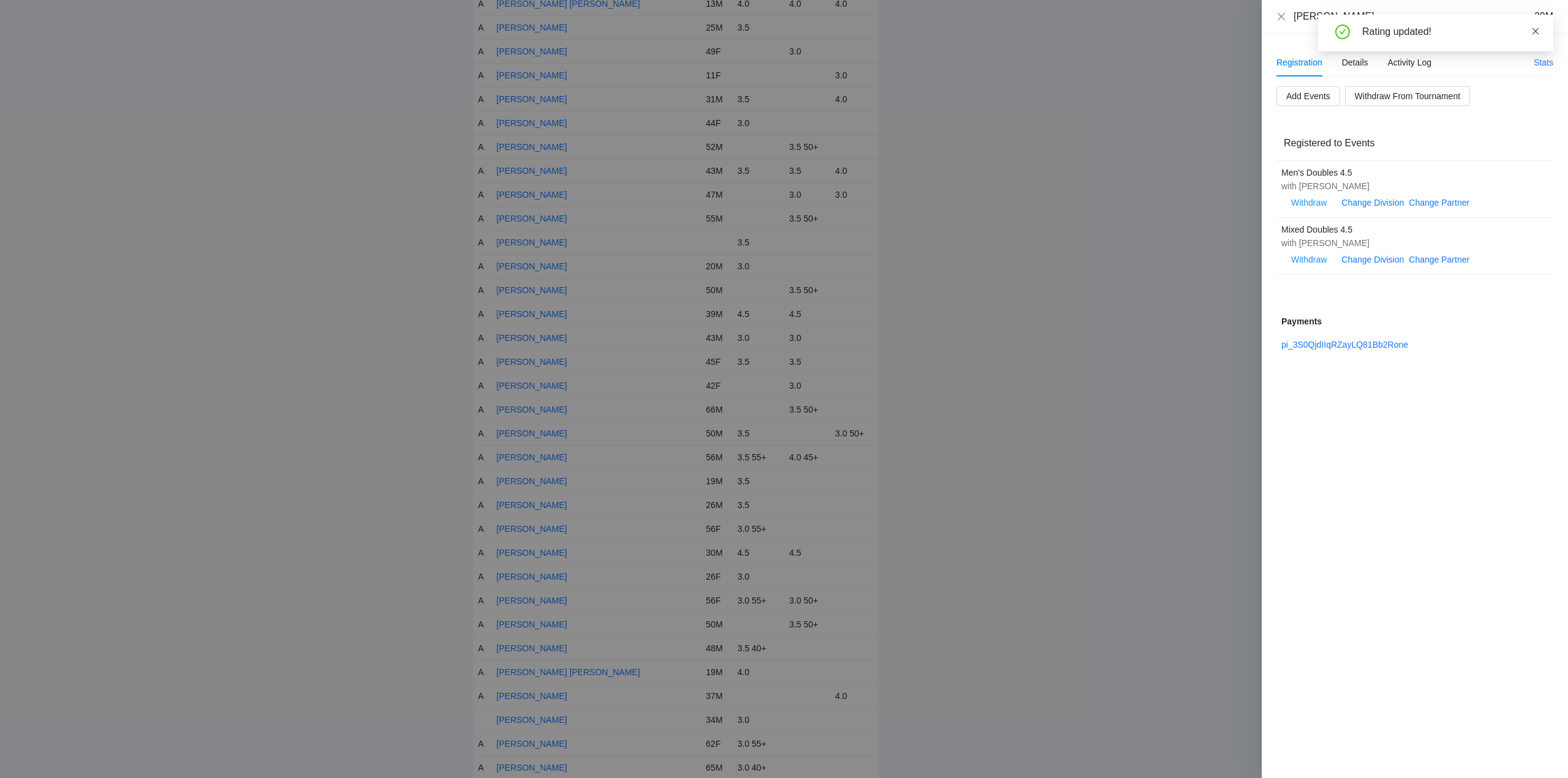
click at [1534, 30] on icon "close" at bounding box center [1536, 31] width 9 height 9
drag, startPoint x: 1277, startPoint y: 16, endPoint x: 1299, endPoint y: 42, distance: 34.1
click at [1278, 16] on icon "close" at bounding box center [1282, 17] width 10 height 10
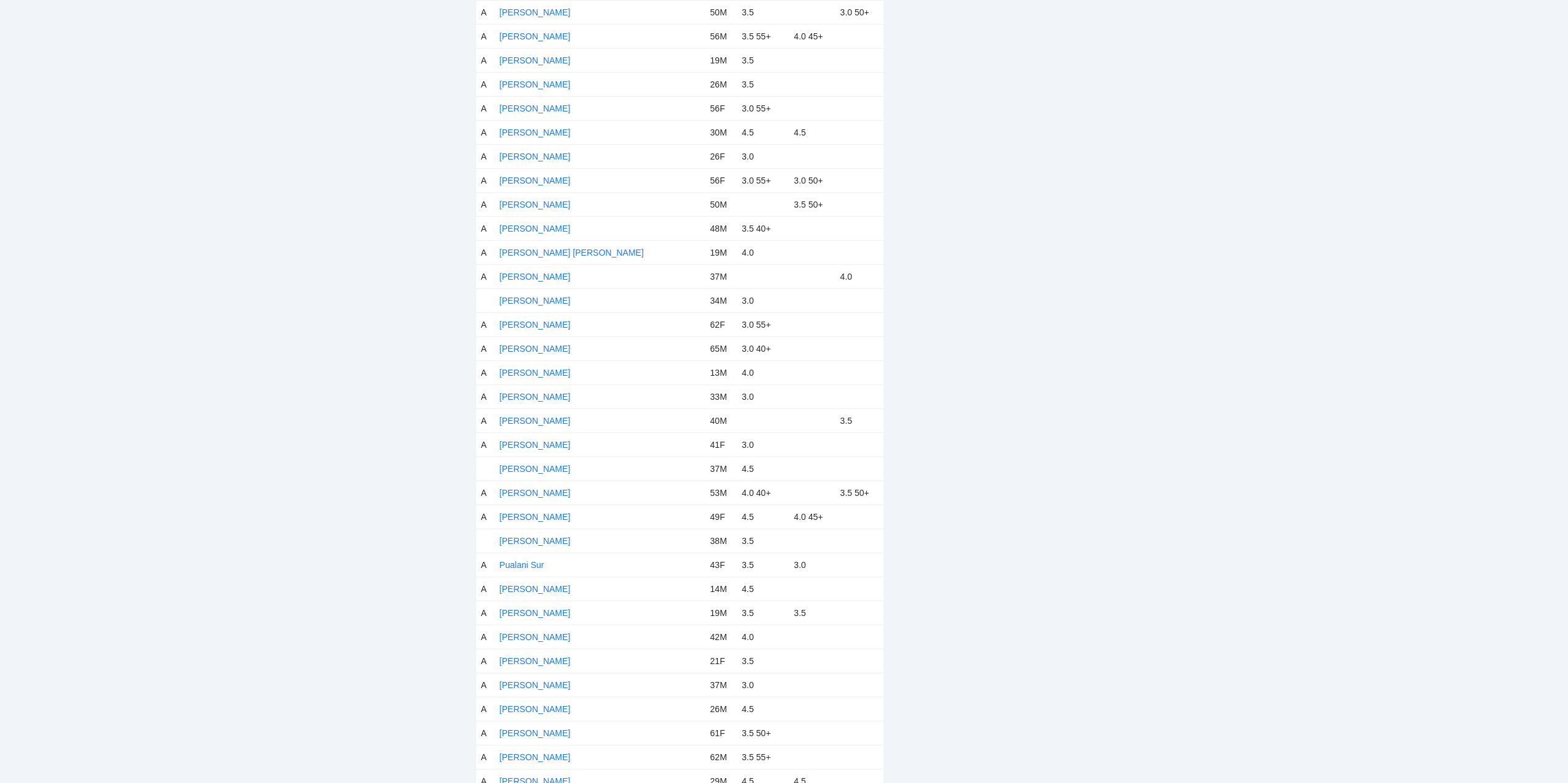
scroll to position [4621, 0]
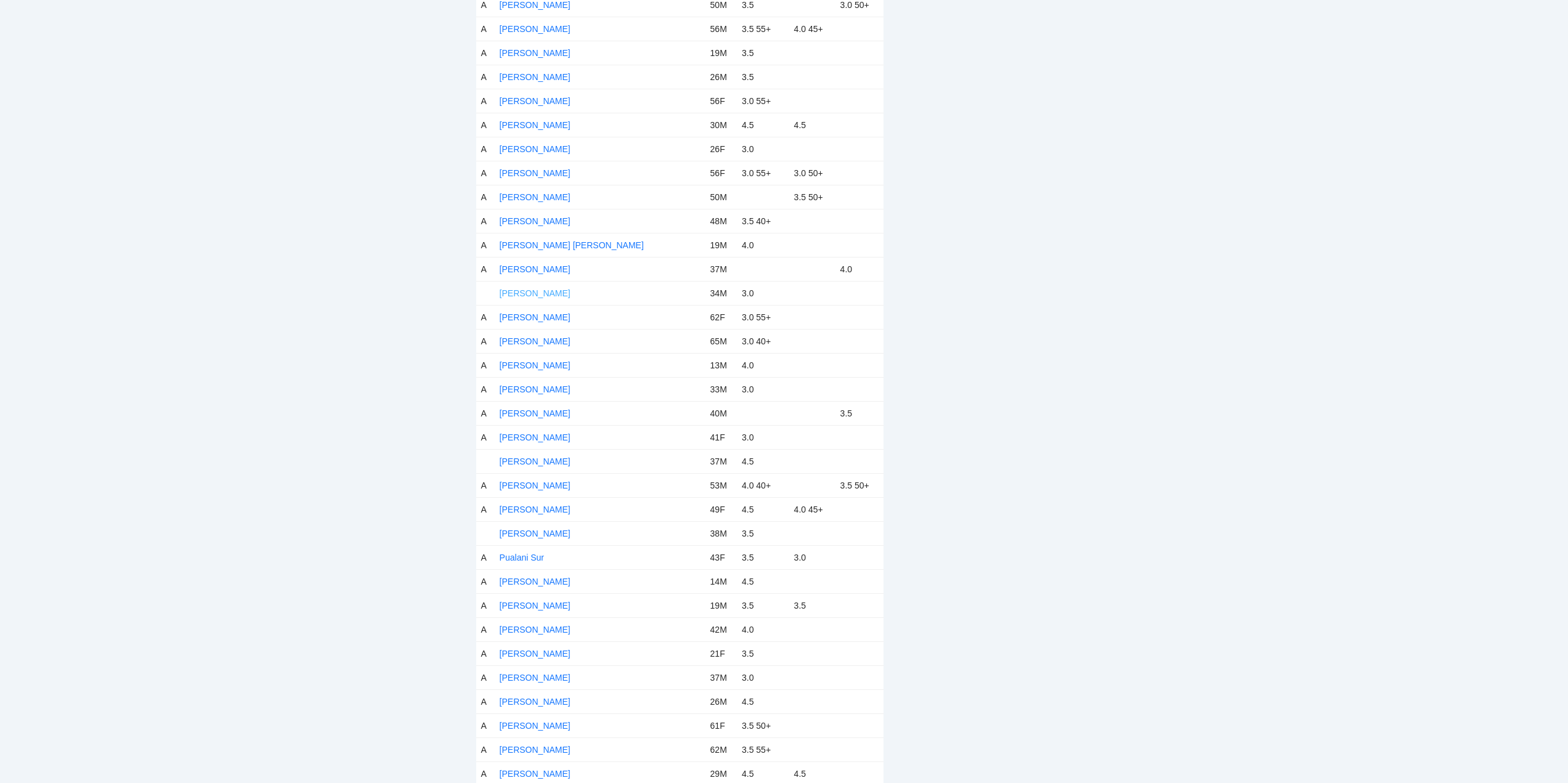
click at [542, 292] on link "Navid Iranpour" at bounding box center [535, 293] width 71 height 10
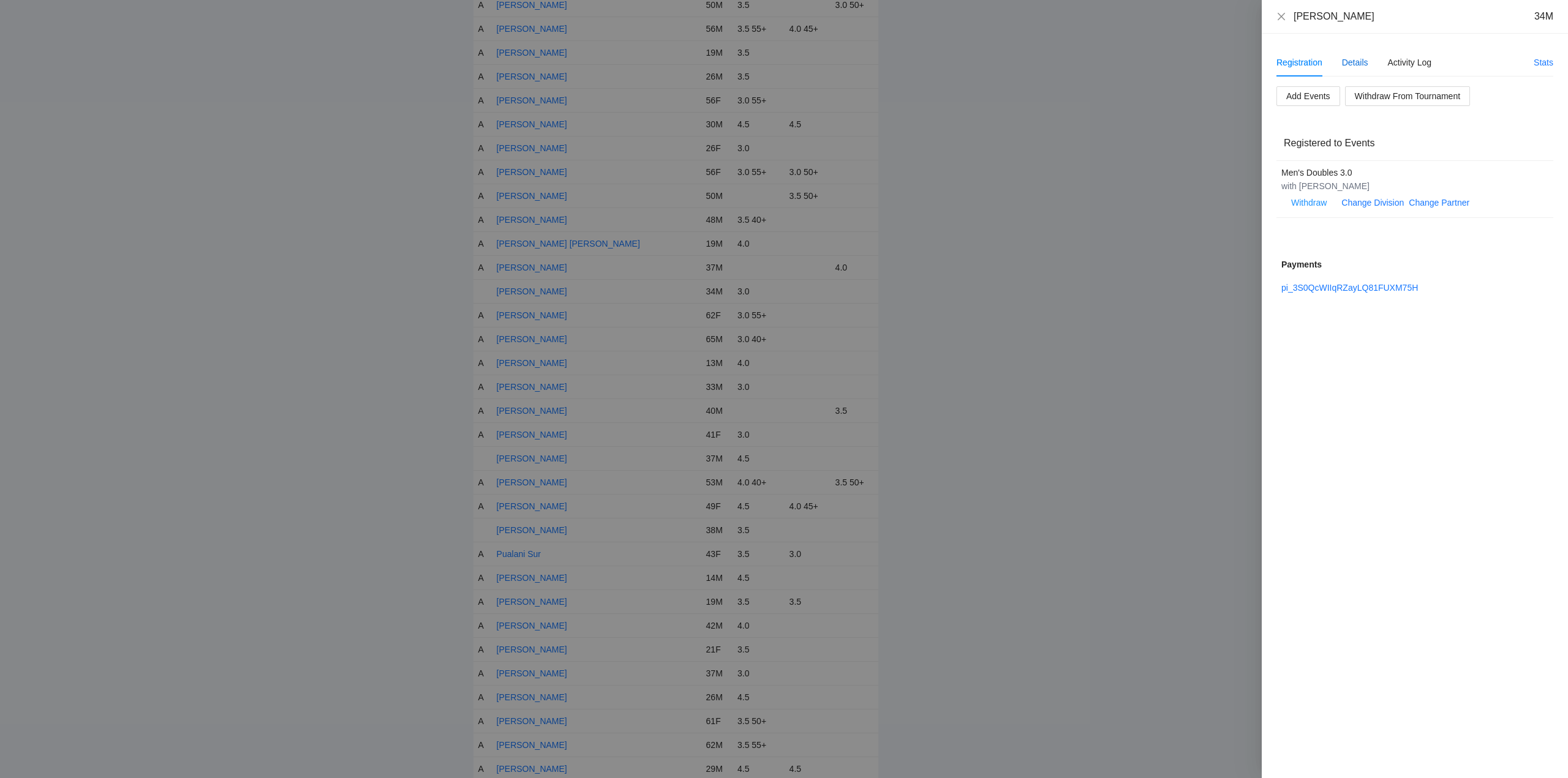
click at [1354, 60] on div "Details" at bounding box center [1355, 63] width 26 height 14
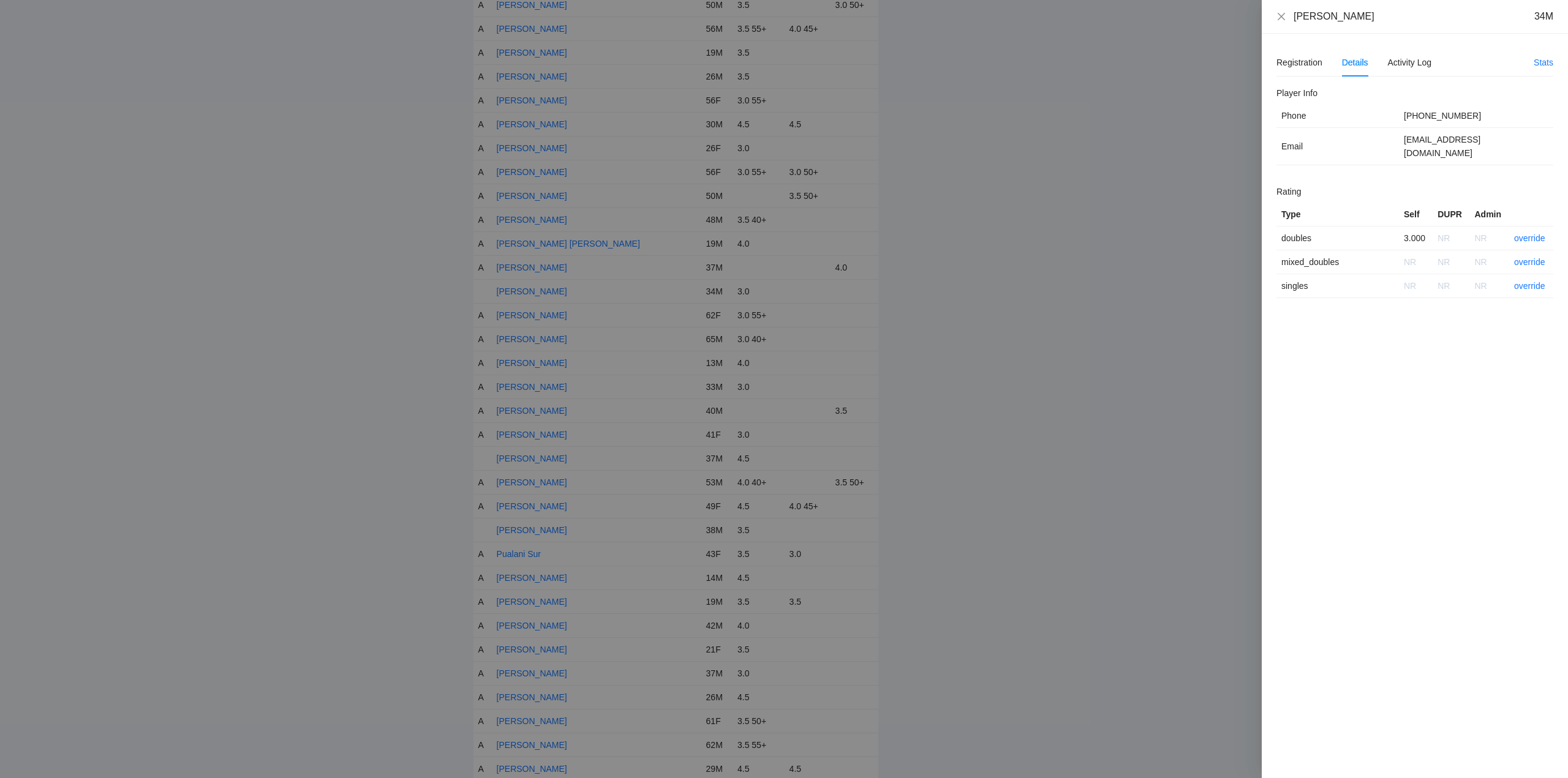
drag, startPoint x: 1364, startPoint y: 20, endPoint x: 1297, endPoint y: 20, distance: 67.0
click at [1283, 23] on div "Navid Iranpour 34M" at bounding box center [1415, 17] width 277 height 14
click at [1526, 233] on link "override" at bounding box center [1530, 238] width 31 height 10
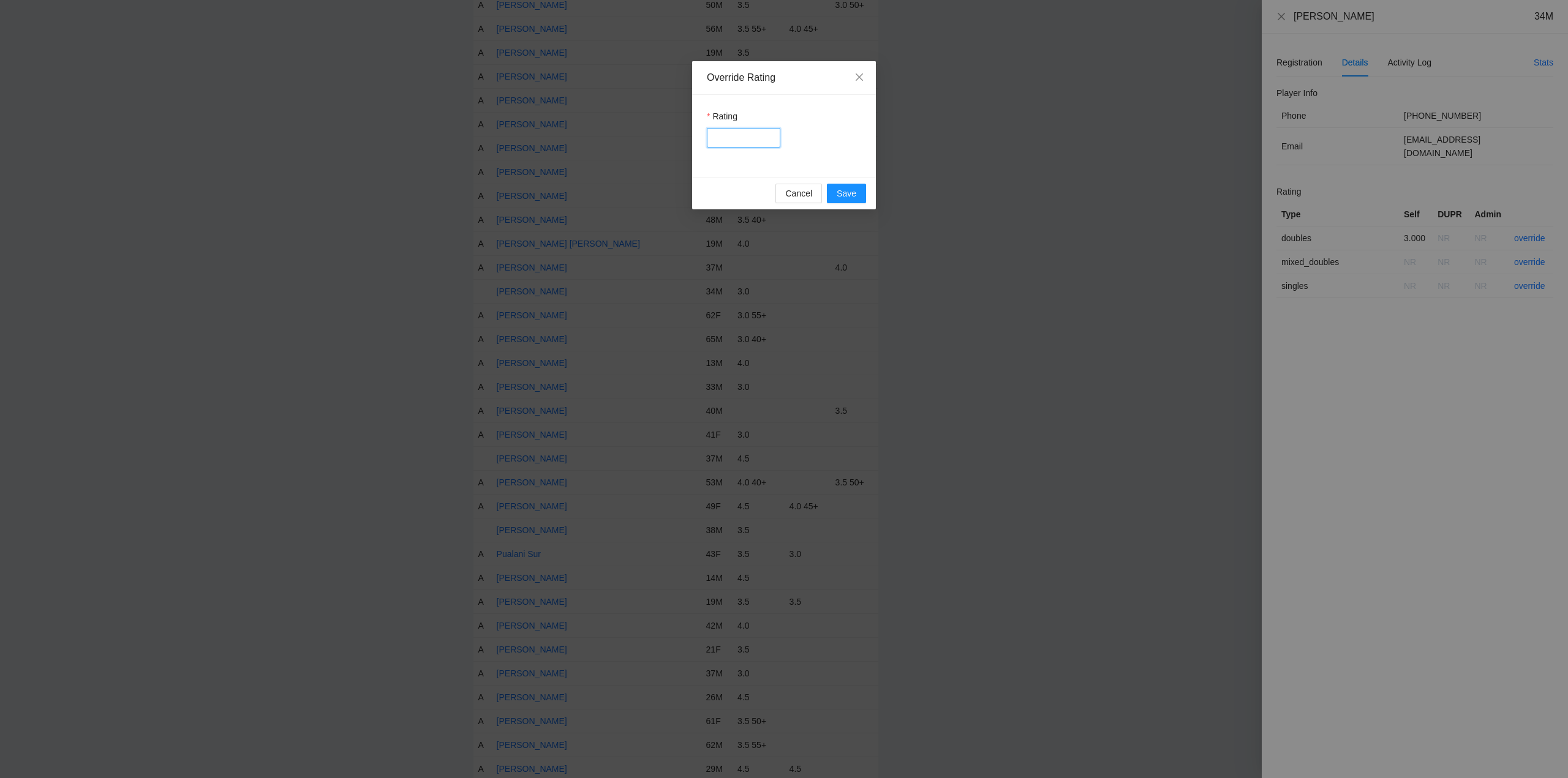
drag, startPoint x: 752, startPoint y: 142, endPoint x: 764, endPoint y: 147, distance: 13.0
click at [752, 142] on input "Rating" at bounding box center [743, 138] width 73 height 20
type input "***"
drag, startPoint x: 844, startPoint y: 191, endPoint x: 858, endPoint y: 193, distance: 14.1
click at [851, 191] on span "Save" at bounding box center [847, 193] width 20 height 14
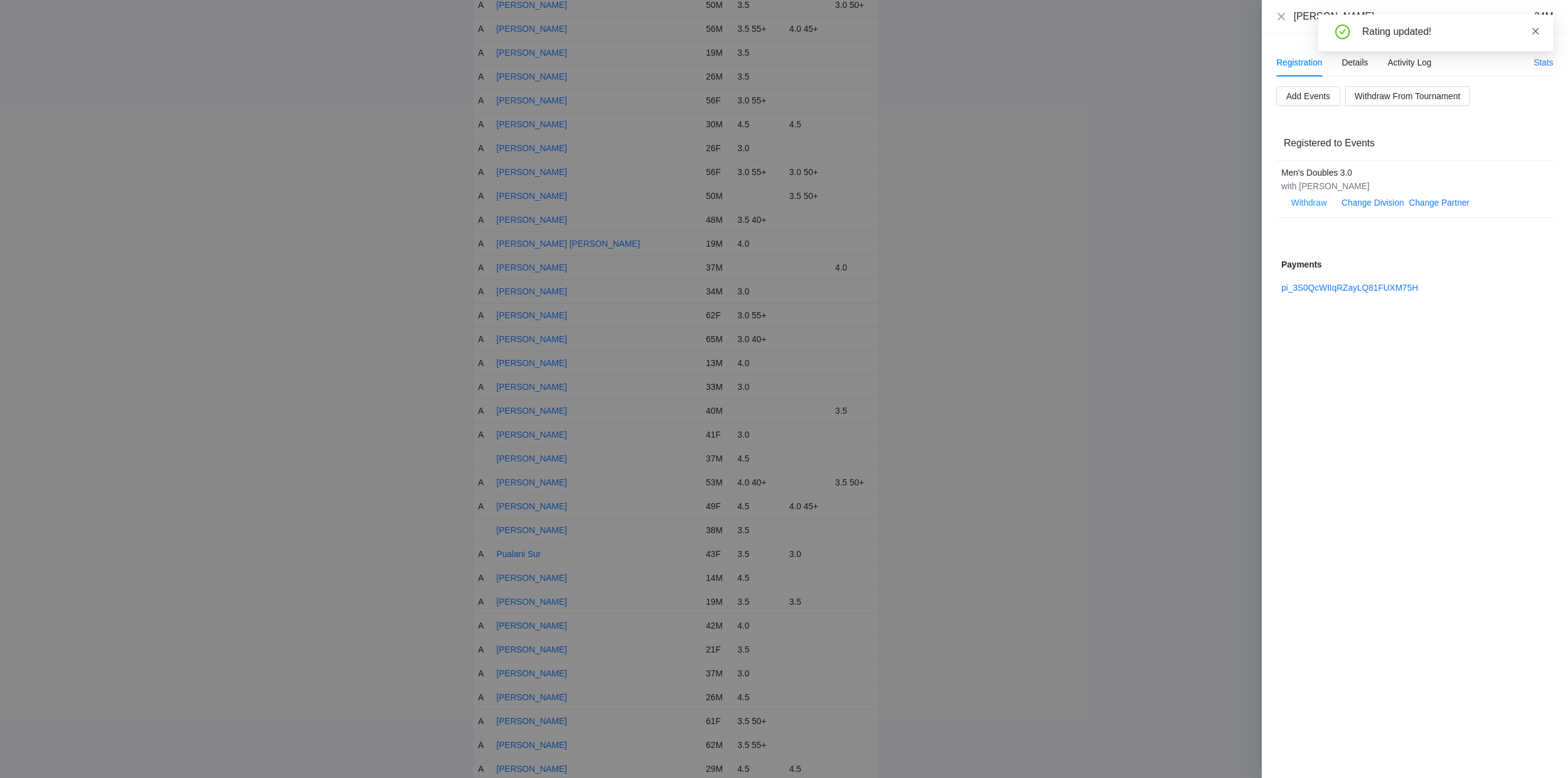
drag, startPoint x: 1532, startPoint y: 31, endPoint x: 1364, endPoint y: 37, distance: 168.1
click at [1532, 31] on icon "close" at bounding box center [1536, 31] width 9 height 9
click at [1280, 17] on icon "close" at bounding box center [1282, 17] width 10 height 10
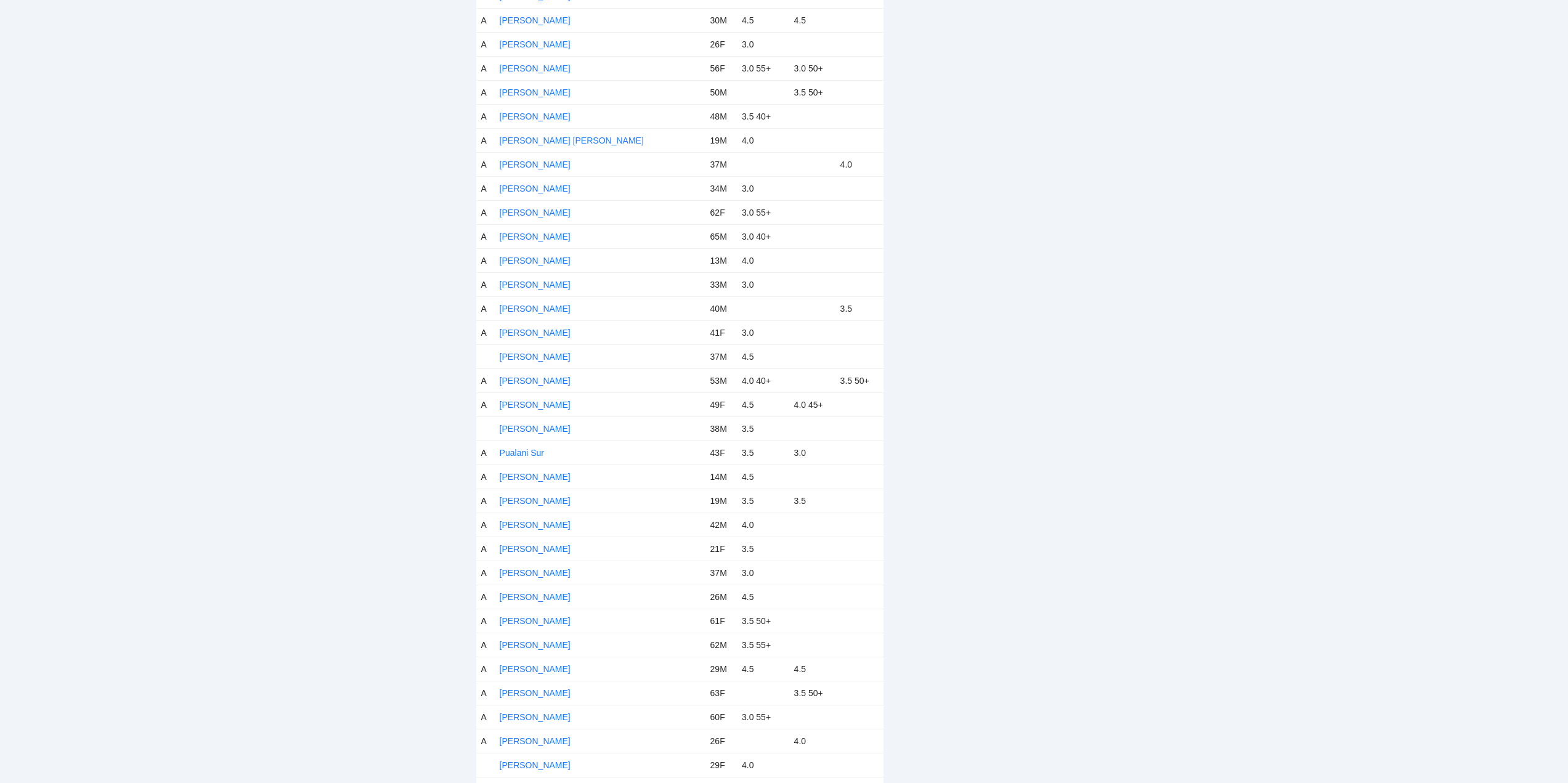
scroll to position [4744, 0]
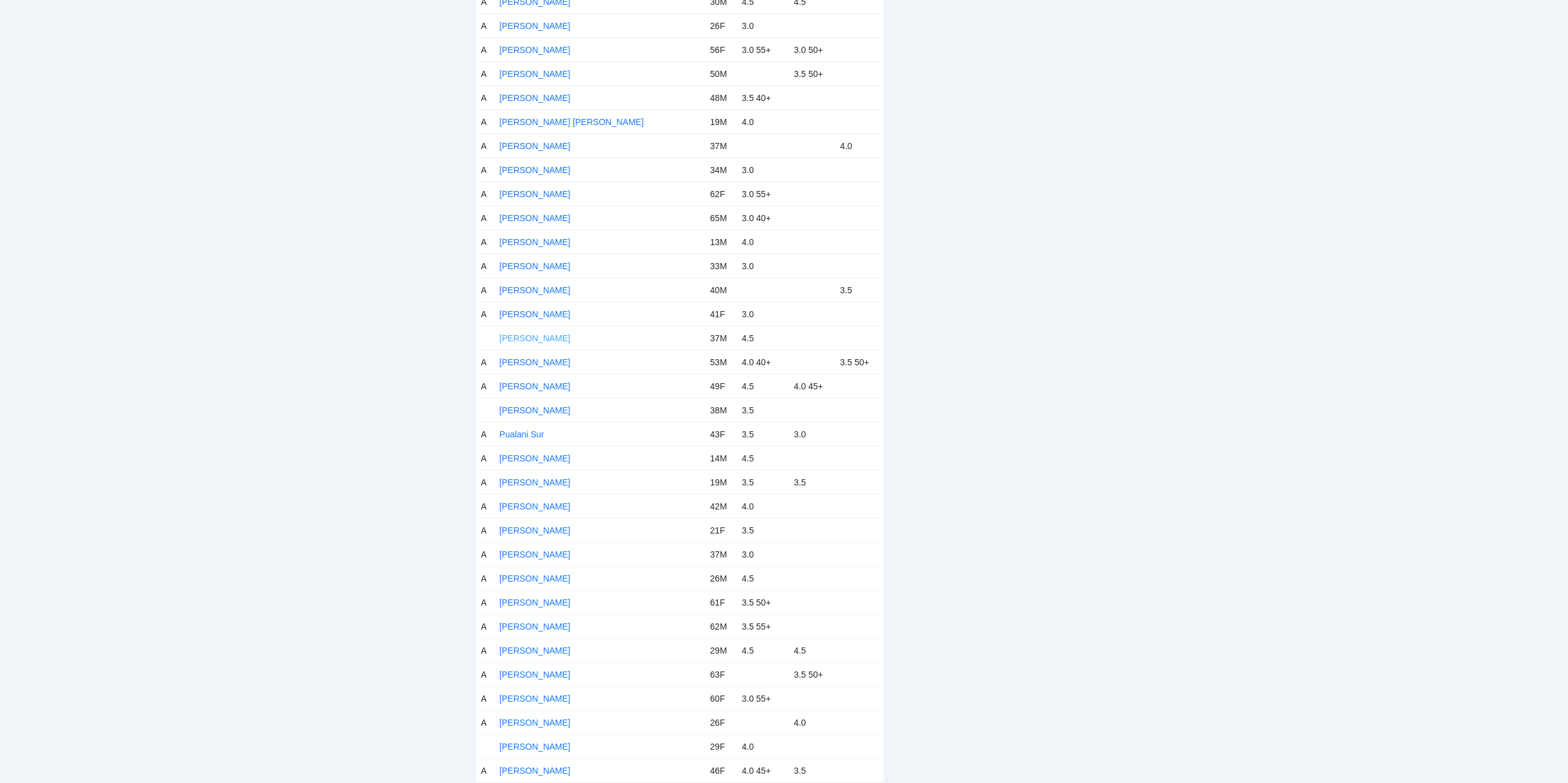
click at [541, 336] on link "Paolo Castro" at bounding box center [535, 338] width 71 height 10
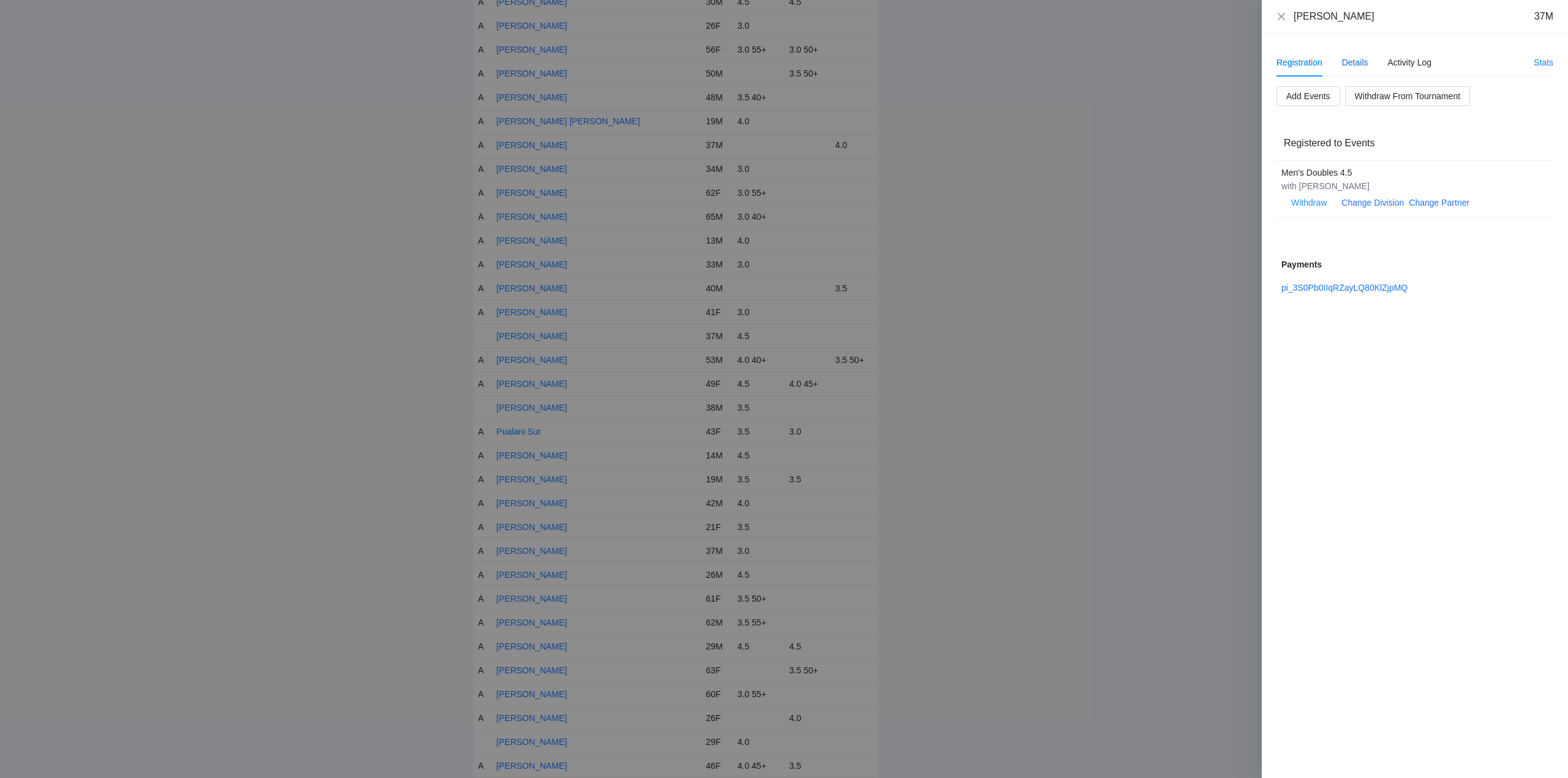
click at [1356, 60] on div "Details" at bounding box center [1355, 63] width 26 height 14
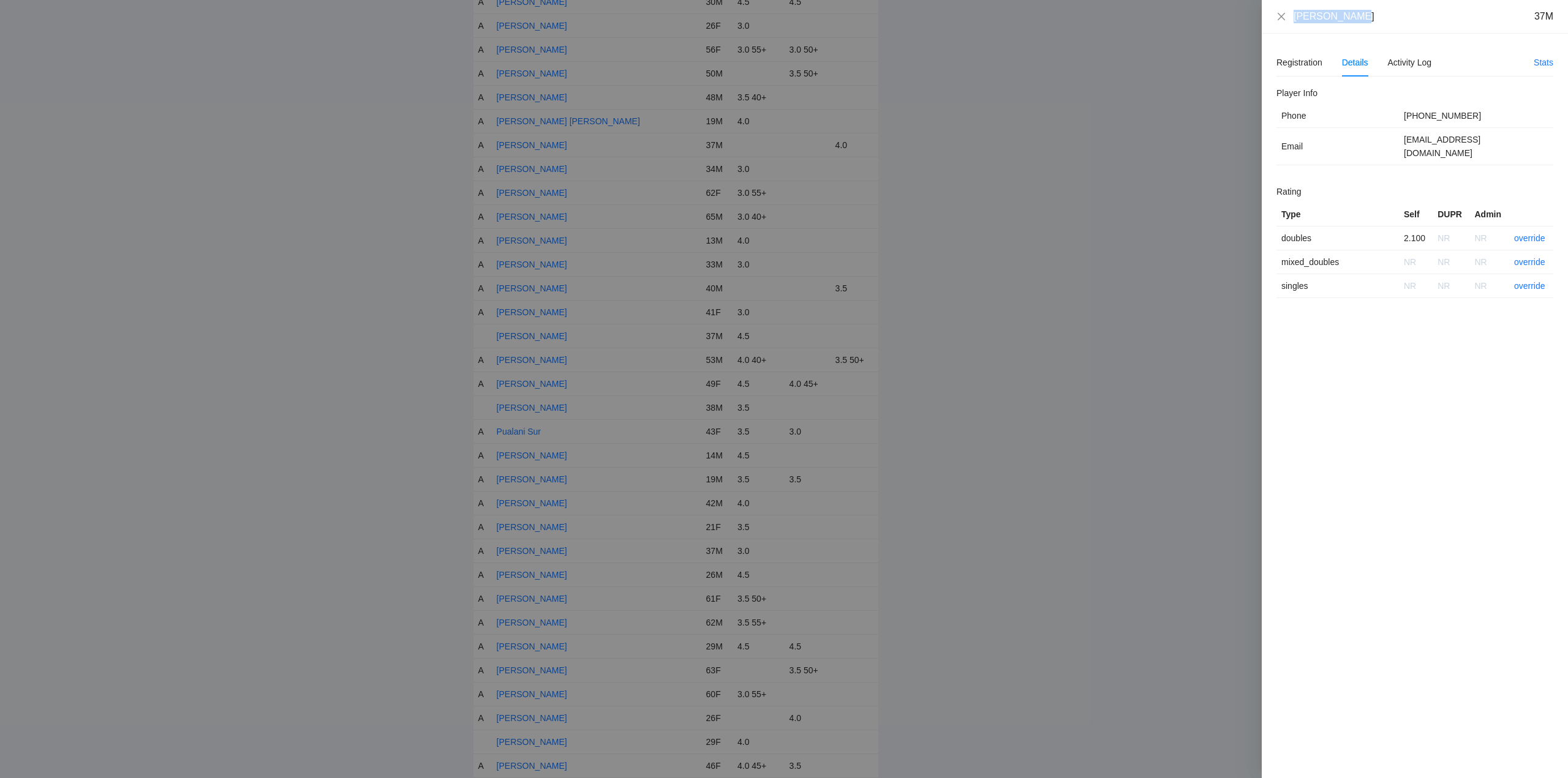
drag, startPoint x: 1358, startPoint y: 22, endPoint x: 1292, endPoint y: 18, distance: 66.1
click at [1277, 20] on div "Paolo Castro 37M" at bounding box center [1415, 17] width 277 height 14
click at [1526, 233] on link "override" at bounding box center [1530, 238] width 31 height 10
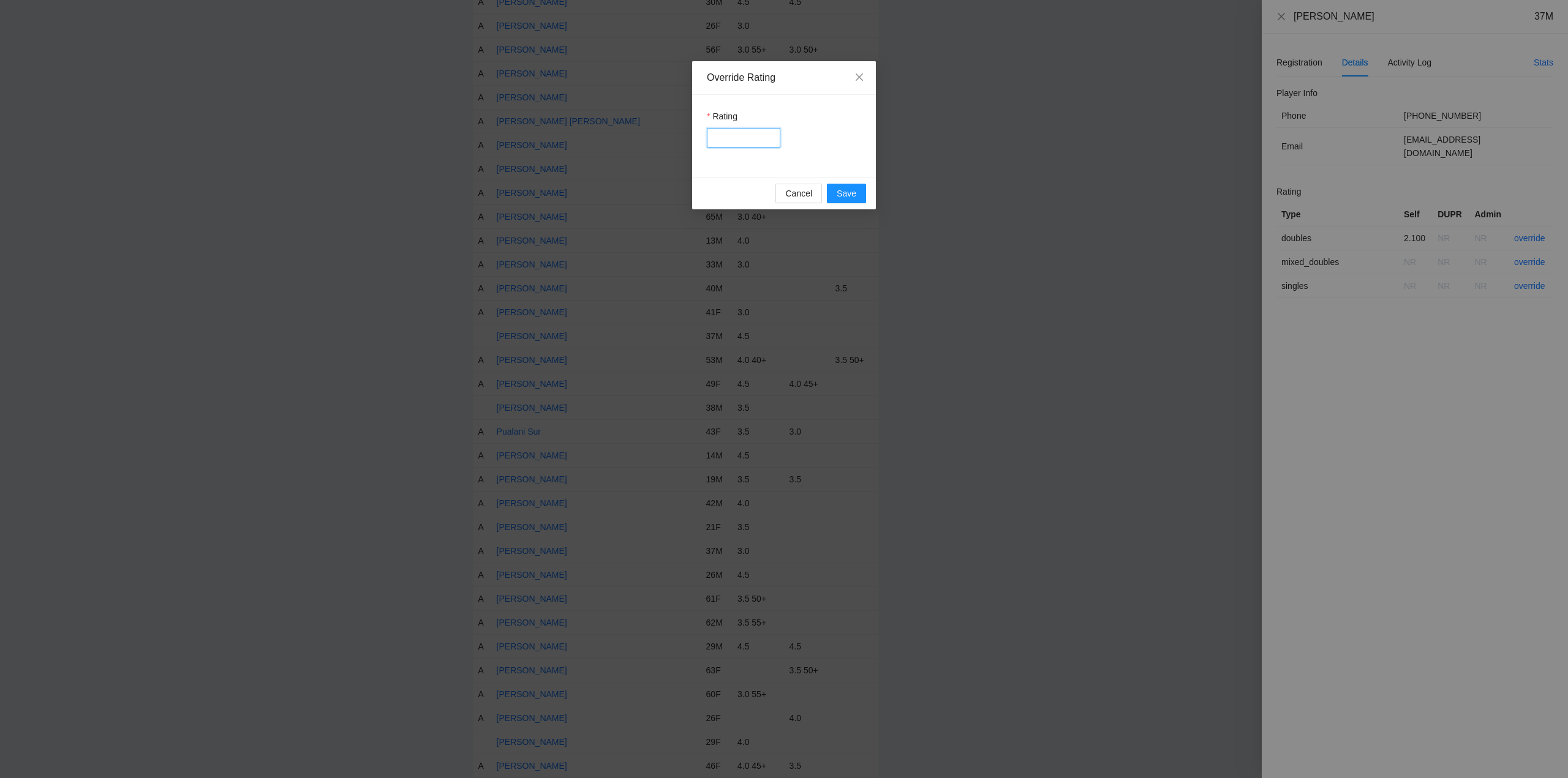
click at [724, 141] on input "Rating" at bounding box center [743, 138] width 73 height 20
type input "***"
drag, startPoint x: 834, startPoint y: 194, endPoint x: 852, endPoint y: 194, distance: 18.0
click at [834, 194] on button "Save" at bounding box center [847, 193] width 39 height 20
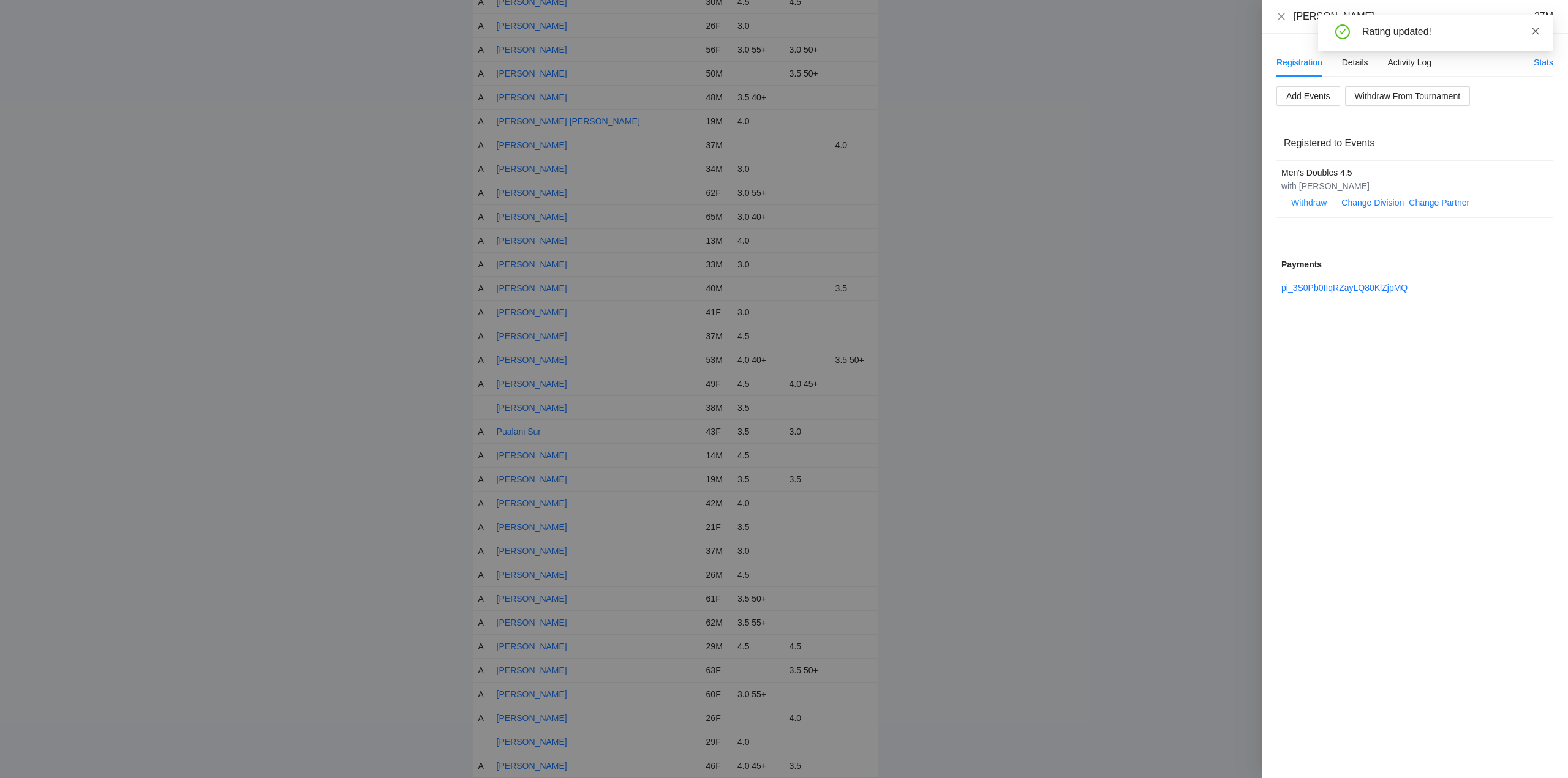
click at [1535, 33] on icon "close" at bounding box center [1536, 31] width 9 height 9
drag, startPoint x: 1282, startPoint y: 18, endPoint x: 1349, endPoint y: 77, distance: 89.3
click at [1282, 18] on icon "close" at bounding box center [1282, 17] width 10 height 10
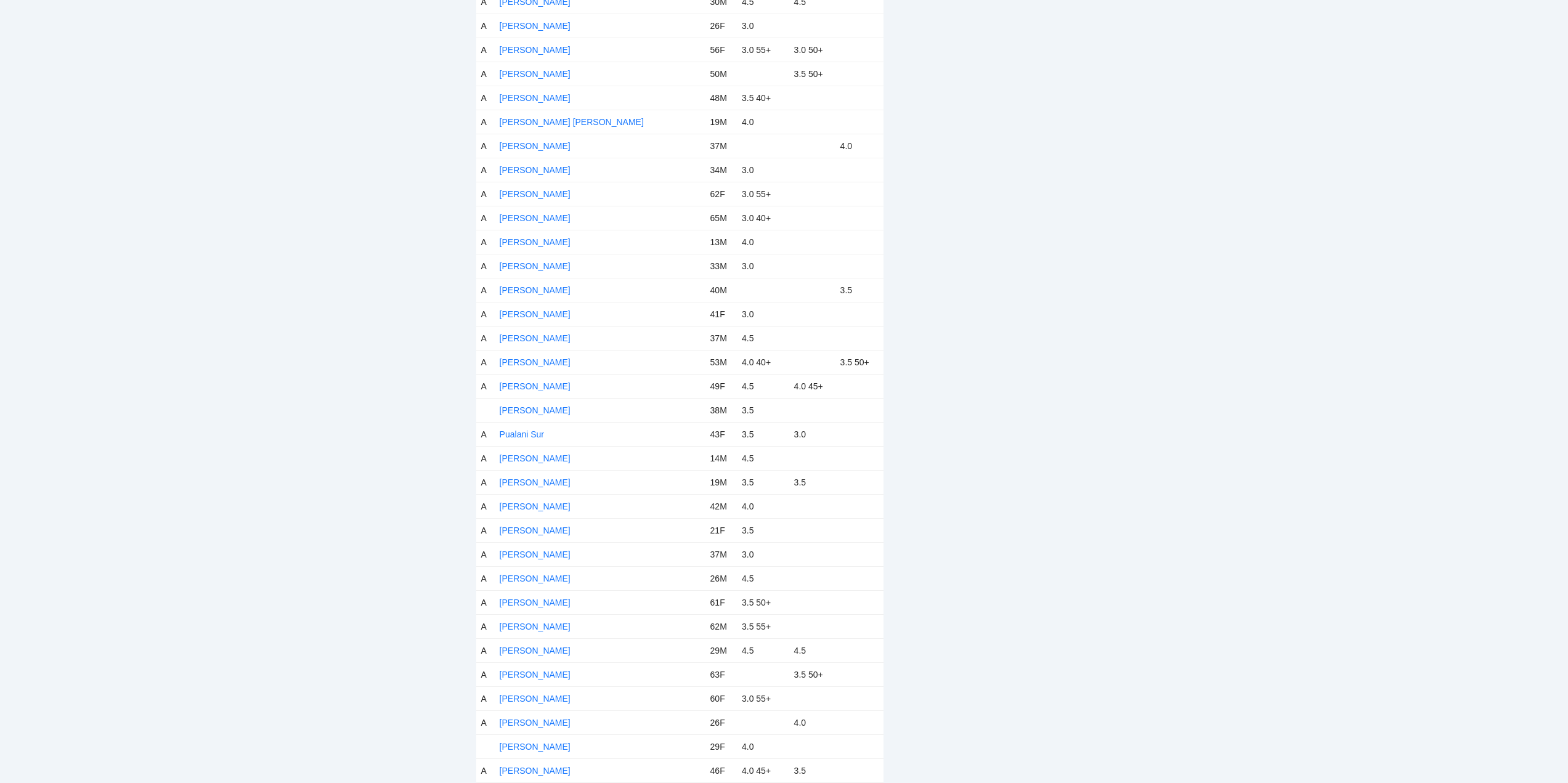
drag, startPoint x: 517, startPoint y: 408, endPoint x: 569, endPoint y: 400, distance: 52.6
click at [517, 408] on link "Peter Kim" at bounding box center [535, 410] width 71 height 10
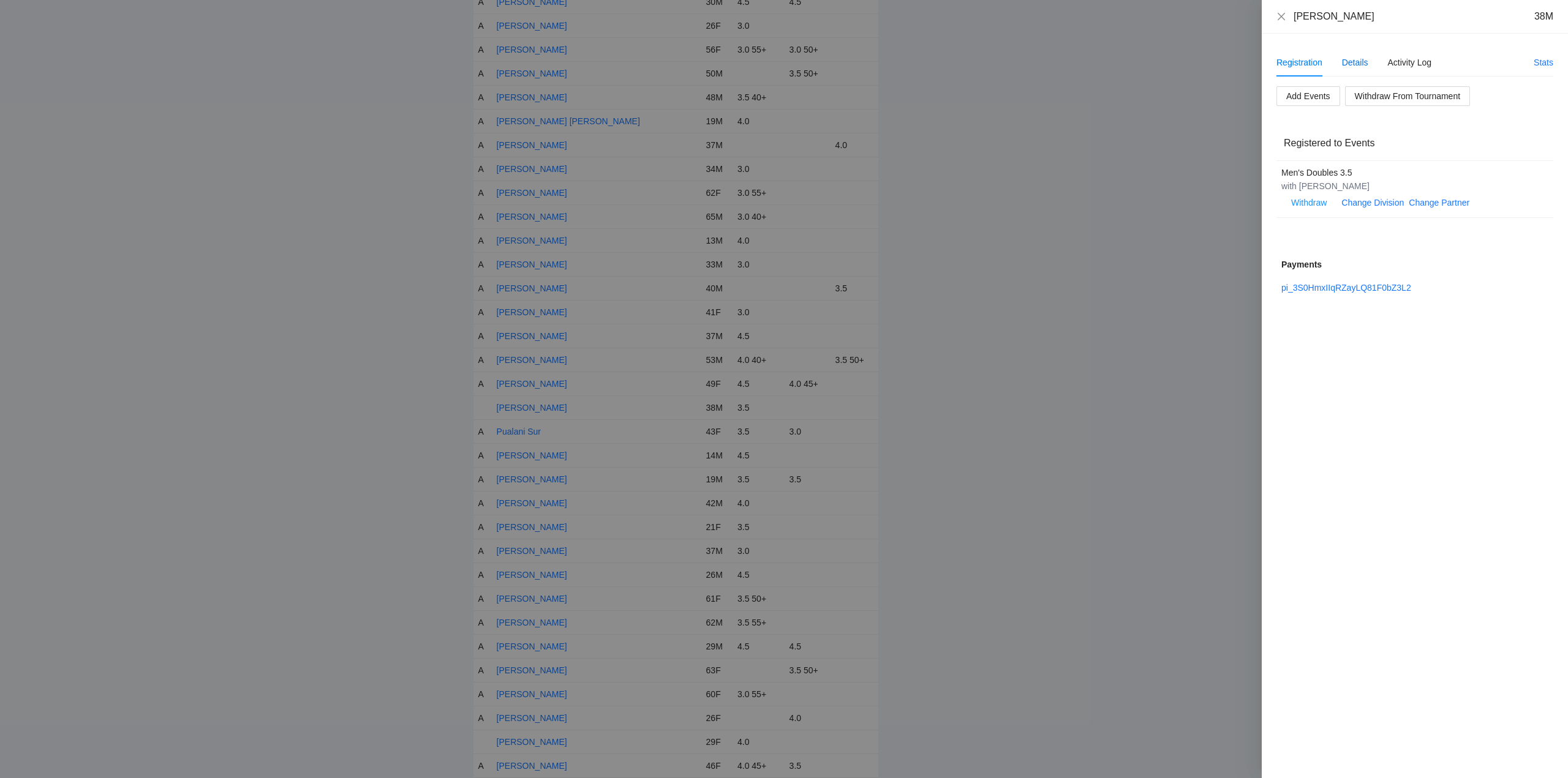
click at [1354, 58] on div "Details" at bounding box center [1355, 63] width 26 height 14
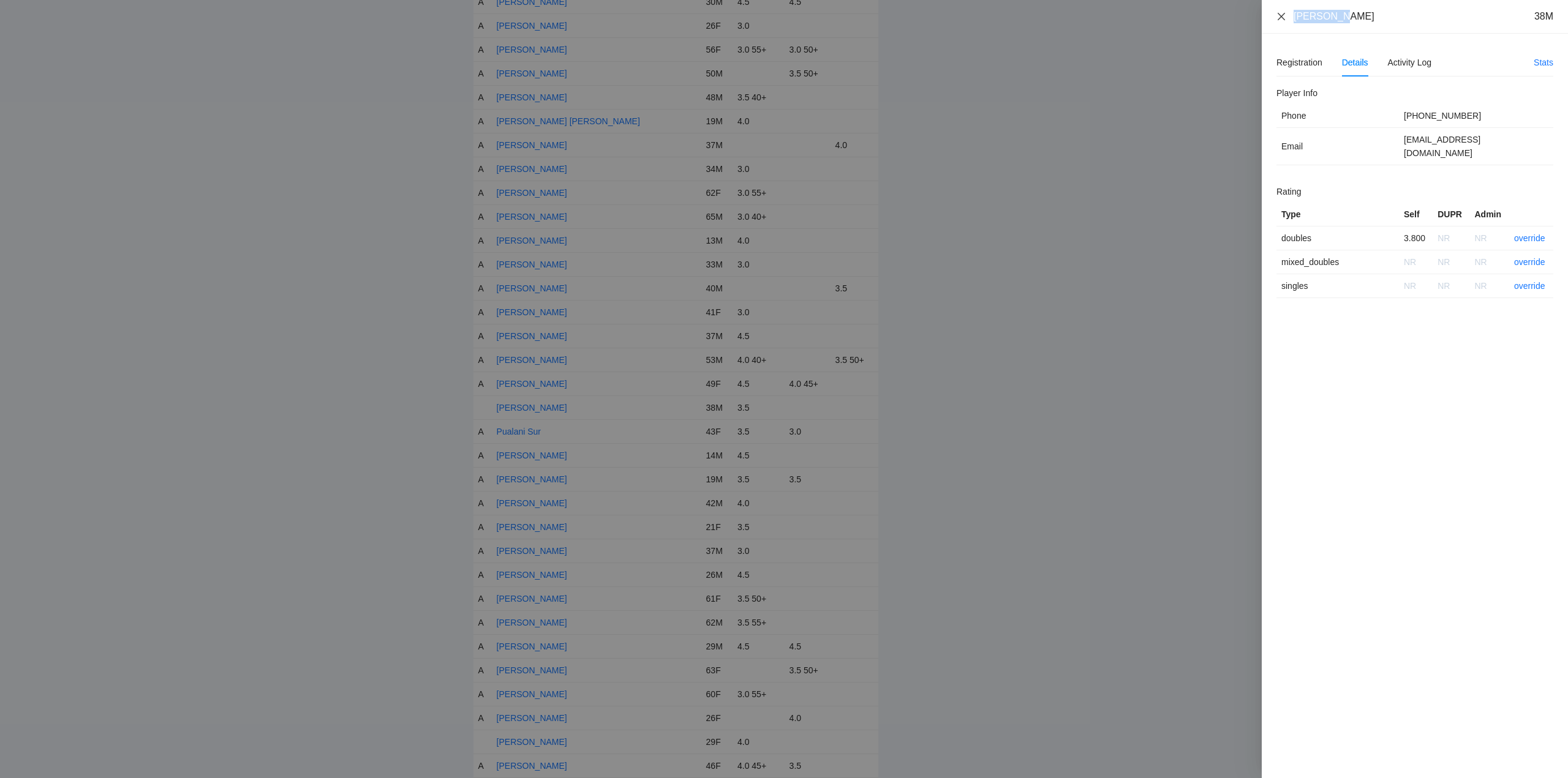
drag, startPoint x: 1338, startPoint y: 18, endPoint x: 1284, endPoint y: 18, distance: 54.0
click at [1279, 18] on div "Peter Kim 38M" at bounding box center [1415, 17] width 277 height 14
click at [1525, 233] on link "override" at bounding box center [1530, 238] width 31 height 10
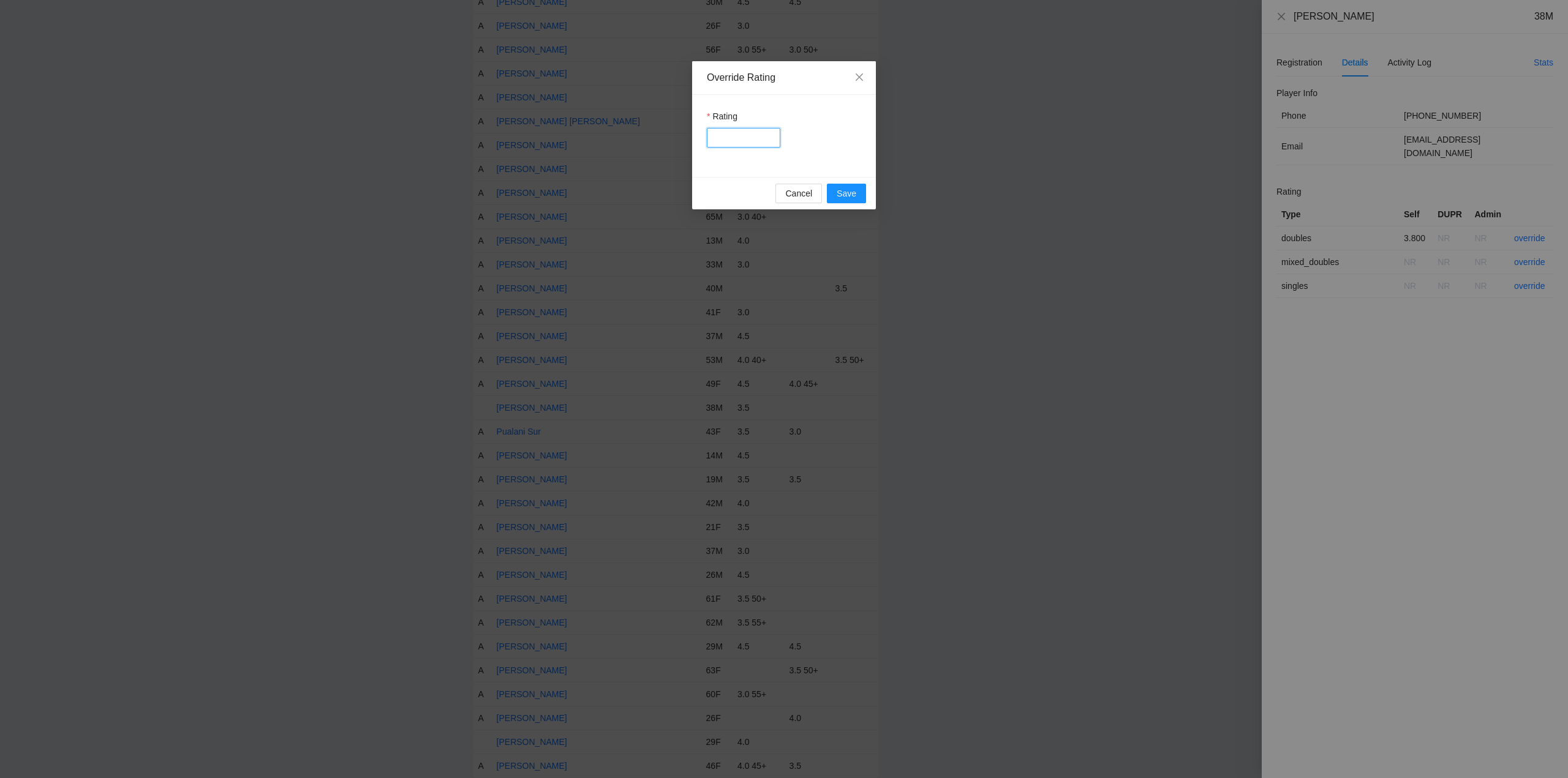
click at [737, 137] on input "Rating" at bounding box center [743, 138] width 73 height 20
type input "***"
click at [852, 193] on span "Save" at bounding box center [847, 193] width 20 height 14
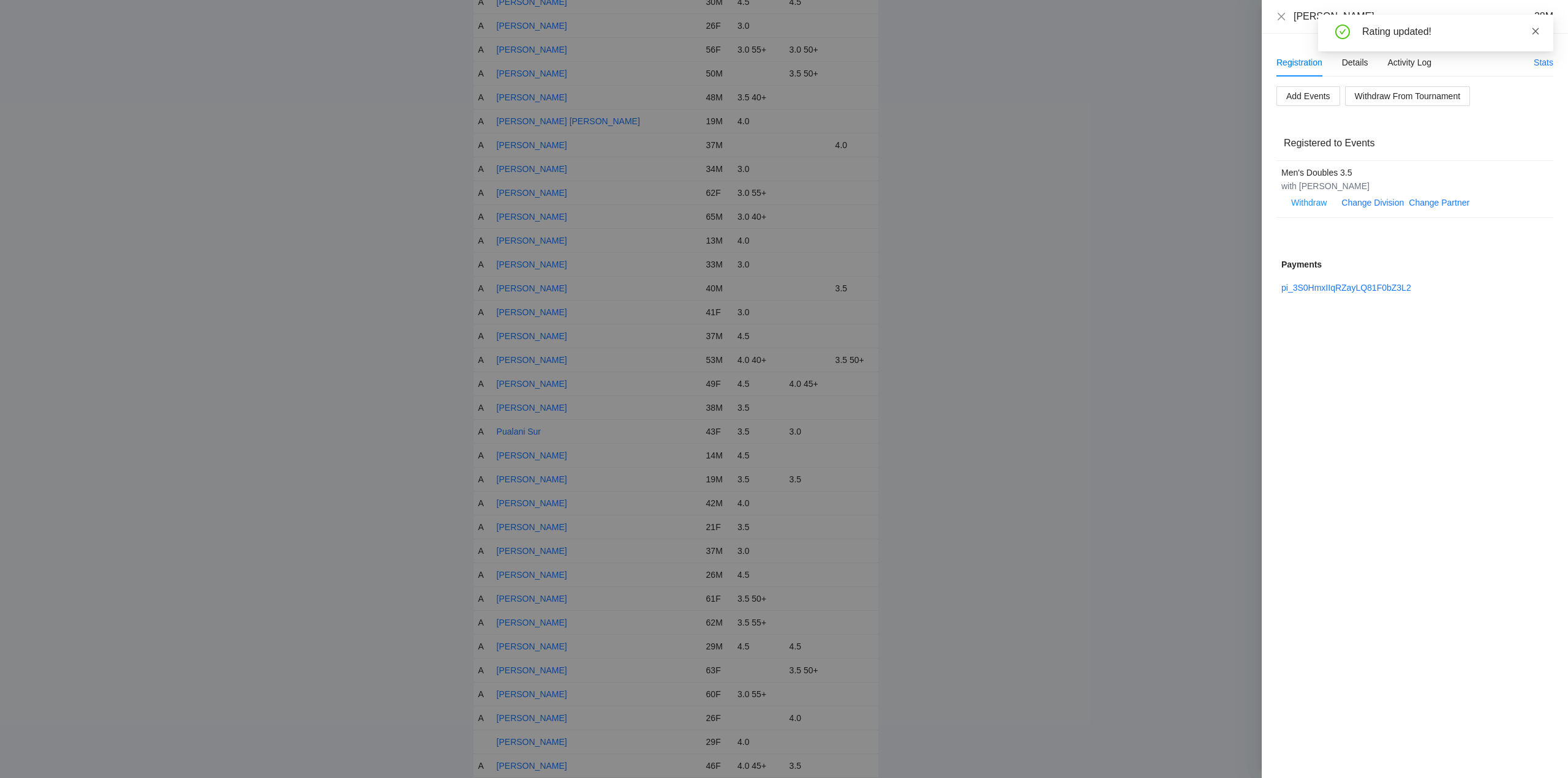
click at [1537, 32] on icon "close" at bounding box center [1536, 31] width 9 height 9
drag, startPoint x: 1279, startPoint y: 16, endPoint x: 1295, endPoint y: 36, distance: 25.6
click at [1280, 16] on icon "close" at bounding box center [1282, 17] width 10 height 10
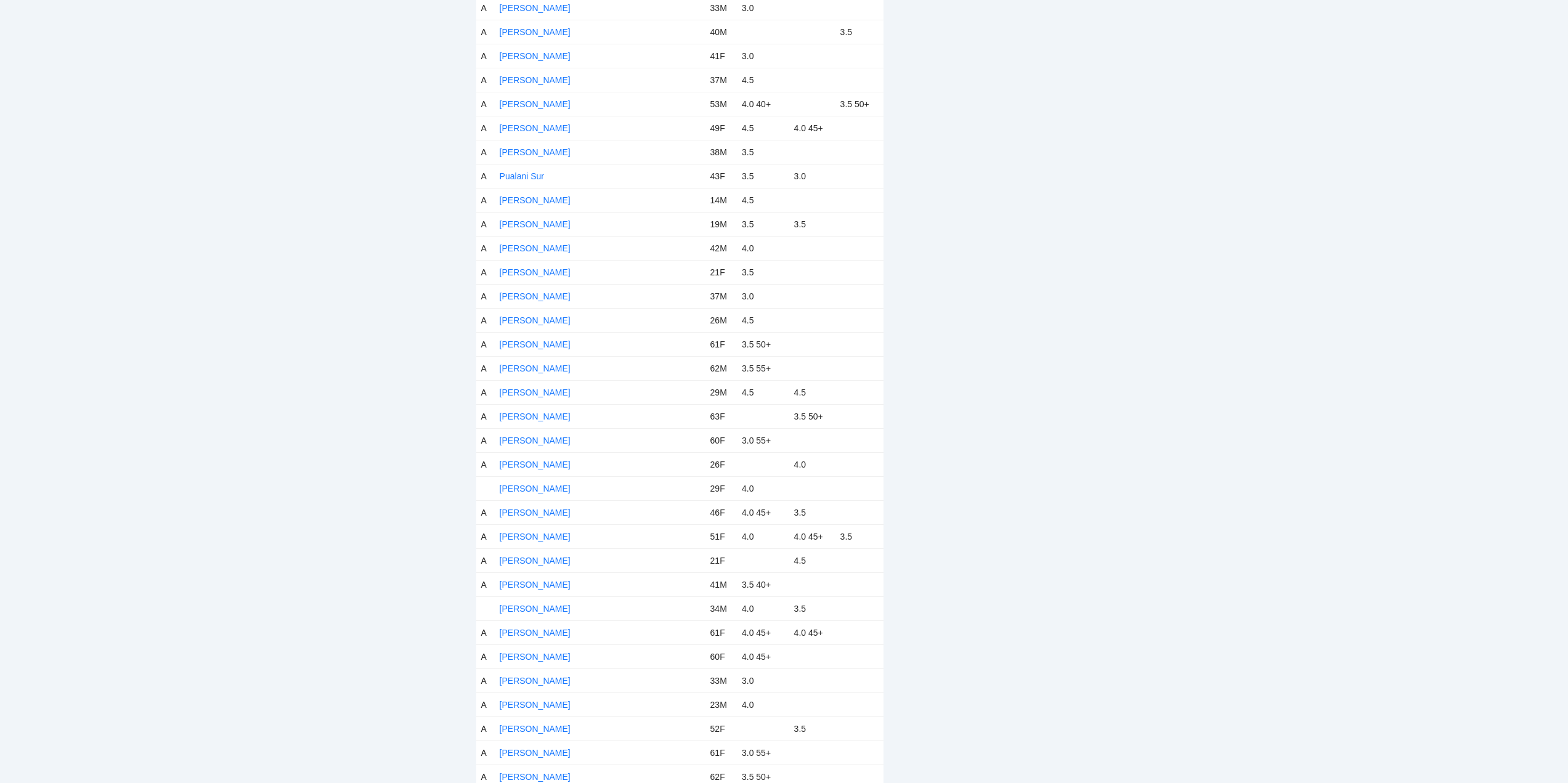
scroll to position [5052, 0]
click at [521, 435] on link "Savannah Hastings" at bounding box center [535, 439] width 71 height 10
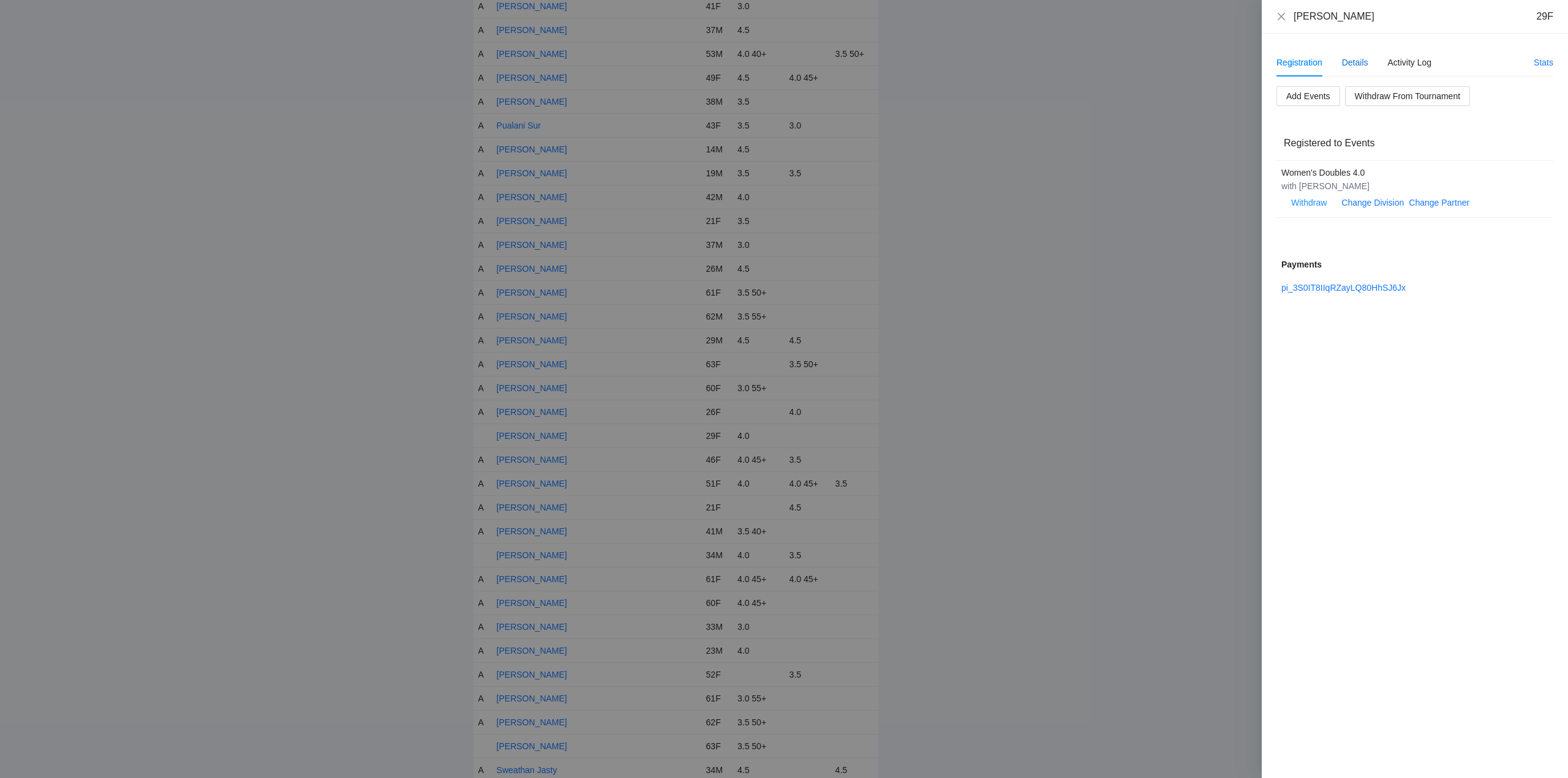
click at [1359, 60] on div "Details" at bounding box center [1355, 63] width 26 height 14
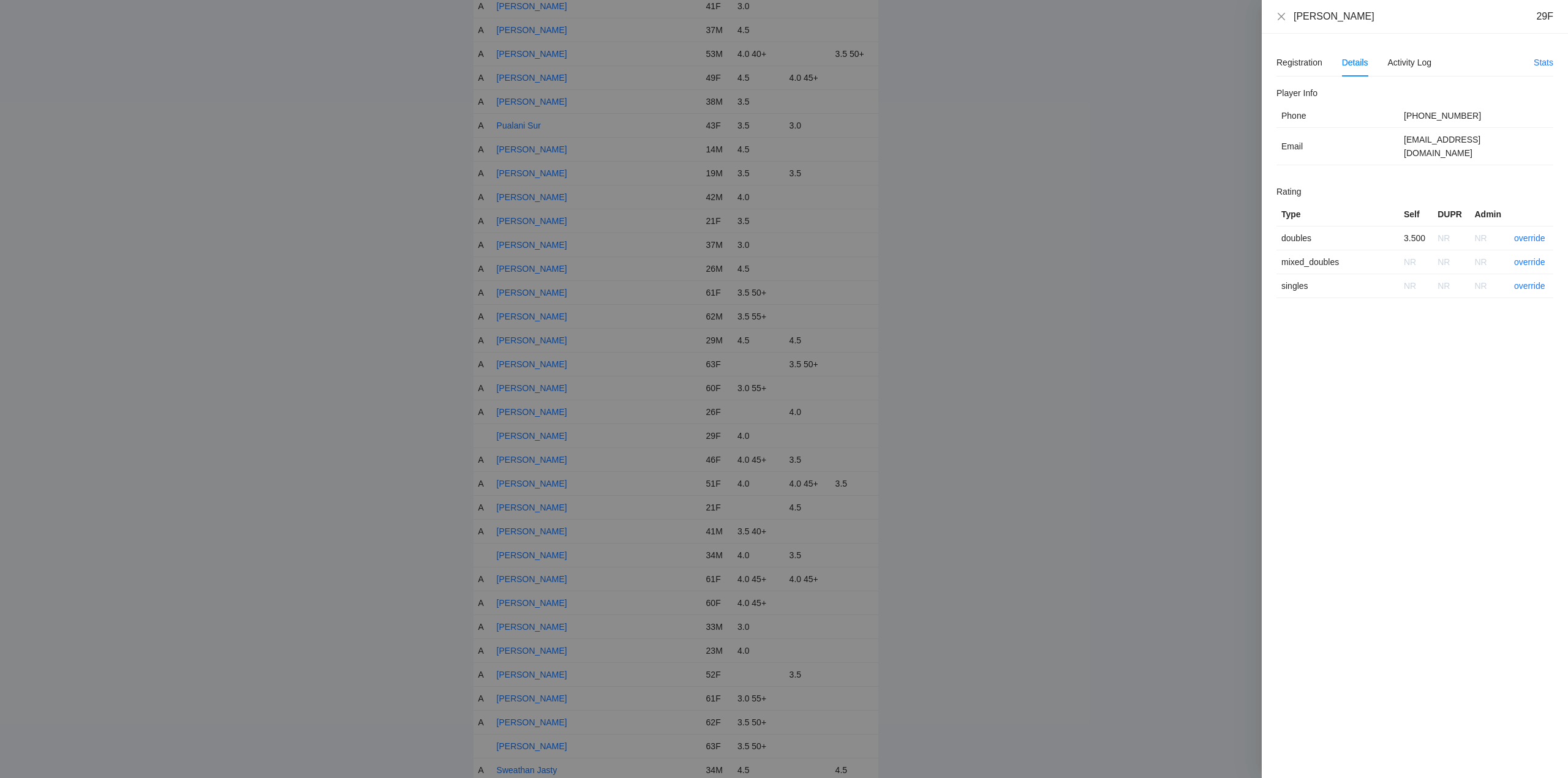
drag, startPoint x: 1380, startPoint y: 21, endPoint x: 1273, endPoint y: 21, distance: 107.0
click at [1273, 21] on div "Savannah Hastings 29F" at bounding box center [1415, 17] width 306 height 34
click at [1530, 233] on link "override" at bounding box center [1530, 238] width 31 height 10
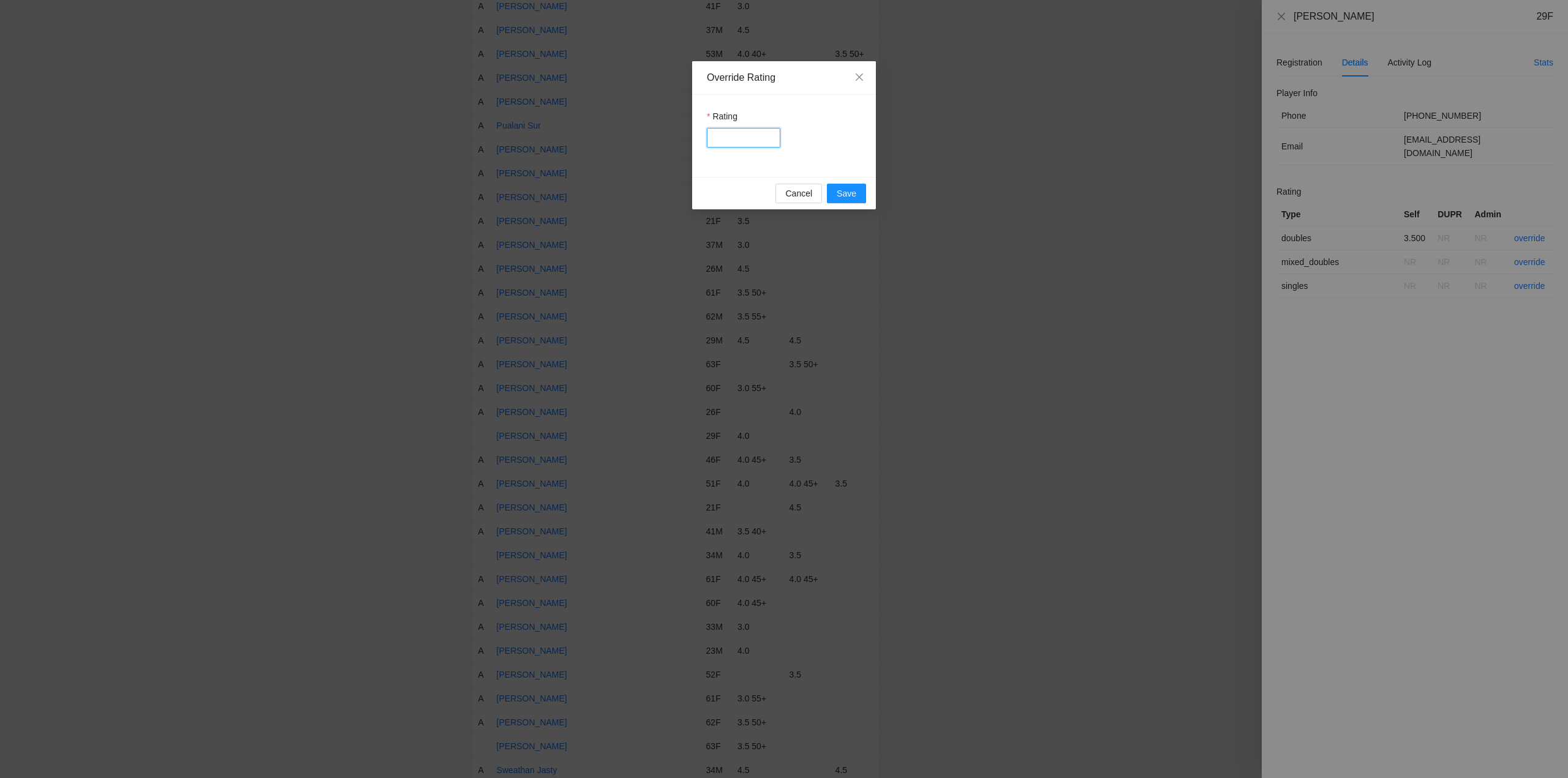
click at [742, 135] on input "Rating" at bounding box center [743, 138] width 73 height 20
type input "****"
click at [850, 194] on span "Save" at bounding box center [847, 193] width 20 height 14
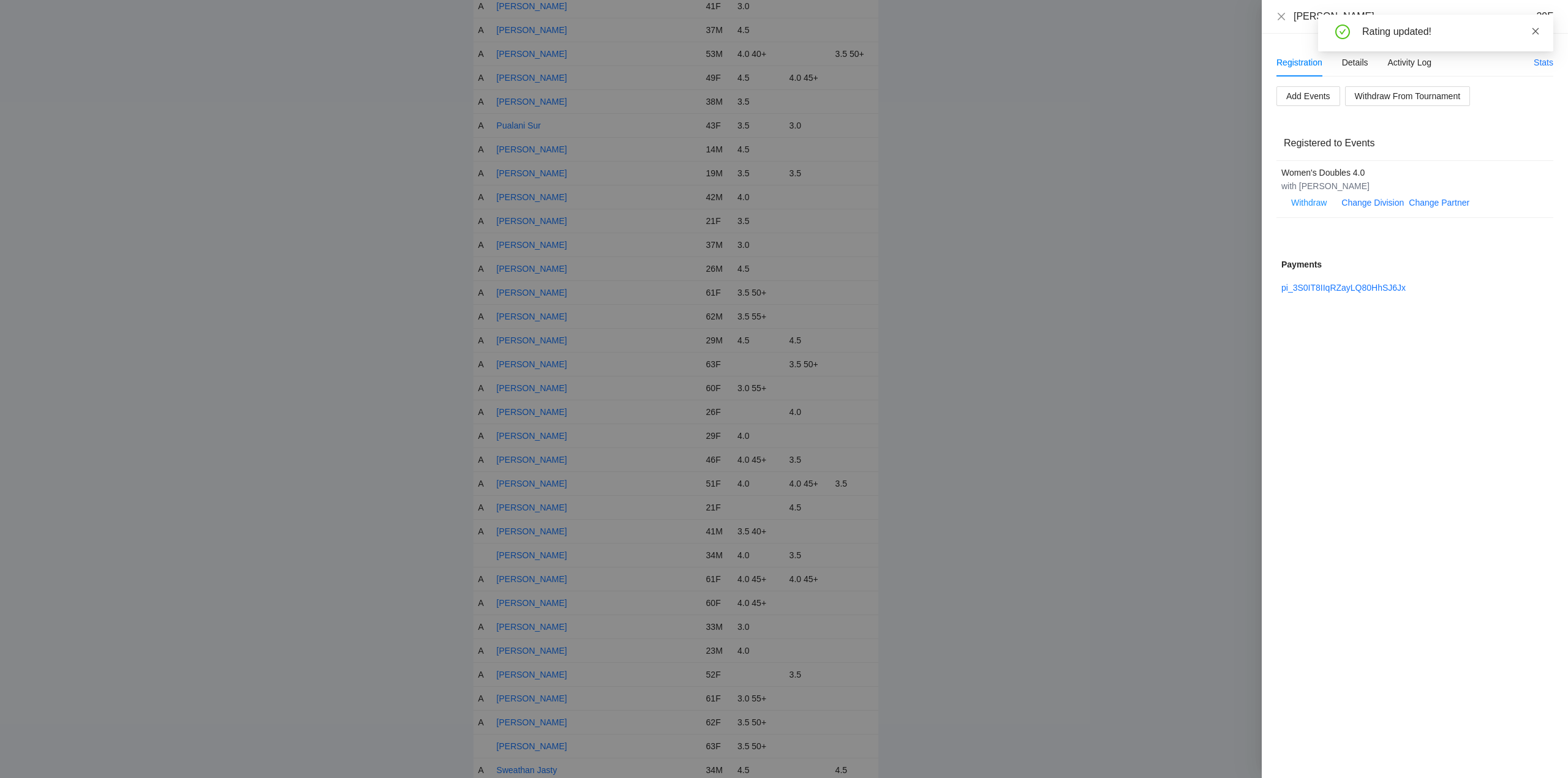
click at [1533, 28] on icon "close" at bounding box center [1536, 31] width 7 height 7
click at [1283, 12] on icon "close" at bounding box center [1282, 17] width 10 height 10
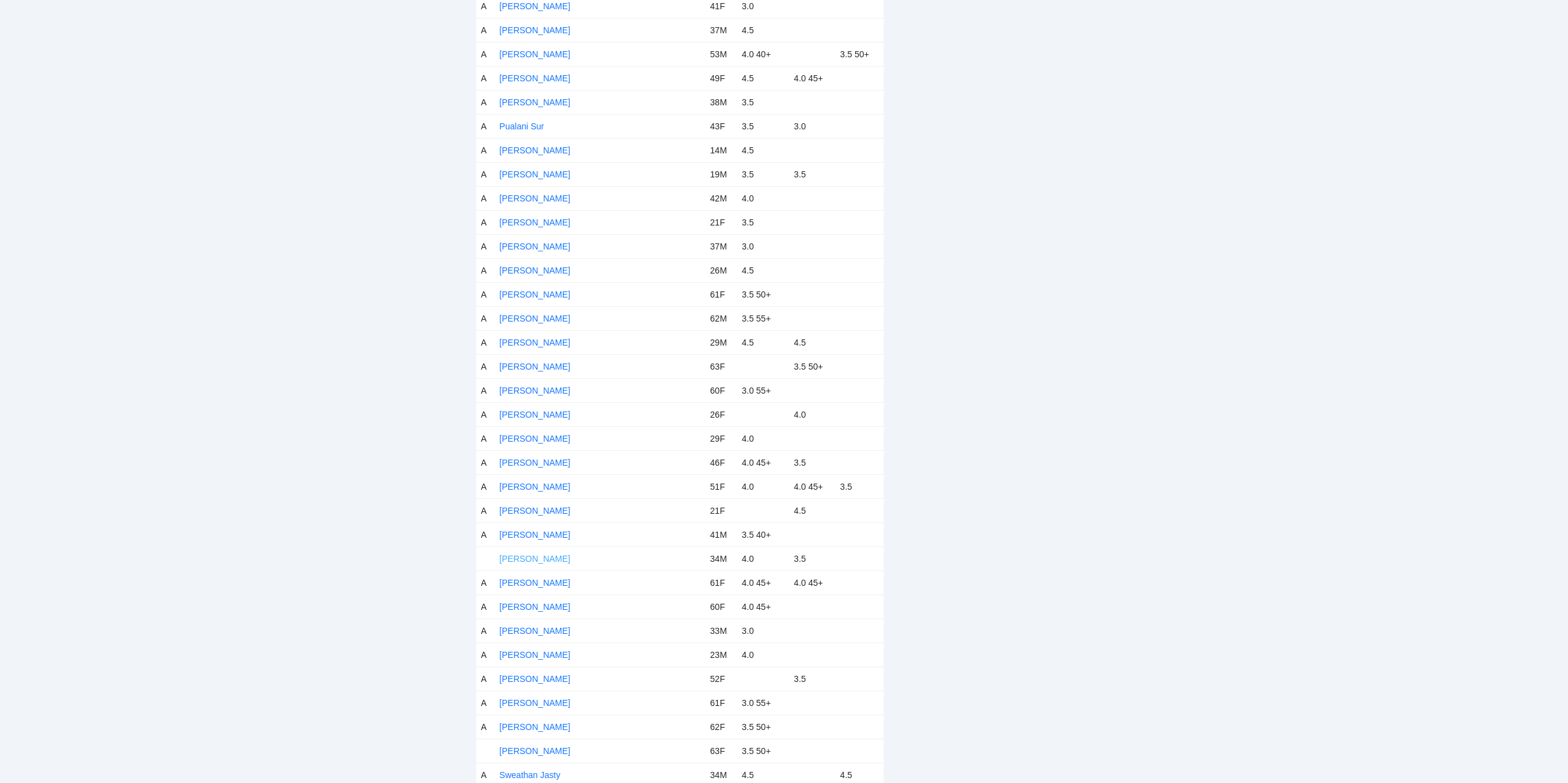
click at [529, 557] on link "Srinivasa Pasupuleti" at bounding box center [535, 559] width 71 height 10
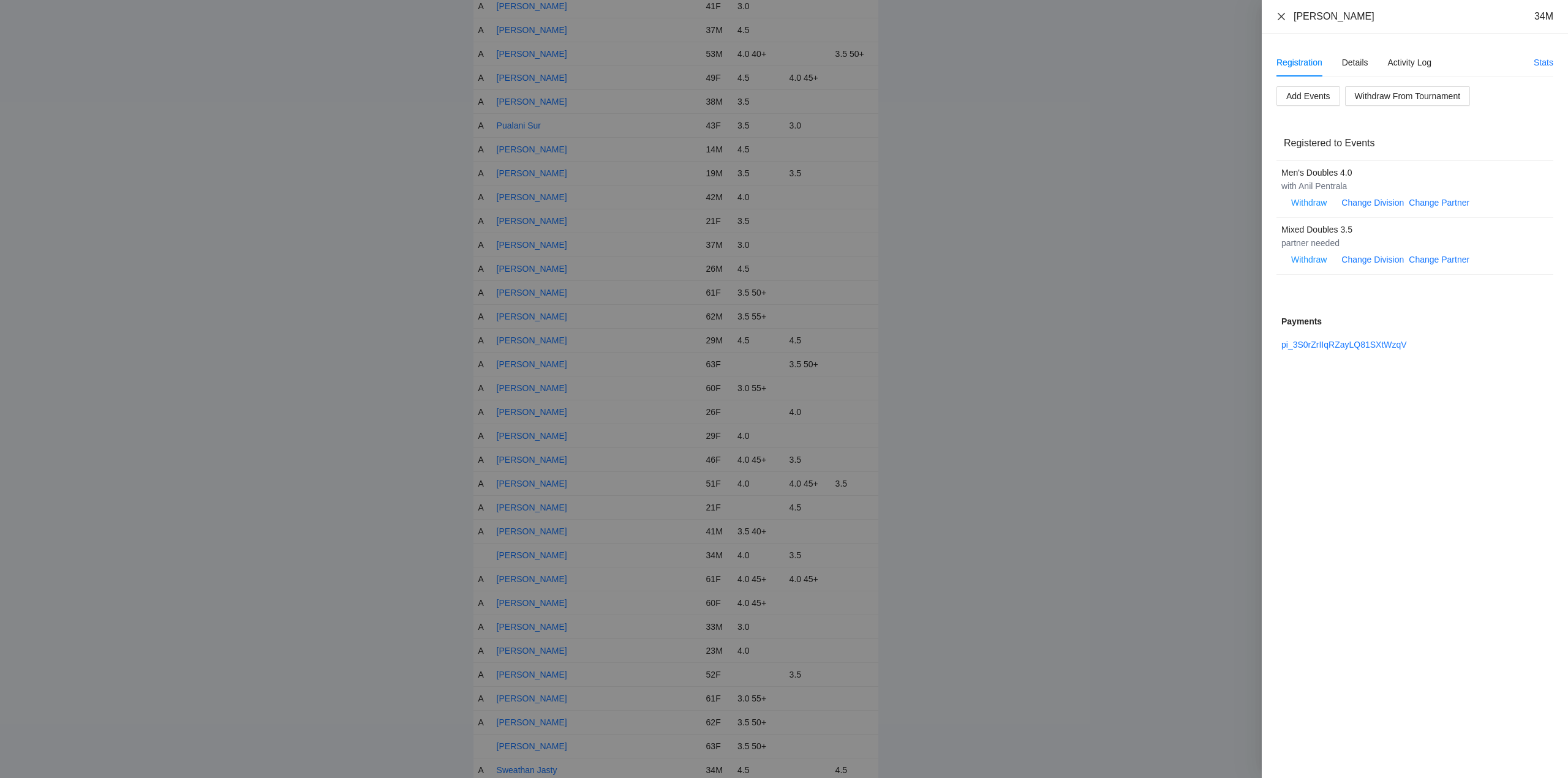
drag, startPoint x: 1391, startPoint y: 18, endPoint x: 1285, endPoint y: 19, distance: 106.0
click at [1285, 19] on div "Srinivasa Pasupuleti 34M" at bounding box center [1415, 17] width 277 height 14
drag, startPoint x: 1357, startPoint y: 60, endPoint x: 1370, endPoint y: 84, distance: 27.3
click at [1357, 62] on div "Details" at bounding box center [1355, 63] width 26 height 14
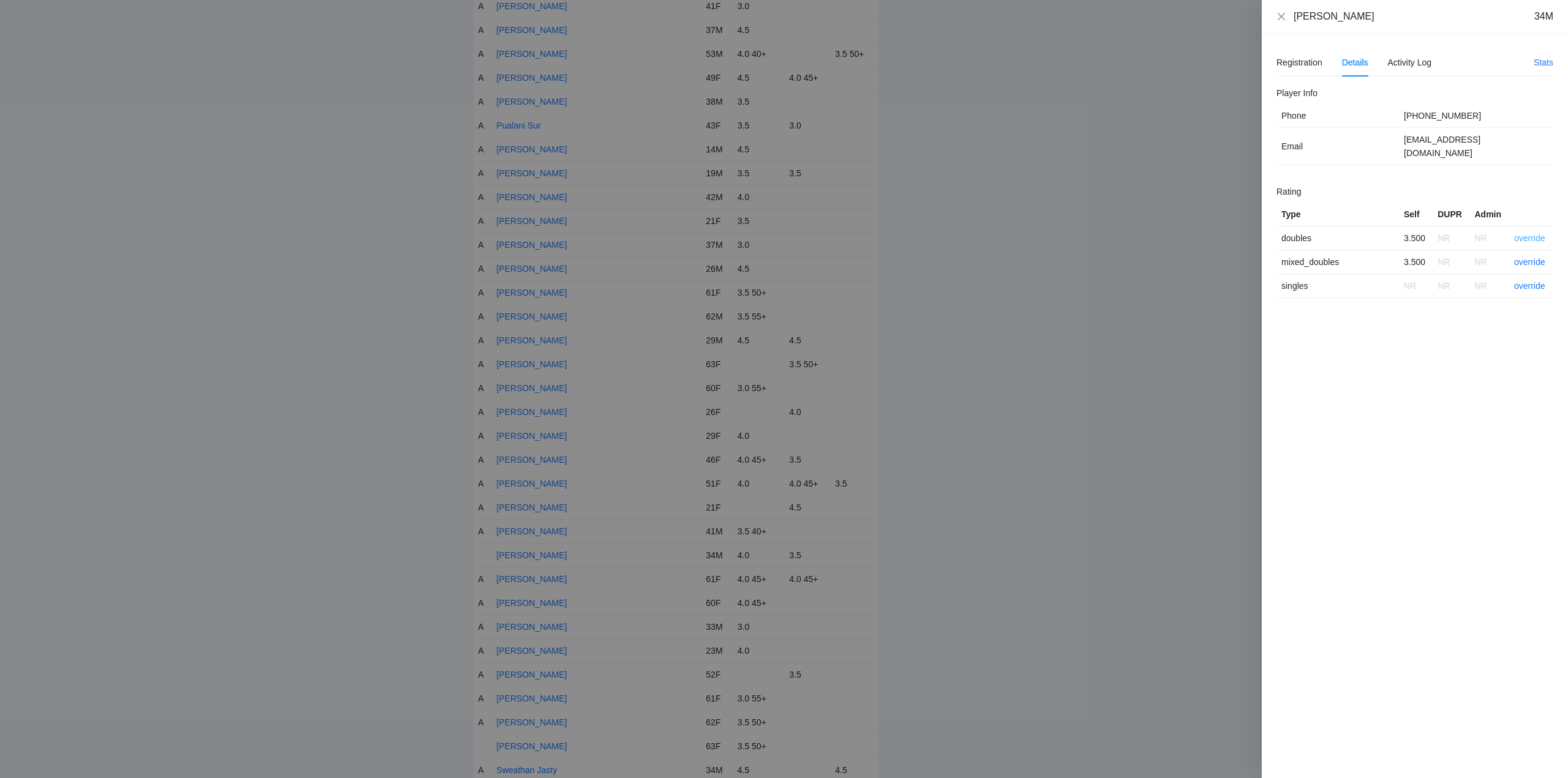
click at [1526, 233] on link "override" at bounding box center [1530, 238] width 31 height 10
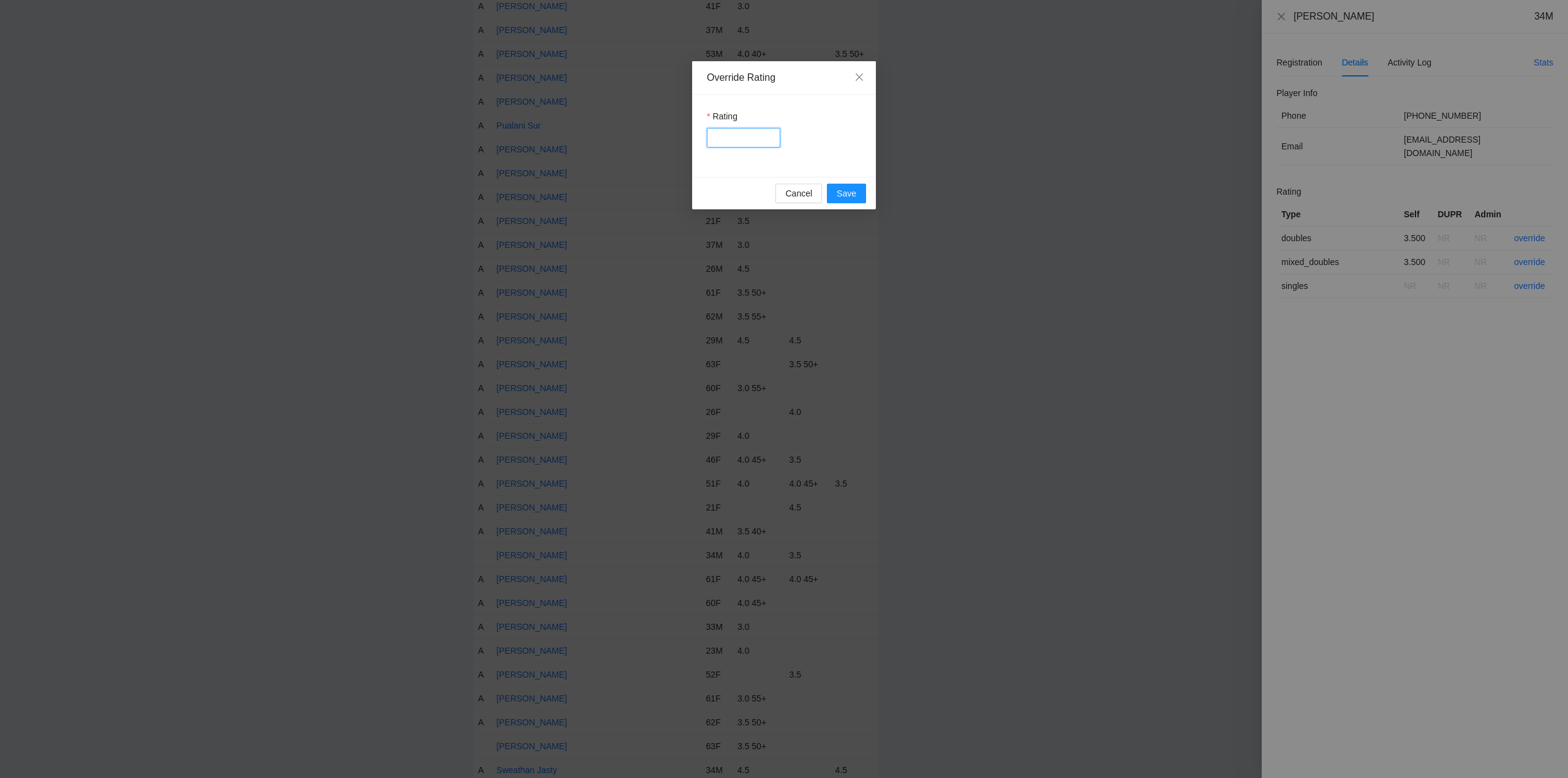
click at [741, 137] on input "Rating" at bounding box center [743, 138] width 73 height 20
type input "****"
click at [842, 193] on span "Save" at bounding box center [847, 193] width 20 height 14
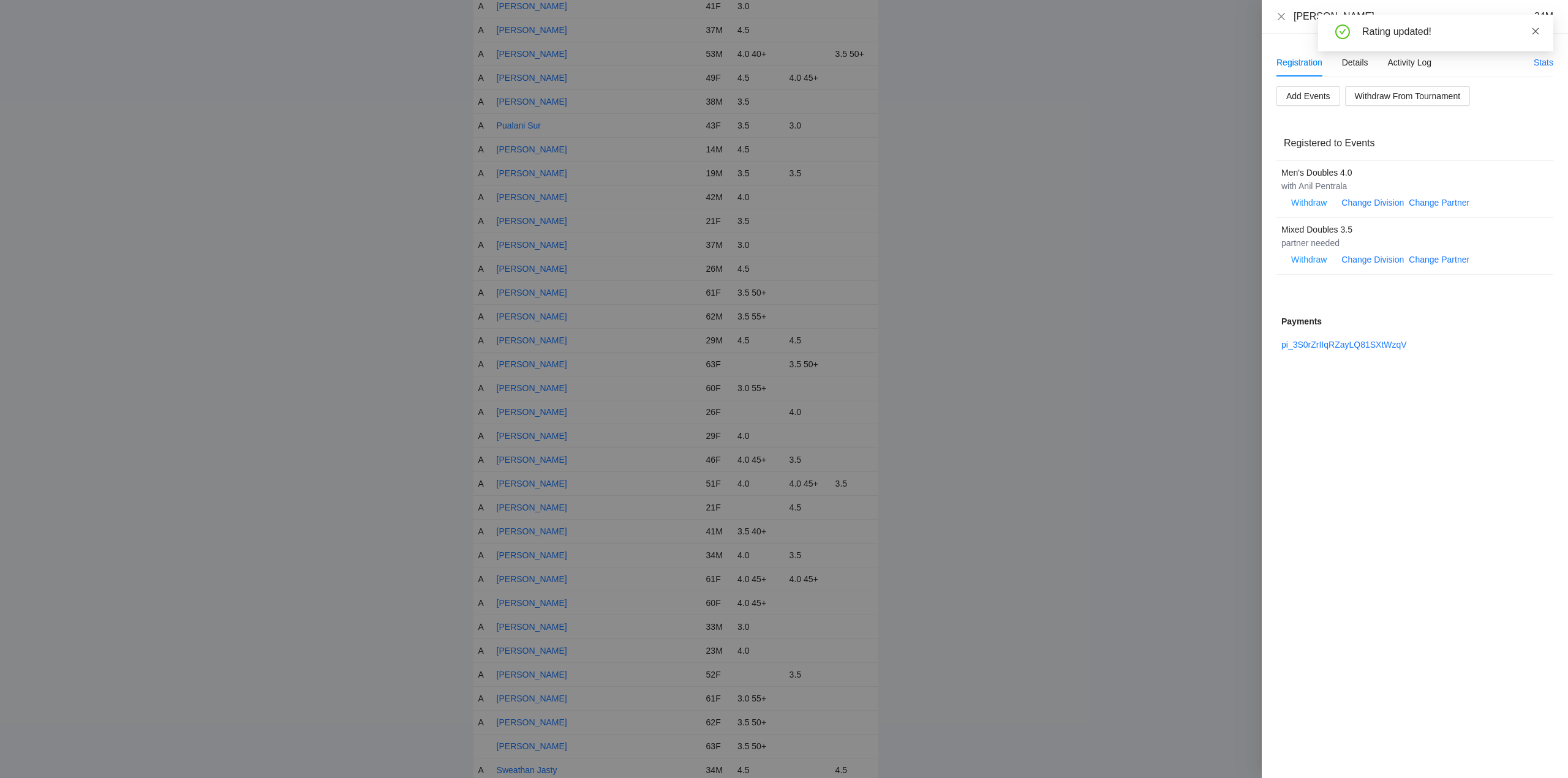
click at [1534, 30] on icon "close" at bounding box center [1536, 31] width 9 height 9
click at [1282, 16] on icon "close" at bounding box center [1282, 16] width 7 height 7
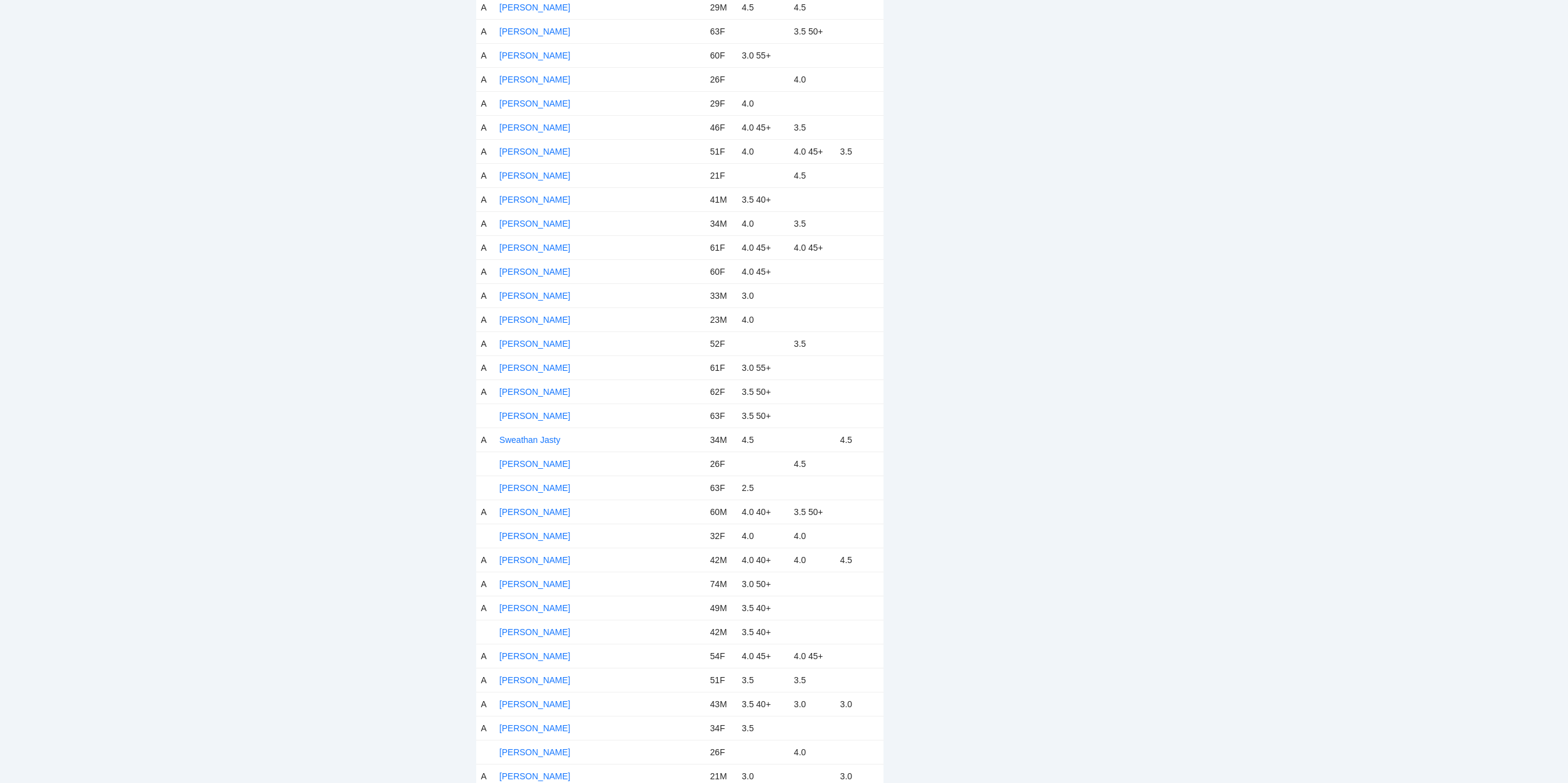
scroll to position [5422, 0]
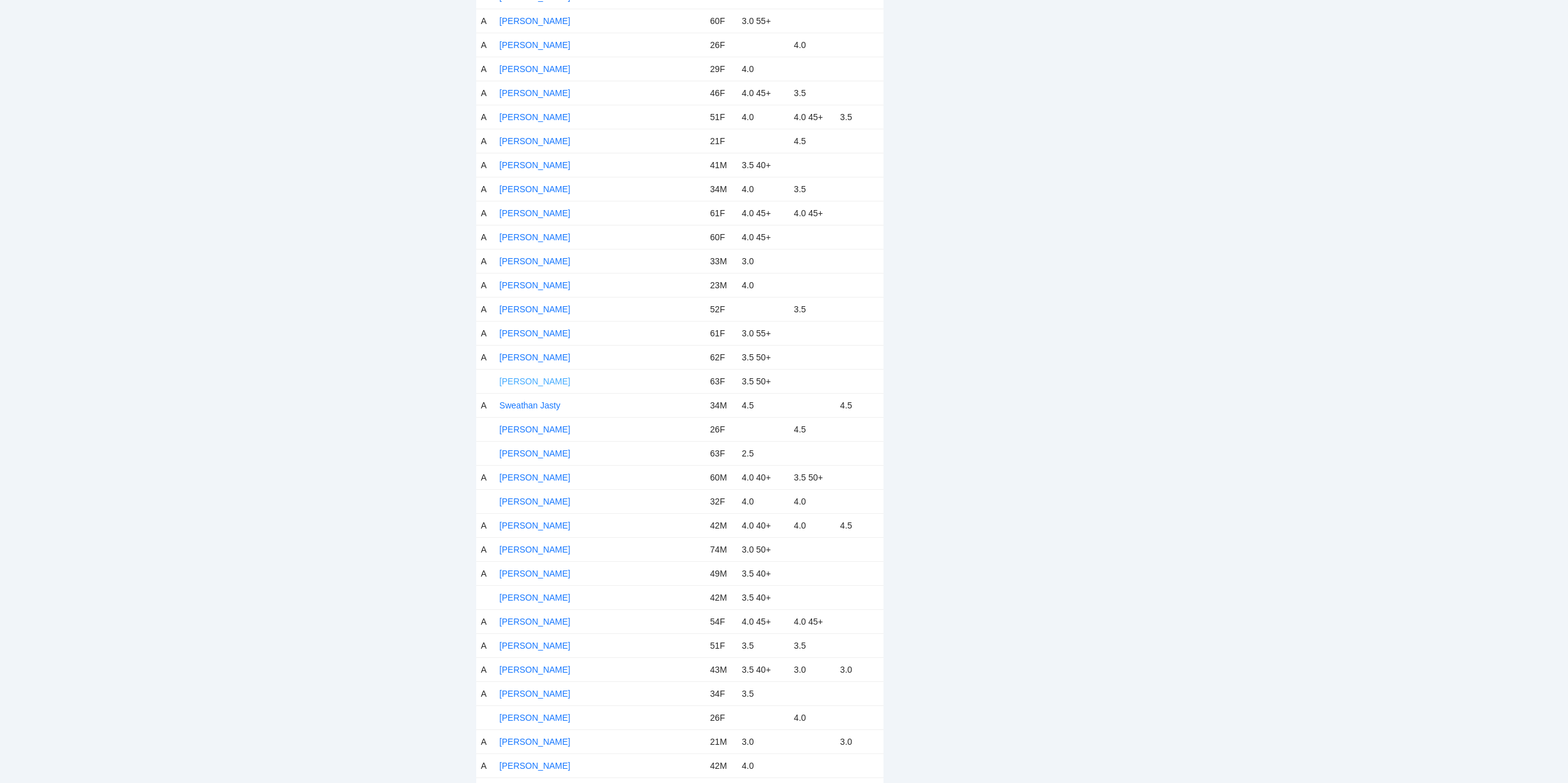
click at [531, 381] on link "Suzy Martinez" at bounding box center [535, 382] width 71 height 10
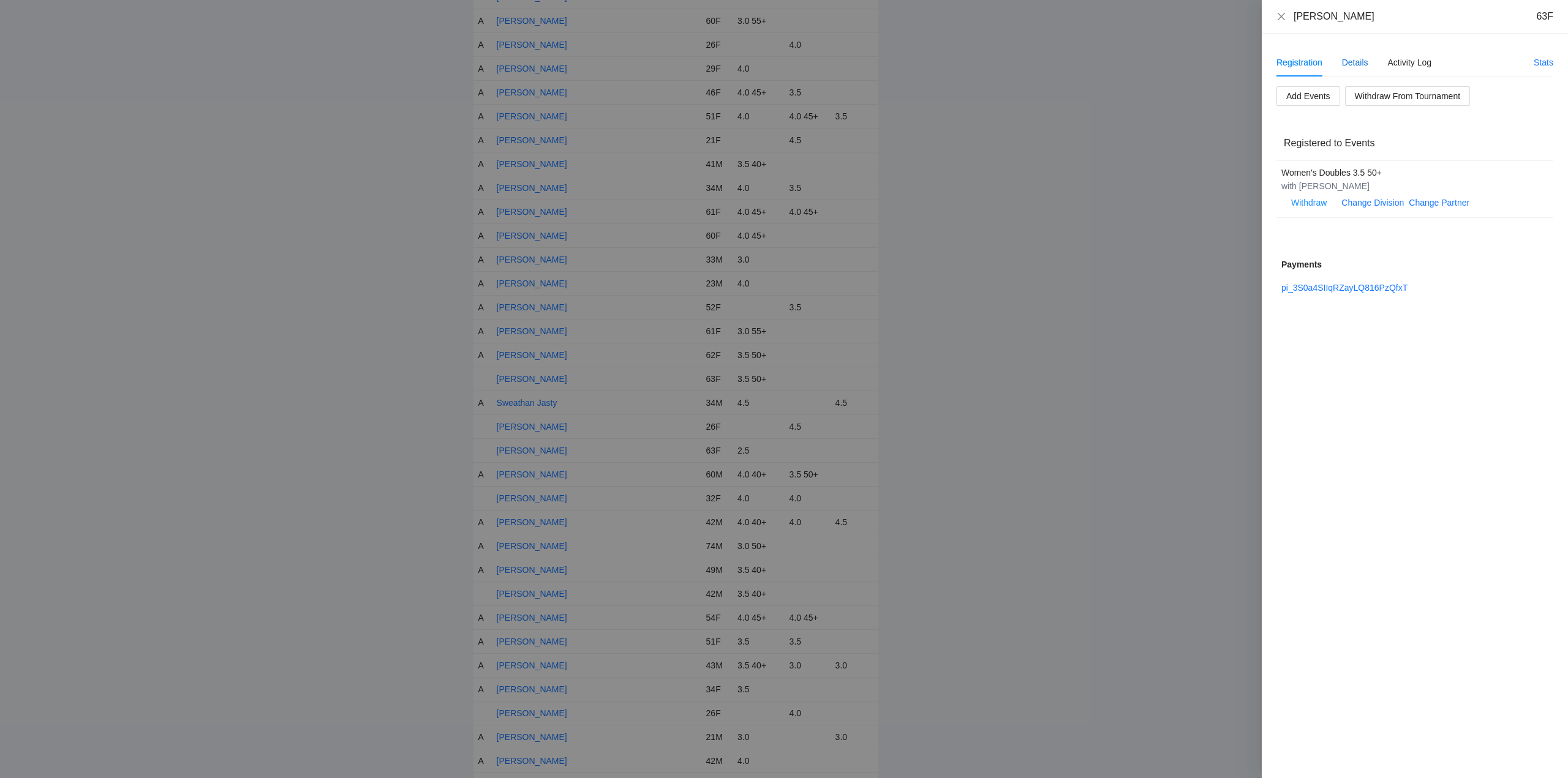
click at [1356, 61] on div "Details" at bounding box center [1355, 63] width 26 height 14
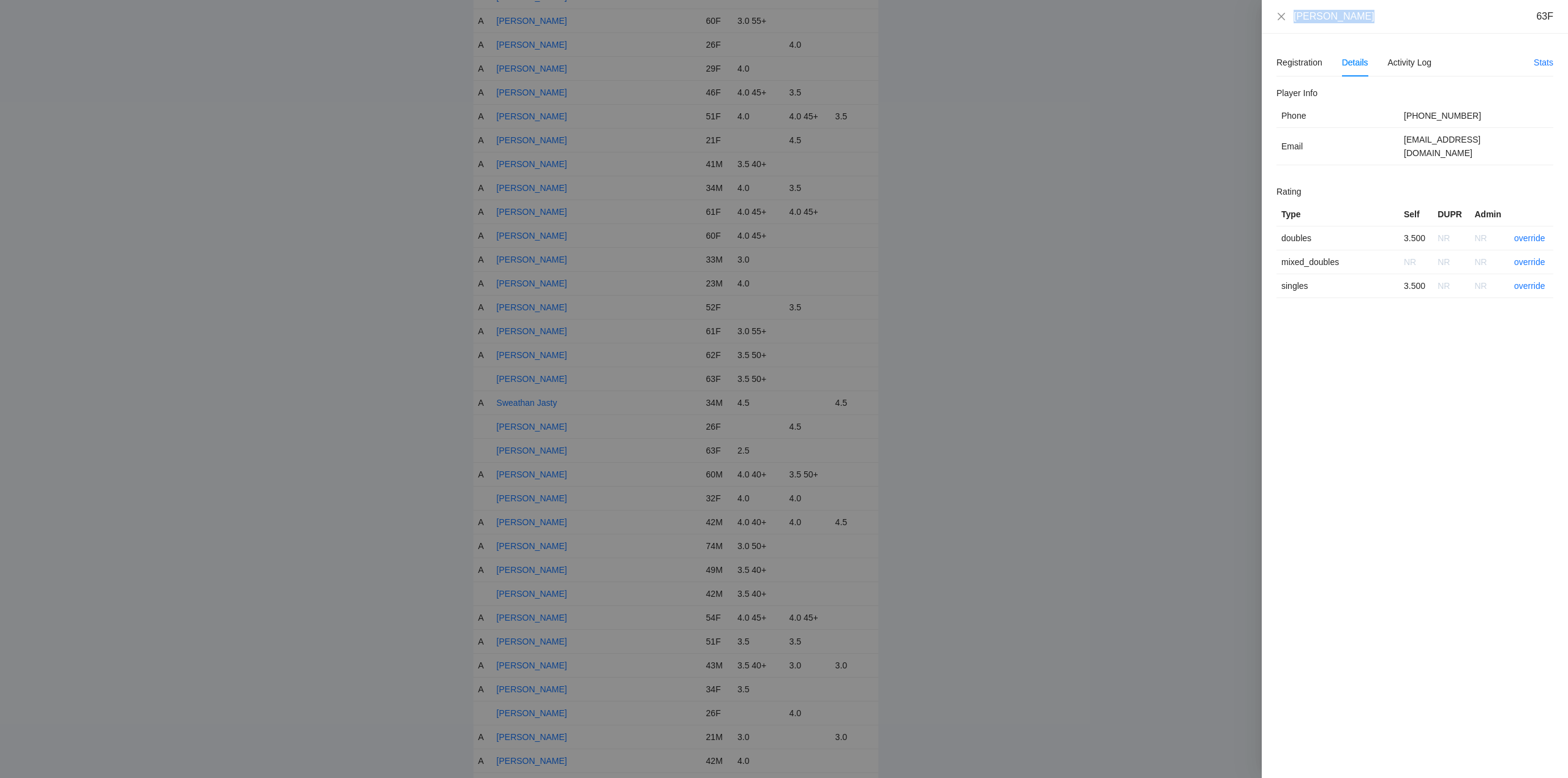
drag, startPoint x: 1360, startPoint y: 21, endPoint x: 1290, endPoint y: 23, distance: 70.0
click at [1290, 23] on div "Suzy Martinez 63F" at bounding box center [1415, 17] width 306 height 34
click at [1536, 233] on link "override" at bounding box center [1530, 238] width 31 height 10
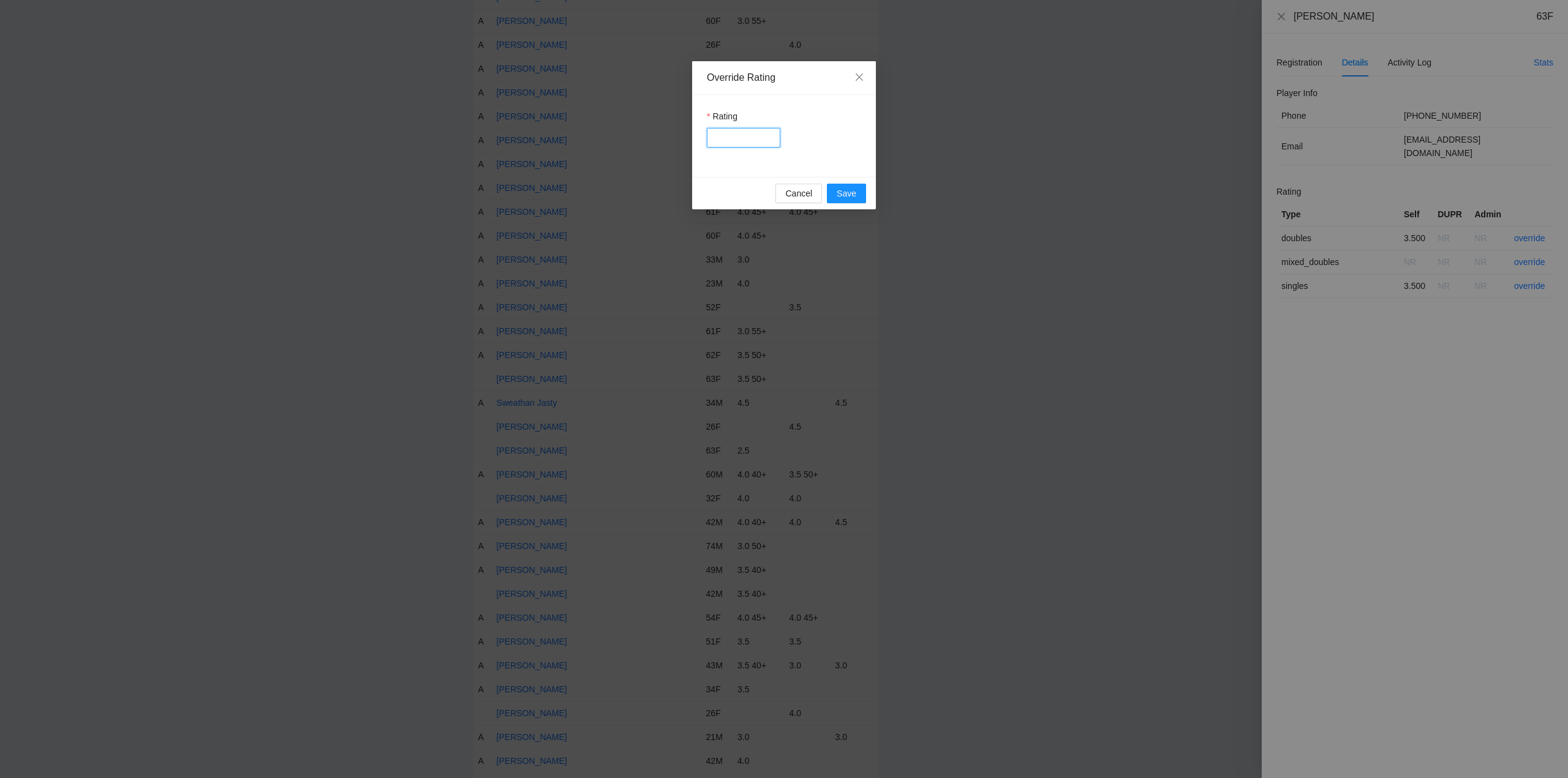
click at [746, 141] on input "Rating" at bounding box center [743, 138] width 73 height 20
type input "***"
click at [859, 191] on button "Save" at bounding box center [847, 193] width 39 height 20
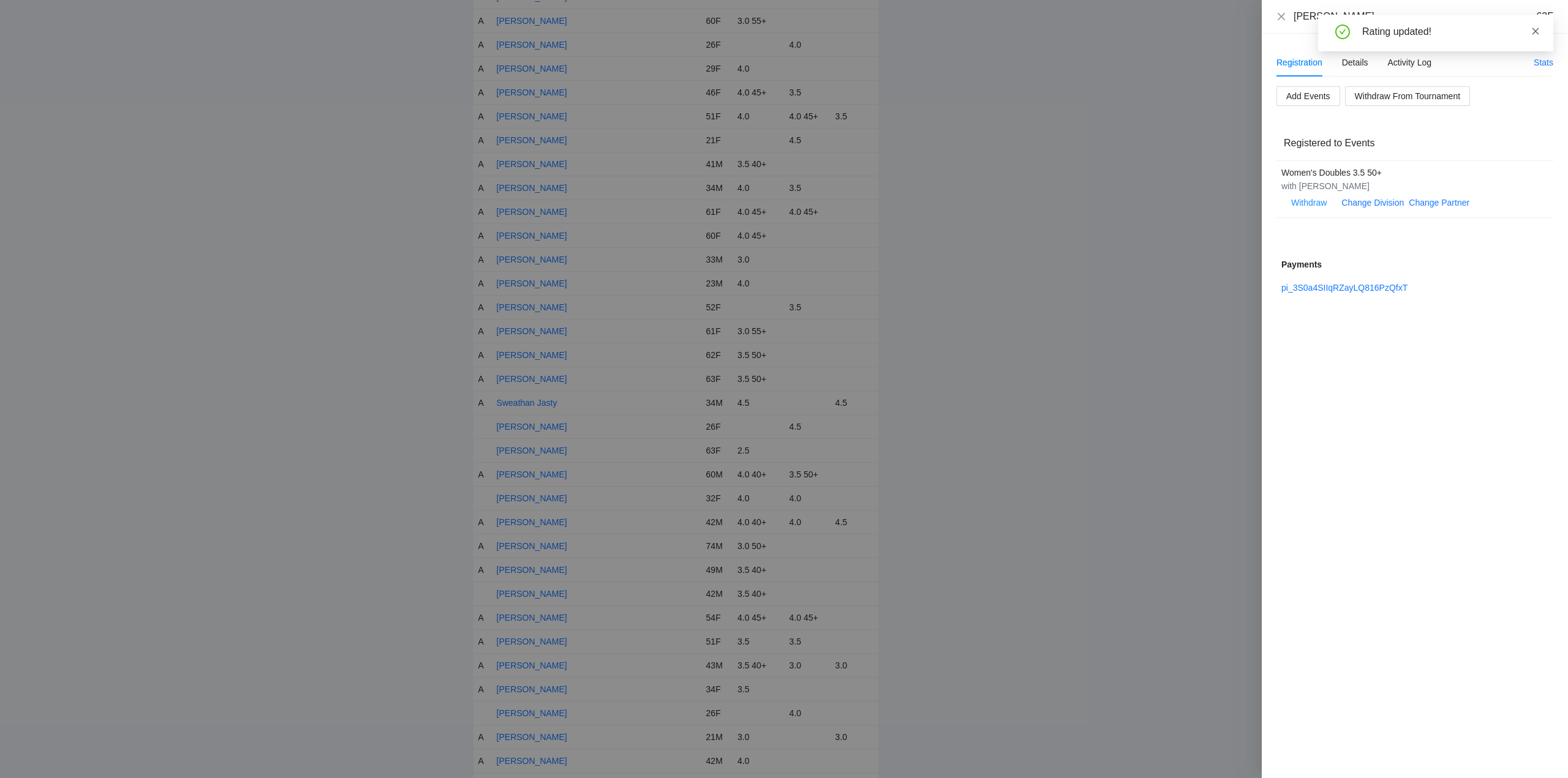
click at [1535, 31] on icon "close" at bounding box center [1536, 31] width 7 height 7
click at [1280, 14] on icon "close" at bounding box center [1282, 17] width 10 height 10
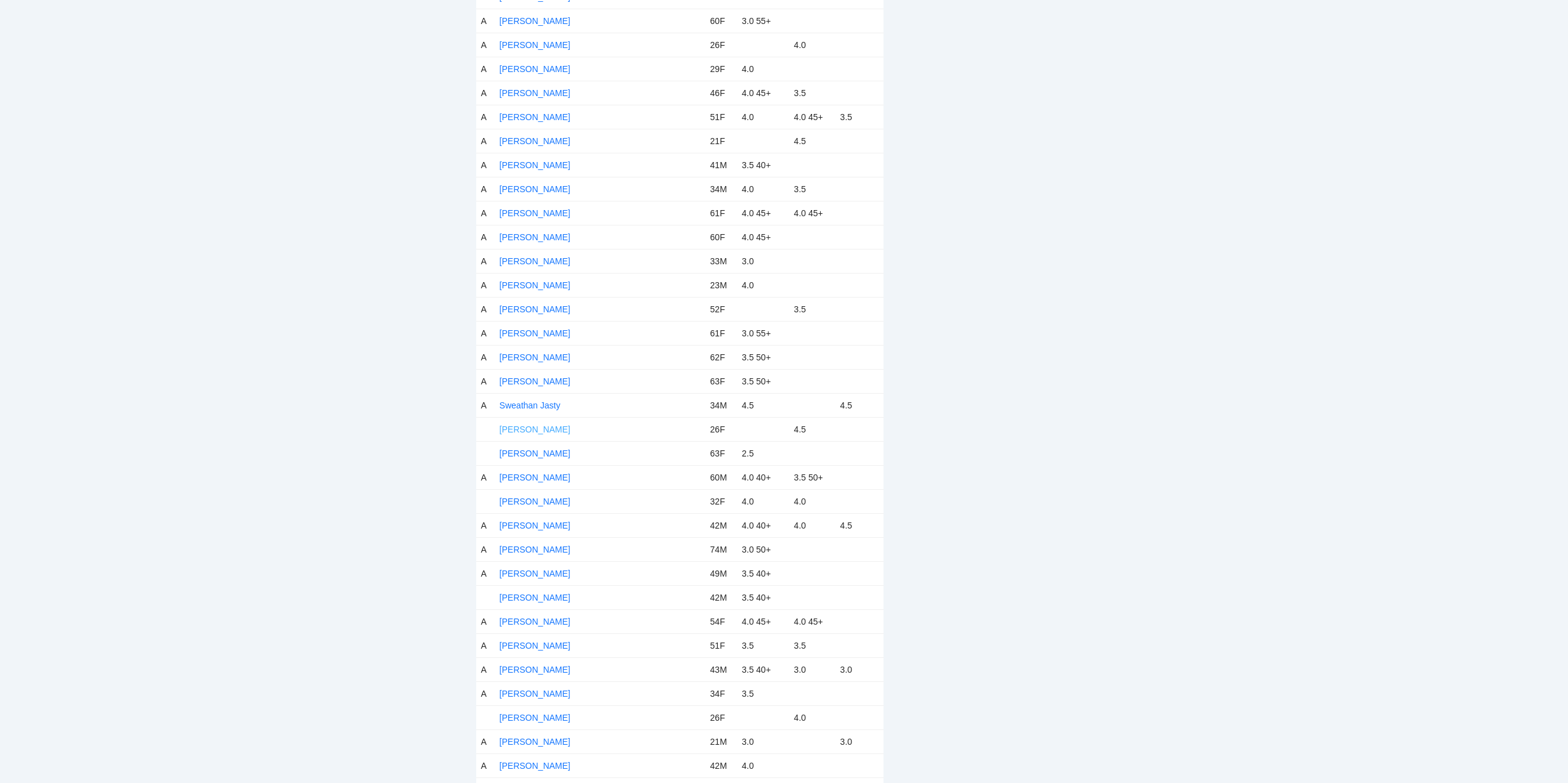
click at [532, 428] on link "Taylor Thomas" at bounding box center [535, 429] width 71 height 10
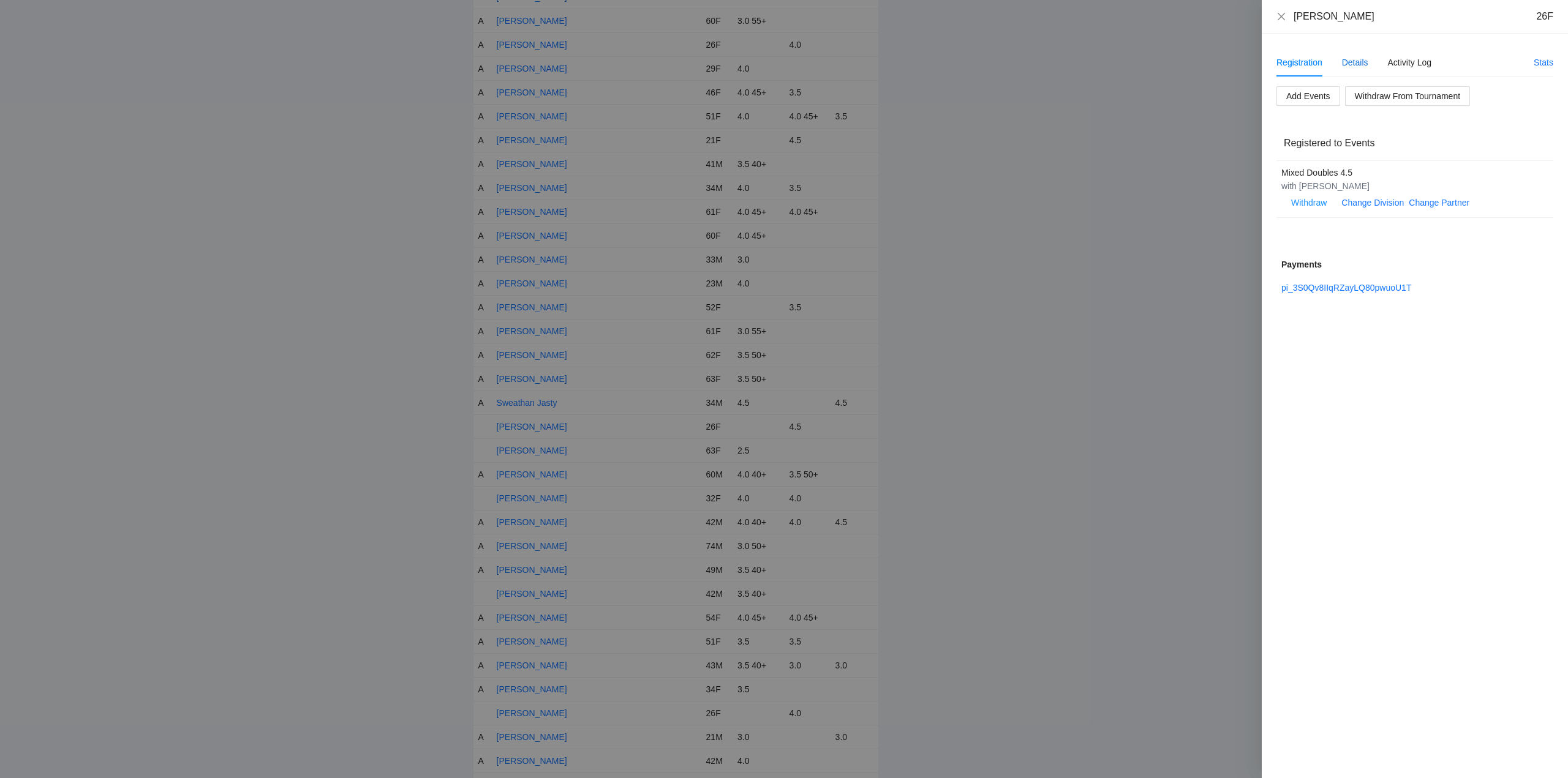
click at [1355, 62] on div "Details" at bounding box center [1355, 63] width 26 height 14
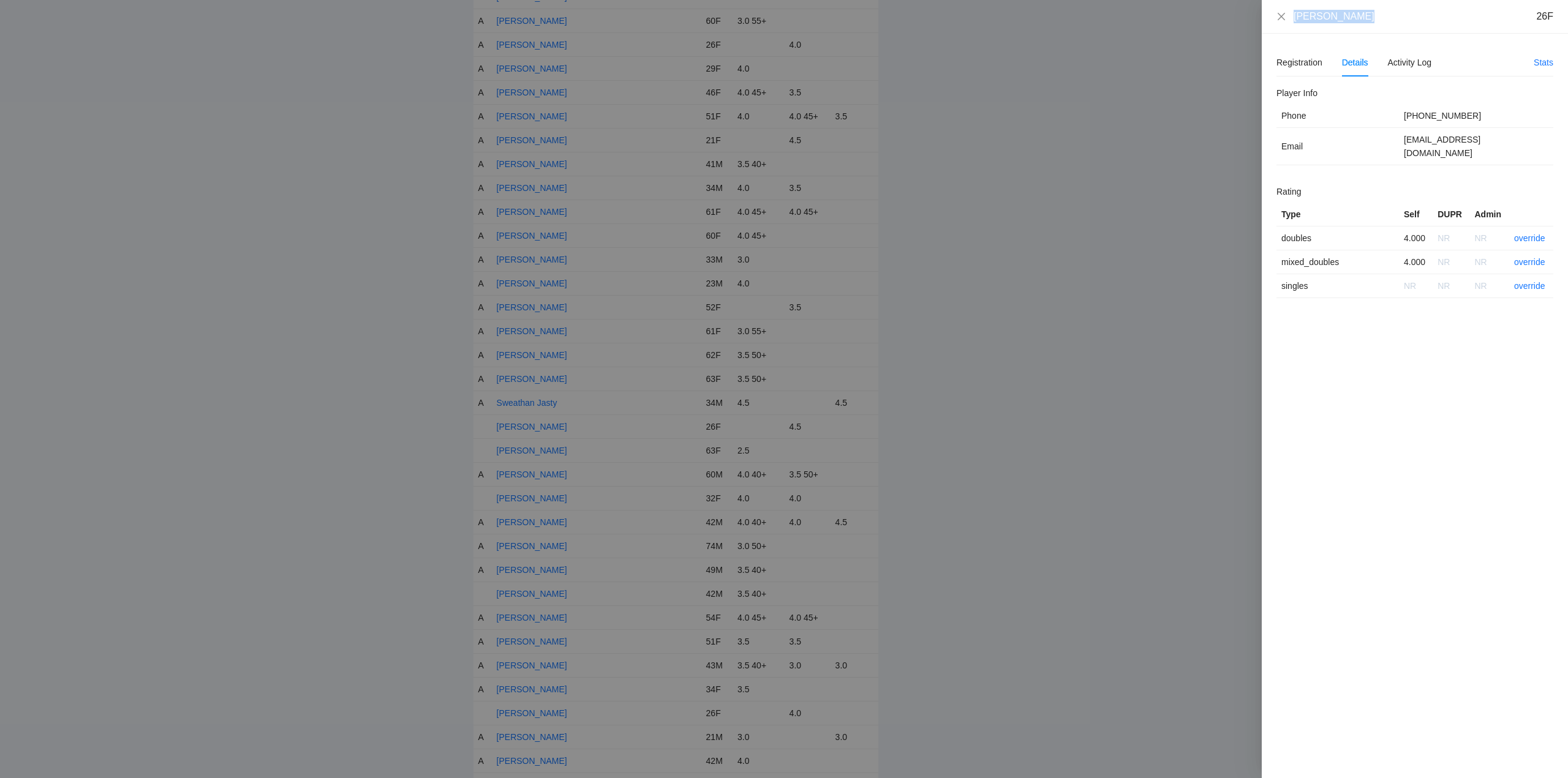
drag, startPoint x: 1364, startPoint y: 18, endPoint x: 1295, endPoint y: 19, distance: 69.0
click at [1280, 20] on div "Taylor Thomas 26F" at bounding box center [1415, 17] width 277 height 14
click at [1532, 233] on link "override" at bounding box center [1530, 238] width 31 height 10
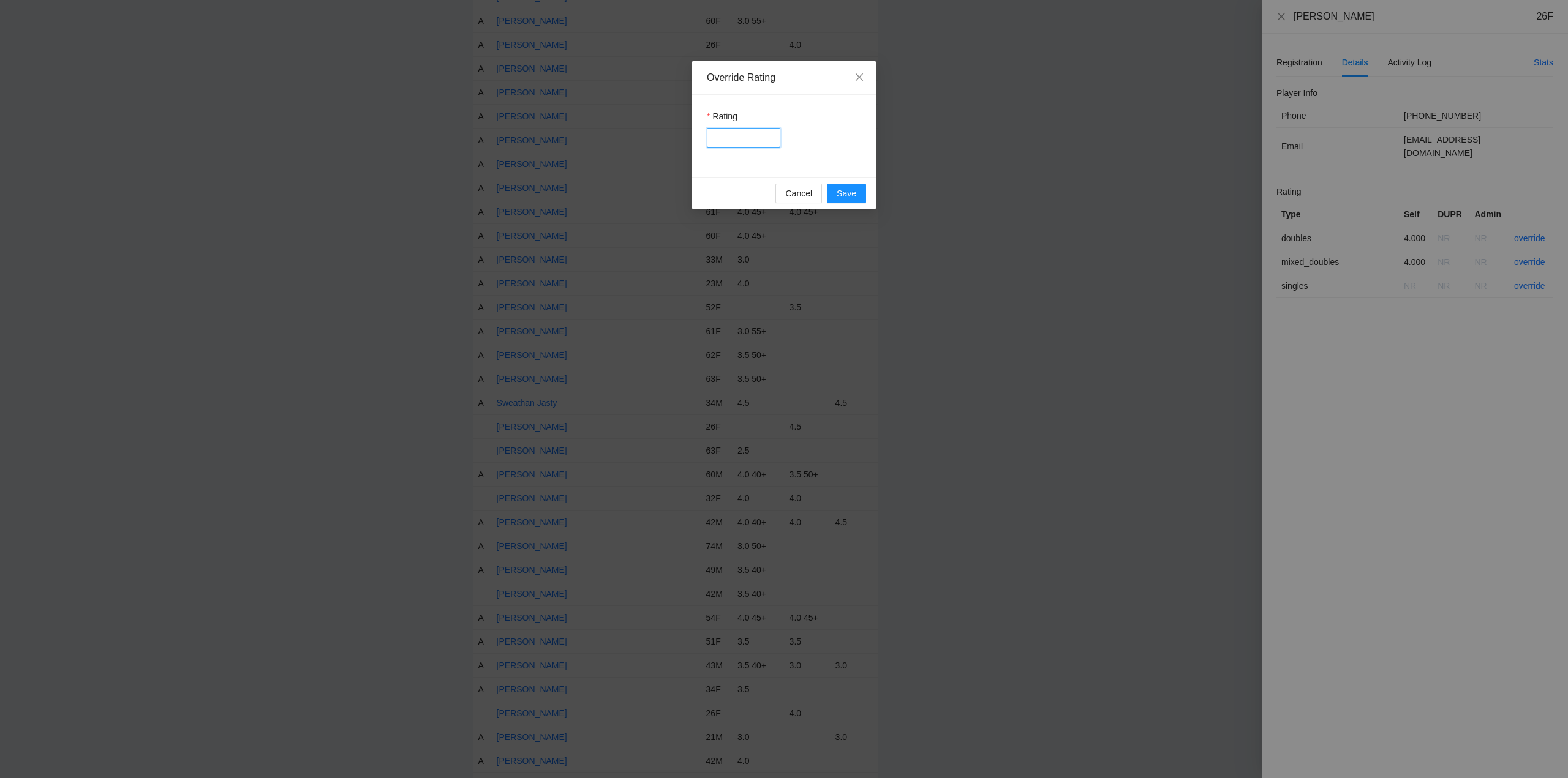
click at [725, 137] on input "Rating" at bounding box center [743, 138] width 73 height 20
type input "****"
click at [856, 193] on button "Save" at bounding box center [847, 193] width 39 height 20
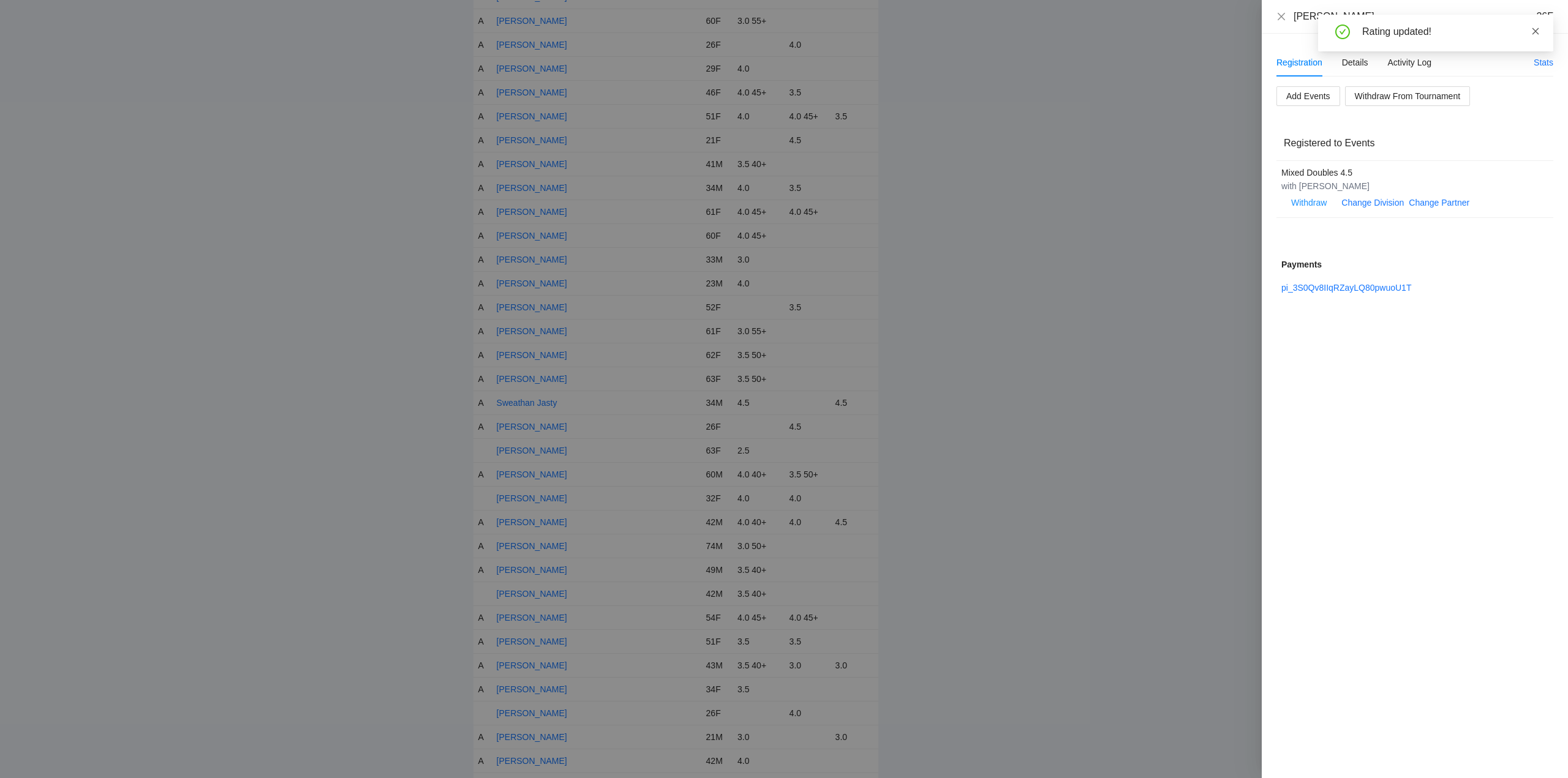
click at [1536, 30] on icon "close" at bounding box center [1536, 31] width 9 height 9
click at [1285, 13] on icon "close" at bounding box center [1282, 16] width 7 height 7
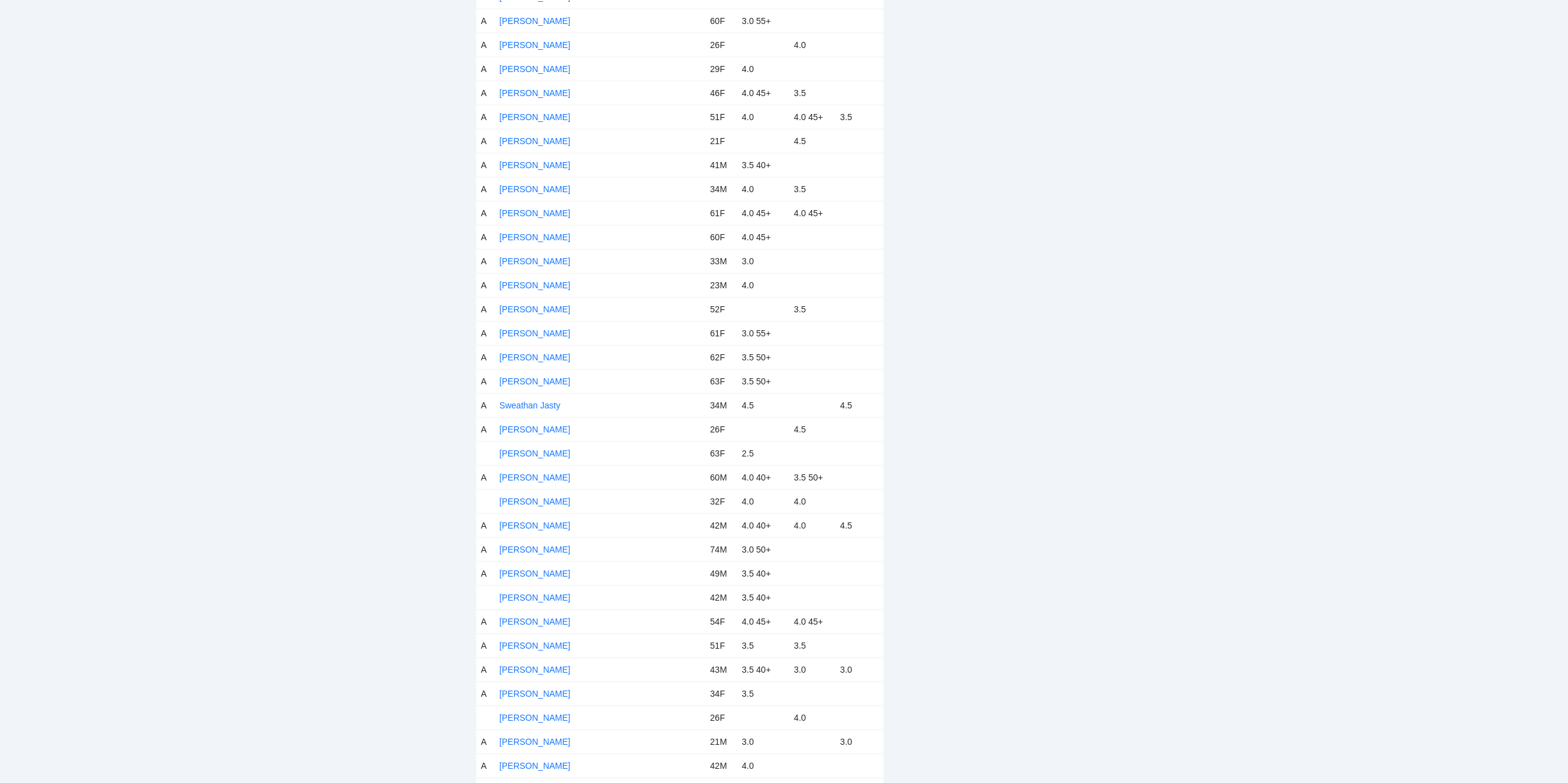
drag, startPoint x: 533, startPoint y: 449, endPoint x: 647, endPoint y: 405, distance: 122.2
click at [536, 449] on link "Terry Hatcher" at bounding box center [535, 453] width 71 height 10
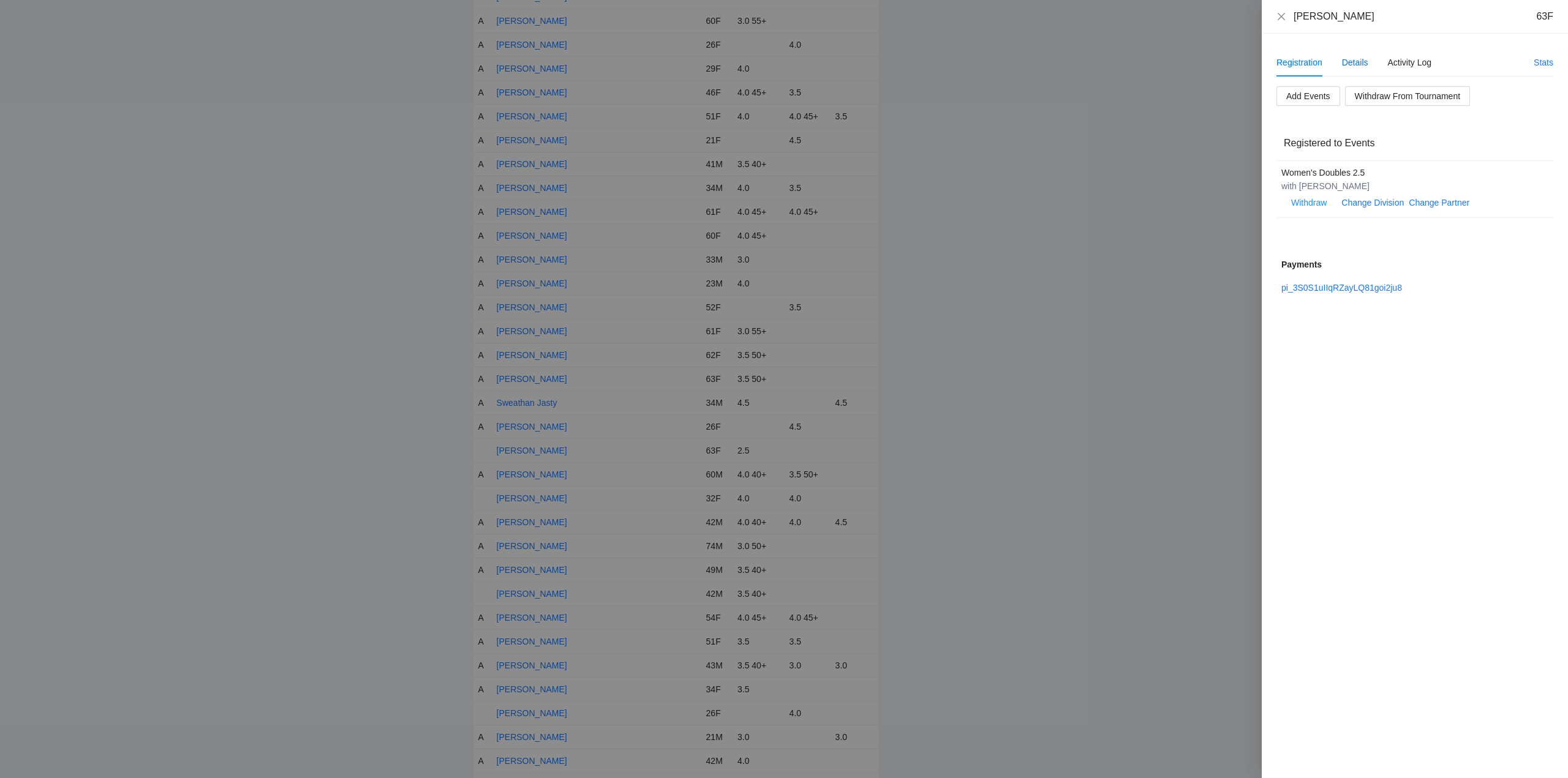
click at [1359, 60] on div "Details" at bounding box center [1355, 63] width 26 height 14
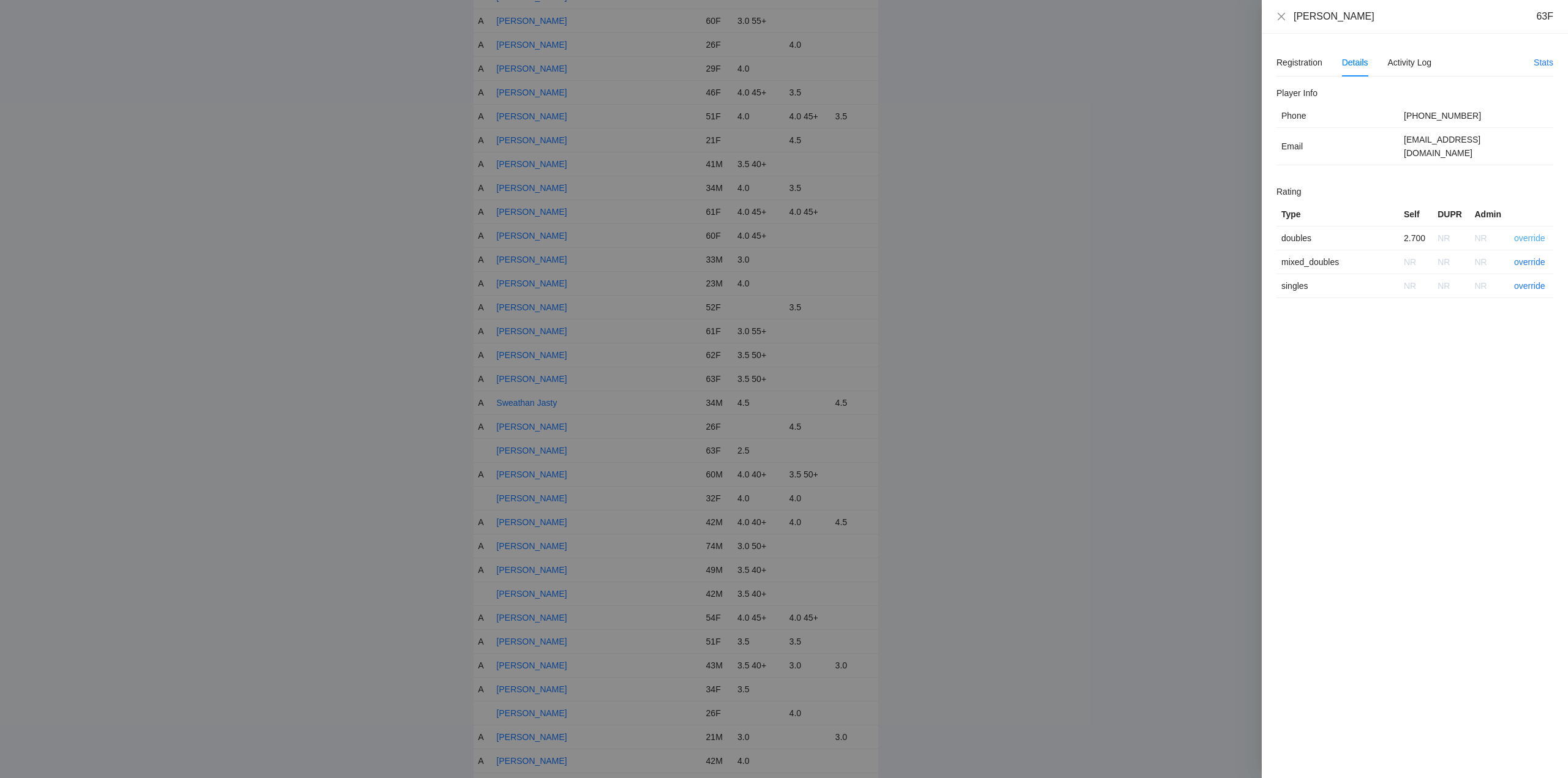
click at [1529, 233] on link "override" at bounding box center [1530, 238] width 31 height 10
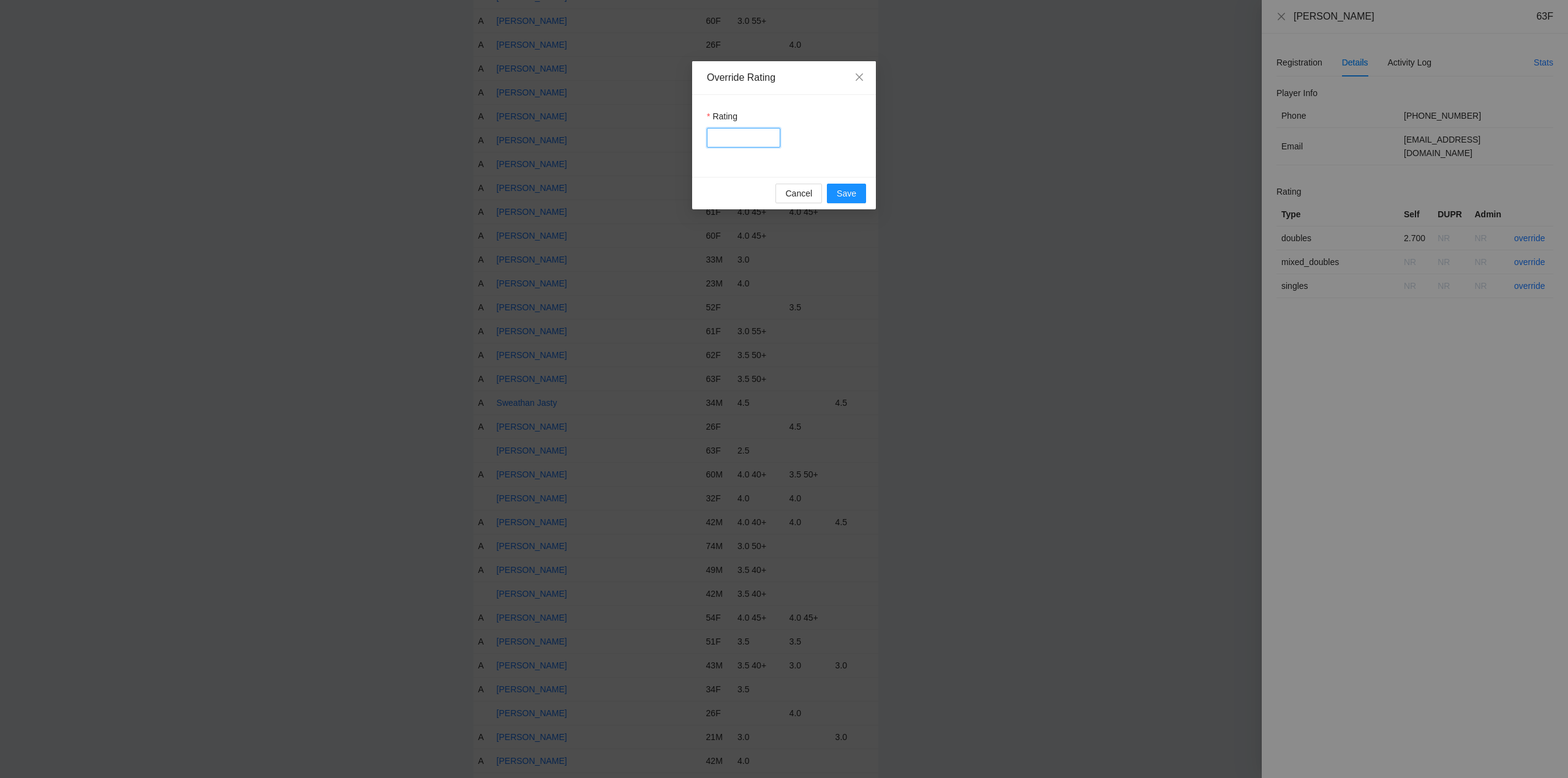
click at [745, 142] on input "Rating" at bounding box center [743, 138] width 73 height 20
type input "***"
click at [852, 196] on span "Save" at bounding box center [847, 193] width 20 height 14
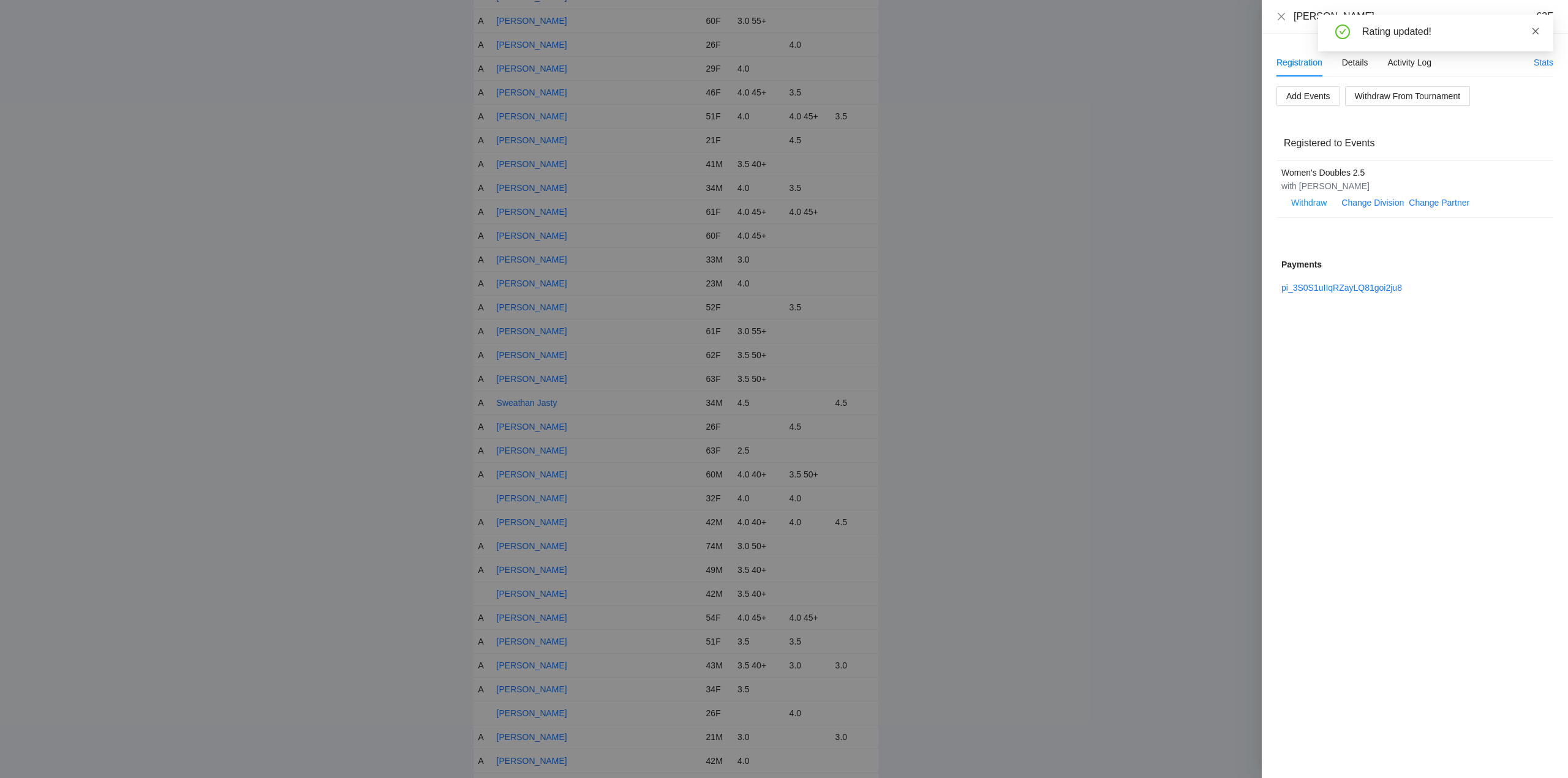
click at [1536, 31] on icon "close" at bounding box center [1536, 31] width 7 height 7
click at [1282, 14] on icon "close" at bounding box center [1282, 17] width 10 height 10
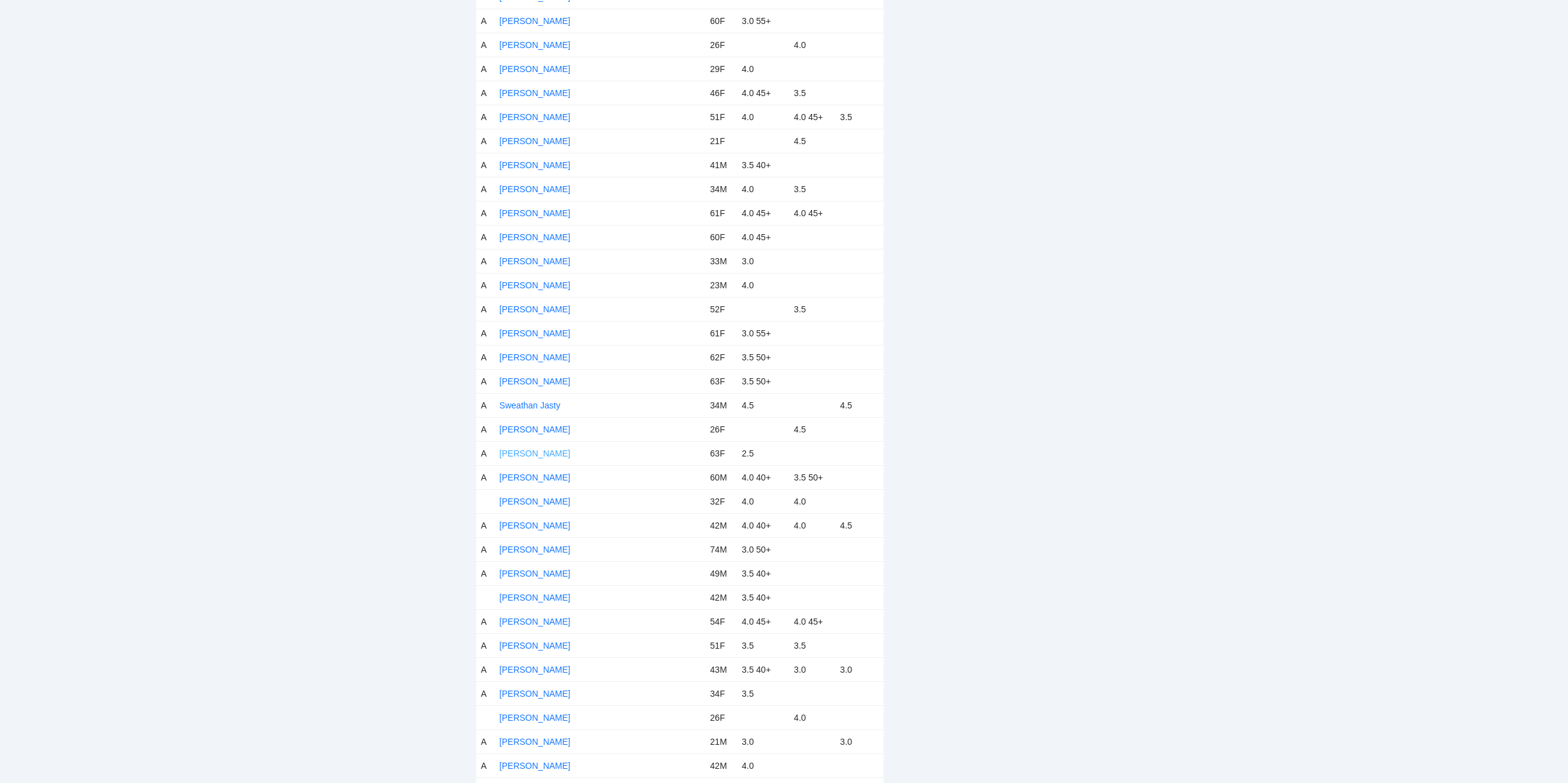
drag, startPoint x: 545, startPoint y: 451, endPoint x: 641, endPoint y: 452, distance: 96.0
click at [546, 451] on link "Terry Hatcher" at bounding box center [535, 453] width 71 height 10
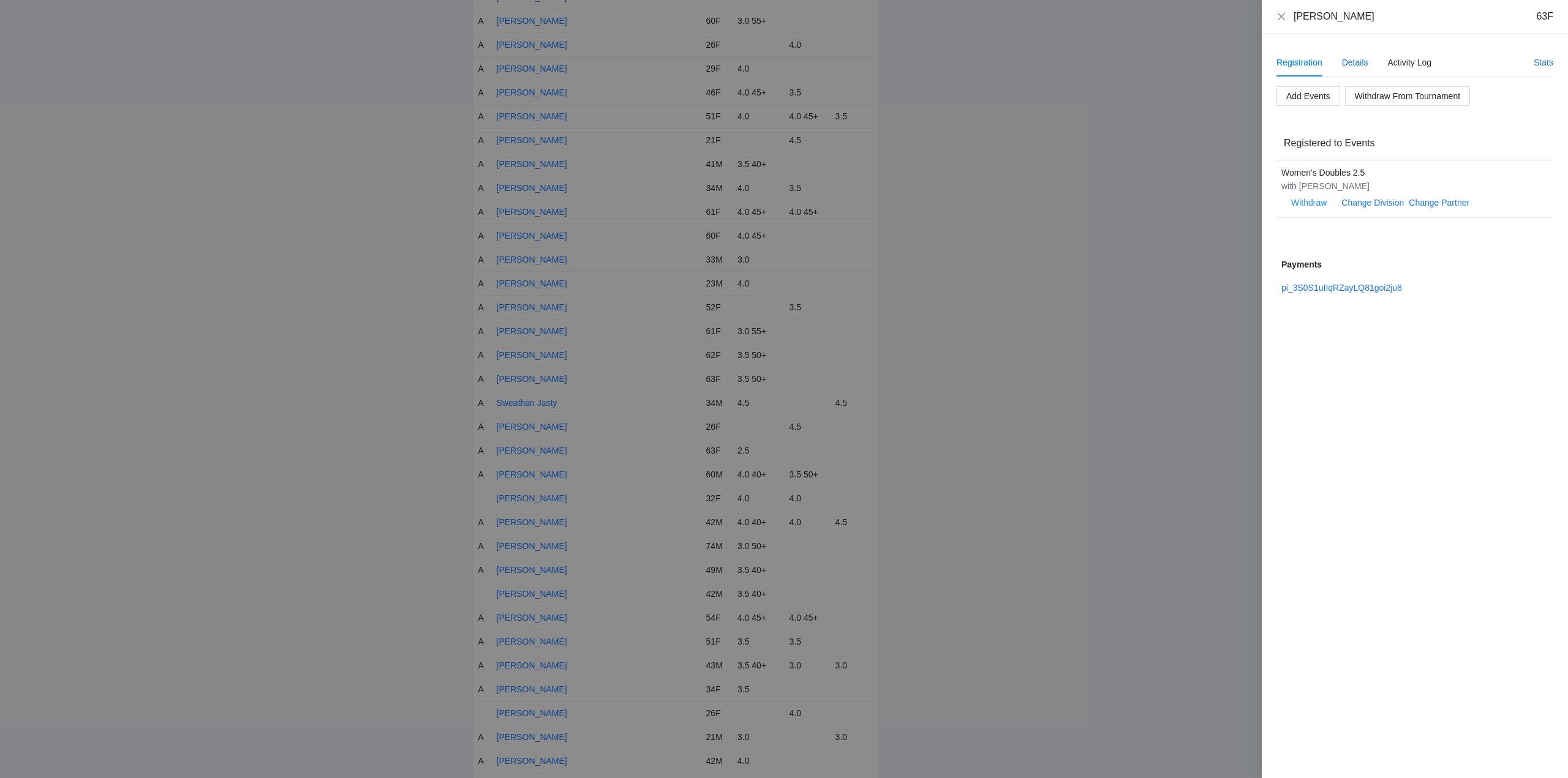
click at [1356, 60] on div "Details" at bounding box center [1355, 63] width 26 height 14
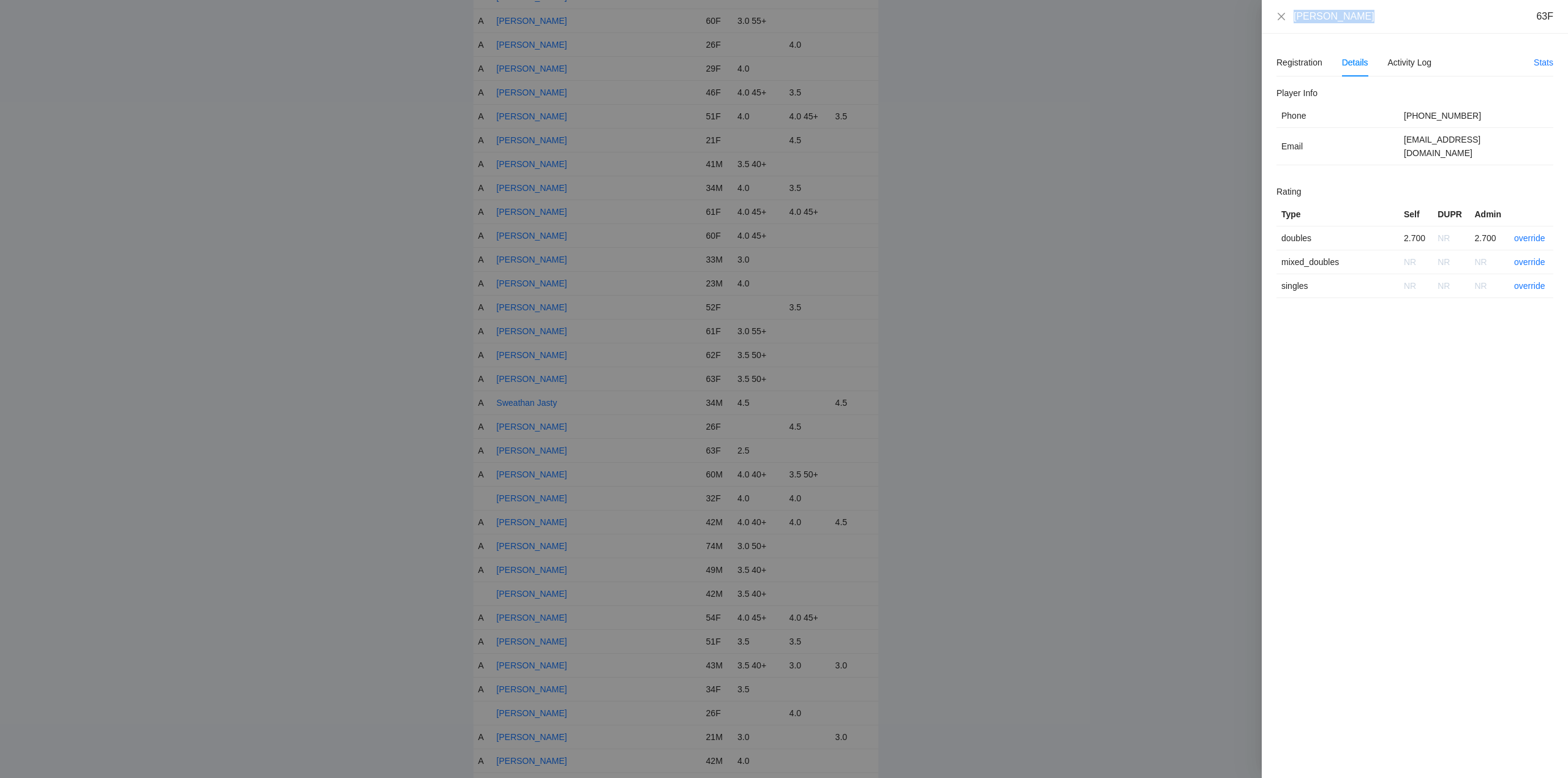
drag, startPoint x: 1353, startPoint y: 18, endPoint x: 1294, endPoint y: 25, distance: 59.4
click at [1293, 25] on div "Terry Hatcher 63F" at bounding box center [1415, 17] width 306 height 34
drag, startPoint x: 1283, startPoint y: 17, endPoint x: 1315, endPoint y: 65, distance: 57.7
click at [1284, 17] on icon "close" at bounding box center [1282, 17] width 10 height 10
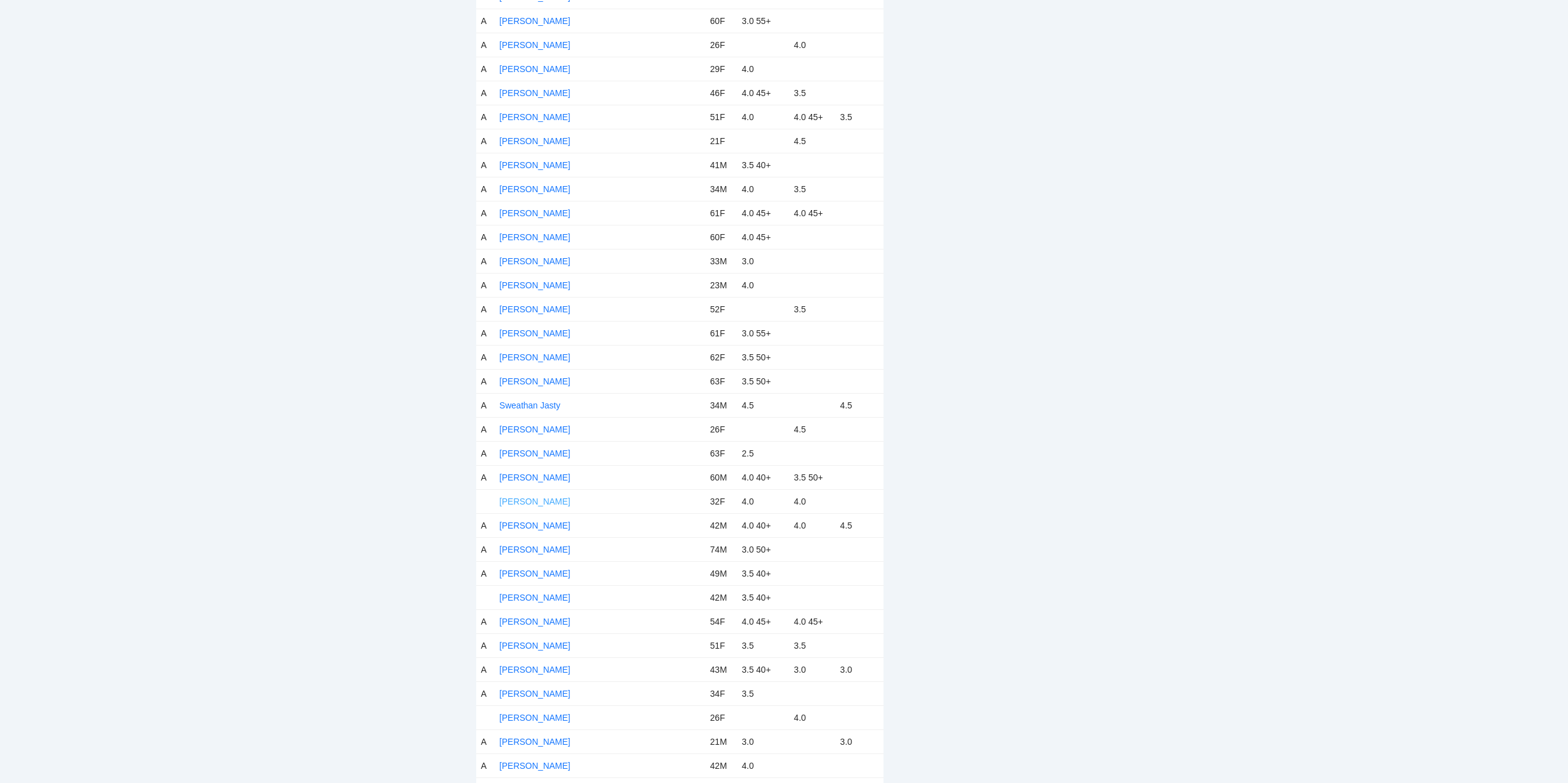
click at [538, 501] on link "Tiffany Wong" at bounding box center [535, 502] width 71 height 10
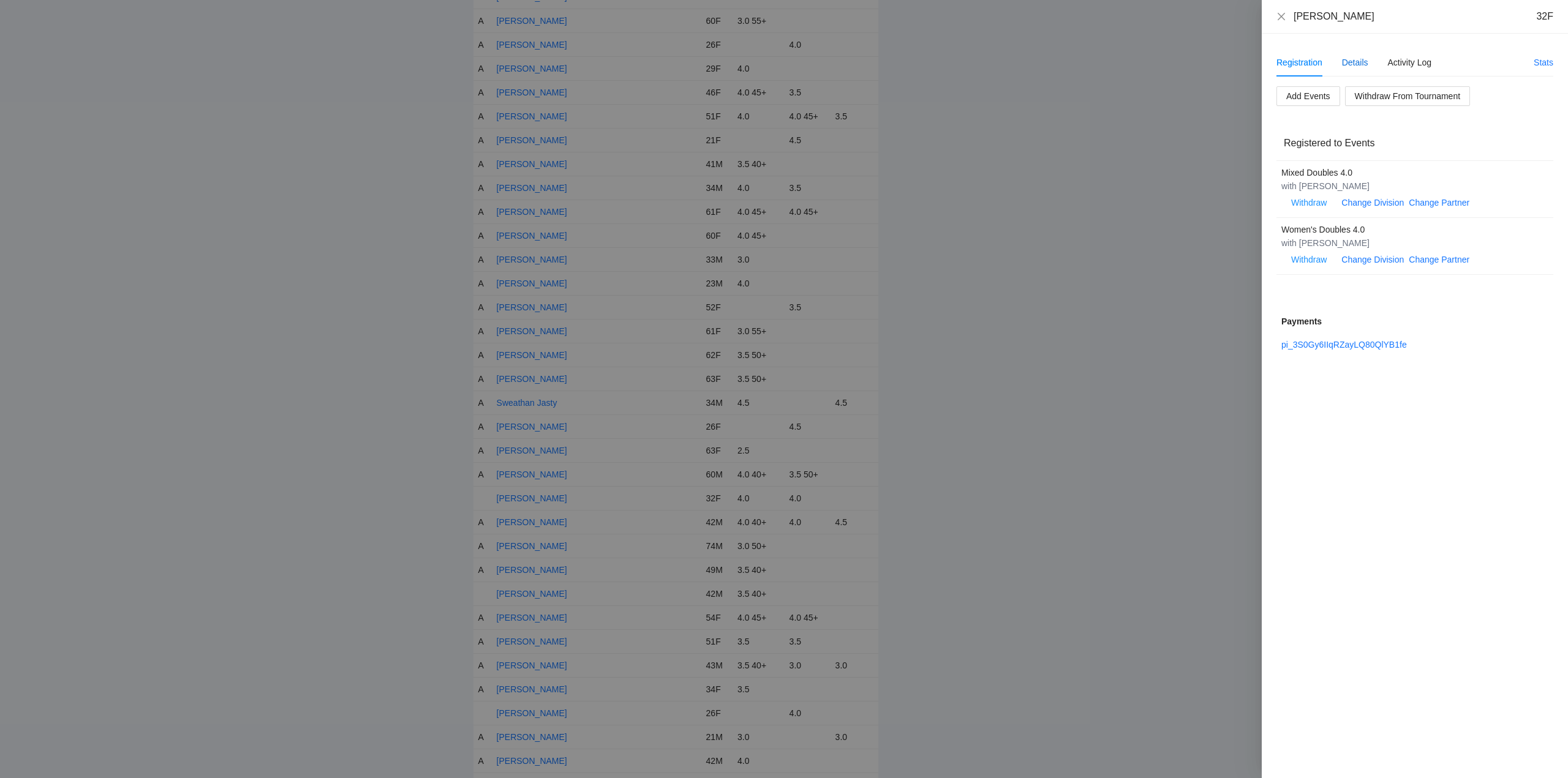
drag, startPoint x: 1359, startPoint y: 59, endPoint x: 1364, endPoint y: 63, distance: 6.4
click at [1359, 59] on div "Details" at bounding box center [1355, 63] width 26 height 14
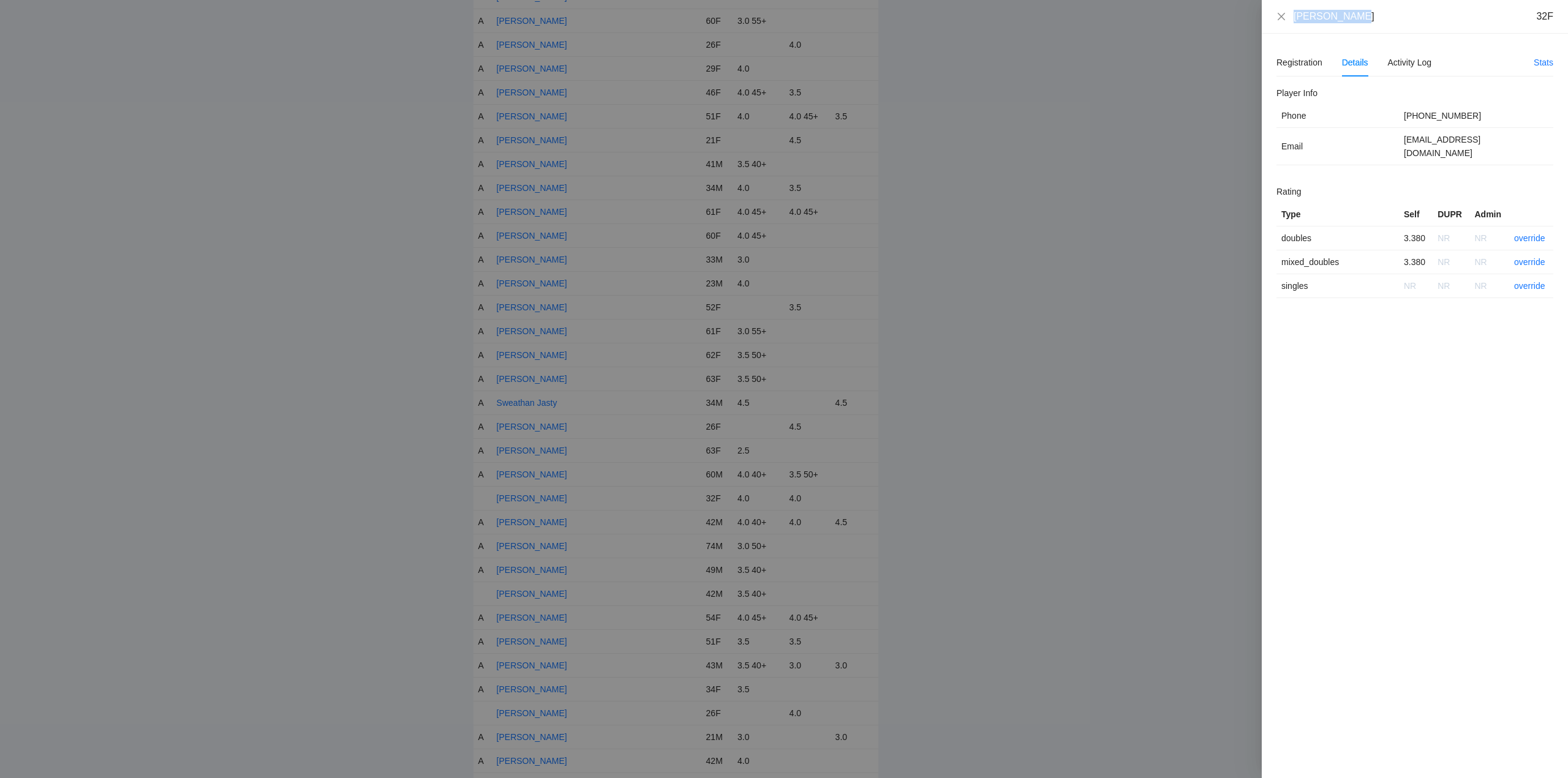
drag, startPoint x: 1339, startPoint y: 22, endPoint x: 1272, endPoint y: 22, distance: 67.0
click at [1272, 22] on div "Tiffany Wong 32F" at bounding box center [1415, 17] width 306 height 34
click at [1535, 233] on link "override" at bounding box center [1530, 238] width 31 height 10
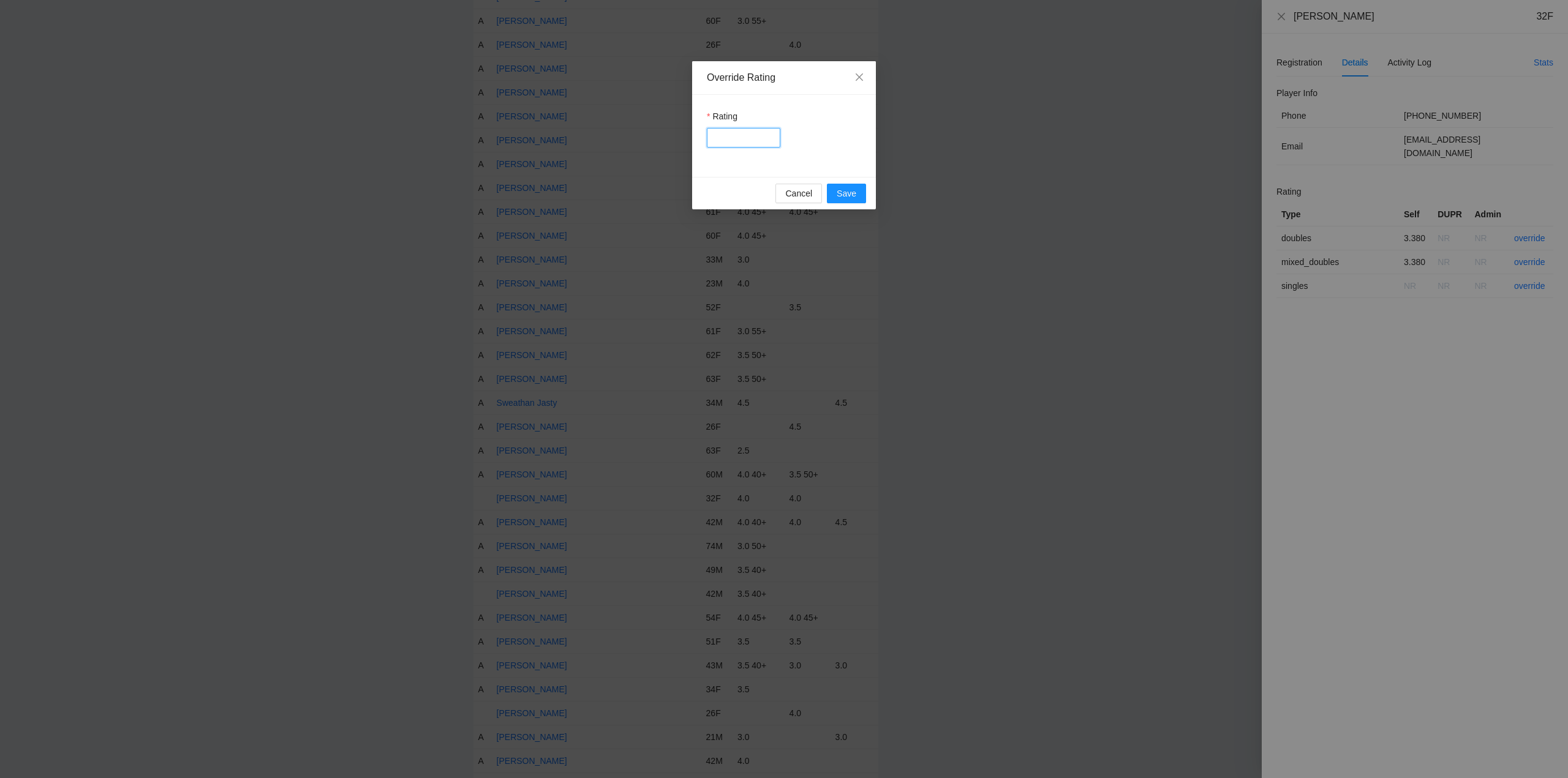
click at [759, 135] on input "Rating" at bounding box center [743, 138] width 73 height 20
type input "****"
click at [843, 194] on span "Save" at bounding box center [847, 193] width 20 height 14
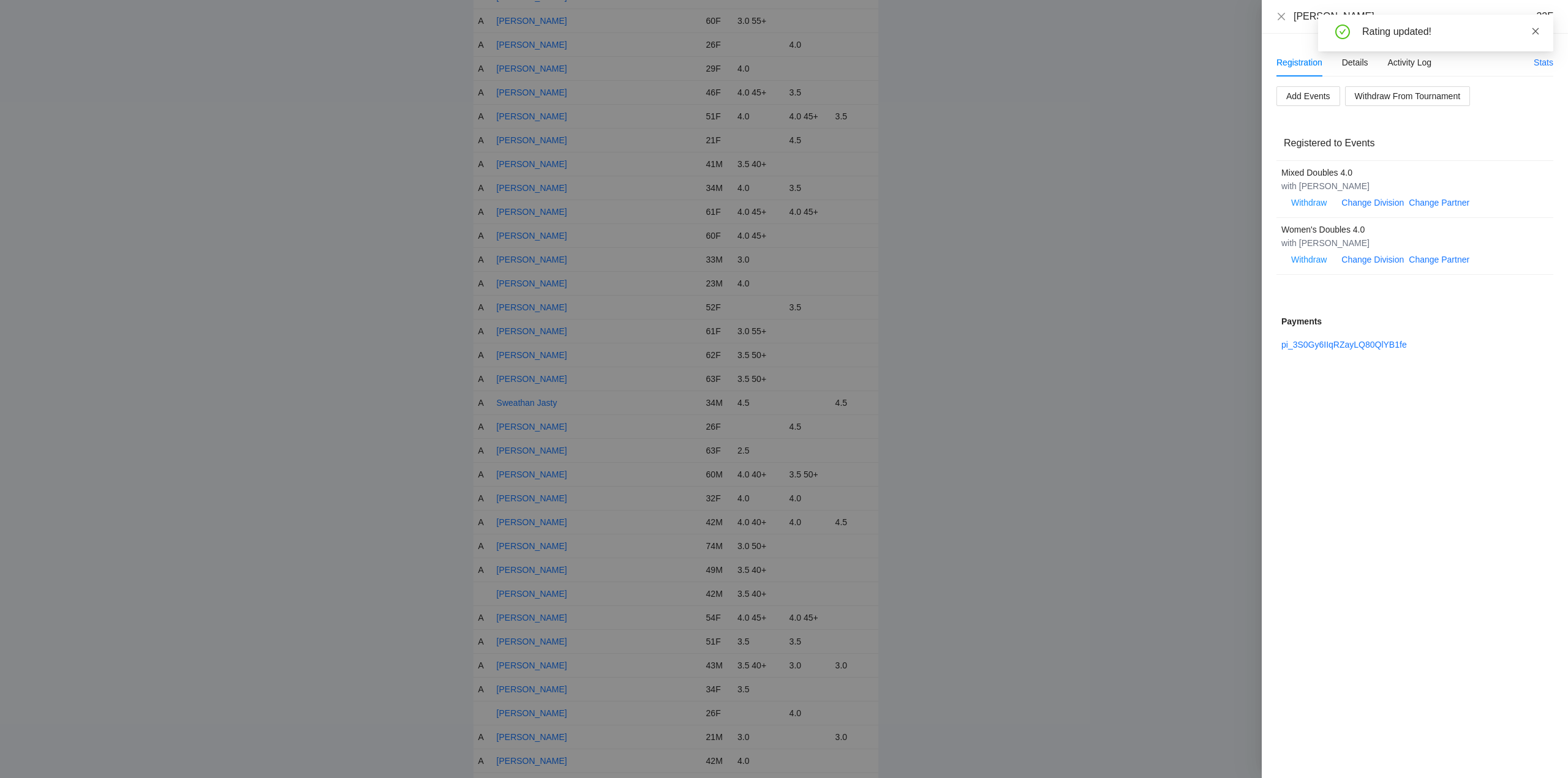
click at [1532, 31] on icon "close" at bounding box center [1536, 31] width 9 height 9
click at [1285, 15] on icon "close" at bounding box center [1282, 17] width 10 height 10
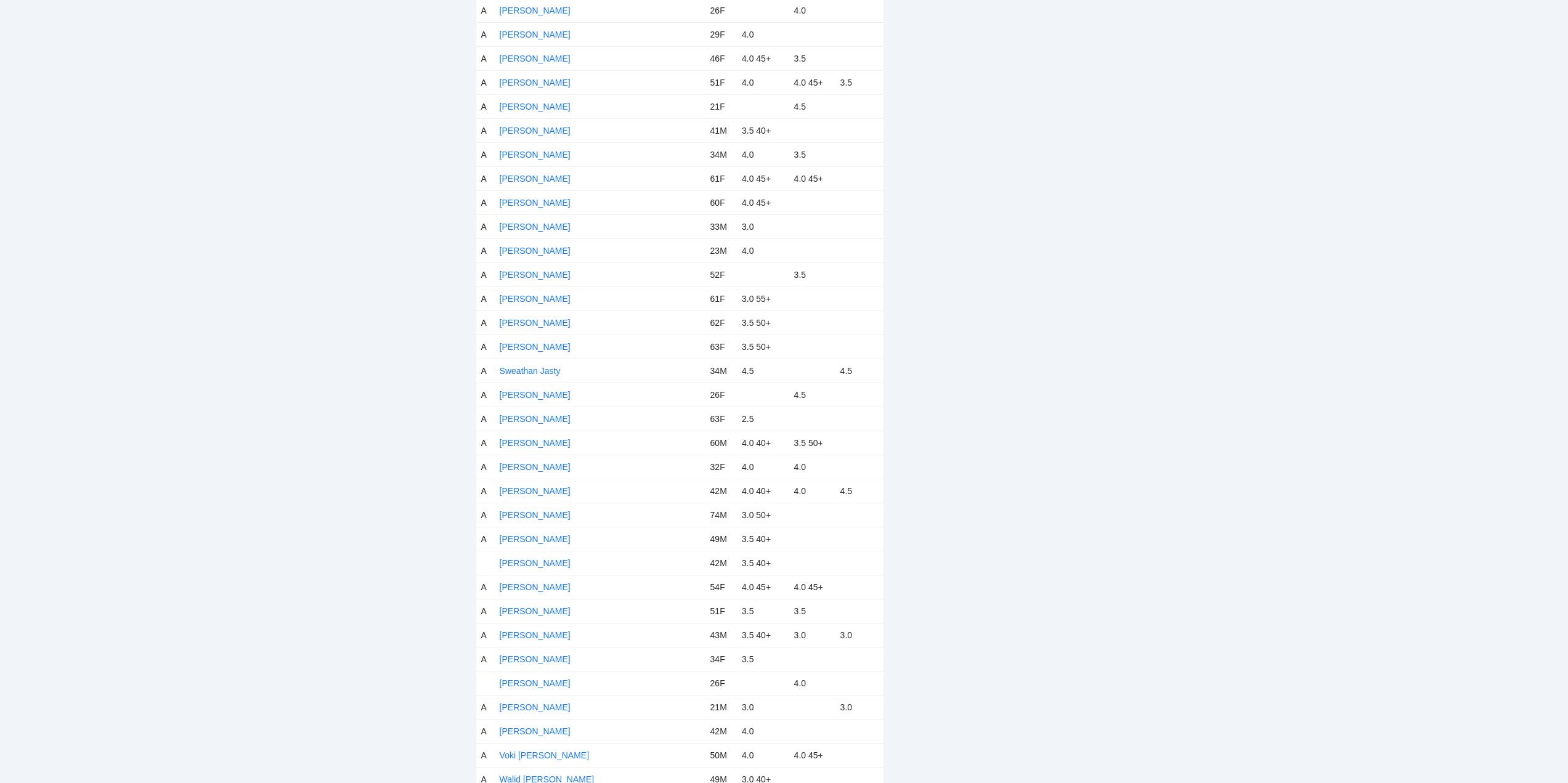
scroll to position [5545, 0]
click at [535, 472] on link "Tom Shanan" at bounding box center [535, 475] width 71 height 10
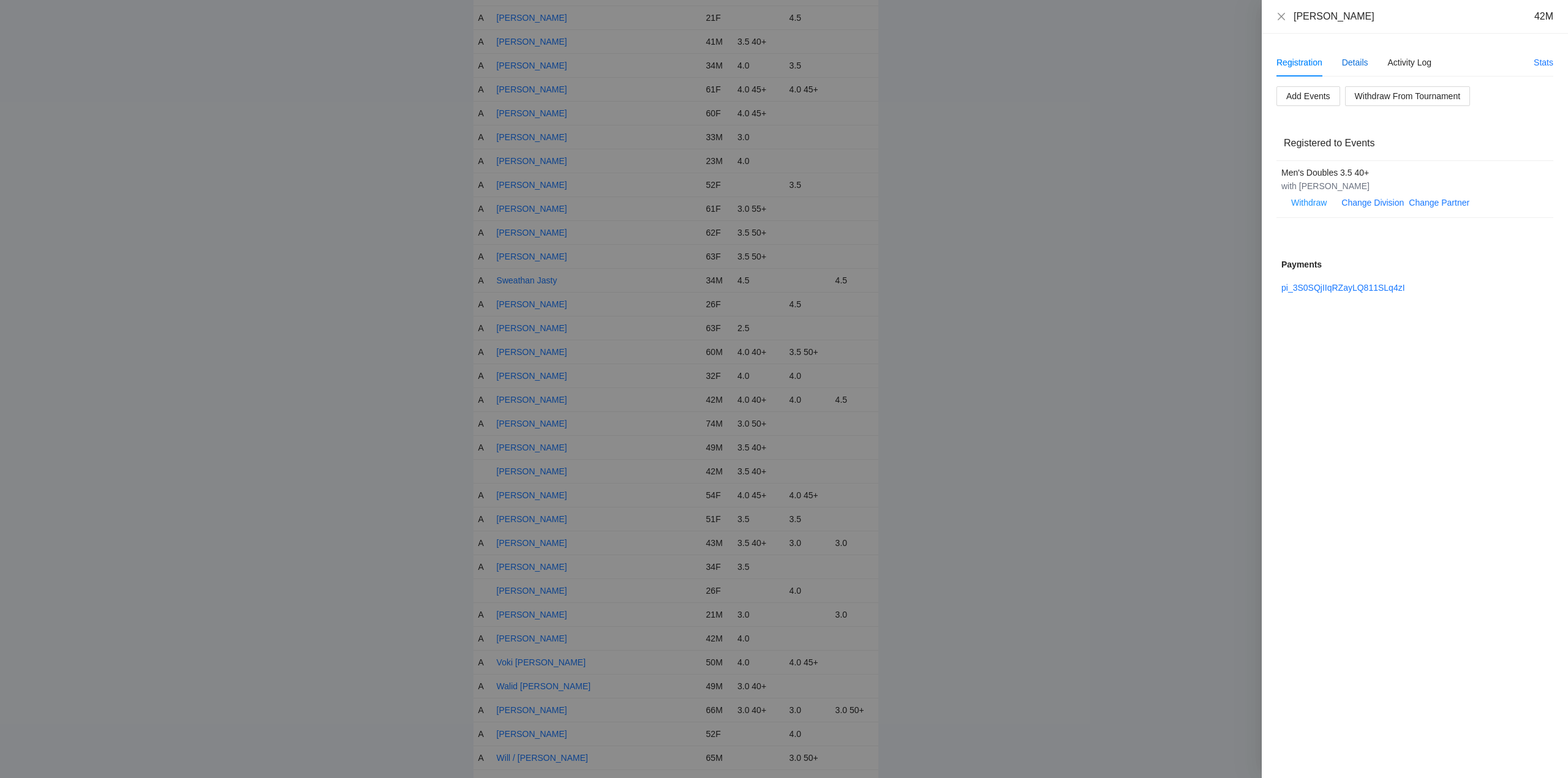
click at [1356, 60] on div "Details" at bounding box center [1355, 63] width 26 height 14
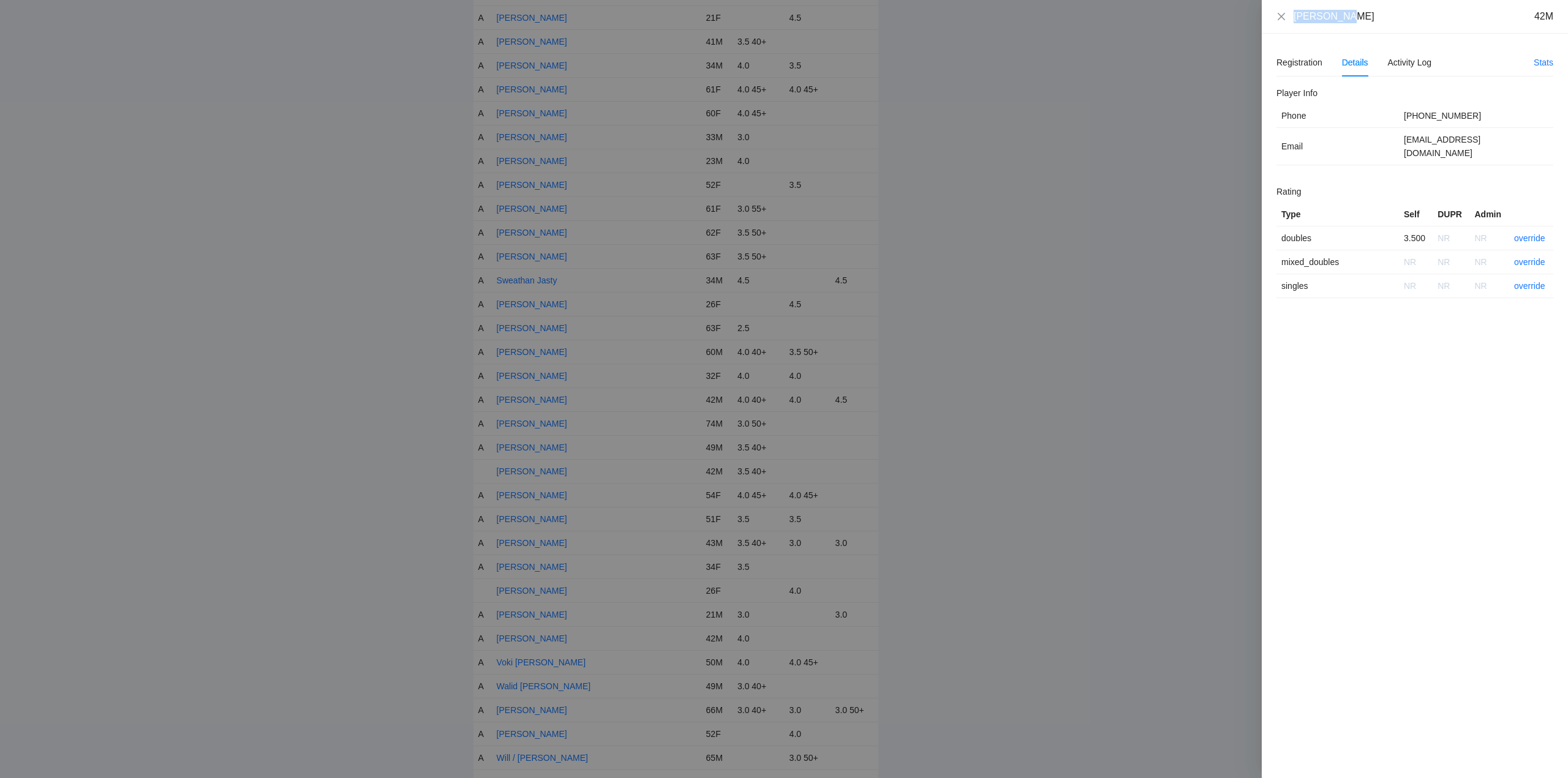
drag, startPoint x: 1356, startPoint y: 10, endPoint x: 1257, endPoint y: 12, distance: 99.0
click at [1257, 12] on div "Tom Shanan 42M Registration Details Activity Log Stats Add Events Withdraw From…" at bounding box center [784, 389] width 1568 height 778
click at [1525, 233] on link "override" at bounding box center [1530, 238] width 31 height 10
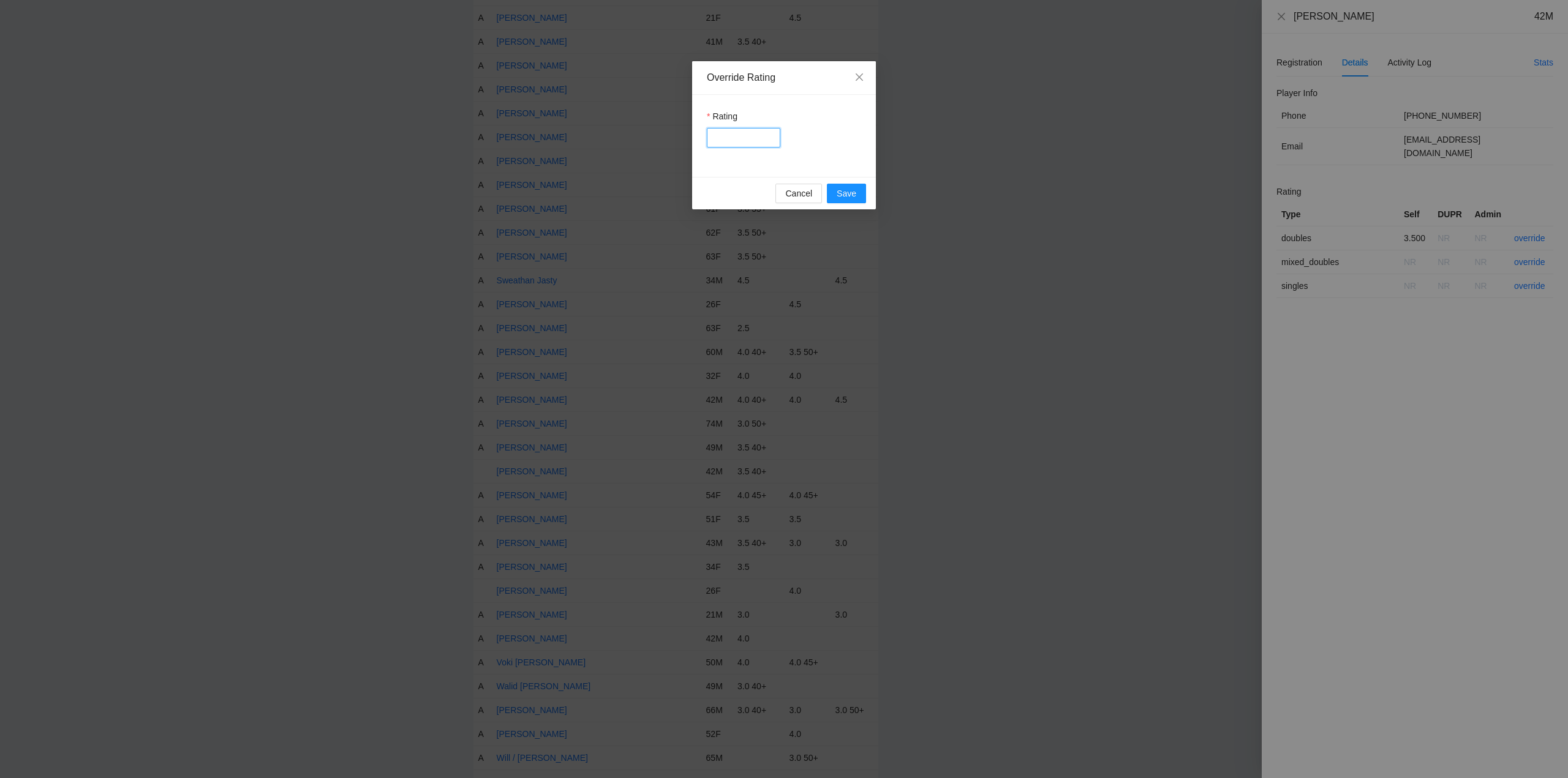
click at [737, 138] on input "Rating" at bounding box center [743, 138] width 73 height 20
type input "***"
drag, startPoint x: 852, startPoint y: 194, endPoint x: 923, endPoint y: 196, distance: 71.0
click at [859, 194] on button "Save" at bounding box center [847, 193] width 39 height 20
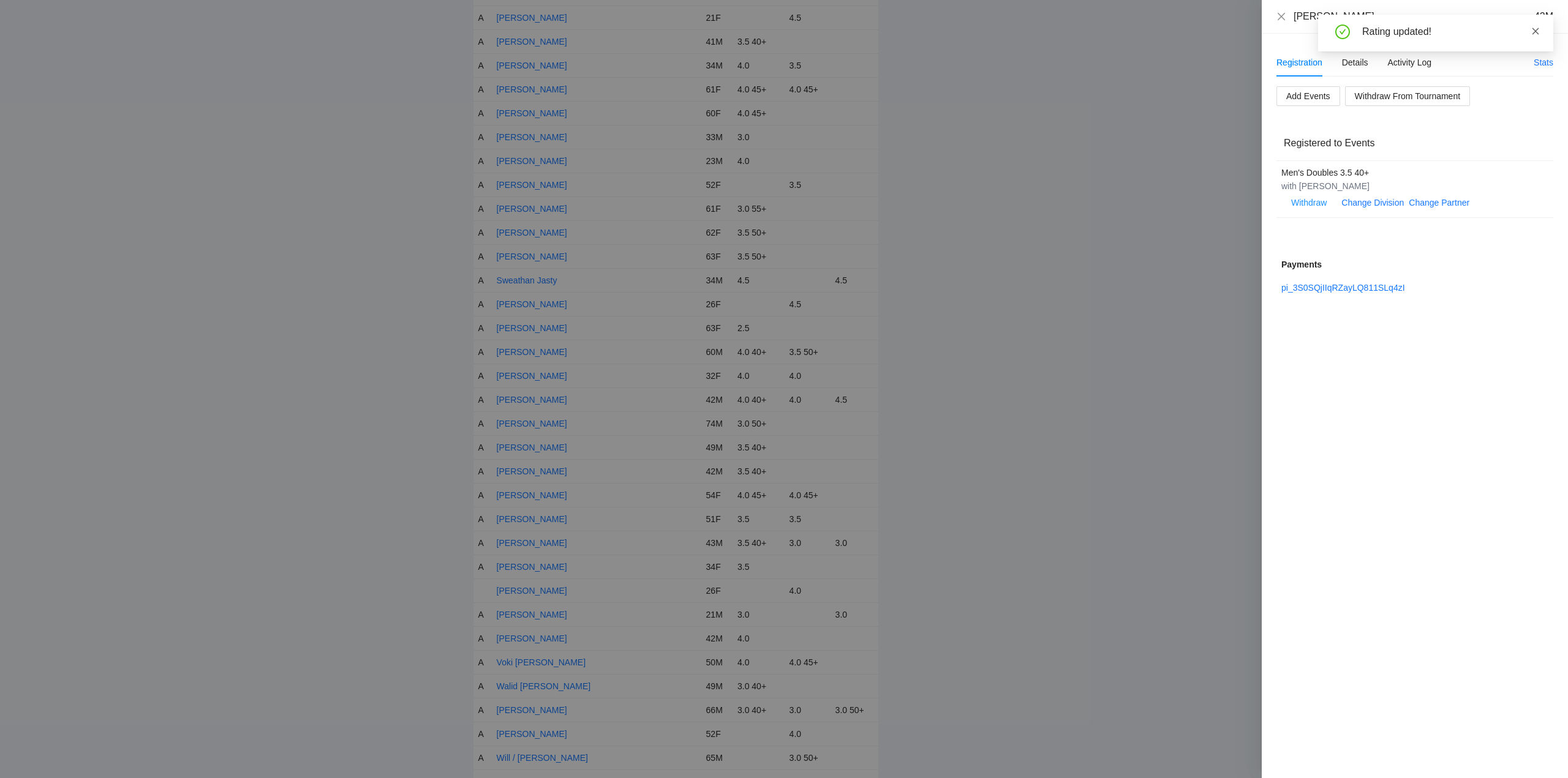
click at [1534, 28] on icon "close" at bounding box center [1536, 31] width 7 height 7
click at [1279, 16] on icon "close" at bounding box center [1282, 17] width 10 height 10
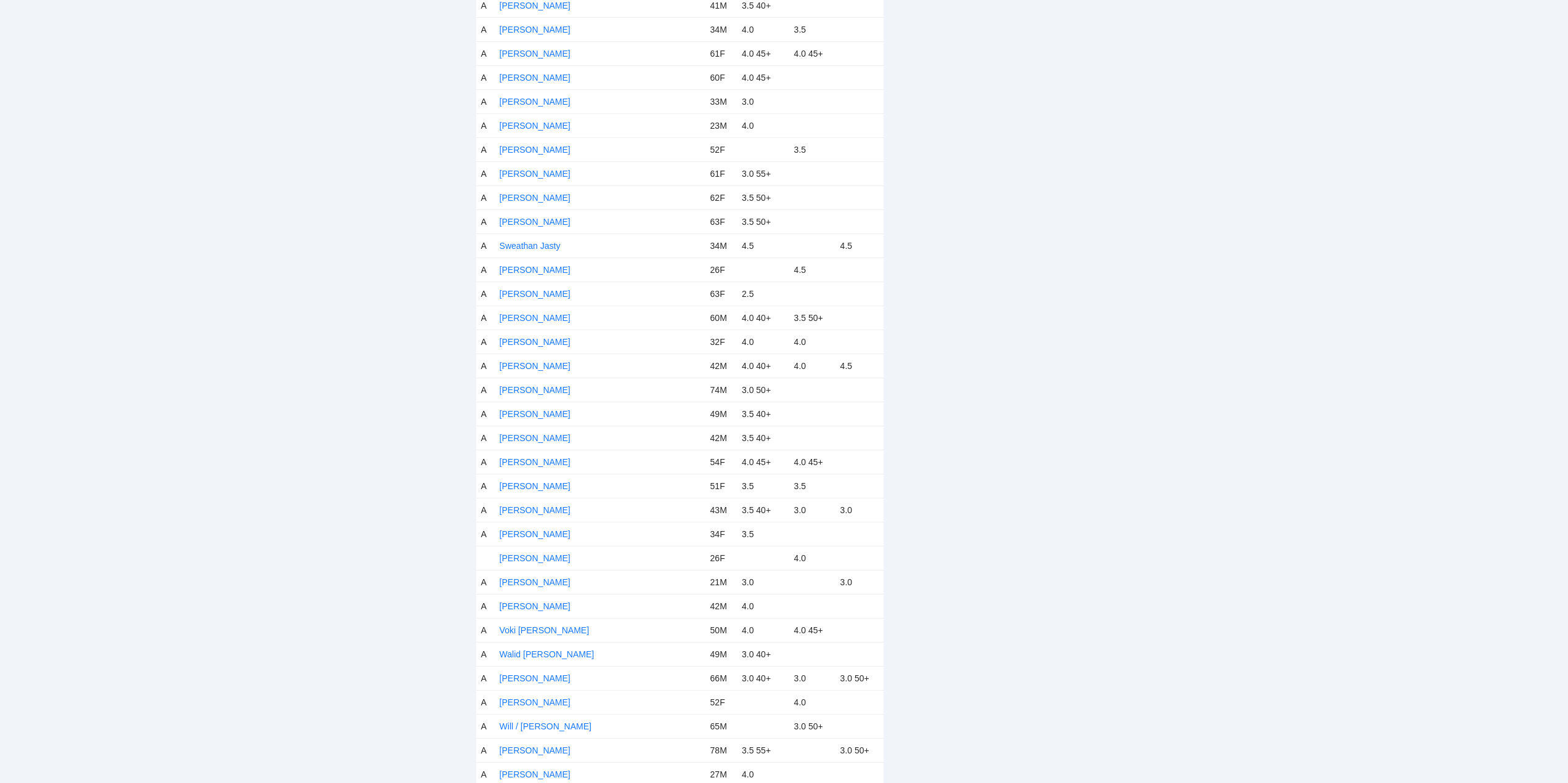
scroll to position [5658, 0]
click at [520, 482] on link "Victoria Olaer" at bounding box center [535, 483] width 71 height 10
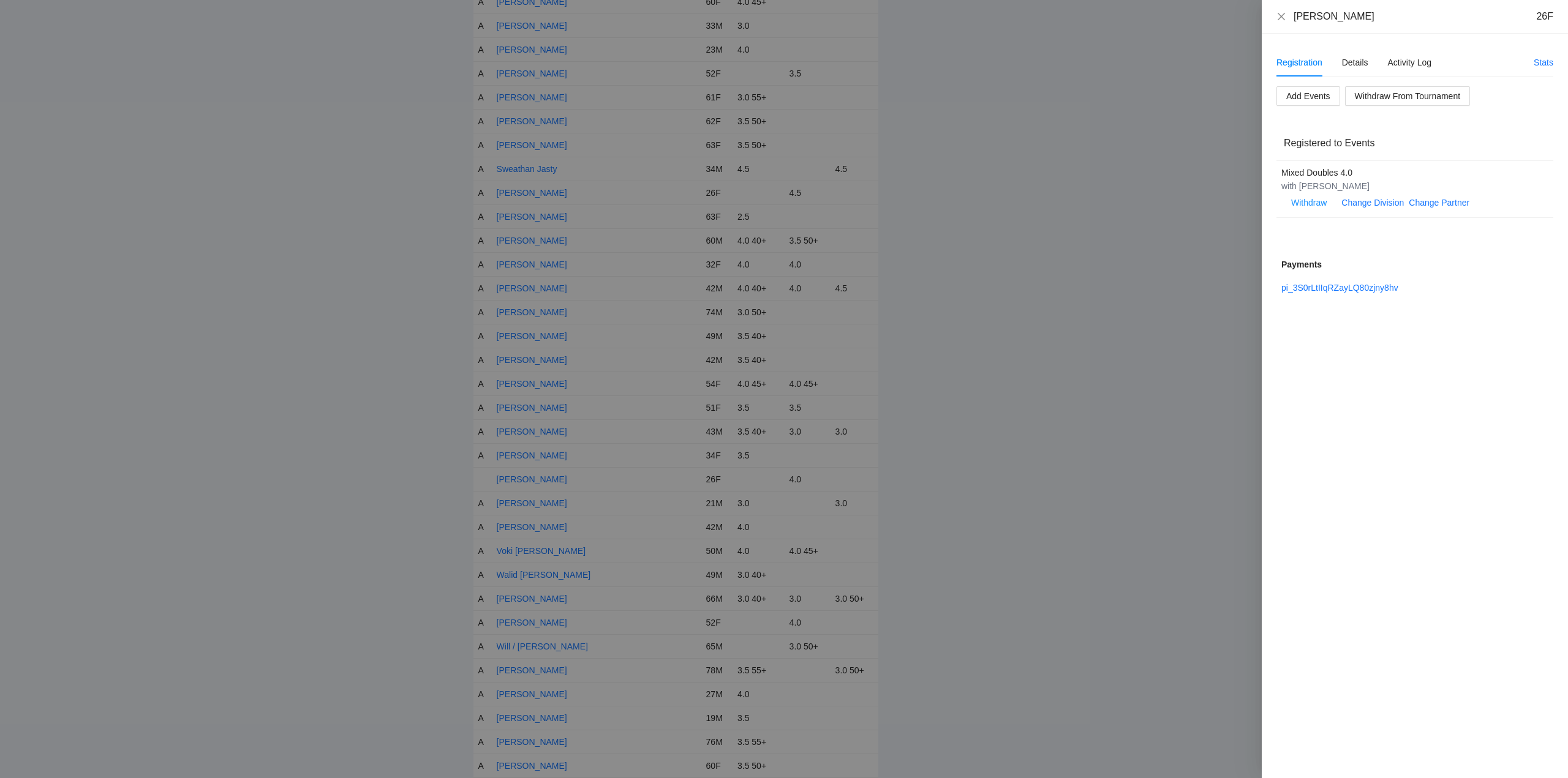
drag, startPoint x: 1353, startPoint y: 17, endPoint x: 1291, endPoint y: 23, distance: 62.3
click at [1291, 23] on div "Victoria Olaer 26F" at bounding box center [1415, 17] width 277 height 14
click at [1362, 60] on div "Details" at bounding box center [1355, 63] width 26 height 14
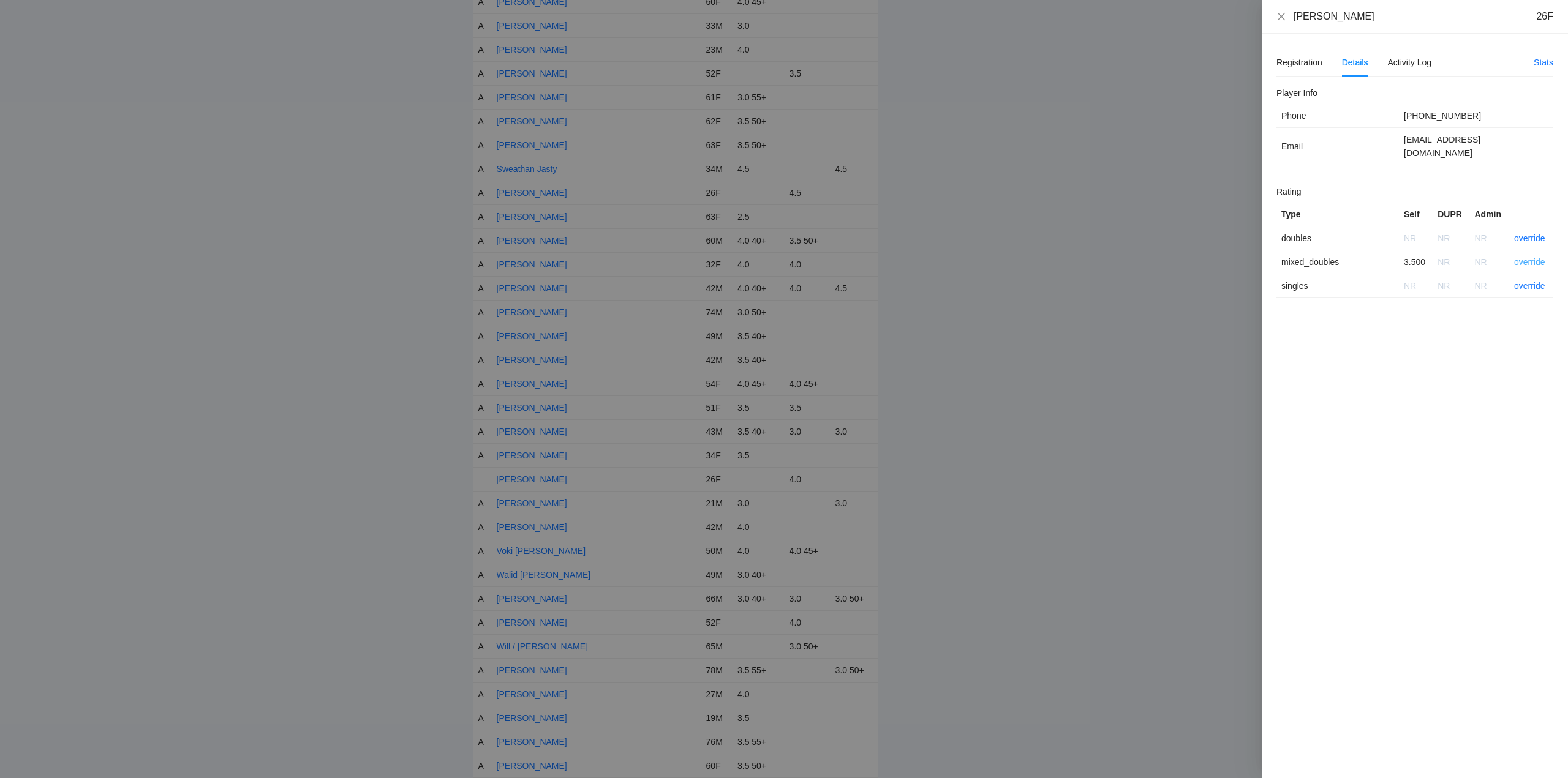
click at [1527, 257] on link "override" at bounding box center [1530, 262] width 31 height 10
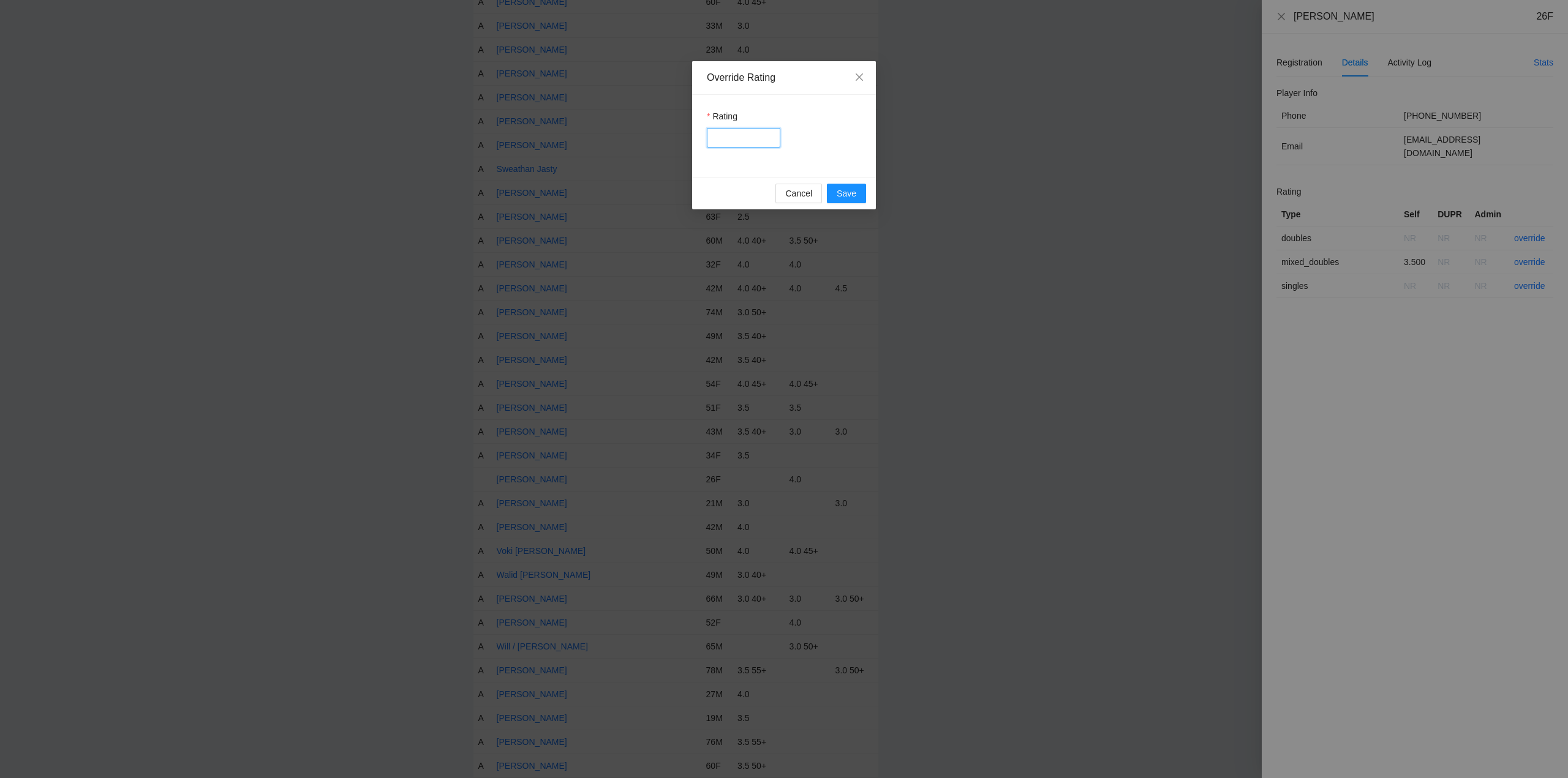
click at [739, 134] on input "Rating" at bounding box center [743, 138] width 73 height 20
type input "***"
drag, startPoint x: 845, startPoint y: 193, endPoint x: 889, endPoint y: 195, distance: 44.0
click at [852, 194] on span "Save" at bounding box center [847, 193] width 20 height 14
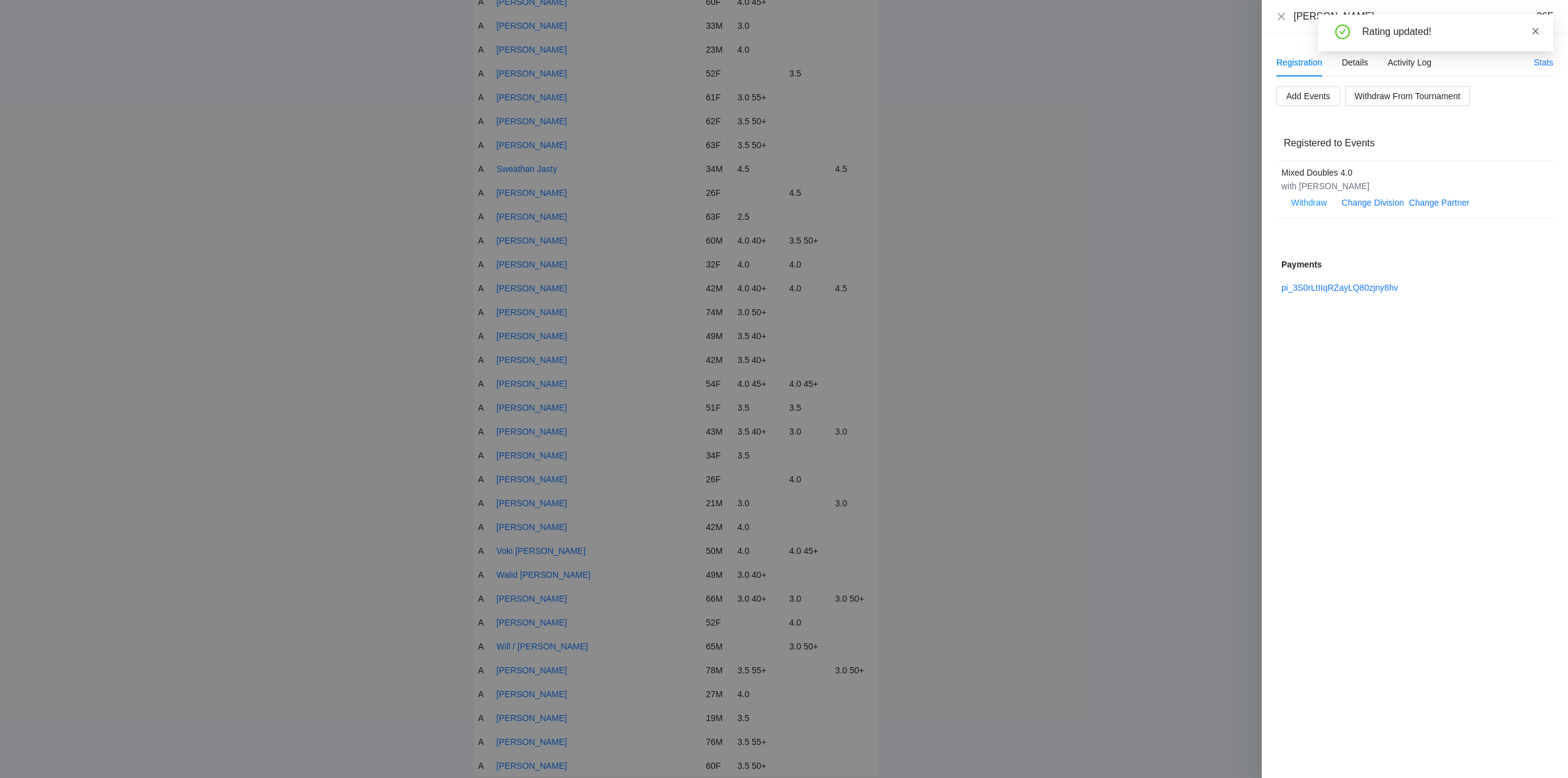
click at [1535, 29] on icon "close" at bounding box center [1536, 31] width 9 height 9
click at [1278, 15] on icon "close" at bounding box center [1282, 17] width 10 height 10
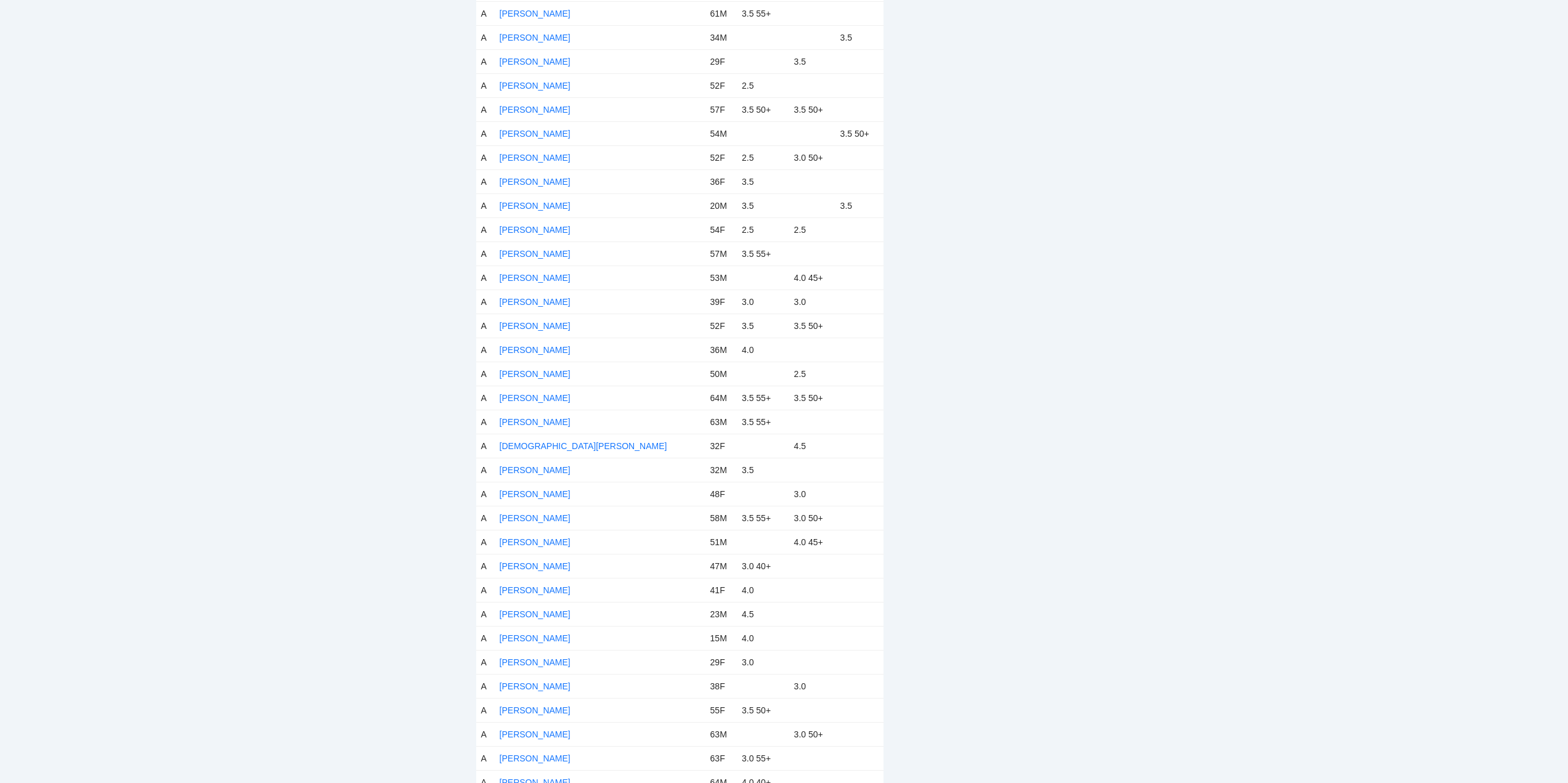
scroll to position [0, 0]
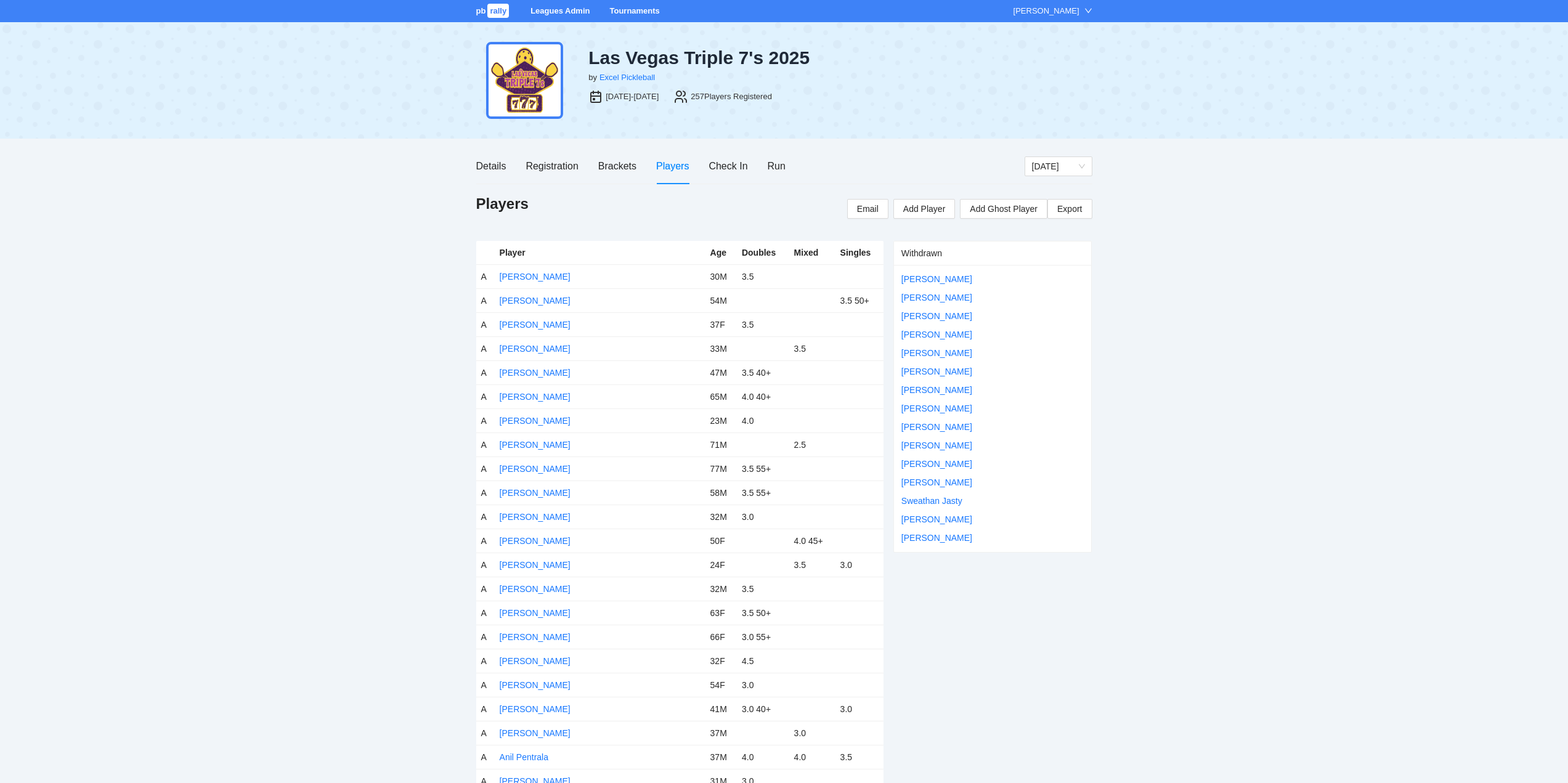
click at [636, 8] on link "Tournaments" at bounding box center [634, 11] width 50 height 9
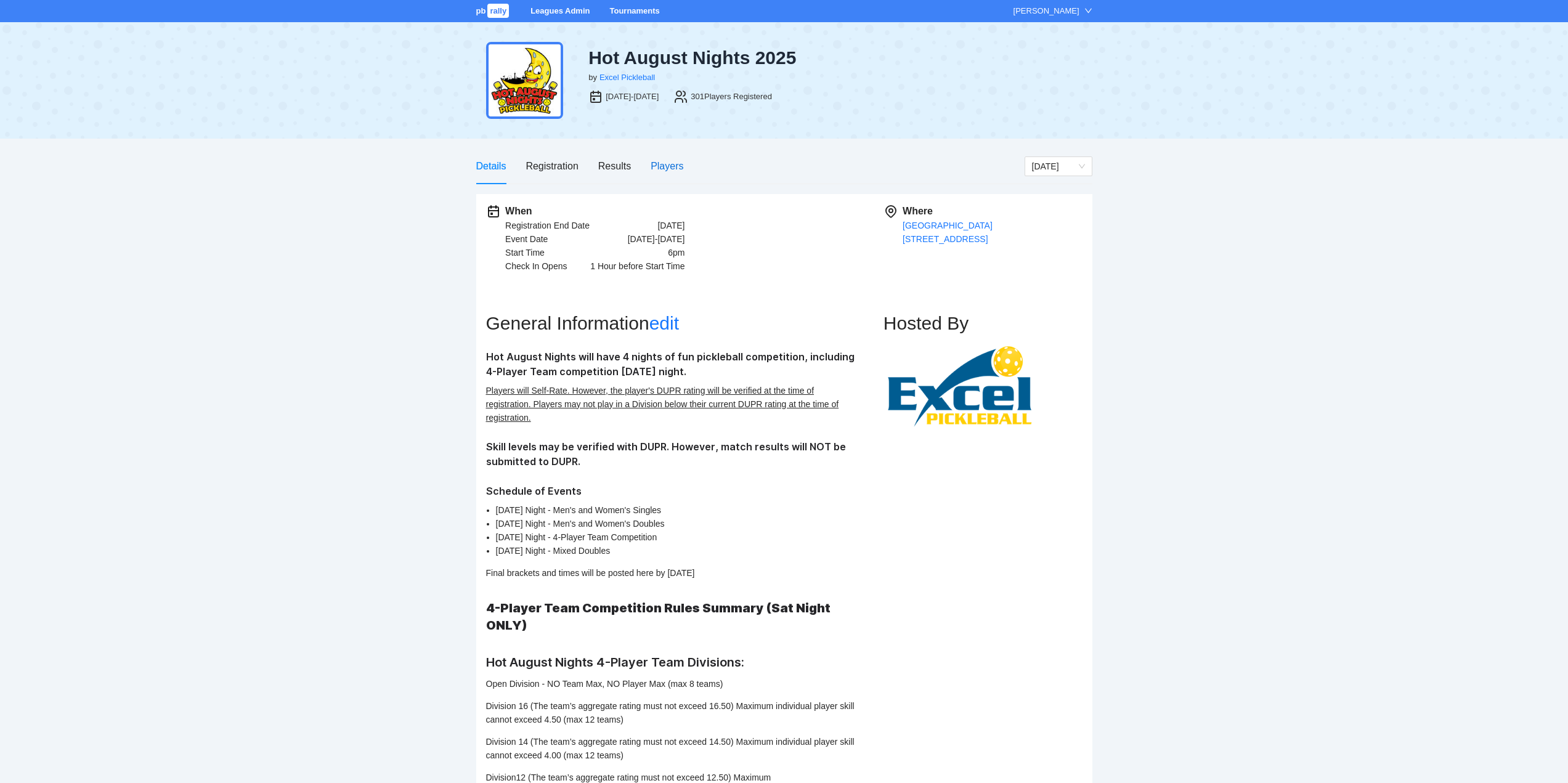
click at [665, 165] on div "Players" at bounding box center [667, 166] width 33 height 15
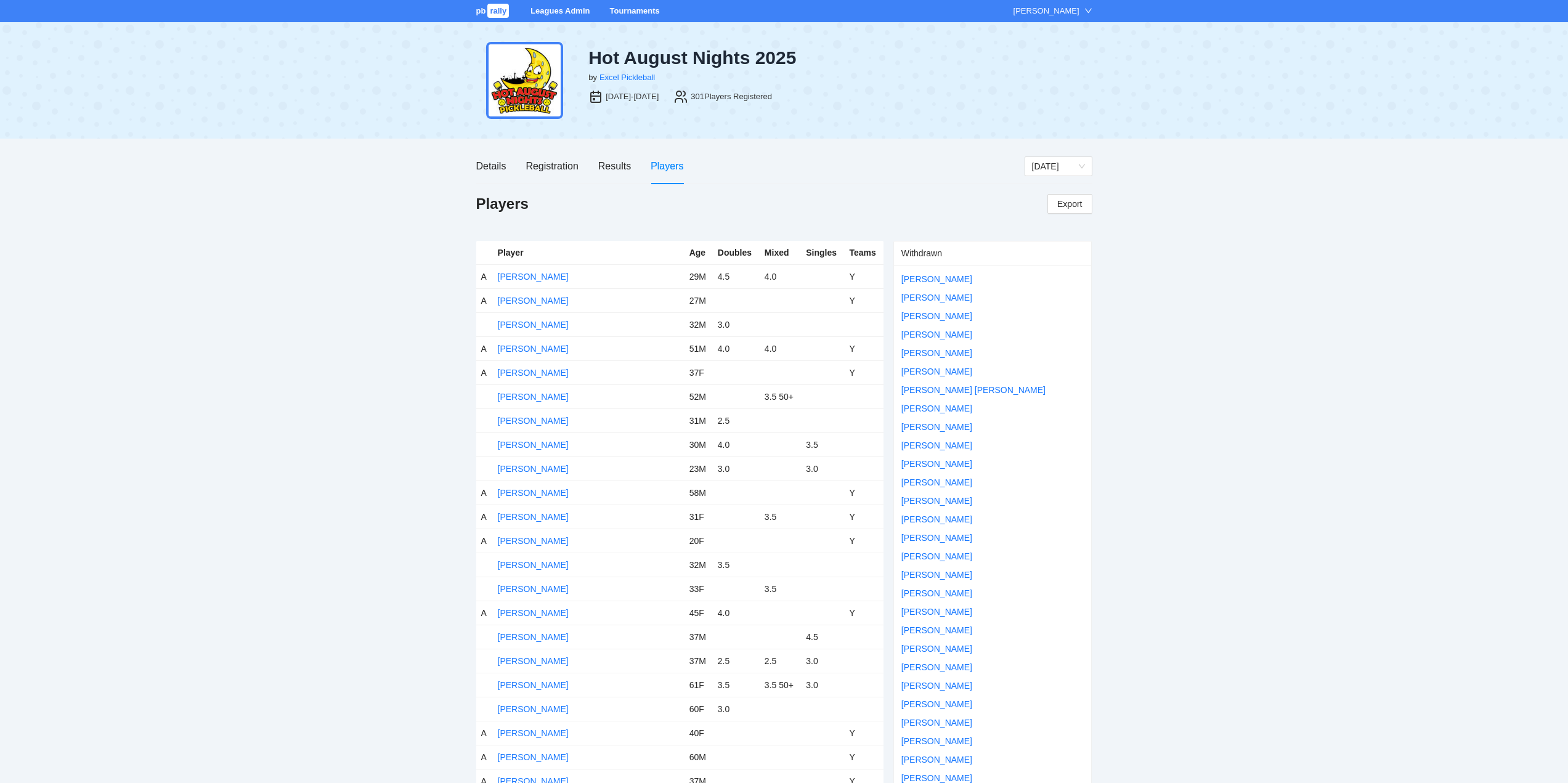
click at [628, 7] on link "Tournaments" at bounding box center [634, 11] width 50 height 9
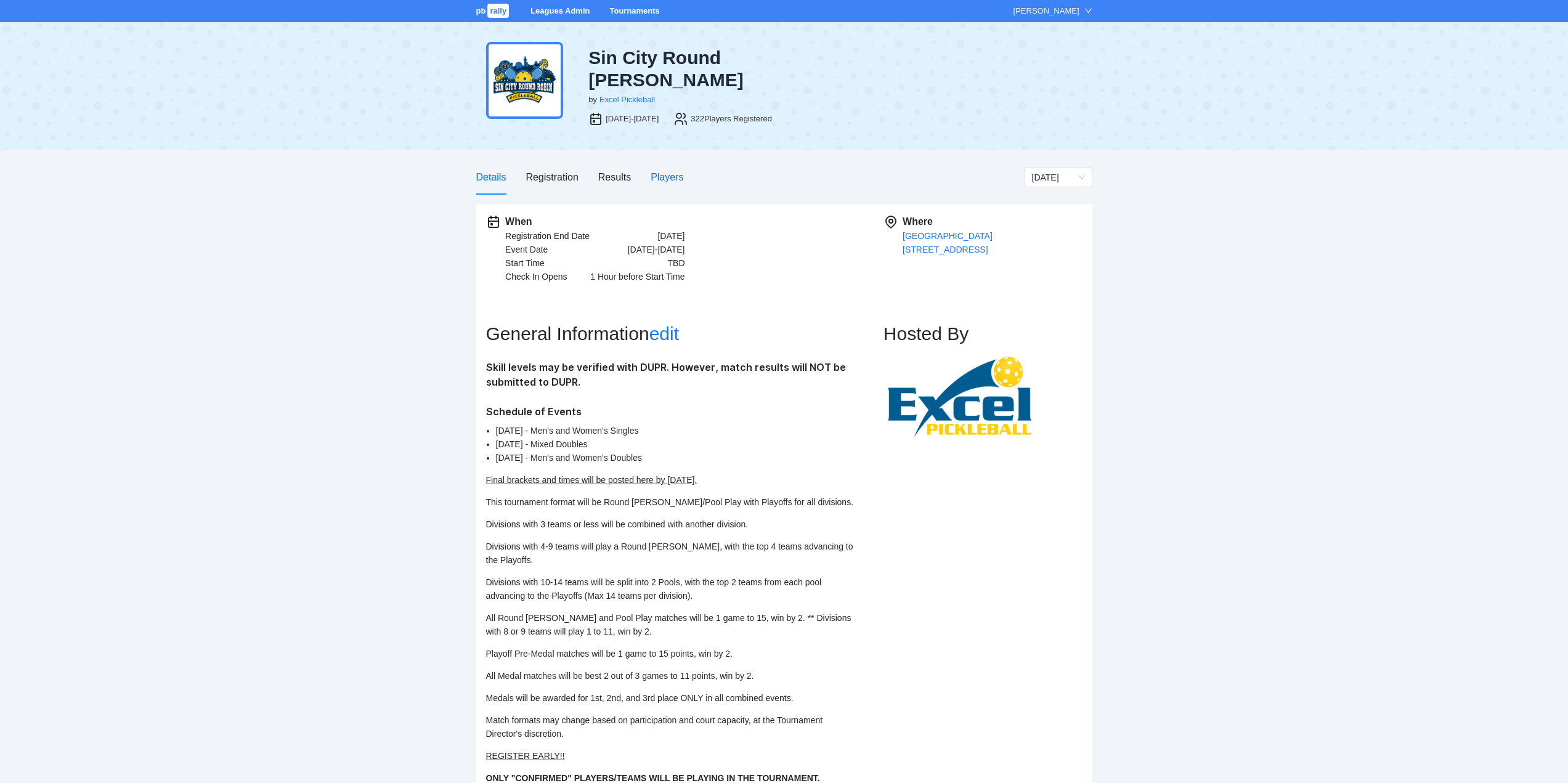
click at [661, 170] on div "Players" at bounding box center [667, 177] width 33 height 15
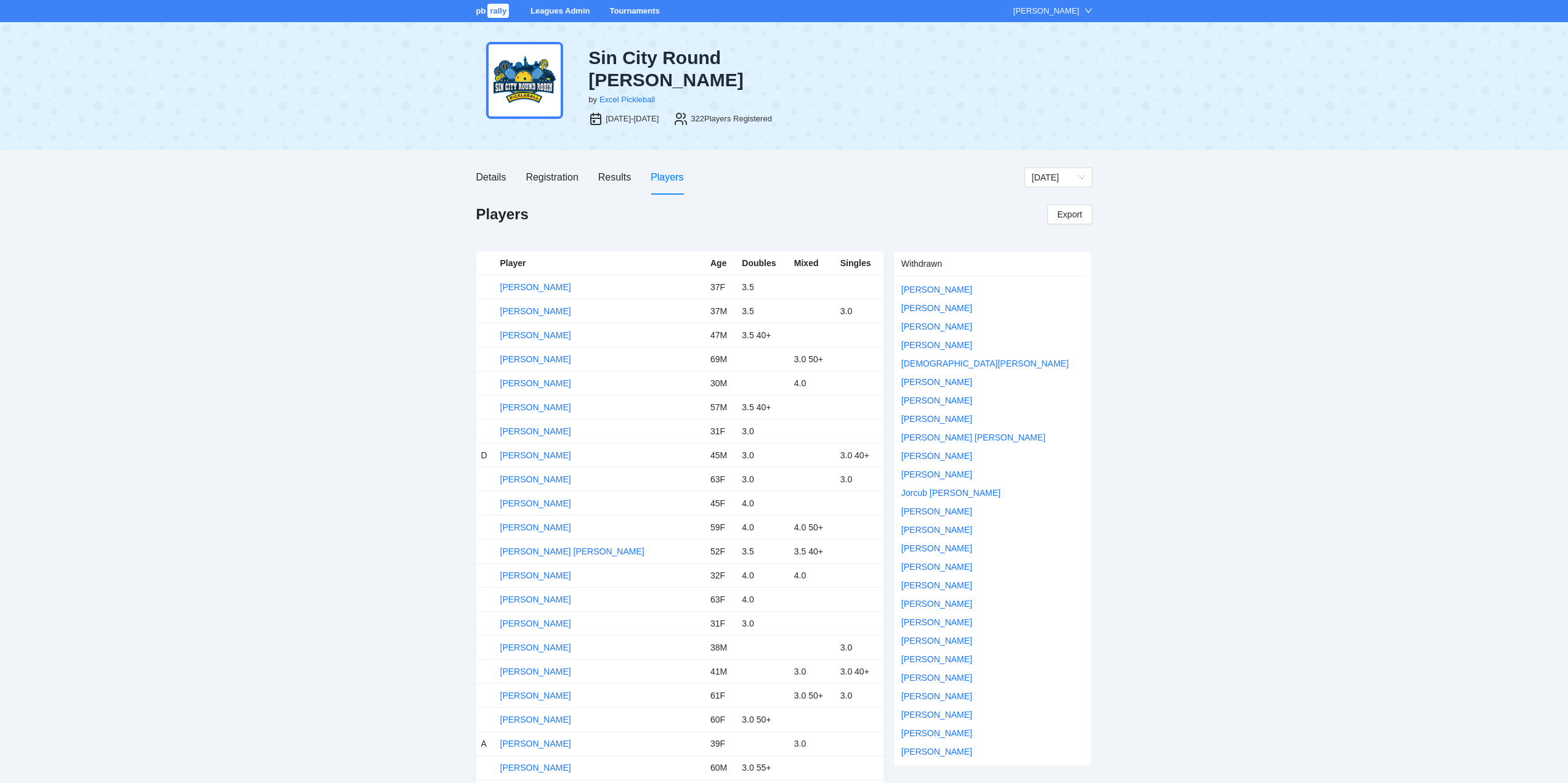
click at [636, 11] on link "Tournaments" at bounding box center [634, 11] width 50 height 9
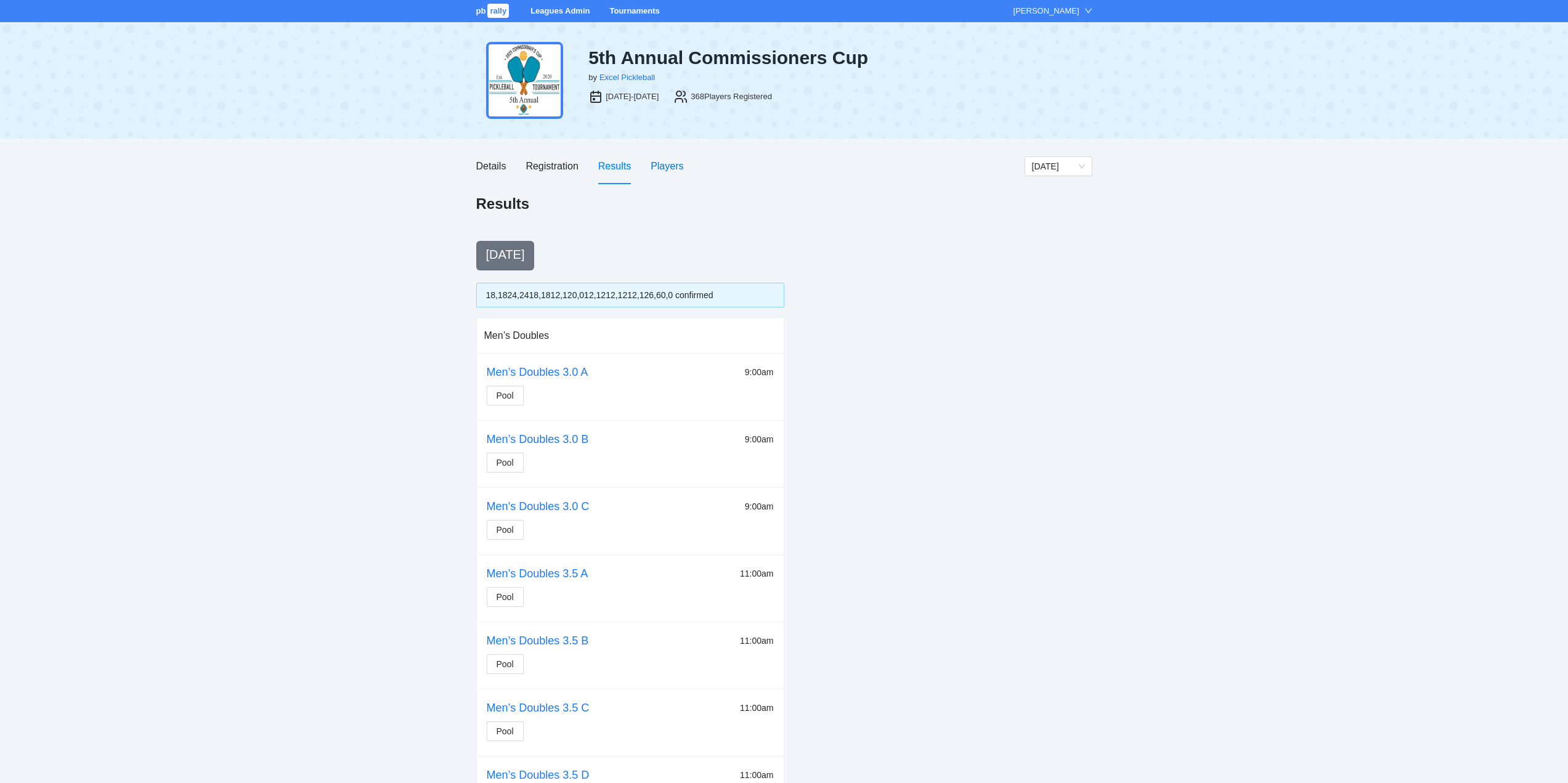
click at [672, 165] on div "Players" at bounding box center [667, 166] width 33 height 15
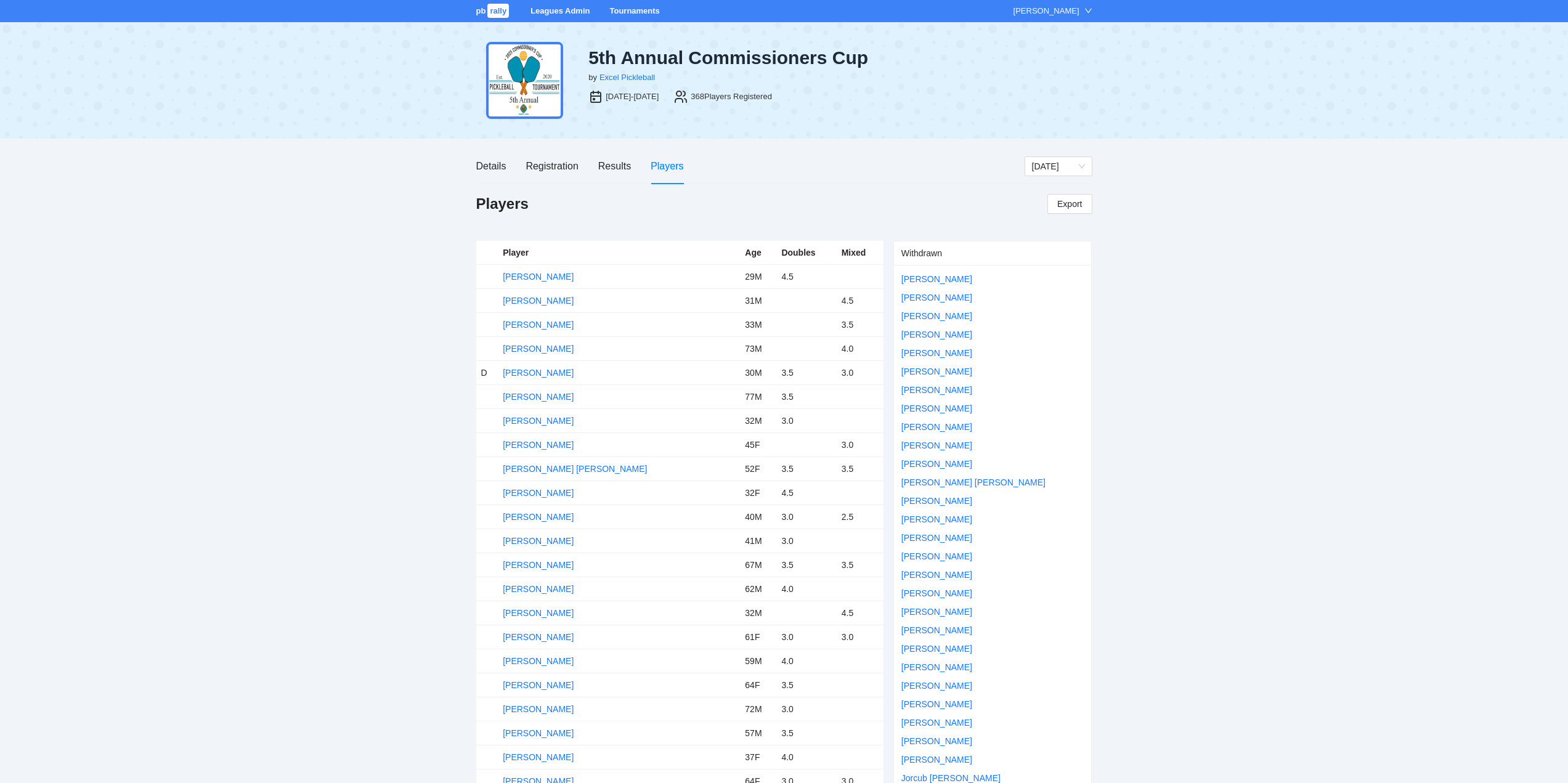
click at [629, 10] on link "Tournaments" at bounding box center [634, 11] width 50 height 9
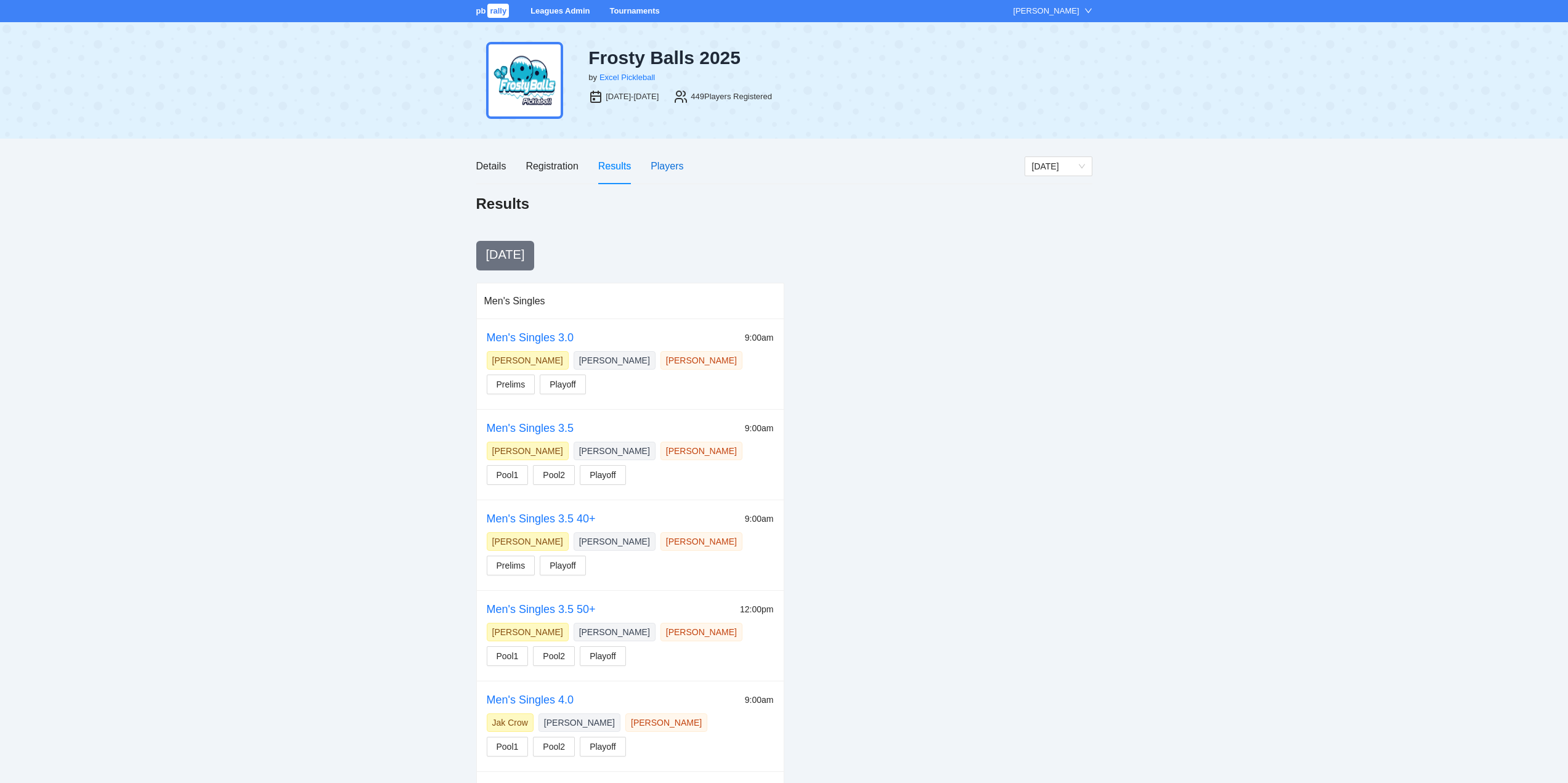
click at [662, 165] on div "Players" at bounding box center [667, 166] width 33 height 15
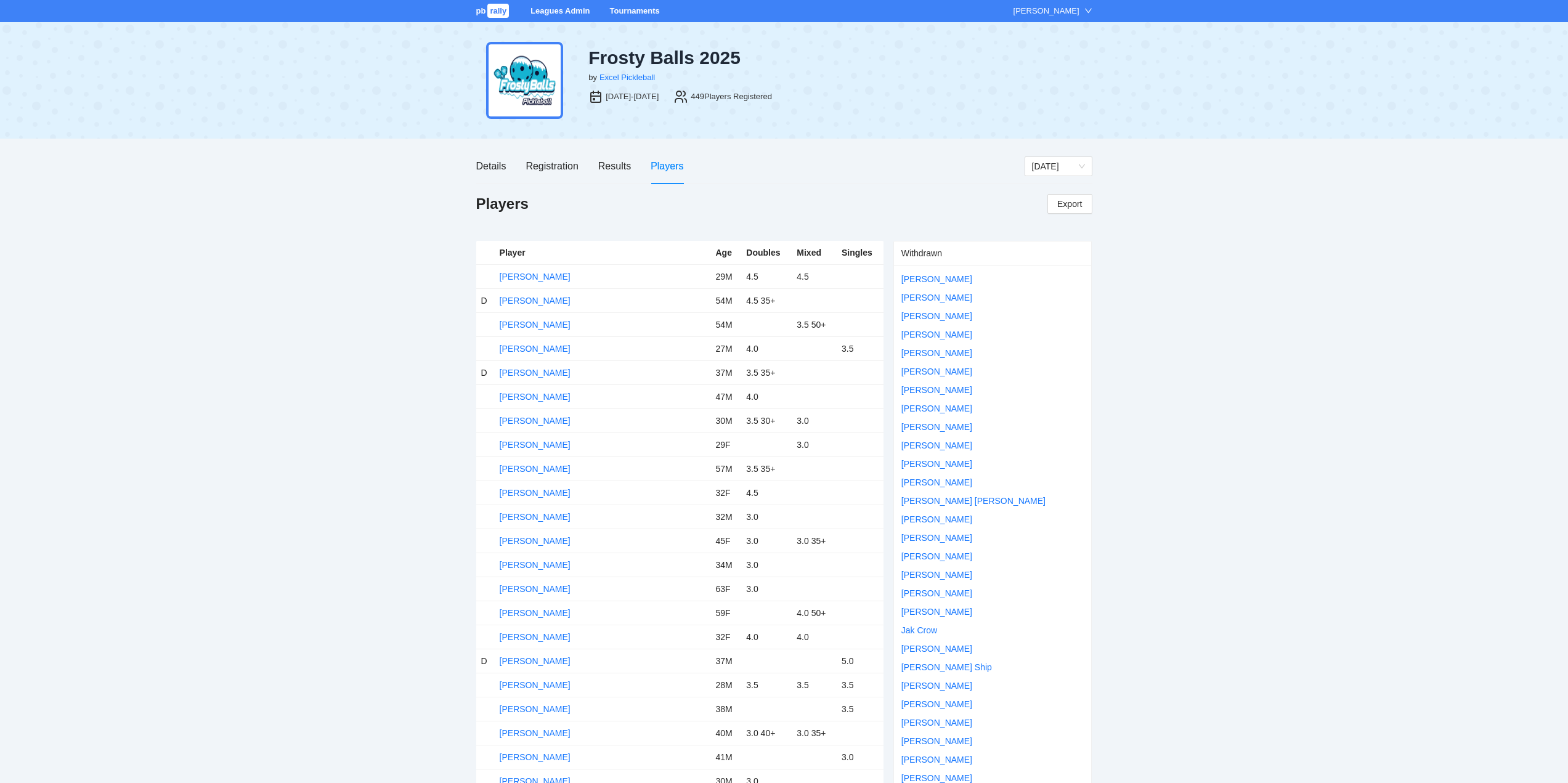
click at [631, 7] on link "Tournaments" at bounding box center [634, 11] width 50 height 9
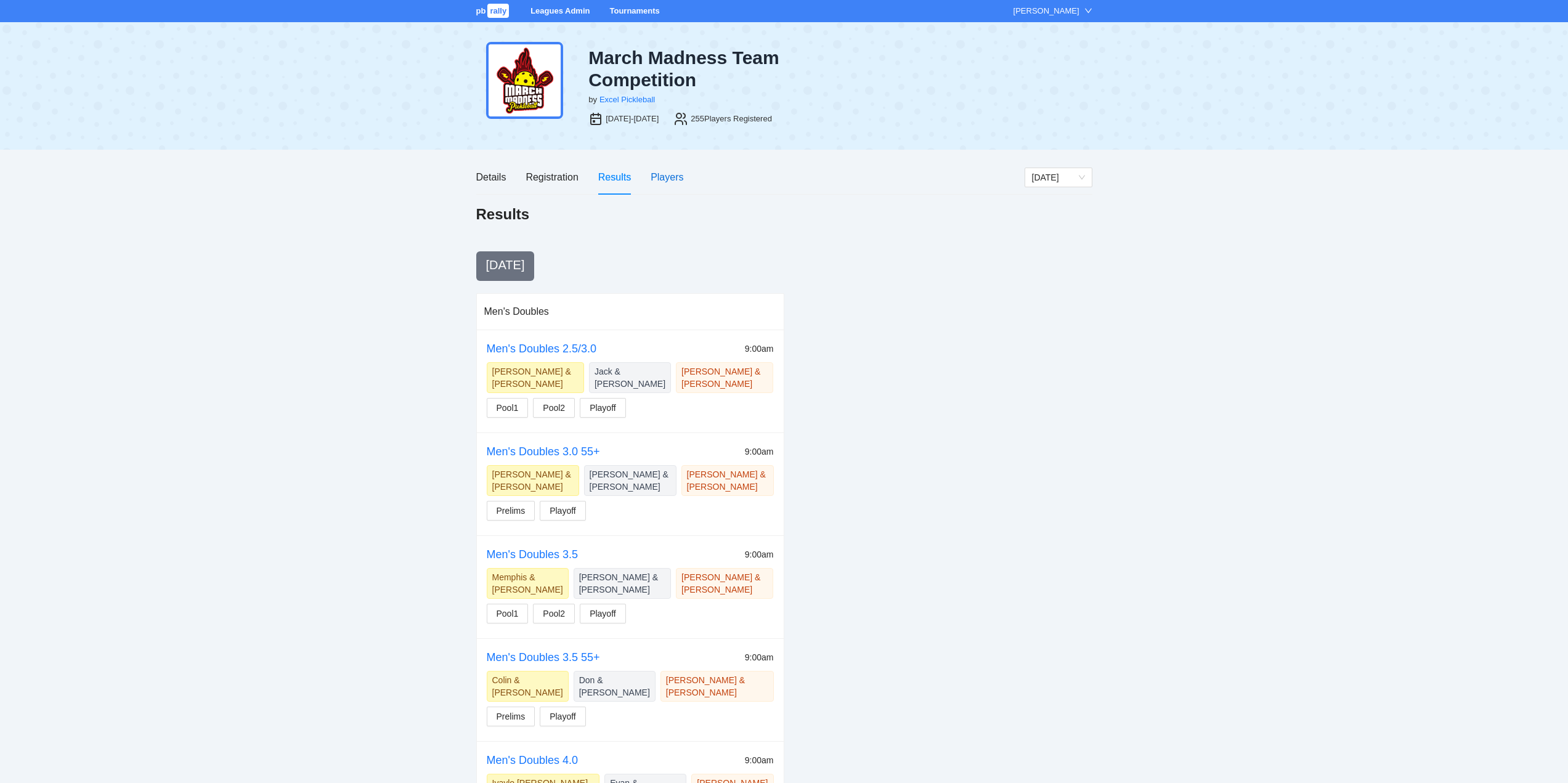
click at [671, 172] on div "Players" at bounding box center [667, 177] width 33 height 15
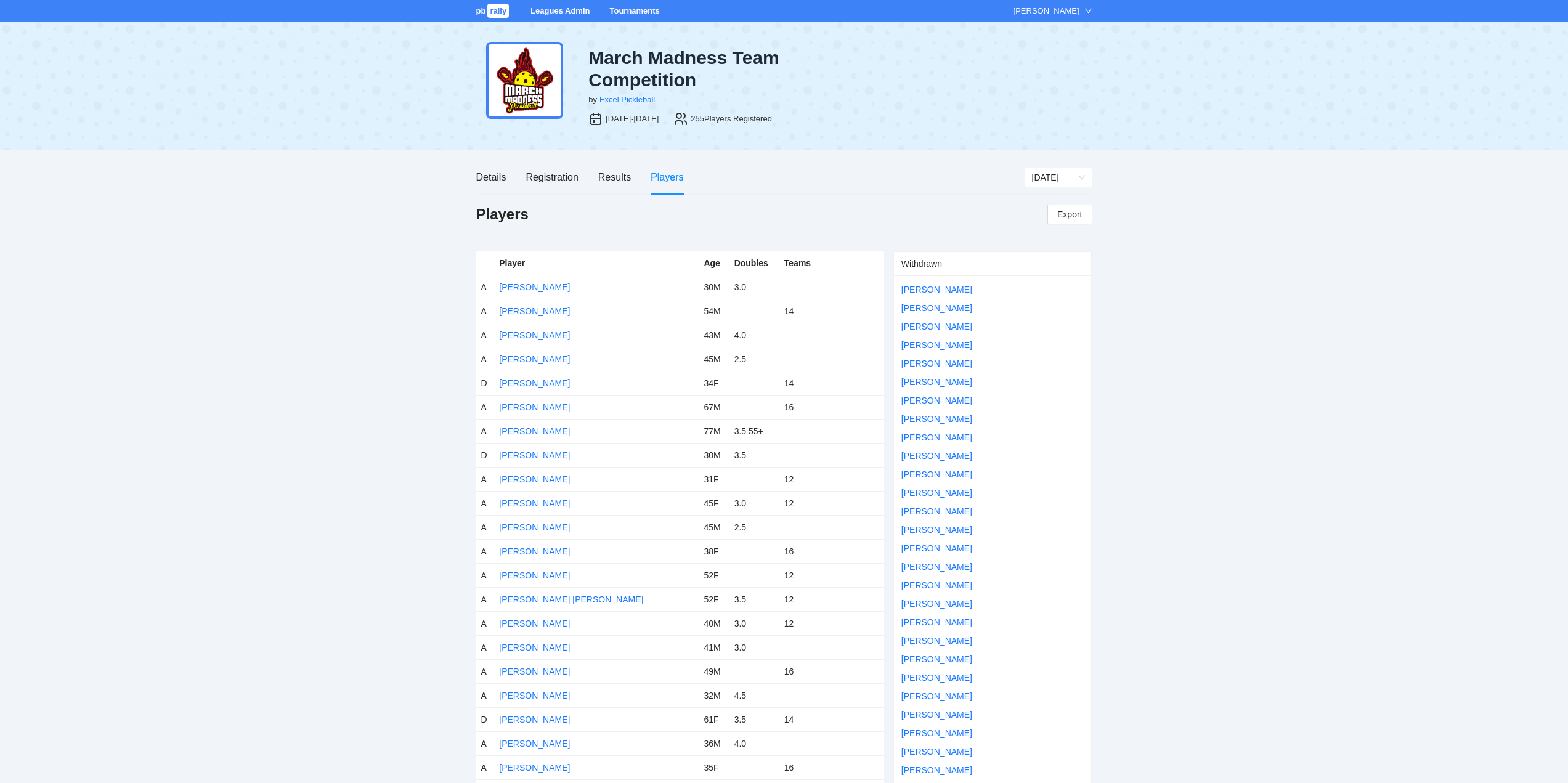
click at [632, 12] on link "Tournaments" at bounding box center [634, 11] width 50 height 9
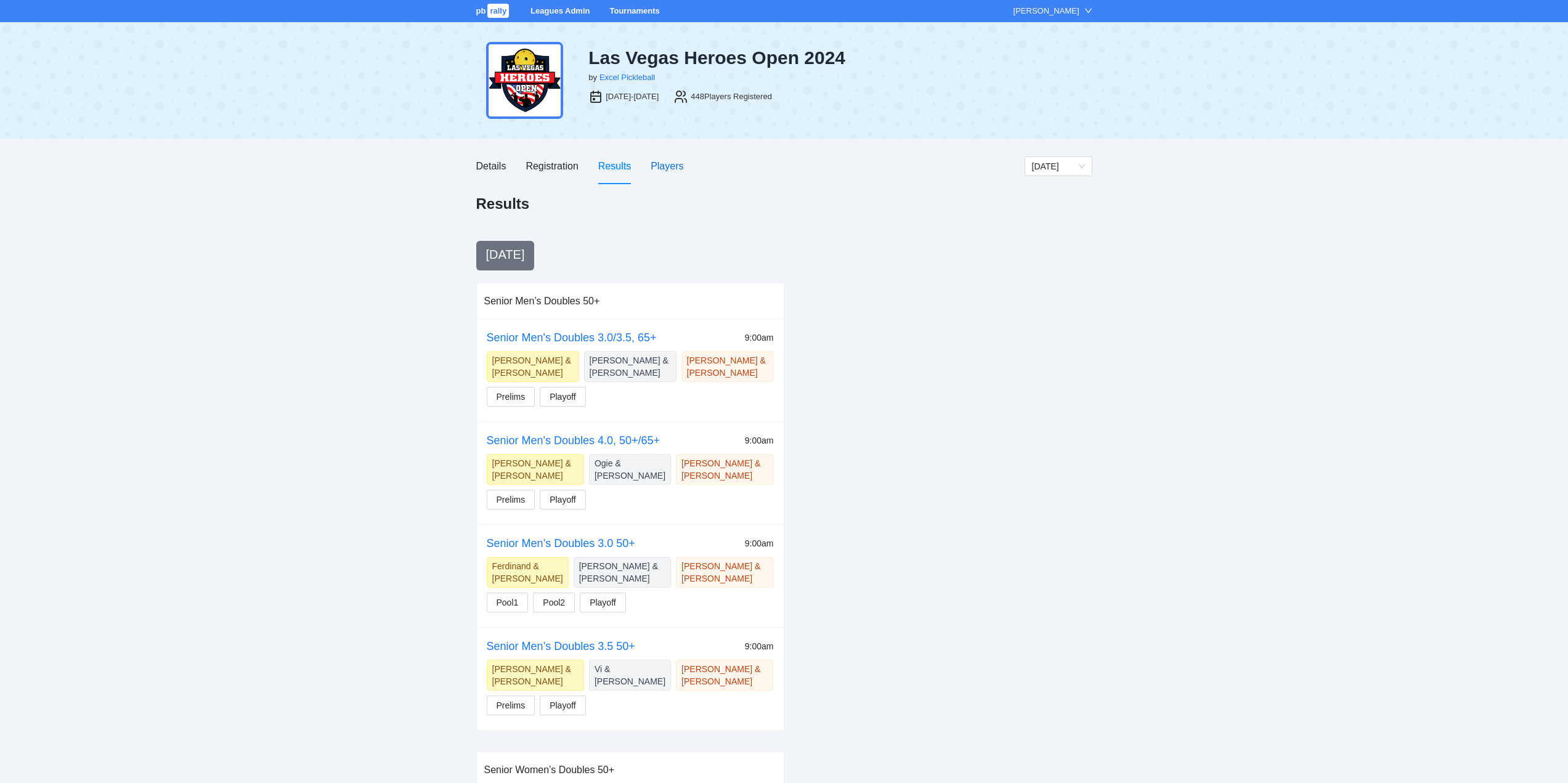
click at [671, 165] on div "Players" at bounding box center [667, 166] width 33 height 15
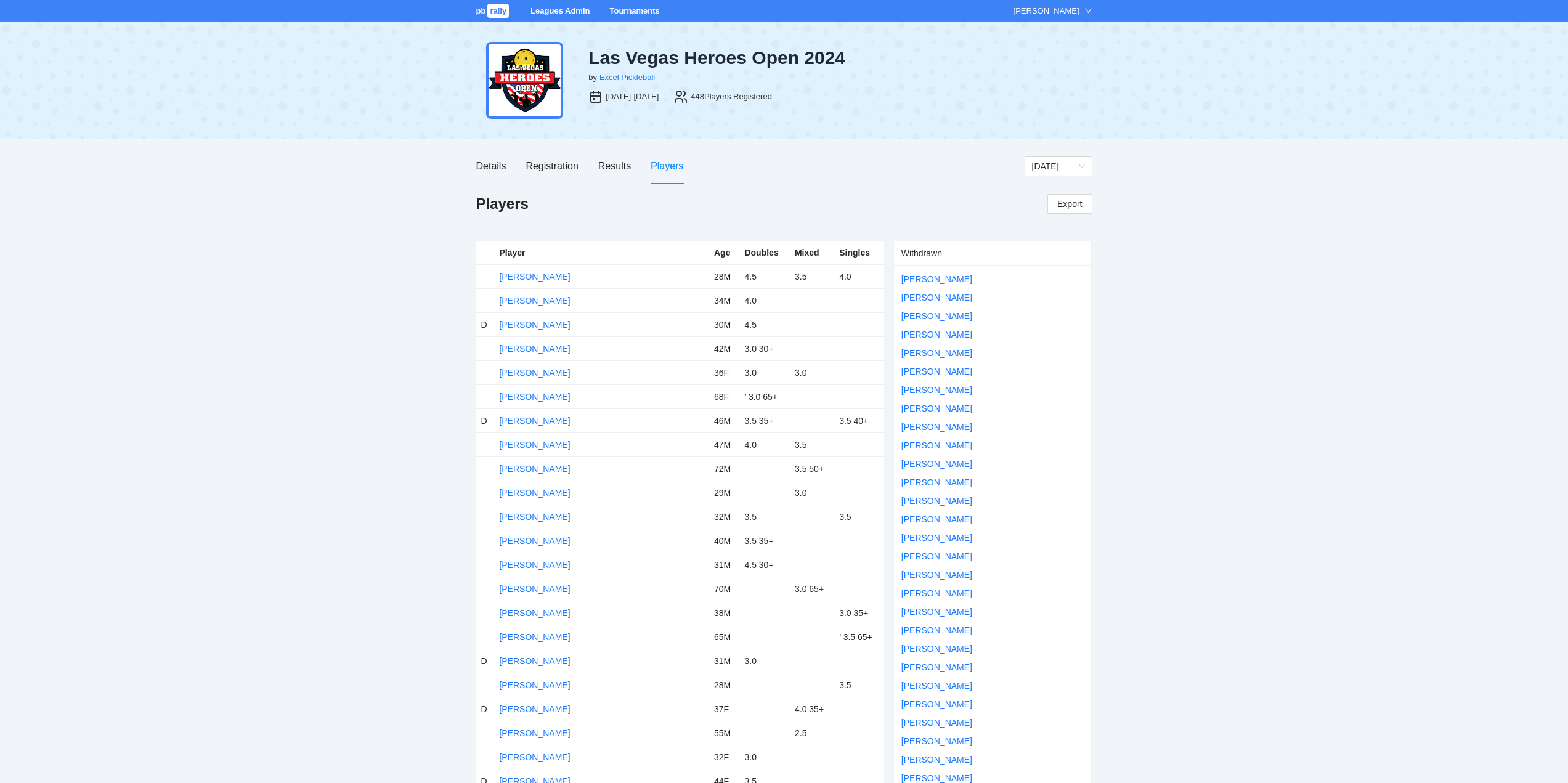
click at [628, 7] on link "Tournaments" at bounding box center [634, 11] width 50 height 9
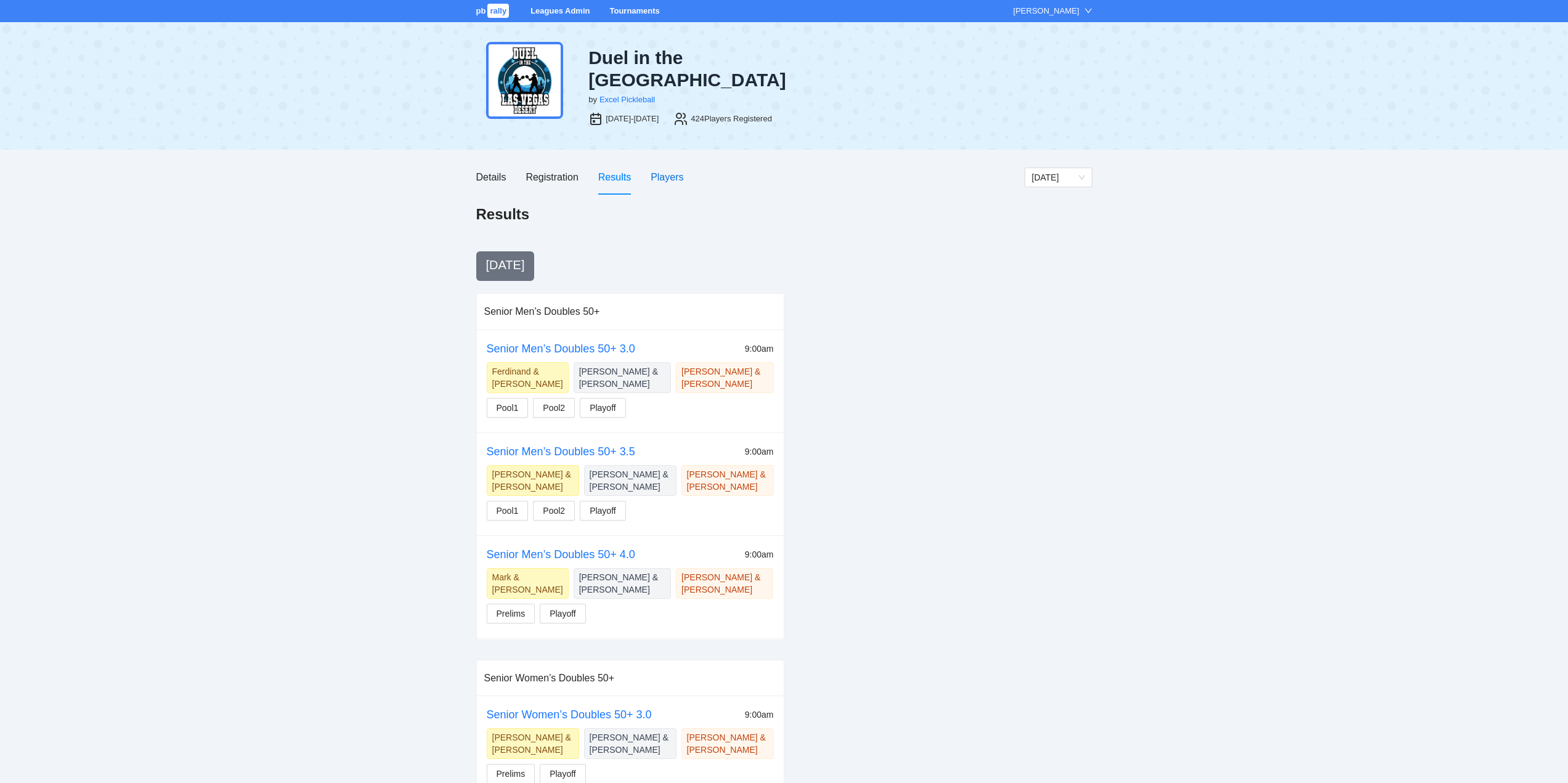
drag, startPoint x: 659, startPoint y: 159, endPoint x: 657, endPoint y: 167, distance: 8.2
click at [659, 170] on div "Players" at bounding box center [667, 177] width 33 height 15
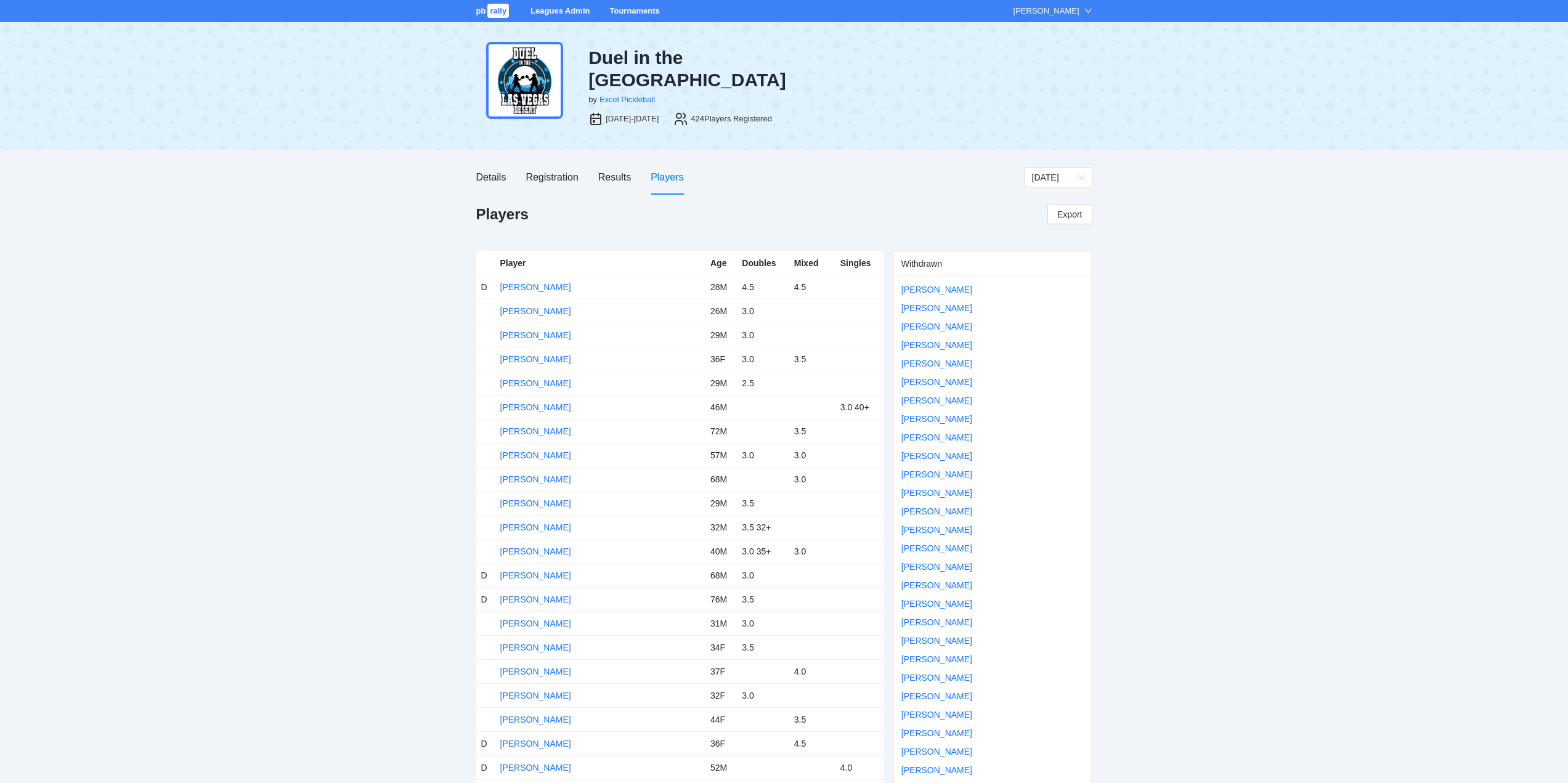
click at [636, 7] on link "Tournaments" at bounding box center [634, 11] width 50 height 9
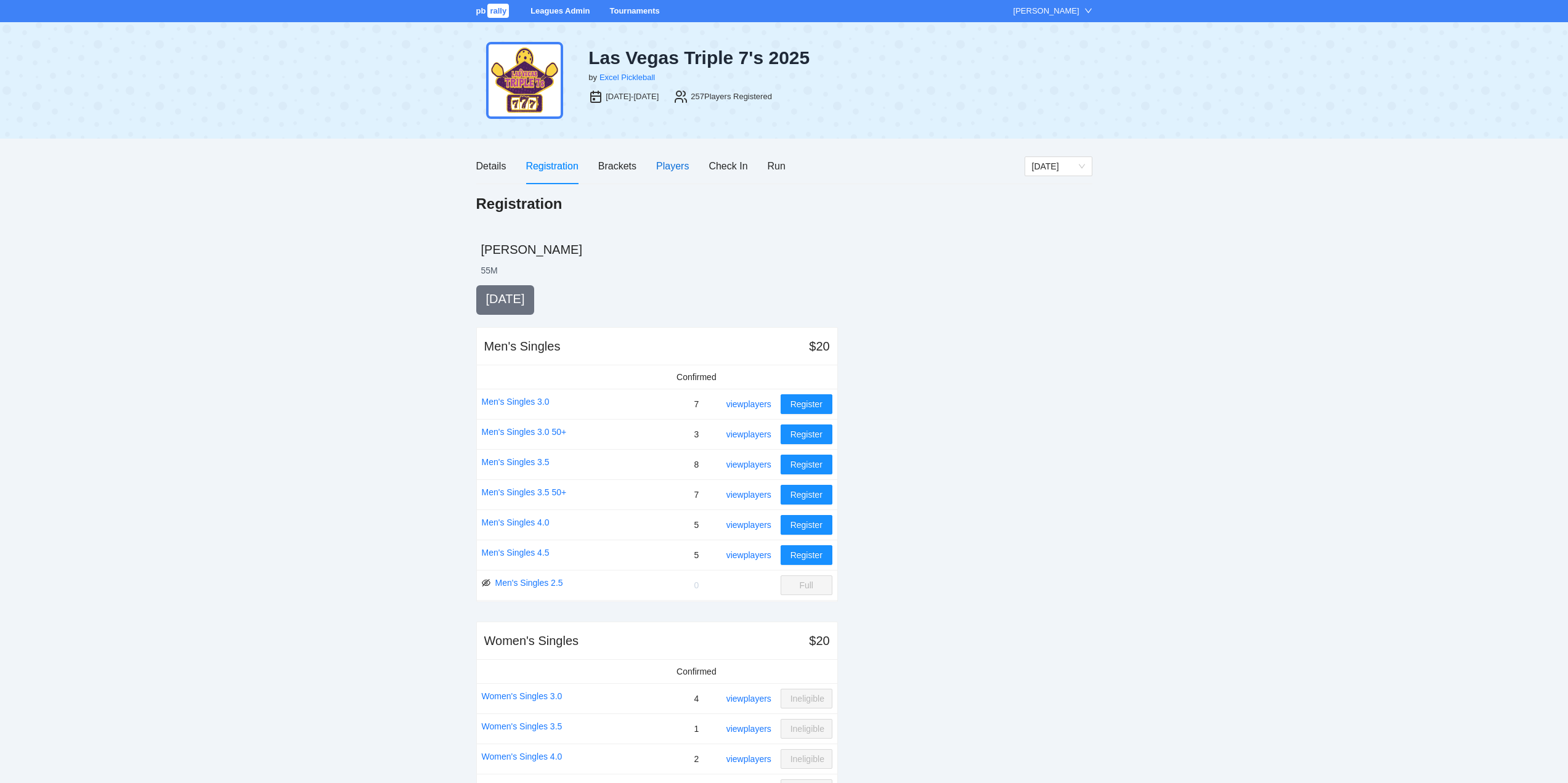
click at [667, 162] on div "Players" at bounding box center [672, 166] width 33 height 15
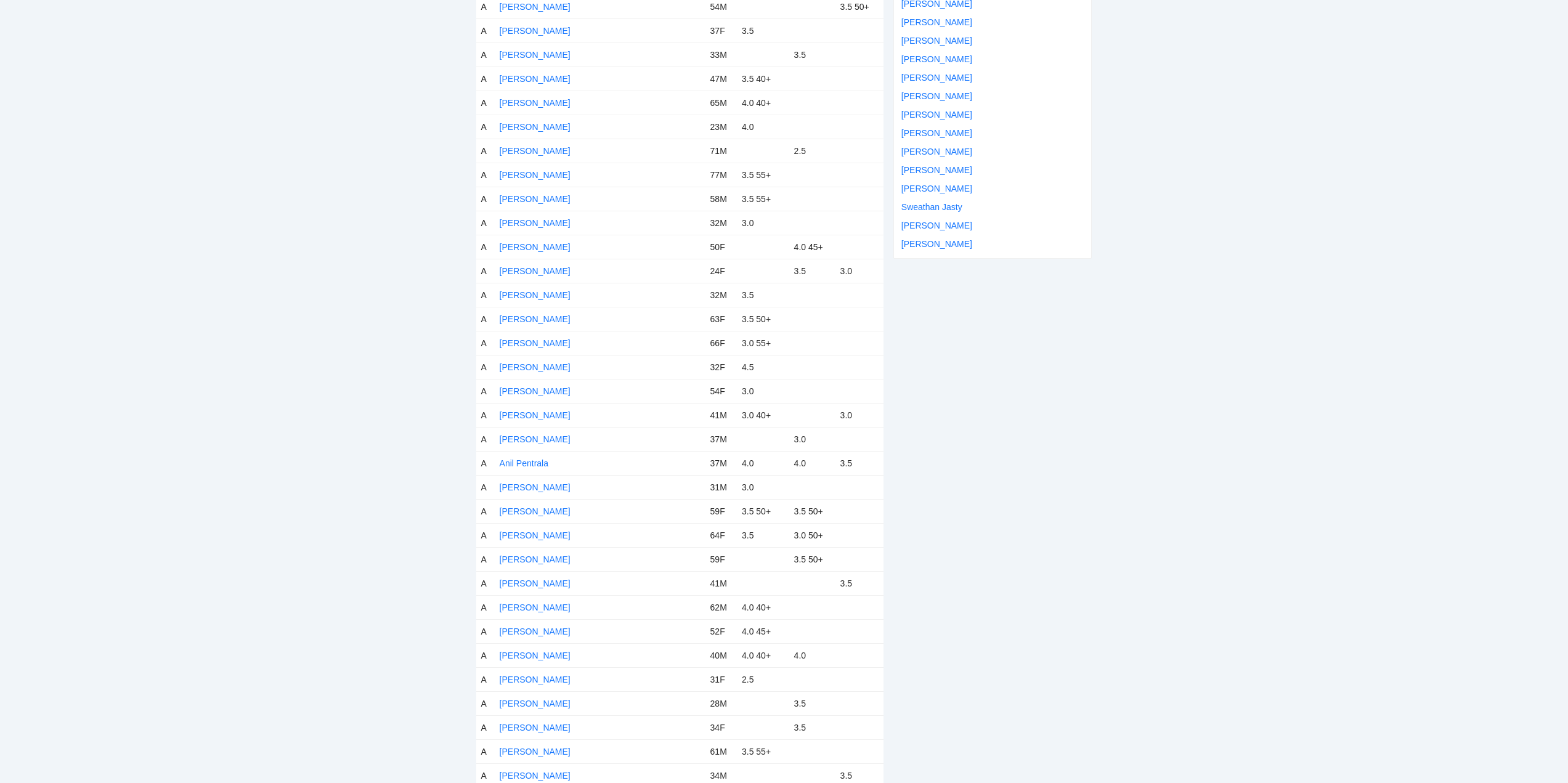
scroll to position [308, 0]
click at [523, 448] on link "Anil Pentrala" at bounding box center [524, 449] width 49 height 10
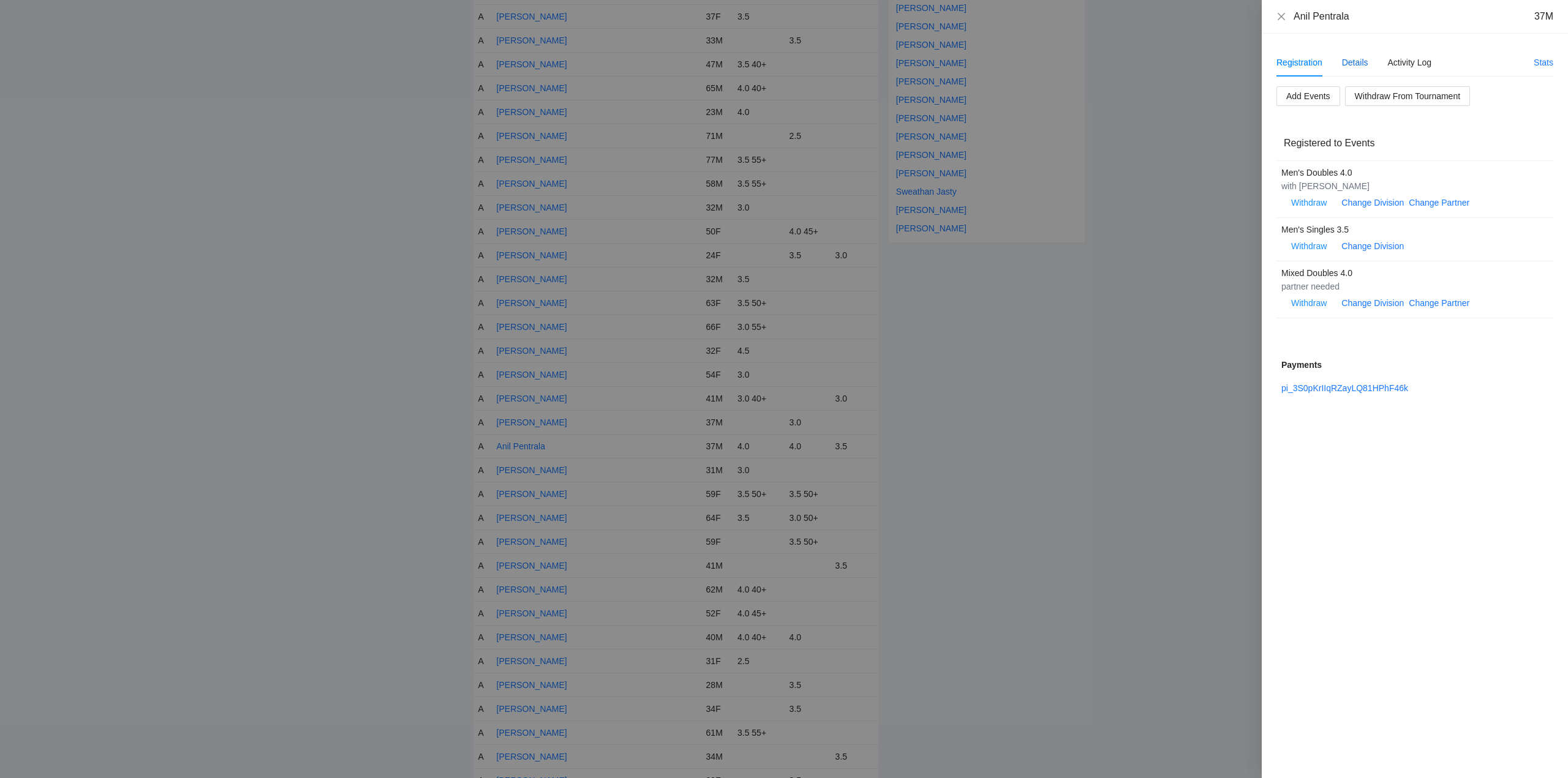
click at [1352, 62] on div "Details" at bounding box center [1355, 63] width 26 height 14
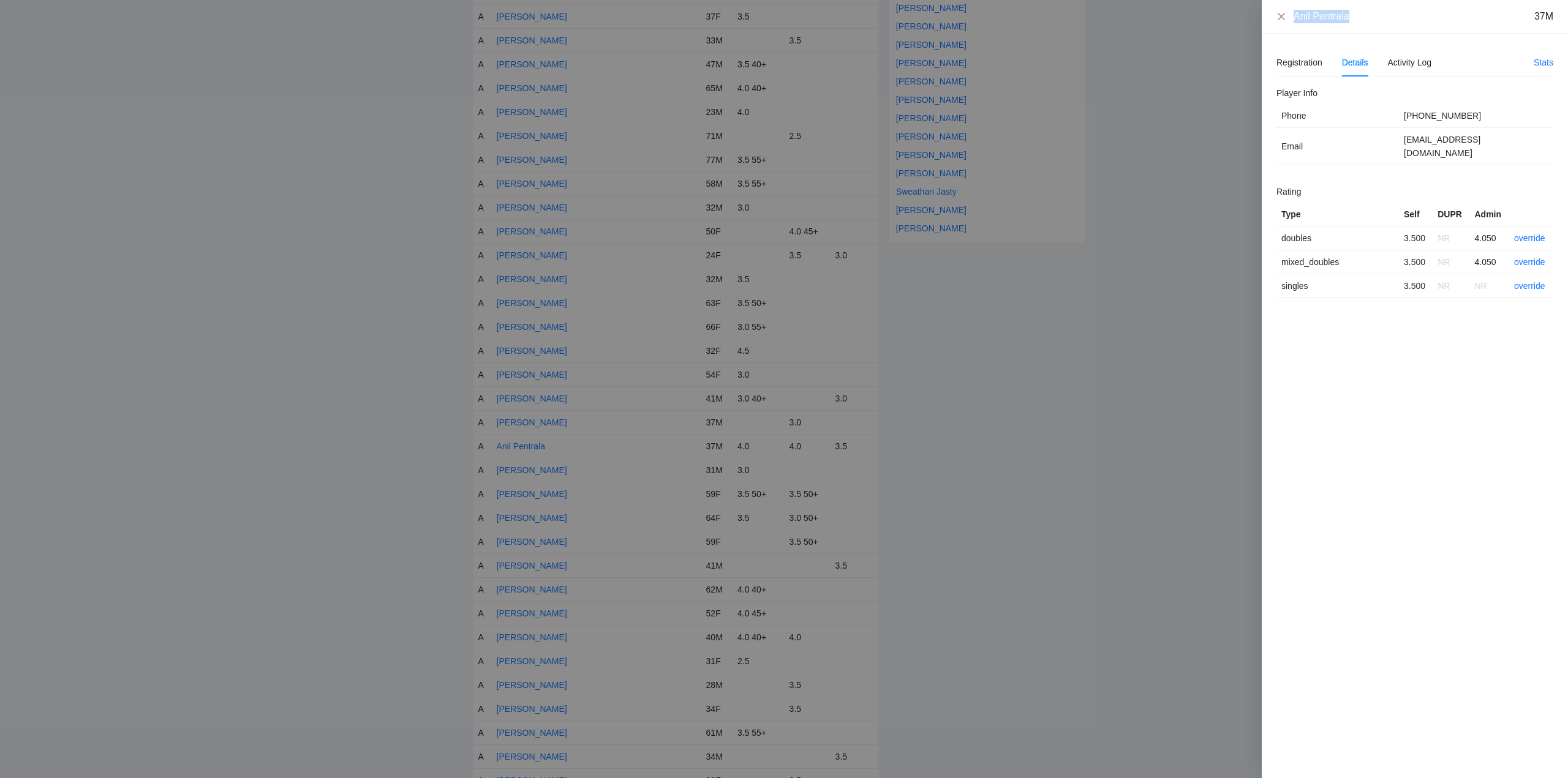
drag, startPoint x: 1355, startPoint y: 16, endPoint x: 1267, endPoint y: 15, distance: 88.0
click at [1267, 15] on div "Anil Pentrala 37M" at bounding box center [1415, 17] width 306 height 34
copy div "Anil Pentrala"
click at [1279, 15] on icon "close" at bounding box center [1282, 17] width 10 height 10
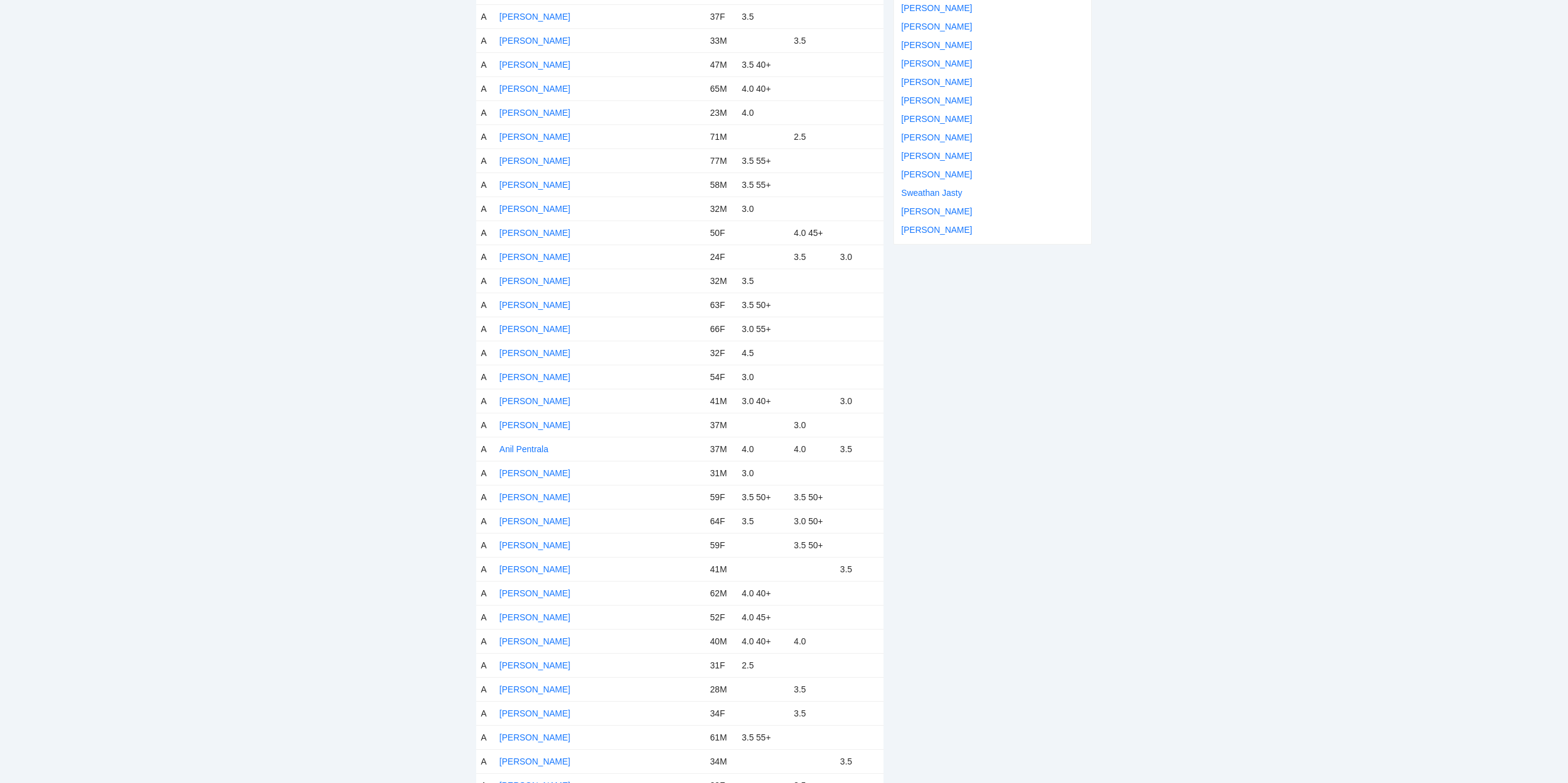
scroll to position [0, 0]
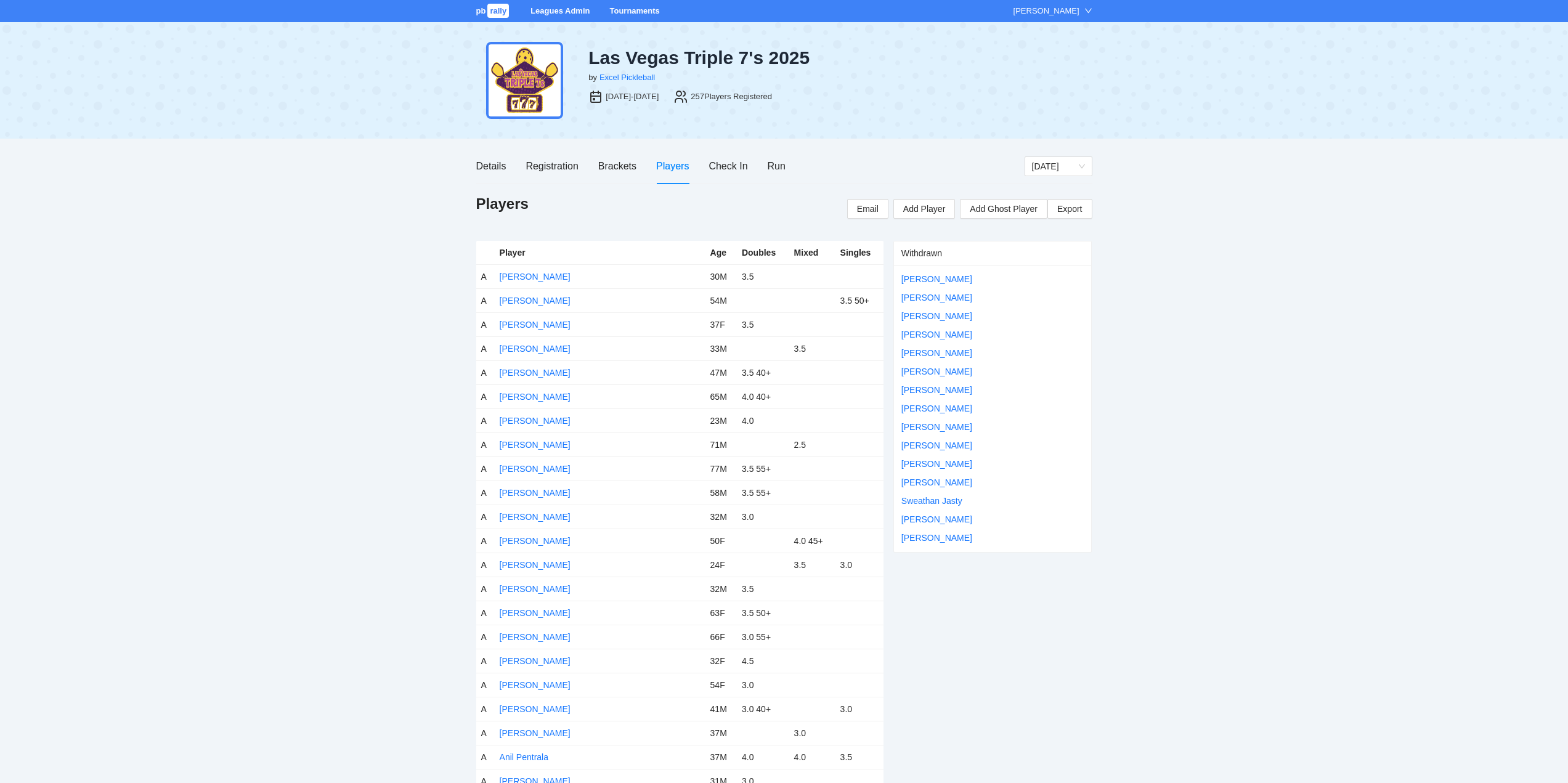
click at [630, 11] on link "Tournaments" at bounding box center [634, 11] width 50 height 9
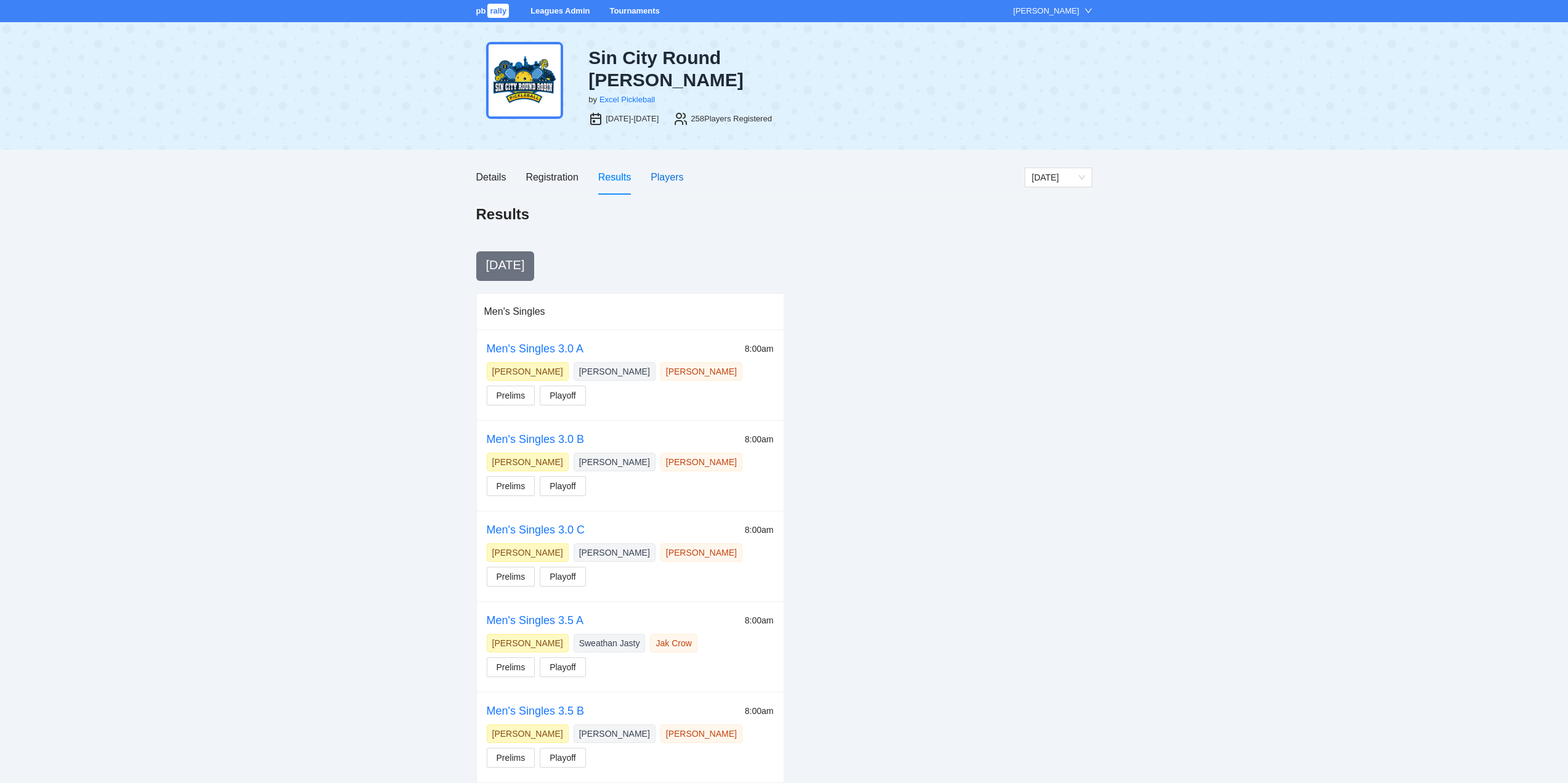
click at [663, 170] on div "Players" at bounding box center [667, 177] width 33 height 15
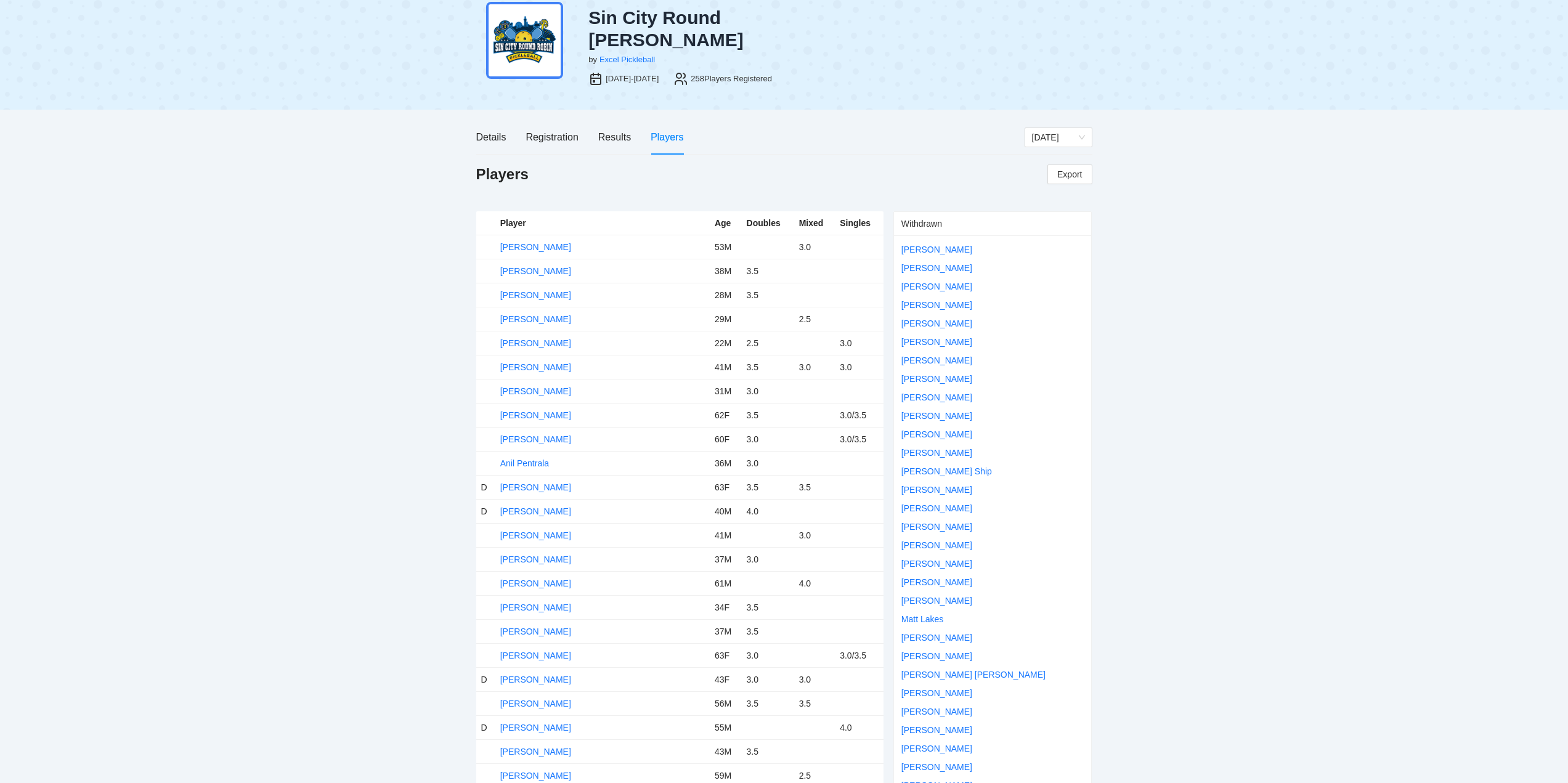
scroll to position [61, 0]
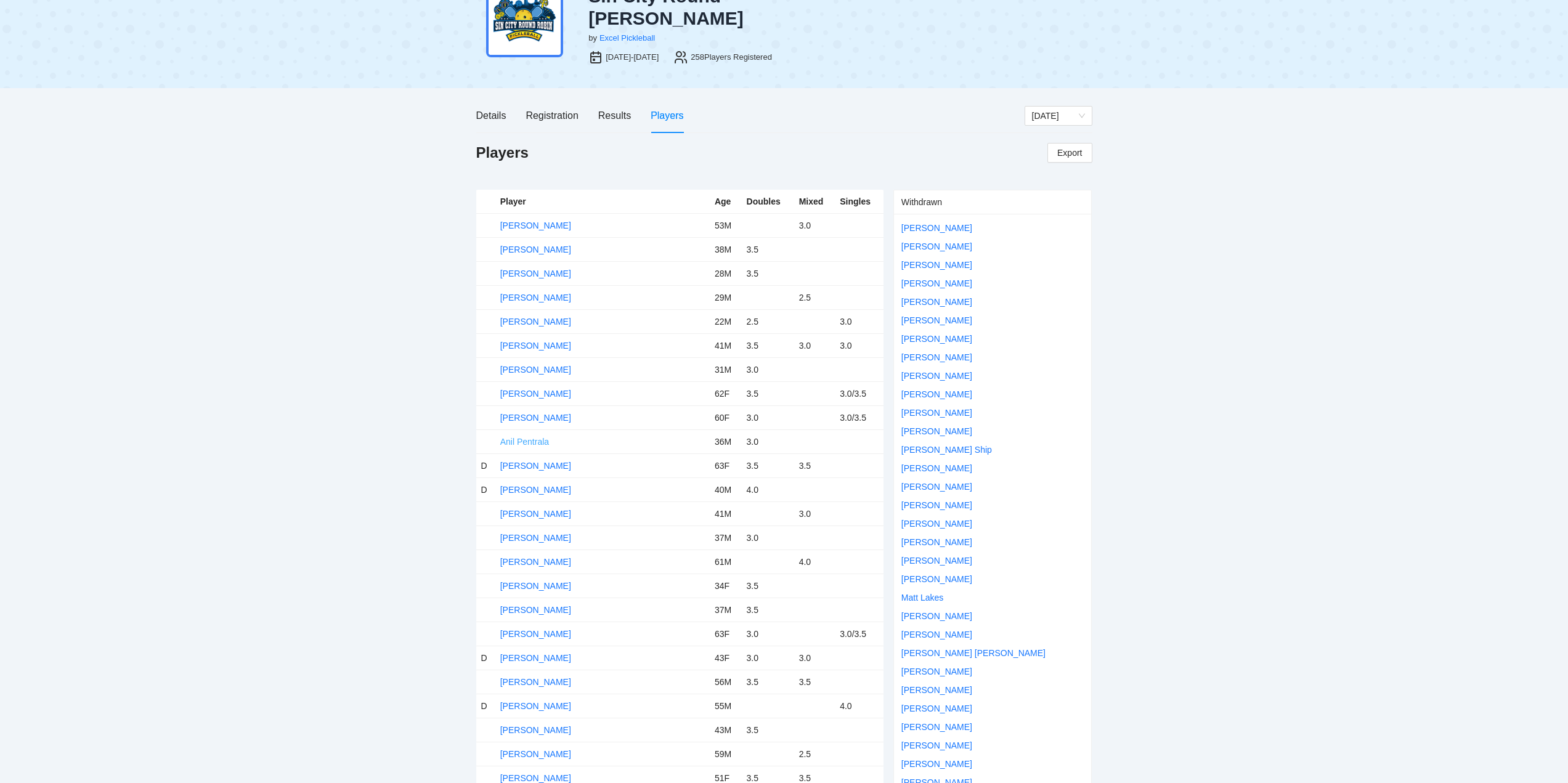
click at [528, 437] on link "Anil Pentrala" at bounding box center [525, 442] width 49 height 10
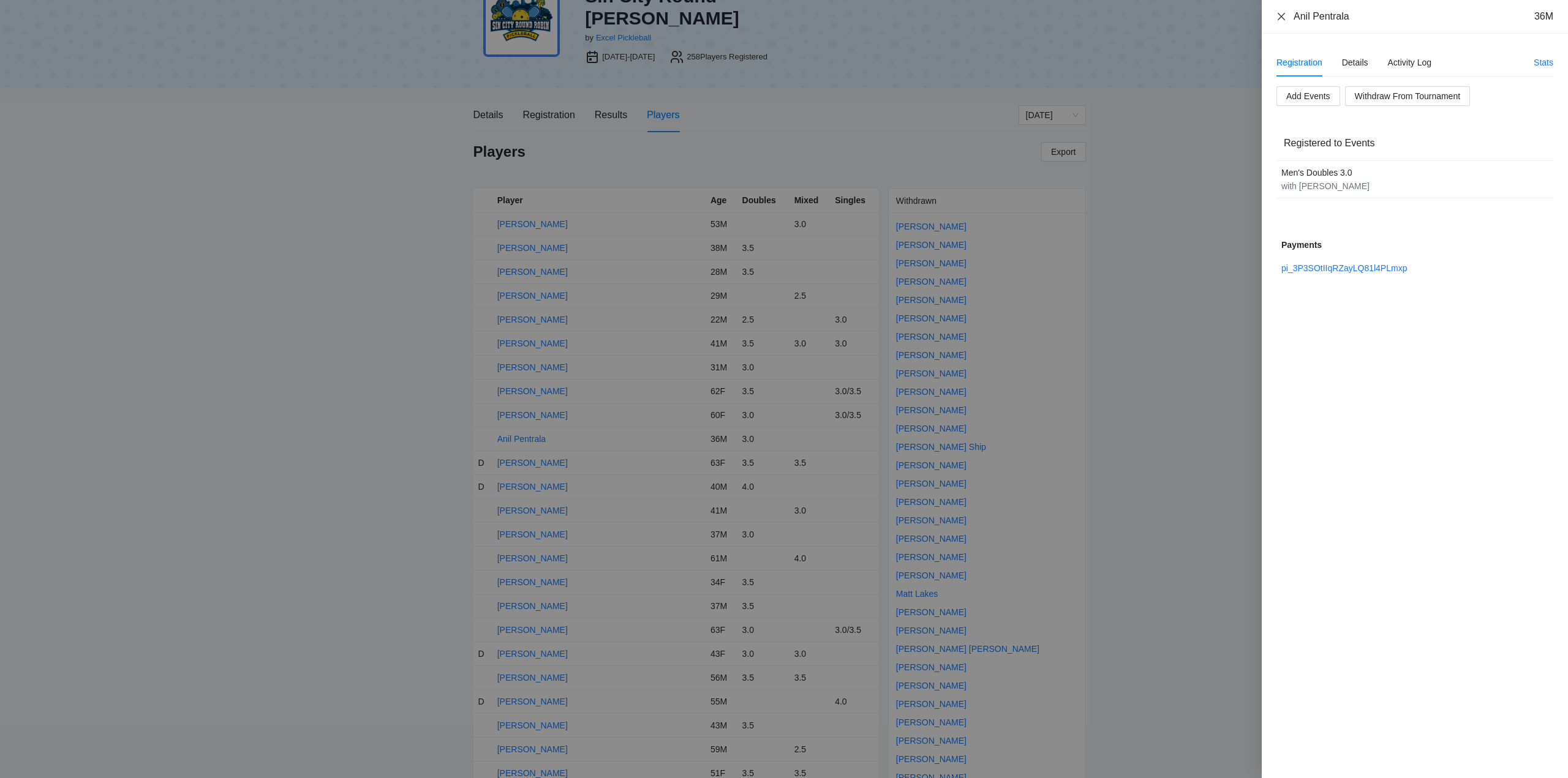
click at [1279, 17] on icon "close" at bounding box center [1282, 17] width 10 height 10
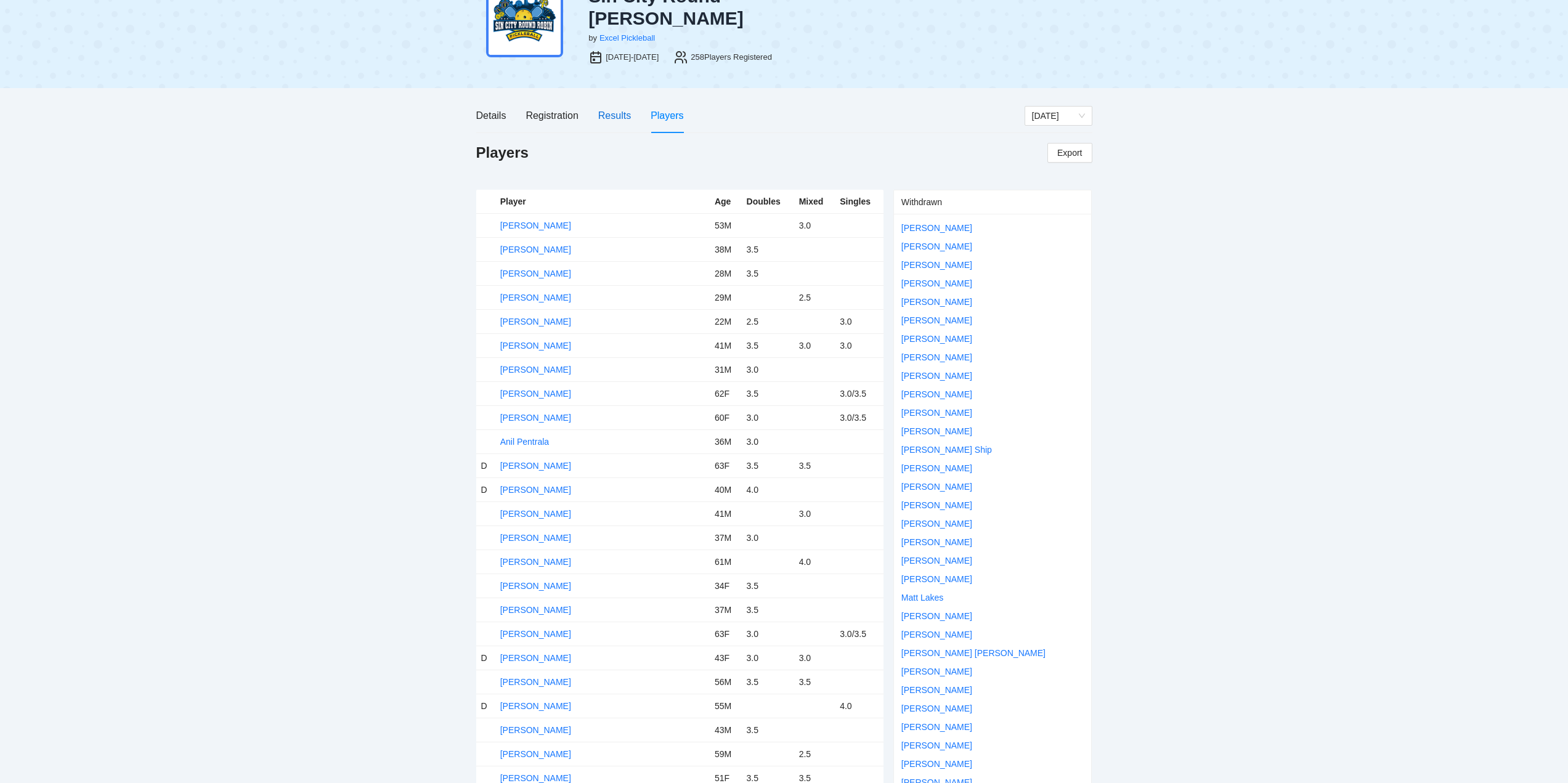
click at [608, 108] on div "Results" at bounding box center [615, 115] width 33 height 15
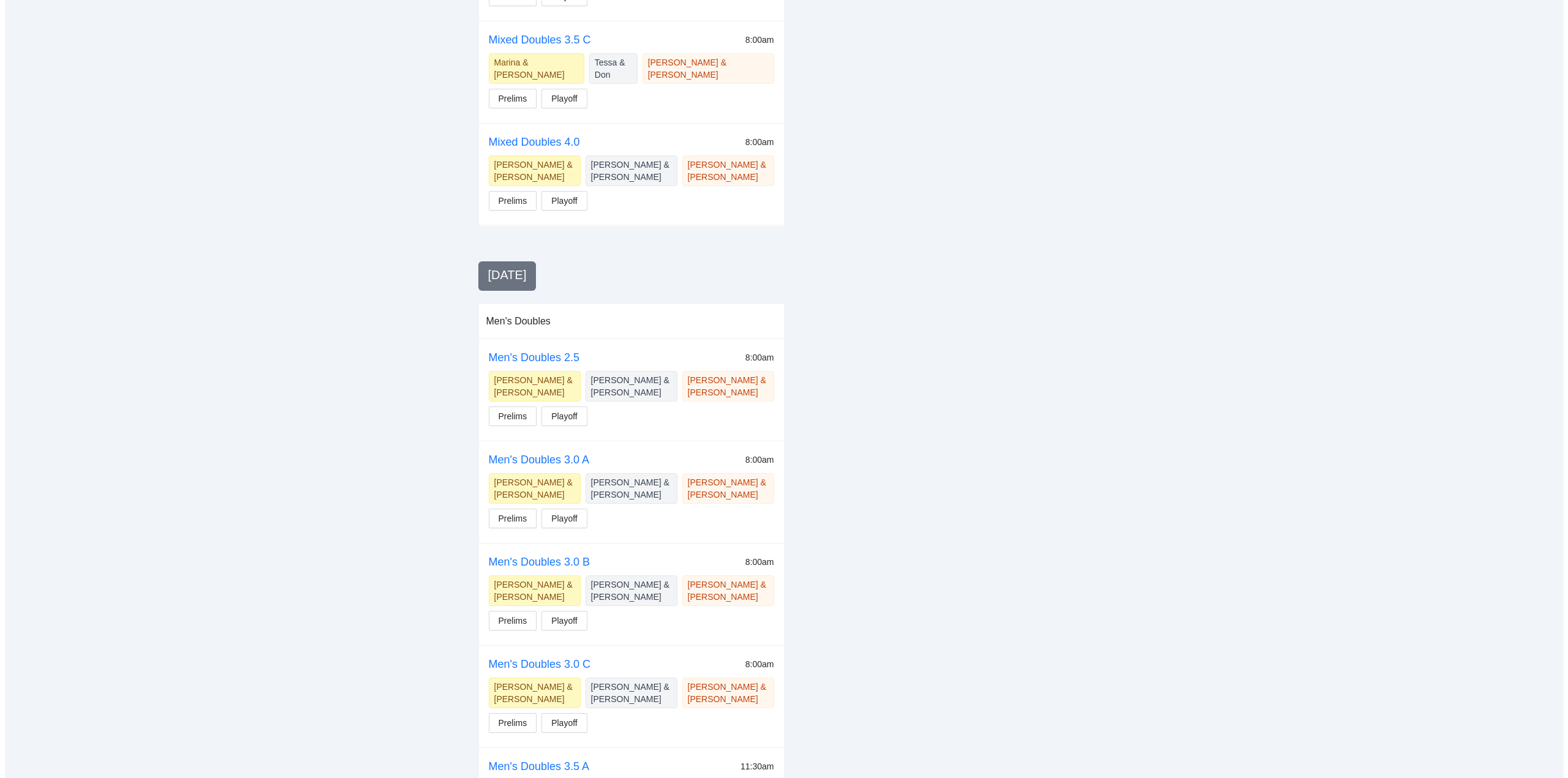
scroll to position [1837, 0]
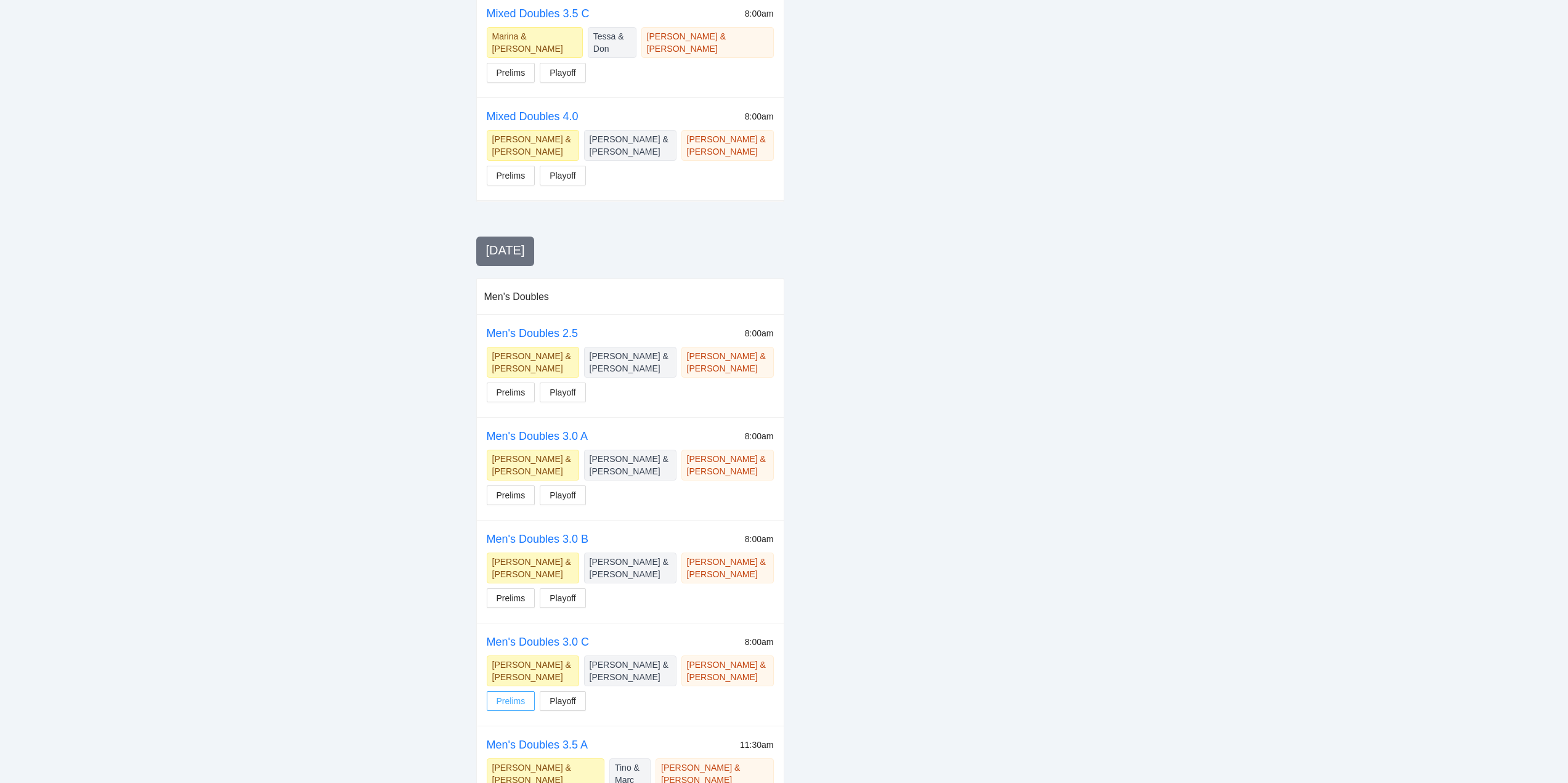
click at [509, 694] on span "Prelims" at bounding box center [511, 701] width 29 height 14
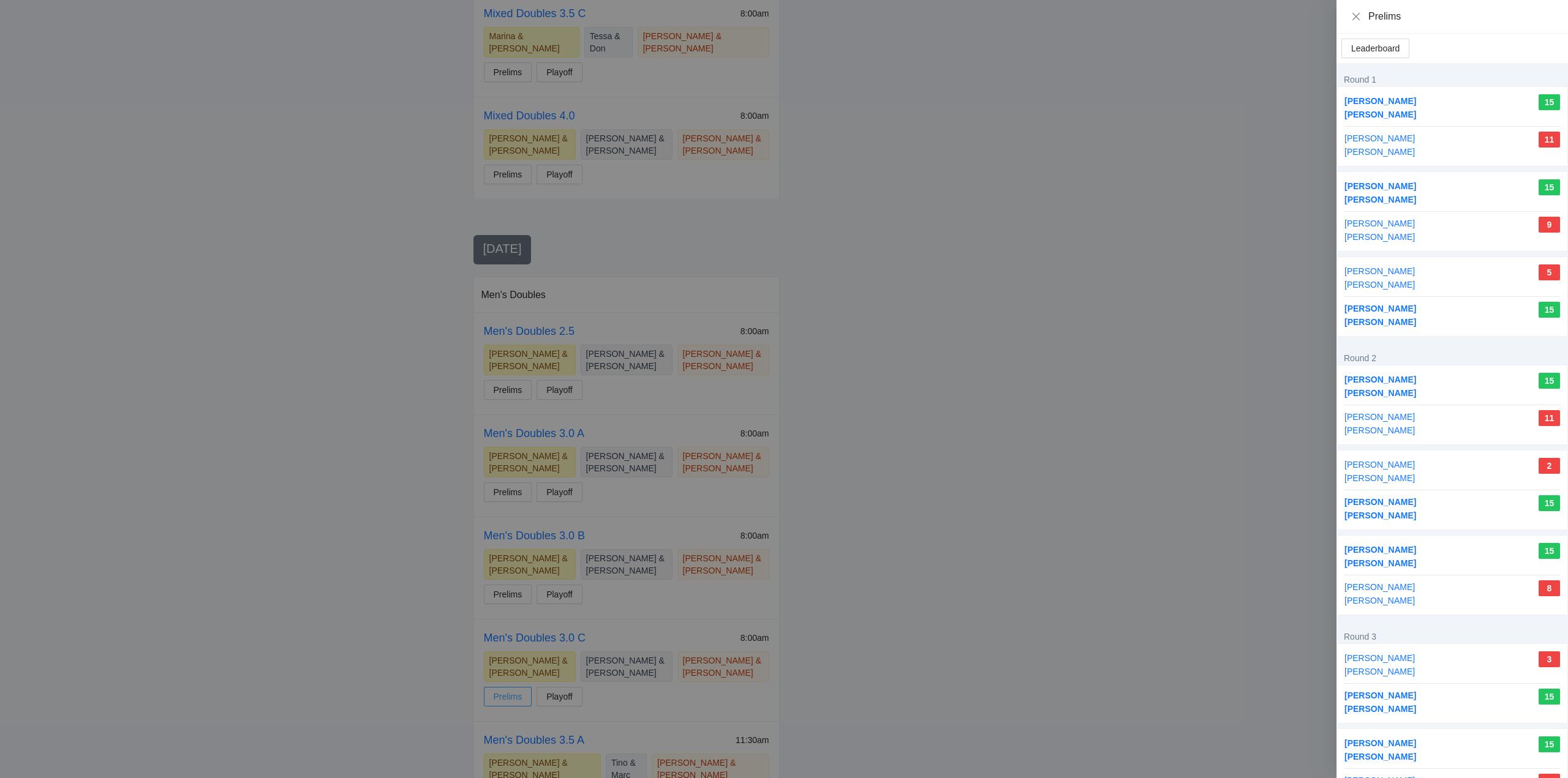
click at [506, 537] on div at bounding box center [784, 389] width 1568 height 778
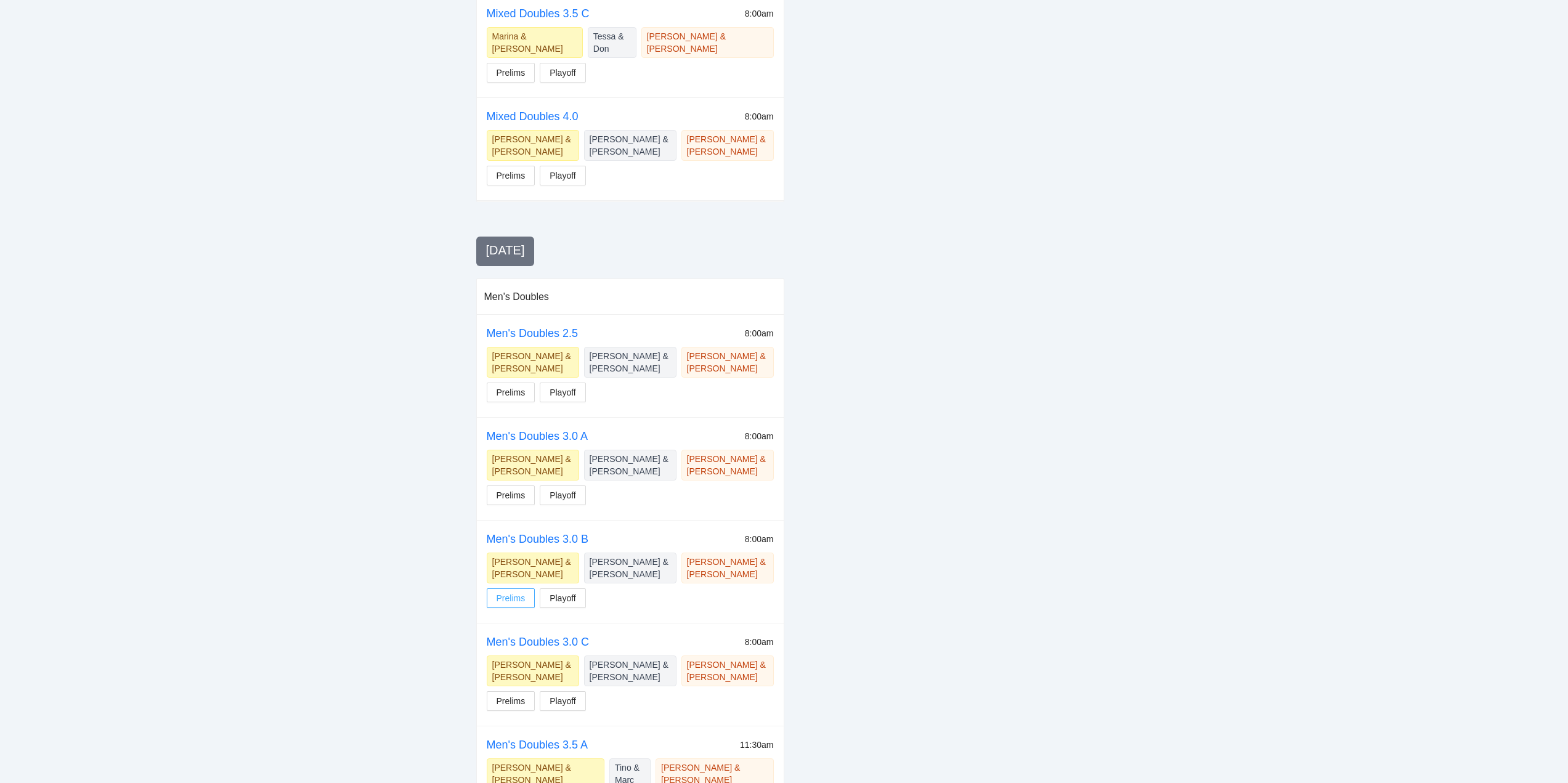
click at [512, 592] on span "Prelims" at bounding box center [511, 598] width 29 height 14
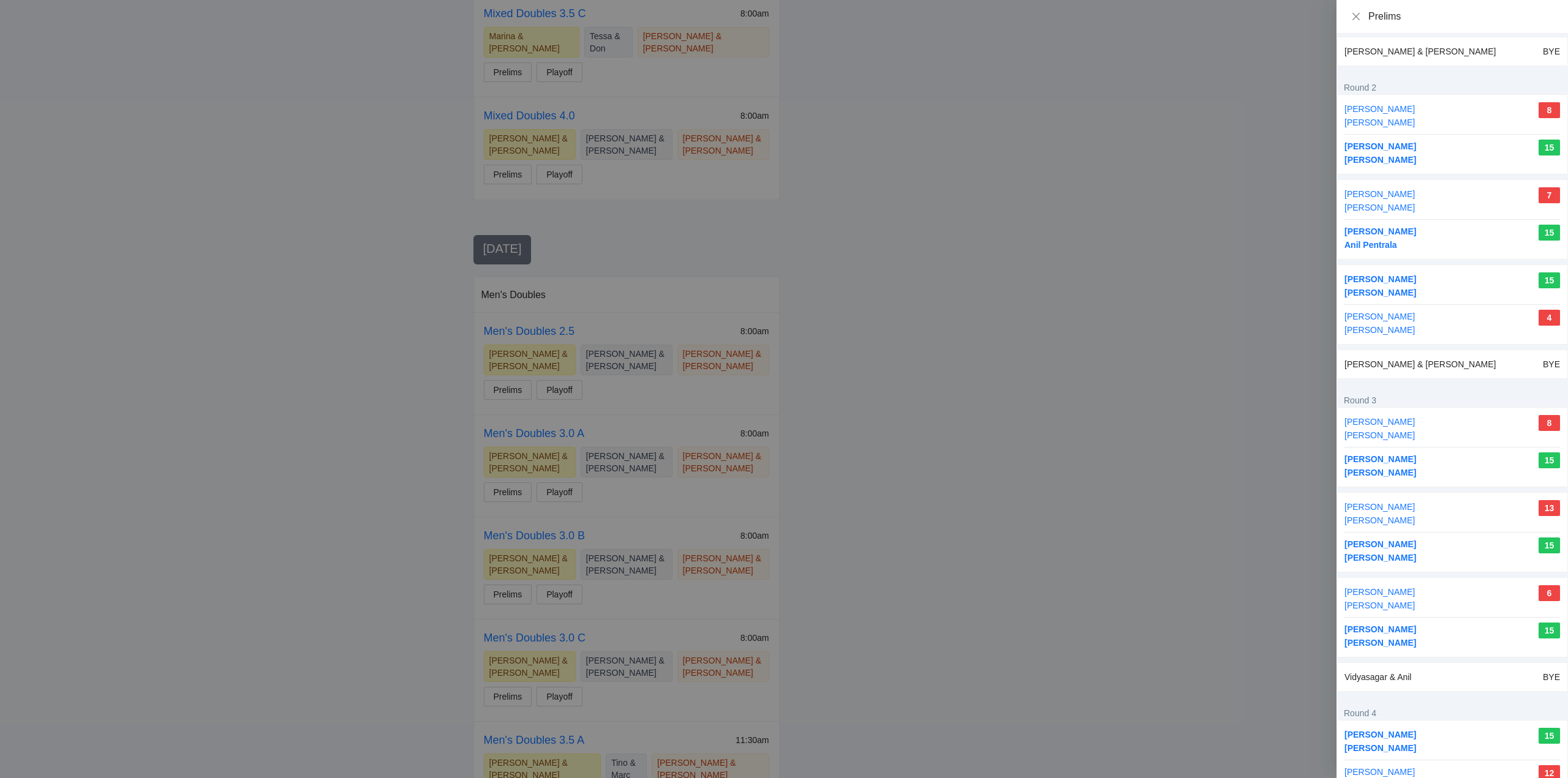
scroll to position [306, 0]
click at [1356, 13] on icon "close" at bounding box center [1356, 17] width 10 height 10
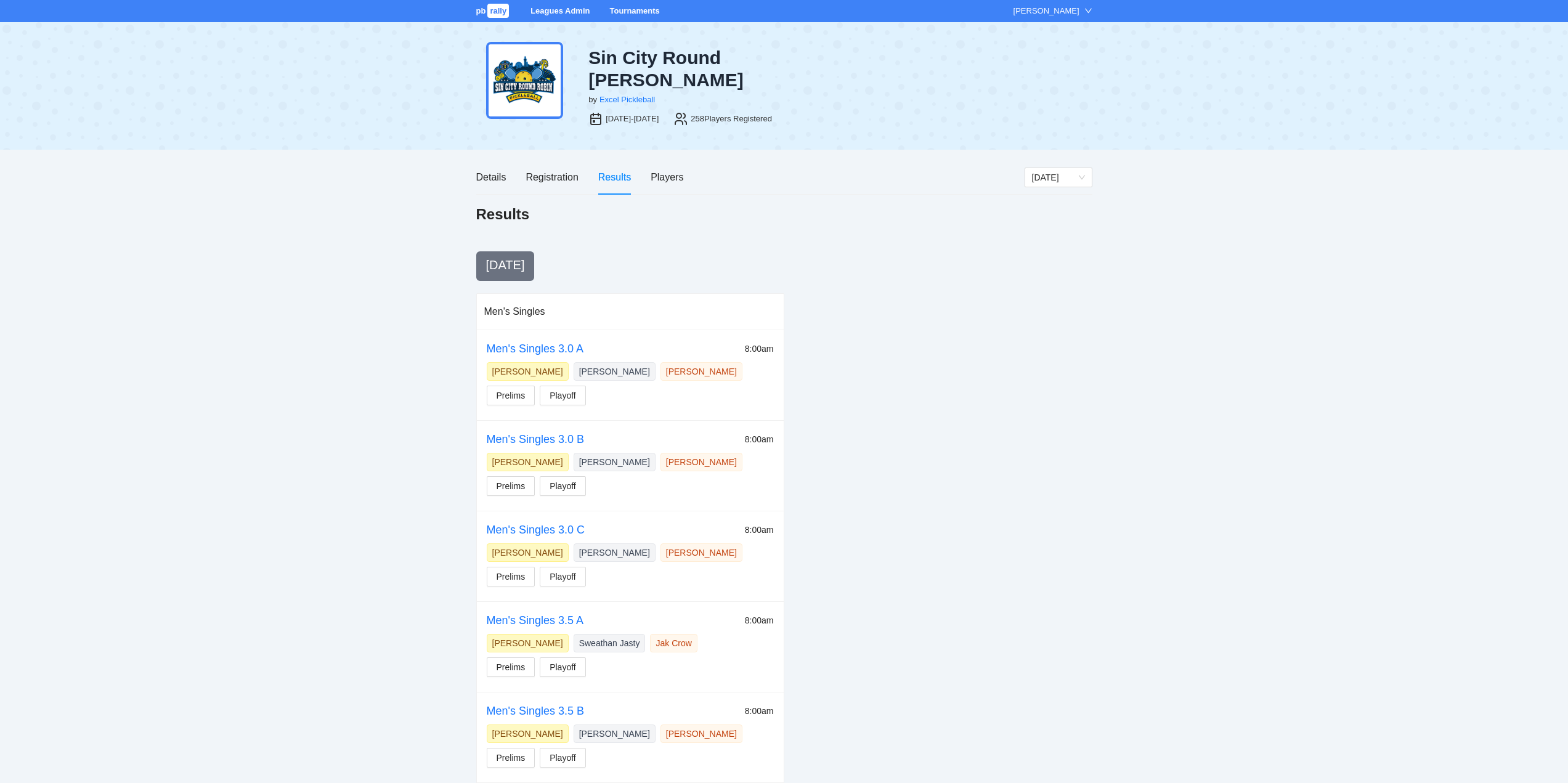
click at [635, 9] on link "Tournaments" at bounding box center [634, 11] width 50 height 9
